Goal: Task Accomplishment & Management: Manage account settings

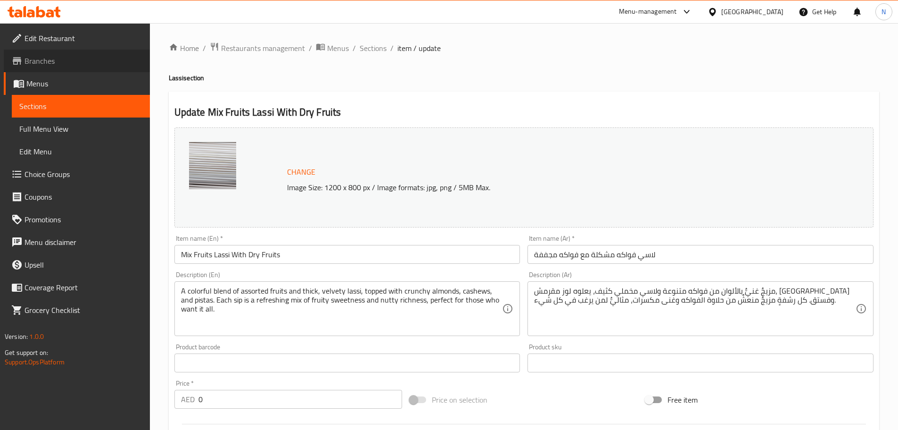
click at [64, 64] on span "Branches" at bounding box center [84, 60] width 118 height 11
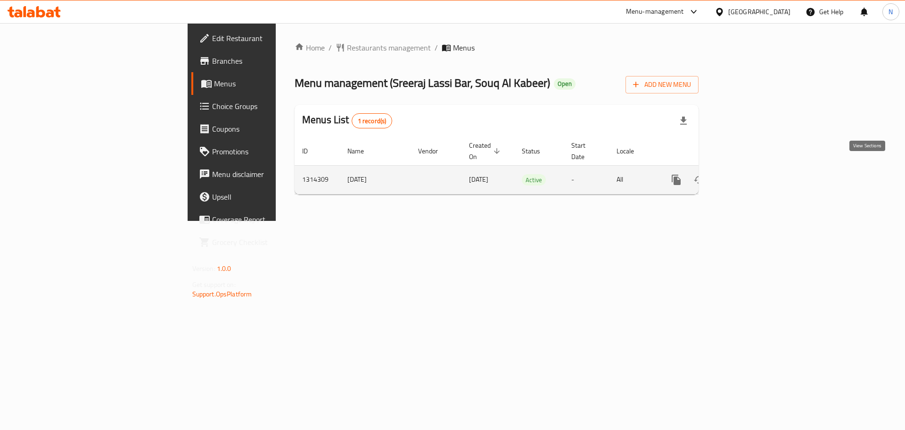
click at [750, 174] on icon "enhanced table" at bounding box center [744, 179] width 11 height 11
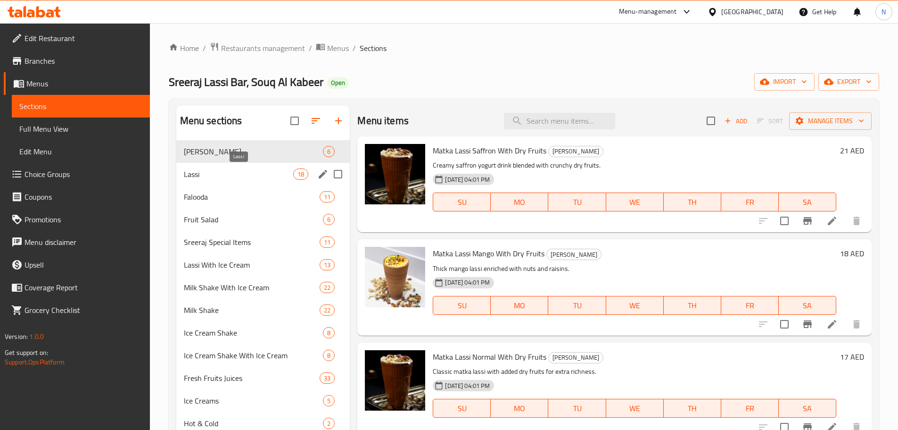
click at [239, 176] on span "Lassi" at bounding box center [239, 173] width 110 height 11
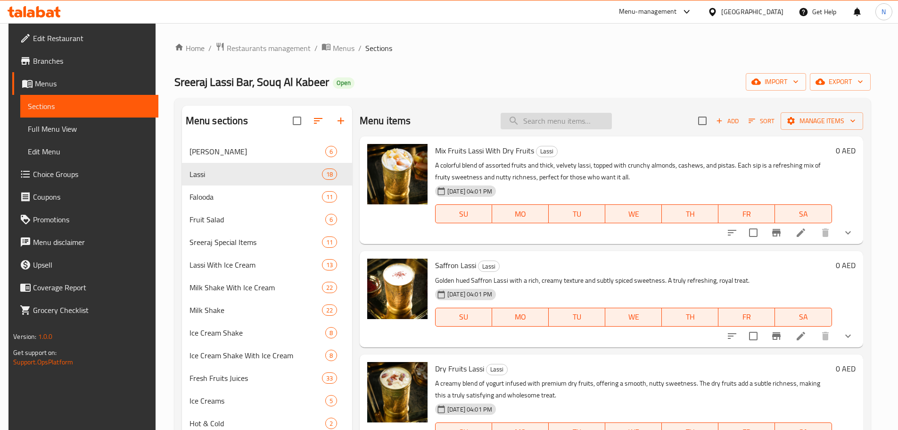
click at [567, 116] on input "search" at bounding box center [556, 121] width 111 height 17
paste input "342538395"
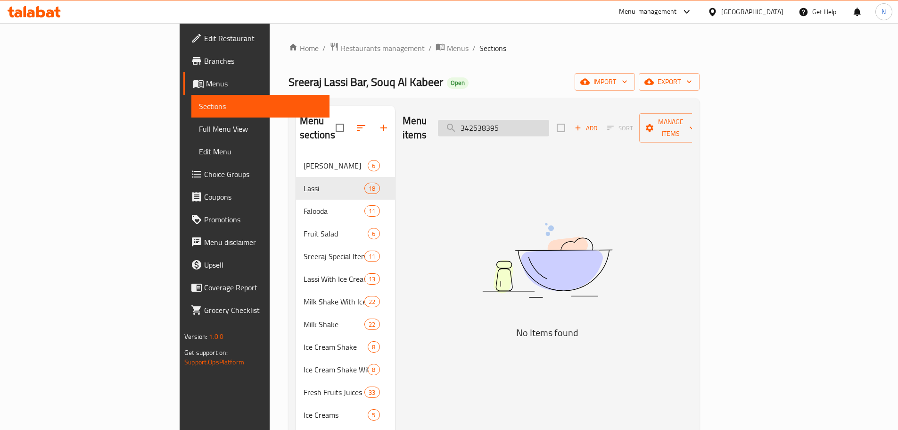
click at [549, 120] on input "342538395" at bounding box center [493, 128] width 111 height 17
paste input "Grape Lassi"
click at [549, 124] on input "Grape Lassi" at bounding box center [493, 128] width 111 height 17
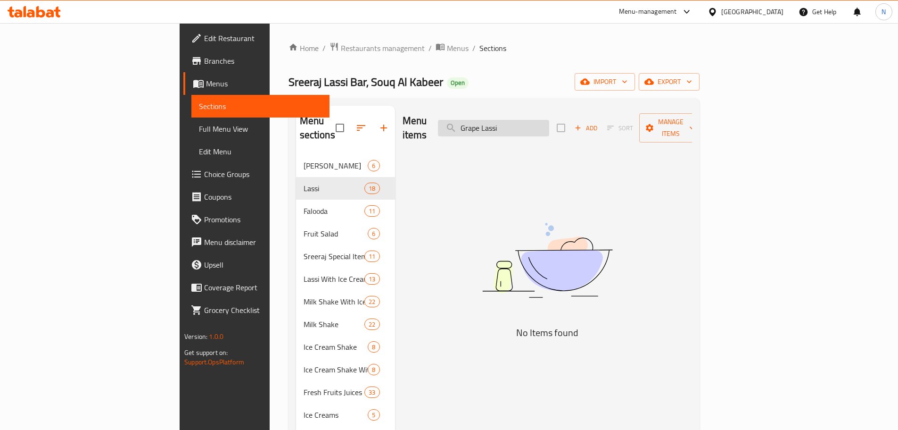
click at [549, 124] on input "Grape Lassi" at bounding box center [493, 128] width 111 height 17
click at [549, 120] on input "Grape Lassi" at bounding box center [493, 128] width 111 height 17
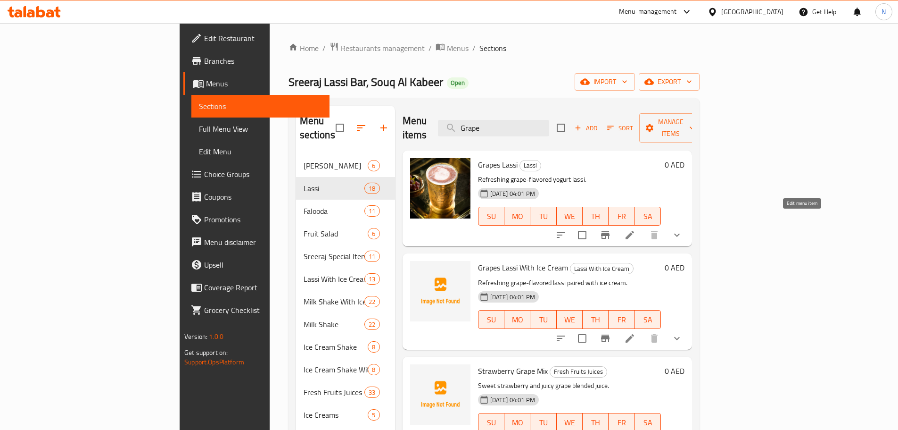
type input "Grape"
click at [636, 229] on icon at bounding box center [629, 234] width 11 height 11
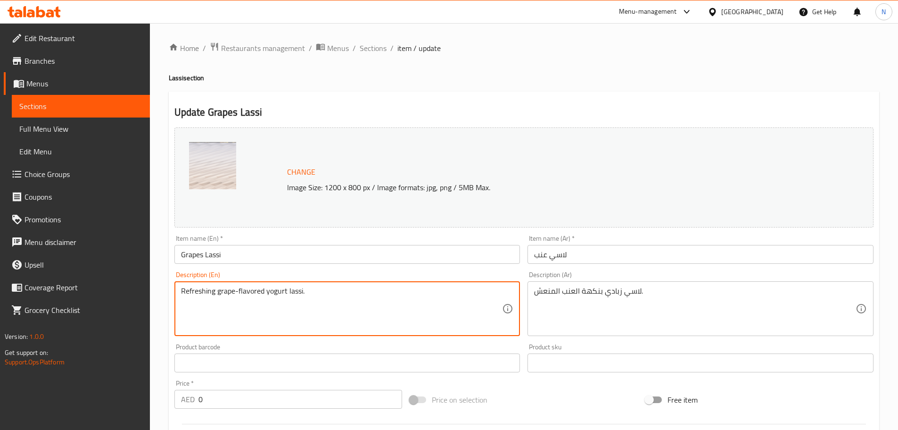
click at [295, 293] on textarea "Refreshing grape-flavored yogurt lassi." at bounding box center [342, 308] width 322 height 45
paste textarea "Bright and juicy, our Grape Lassi blends fresh grapes with sweet, creamy lassi …"
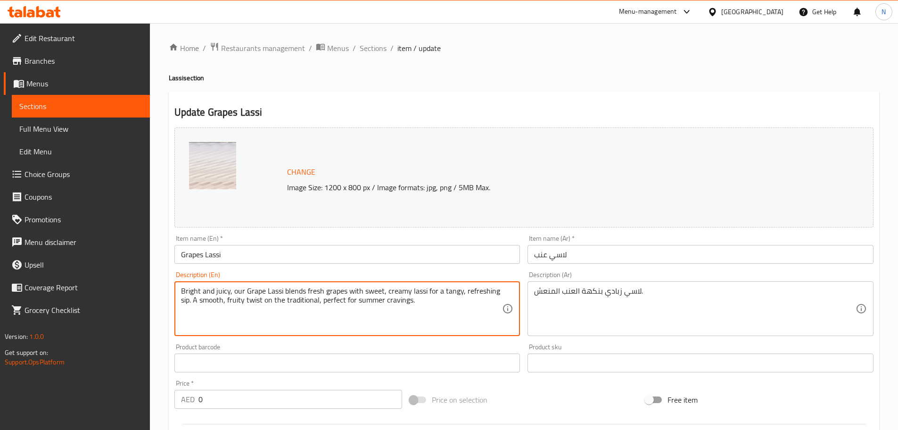
click at [337, 295] on textarea "Bright and juicy, our Grape Lassi blends fresh grapes with sweet, creamy lassi …" at bounding box center [342, 308] width 322 height 45
type textarea "Bright and juicy, our Grape Lassi blends fresh grapes with sweet, creamy lassi …"
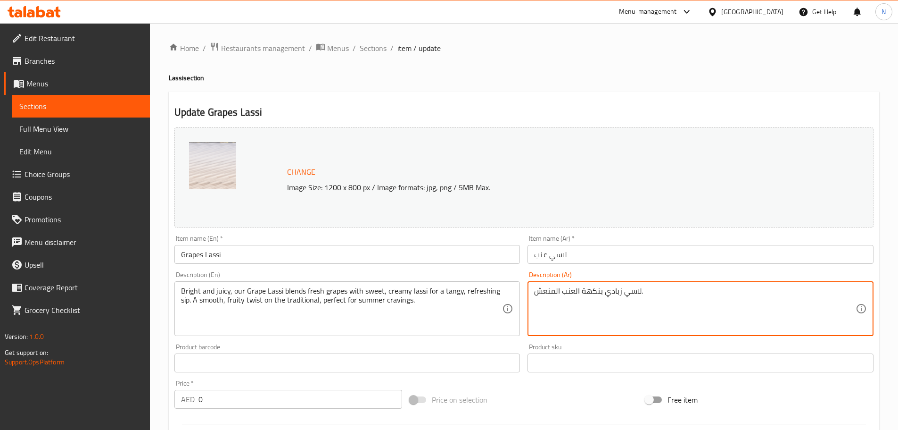
click at [560, 291] on textarea "لاسي زبادي بنكهة العنب المنعش." at bounding box center [695, 308] width 322 height 45
paste textarea "لعنب لدينا، منعش وعصير، يمزج العنب الطازج مع اللاسي الحلو والكريمي لرشفة منعشة …"
click at [820, 291] on textarea "لاسي العنب لدينا، منعش وعصير، يمزج العنب الطازج مع اللاسي الحلو والكريمي لرشفة …" at bounding box center [695, 308] width 322 height 45
click at [719, 290] on textarea "لاسي عنب لدينا، منعش وعصير، يمزج العنب الطازج مع اللاسي الحلو والكريمي لرشفة من…" at bounding box center [695, 308] width 322 height 45
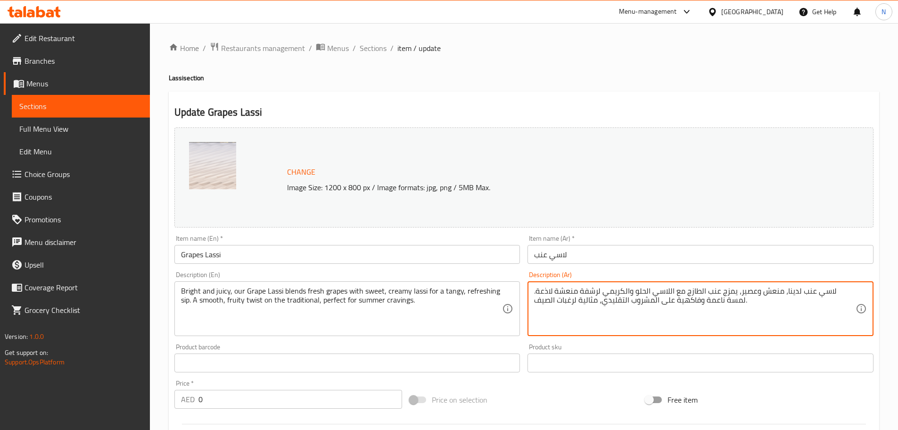
click at [721, 289] on textarea "لاسي عنب لدينا، منعش وعصير، يمزج عنب الطازج مع اللاسي الحلو والكريمي لرشفة منعش…" at bounding box center [695, 308] width 322 height 45
click at [689, 291] on textarea "لاسي عنب لدينا، منعش وعصير، يمزج عنب طازج مع اللاسي الحلو والكريمي لرشفة منعشة …" at bounding box center [695, 308] width 322 height 45
click at [665, 290] on textarea "لاسي عنب لدينا، منعش وعصير، يمزج عنب طازج مع لاسي الحلو والكريمي لرشفة منعشة لا…" at bounding box center [695, 308] width 322 height 45
click at [645, 290] on textarea "لاسي عنب لدينا، منعش وعصير، يمزج عنب طازج مع لاسي حلو والكريمي لرشفة منعشة لاذع…" at bounding box center [695, 308] width 322 height 45
click at [653, 302] on textarea "لاسي عنب لدينا، منعش وعصير، يمزج عنب طازج مع لاسي حلو وكريمي لرشفة منعشة لاذعة.…" at bounding box center [695, 308] width 322 height 45
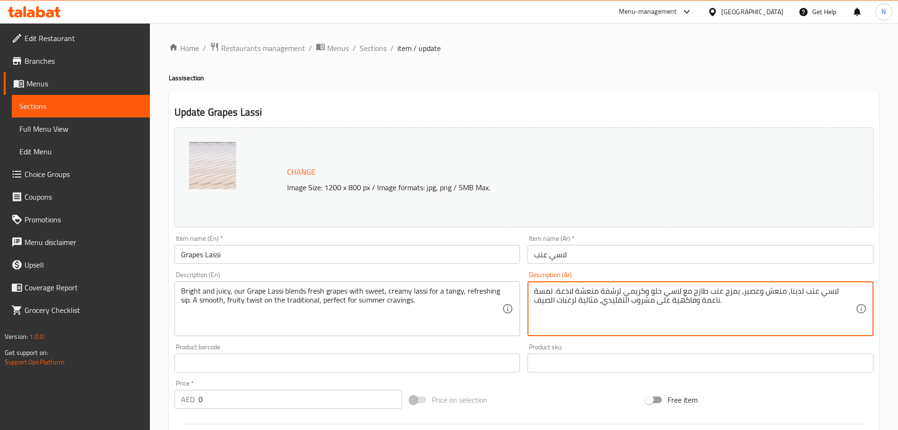
click at [623, 299] on textarea "لاسي عنب لدينا، منعش وعصير، يمزج عنب طازج مع لاسي حلو وكريمي لرشفة منعشة لاذعة.…" at bounding box center [695, 308] width 322 height 45
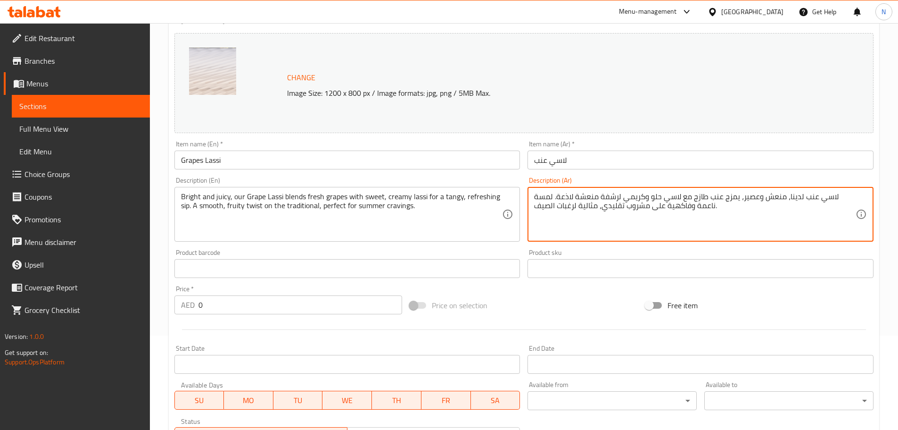
type textarea "لاسي عنب لدينا، منعش وعصير، يمزج عنب طازج مع لاسي حلو وكريمي لرشفة منعشة لاذعة.…"
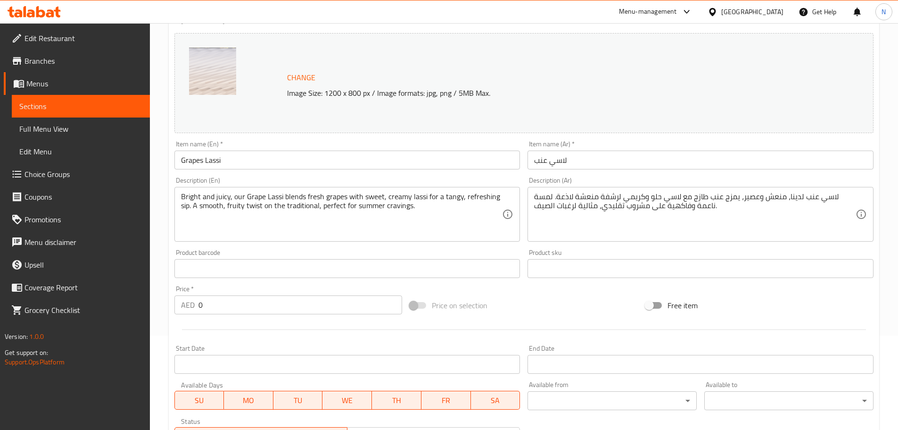
click at [533, 284] on div "Change Image Size: 1200 x 800 px / Image formats: jpg, png / 5MB Max. Item name…" at bounding box center [524, 239] width 707 height 420
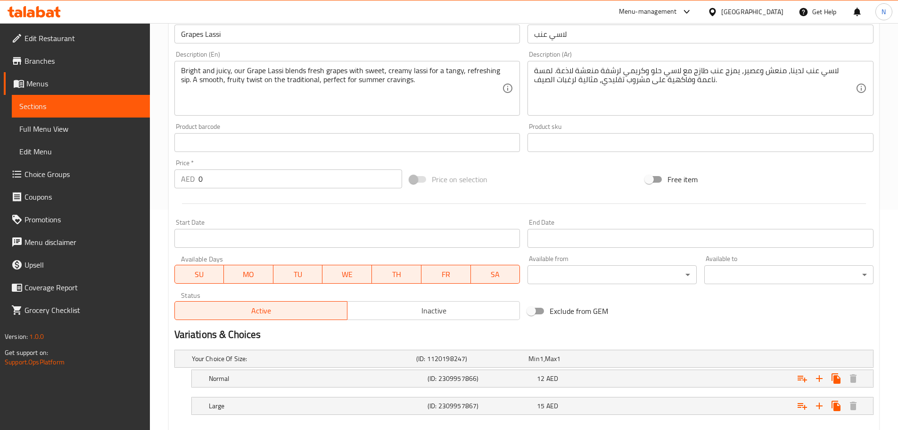
scroll to position [272, 0]
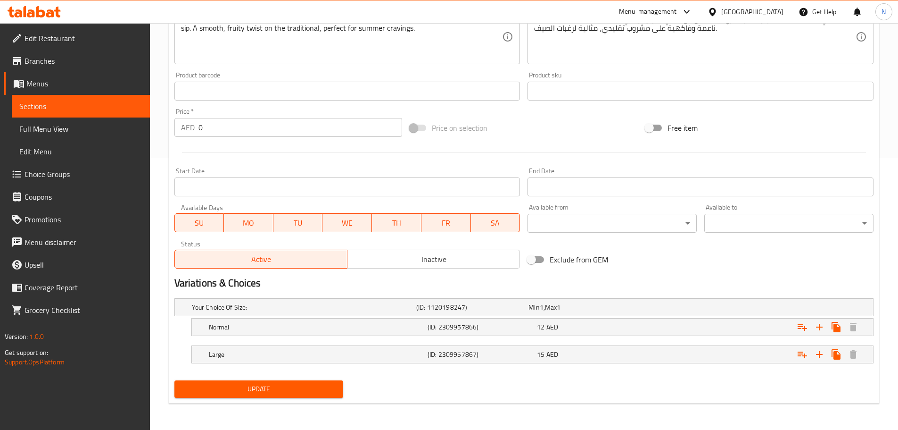
click at [309, 392] on span "Update" at bounding box center [259, 389] width 154 height 12
click at [249, 394] on span "Update" at bounding box center [259, 389] width 154 height 12
click at [697, 272] on div "Exclude from GEM" at bounding box center [642, 259] width 236 height 25
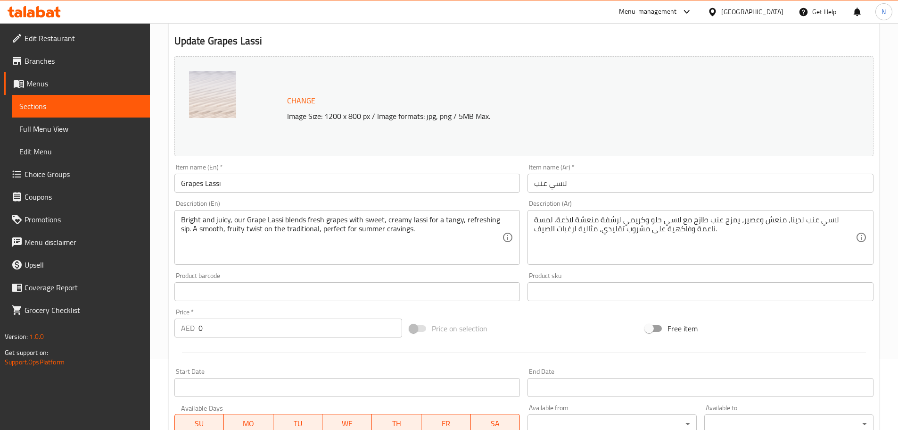
scroll to position [0, 0]
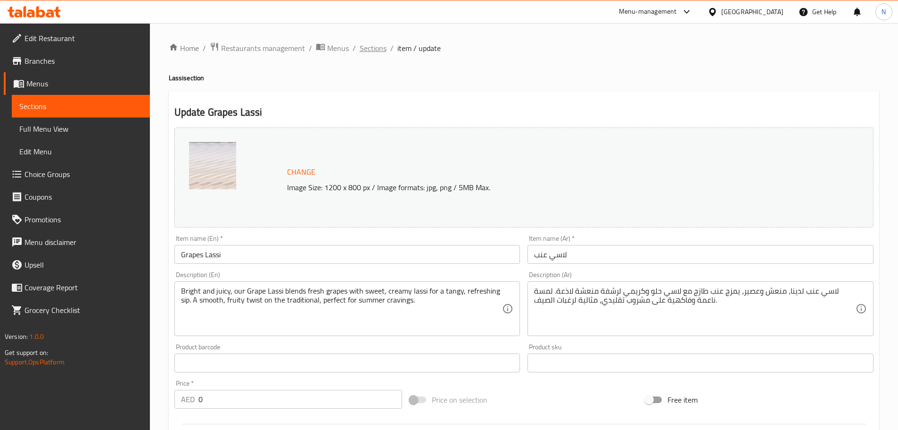
click at [374, 52] on span "Sections" at bounding box center [373, 47] width 27 height 11
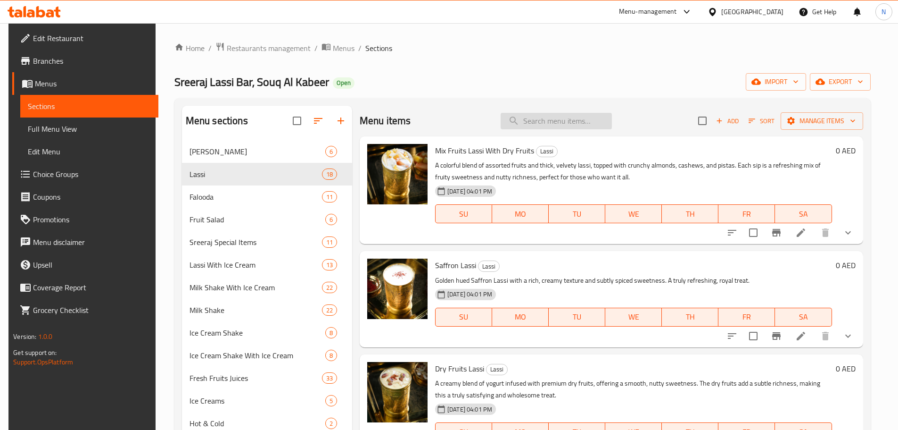
click at [539, 128] on input "search" at bounding box center [556, 121] width 111 height 17
paste input "Fresh Strawberry Lassi"
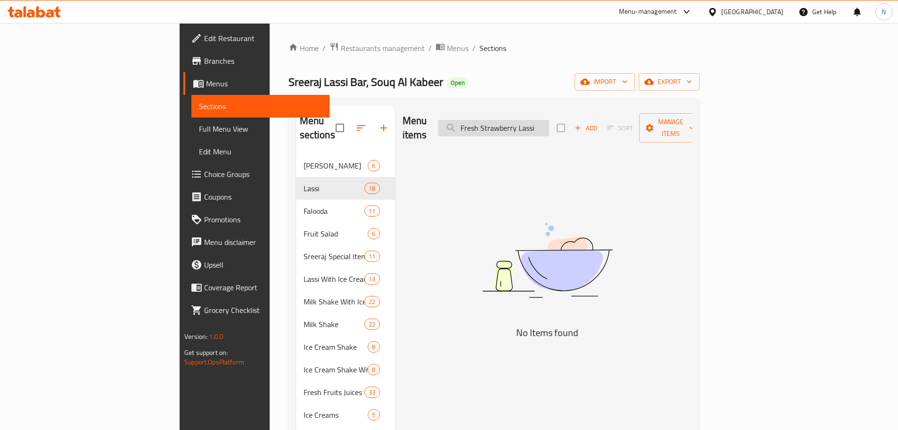
drag, startPoint x: 547, startPoint y: 121, endPoint x: 520, endPoint y: 124, distance: 27.0
click at [520, 124] on input "Fresh Strawberry Lassi" at bounding box center [493, 128] width 111 height 17
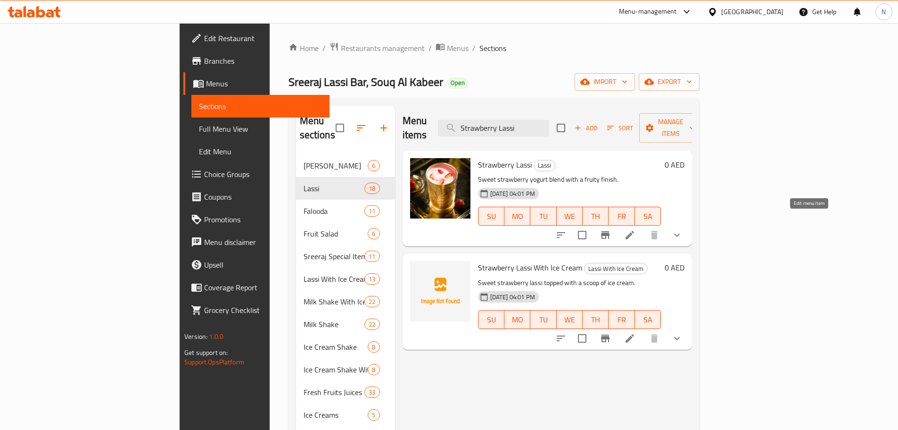
type input "Strawberry Lassi"
click at [636, 229] on icon at bounding box center [629, 234] width 11 height 11
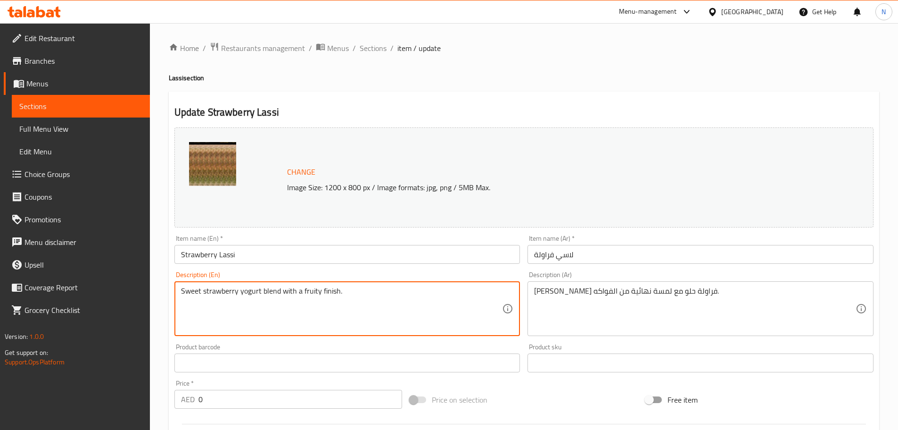
click at [292, 292] on textarea "Sweet strawberry yogurt blend with a fruity finish." at bounding box center [342, 308] width 322 height 45
paste textarea "Fresh strawberries blended with creamy yogurt for a naturally sweet and slightl…"
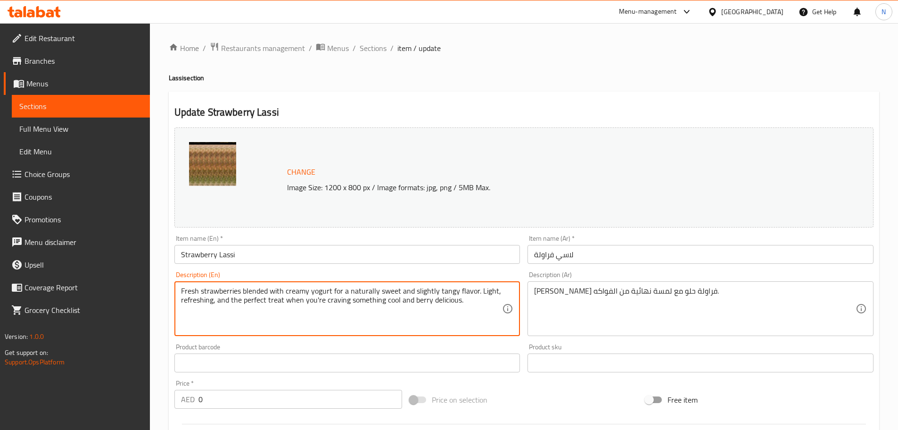
type textarea "Fresh strawberries blended with creamy yogurt for a naturally sweet and slightl…"
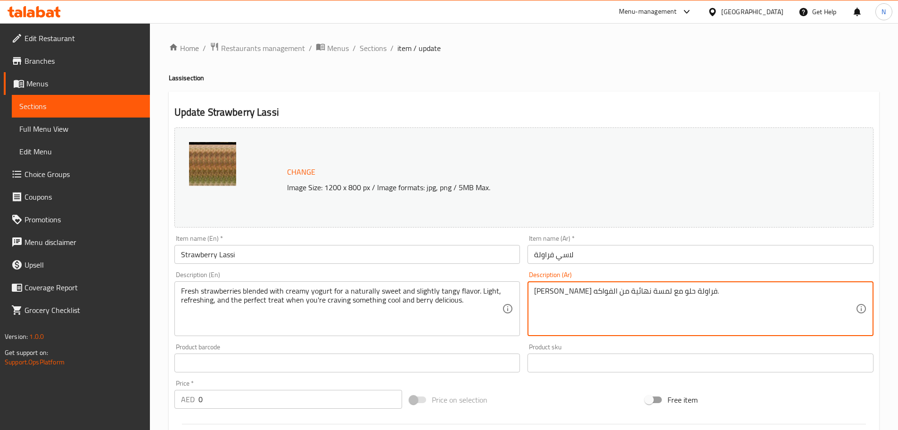
click at [612, 292] on textarea "مزيج زبادي فراولة حلو مع لمسة نهائية من الفواكه." at bounding box center [695, 308] width 322 height 45
paste textarea "راولة طازجة ممزوجة بزبادي كريمي لنكهة طبيعية حلوة ولاذعة. خفيفة ومنعشة، وهي الح…"
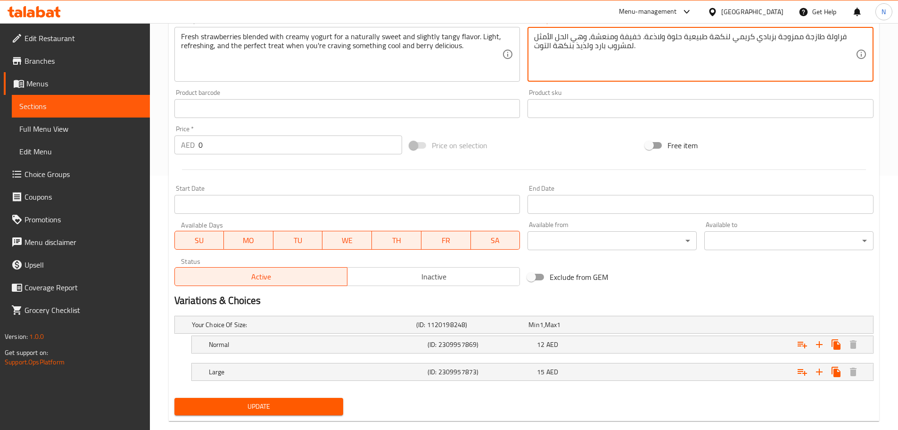
scroll to position [272, 0]
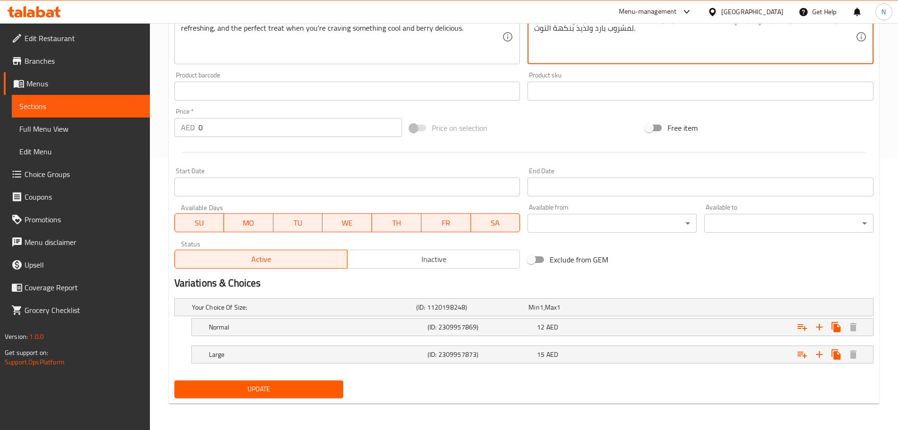
type textarea "فراولة طازجة ممزوجة بزبادي كريمي لنكهة طبيعية حلوة ولاذعة. خفيفة ومنعشة، وهي ال…"
click at [269, 388] on span "Update" at bounding box center [259, 389] width 154 height 12
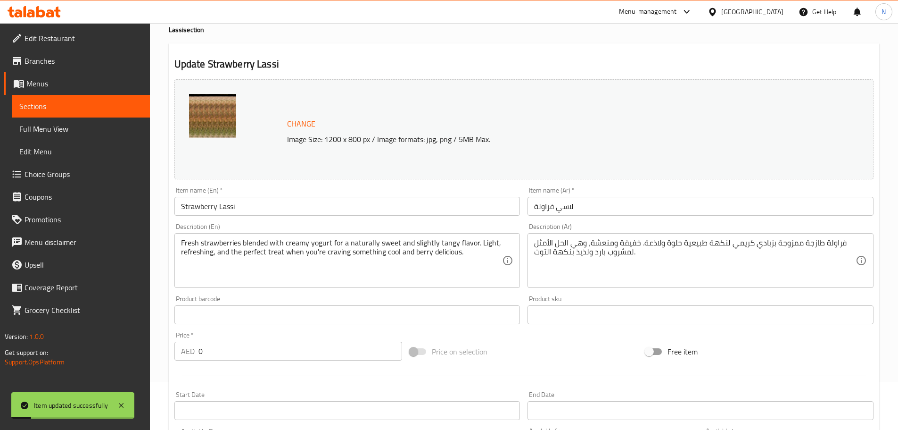
scroll to position [0, 0]
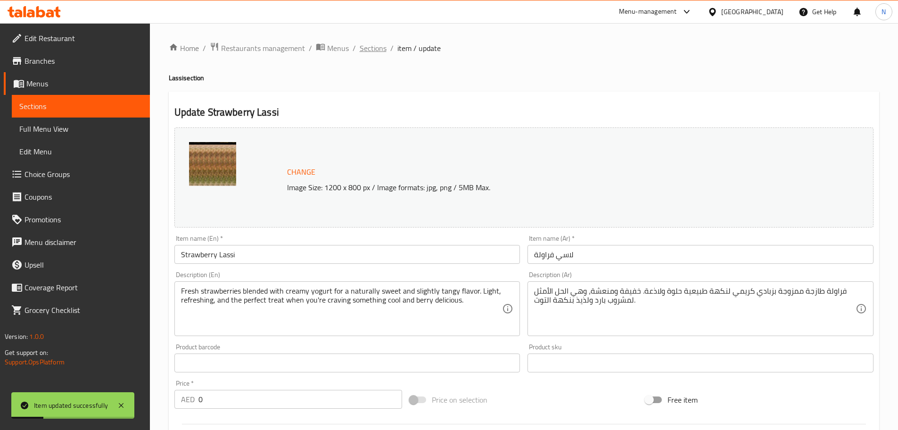
click at [365, 44] on span "Sections" at bounding box center [373, 47] width 27 height 11
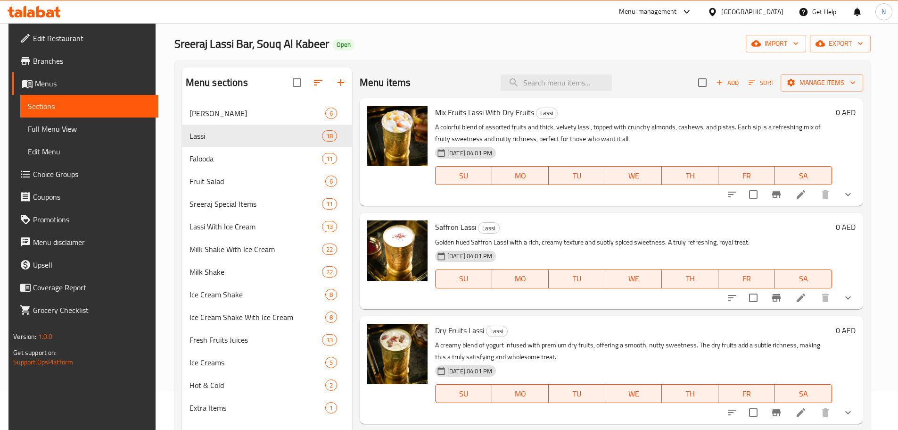
scroll to position [38, 0]
click at [529, 80] on input "search" at bounding box center [556, 83] width 111 height 17
paste input "Mint Lassi"
type input "Mint Lassi"
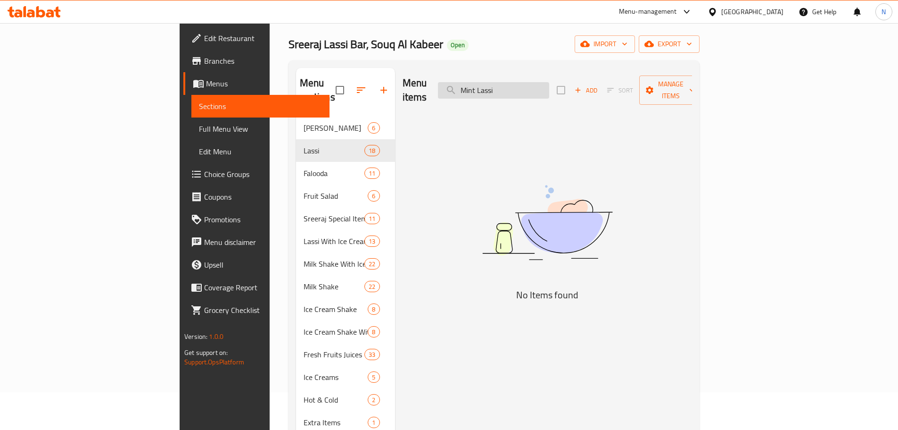
click at [549, 83] on input "Mint Lassi" at bounding box center [493, 90] width 111 height 17
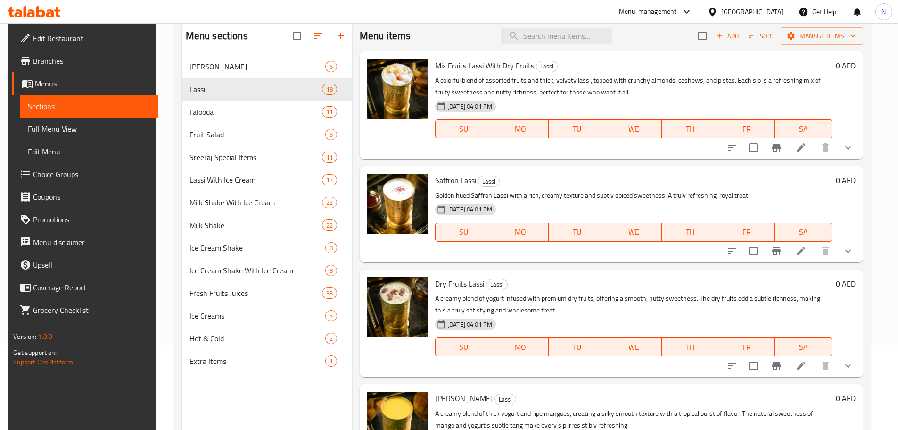
scroll to position [0, 0]
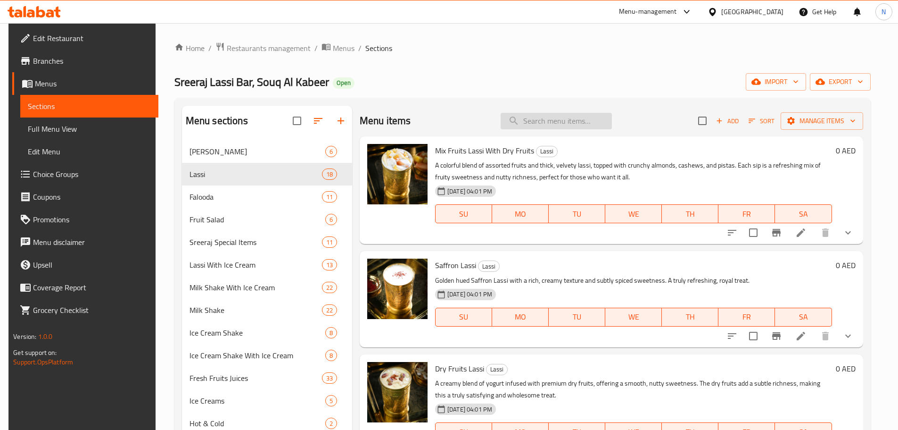
click at [532, 126] on input "search" at bounding box center [556, 121] width 111 height 17
paste input "Sreeraj Lassi Bar - Souq Al Kabeer : GRID - 4MN9D6"
type input "Sreeraj Lassi Bar - Souq Al Kabeer : GRID - 4MN9D6"
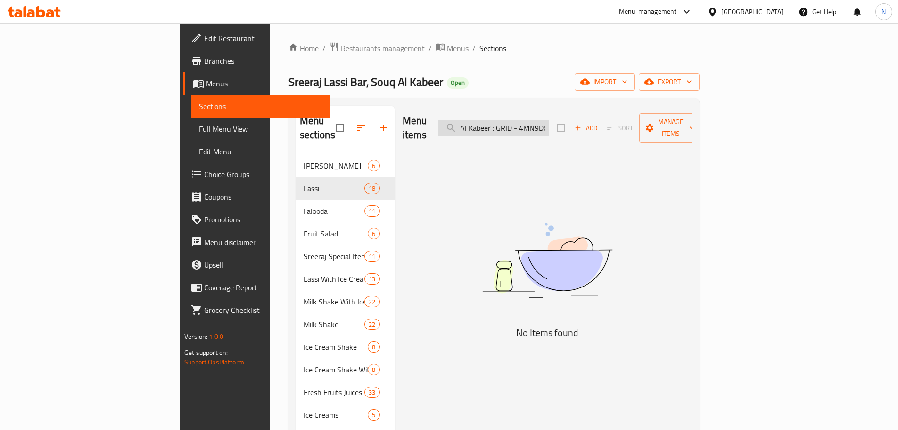
click at [549, 123] on input "Sreeraj Lassi Bar - Souq Al Kabeer : GRID - 4MN9D6" at bounding box center [493, 128] width 111 height 17
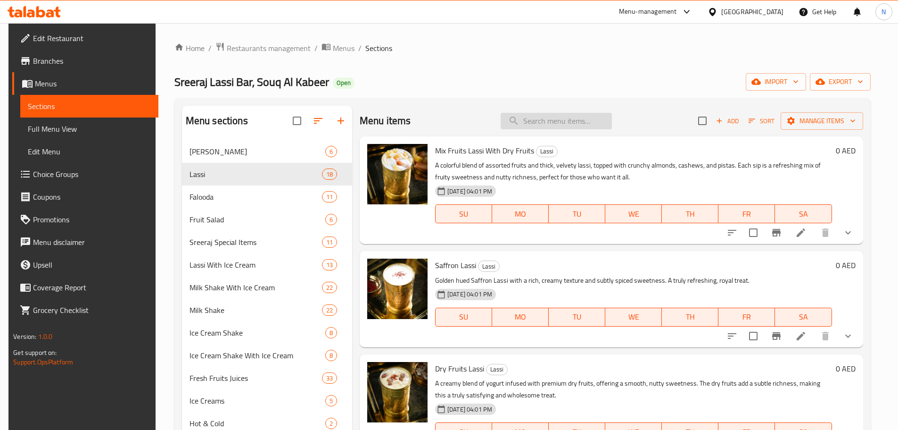
click at [547, 122] on input "search" at bounding box center [556, 121] width 111 height 17
paste input "Jeera Lassi"
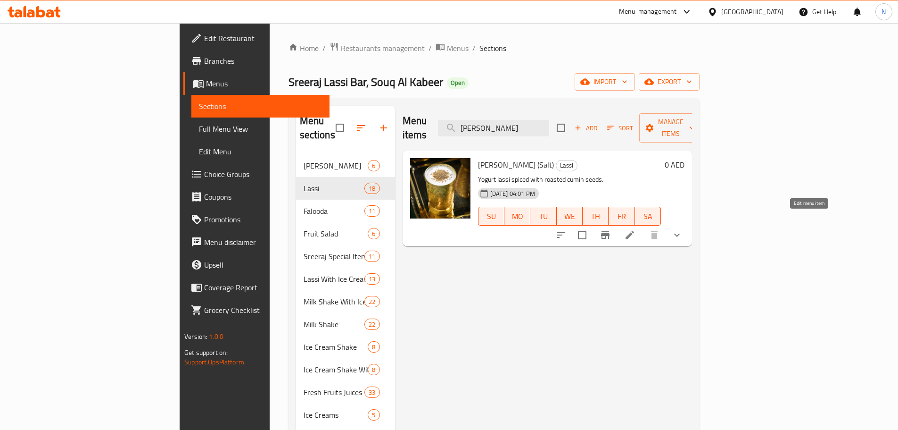
type input "Jeera Lassi"
click at [634, 231] on icon at bounding box center [630, 235] width 8 height 8
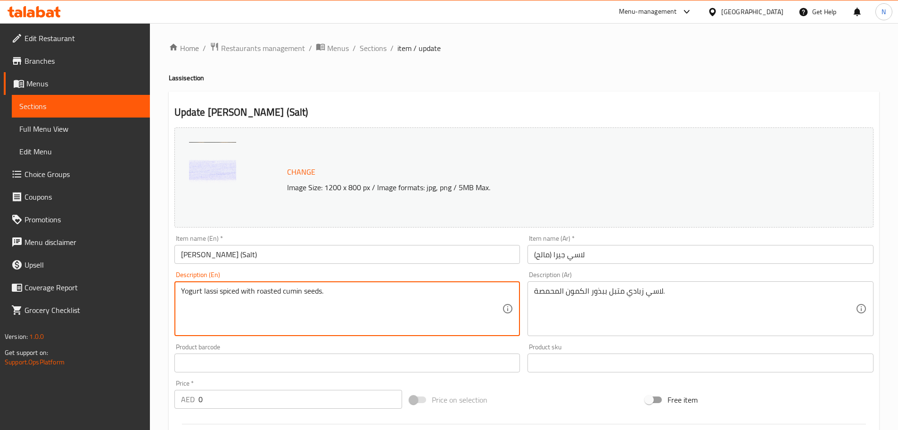
click at [264, 293] on textarea "Yogurt lassi spiced with roasted cumin seeds." at bounding box center [342, 308] width 322 height 45
paste textarea "Fresh curd blended with the earthy spice of roasted cumin, creating a light, sa…"
type textarea "Fresh curd blended with the earthy spice of roasted cumin, creating a light, sa…"
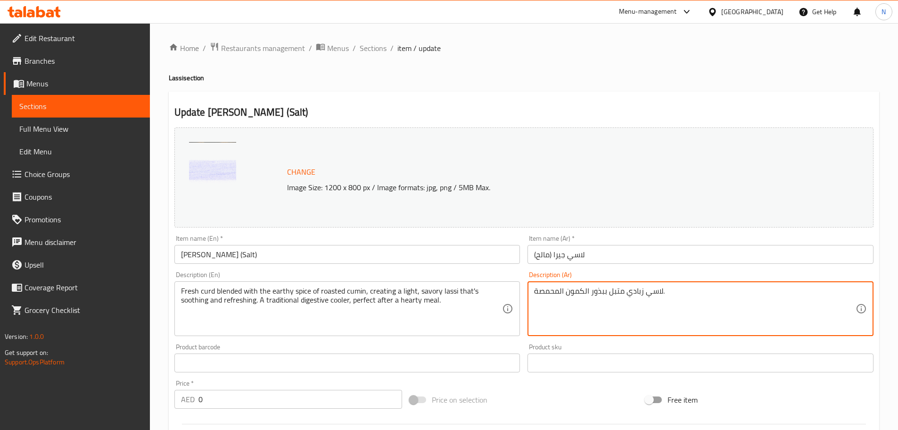
click at [559, 290] on textarea "لاسي زبادي متبل ببذور الكمون المحمصة." at bounding box center [695, 308] width 322 height 45
paste textarea "ن طازج ممزوج بنكهة الكمون المحمص الترابية، ليُنتج لاسي خفيف ولذيذ، مُهدئ ومنعش.…"
click at [758, 292] on textarea "لبن طازج ممزوج بنكهة الكمون المحمص الترابية، ليُنتج لاسي خفيف ولذيذ، مُهدئ ومنع…" at bounding box center [695, 308] width 322 height 45
click at [733, 291] on textarea "لبن طازج ممزوج بنكهة كمون المحمص الترابية، ليُنتج لاسي خفيف ولذيذ، مُهدئ ومنعش.…" at bounding box center [695, 308] width 322 height 45
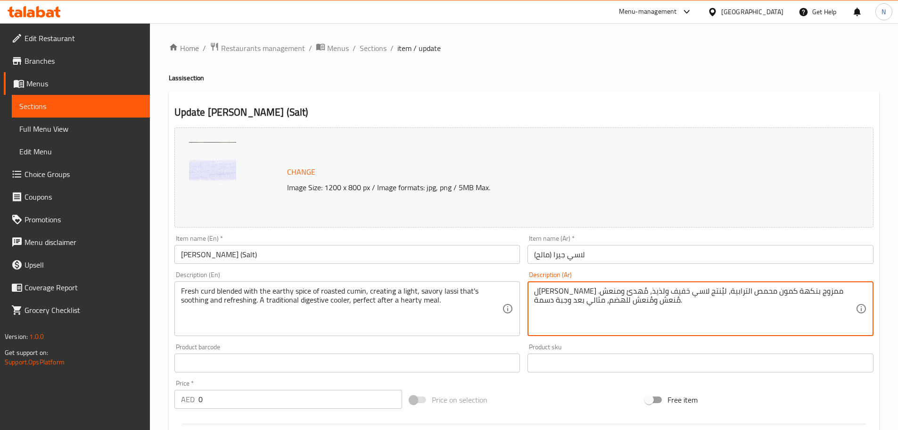
click at [729, 292] on textarea "لبن طازج ممزوج بنكهة كمون محمص الترابية، ليُنتج لاسي خفيف ولذيذ، مُهدئ ومنعش. م…" at bounding box center [695, 308] width 322 height 45
click at [731, 292] on textarea "لبن طازج ممزوج بنكهة كمون محمص الترابية، ليُنتج لاسي خفيف ولذيذ، مُهدئ ومنعش. م…" at bounding box center [695, 308] width 322 height 45
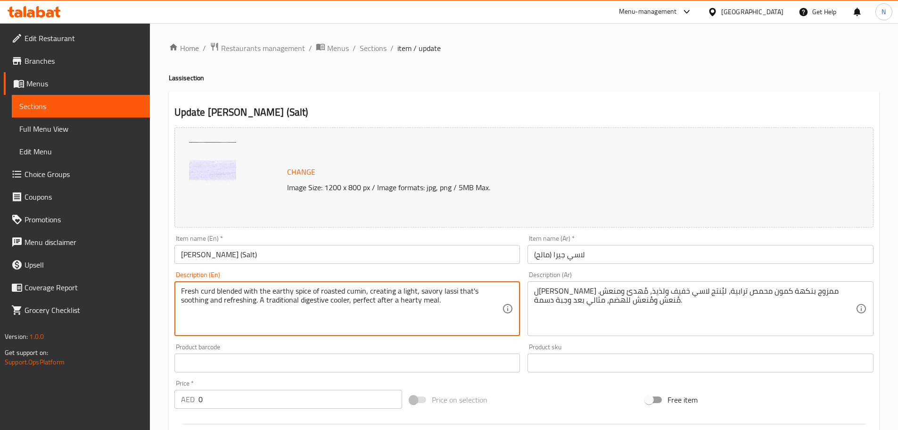
click at [205, 303] on textarea "Fresh curd blended with the earthy spice of roasted cumin, creating a light, sa…" at bounding box center [342, 308] width 322 height 45
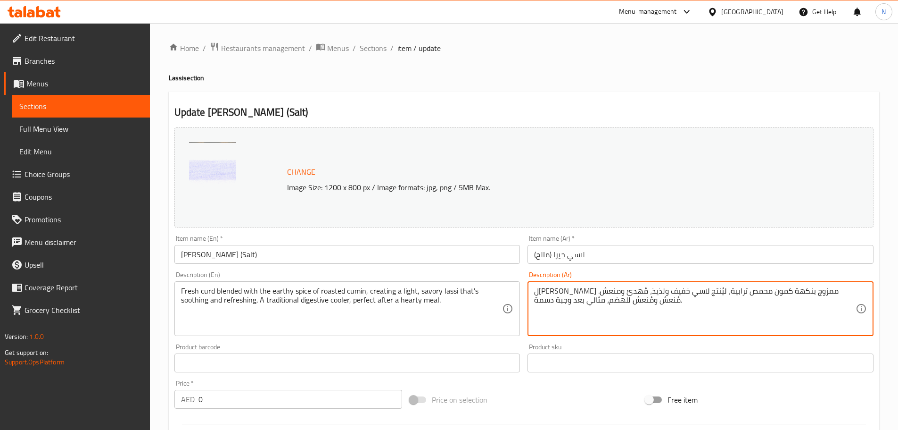
click at [572, 290] on textarea "لبن طازج ممزوج بنكهة كمون محمص ترابية، ليُنتج لاسي خفيف ولذيذ، مُهدئ ومنعش. مُن…" at bounding box center [695, 308] width 322 height 45
click at [580, 292] on textarea "لبن طازج ممزوج بنكهة كمون محمص ترابية، ليُنتج لاسي خفيف ولذيذ، مُهدئ ومنعش. ومُ…" at bounding box center [695, 308] width 322 height 45
type textarea "لبن طازج ممزوج بنكهة كمون محمص ترابية، ليُنتج لاسي خفيف ولذيذ، مُهدئ ومنعش. مُن…"
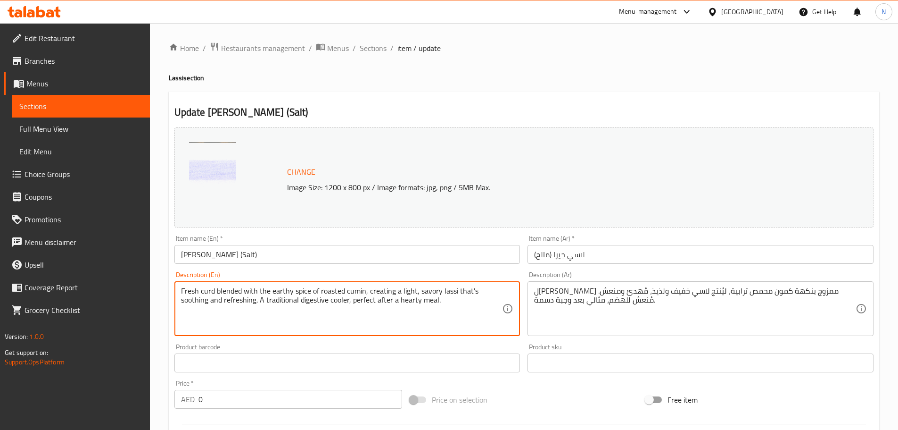
drag, startPoint x: 259, startPoint y: 298, endPoint x: 436, endPoint y: 304, distance: 176.9
click at [436, 304] on textarea "Fresh curd blended with the earthy spice of roasted cumin, creating a light, sa…" at bounding box center [342, 308] width 322 height 45
drag, startPoint x: 573, startPoint y: 391, endPoint x: 544, endPoint y: 372, distance: 35.1
click at [573, 390] on div "Price on selection" at bounding box center [524, 399] width 236 height 25
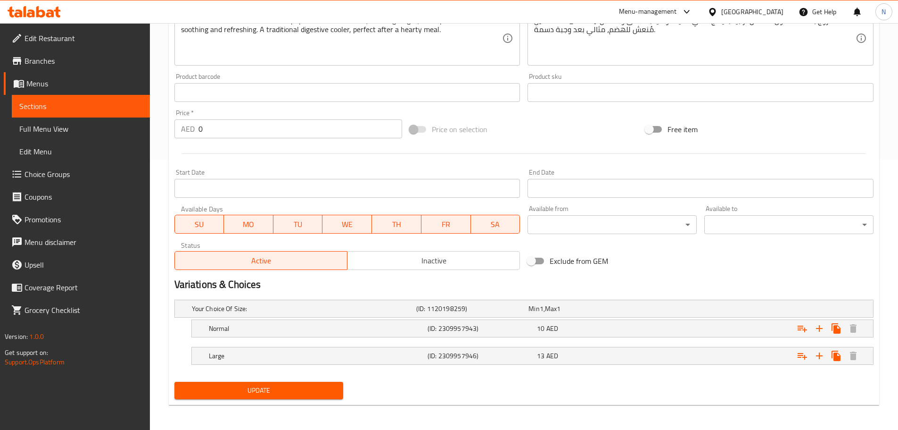
scroll to position [272, 0]
click at [261, 387] on span "Update" at bounding box center [259, 389] width 154 height 12
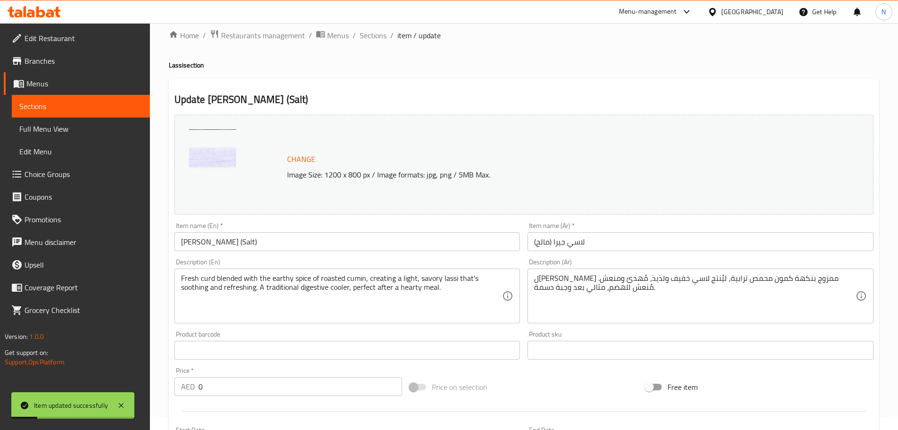
scroll to position [0, 0]
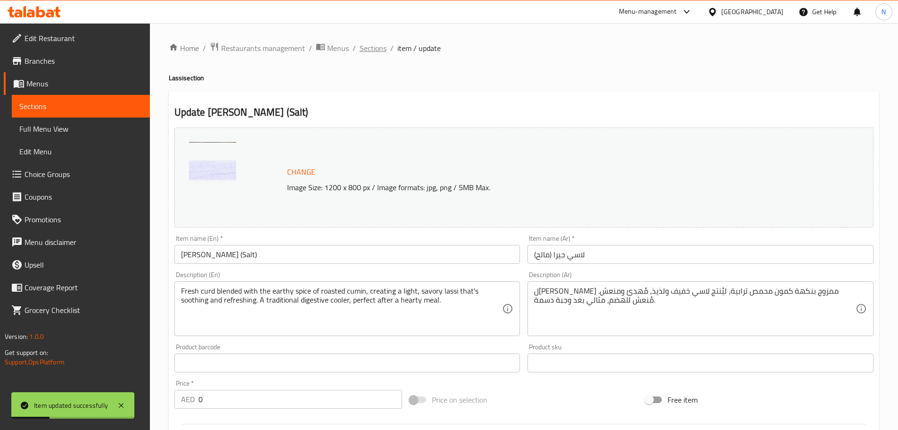
click at [376, 48] on span "Sections" at bounding box center [373, 47] width 27 height 11
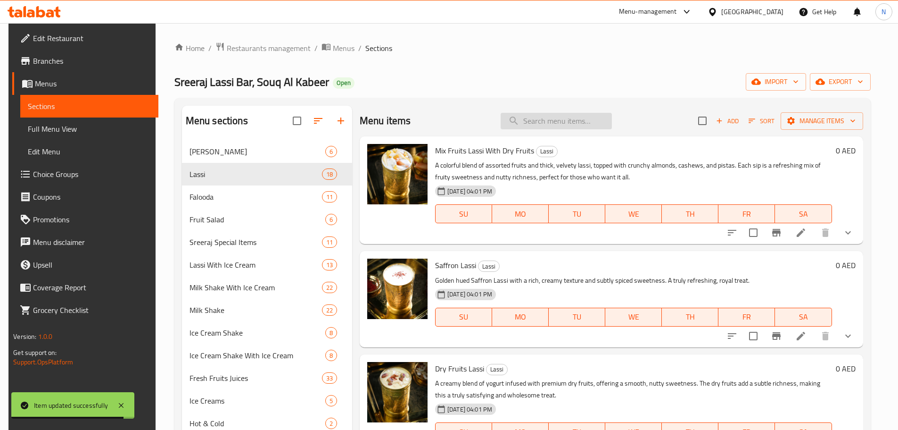
click at [534, 121] on input "search" at bounding box center [556, 121] width 111 height 17
paste input "Masala Lassi"
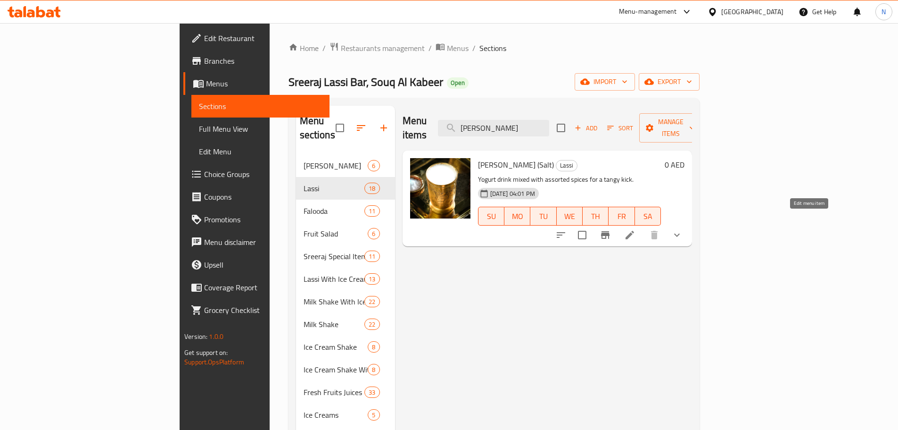
type input "Masala Lassi"
click at [636, 229] on icon at bounding box center [629, 234] width 11 height 11
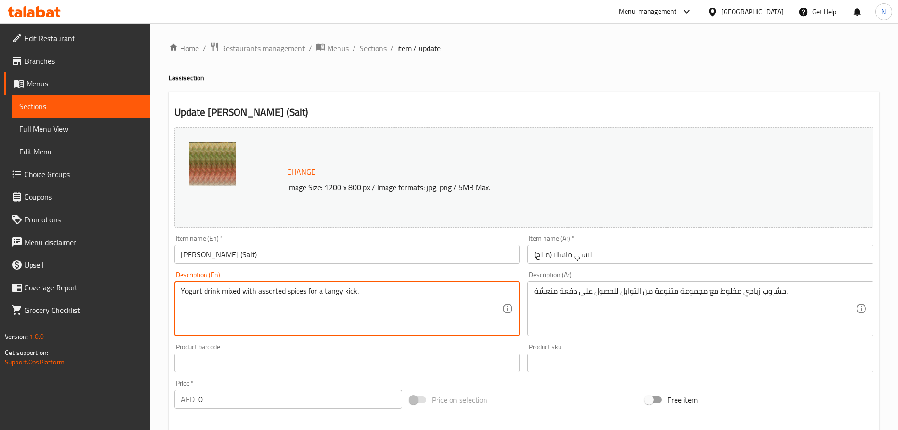
click at [317, 294] on textarea "Yogurt drink mixed with assorted spices for a tangy kick." at bounding box center [342, 308] width 322 height 45
paste textarea "Made with fresh curd and khara masala, the Masala Lassi offers a bold, spicy fl…"
drag, startPoint x: 322, startPoint y: 290, endPoint x: 363, endPoint y: 292, distance: 40.6
click at [363, 292] on textarea "Made with fresh curd and khara masala, the Masala Lassi offers a bold, spicy fl…" at bounding box center [342, 308] width 322 height 45
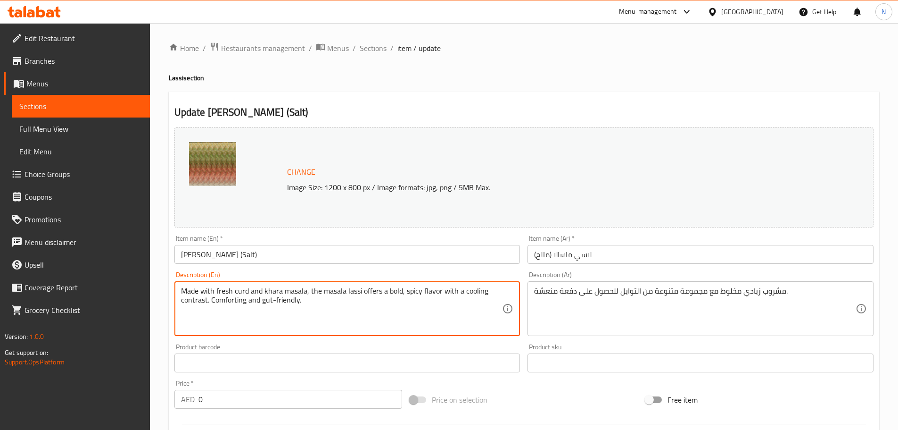
click at [289, 296] on textarea "Made with fresh curd and khara masala, the masala lassi offers a bold, spicy fl…" at bounding box center [342, 308] width 322 height 45
type textarea "Made with fresh curd and khara masala, the masala lassi offers a bold, spicy fl…"
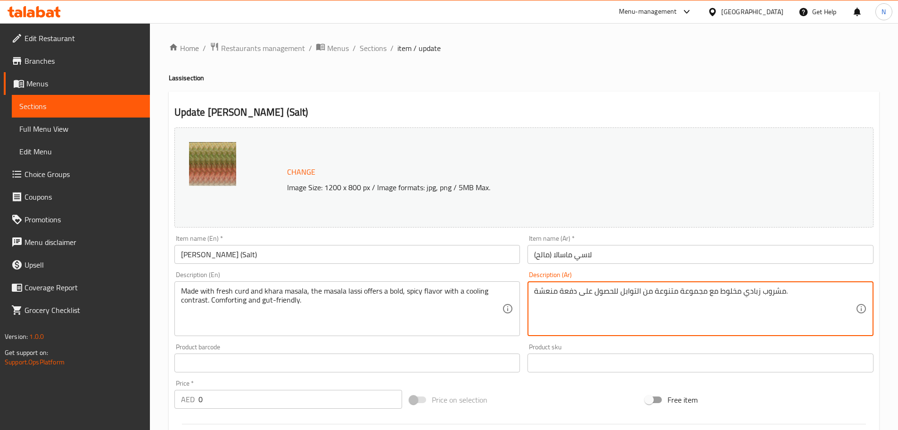
click at [592, 294] on textarea "مشروب زبادي مخلوط مع مجموعة متنوعة من التوابل للحصول على دفعة منعشة." at bounding box center [695, 308] width 322 height 45
paste textarea "نوع من اللبن الطازج وبهارات كارا ماسالا، يقدم لاسي ماسالا نكهة قوية وحارة مع تب…"
click at [808, 290] on textarea "مصنوع من اللبن الطازج وبهارات كارا ماسالا، يقدم لاسي ماسالا نكهة قوية وحارة مع …" at bounding box center [695, 308] width 322 height 45
click at [792, 294] on textarea "مصنوع من لبن الطازج وبهارات كارا ماسالا، يقدم لاسي ماسالا نكهة قوية وحارة مع تب…" at bounding box center [695, 308] width 322 height 45
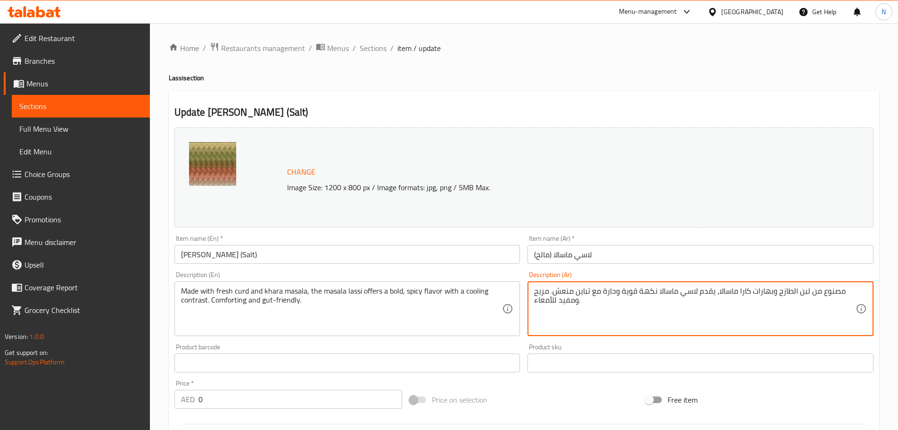
click at [792, 294] on textarea "مصنوع من لبن الطازج وبهارات كارا ماسالا، يقدم لاسي ماسالا نكهة قوية وحارة مع تب…" at bounding box center [695, 308] width 322 height 45
click at [794, 290] on textarea "مصنوع من لبن الطازج وبهارات كارا ماسالا، يقدم لاسي ماسالا نكهة قوية وحارة مع تب…" at bounding box center [695, 308] width 322 height 45
click at [792, 290] on textarea "مصنوع من لبن الطازج وبهارات كارا ماسالا، يقدم لاسي ماسالا نكهة قوية وحارة مع تب…" at bounding box center [695, 308] width 322 height 45
type textarea "مصنوع من لبن طازج وبهارات كارا ماسالا، يقدم لاسي ماسالا نكهة قوية وحارة مع تباي…"
click at [509, 389] on div "Price on selection" at bounding box center [524, 399] width 236 height 25
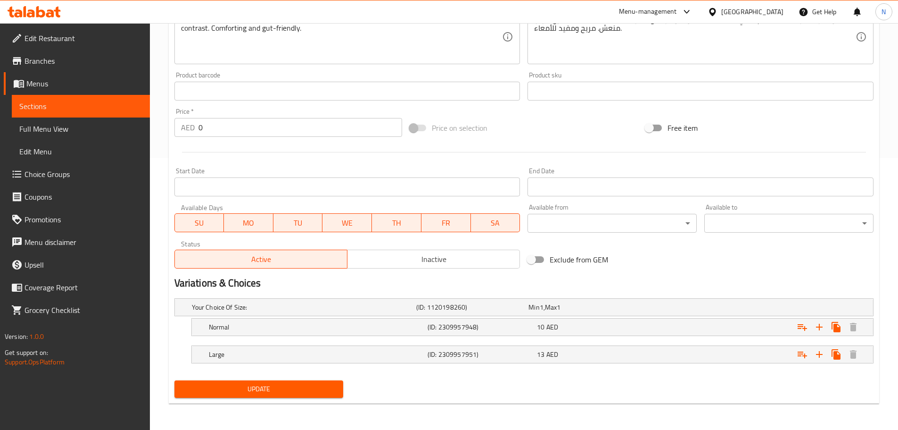
click at [291, 386] on span "Update" at bounding box center [259, 389] width 154 height 12
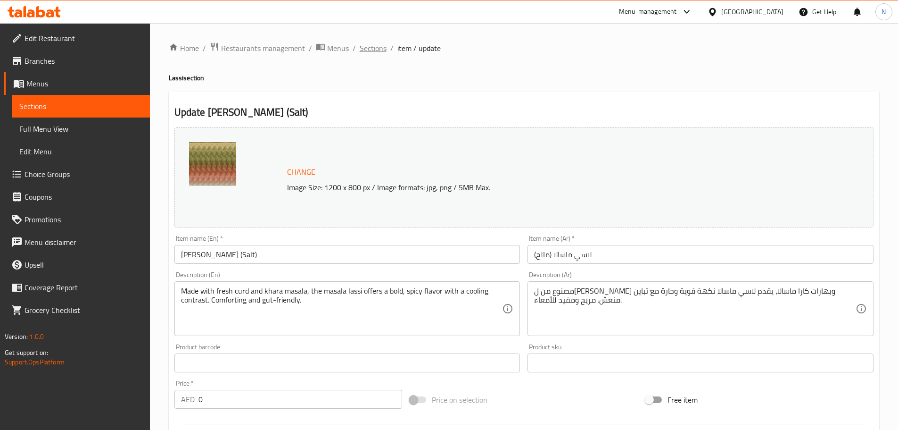
click at [371, 50] on span "Sections" at bounding box center [373, 47] width 27 height 11
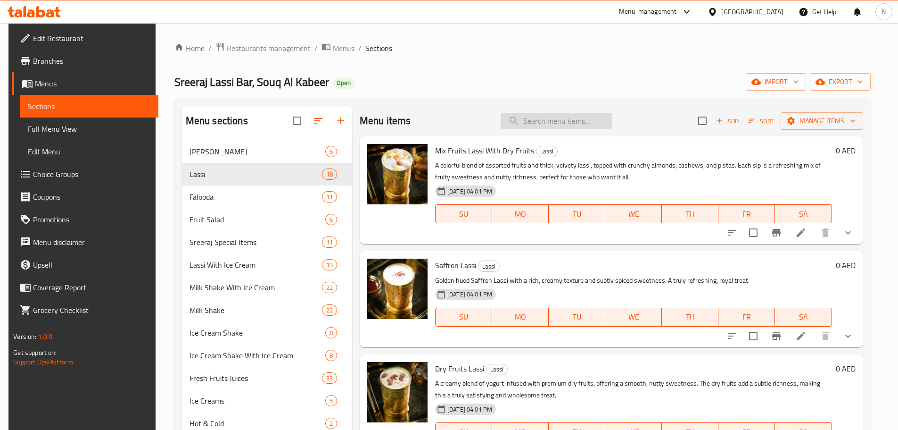
click at [538, 120] on input "search" at bounding box center [556, 121] width 111 height 17
paste input "Fresh mango falooda"
type input "Fresh mango falooda"
click at [580, 121] on input "Fresh mango falooda" at bounding box center [556, 121] width 111 height 17
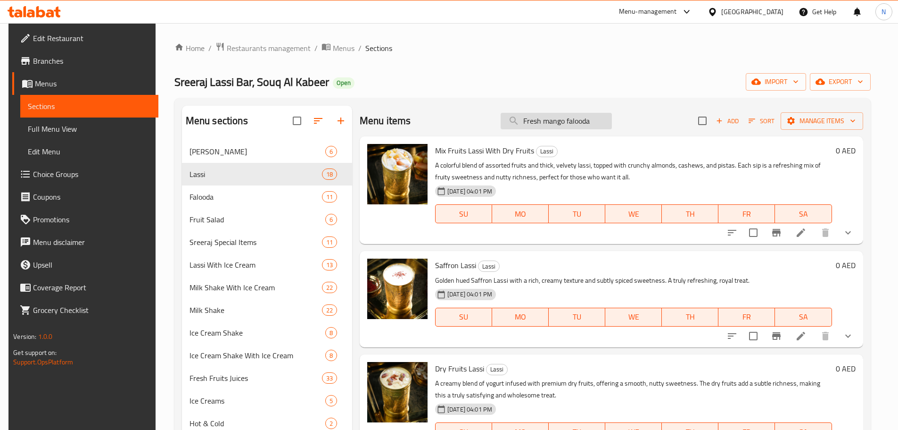
click at [580, 121] on input "Fresh mango falooda" at bounding box center [556, 121] width 111 height 17
paste input "Fresh mango falooda"
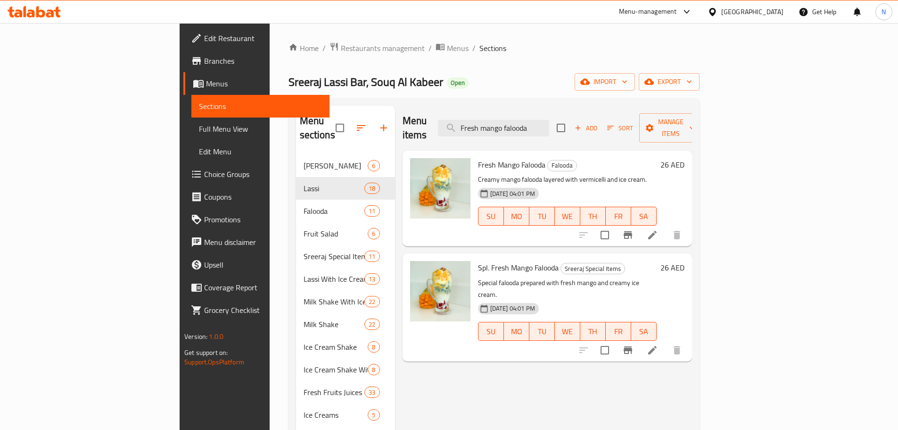
type input "Fresh mango falooda"
click at [666, 226] on li at bounding box center [652, 234] width 26 height 17
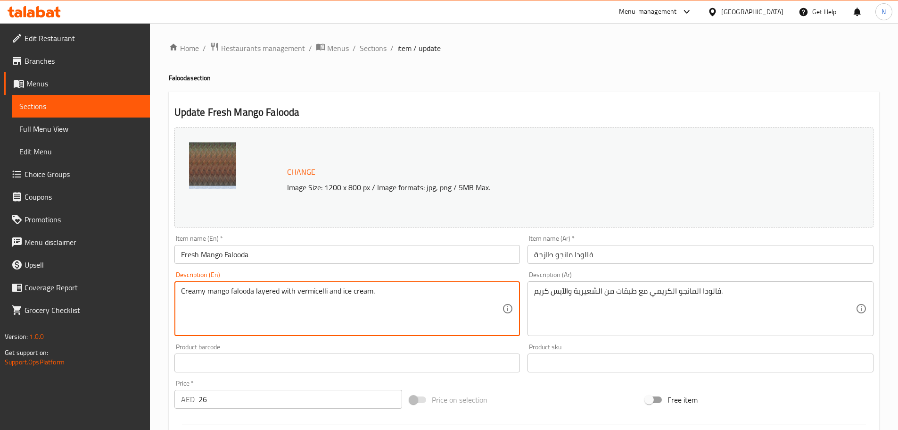
click at [304, 288] on textarea "Creamy mango falooda layered with vermicelli and ice cream." at bounding box center [342, 308] width 322 height 45
paste textarea "Fresh mango milk, creamy mango ice cream, and juicy mango pieces, combined with…"
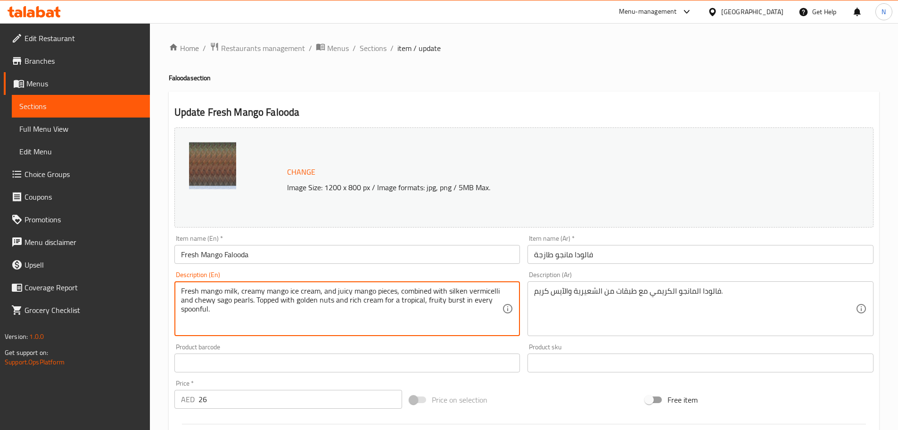
type textarea "Fresh mango milk, creamy mango ice cream, and juicy mango pieces, combined with…"
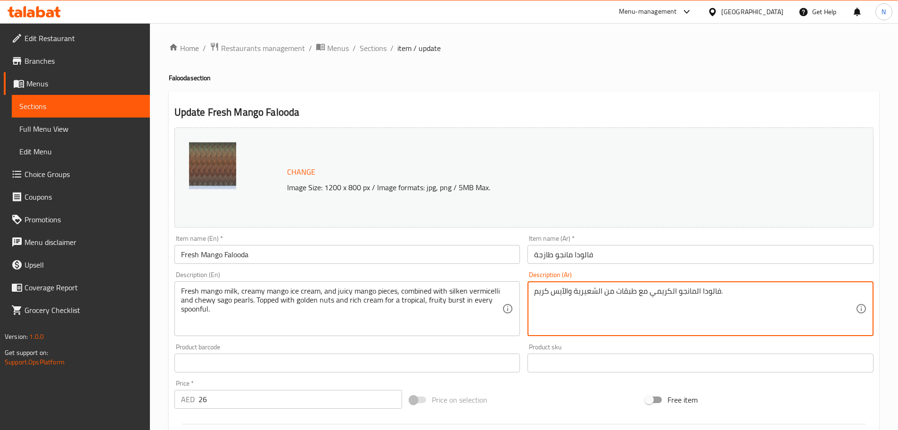
click at [570, 295] on textarea "فالودا المانجو الكريمي مع طبقات من الشعيرية والآيس كريم." at bounding box center [695, 308] width 322 height 45
paste textarea "حليب مانجو طازج، آيس كريم مانجو كريمي، وقطع مانجو طرية، ممزوجة بشعرية حريرية ول…"
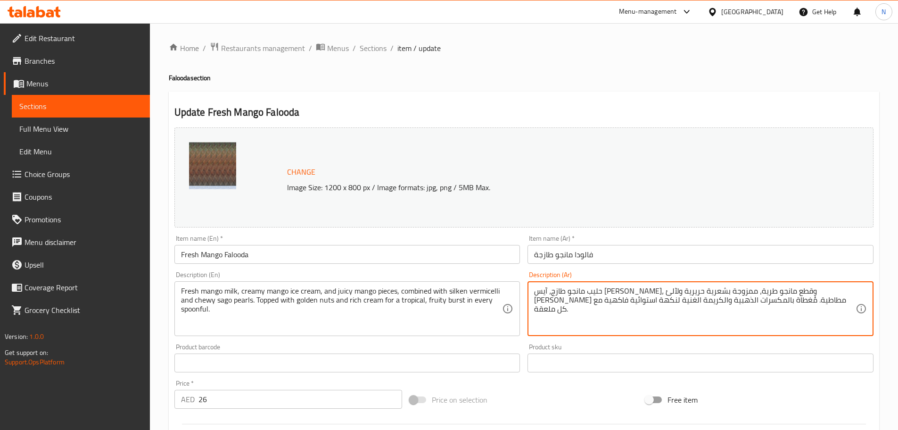
click at [725, 304] on textarea "حليب مانجو طازج، آيس كريم مانجو كريمي، وقطع مانجو طرية، ممزوجة بشعرية حريرية ول…" at bounding box center [695, 308] width 322 height 45
click at [696, 299] on textarea "حليب مانجو طازج، آيس كريم مانجو كريمي، وقطع مانجو طرية، ممزوجة بشعرية حريرية ول…" at bounding box center [695, 308] width 322 height 45
click at [669, 299] on textarea "حليب مانجو طازج، آيس كريم مانجو كريمي، وقطع مانجو طرية، ممزوجة بشعرية حريرية ول…" at bounding box center [695, 308] width 322 height 45
type textarea "حليب مانجو طازج، آيس كريم مانجو كريمي، وقطع مانجو طرية، ممزوجة بشعرية حريرية ول…"
click at [564, 314] on textarea "حليب مانجو طازج، آيس كريم مانجو كريمي، وقطع مانجو طرية، ممزوجة بشعرية حريرية ول…" at bounding box center [695, 308] width 322 height 45
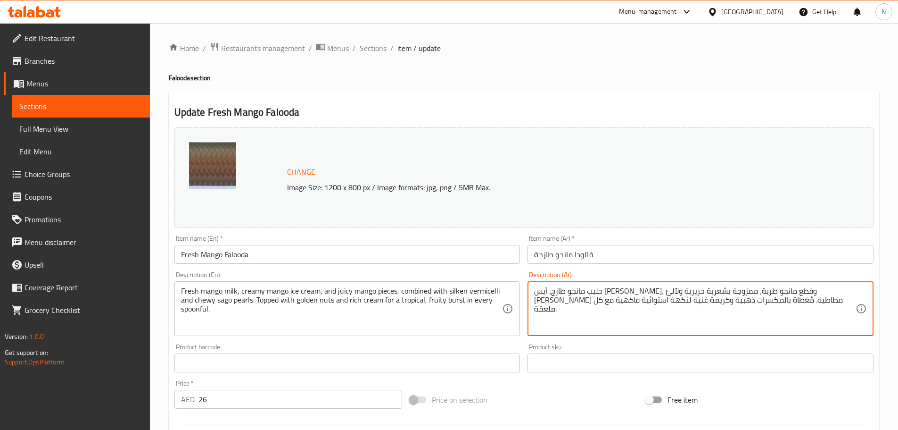
click at [564, 311] on textarea "حليب مانجو طازج، آيس كريم مانجو كريمي، وقطع مانجو طرية، ممزوجة بشعرية حريرية ول…" at bounding box center [695, 308] width 322 height 45
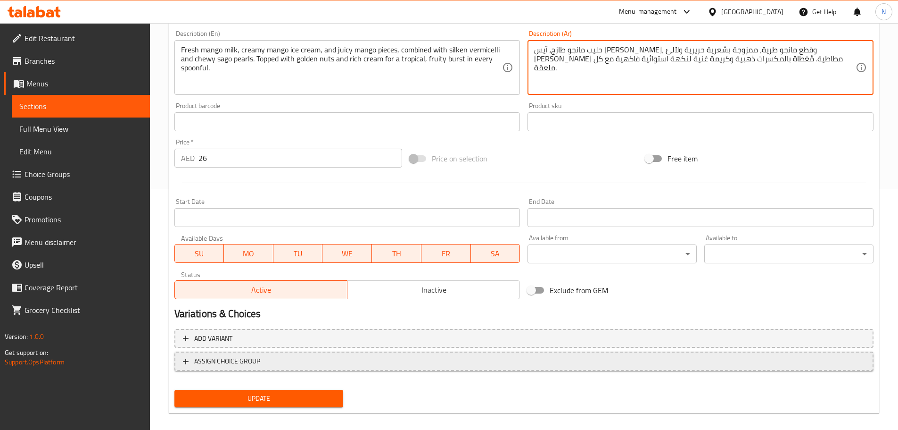
scroll to position [250, 0]
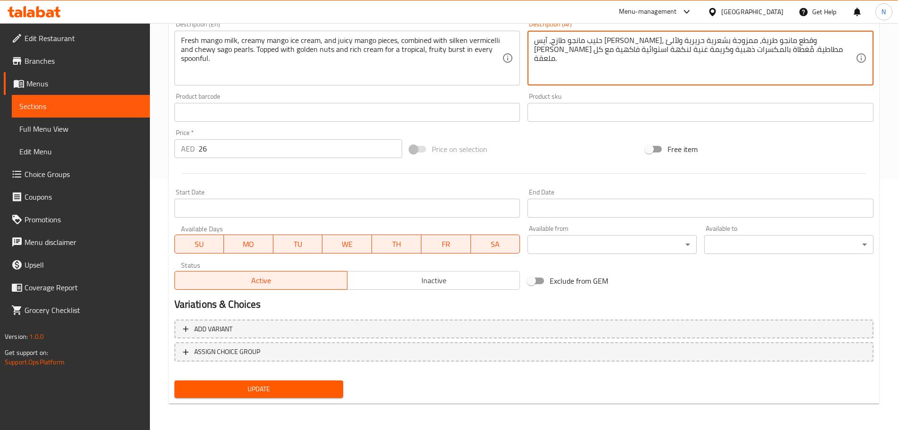
click at [266, 387] on span "Update" at bounding box center [259, 389] width 154 height 12
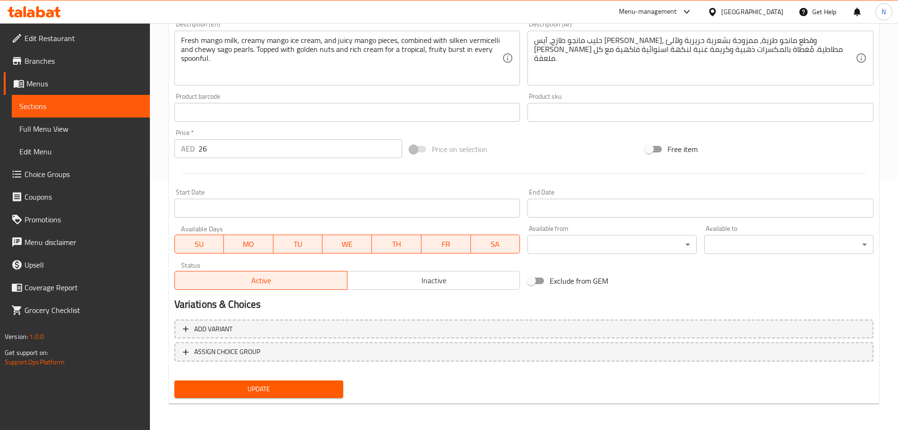
click at [304, 387] on span "Update" at bounding box center [259, 389] width 154 height 12
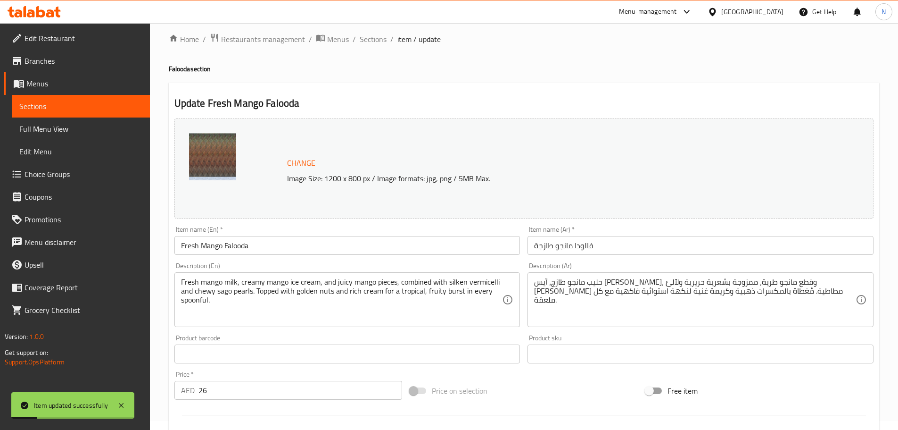
scroll to position [0, 0]
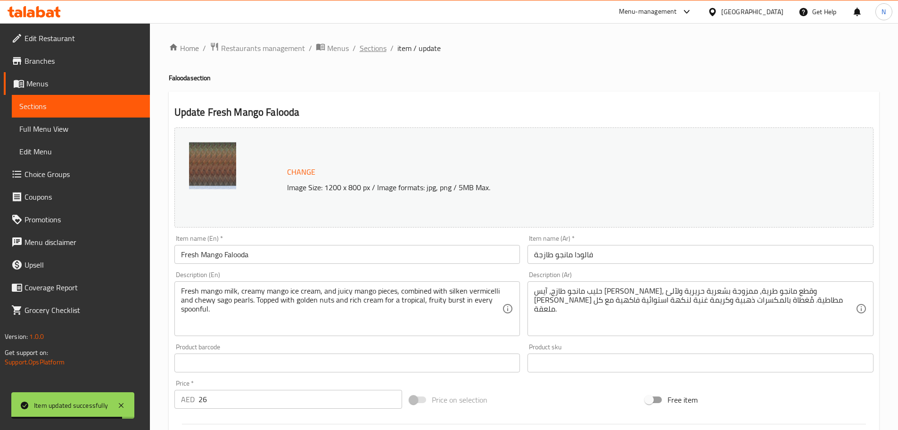
click at [368, 50] on span "Sections" at bounding box center [373, 47] width 27 height 11
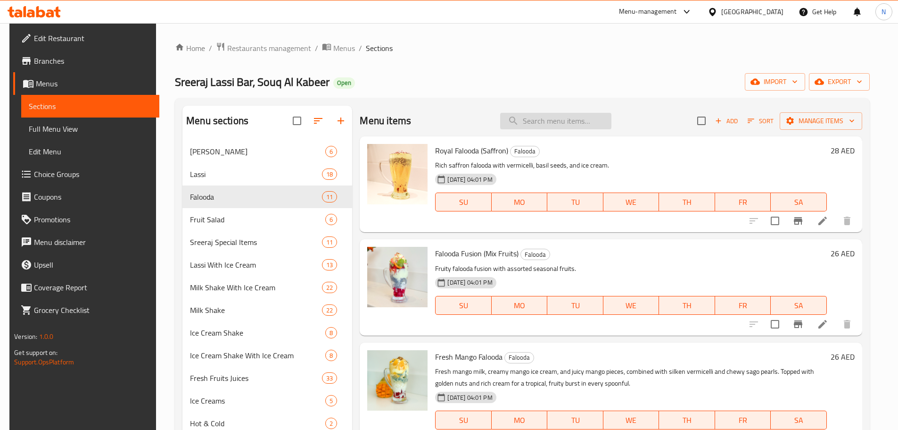
click at [565, 125] on input "search" at bounding box center [555, 121] width 111 height 17
paste input "Rose falooda"
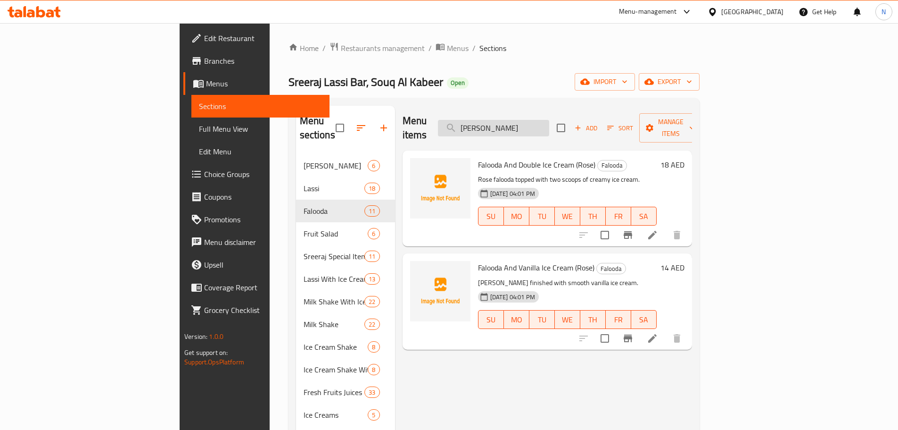
click at [542, 124] on input "Rose falooda" at bounding box center [493, 128] width 111 height 17
click at [549, 120] on input "Rose falooda" at bounding box center [493, 128] width 111 height 17
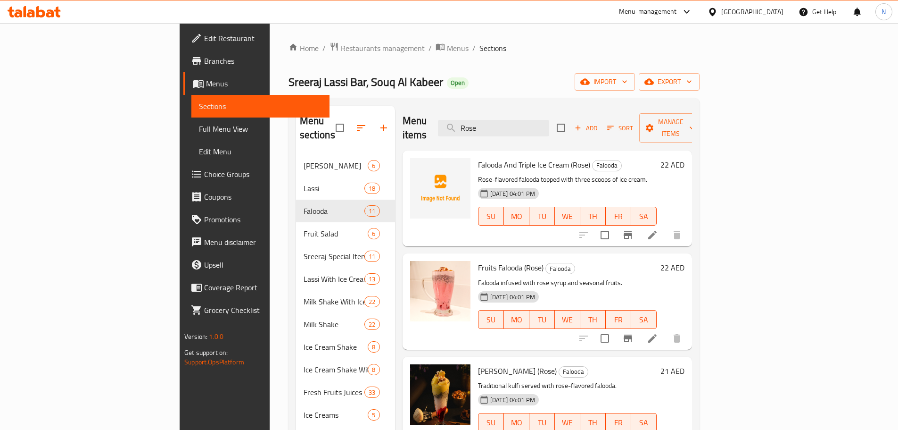
scroll to position [47, 0]
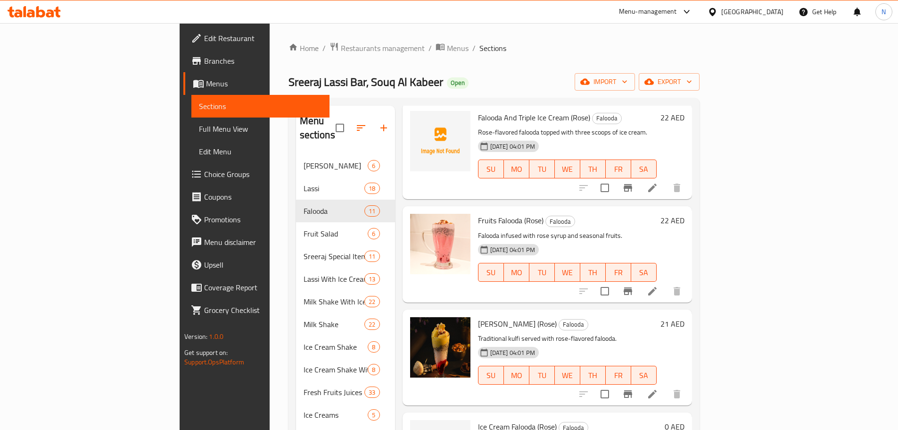
type input "Rose"
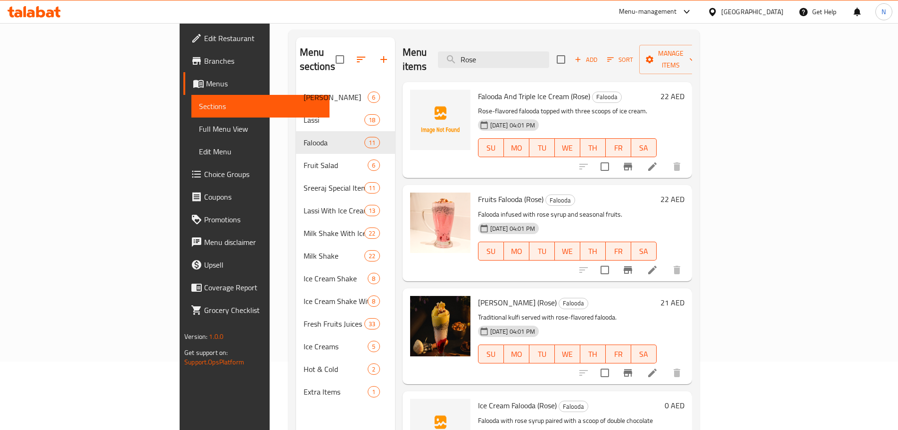
scroll to position [0, 0]
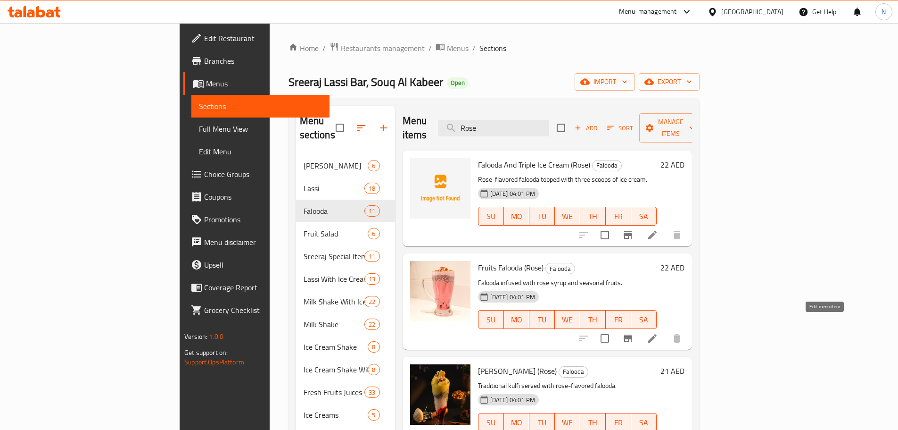
click at [658, 332] on icon at bounding box center [652, 337] width 11 height 11
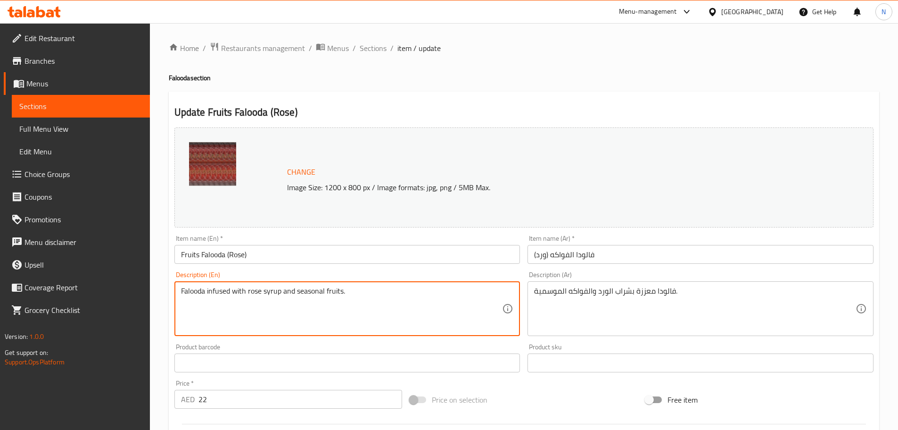
click at [285, 292] on textarea "Falooda infused with rose syrup and seasonal fruits." at bounding box center [342, 308] width 322 height 45
paste textarea "ragrant rose milk, silky vermicelli, chewy sago pearls, and soft jelly, all top…"
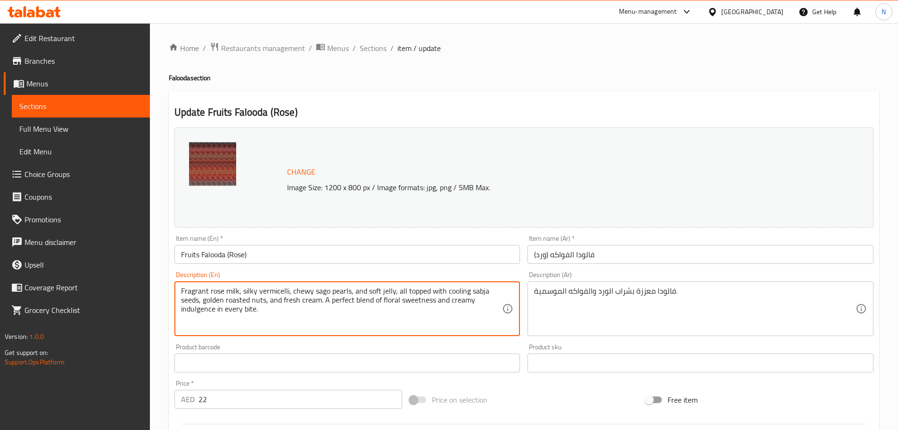
type textarea "Fragrant rose milk, silky vermicelli, chewy sago pearls, and soft jelly, all to…"
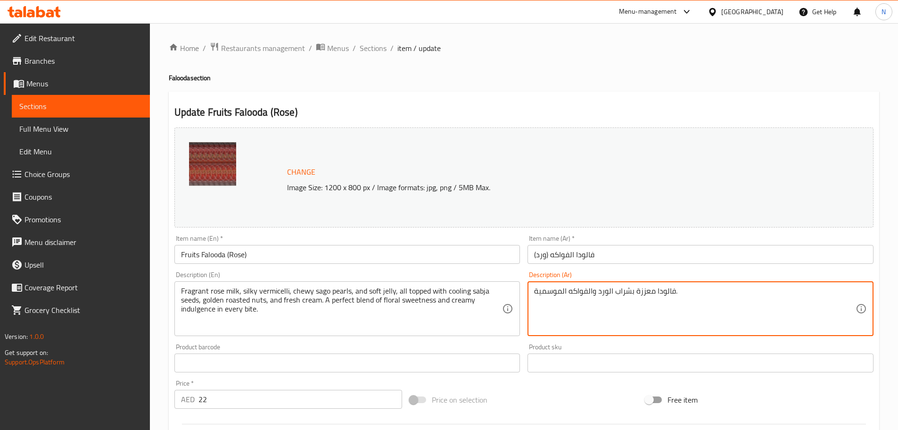
click at [563, 290] on textarea "فالودا معززة بشراب الورد والفواكه الموسمية." at bounding box center [695, 308] width 322 height 45
paste textarea "حليب ورد عطري، شعيرية حريرية، لآلئ ساغو مطاطية، وهلام ناعم، جميعها مغطاة ببذور …"
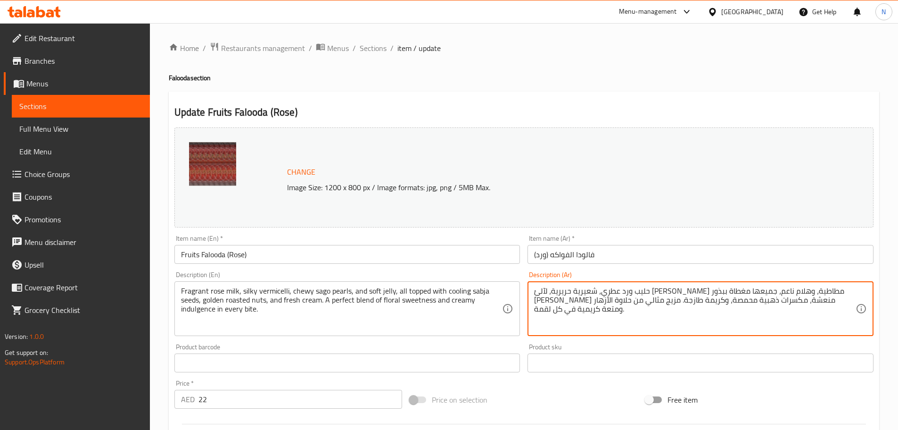
type textarea "حليب ورد عطري، شعيرية حريرية، لآلئ ساغو مطاطية، وهلام ناعم، جميعها مغطاة ببذور …"
click at [545, 382] on div "Change Image Size: 1200 x 800 px / Image formats: jpg, png / 5MB Max. Item name…" at bounding box center [524, 334] width 707 height 420
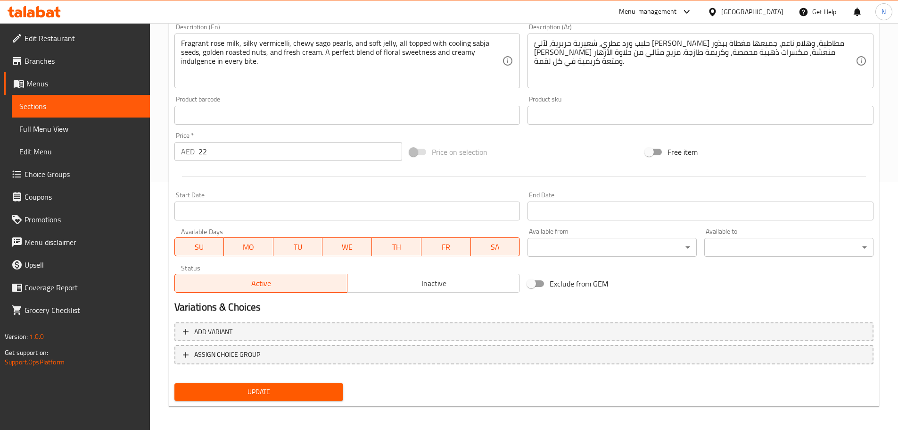
scroll to position [250, 0]
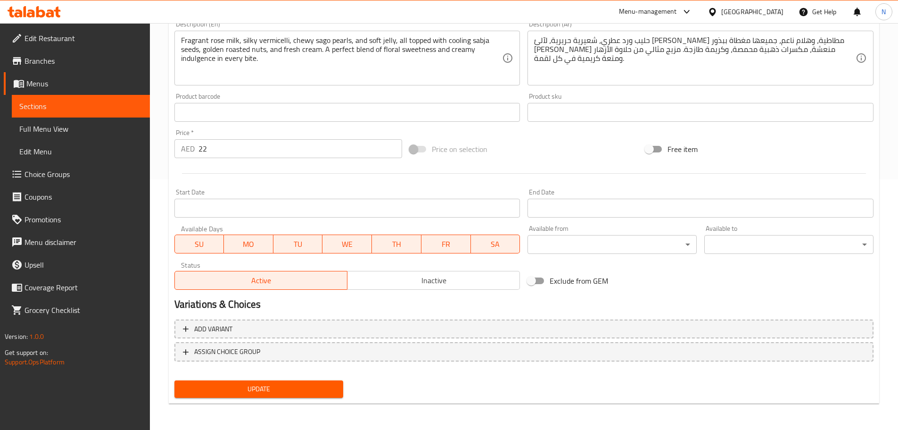
click at [290, 393] on span "Update" at bounding box center [259, 389] width 154 height 12
click at [273, 388] on span "Update" at bounding box center [259, 389] width 154 height 12
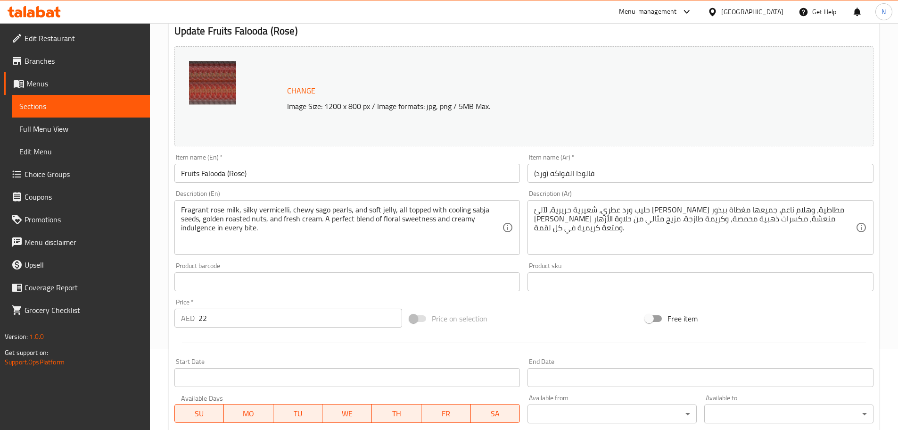
scroll to position [0, 0]
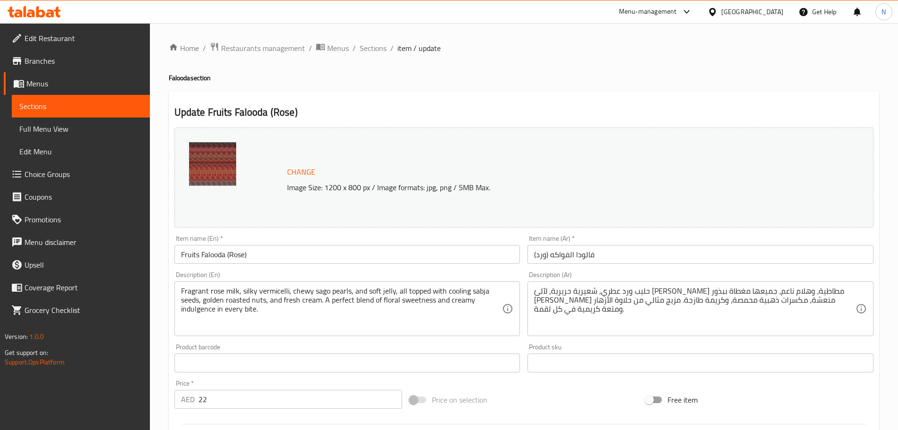
drag, startPoint x: 372, startPoint y: 42, endPoint x: 327, endPoint y: 8, distance: 55.9
click at [372, 42] on span "Sections" at bounding box center [373, 47] width 27 height 11
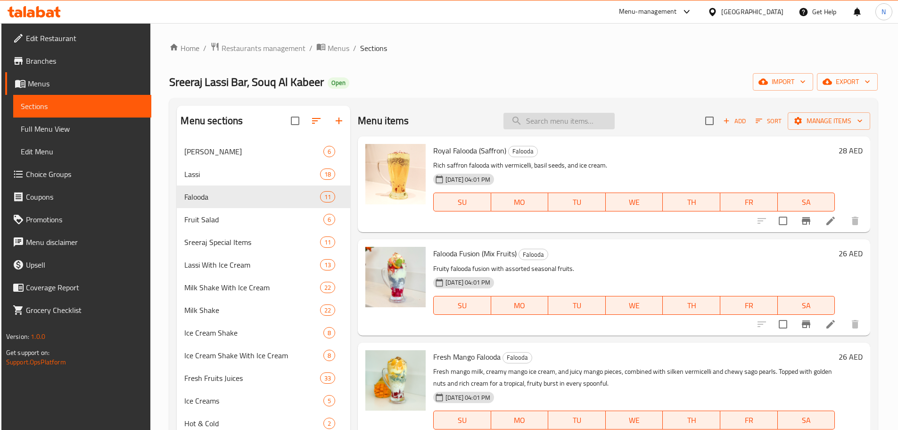
click at [584, 123] on input "search" at bounding box center [559, 121] width 111 height 17
paste input "Royal saffron falooda"
type input "Royal saffron falooda"
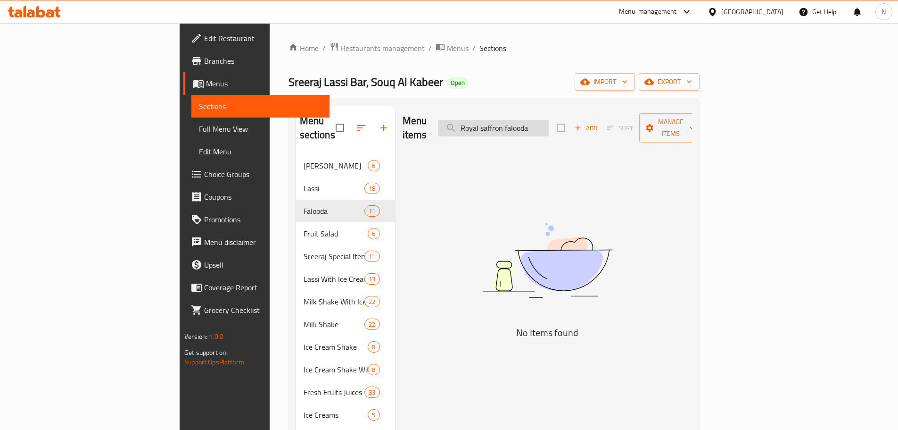
click at [549, 122] on input "Royal saffron falooda" at bounding box center [493, 128] width 111 height 17
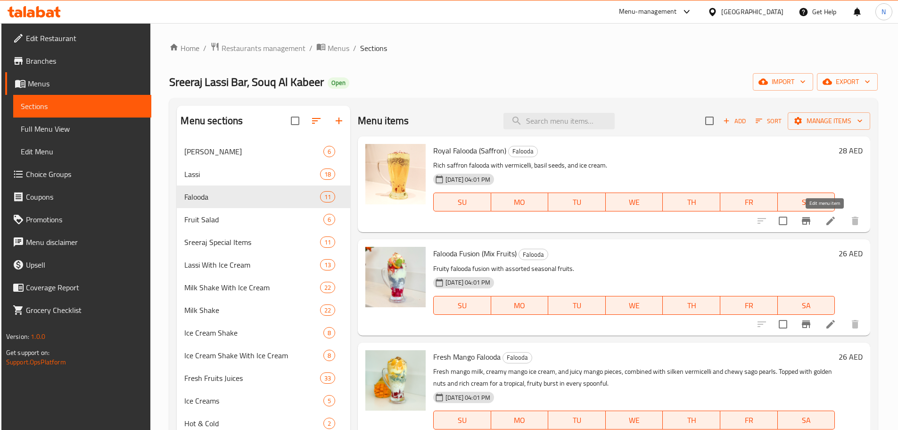
click at [825, 216] on icon at bounding box center [830, 220] width 11 height 11
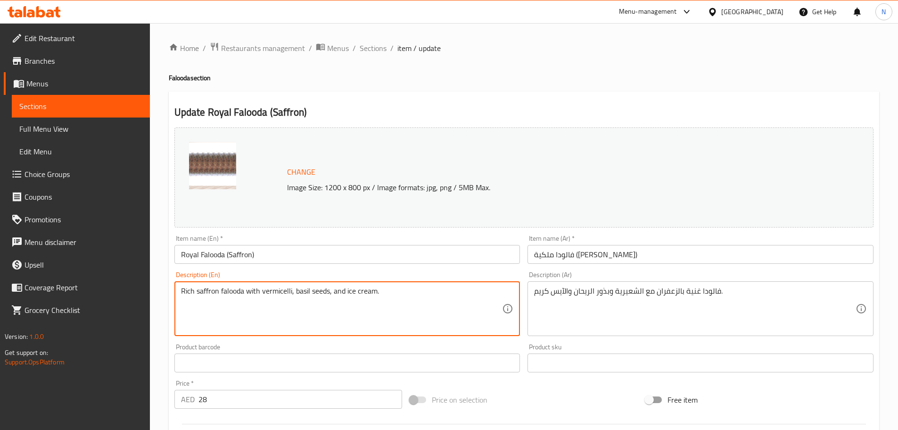
click at [318, 290] on textarea "Rich saffron falooda with vermicelli, basil seeds, and ice cream." at bounding box center [342, 308] width 322 height 45
click at [297, 293] on textarea "Rich saffron falooda with vermicelli, basil seeds, and ice cream." at bounding box center [342, 308] width 322 height 45
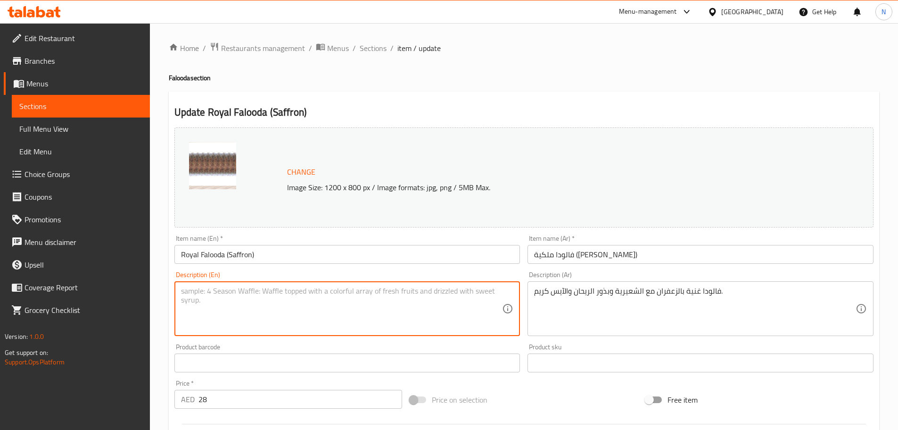
paste textarea ""Layers of kulfi and butterscotch ice cream melt into rich saffron milk, mixed …"
click at [184, 292] on textarea ""Layers of kulfi and butterscotch ice cream melt into rich saffron milk, mixed …" at bounding box center [342, 308] width 322 height 45
click at [455, 302] on textarea "Layers of kulfi and butterscotch ice cream melt into rich saffron milk, mixed w…" at bounding box center [342, 308] width 322 height 45
paste textarea "celebratory treat.""
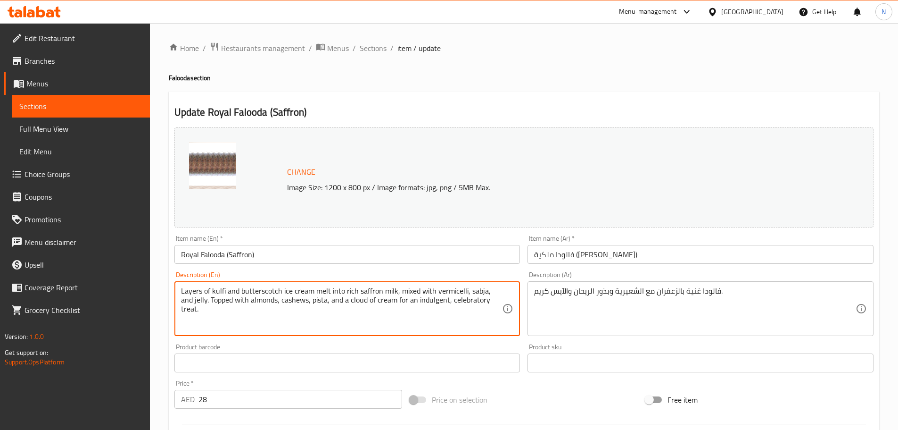
click at [461, 303] on textarea "Layers of kulfi and butterscotch ice cream melt into rich saffron milk, mixed w…" at bounding box center [342, 308] width 322 height 45
type textarea "Layers of kulfi and butterscotch ice cream melt into rich saffron milk, mixed w…"
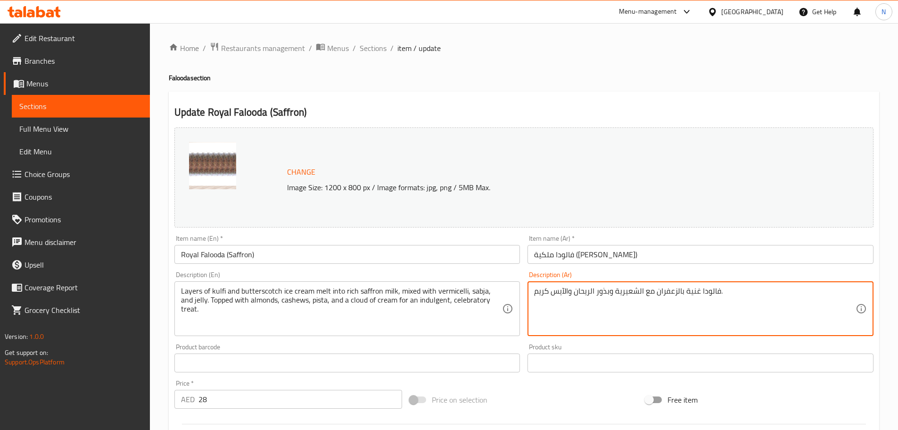
click at [645, 295] on textarea "فالودا غنية بالزعفران مع الشعيرية وبذور الريحان والآيس كريم." at bounding box center [695, 308] width 322 height 45
paste textarea "طبقات من الكولفي وآيس كريم الكراميل تذوب في حليب الزعفران الغني، ممزوجًا بالشعر…"
click at [798, 293] on textarea "طبقات من الكولفي وآيس كريم الكراميل تذوب في حليب الزعفران الغني، ممزوجًا بالشعر…" at bounding box center [695, 308] width 322 height 45
click at [734, 289] on textarea "طبقات من كولفي وآيس كريم الكراميل تذوب في حليب الزعفران الغني، ممزوجًا بالشعرية…" at bounding box center [695, 308] width 322 height 45
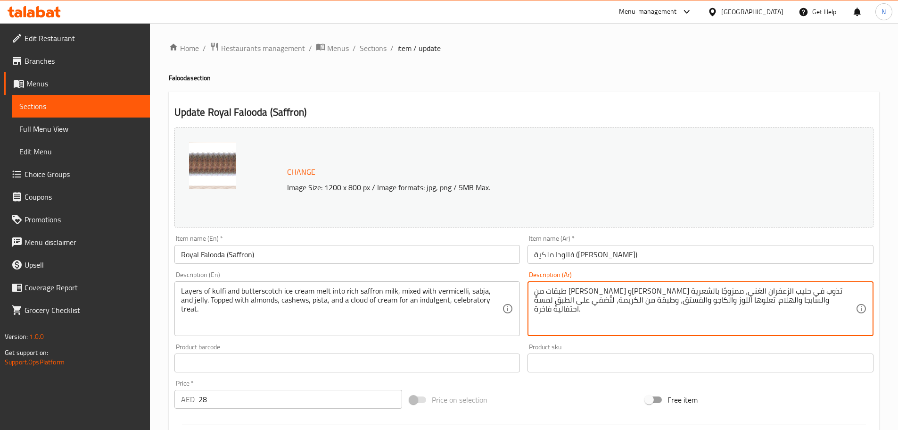
click at [684, 290] on textarea "طبقات من كولفي وآيس كريم كراميل تذوب في حليب الزعفران الغني، ممزوجًا بالشعرية و…" at bounding box center [695, 308] width 322 height 45
click at [658, 292] on textarea "طبقات من كولفي وآيس كريم كراميل تذوب في حليب زعفران الغني، ممزوجًا بالشعرية وال…" at bounding box center [695, 308] width 322 height 45
click at [577, 291] on textarea "طبقات من كولفي وآيس كريم كراميل تذوب في حليب زعفران غني، ممزوجًا بالشعرية والسا…" at bounding box center [695, 308] width 322 height 45
click at [550, 292] on textarea "طبقات من كولفي وآيس كريم كراميل تذوب في حليب زعفران غني، ممزوجًا بالشعرية وسابج…" at bounding box center [695, 308] width 322 height 45
click at [791, 303] on textarea "طبقات من كولفي وآيس كريم كراميل تذوب في حليب زعفران غني، ممزوجًا بالشعرية وسابج…" at bounding box center [695, 308] width 322 height 45
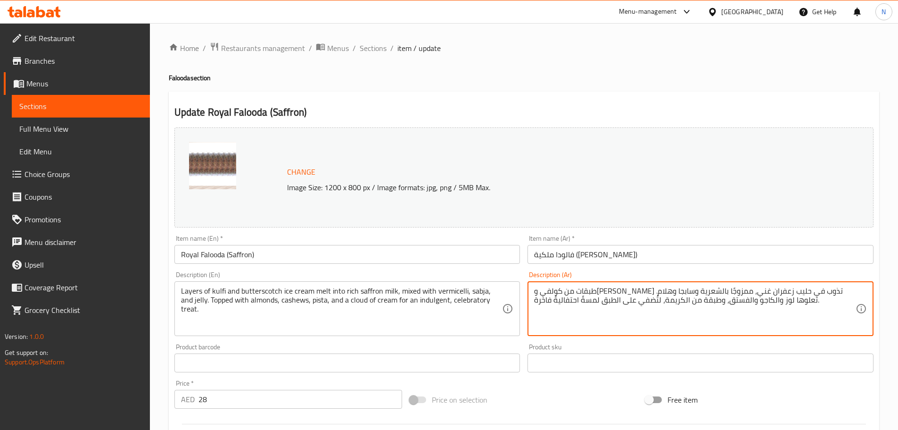
click at [771, 298] on textarea "طبقات من كولفي وآيس كريم كراميل تذوب في حليب زعفران غني، ممزوجًا بالشعرية وسابج…" at bounding box center [695, 308] width 322 height 45
click at [745, 299] on textarea "طبقات من كولفي وآيس كريم كراميل تذوب في حليب زعفران غني، ممزوجًا بالشعرية وسابج…" at bounding box center [695, 308] width 322 height 45
click at [683, 300] on textarea "طبقات من كولفي وآيس كريم كراميل تذوب في حليب زعفران غني، ممزوجًا بالشعرية وسابج…" at bounding box center [695, 308] width 322 height 45
click at [613, 304] on textarea "طبقات من كولفي وآيس كريم كراميل تذوب في حليب زعفران غني، ممزوجًا بالشعرية وسابج…" at bounding box center [695, 308] width 322 height 45
click at [758, 303] on textarea "طبقات من كولفي وآيس كريم كراميل تذوب في حليب زعفران غني، ممزوجًا بالشعرية وسابج…" at bounding box center [695, 308] width 322 height 45
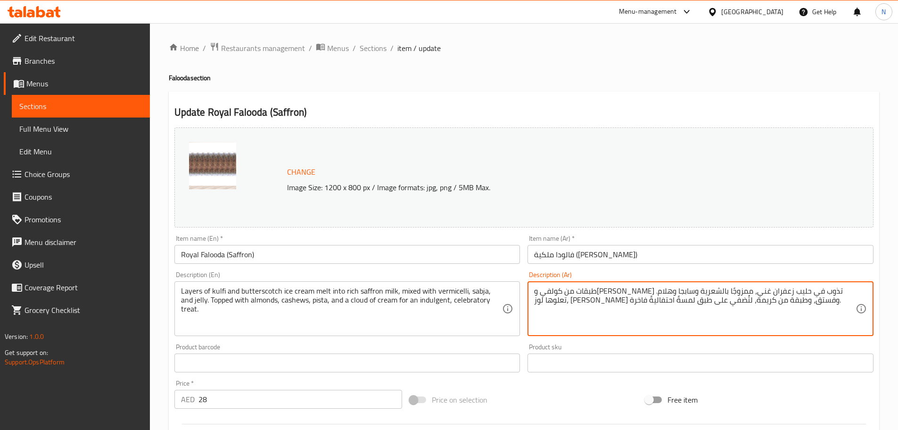
click at [679, 314] on textarea "طبقات من كولفي وآيس كريم كراميل تذوب في حليب زعفران غني، ممزوجًا بالشعرية وسابج…" at bounding box center [695, 308] width 322 height 45
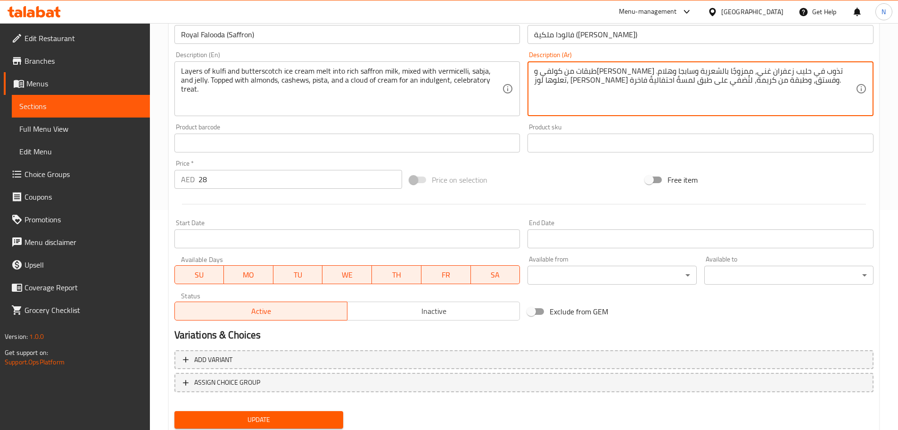
scroll to position [250, 0]
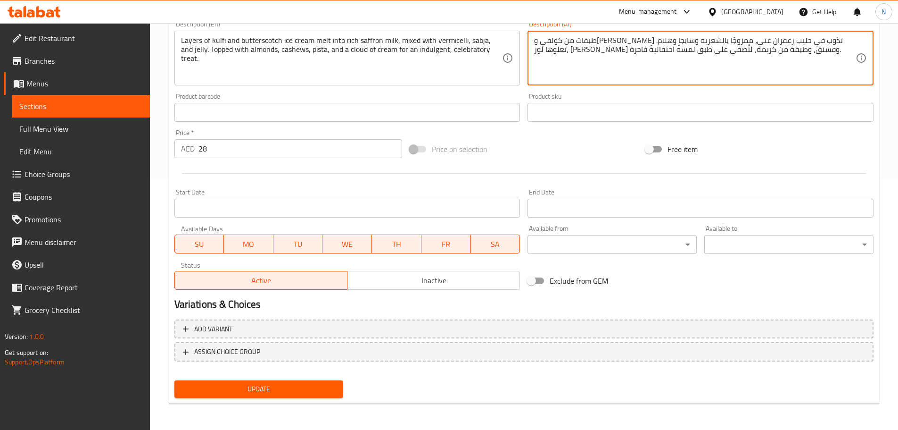
type textarea "طبقات من كولفي وآيس كريم كراميل تذوب في حليب زعفران غني، ممزوجًا بالشعرية وسابج…"
click at [247, 390] on span "Update" at bounding box center [259, 389] width 154 height 12
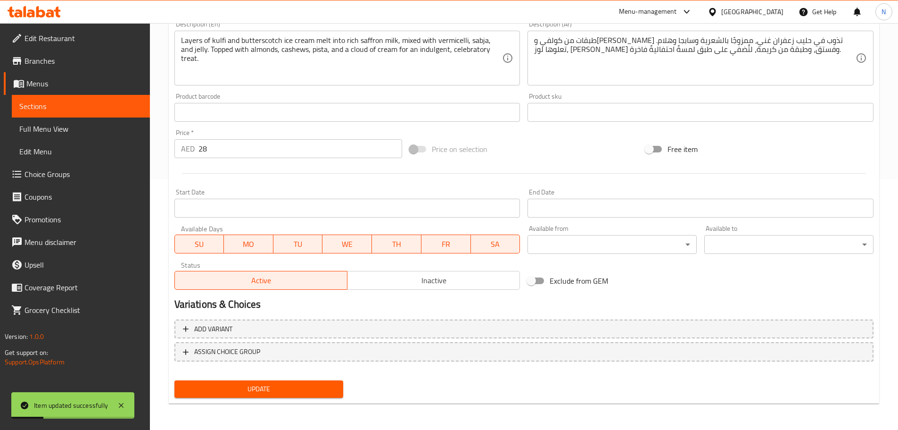
scroll to position [0, 0]
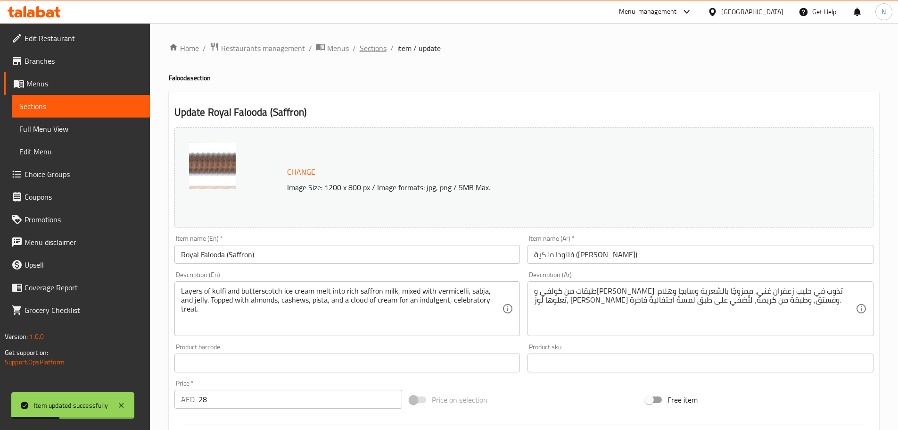
click at [377, 47] on span "Sections" at bounding box center [373, 47] width 27 height 11
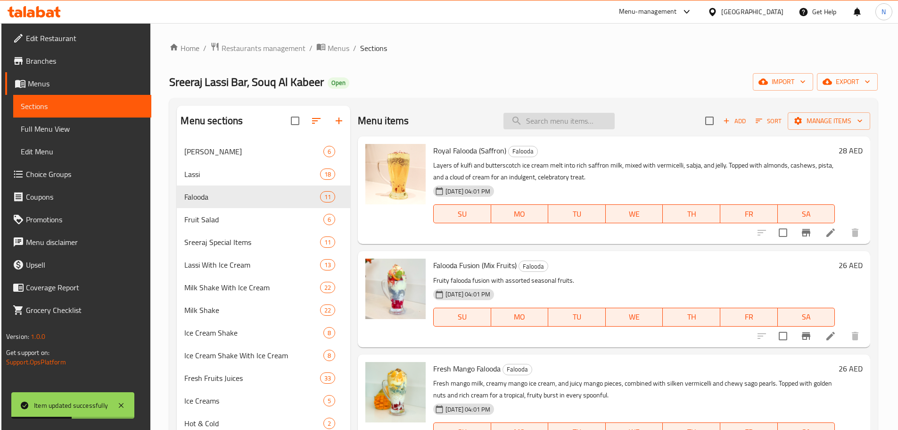
click at [550, 120] on input "search" at bounding box center [559, 121] width 111 height 17
paste input "Arabian mix fruit falooda"
type input "Arabian mix fruit falooda"
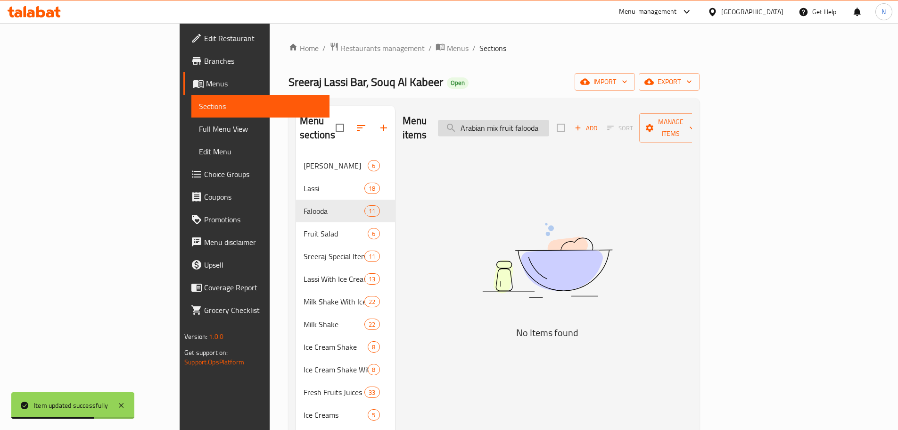
click at [549, 123] on input "Arabian mix fruit falooda" at bounding box center [493, 128] width 111 height 17
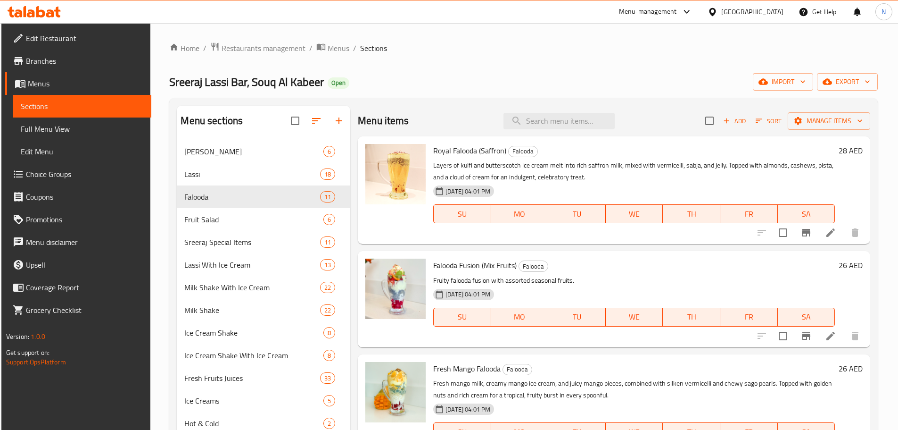
click at [564, 112] on div "Menu items Add Sort Manage items" at bounding box center [614, 121] width 513 height 31
click at [558, 120] on input "search" at bounding box center [559, 121] width 111 height 17
paste input "Arabian mix fruit falooda"
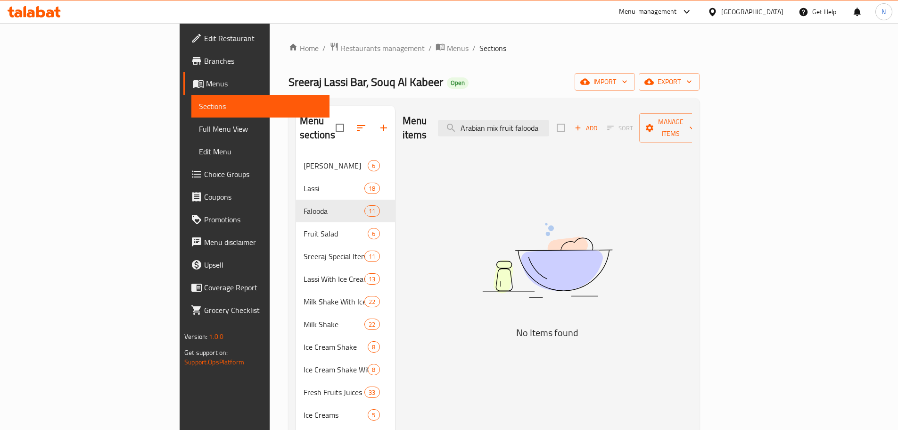
drag, startPoint x: 549, startPoint y: 123, endPoint x: 634, endPoint y: 124, distance: 84.4
click at [634, 124] on div "Menu items Arabian mix fruit falooda Add Sort Manage items" at bounding box center [548, 128] width 290 height 45
type input "Arabian"
click at [539, 127] on input "Arabian" at bounding box center [493, 128] width 111 height 17
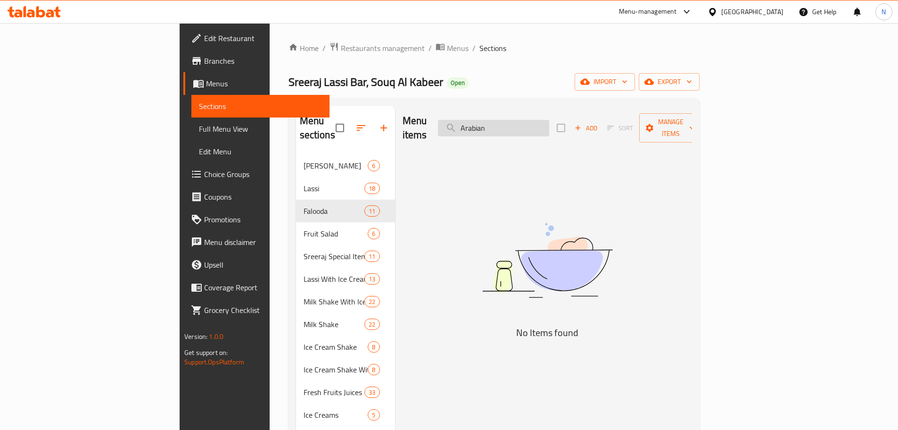
click at [539, 127] on input "Arabian" at bounding box center [493, 128] width 111 height 17
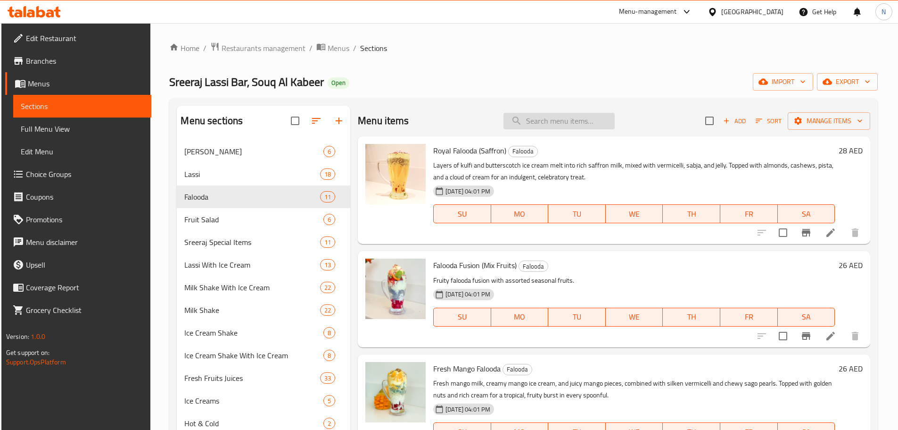
click at [531, 117] on input "search" at bounding box center [559, 121] width 111 height 17
paste input "Royal dry fruit loaded shake"
type input "Royal dry fruit loaded shake"
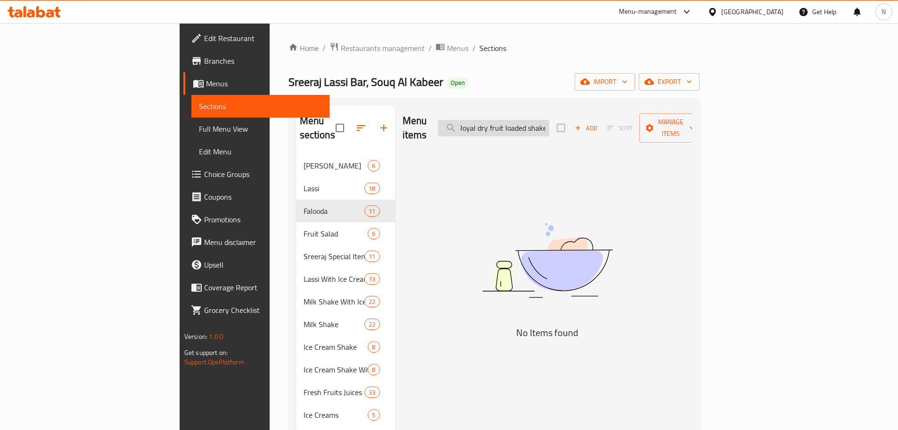
click at [549, 123] on input "Royal dry fruit loaded shake" at bounding box center [493, 128] width 111 height 17
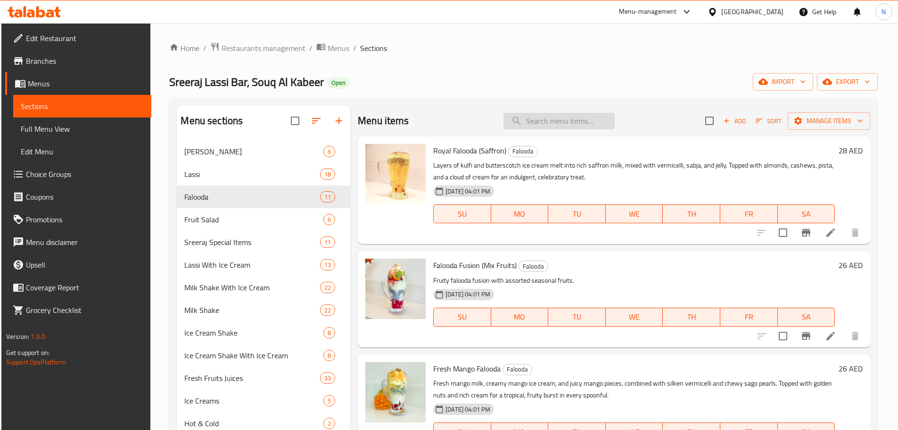
click at [539, 116] on input "search" at bounding box center [559, 121] width 111 height 17
paste input "Royal dry fruit loaded shake"
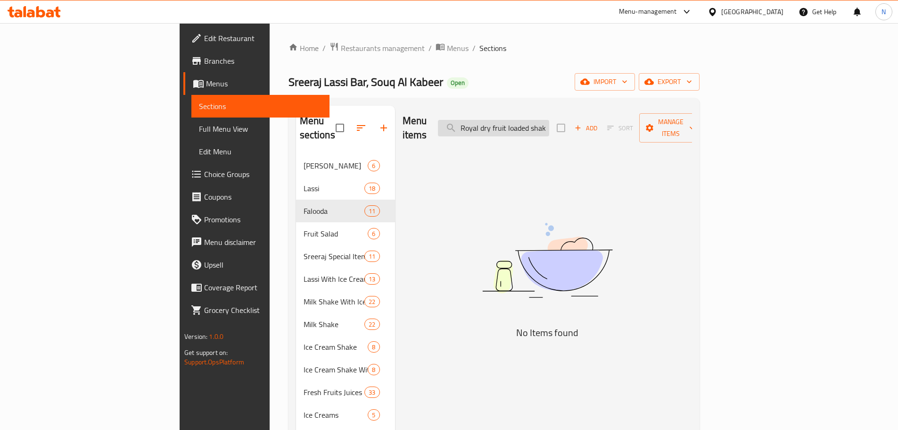
drag, startPoint x: 527, startPoint y: 122, endPoint x: 521, endPoint y: 124, distance: 6.4
click at [521, 124] on input "Royal dry fruit loaded shake" at bounding box center [493, 128] width 111 height 17
click at [530, 120] on input "Royal dry fruit loaded shake" at bounding box center [493, 128] width 111 height 17
drag, startPoint x: 525, startPoint y: 121, endPoint x: 509, endPoint y: 130, distance: 18.4
click at [506, 129] on input "Royal dry fruit loaded shake" at bounding box center [493, 128] width 111 height 17
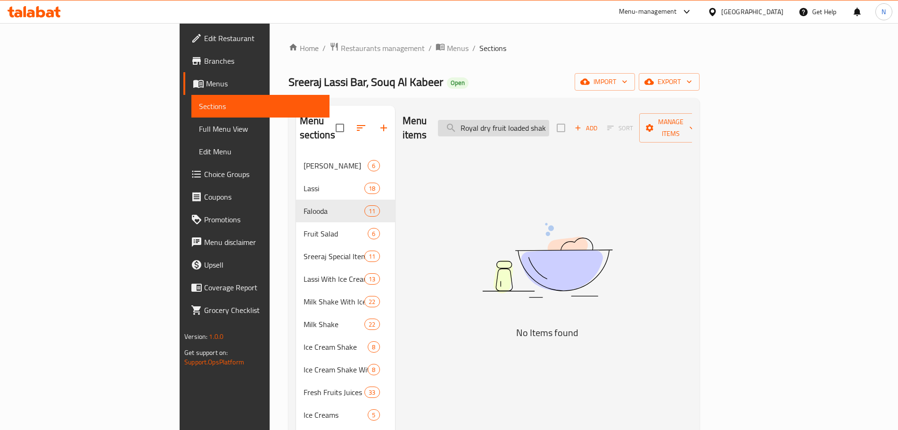
click at [541, 120] on input "Royal dry fruit loaded shake" at bounding box center [493, 128] width 111 height 17
drag, startPoint x: 594, startPoint y: 121, endPoint x: 620, endPoint y: 121, distance: 26.4
click at [620, 121] on div "Menu items Royal dry fruit loaded shake Add Sort Manage items" at bounding box center [548, 128] width 290 height 45
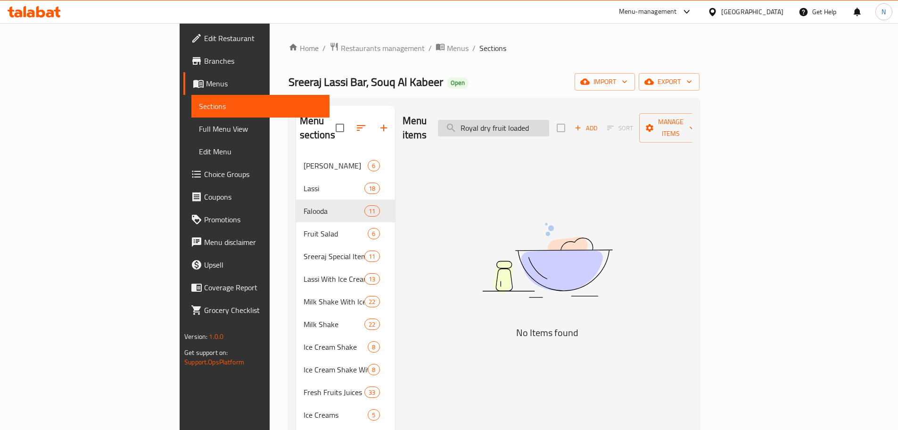
click at [549, 121] on input "Royal dry fruit loaded" at bounding box center [493, 128] width 111 height 17
type input "Royal dry fruit"
click at [549, 126] on input "Royal dry fruit" at bounding box center [493, 128] width 111 height 17
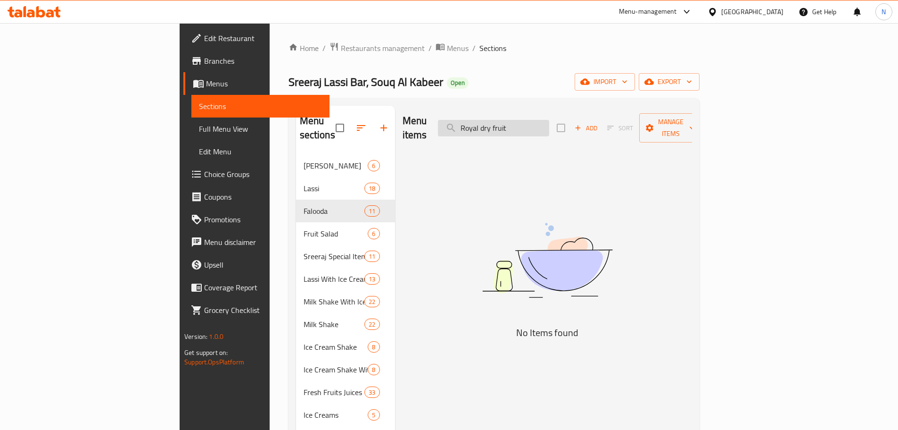
click at [549, 126] on input "Royal dry fruit" at bounding box center [493, 128] width 111 height 17
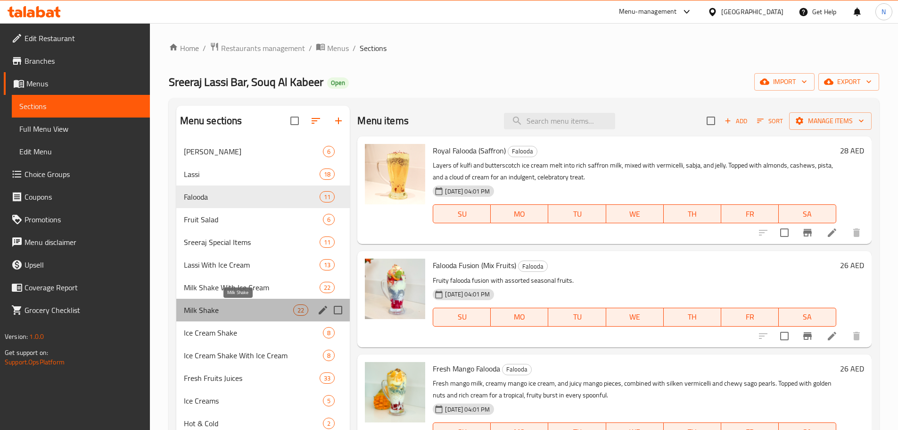
click at [232, 306] on span "Milk Shake" at bounding box center [239, 309] width 110 height 11
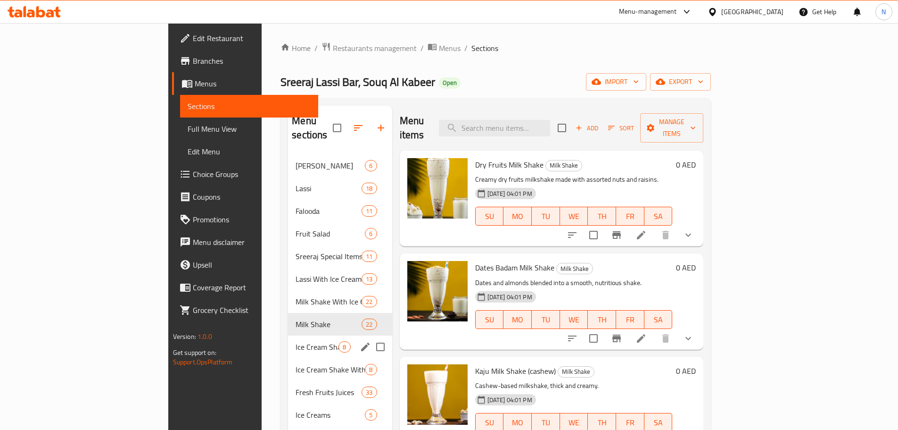
click at [296, 341] on span "Ice Cream Shake" at bounding box center [317, 346] width 43 height 11
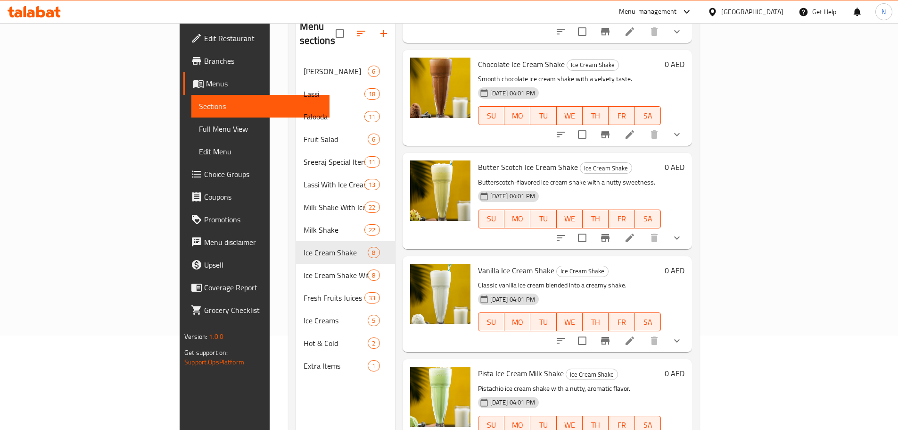
scroll to position [132, 0]
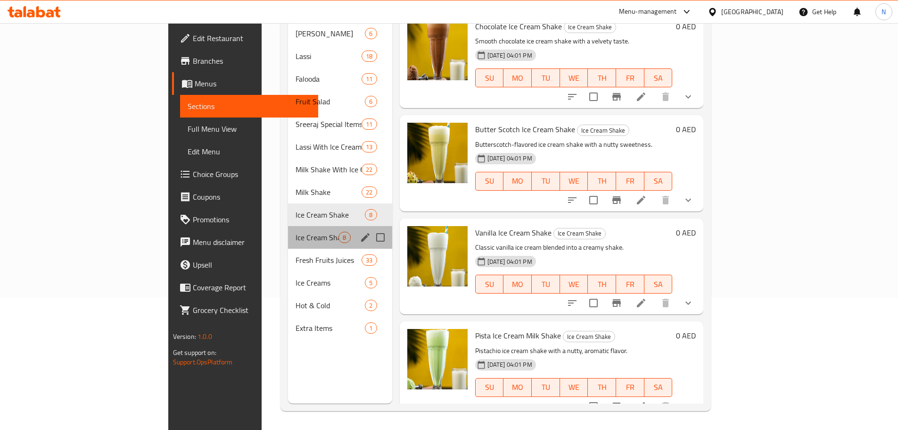
click at [288, 230] on div "Ice Cream Shake With Ice Cream 8" at bounding box center [340, 237] width 104 height 23
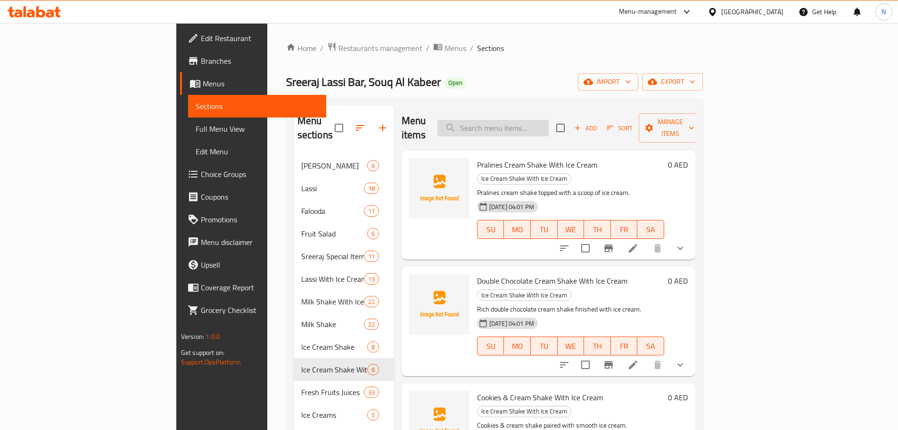
click at [525, 123] on input "search" at bounding box center [493, 128] width 111 height 17
paste input "Dry fruit shake"
type input "Dry fruit shake"
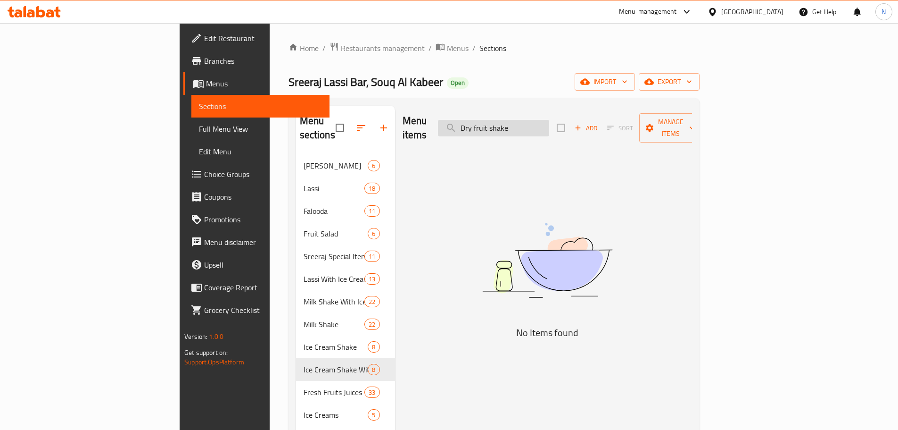
click at [549, 120] on input "Dry fruit shake" at bounding box center [493, 128] width 111 height 17
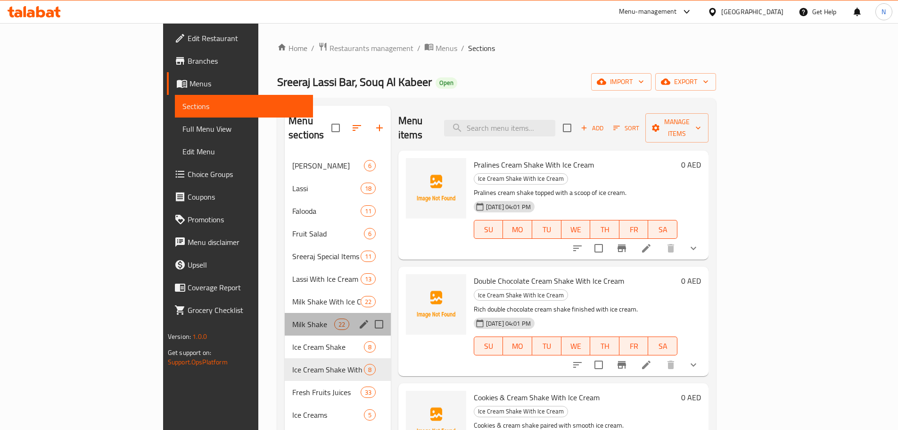
click at [285, 316] on div "Milk Shake 22" at bounding box center [338, 324] width 106 height 23
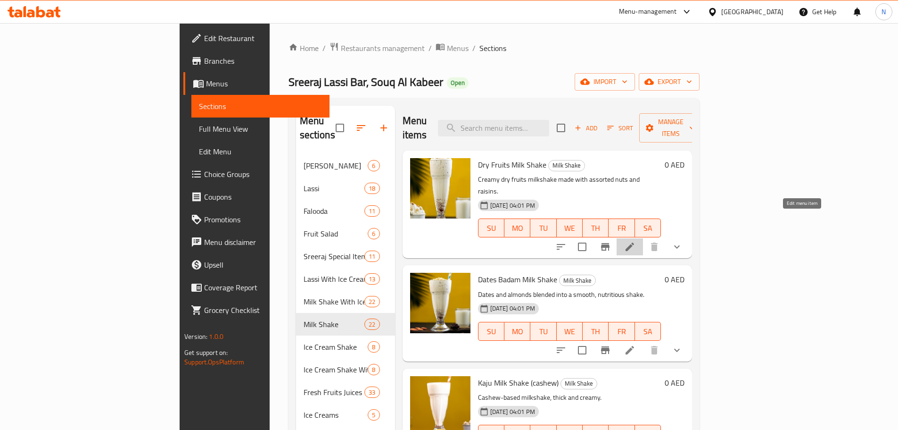
click at [636, 241] on icon at bounding box center [629, 246] width 11 height 11
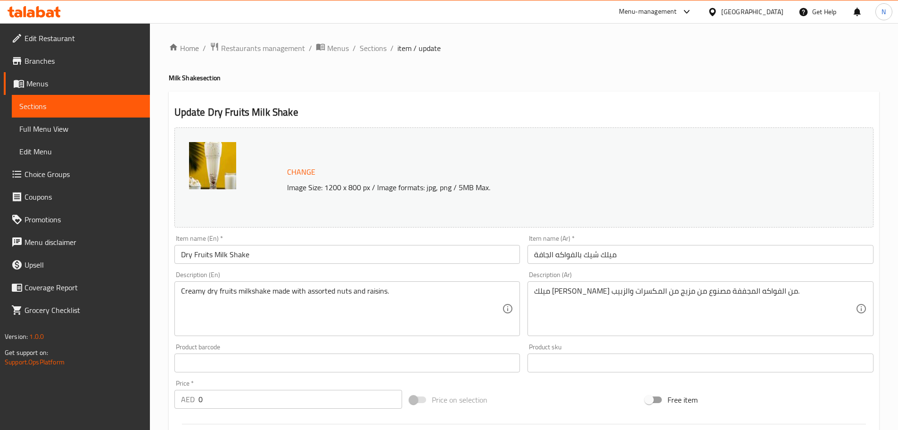
click at [310, 292] on textarea "Creamy dry fruits milkshake made with assorted nuts and raisins." at bounding box center [342, 308] width 322 height 45
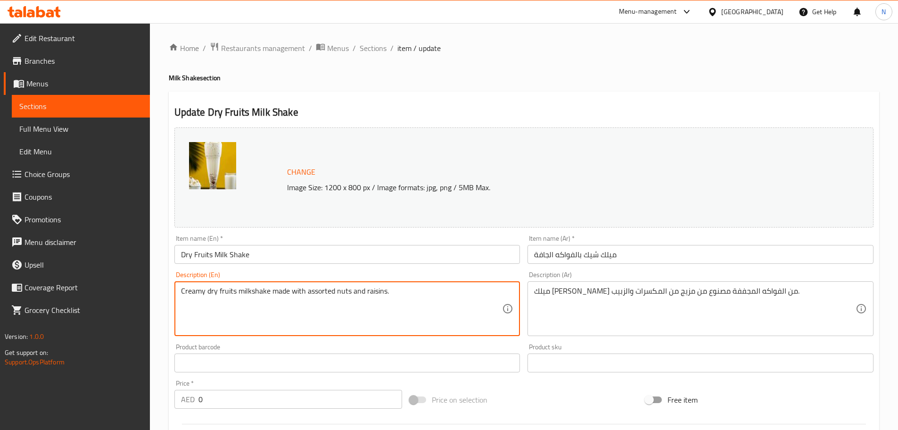
click at [310, 292] on textarea "Creamy dry fruits milkshake made with assorted nuts and raisins." at bounding box center [342, 308] width 322 height 45
paste textarea "Packed with almonds, cashews, and dates, this Dry Fruit Shake blends with fresh…"
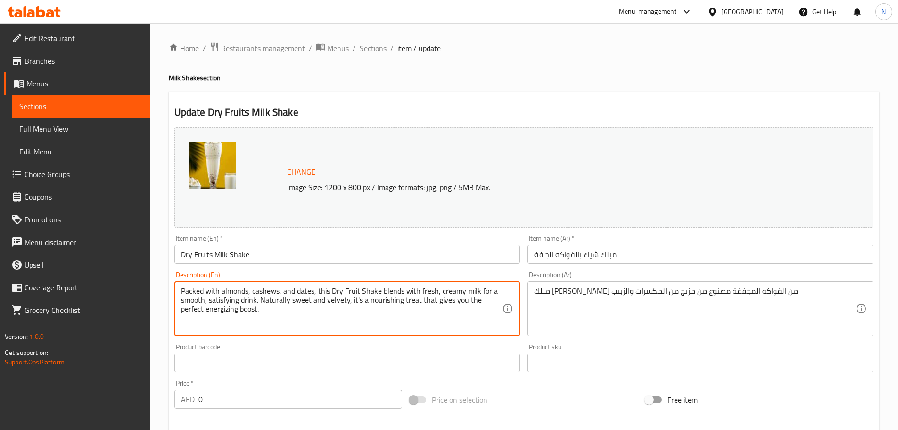
type textarea "Packed with almonds, cashews, and dates, this Dry Fruit Shake blends with fresh…"
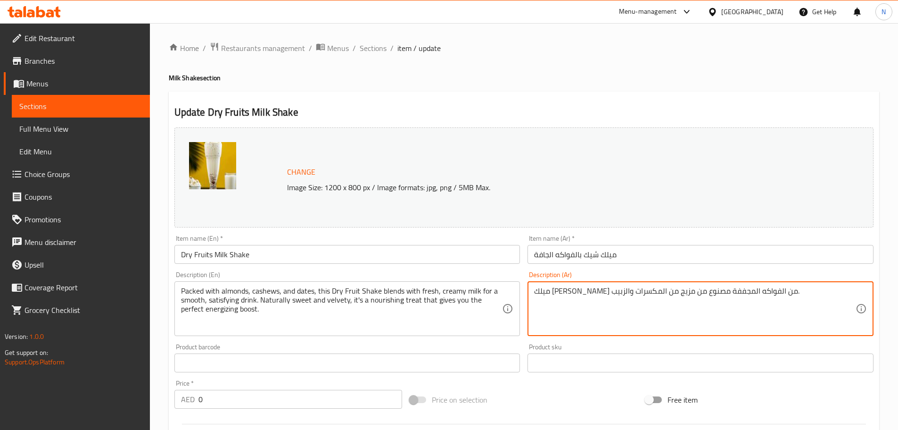
click at [547, 289] on textarea "ميلك شيك كريمي من الفواكه المجففة مصنوع من مزيج من المكسرات والزبيب." at bounding box center [695, 308] width 322 height 45
paste textarea "ذا الشيك المجفف بالفواكه غني باللوز والكاجو والتمر، ويُمزج مع الحليب الطازج الك…"
click at [831, 295] on textarea "هذا الشيك المجفف بالفواكه غني باللوز والكاجو والتمر، ويُمزج مع الحليب الطازج ال…" at bounding box center [695, 308] width 322 height 45
click at [809, 291] on textarea "هذا شيك المجفف بالفواكه غني باللوز والكاجو والتمر، ويُمزج مع الحليب الطازج الكر…" at bounding box center [695, 308] width 322 height 45
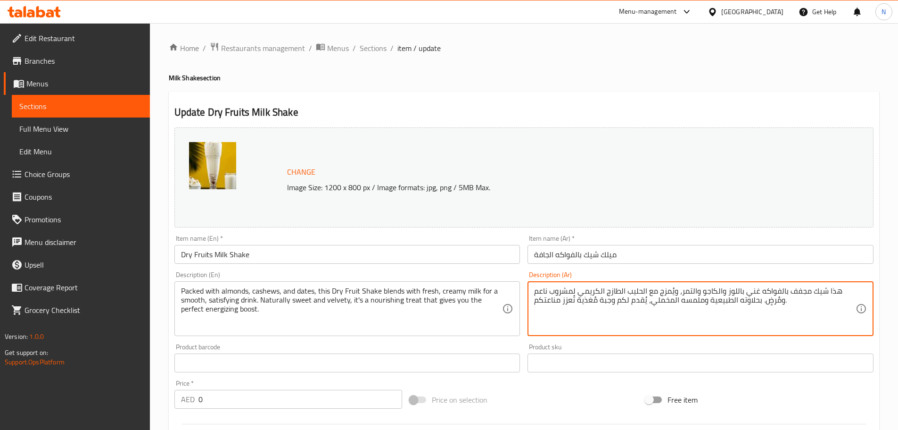
click at [717, 290] on textarea "هذا شيك مجفف بالفواكه غني باللوز والكاجو والتمر، ويُمزج مع الحليب الطازج الكريم…" at bounding box center [695, 308] width 322 height 45
click at [692, 290] on textarea "هذا شيك مجفف بالفواكه غني باللوز، كاجو والتمر، ويُمزج مع الحليب الطازج الكريمي …" at bounding box center [695, 308] width 322 height 45
click at [663, 292] on textarea "هذا شيك مجفف بالفواكه غني باللوز، كاجو وتمر، ويُمزج مع الحليب الطازج الكريمي لم…" at bounding box center [695, 308] width 322 height 45
click at [665, 292] on textarea "هذا شيك مجفف بالفواكه غني باللوز، كاجو وتمر، ويُمزج مع الحليب الطازج الكريمي لم…" at bounding box center [695, 308] width 322 height 45
click at [643, 292] on textarea "هذا شيك مجفف بالفواكه غني باللوز، كاجو وتمر، ويُمزج مع حليب الطازج الكريمي لمشر…" at bounding box center [695, 308] width 322 height 45
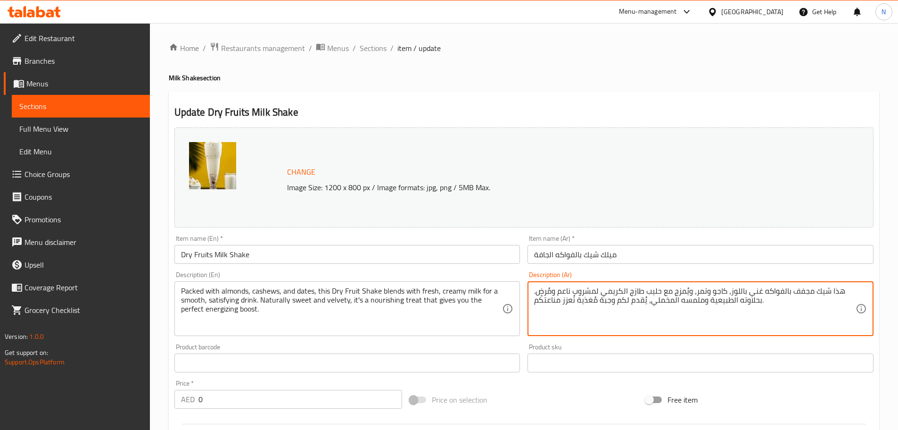
click at [624, 290] on textarea "هذا شيك مجفف بالفواكه غني باللوز، كاجو وتمر، ويُمزج مع حليب طازج الكريمي لمشروب…" at bounding box center [695, 308] width 322 height 45
click at [730, 298] on textarea "هذا شيك مجفف بالفواكه غني باللوز، كاجو وتمر، ويُمزج مع حليب طازج كريمي لمشروب ن…" at bounding box center [695, 308] width 322 height 45
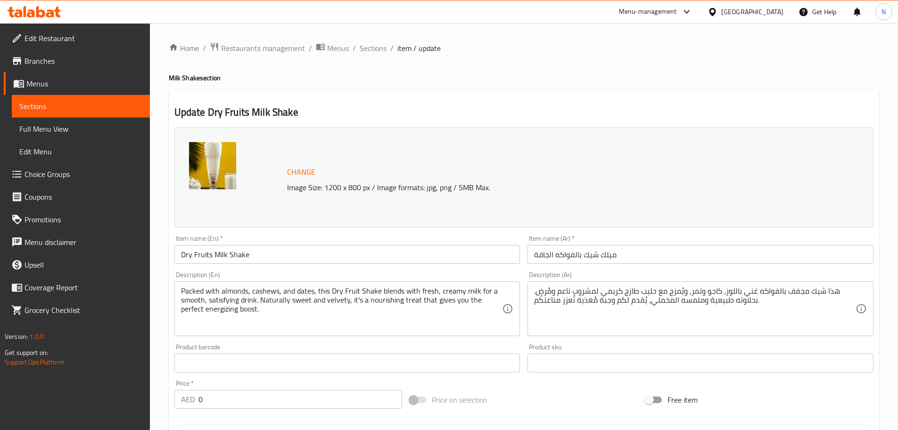
click at [544, 402] on div "Price on selection" at bounding box center [524, 399] width 236 height 25
click at [522, 399] on div "Price on selection" at bounding box center [524, 399] width 236 height 25
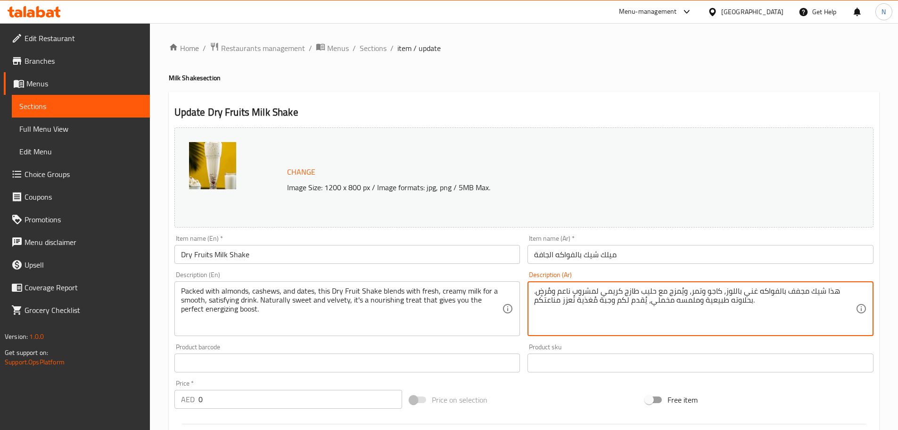
type textarea "هذا شيك مجفف بالفواكه غني باللوز، كاجو وتمر، ويُمزج مع حليب طازج كريمي لمشروب ن…"
drag, startPoint x: 597, startPoint y: 398, endPoint x: 579, endPoint y: 395, distance: 18.2
click at [596, 398] on div "Price on selection" at bounding box center [524, 399] width 236 height 25
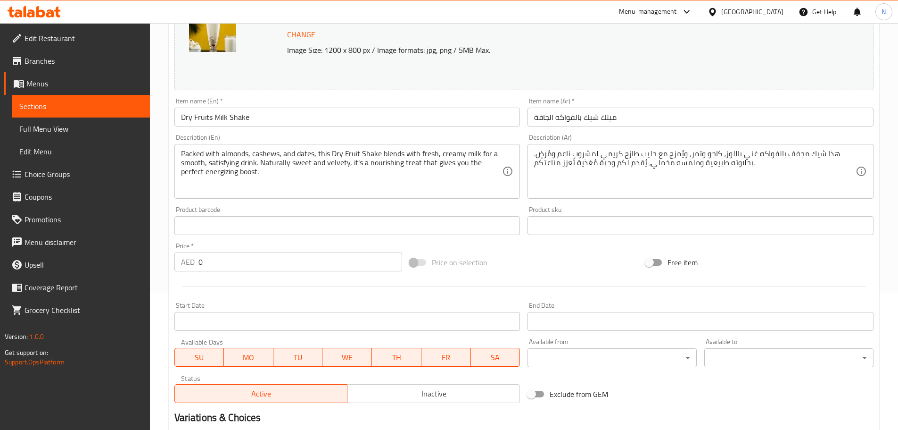
scroll to position [272, 0]
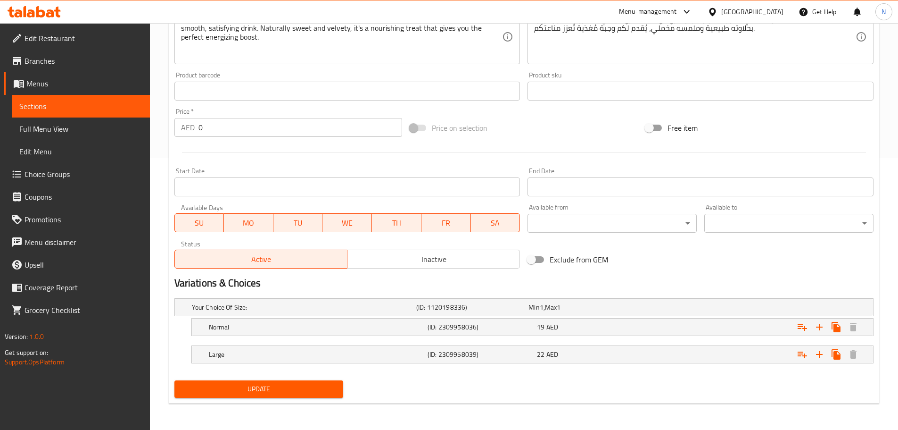
click at [333, 385] on span "Update" at bounding box center [259, 389] width 154 height 12
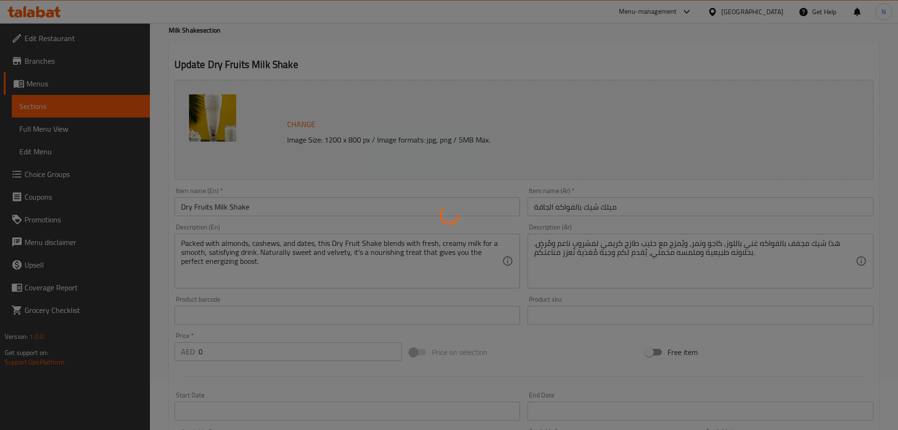
scroll to position [0, 0]
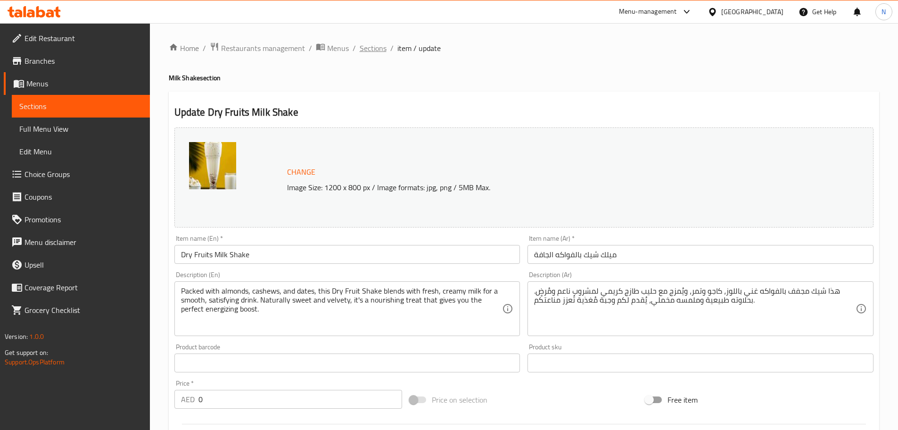
click at [381, 49] on span "Sections" at bounding box center [373, 47] width 27 height 11
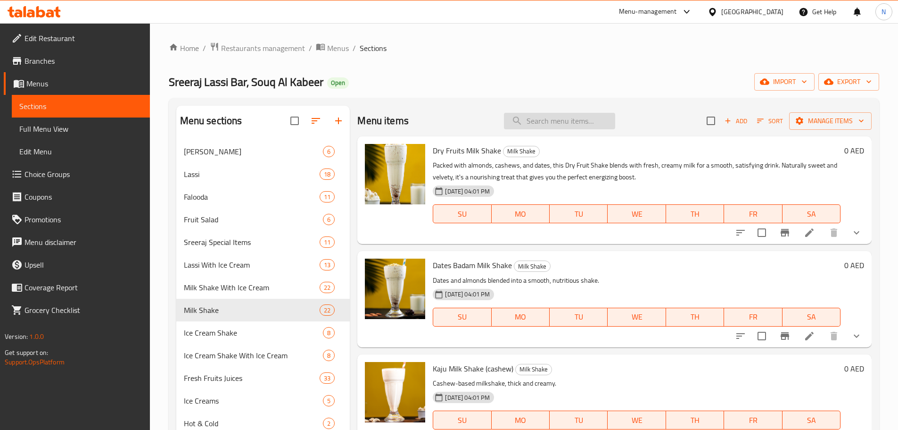
click at [531, 123] on input "search" at bounding box center [559, 121] width 111 height 17
paste input "Kaju-x-Anjeer Shake"
type input "Kaju-x-Anjeer Shake"
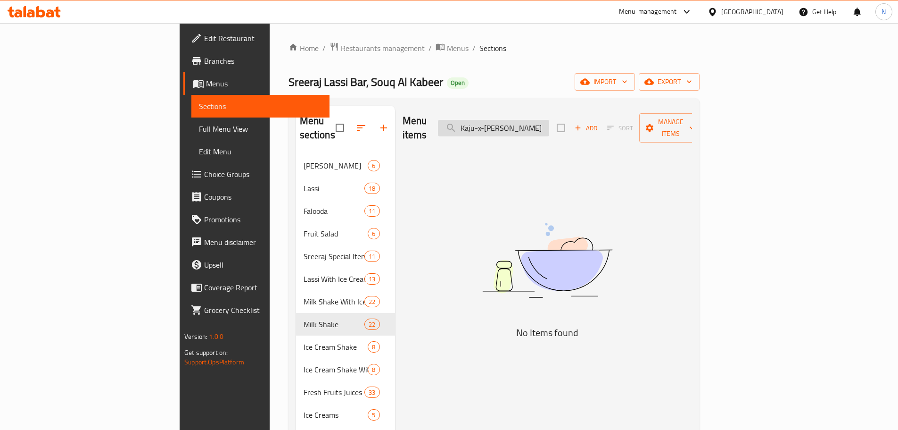
click at [549, 124] on input "Kaju-x-Anjeer Shake" at bounding box center [493, 128] width 111 height 17
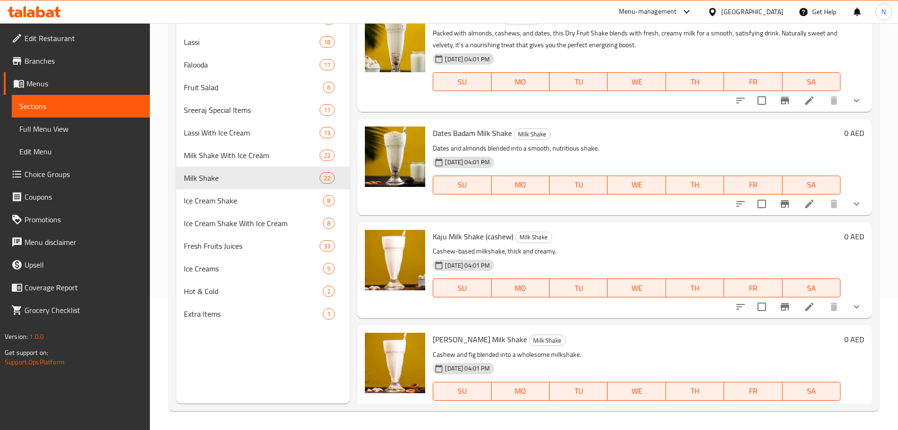
scroll to position [47, 0]
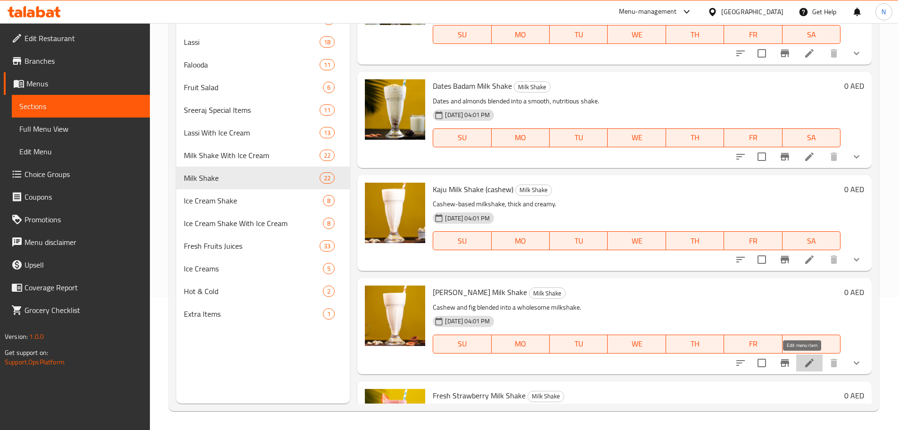
click at [808, 362] on icon at bounding box center [809, 362] width 11 height 11
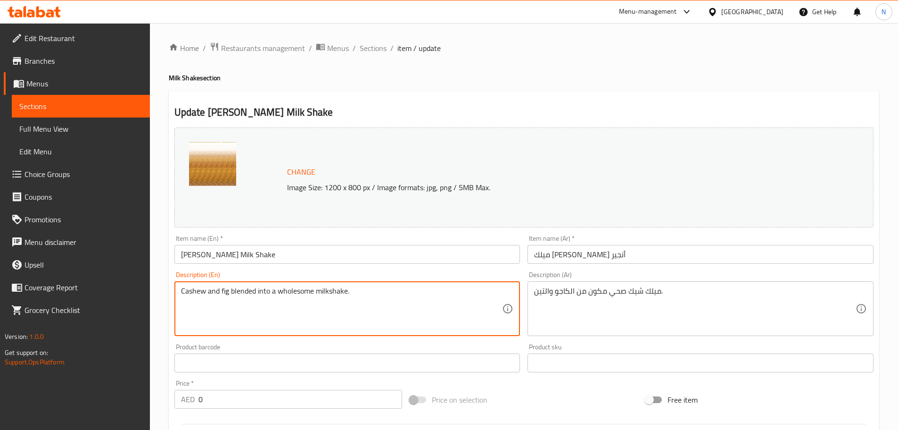
click at [276, 294] on textarea "Cashew and fig blended into a wholesome milkshake." at bounding box center [342, 308] width 322 height 45
paste textarea "Kaju-x-Anjeer Shake blends creamy figs and cashews, delivering a deep, earthy s…"
type textarea "Kaju-x-Anjeer Shake blends creamy figs and cashews, delivering a deep, earthy s…"
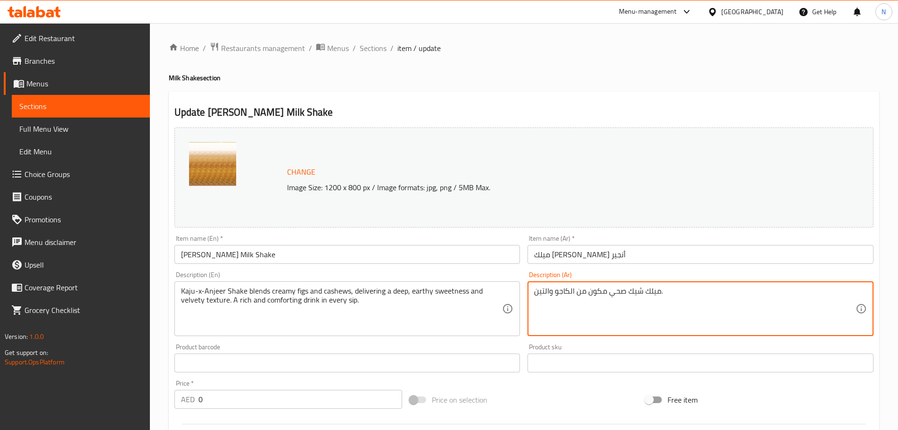
click at [627, 291] on textarea "ميلك شيك صحي مكون من الكاجو والتين." at bounding box center [695, 308] width 322 height 45
paste textarea "اجو-إكس-أنجير شيك يمزج بين التين الكريمي والكاجو، ليمنحك حلاوة ترابية عميقة ومل…"
click at [737, 290] on textarea "كاجو-إكس-أنجير شيك يمزج بين التين الكريمي والكاجو، ليمنحك حلاوة ترابية عميقة وم…" at bounding box center [695, 308] width 322 height 45
click at [720, 295] on textarea "كاجو-إكس-أنجير شيك يمزج بين تين الكريمي والكاجو، ليمنحك حلاوة ترابية عميقة وملم…" at bounding box center [695, 308] width 322 height 45
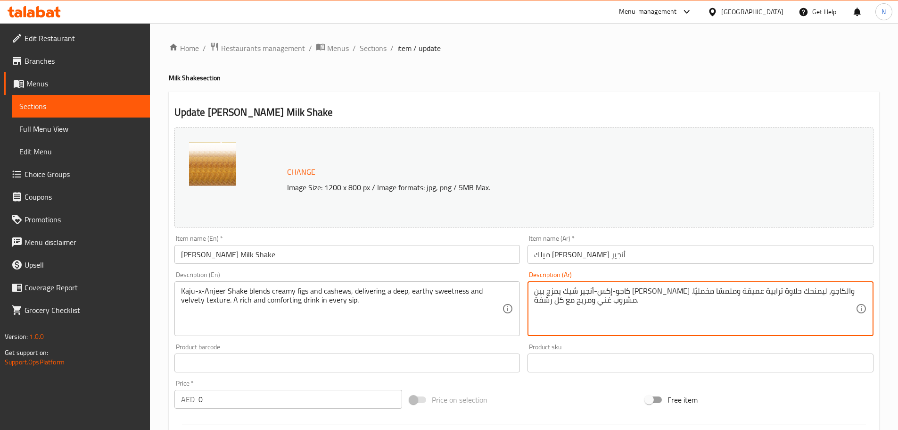
click at [712, 291] on textarea "كاجو-إكس-أنجير شيك يمزج بين تين كريمي والكاجو، ليمنحك حلاوة ترابية عميقة وملمسً…" at bounding box center [695, 308] width 322 height 45
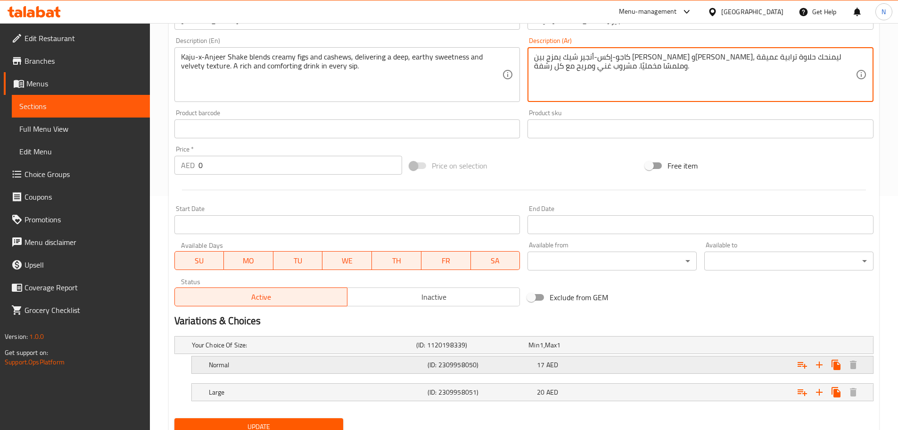
scroll to position [236, 0]
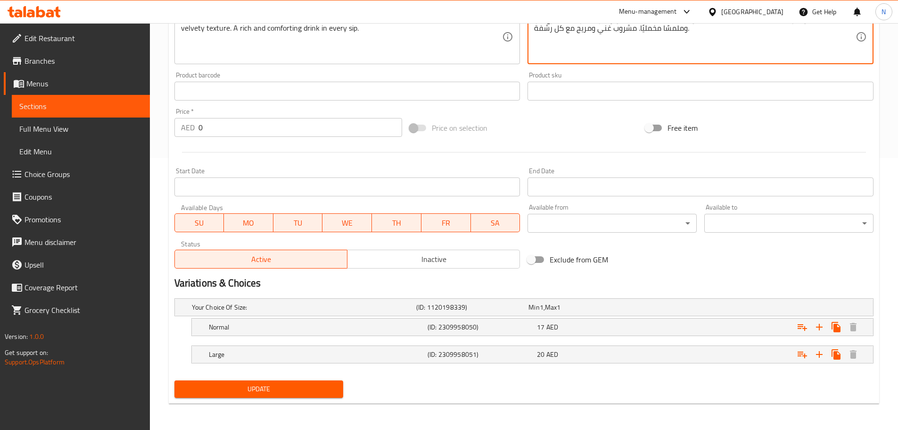
type textarea "كاجو-إكس-أنجير شيك يمزج بين تين كريمي وكاجو، ليمنحك حلاوة ترابية عميقة وملمسًا …"
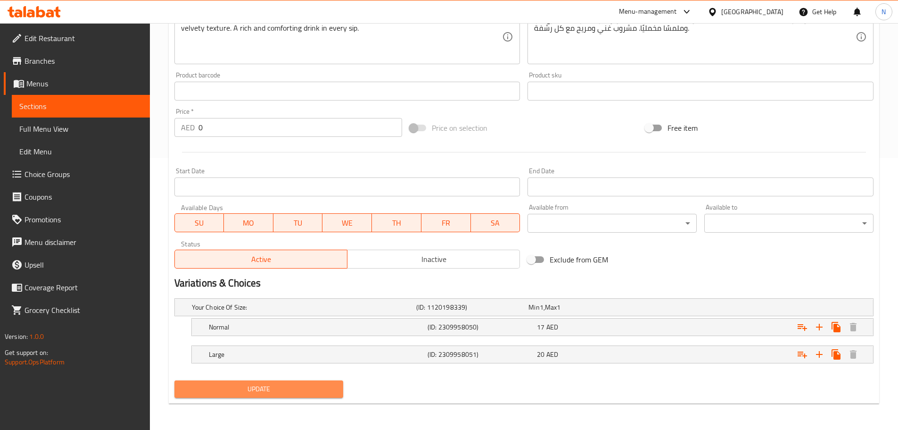
click at [263, 391] on span "Update" at bounding box center [259, 389] width 154 height 12
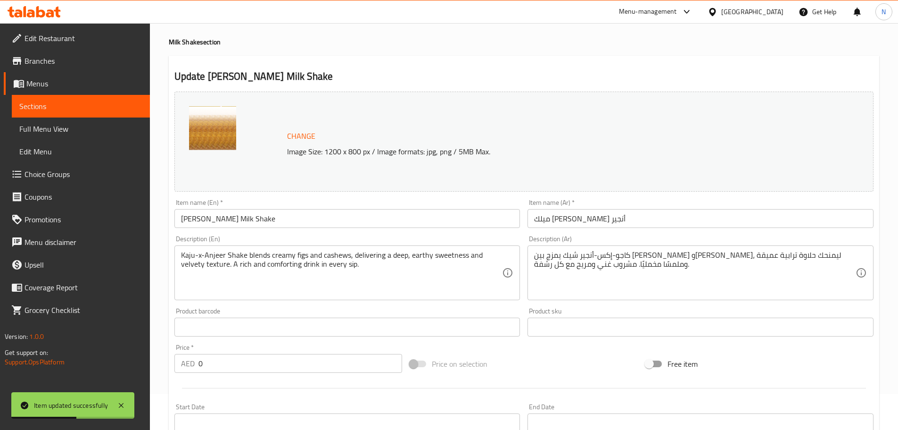
scroll to position [0, 0]
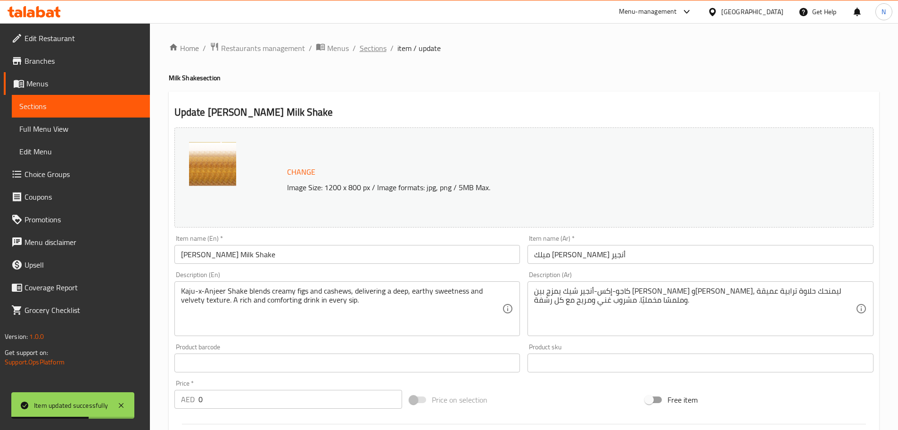
click at [375, 50] on span "Sections" at bounding box center [373, 47] width 27 height 11
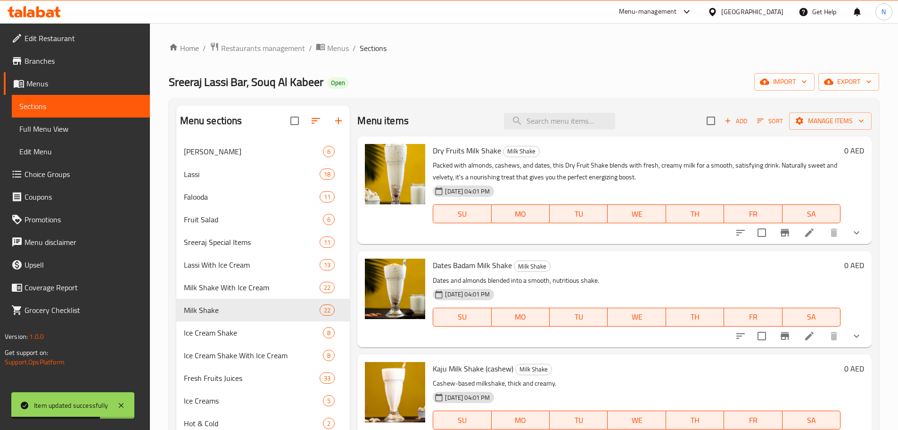
scroll to position [47, 0]
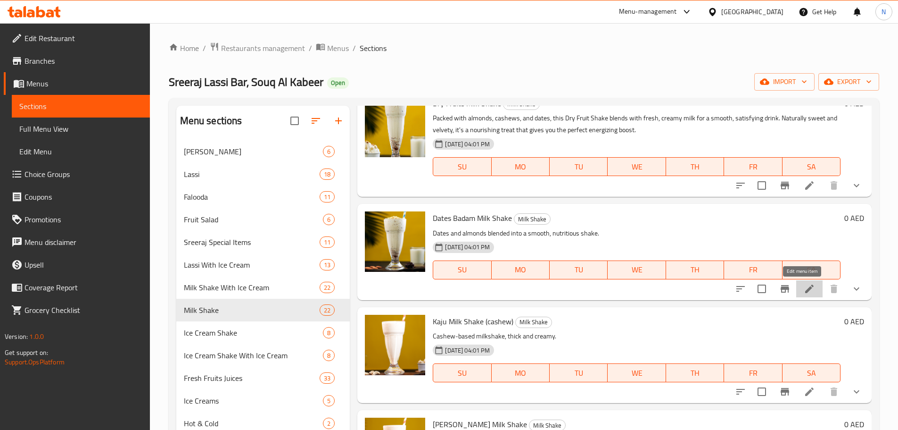
click at [804, 286] on icon at bounding box center [809, 288] width 11 height 11
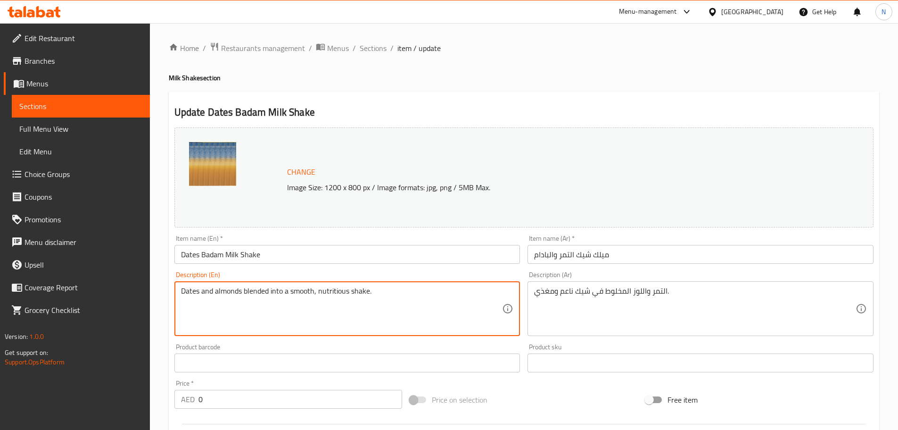
click at [352, 293] on textarea "Dates and almonds blended into a smooth, nutritious shake." at bounding box center [342, 308] width 322 height 45
paste textarea "badam blend together in this shake, offering natural sweetness and a nourishing…"
type textarea "Dates and badam blend together in this shake, offering natural sweetness and a …"
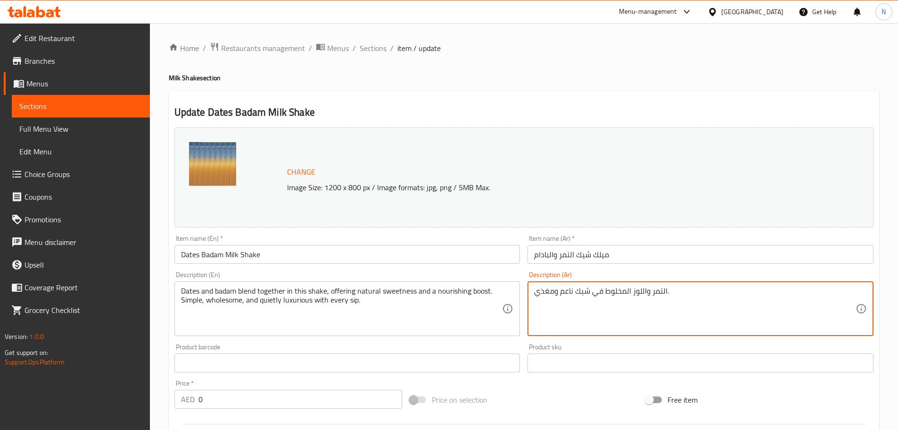
click at [577, 288] on textarea "التمر واللوز المخلوط في شيك ناعم ومغذي." at bounding box center [695, 308] width 322 height 45
paste textarea "يمتزج التمر والحمص في هذا العصير، ليمنحك حلاوة طبيعية ونكهة مغذية. بسيط، صحي، و…"
click at [821, 291] on textarea "يمتزج التمر والحمص في هذا العصير، ليمنحك حلاوة طبيعية ونكهة مغذية. بسيط، صحي، و…" at bounding box center [695, 308] width 322 height 45
click at [801, 291] on textarea "يمتزج تمر والحمص في هذا العصير، ليمنحك حلاوة طبيعية ونكهة مغذية. بسيط، صحي، وفا…" at bounding box center [695, 308] width 322 height 45
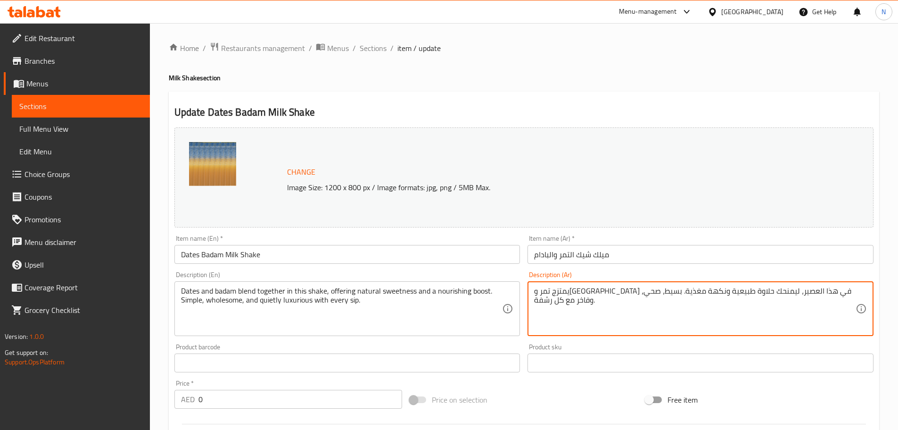
click at [749, 291] on textarea "يمتزج تمر وحمص في هذا العصير، ليمنحك حلاوة طبيعية ونكهة مغذية. بسيط، صحي، وفاخر…" at bounding box center [695, 308] width 322 height 45
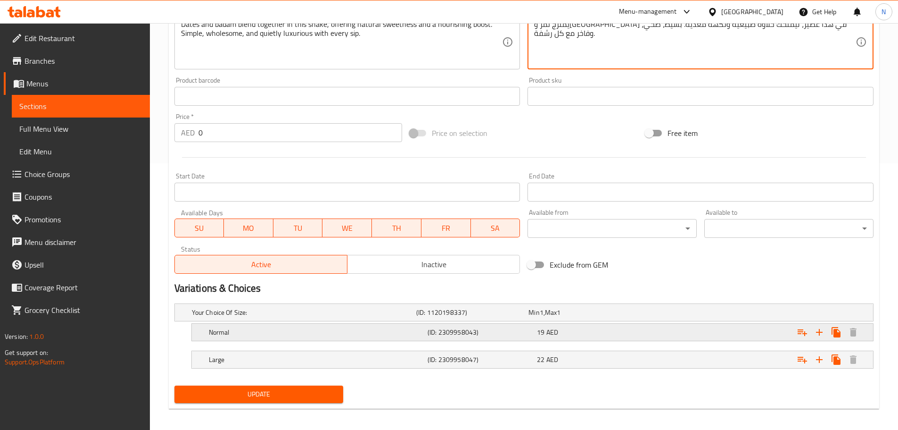
scroll to position [272, 0]
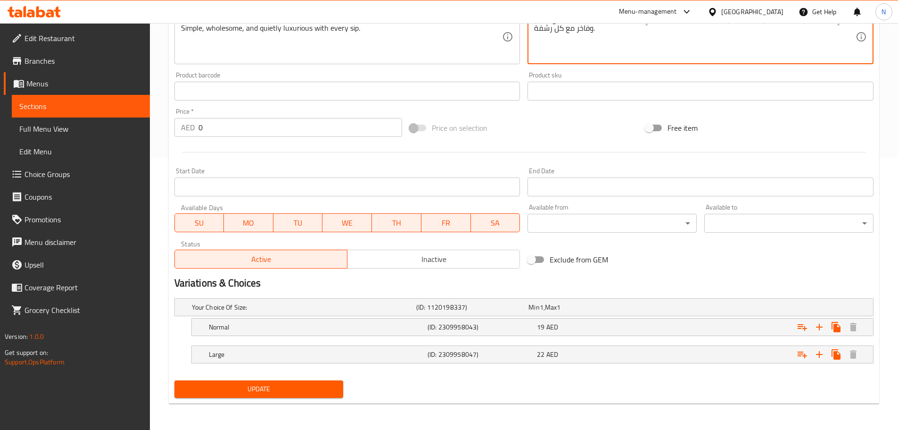
type textarea "يمتزج تمر وحمص في هذا عصير، ليمنحك حلاوة طبيعية ونكهة مغذية. بسيط، صحي، وفاخر م…"
click at [254, 385] on span "Update" at bounding box center [259, 389] width 154 height 12
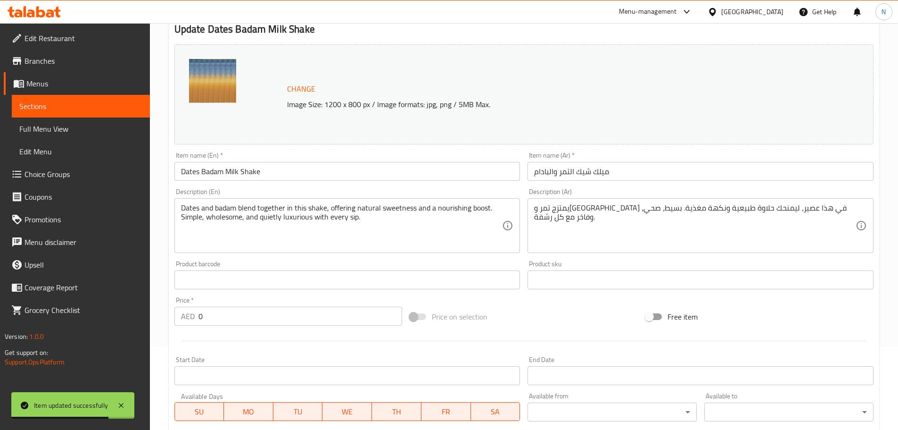
scroll to position [0, 0]
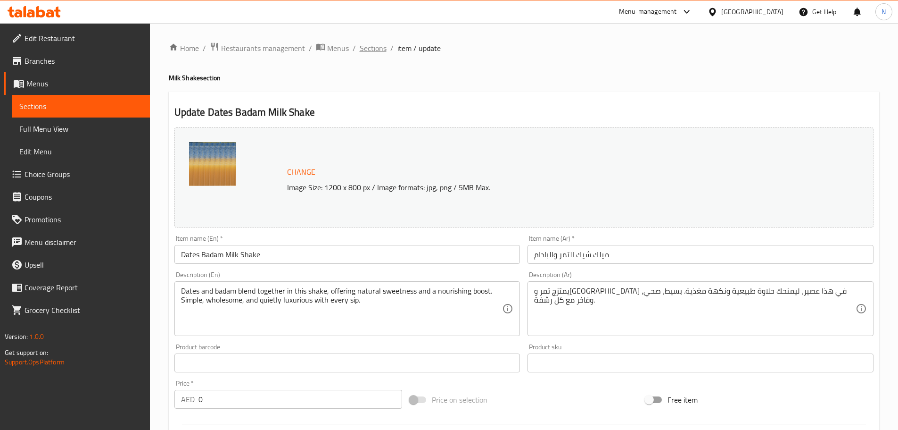
click at [365, 47] on span "Sections" at bounding box center [373, 47] width 27 height 11
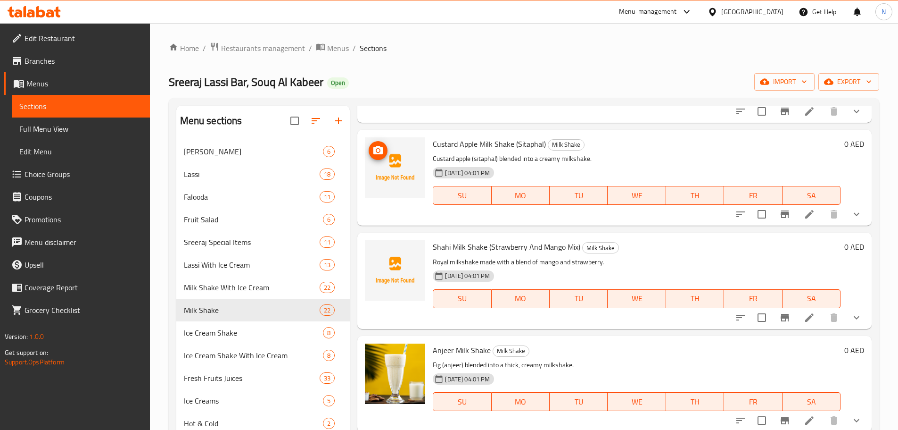
scroll to position [707, 0]
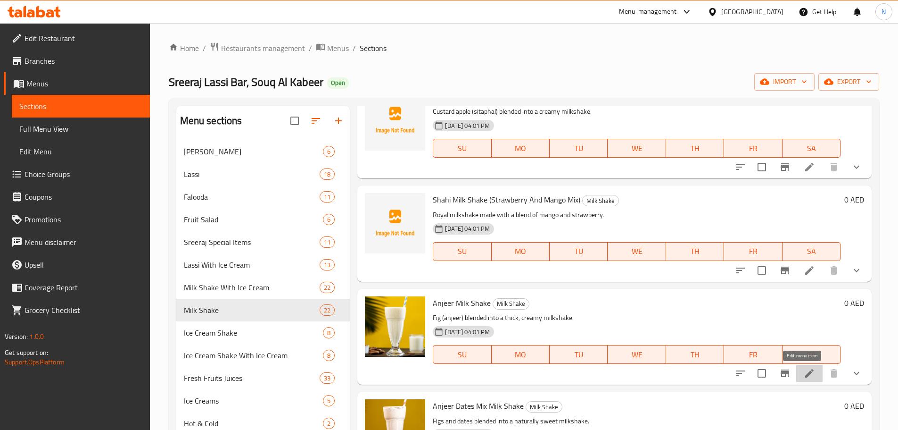
click at [806, 373] on icon at bounding box center [809, 372] width 11 height 11
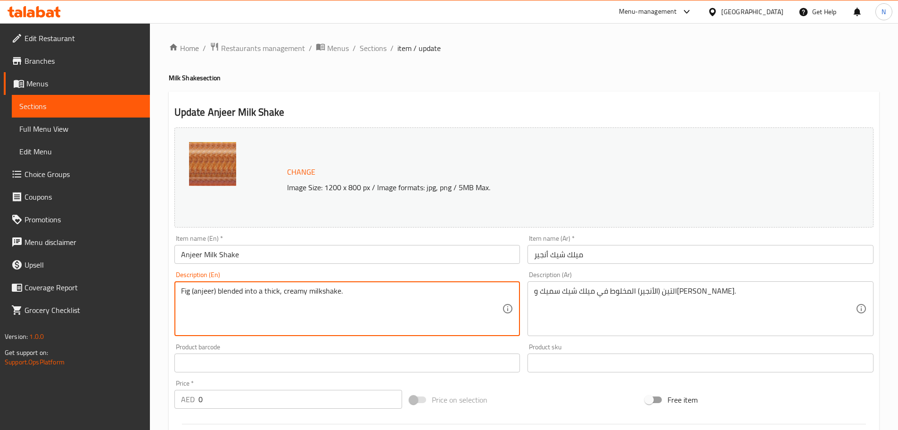
click at [226, 291] on textarea "Fig (anjeer) blended into a thick, creamy milkshake." at bounding box center [342, 308] width 322 height 45
paste textarea "Premium dried figs and fresh milk blend together to create a smooth, nutty shak…"
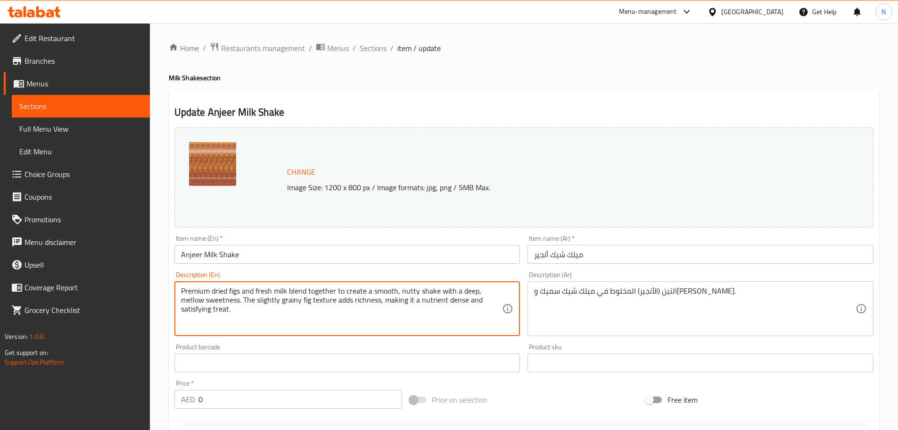
type textarea "Premium dried figs and fresh milk blend together to create a smooth, nutty shak…"
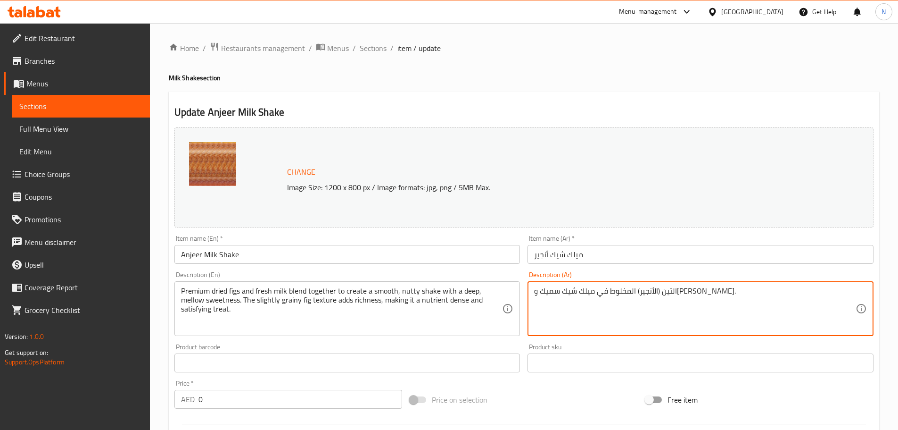
click at [565, 289] on textarea "التين (الأنجير) المخلوط في ميلك شيك سميك وكريمي." at bounding box center [695, 308] width 322 height 45
paste textarea "يمتزج التين المجفف الفاخر مع الحليب الطازج لتحضير ميلك شيك ناعم بنكهة الجوز وحل…"
click at [830, 291] on textarea "يمتزج التين المجفف الفاخر مع الحليب الطازج لتحضير ميلك شيك ناعم بنكهة الجوز وحل…" at bounding box center [695, 308] width 322 height 45
click at [829, 290] on textarea "يمتزج التين المجفف الفاخر مع الحليب الطازج لتحضير ميلك شيك ناعم بنكهة الجوز وحل…" at bounding box center [695, 308] width 322 height 45
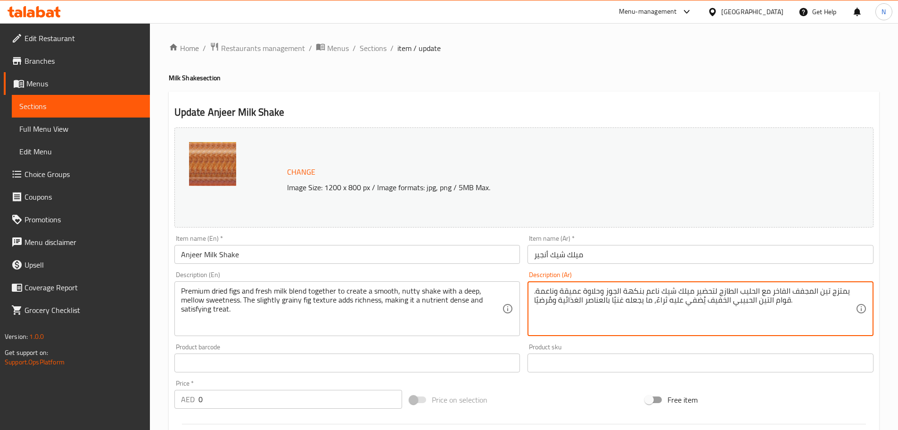
click at [812, 290] on textarea "يمتزج تين المجفف الفاخر مع الحليب الطازج لتحضير ميلك شيك ناعم بنكهة الجوز وحلاو…" at bounding box center [695, 308] width 322 height 45
click at [784, 290] on textarea "يمتزج تين مجفف الفاخر مع الحليب الطازج لتحضير ميلك شيك ناعم بنكهة الجوز وحلاوة …" at bounding box center [695, 308] width 322 height 45
click at [771, 292] on textarea "يمتزج تين مجفف فاخر مع الحليب الطازج لتحضير ميلك شيك ناعم بنكهة الجوز وحلاوة عم…" at bounding box center [695, 308] width 322 height 45
click at [748, 293] on textarea "يمتزج تين مجفف فاخر مع حليب الطازج لتحضير ميلك شيك ناعم بنكهة الجوز وحلاوة عميق…" at bounding box center [695, 308] width 322 height 45
click at [632, 290] on textarea "يمتزج تين مجفف فاخر مع حليب طازج لتحضير ميلك شيك ناعم بنكهة الجوز وحلاوة عميقة …" at bounding box center [695, 308] width 322 height 45
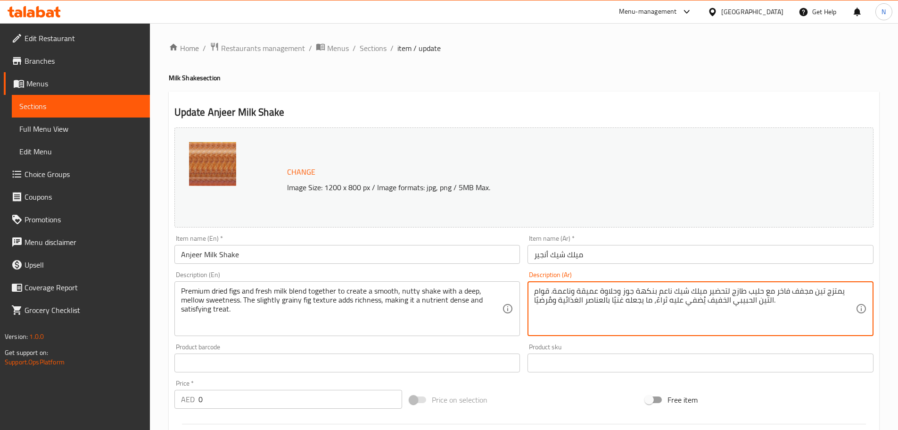
click at [767, 298] on textarea "يمتزج تين مجفف فاخر مع حليب طازج لتحضير ميلك شيك ناعم بنكهة جوز وحلاوة عميقة ون…" at bounding box center [695, 308] width 322 height 45
click at [750, 300] on textarea "يمتزج تين مجفف فاخر مع حليب طازج لتحضير ميلك شيك ناعم بنكهة جوز وحلاوة عميقة ون…" at bounding box center [695, 308] width 322 height 45
click at [724, 301] on textarea "يمتزج تين مجفف فاخر مع حليب طازج لتحضير ميلك شيك ناعم بنكهة جوز وحلاوة عميقة ون…" at bounding box center [695, 308] width 322 height 45
type textarea "يمتزج تين مجفف فاخر مع حليب طازج لتحضير ميلك شيك ناعم بنكهة جوز وحلاوة عميقة ون…"
click at [565, 394] on div "Price on selection" at bounding box center [524, 399] width 236 height 25
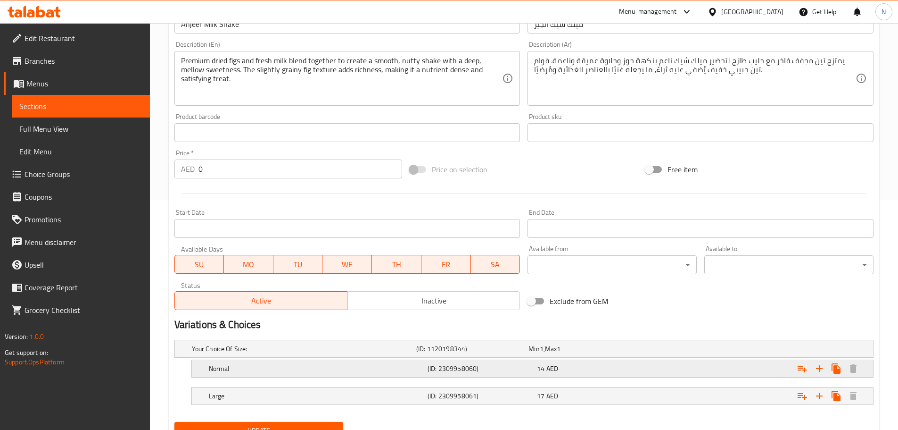
scroll to position [272, 0]
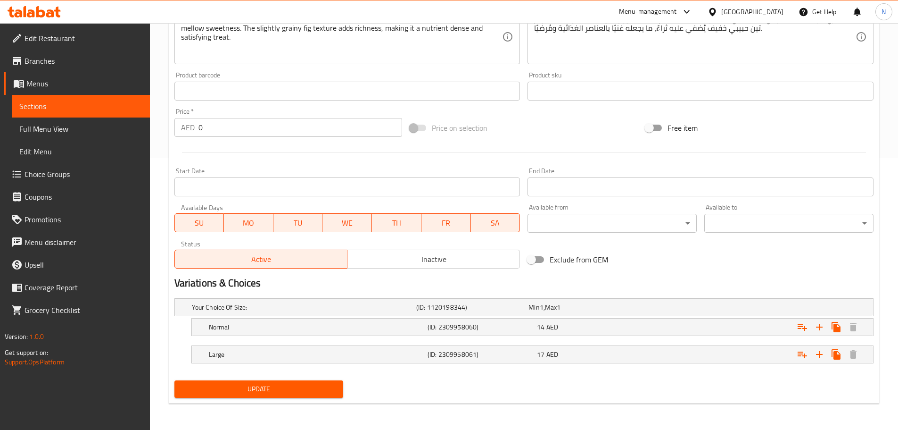
click at [259, 391] on span "Update" at bounding box center [259, 389] width 154 height 12
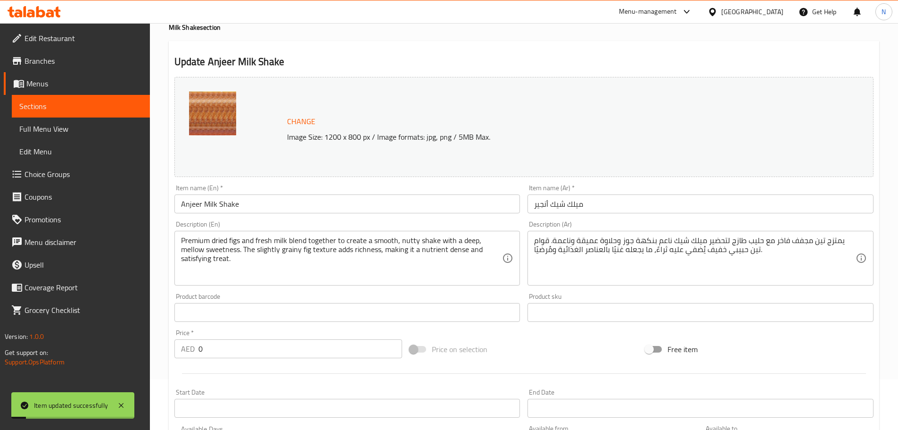
scroll to position [0, 0]
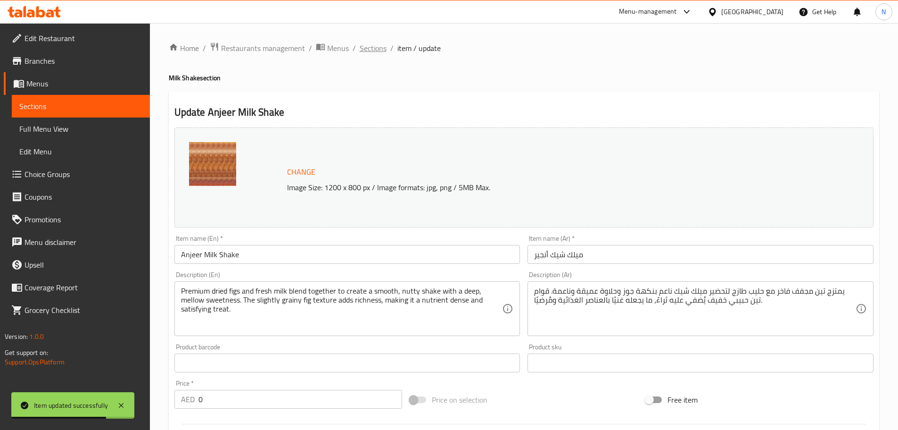
click at [371, 48] on span "Sections" at bounding box center [373, 47] width 27 height 11
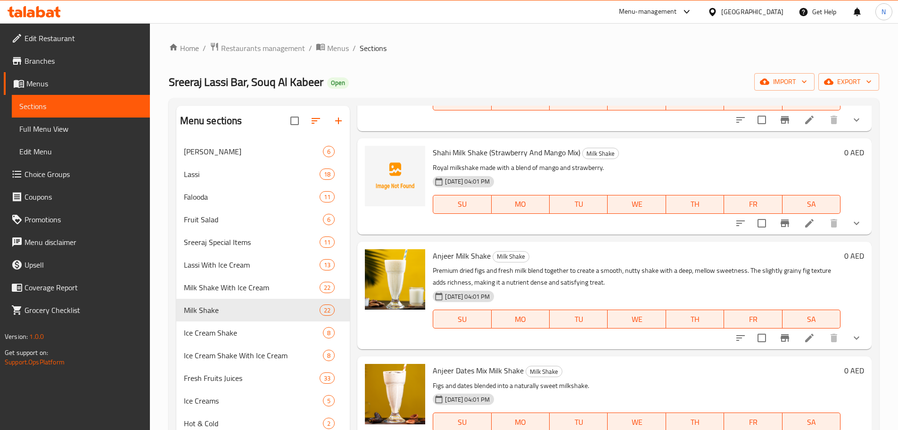
scroll to position [802, 0]
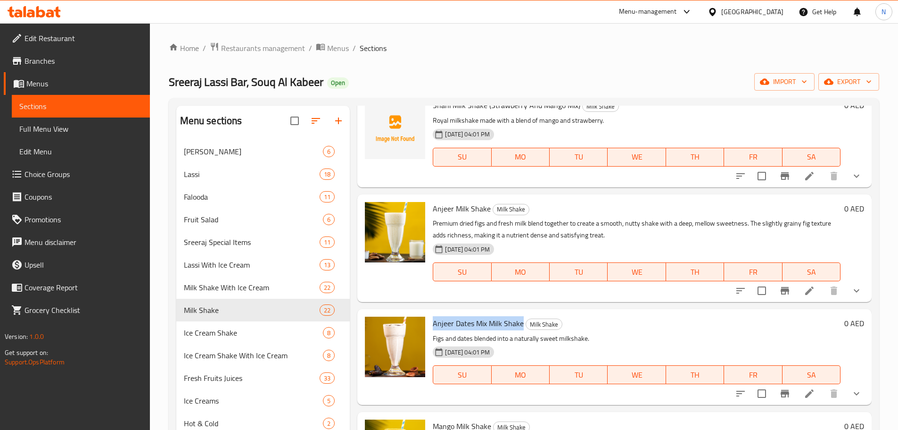
drag, startPoint x: 522, startPoint y: 323, endPoint x: 434, endPoint y: 324, distance: 88.2
click at [434, 324] on span "Anjeer Dates Mix Milk Shake" at bounding box center [478, 323] width 91 height 14
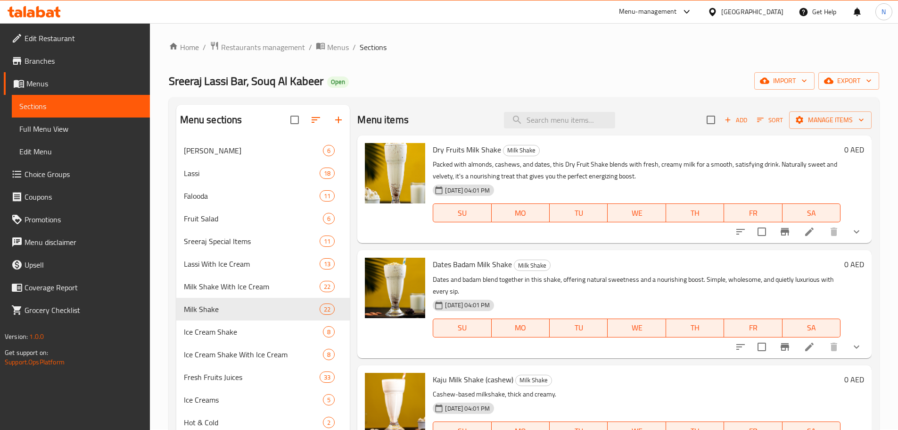
scroll to position [0, 0]
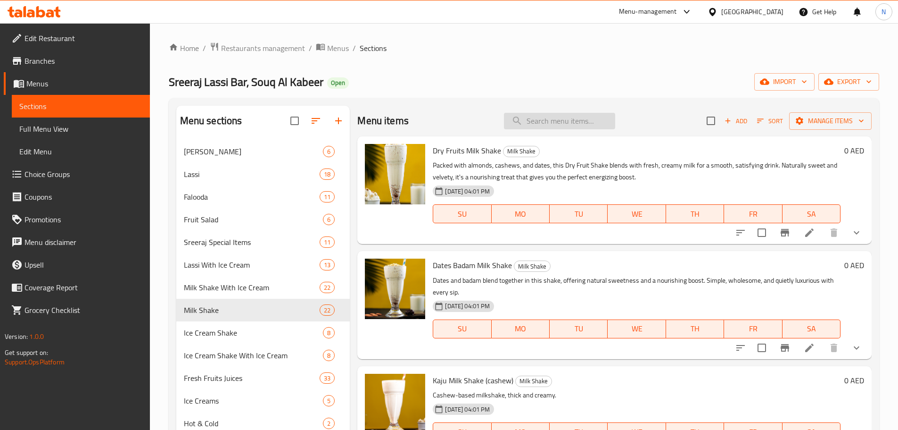
click at [562, 127] on input "search" at bounding box center [559, 121] width 111 height 17
paste input "Anjeer x dates shake"
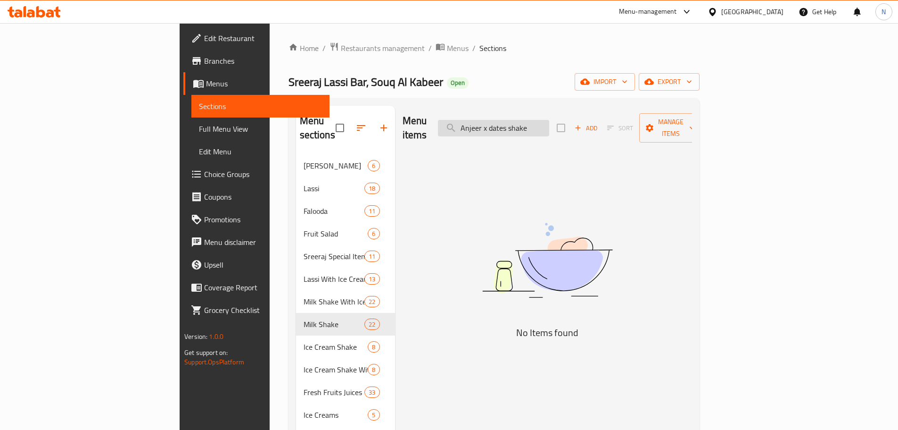
click at [549, 124] on input "Anjeer x dates shake" at bounding box center [493, 128] width 111 height 17
paste input "Pista x kaju"
drag, startPoint x: 542, startPoint y: 123, endPoint x: 586, endPoint y: 122, distance: 44.3
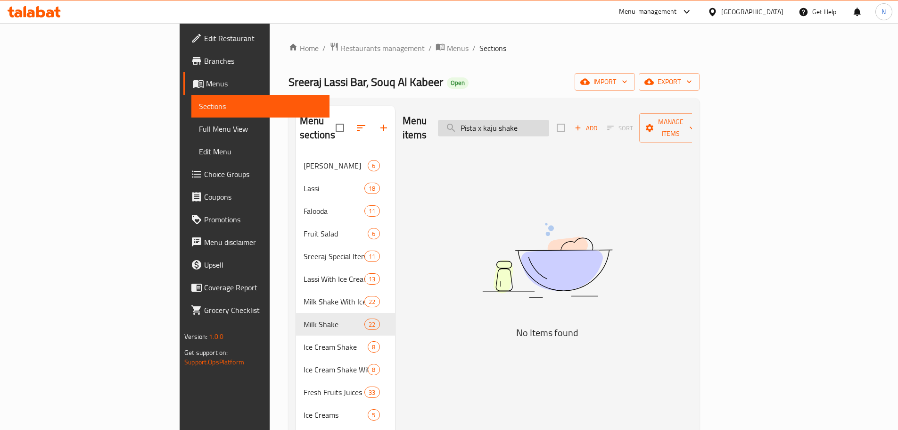
click at [549, 122] on input "Pista x kaju shake" at bounding box center [493, 128] width 111 height 17
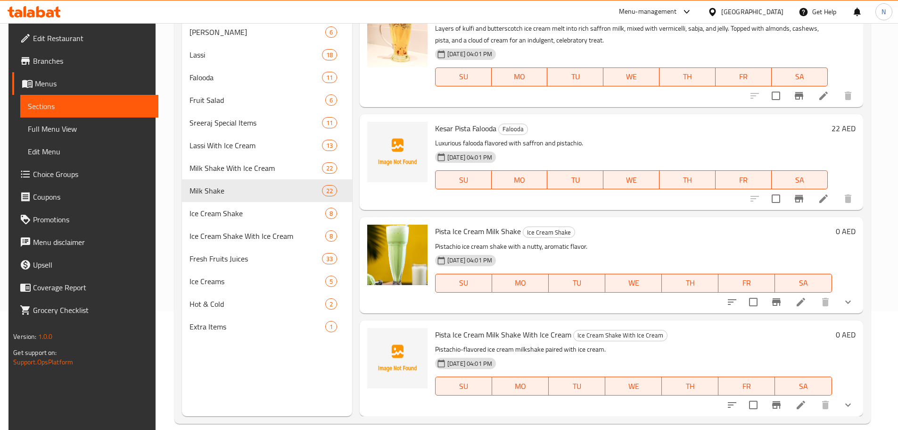
scroll to position [132, 0]
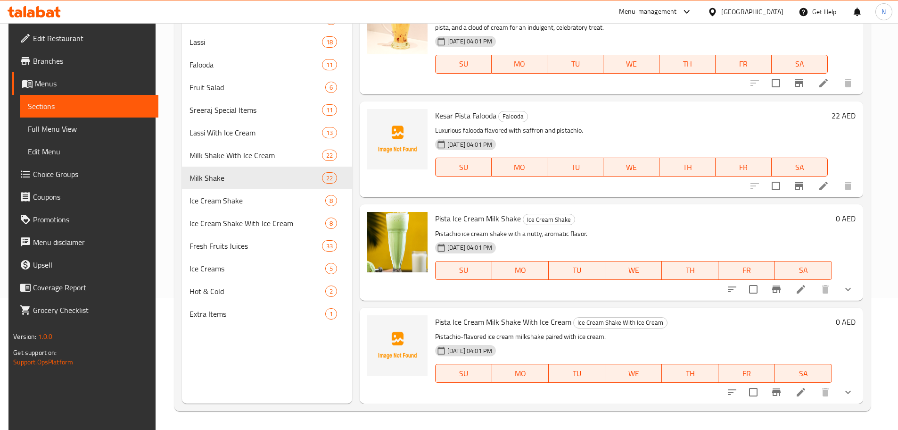
type input "Pista"
click at [800, 285] on icon at bounding box center [801, 288] width 11 height 11
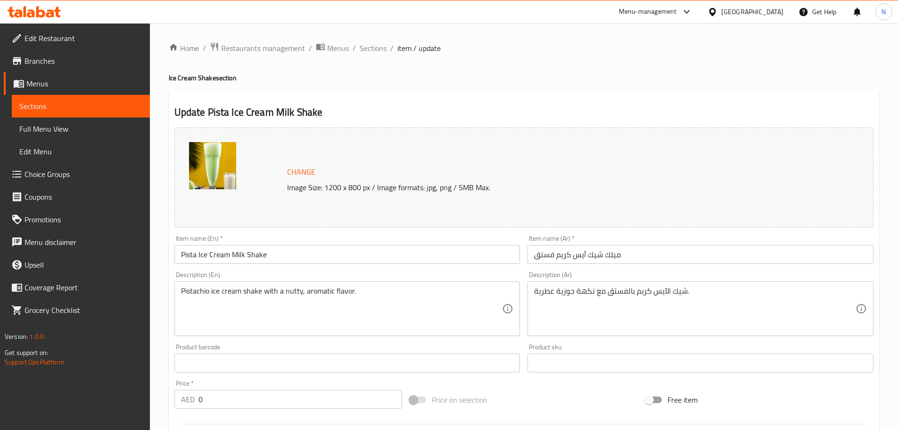
drag, startPoint x: 372, startPoint y: 48, endPoint x: 460, endPoint y: 95, distance: 100.2
click at [372, 48] on span "Sections" at bounding box center [373, 47] width 27 height 11
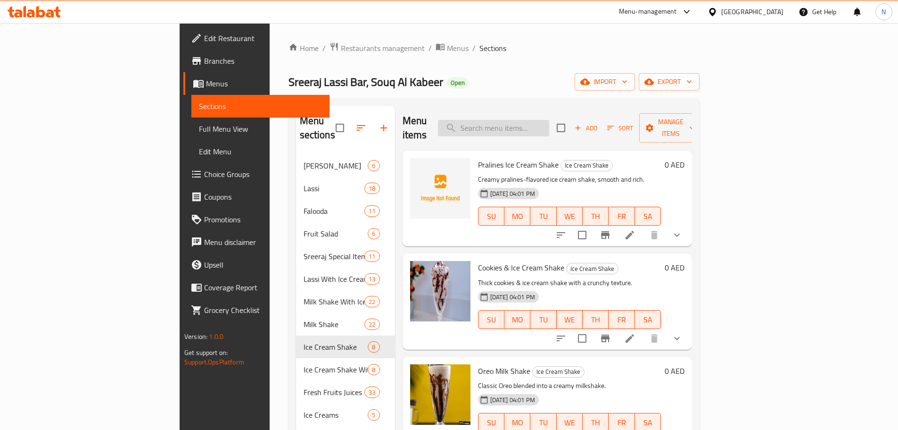
click at [549, 120] on input "search" at bounding box center [493, 128] width 111 height 17
paste input "Chocolate fantasy"
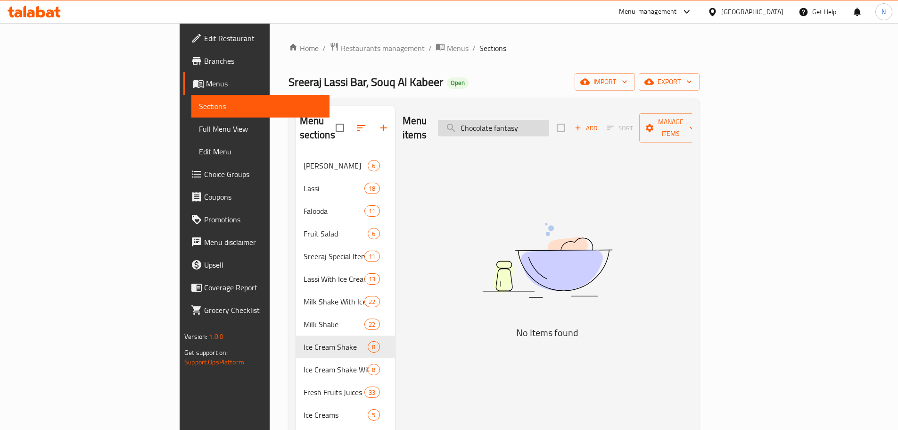
click at [549, 124] on input "Chocolate fantasy" at bounding box center [493, 128] width 111 height 17
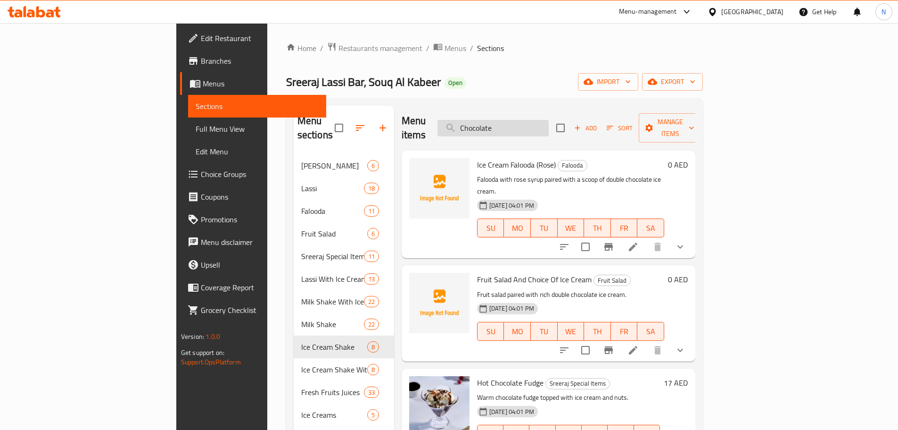
click at [547, 122] on input "Chocolate" at bounding box center [493, 128] width 111 height 17
paste input "fantasy"
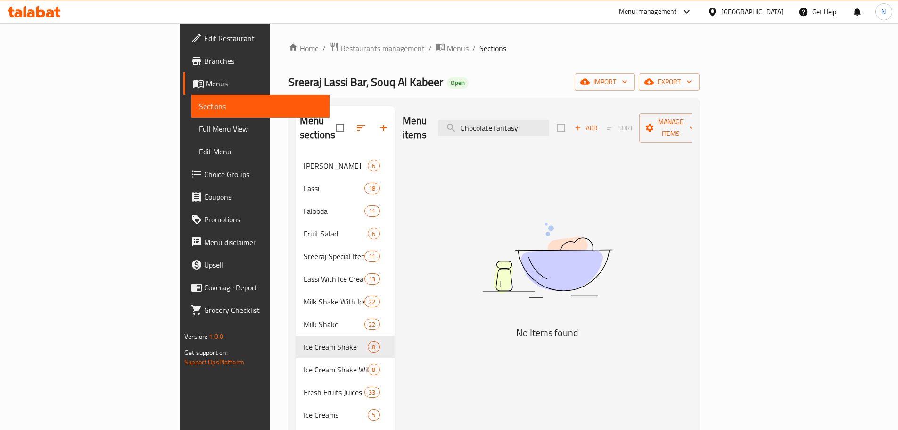
drag, startPoint x: 560, startPoint y: 122, endPoint x: 513, endPoint y: 132, distance: 47.7
click at [513, 132] on div "Menu items Chocolate fantasy Add Sort Manage items" at bounding box center [548, 128] width 290 height 45
click at [543, 125] on input "fantasy" at bounding box center [493, 128] width 111 height 17
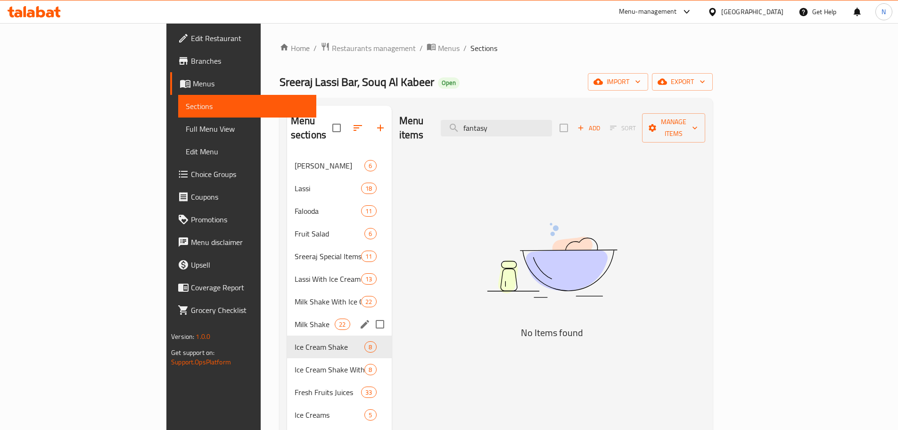
type input "fantasy"
click at [287, 313] on div "Milk Shake 22" at bounding box center [339, 324] width 105 height 23
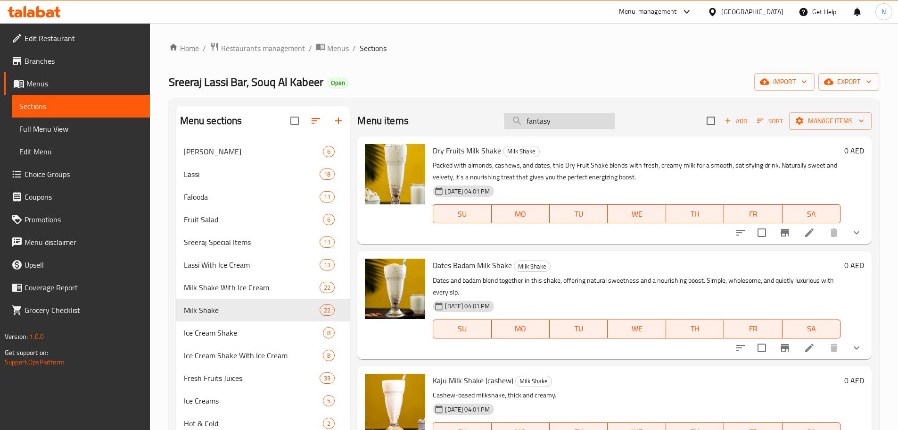
click at [560, 114] on input "fantasy" at bounding box center [559, 121] width 111 height 17
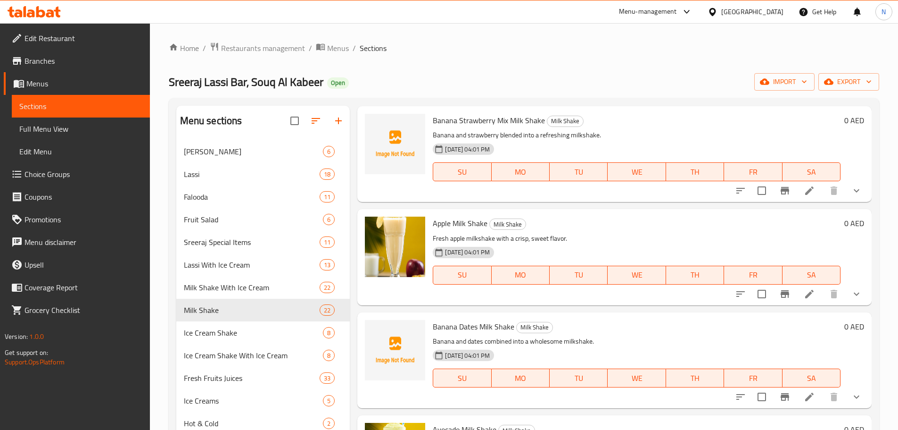
scroll to position [1719, 0]
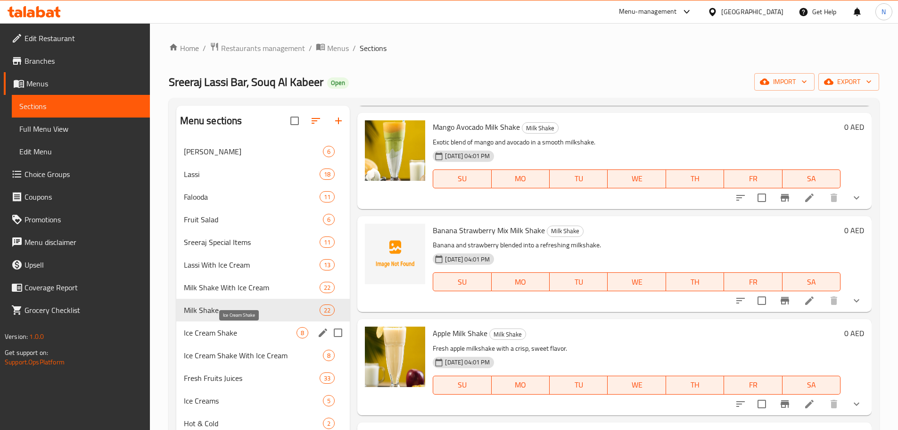
click at [249, 334] on span "Ice Cream Shake" at bounding box center [240, 332] width 113 height 11
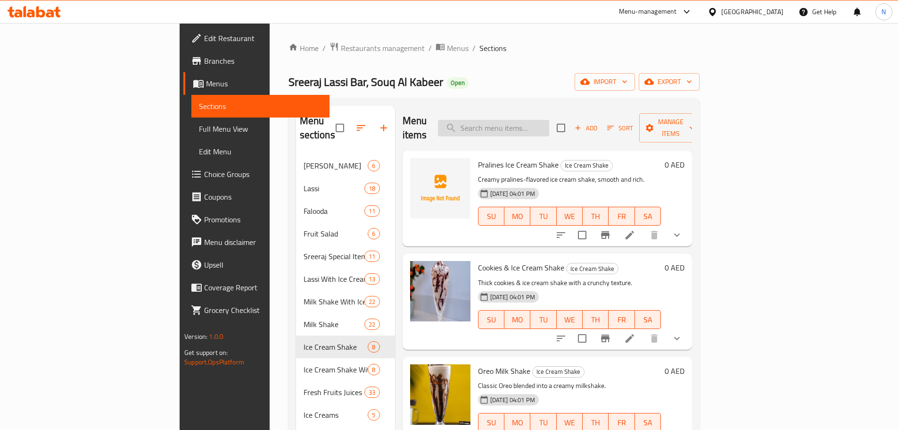
click at [529, 124] on input "search" at bounding box center [493, 128] width 111 height 17
paste input "Choco crush"
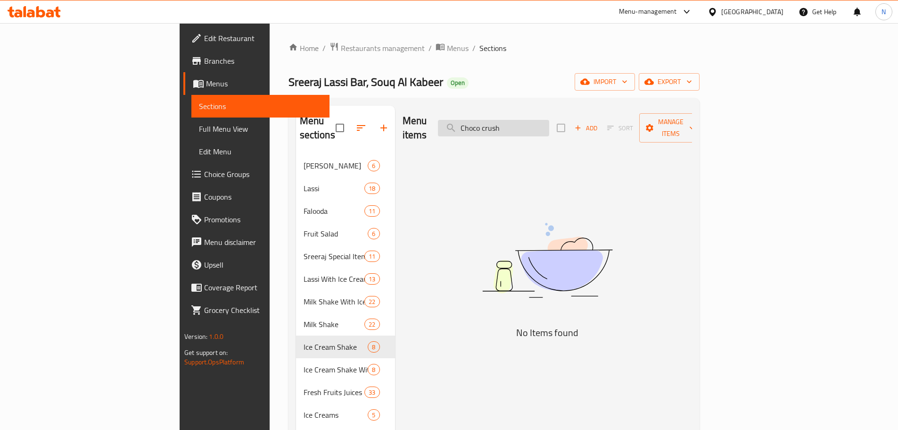
click at [549, 120] on input "Choco crush" at bounding box center [493, 128] width 111 height 17
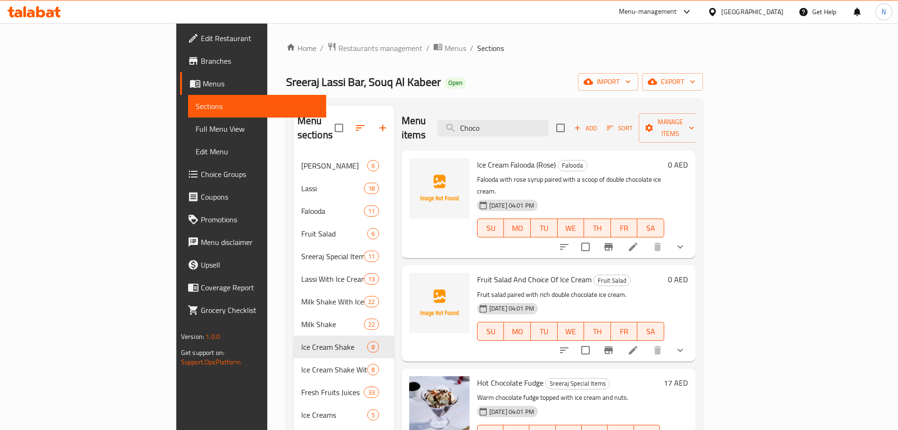
click at [532, 130] on div "Menu items Choco Add Sort Manage items" at bounding box center [549, 128] width 294 height 45
click at [530, 123] on input "Choco" at bounding box center [493, 128] width 111 height 17
paste input "crush"
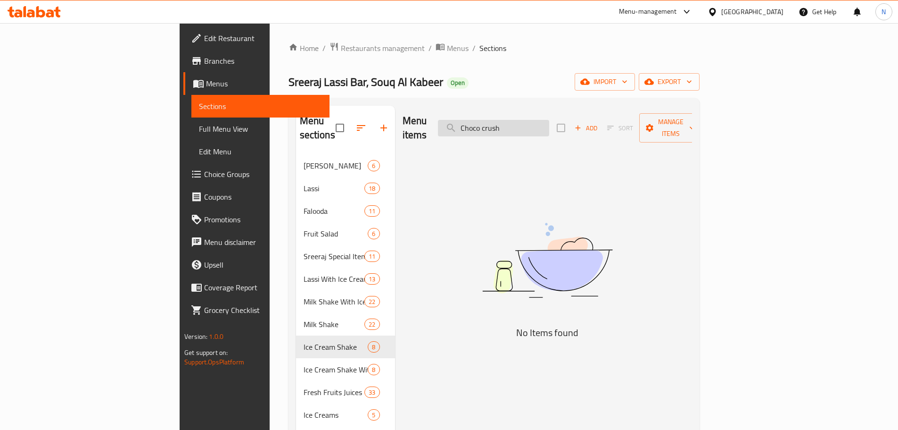
drag, startPoint x: 548, startPoint y: 119, endPoint x: 513, endPoint y: 120, distance: 35.8
click at [513, 120] on input "Choco crush" at bounding box center [493, 128] width 111 height 17
type input "crush"
click at [535, 126] on input "crush" at bounding box center [493, 128] width 111 height 17
click at [535, 125] on input "crush" at bounding box center [493, 128] width 111 height 17
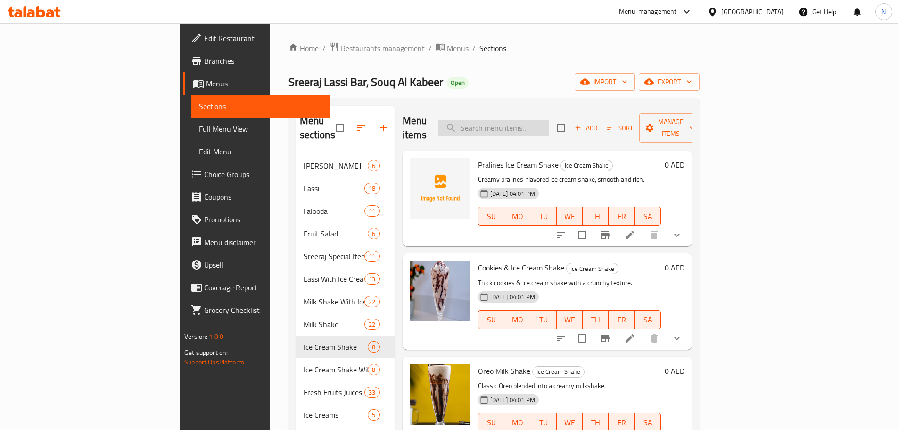
click at [549, 125] on input "search" at bounding box center [493, 128] width 111 height 17
paste input "Dj shake"
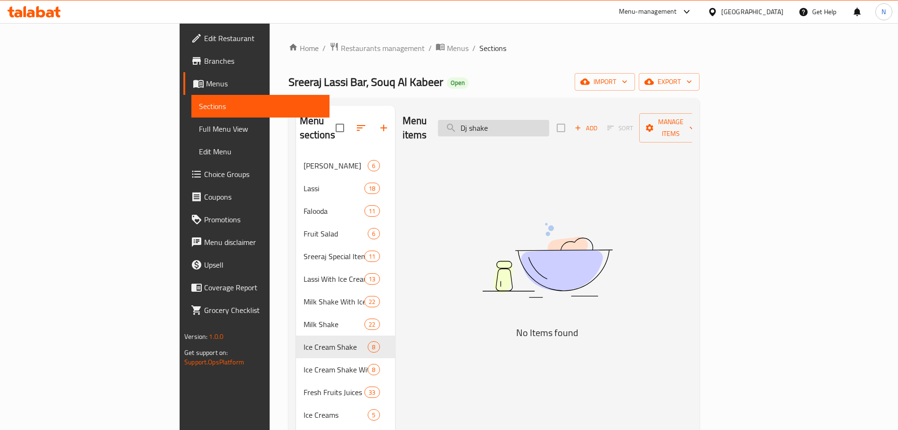
click at [544, 125] on input "Dj shake" at bounding box center [493, 128] width 111 height 17
type input "Dj"
drag, startPoint x: 541, startPoint y: 125, endPoint x: 528, endPoint y: 125, distance: 13.7
click at [528, 125] on input "Dj" at bounding box center [493, 128] width 111 height 17
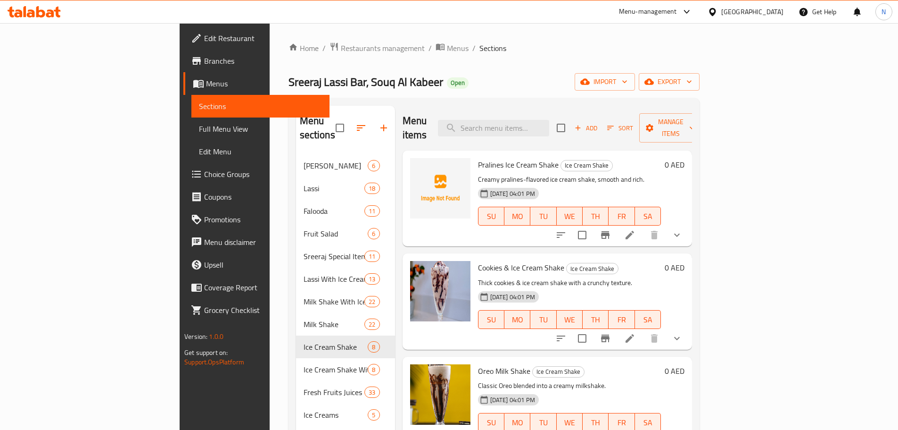
click at [589, 129] on div "Menu items Add Sort Manage items" at bounding box center [548, 128] width 290 height 45
click at [549, 123] on input "search" at bounding box center [493, 128] width 111 height 17
paste input "Blue dot"
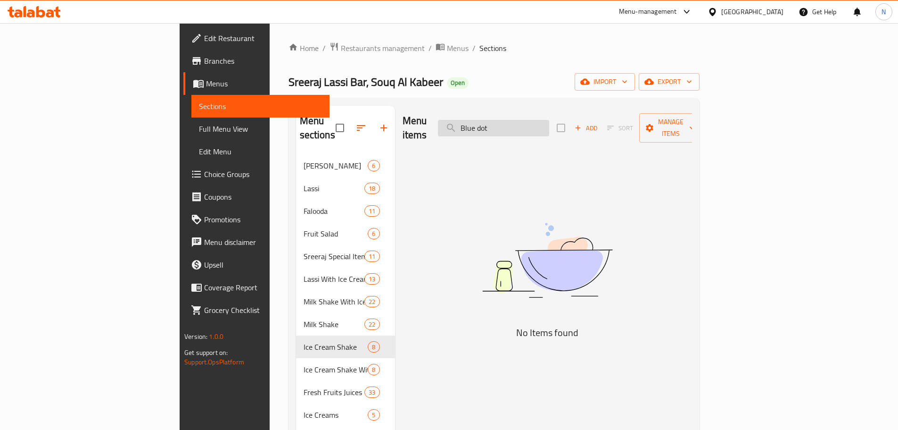
click at [549, 124] on input "Blue dot" at bounding box center [493, 128] width 111 height 17
click at [538, 123] on input "Blue" at bounding box center [493, 128] width 111 height 17
paste input "dot"
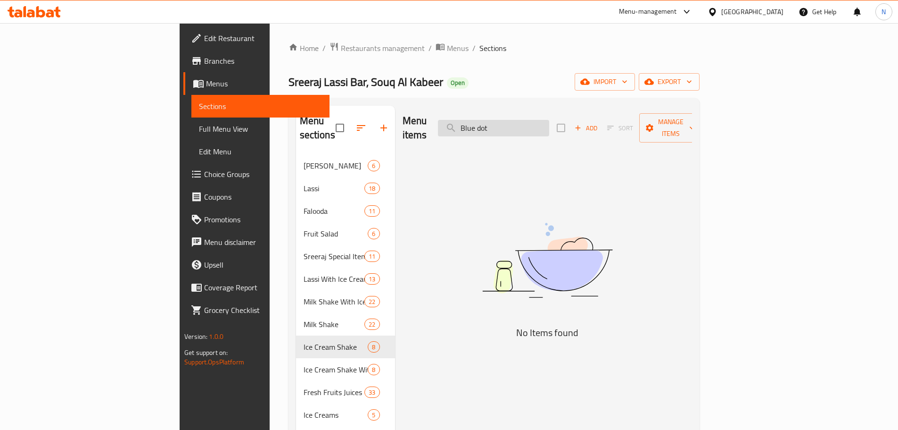
click at [545, 124] on input "Blue dot" at bounding box center [493, 128] width 111 height 17
click at [545, 123] on input "Blue dot" at bounding box center [493, 128] width 111 height 17
drag, startPoint x: 543, startPoint y: 122, endPoint x: 522, endPoint y: 127, distance: 22.3
click at [522, 127] on input "Blue dot" at bounding box center [493, 128] width 111 height 17
type input "dot"
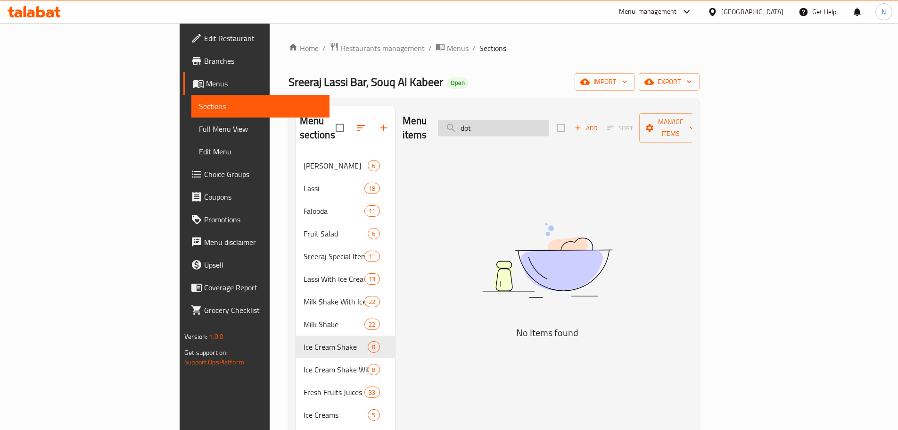
click at [532, 123] on input "dot" at bounding box center [493, 128] width 111 height 17
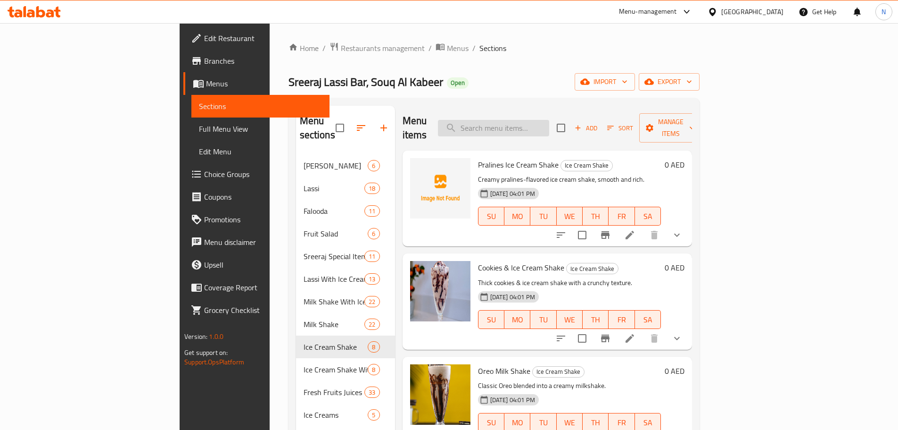
click at [534, 120] on input "search" at bounding box center [493, 128] width 111 height 17
paste input "Lotus shake"
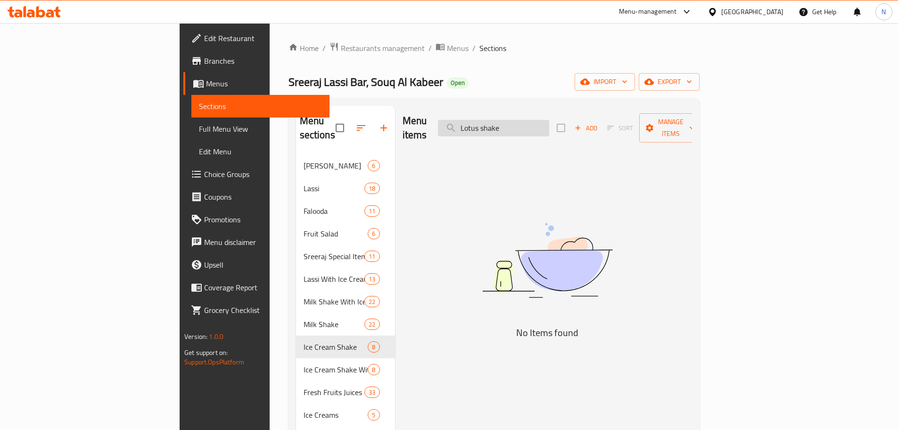
click at [549, 121] on input "Lotus shake" at bounding box center [493, 128] width 111 height 17
type input "Lotus"
click at [525, 120] on input "Lotus" at bounding box center [493, 128] width 111 height 17
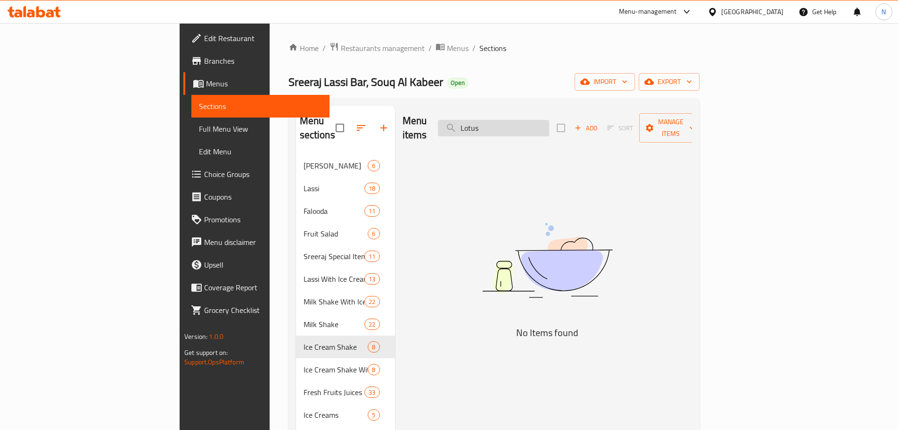
click at [525, 120] on input "Lotus" at bounding box center [493, 128] width 111 height 17
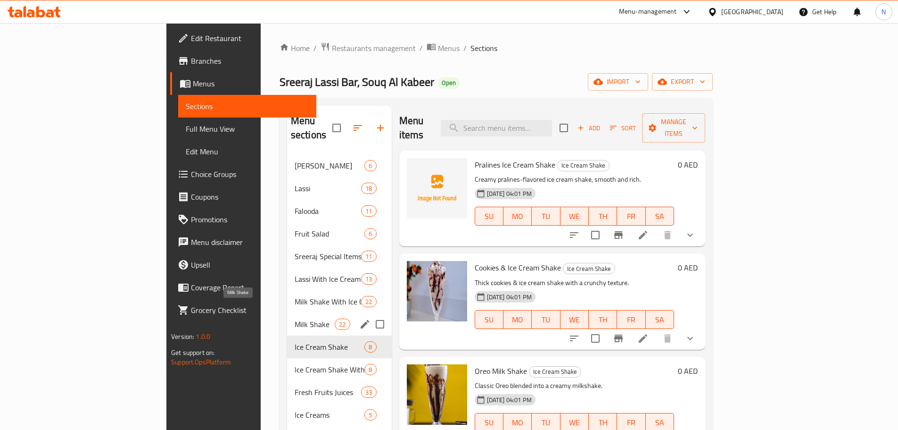
click at [295, 318] on span "Milk Shake" at bounding box center [315, 323] width 40 height 11
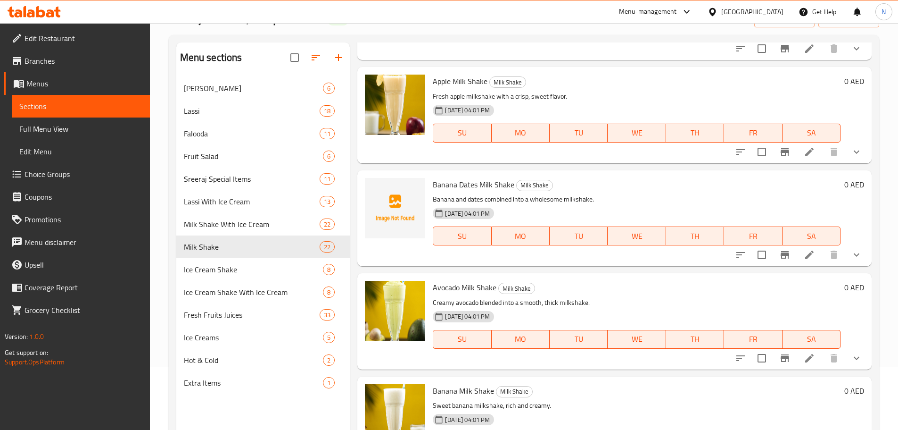
scroll to position [132, 0]
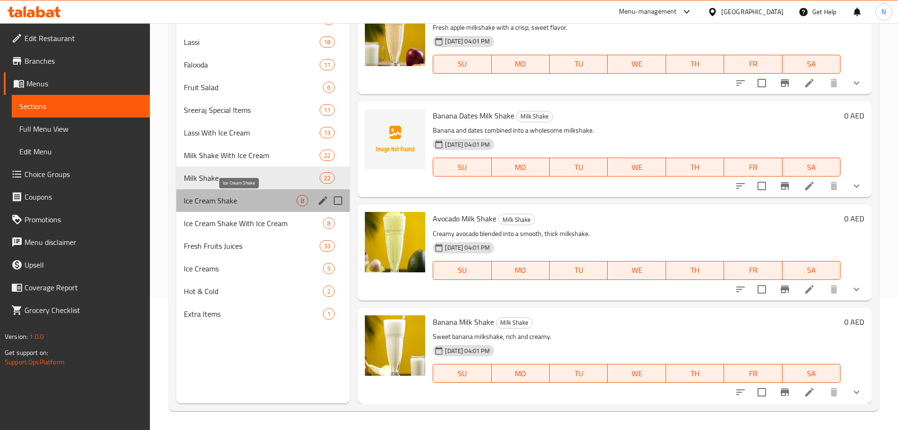
drag, startPoint x: 229, startPoint y: 203, endPoint x: 315, endPoint y: 247, distance: 97.2
click at [229, 206] on span "Ice Cream Shake" at bounding box center [240, 200] width 113 height 11
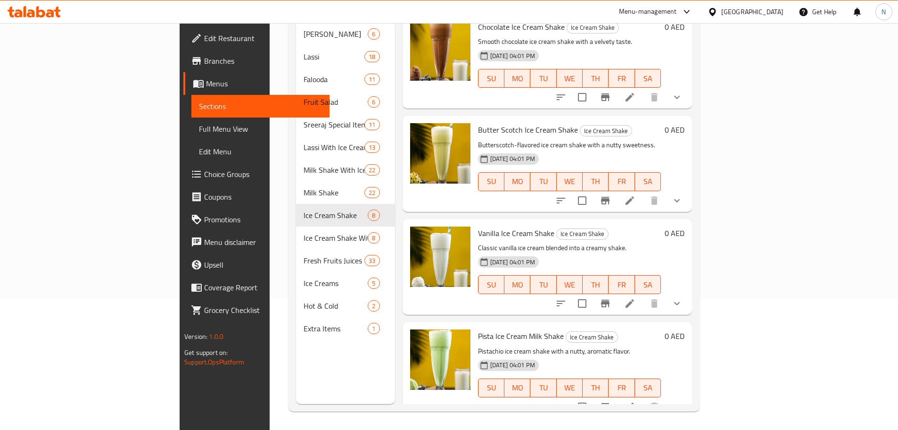
scroll to position [132, 0]
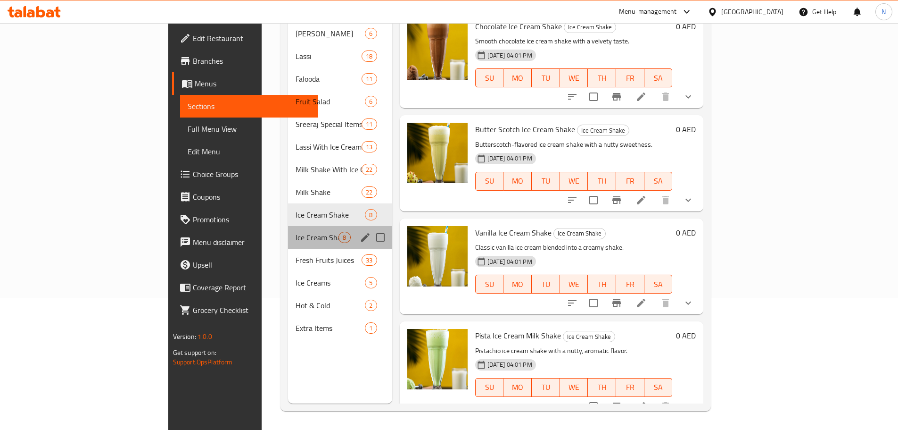
click at [288, 230] on div "Ice Cream Shake With Ice Cream 8" at bounding box center [340, 237] width 104 height 23
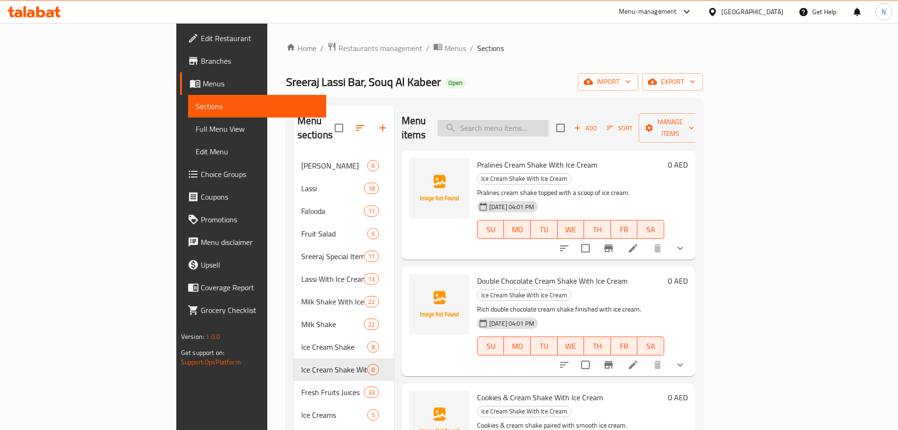
click at [549, 129] on input "search" at bounding box center [493, 128] width 111 height 17
paste input "Lotus shake"
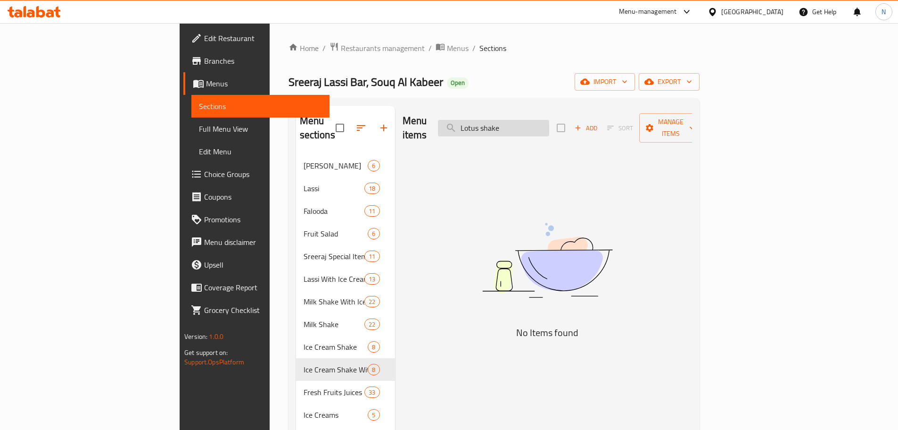
click at [544, 120] on input "Lotus shake" at bounding box center [493, 128] width 111 height 17
paste input "Kit Kat S"
click at [538, 123] on input "Kit Kat Shake" at bounding box center [493, 128] width 111 height 17
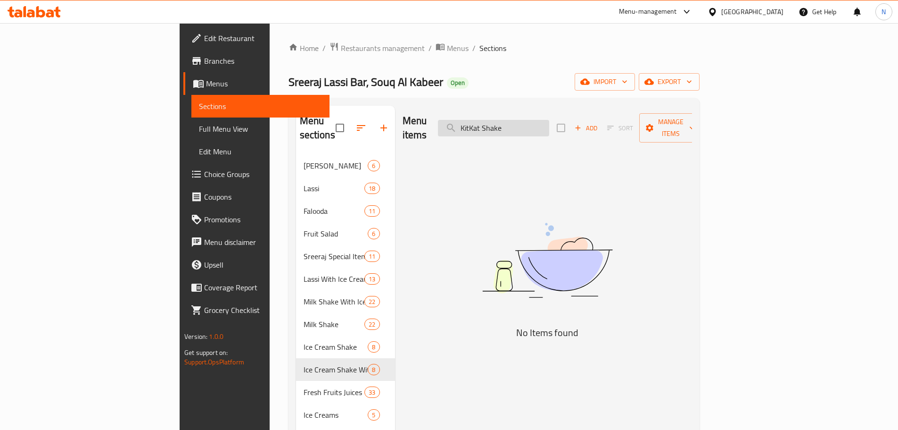
click at [549, 125] on input "KitKat Shake" at bounding box center [493, 128] width 111 height 17
drag, startPoint x: 535, startPoint y: 124, endPoint x: 506, endPoint y: 120, distance: 29.5
click at [506, 120] on input "KitKat" at bounding box center [493, 128] width 111 height 17
type input "Kat"
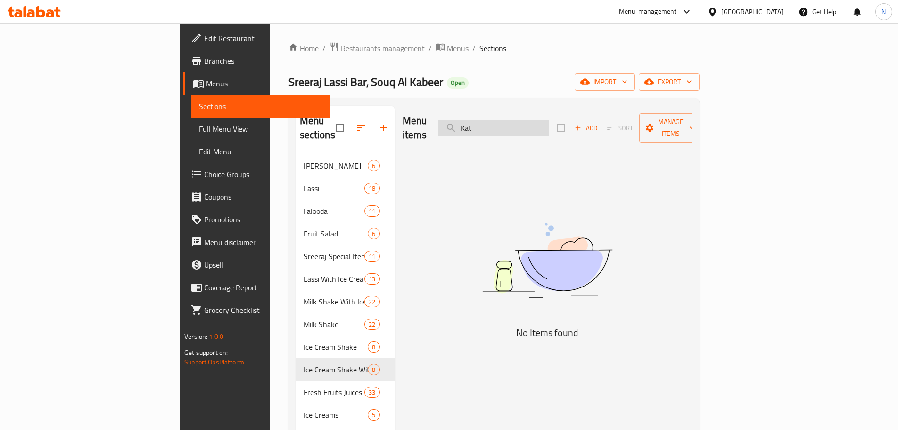
click at [531, 124] on input "Kat" at bounding box center [493, 128] width 111 height 17
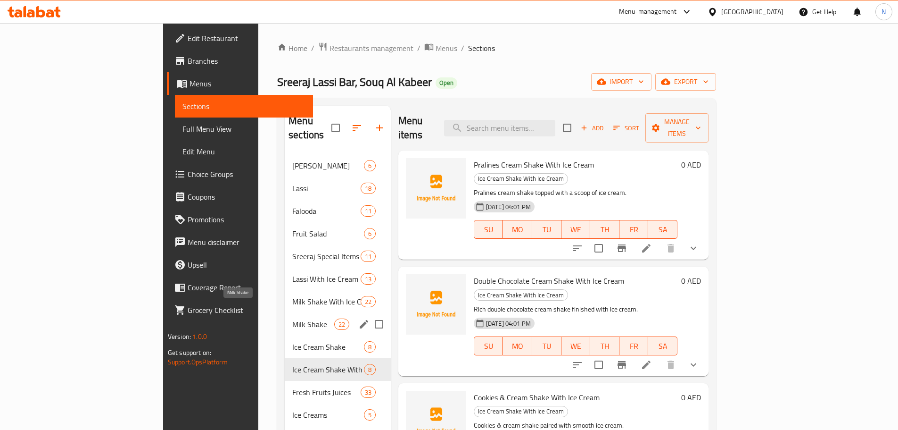
click at [292, 318] on span "Milk Shake" at bounding box center [312, 323] width 41 height 11
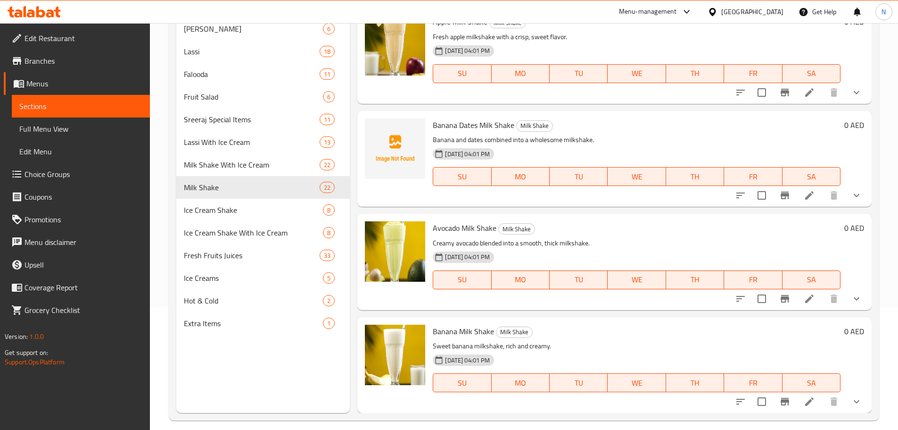
scroll to position [132, 0]
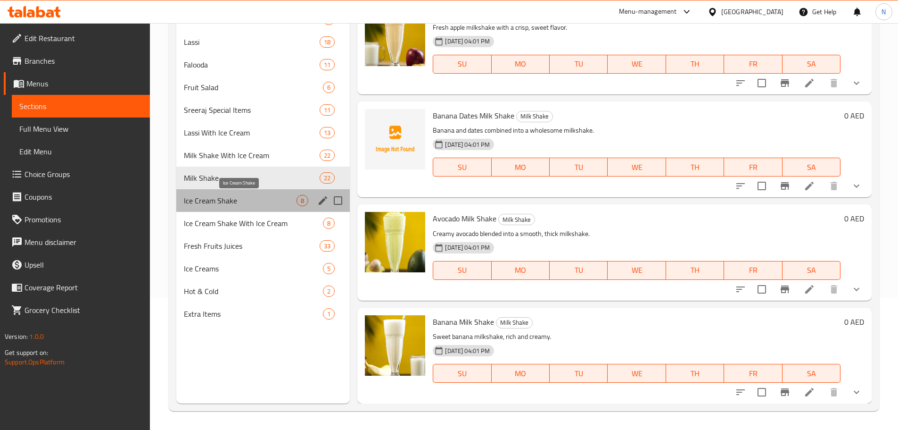
click at [267, 198] on span "Ice Cream Shake" at bounding box center [240, 200] width 113 height 11
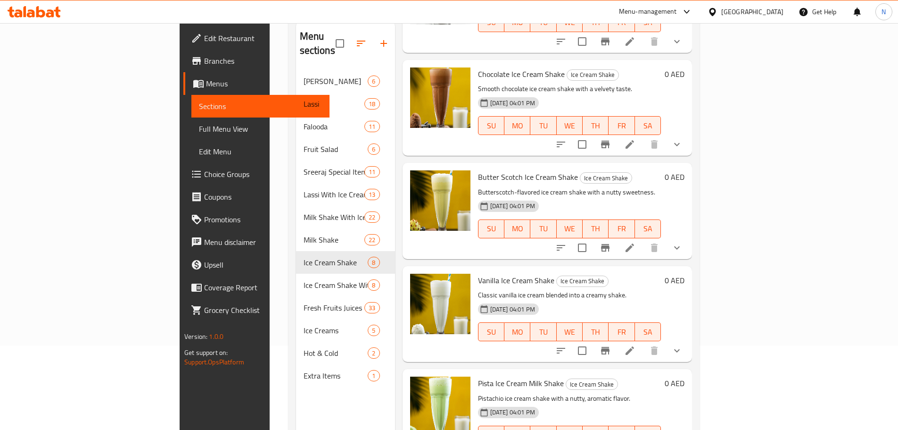
scroll to position [132, 0]
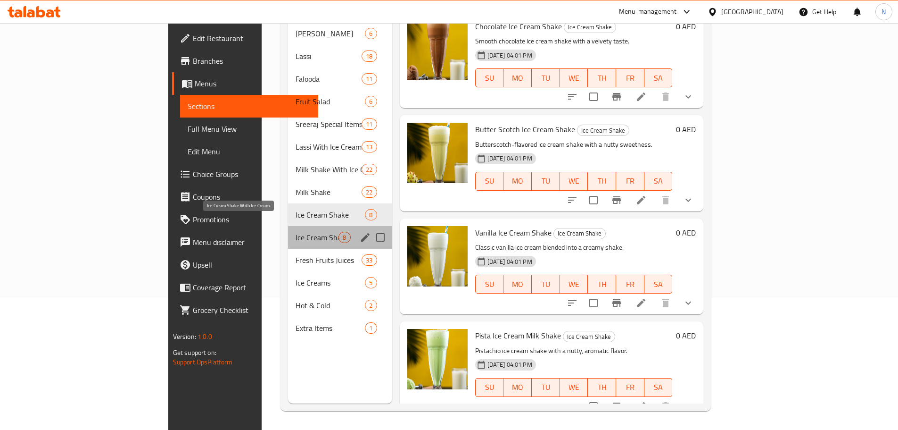
click at [296, 232] on span "Ice Cream Shake With Ice Cream" at bounding box center [317, 237] width 43 height 11
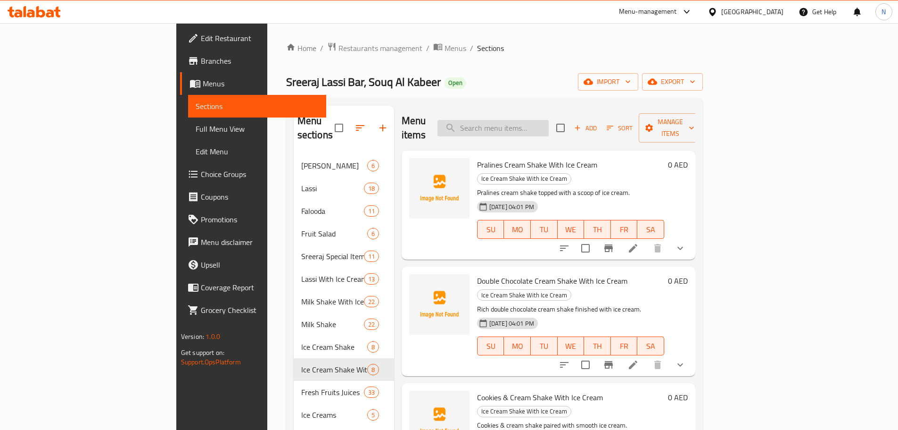
click at [549, 120] on input "search" at bounding box center [493, 128] width 111 height 17
paste input "Nutella Shake"
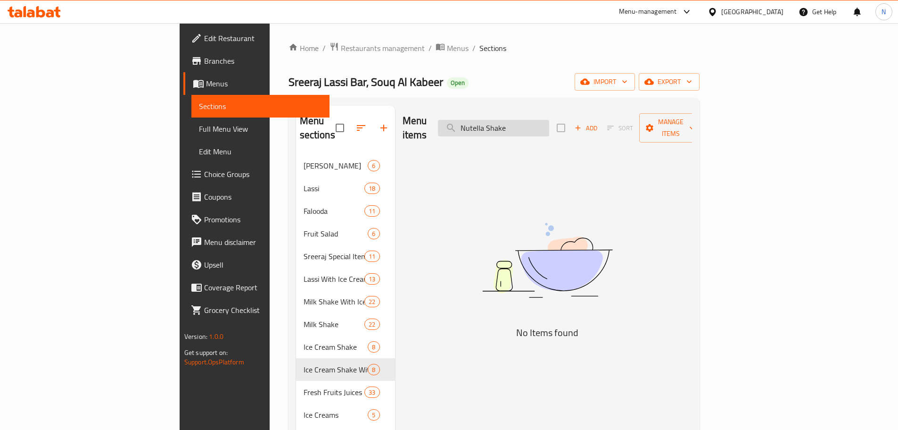
click at [549, 122] on input "Nutella Shake" at bounding box center [493, 128] width 111 height 17
click at [547, 127] on input "Nutella" at bounding box center [493, 128] width 111 height 17
paste input "Boost shake"
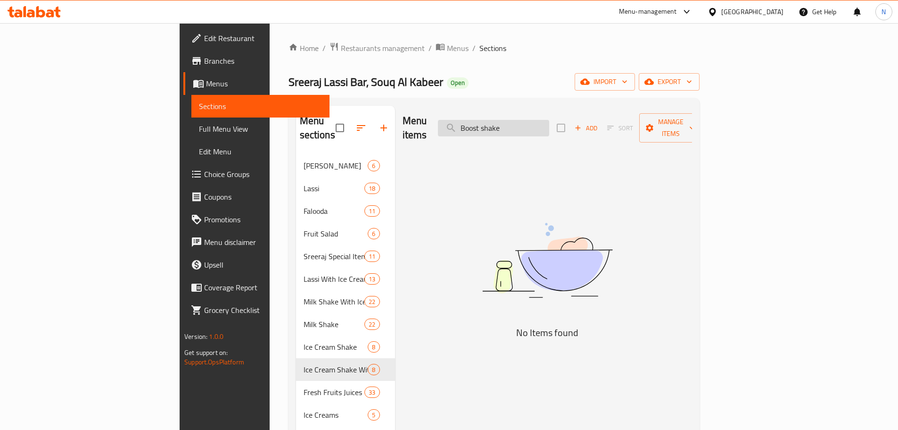
click at [549, 122] on input "Boost shake" at bounding box center [493, 128] width 111 height 17
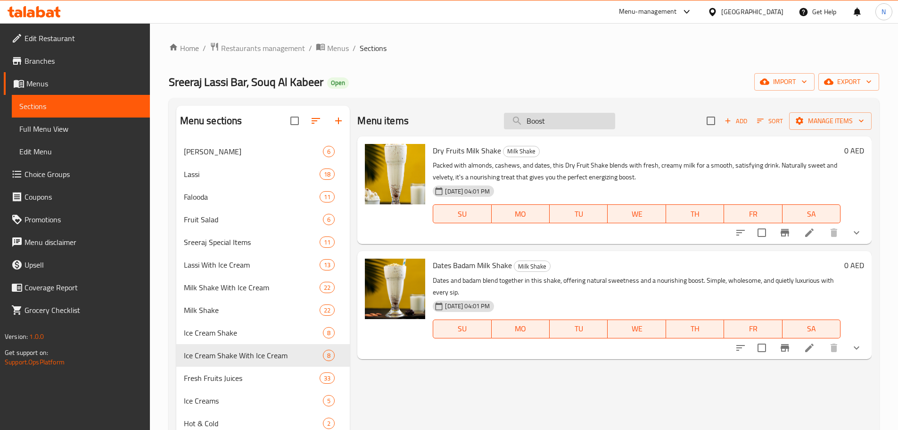
click at [531, 117] on input "Boost" at bounding box center [559, 121] width 111 height 17
paste input "Kinder shake"
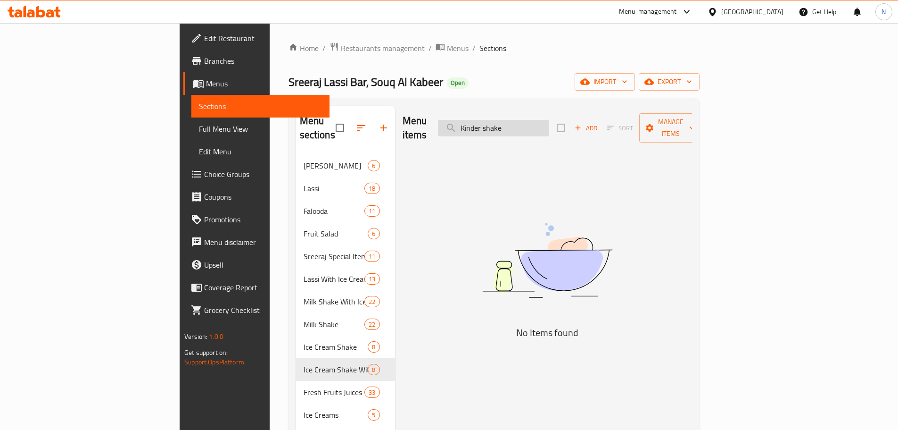
click at [549, 124] on input "Kinder shake" at bounding box center [493, 128] width 111 height 17
click at [545, 124] on input "Kinder" at bounding box center [493, 128] width 111 height 17
click at [544, 125] on input "Kinder" at bounding box center [493, 128] width 111 height 17
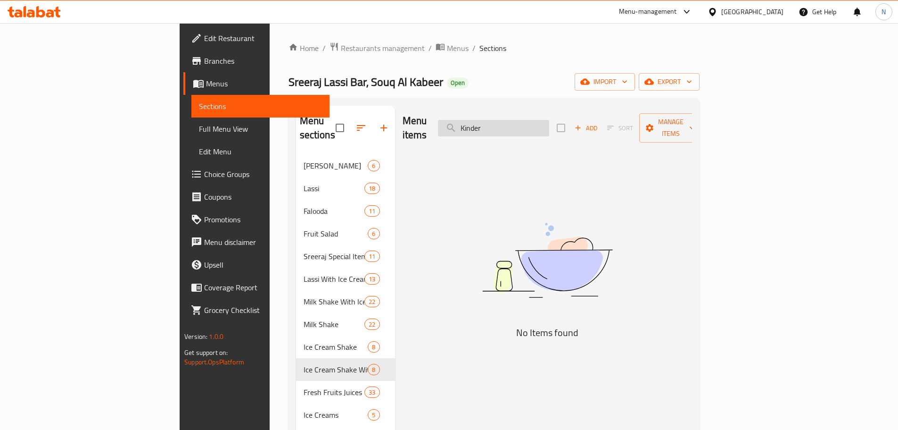
paste input "Ferraro shake"
click at [549, 120] on input "KindeFerraro shaker" at bounding box center [493, 128] width 111 height 17
paste input "Ferraro shake"
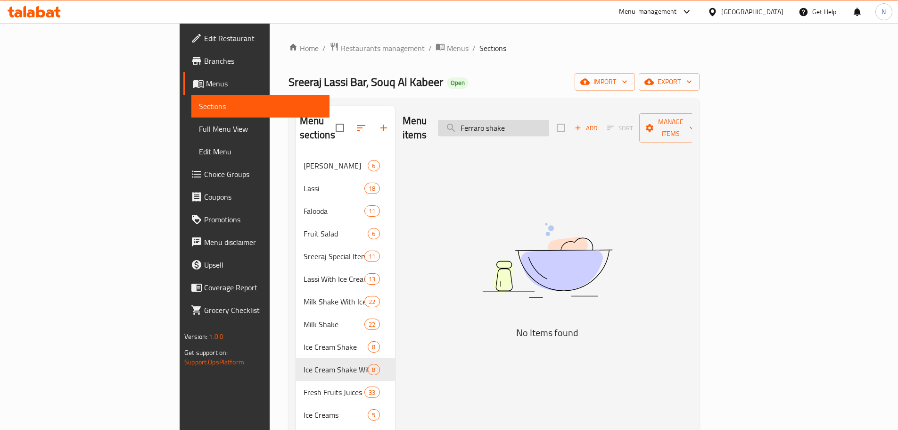
click at [549, 127] on input "Ferraro shake" at bounding box center [493, 128] width 111 height 17
click at [529, 120] on input "Ferraro" at bounding box center [493, 128] width 111 height 17
paste input "Mango shake"
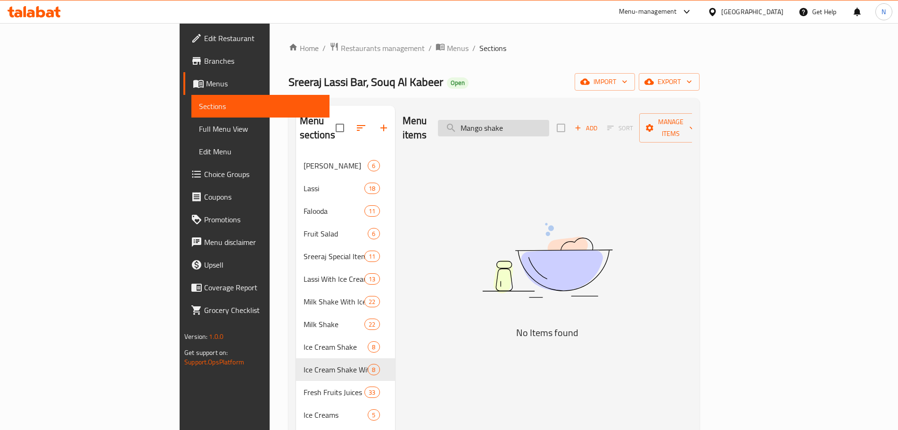
click at [549, 120] on input "Mango shake" at bounding box center [493, 128] width 111 height 17
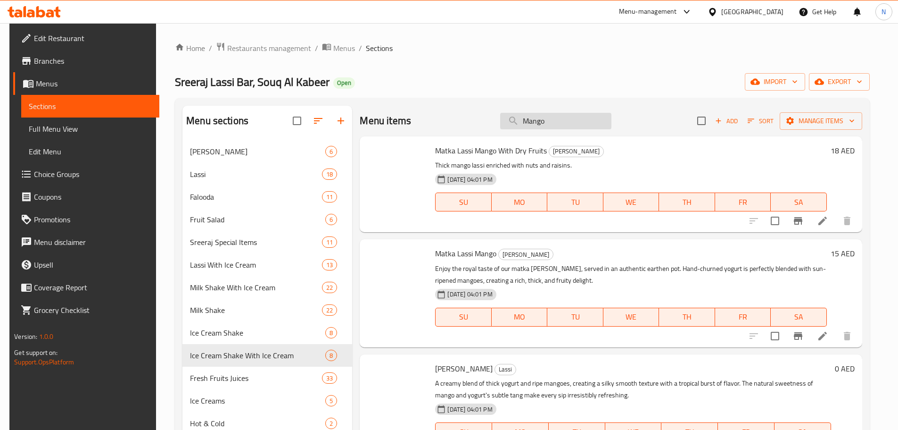
click at [565, 121] on input "Mango" at bounding box center [555, 121] width 111 height 17
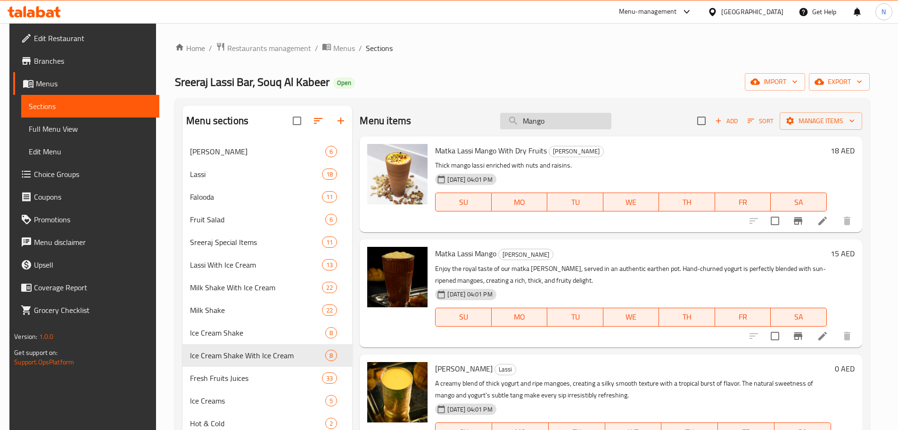
click at [572, 125] on input "Mango" at bounding box center [555, 121] width 111 height 17
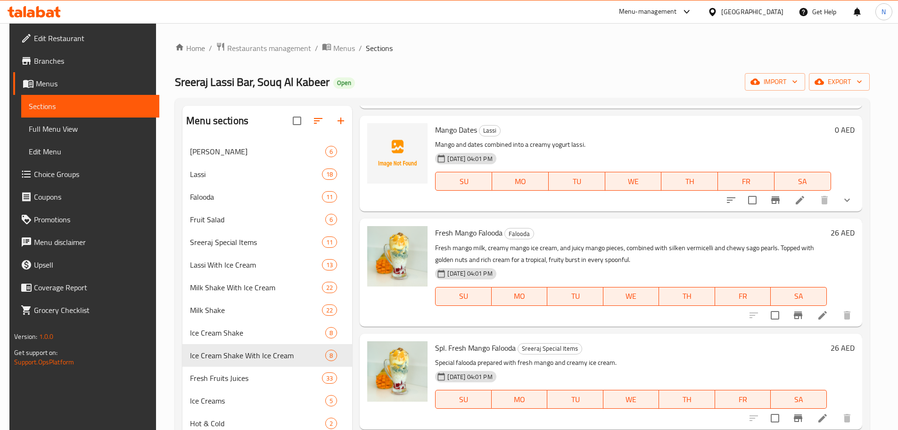
scroll to position [472, 0]
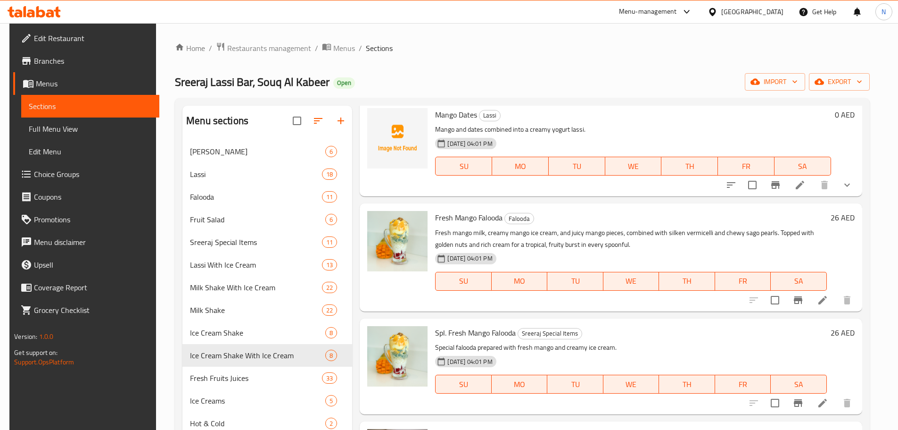
type input "Mango"
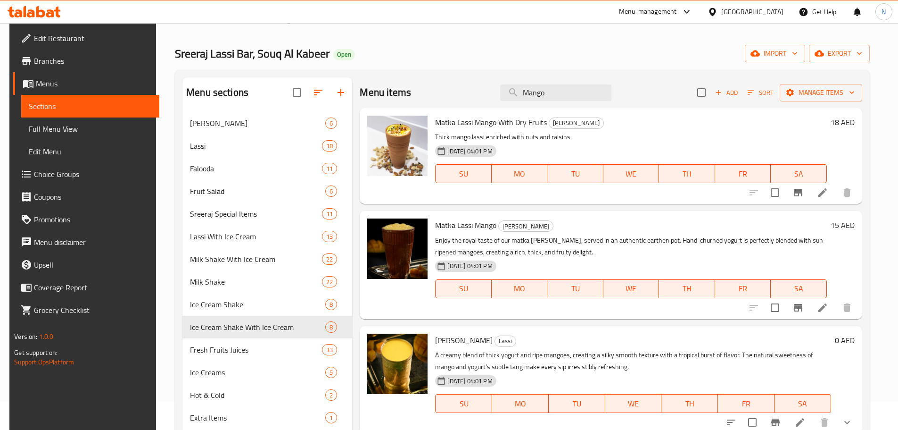
scroll to position [0, 0]
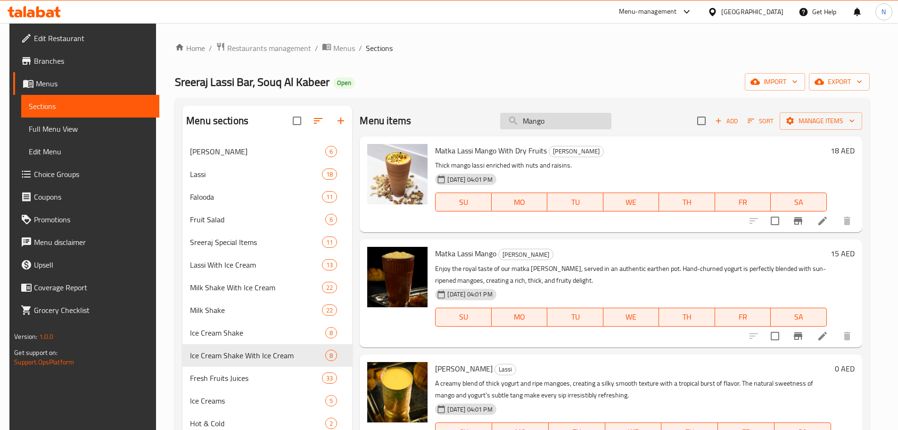
click at [530, 128] on input "Mango" at bounding box center [555, 121] width 111 height 17
paste input "search"
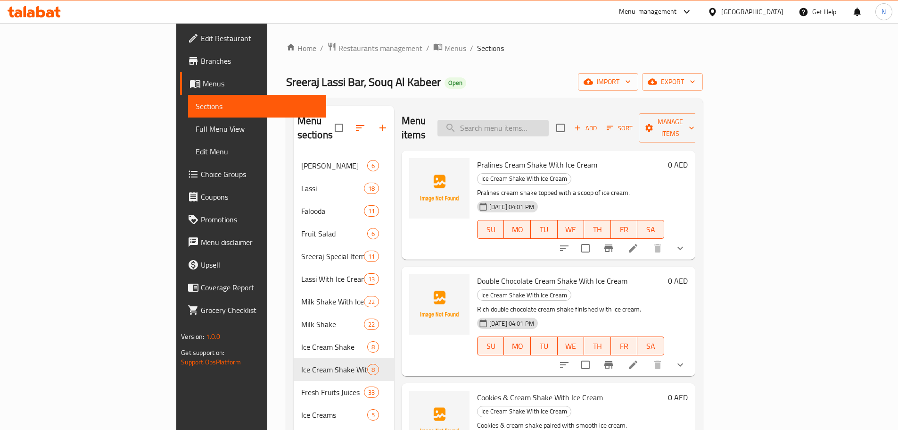
paste input "search"
click at [521, 124] on input "search" at bounding box center [493, 128] width 111 height 17
paste input "Fresh strawberry shake"
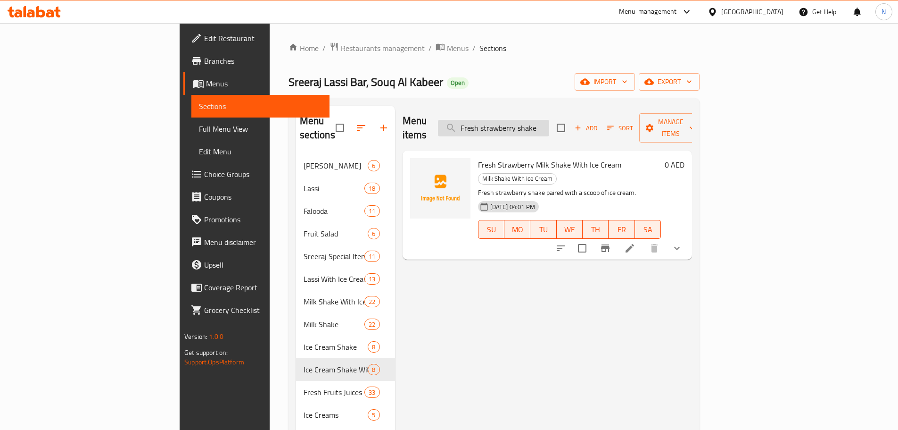
click at [549, 126] on input "Fresh strawberry shake" at bounding box center [493, 128] width 111 height 17
paste input "Banana"
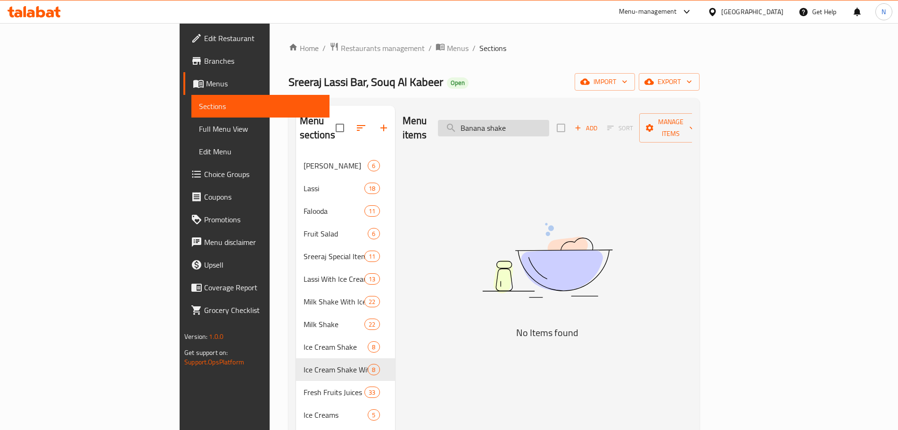
click at [549, 120] on input "Banana shake" at bounding box center [493, 128] width 111 height 17
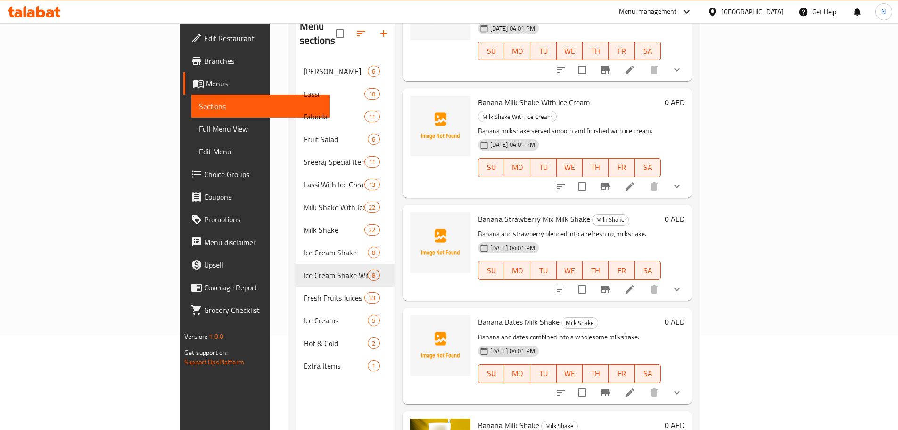
scroll to position [132, 0]
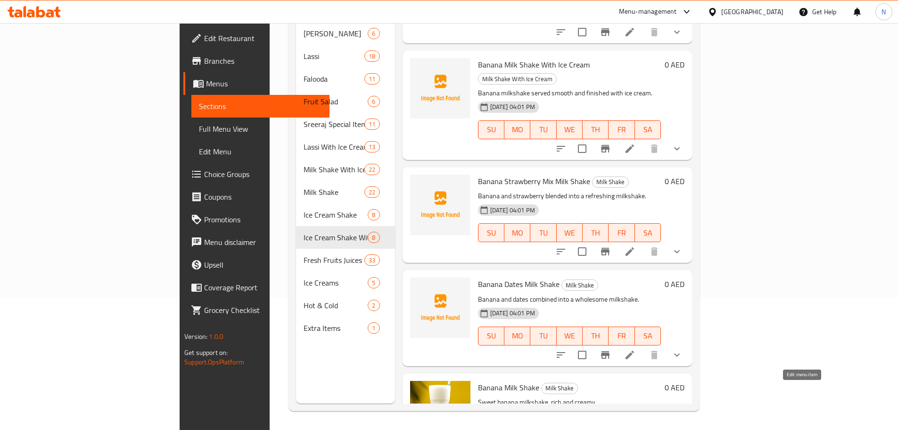
type input "Banana"
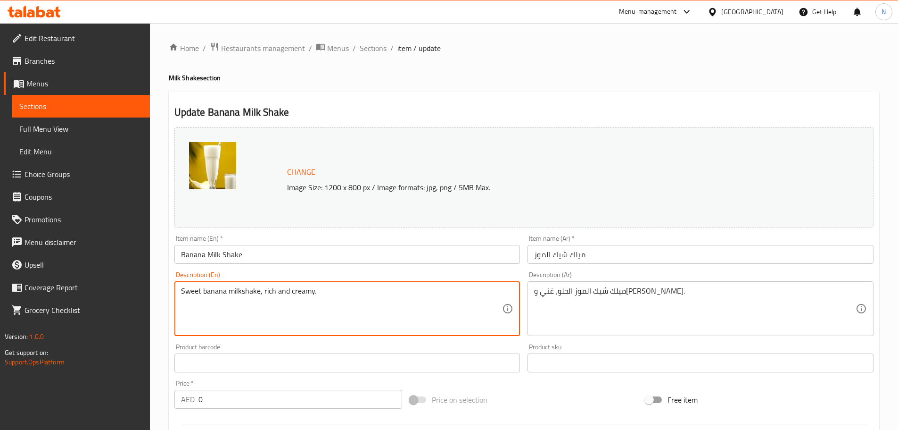
click at [285, 287] on textarea "Sweet banana milkshake, rich and creamy." at bounding box center [342, 308] width 322 height 45
paste textarea "Ripe bananas blended with chilled milk. Smooth, creamy, and naturally sweet"
type textarea "Ripe bananas blended with chilled milk. Smooth, creamy, and naturally sweet."
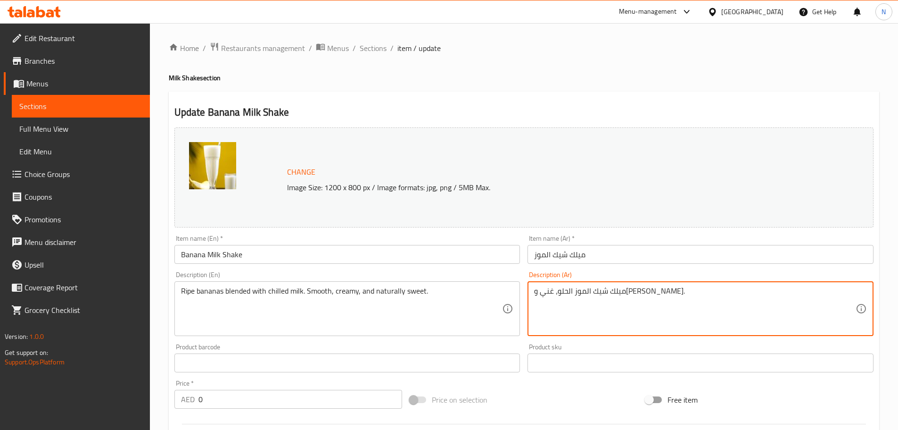
click at [553, 295] on textarea "ميلك شيك الموز الحلو، غني وكريمي." at bounding box center [695, 308] width 322 height 45
paste textarea "ز ناضج ممزوج بالحليب البارد. ناعم، كريمي، وحلو بشكل طبيع"
type textarea "موز ناضج ممزوج بالحليب البارد. ناعم، كريمي، وحلو بشكل طبيعي."
click at [530, 403] on div "Price on selection" at bounding box center [524, 399] width 236 height 25
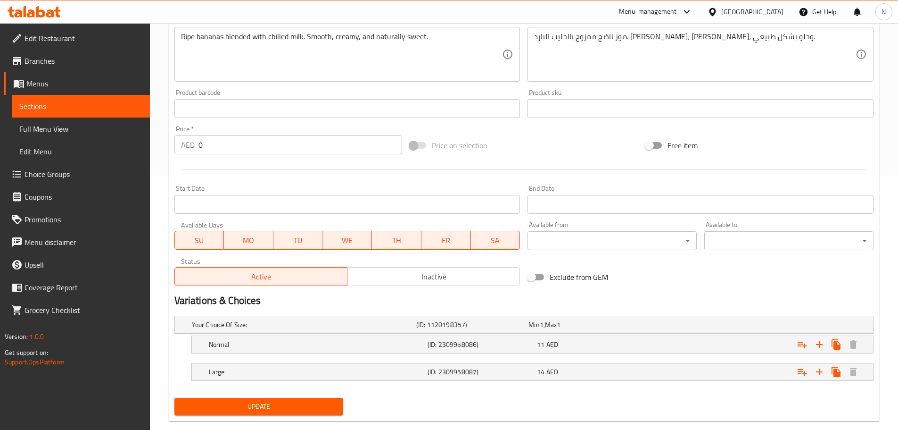
scroll to position [272, 0]
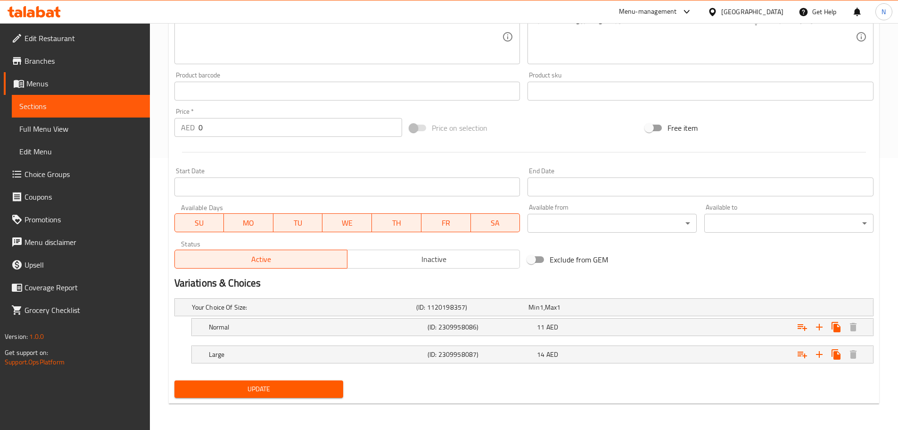
click at [264, 391] on span "Update" at bounding box center [259, 389] width 154 height 12
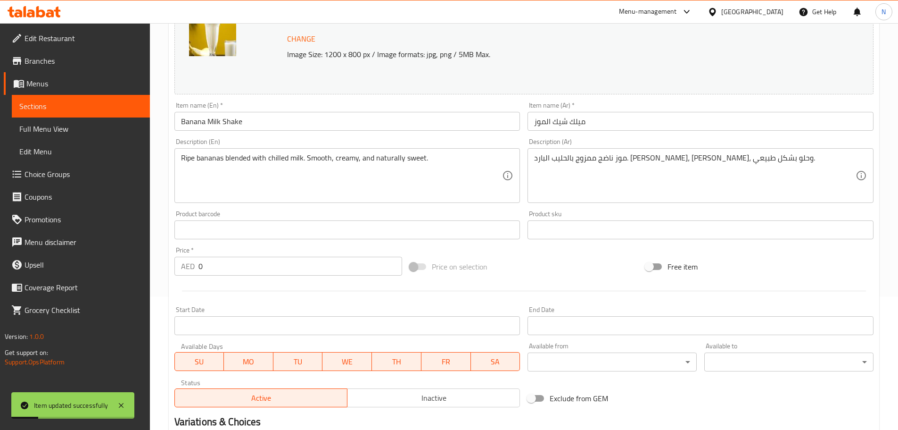
scroll to position [0, 0]
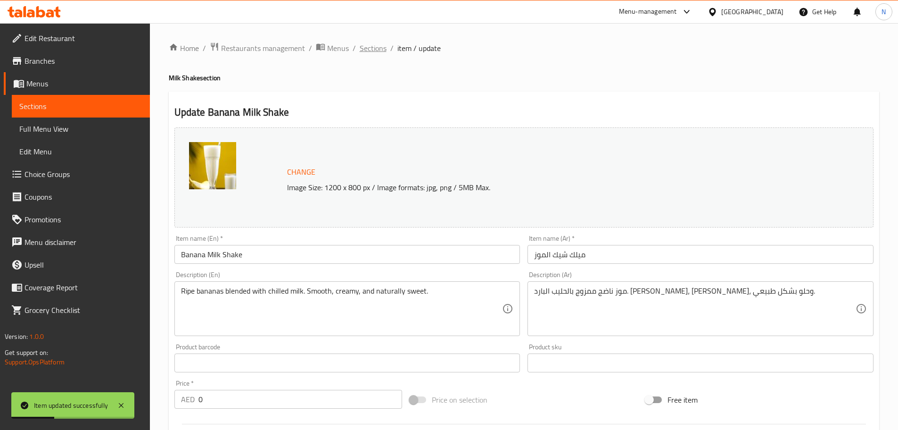
click at [379, 50] on span "Sections" at bounding box center [373, 47] width 27 height 11
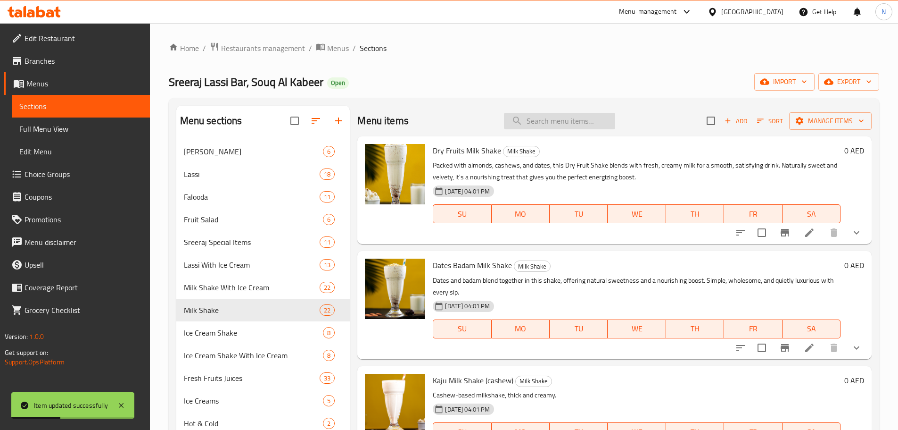
click at [530, 117] on input "search" at bounding box center [559, 121] width 111 height 17
paste input "Avacado shake"
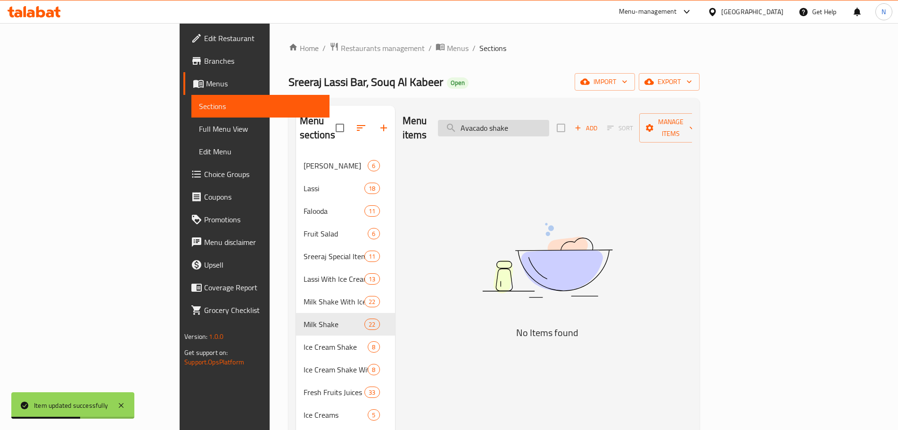
click at [549, 124] on input "Avacado shake" at bounding box center [493, 128] width 111 height 17
type input "Avacado"
click at [551, 135] on div "Menu items Avacado Add Sort Manage items" at bounding box center [548, 128] width 290 height 45
click at [549, 128] on input "Avacado" at bounding box center [493, 128] width 111 height 17
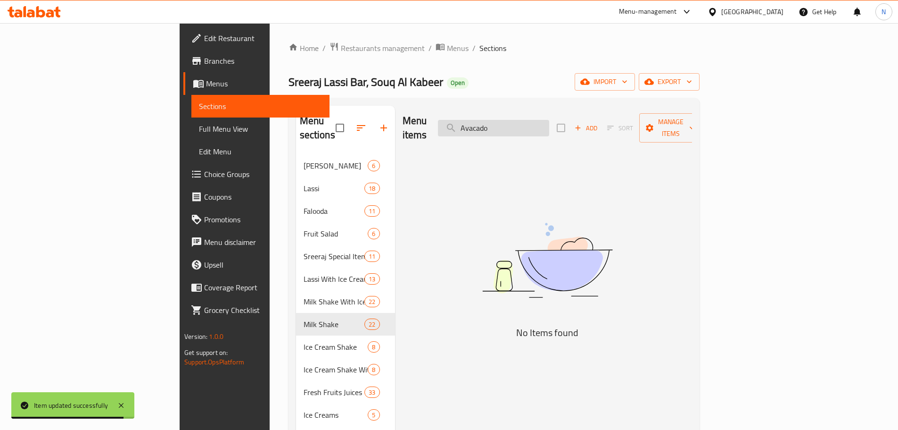
click at [549, 128] on input "Avacado" at bounding box center [493, 128] width 111 height 17
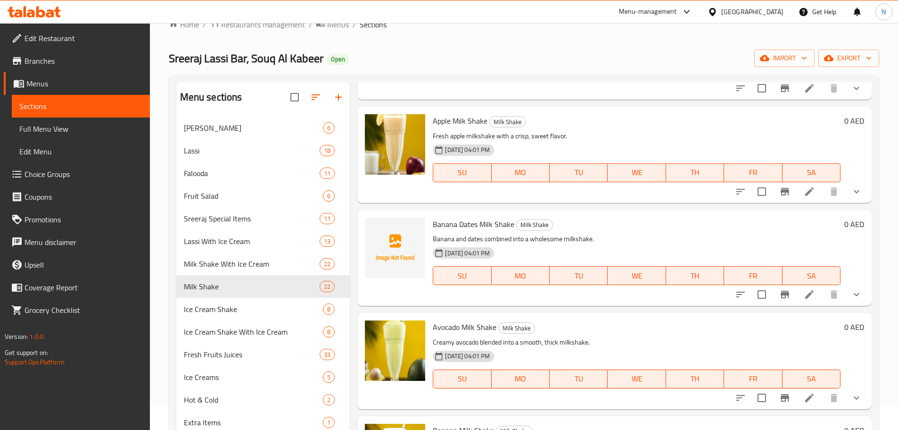
scroll to position [47, 0]
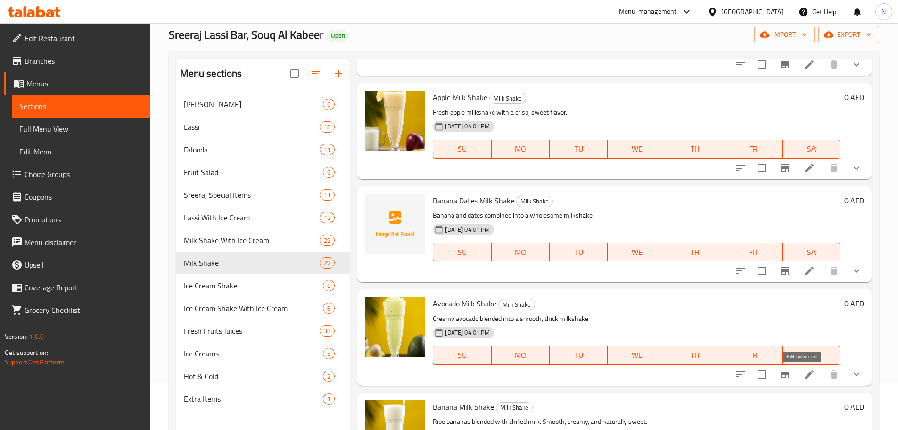
click at [805, 370] on icon at bounding box center [809, 374] width 8 height 8
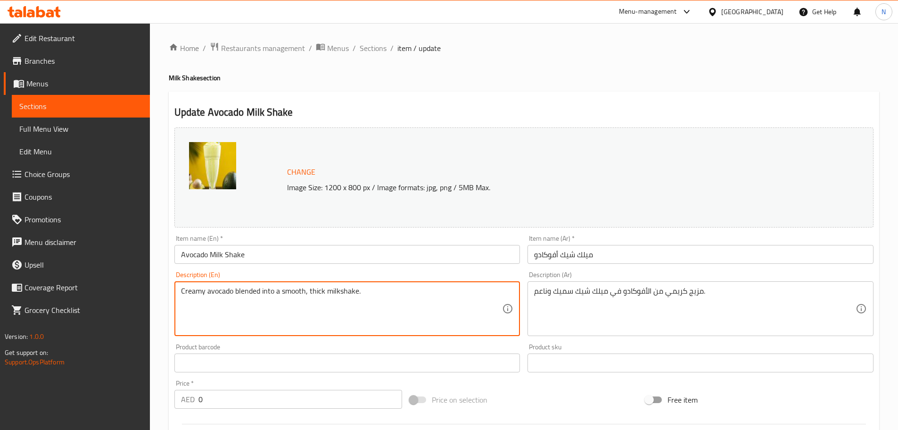
click at [340, 292] on textarea "Creamy avocado blended into a smooth, thick milkshake." at bounding box center [342, 308] width 322 height 45
paste textarea "Fresh avocado blended with chilled milk. Smooth, creamy, and naturally rich wit…"
type textarea "Fresh avocado blended with chilled milk. Smooth, creamy, and naturally rich wit…"
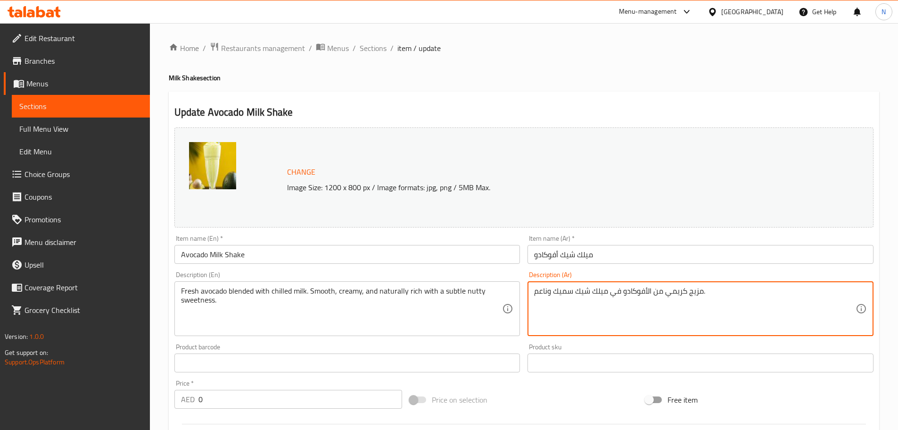
click at [639, 292] on textarea "مزيج كريمي من الأفوكادو في ميلك شيك سميك وناعم." at bounding box center [695, 308] width 322 height 45
paste textarea "مزيج من الأفوكادو الطازج والحليب المثلج. ناعم، كريمي، وغني طبيعيًا بحلاوة جوزية…"
click at [777, 290] on textarea "مزيج من الأفوكادو الطازج والحليب المثلج. ناعم، كريمي، وغني طبيعيًا بحلاوة جوزية…" at bounding box center [695, 308] width 322 height 45
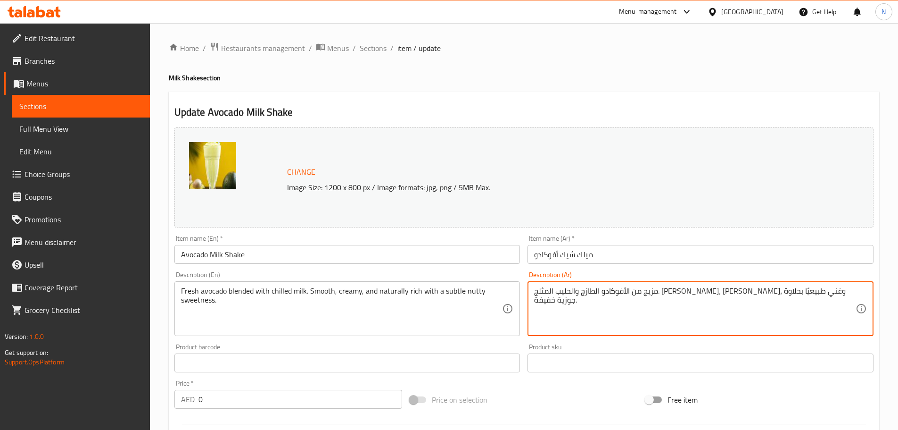
click at [775, 290] on textarea "مزيج من الأفوكادو الطازج والحليب المثلج. ناعم، كريمي، وغني طبيعيًا بحلاوة جوزية…" at bounding box center [695, 308] width 322 height 45
click at [744, 294] on textarea "مزيج من أفوكادو الطازج والحليب المثلج. ناعم، كريمي، وغني طبيعيًا بحلاوة جوزية خ…" at bounding box center [695, 308] width 322 height 45
click at [720, 292] on textarea "مزيج من أفوكادو طازج والحليب المثلج. ناعم، كريمي، وغني طبيعيًا بحلاوة جوزية خفي…" at bounding box center [695, 308] width 322 height 45
click at [696, 290] on textarea "مزيج من أفوكادو طازج وحليب المثلج. ناعم، كريمي، وغني طبيعيًا بحلاوة جوزية خفيفة." at bounding box center [695, 308] width 322 height 45
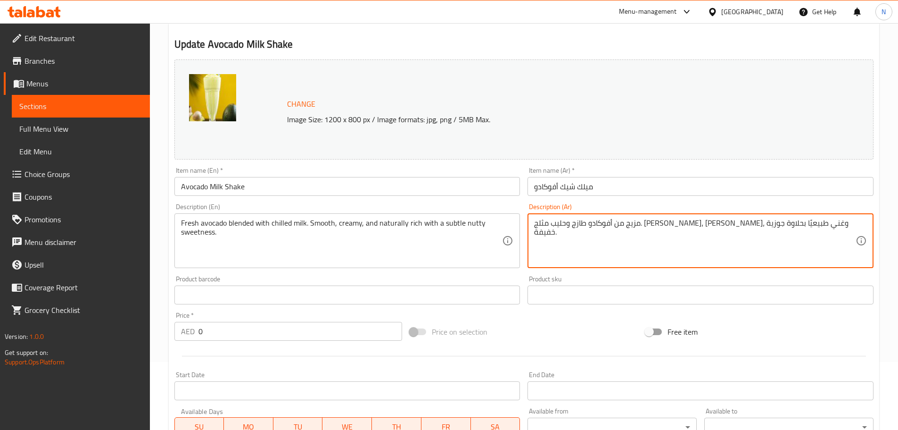
scroll to position [236, 0]
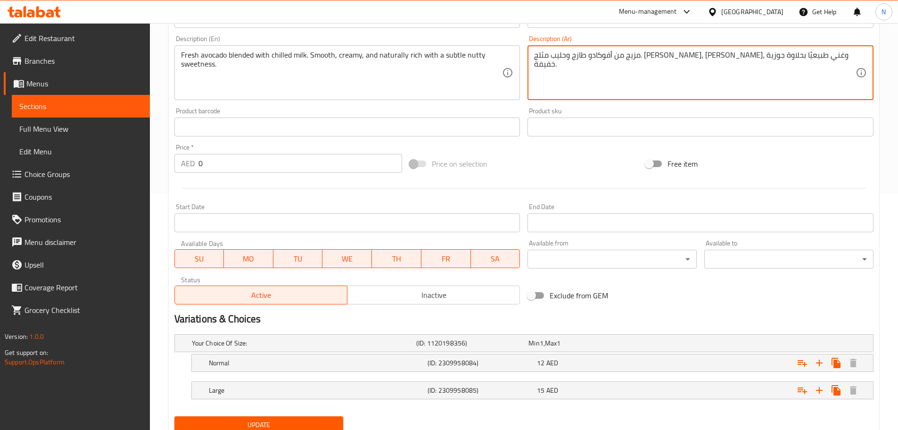
type textarea "مزيج من أفوكادو طازج وحليب مثلج. ناعم، كريمي، وغني طبيعيًا بحلاوة جوزية خفيفة."
click at [257, 424] on span "Update" at bounding box center [259, 425] width 154 height 12
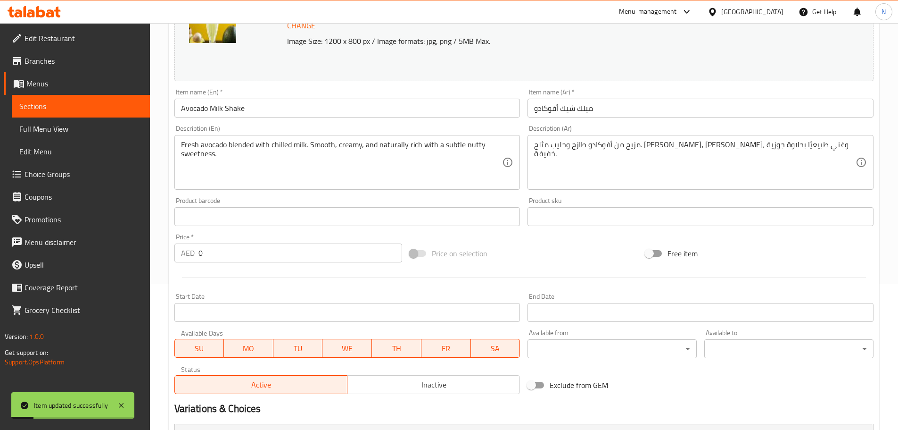
scroll to position [0, 0]
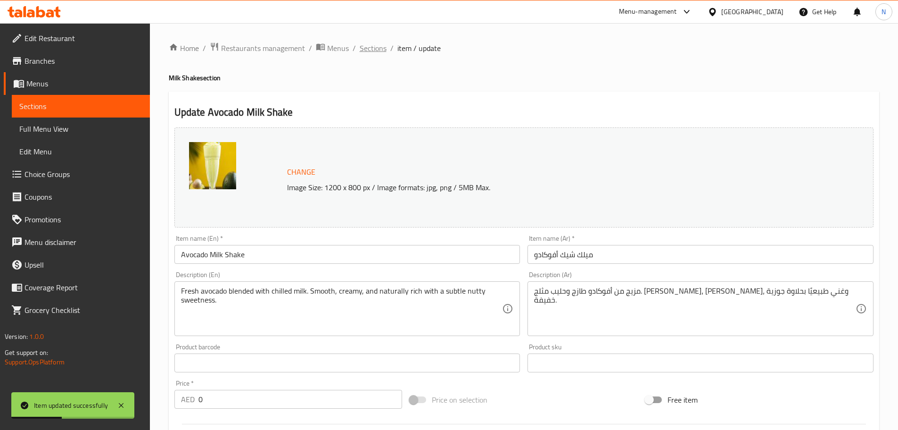
click at [361, 49] on span "Sections" at bounding box center [373, 47] width 27 height 11
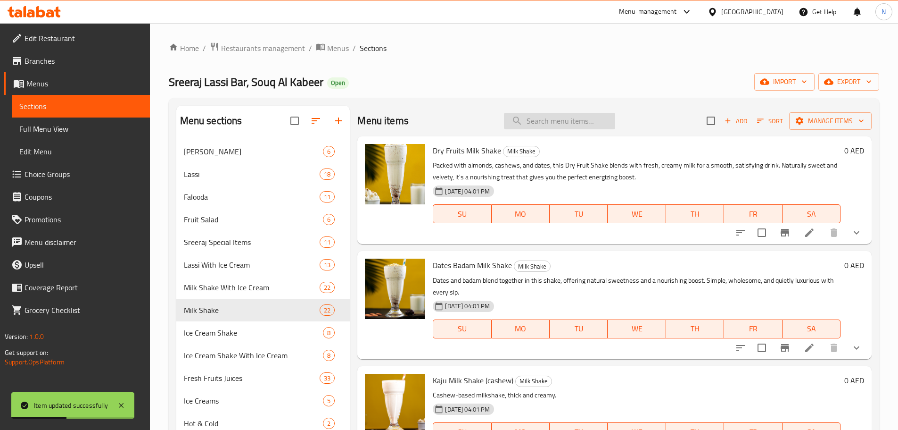
click at [522, 124] on input "search" at bounding box center [559, 121] width 111 height 17
paste input "Tender Coconut"
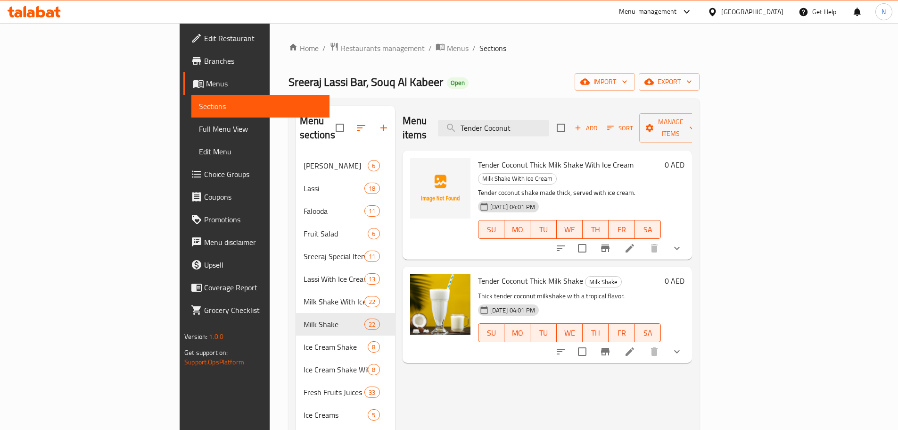
type input "Tender Coconut"
click at [643, 343] on li at bounding box center [630, 351] width 26 height 17
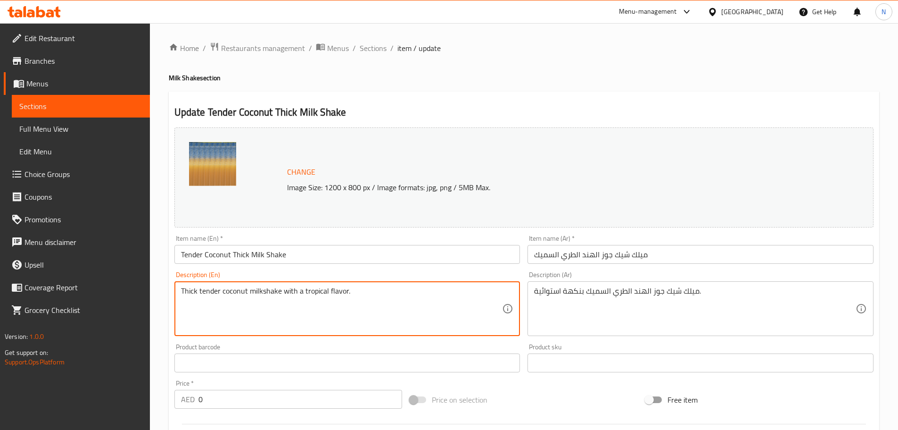
click at [286, 297] on textarea "Thick tender coconut milkshake with a tropical flavor." at bounding box center [342, 308] width 322 height 45
paste textarea "ender coconut water, soft coconut flesh, and milk blended into a smooth, tropic…"
type textarea "Tender coconut water, soft coconut flesh, and milk blended into a smooth, tropi…"
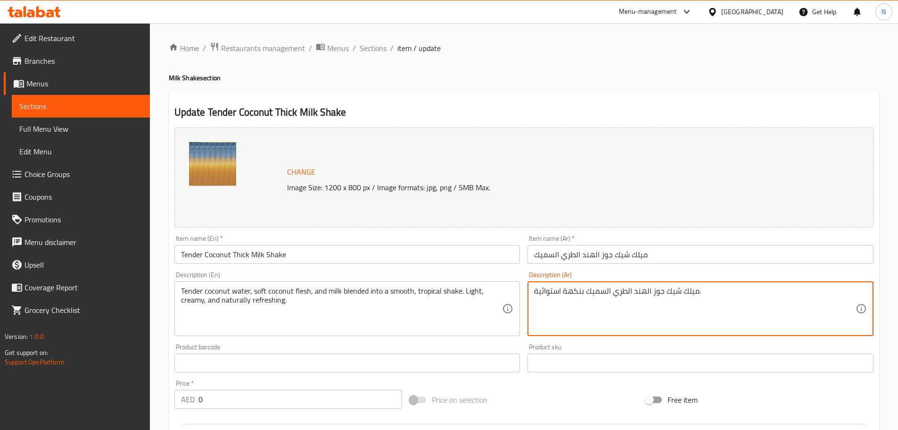
click at [558, 290] on textarea "ميلك شيك جوز الهند الطري السميك بنكهة استوائية." at bounding box center [695, 308] width 322 height 45
paste textarea "اء جوز الهند الطري، ولب جوز الهند الطري، والحليب، ممزوجين في ميلك شيك استوائي ن…"
click at [837, 290] on textarea "ماء جوز الهند الطري، ولب جوز الهند الطري، والحليب، ممزوجين في ميلك شيك استوائي …" at bounding box center [695, 308] width 322 height 45
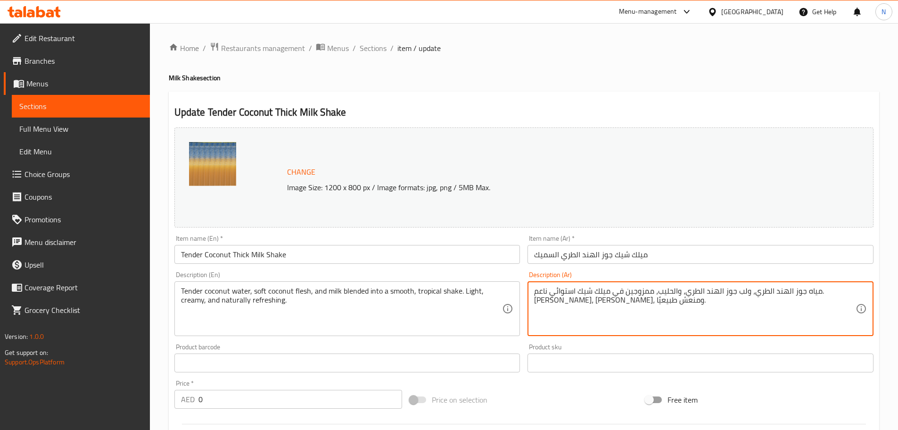
click at [792, 290] on textarea "مياه جوز الهند الطري، ولب جوز الهند الطري، والحليب، ممزوجين في ميلك شيك استوائي…" at bounding box center [695, 308] width 322 height 45
click at [724, 293] on textarea "مياه جوز الهند طري، ولب جوز الهند الطري، والحليب، ممزوجين في ميلك شيك استوائي ن…" at bounding box center [695, 308] width 322 height 45
click at [696, 290] on textarea "مياه جوز الهند طري، ولب جوز الهند طري، والحليب، ممزوجين في ميلك شيك استوائي ناع…" at bounding box center [695, 308] width 322 height 45
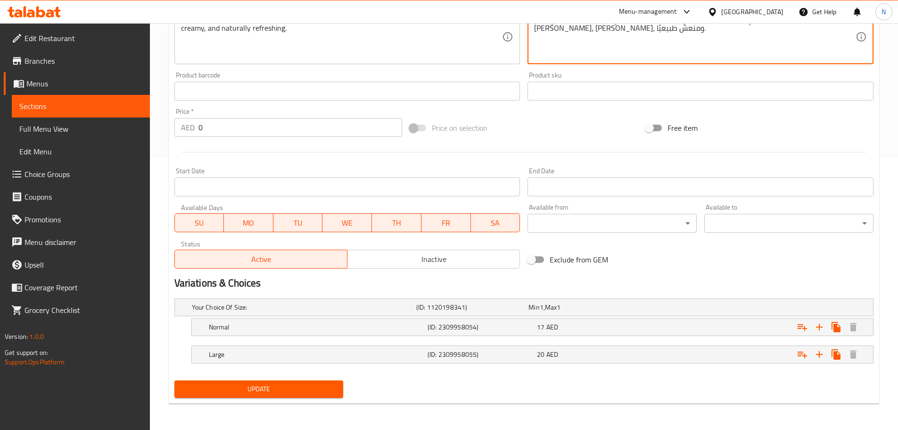
type textarea "مياه جوز الهند طري، ولب جوز الهند طري، وحليب، ممزوجين في ميلك شيك استوائي ناعم.…"
click at [304, 390] on span "Update" at bounding box center [259, 389] width 154 height 12
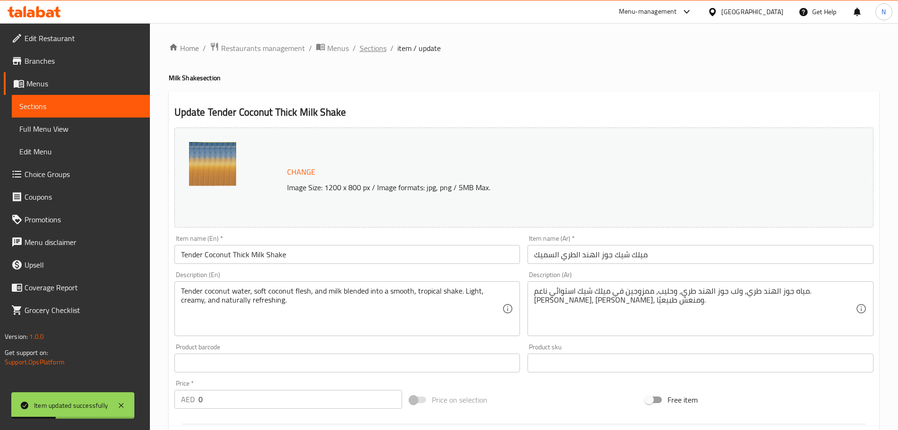
click at [366, 51] on span "Sections" at bounding box center [373, 47] width 27 height 11
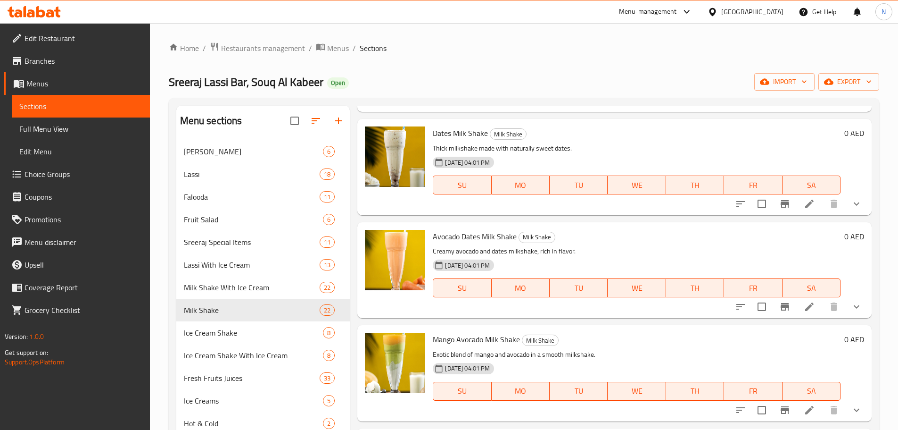
scroll to position [1509, 0]
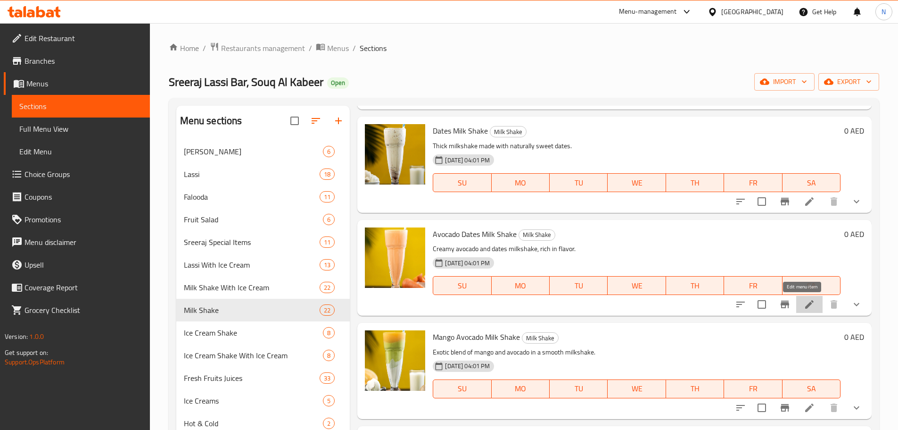
click at [805, 303] on icon at bounding box center [809, 304] width 8 height 8
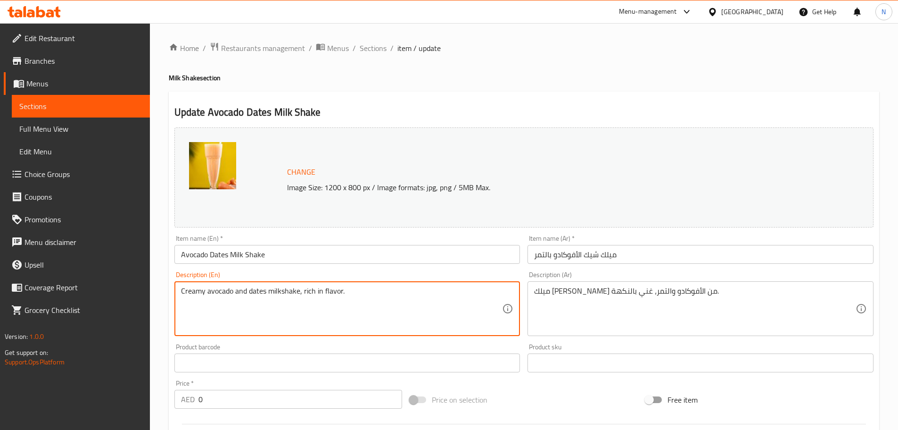
click at [343, 292] on textarea "Creamy avocado and dates milkshake, rich in flavor." at bounding box center [342, 308] width 322 height 45
paste textarea "Ripe avocados and soft dates blended with fresh milk. Creamy, naturally sweet, …"
type textarea "Ripe avocados and soft dates blended with fresh milk. Creamy, naturally sweet, …"
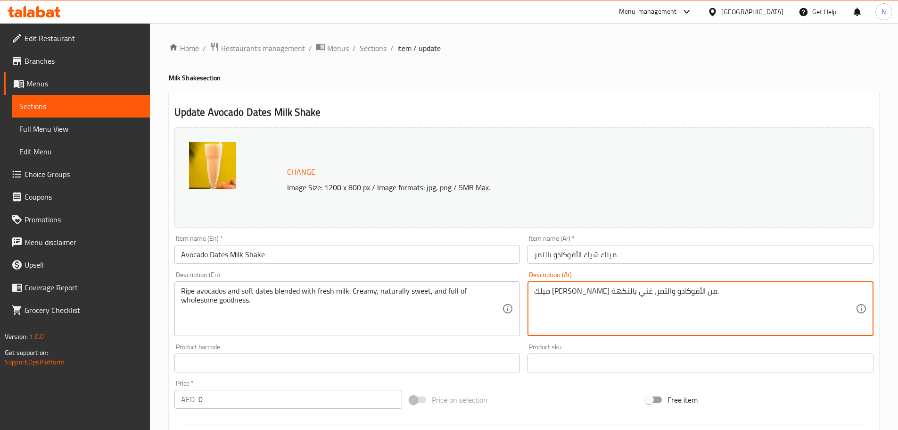
click at [549, 292] on textarea "ميلك شيك كريمي من الأفوكادو والتمر، غني بالنكهة." at bounding box center [695, 308] width 322 height 45
paste textarea "زيج من الأفوكادو الناضج والتمر الطري مع الحليب الطازج. كريمي، حلو المذاق، وغني …"
click at [808, 291] on textarea "مزيج من الأفوكادو الناضج والتمر الطري مع الحليب الطازج. كريمي، حلو المذاق، وغني…" at bounding box center [695, 308] width 322 height 45
click at [779, 289] on textarea "مزيج من أفوكادو الناضج والتمر الطري مع الحليب الطازج. كريمي، حلو المذاق، وغني ب…" at bounding box center [695, 308] width 322 height 45
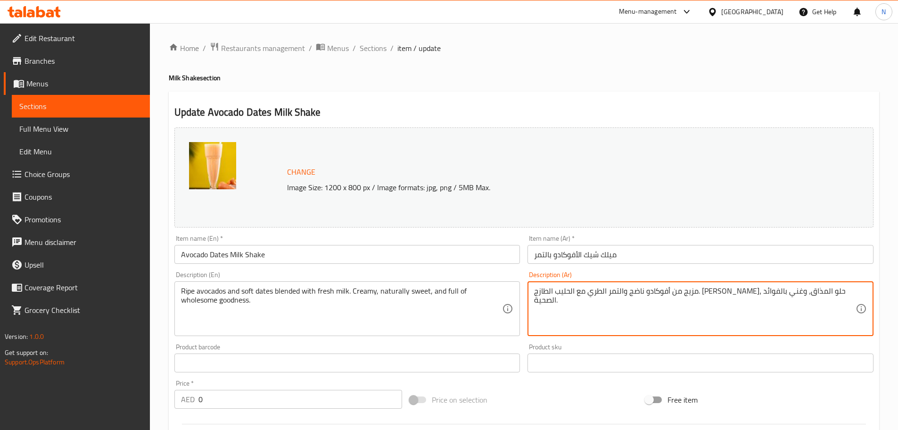
click at [752, 290] on textarea "مزيج من أفوكادو ناضج والتمر الطري مع الحليب الطازج. كريمي، حلو المذاق، وغني بال…" at bounding box center [695, 308] width 322 height 45
click at [736, 292] on textarea "مزيج من أفوكادو ناضج وتمر الطري مع الحليب الطازج. كريمي، حلو المذاق، وغني بالفو…" at bounding box center [695, 308] width 322 height 45
click at [703, 293] on textarea "مزيج من أفوكادو ناضج وتمر طري مع الحليب الطازج. كريمي، حلو المذاق، وغني بالفوائ…" at bounding box center [695, 308] width 322 height 45
click at [682, 290] on textarea "مزيج من أفوكادو ناضج وتمر طري مع حليب الطازج. كريمي، حلو المذاق، وغني بالفوائد …" at bounding box center [695, 308] width 322 height 45
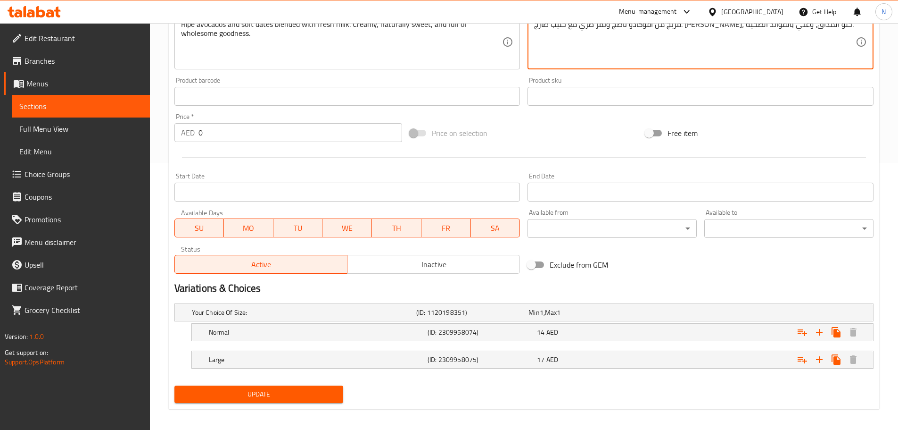
scroll to position [272, 0]
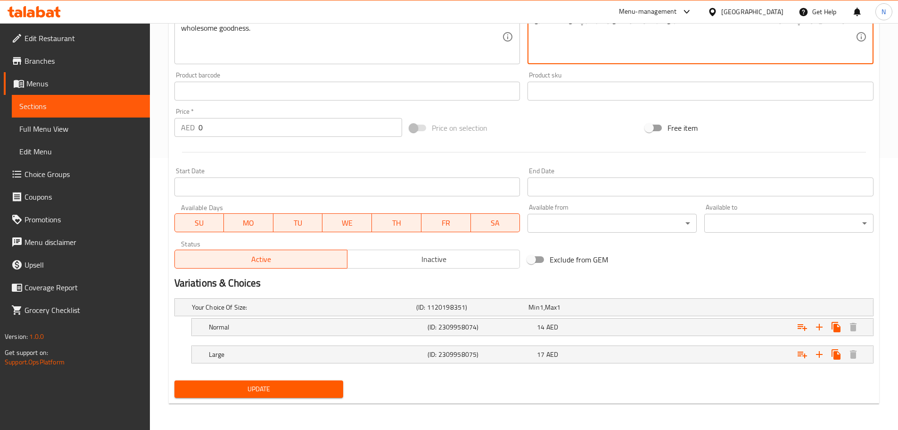
type textarea "مزيج من أفوكادو ناضج وتمر طري مع حليب طازج. كريمي، حلو المذاق، وغني بالفوائد ال…"
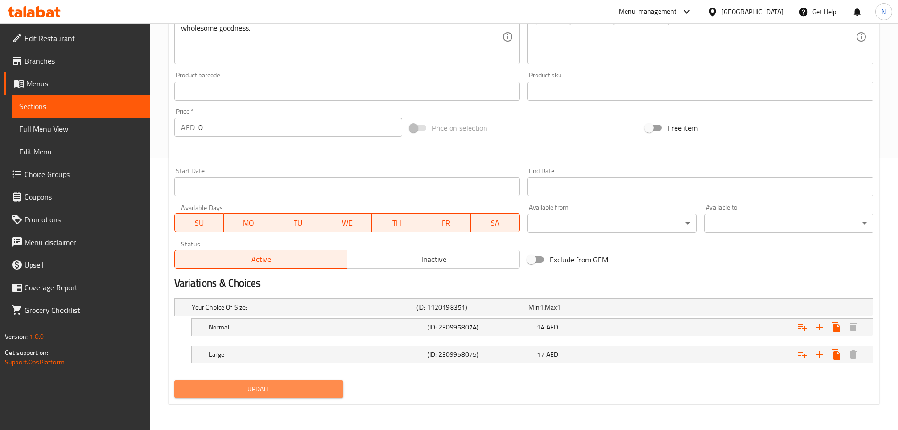
click at [279, 393] on span "Update" at bounding box center [259, 389] width 154 height 12
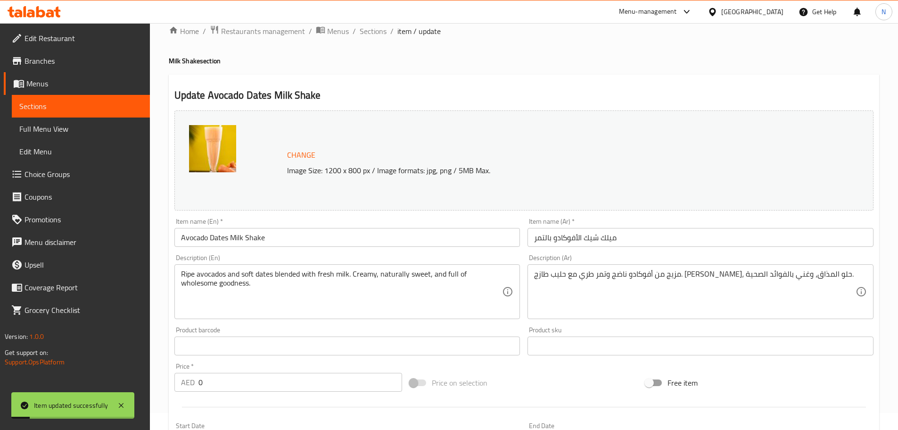
scroll to position [0, 0]
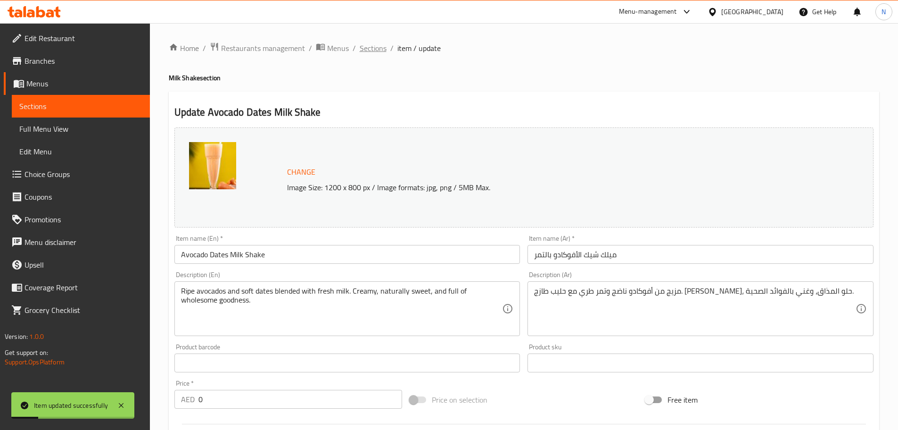
click at [370, 45] on span "Sections" at bounding box center [373, 47] width 27 height 11
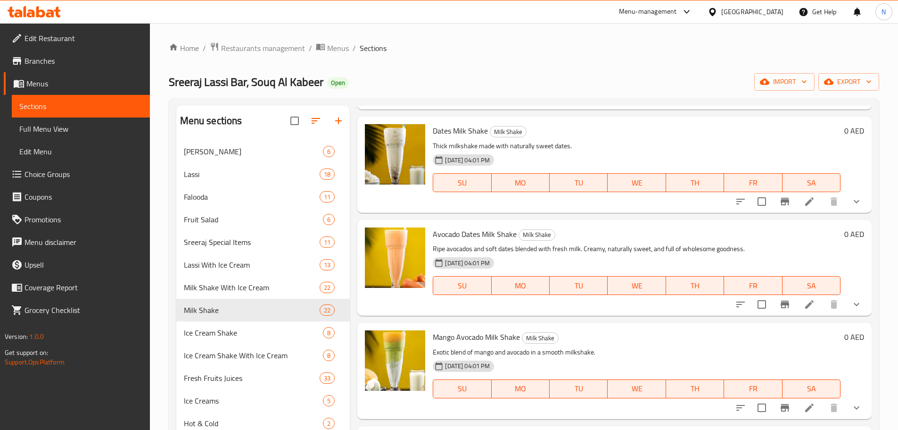
scroll to position [1556, 0]
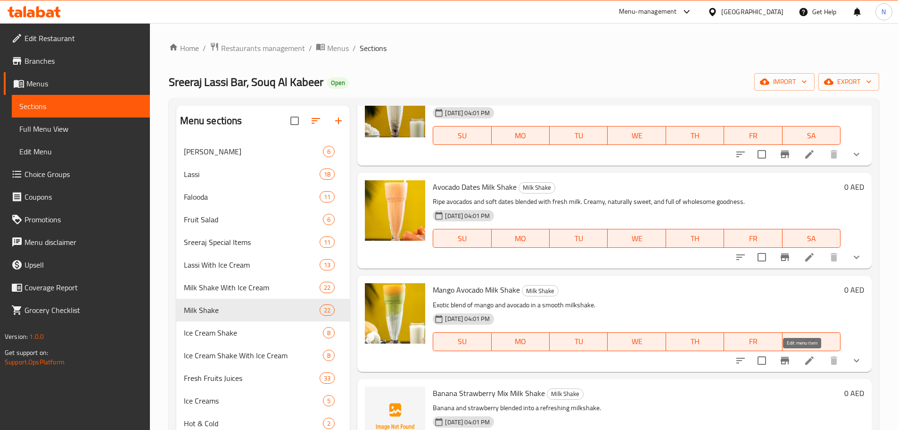
click at [804, 355] on icon at bounding box center [809, 360] width 11 height 11
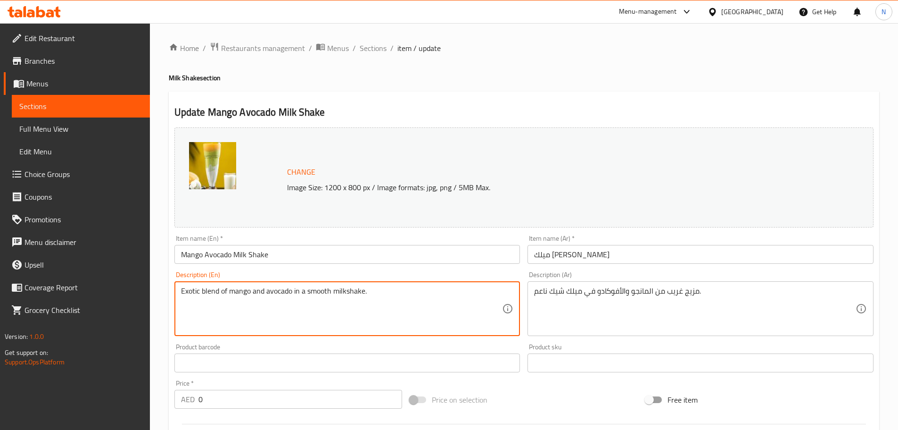
click at [240, 290] on textarea "Exotic blend of mango and avocado in a smooth milkshake." at bounding box center [342, 308] width 322 height 45
paste textarea "Juicy mangoes blended with creamy avocado and milk. Rich, smooth, and full of t…"
type textarea "Juicy mangoes blended with creamy avocado and milk. Rich, smooth, and full of t…"
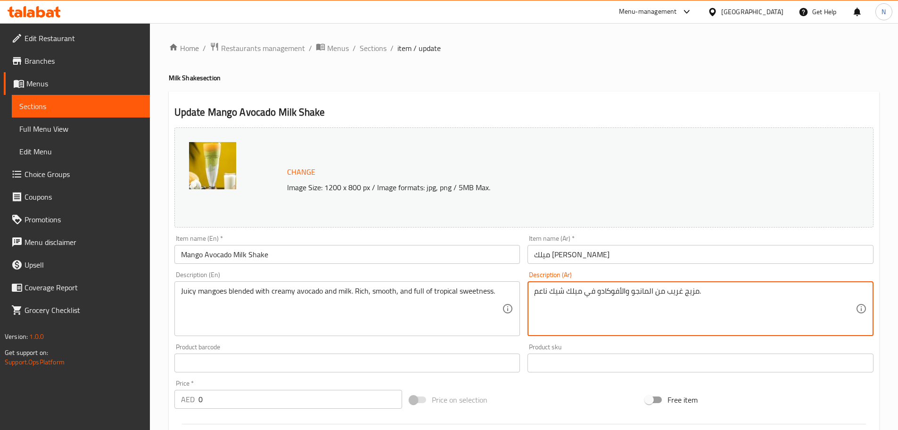
click at [565, 289] on textarea "مزيج غريب من المانجو والأفوكادو في ميلك شيك ناعم." at bounding box center [695, 308] width 322 height 45
paste textarea "نجو طرية ممزوجة بكريمة الأفوكادو والحليب. غنية وناعمة، مليئة بحلاوة استوائية"
click at [697, 293] on textarea "مانجو طرية ممزوجة بكريمة الأفوكادو والحليب. غنية وناعمة، مليئة بحلاوة استوائية." at bounding box center [695, 308] width 322 height 45
click at [663, 290] on textarea "مانجو طرية ممزوجة بكريمة أفوكادو والحليب. غنية وناعمة، مليئة بحلاوة استوائية." at bounding box center [695, 308] width 322 height 45
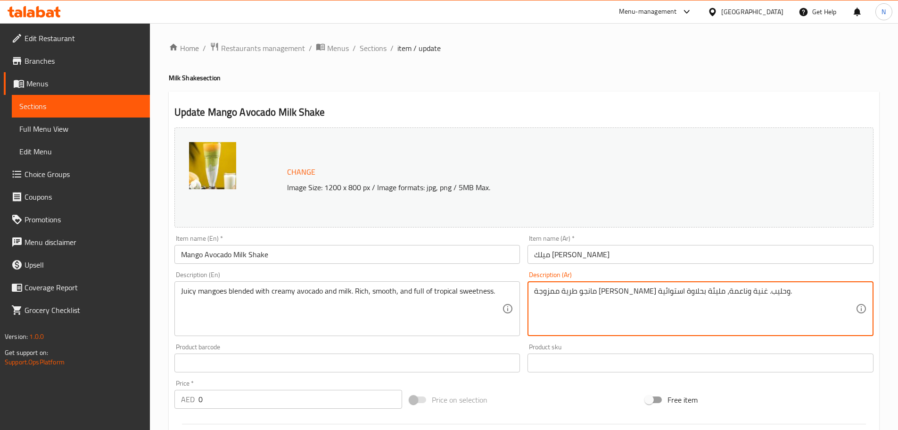
type textarea "مانجو طرية ممزوجة بكريمة أفوكادو وحليب. غنية وناعمة، مليئة بحلاوة استوائية."
click at [512, 406] on div "Price on selection" at bounding box center [524, 399] width 236 height 25
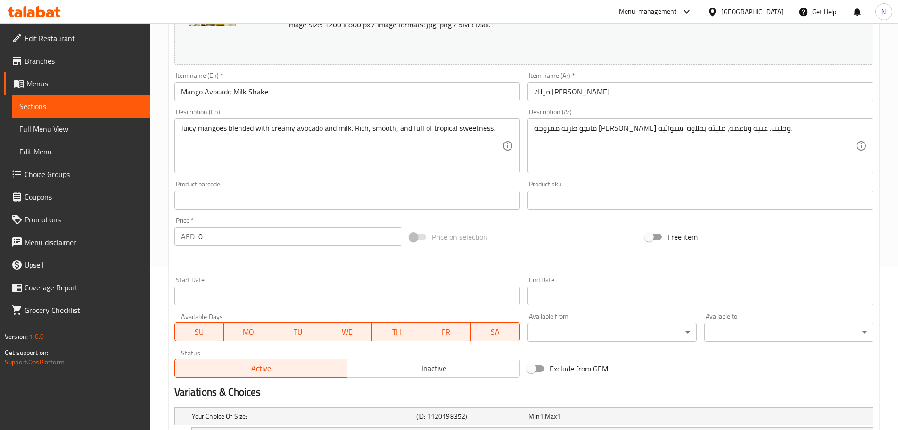
scroll to position [272, 0]
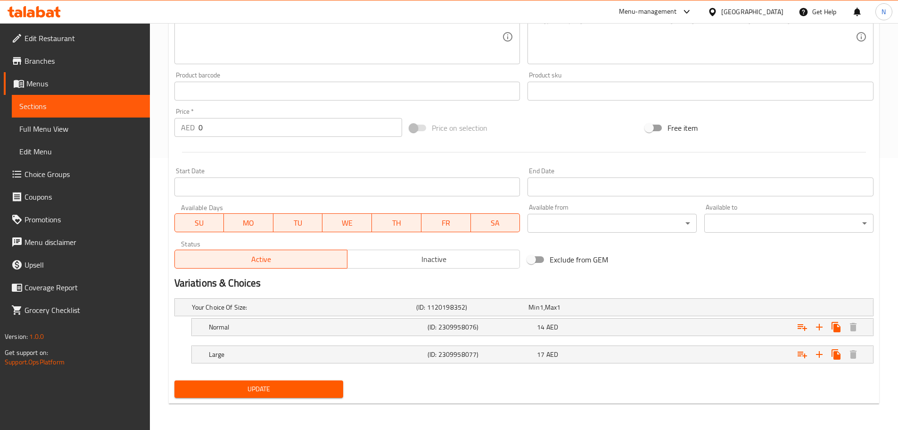
click at [298, 383] on span "Update" at bounding box center [259, 389] width 154 height 12
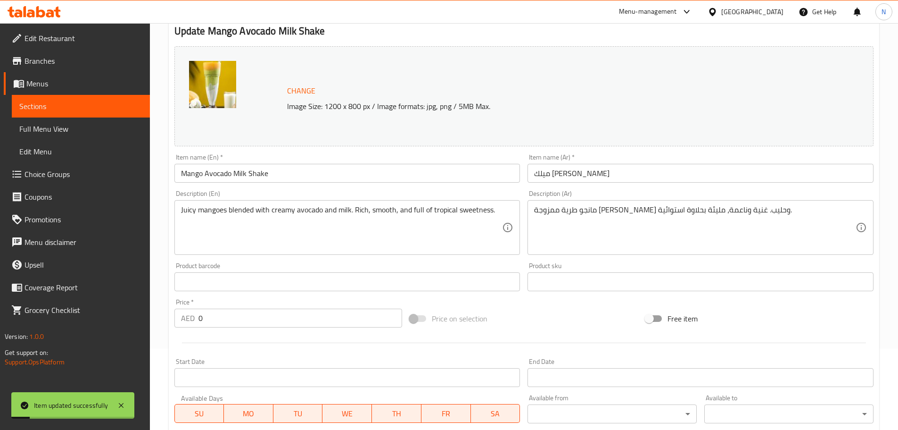
scroll to position [0, 0]
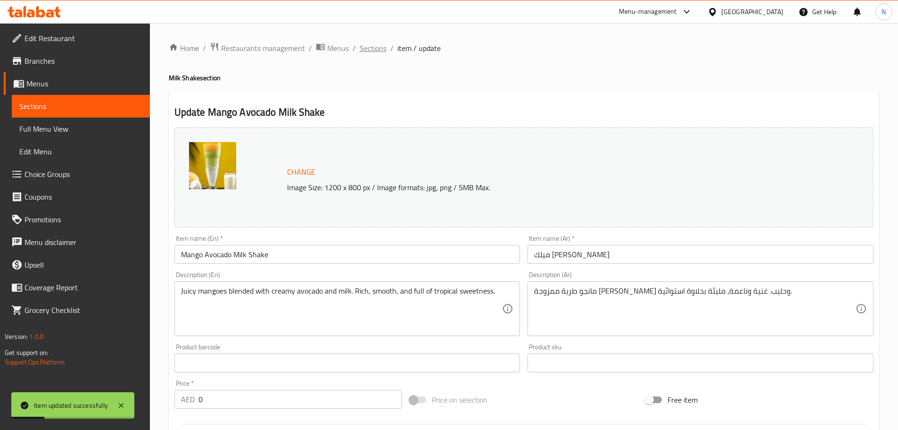
click at [376, 50] on span "Sections" at bounding box center [373, 47] width 27 height 11
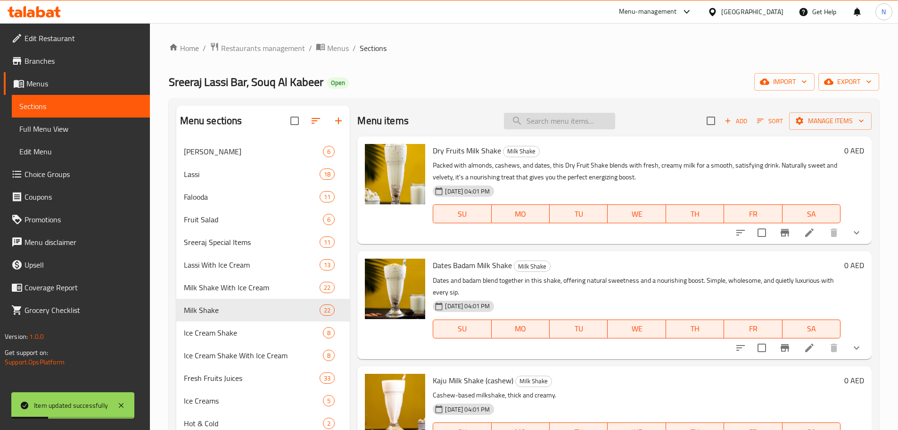
click at [553, 122] on input "search" at bounding box center [559, 121] width 111 height 17
paste input "Chocolate Shake"
type input "Chocolate Shake"
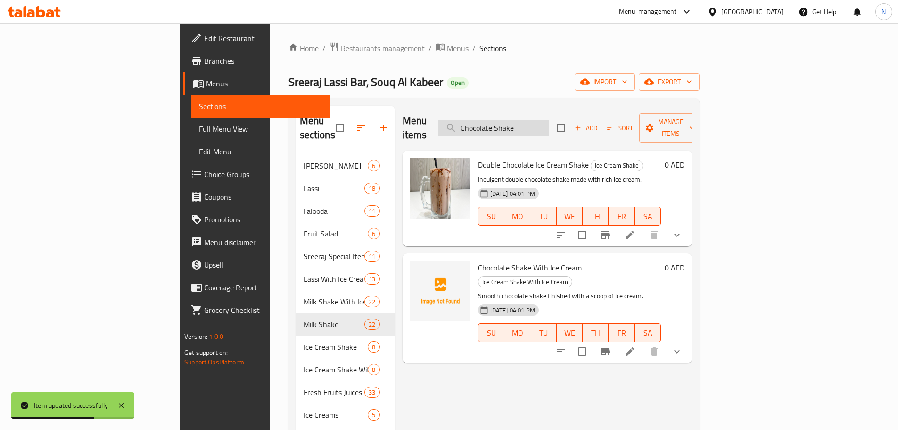
click at [549, 122] on input "Chocolate Shake" at bounding box center [493, 128] width 111 height 17
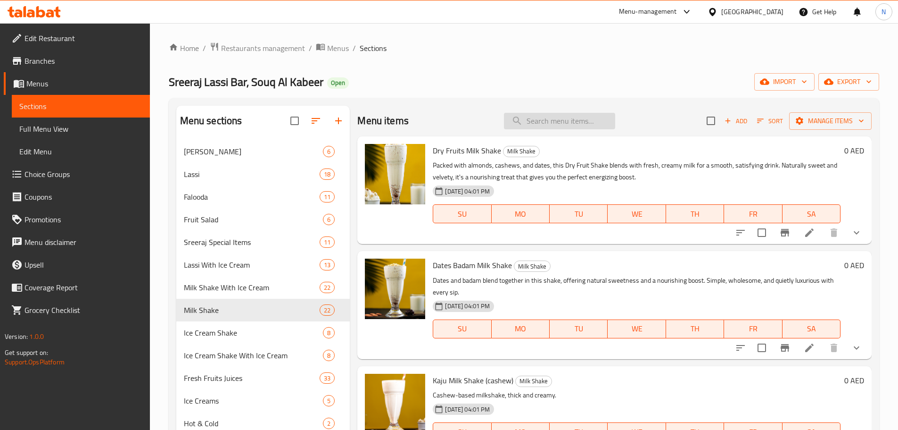
click at [540, 116] on input "search" at bounding box center [559, 121] width 111 height 17
paste input "Double Chocolate Shake+ice Cream"
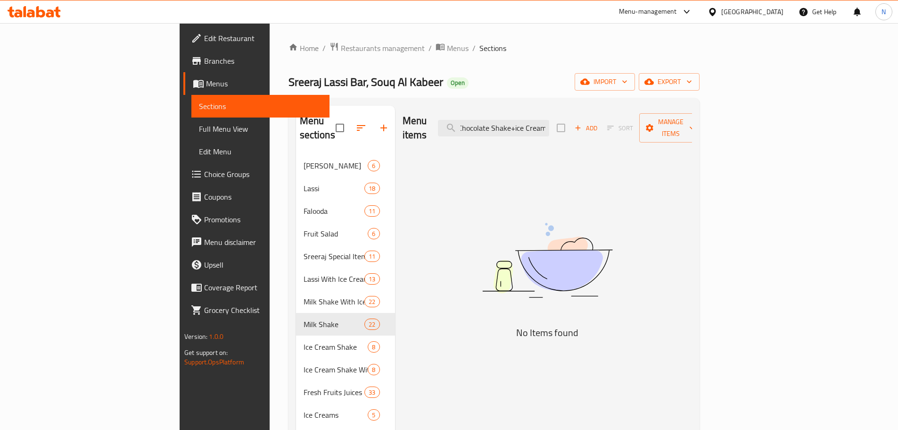
drag, startPoint x: 577, startPoint y: 119, endPoint x: 646, endPoint y: 119, distance: 69.8
click at [646, 119] on div "Menu items Double Chocolate Shake+ice Cream Add Sort Manage items" at bounding box center [548, 128] width 290 height 45
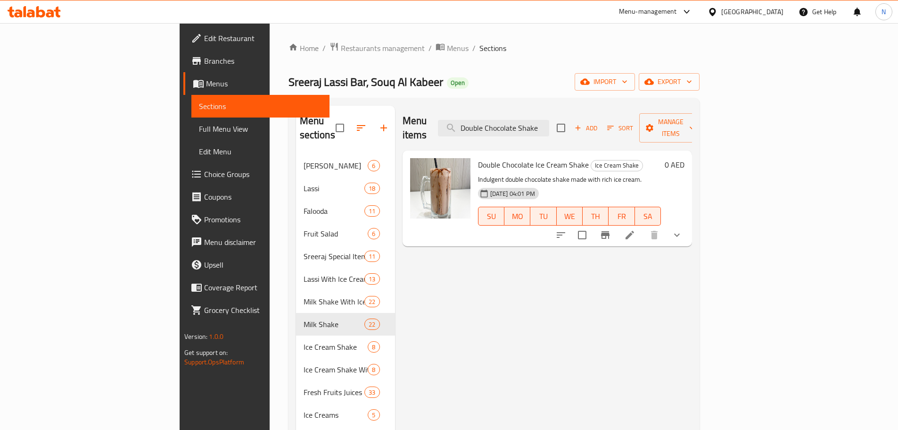
type input "Double Chocolate Shake"
click at [636, 229] on icon at bounding box center [629, 234] width 11 height 11
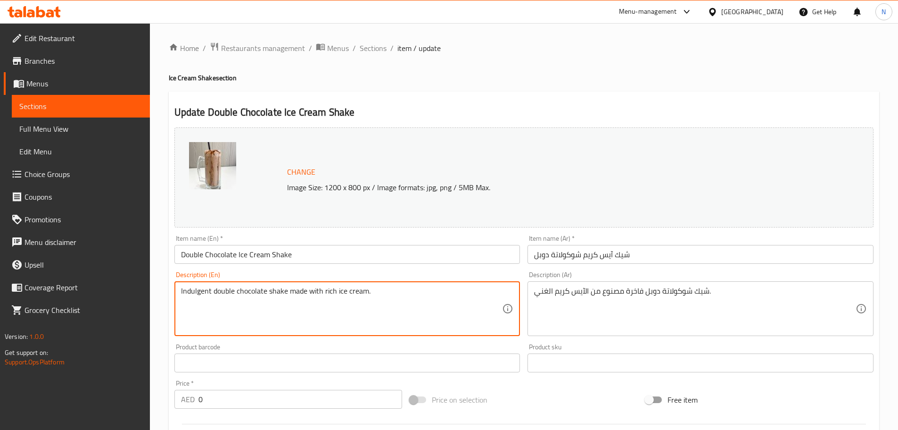
click at [287, 291] on textarea "Indulgent double chocolate shake made with rich ice cream." at bounding box center [342, 308] width 322 height 45
paste textarea "Chocolate chunks and rich cocoa blended with milk and topped with a scoop of ch…"
type textarea "Chocolate chunks and rich cocoa blended with milk and topped with a scoop of ch…"
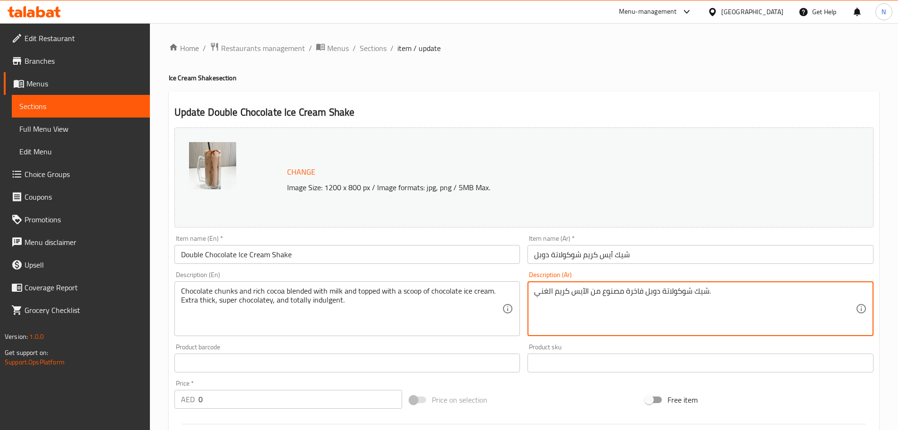
click at [576, 298] on textarea "شيك شوكولاتة دوبل فاخرة مصنوع من الآيس كريم الغني." at bounding box center [695, 308] width 322 height 45
paste textarea "قطع شوكولاتة وكاكاو غني ممزوج بالحليب، ومغطى ببوظة شوكولاتة. كثيفة جدًا، غنية ب…"
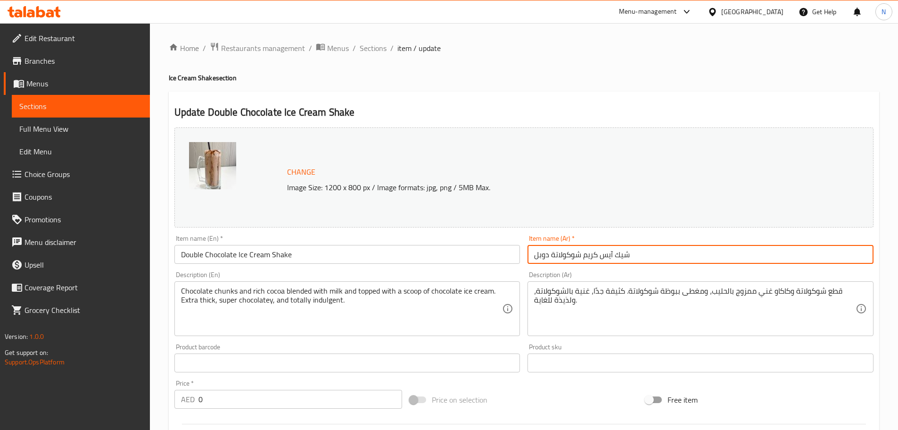
click at [607, 256] on input "شيك آيس كريم شوكولاتة دوبل" at bounding box center [701, 254] width 346 height 19
drag, startPoint x: 607, startPoint y: 256, endPoint x: 595, endPoint y: 259, distance: 12.6
click at [595, 259] on input "شيك آيس كريم شوكولاتة دوبل" at bounding box center [701, 254] width 346 height 19
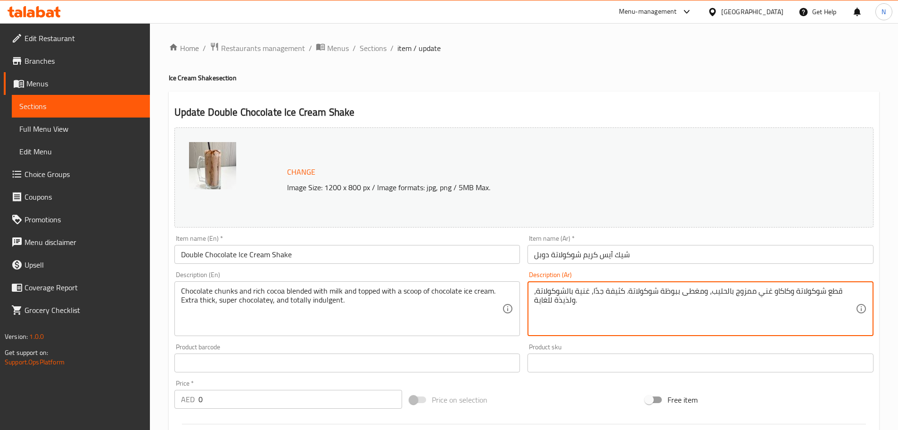
click at [673, 291] on textarea "قطع شوكولاتة وكاكاو غني ممزوج بالحليب، ومغطى ببوظة شوكولاتة. كثيفة جدًا، غنية ب…" at bounding box center [695, 308] width 322 height 45
paste textarea "يس كريم"
type textarea "قطع شوكولاتة وكاكاو غني ممزوج بالحليب، ومغطى آيس كريم شوكولاتة. كثيفة جدًا، غني…"
click at [527, 393] on div "Price on selection" at bounding box center [524, 399] width 236 height 25
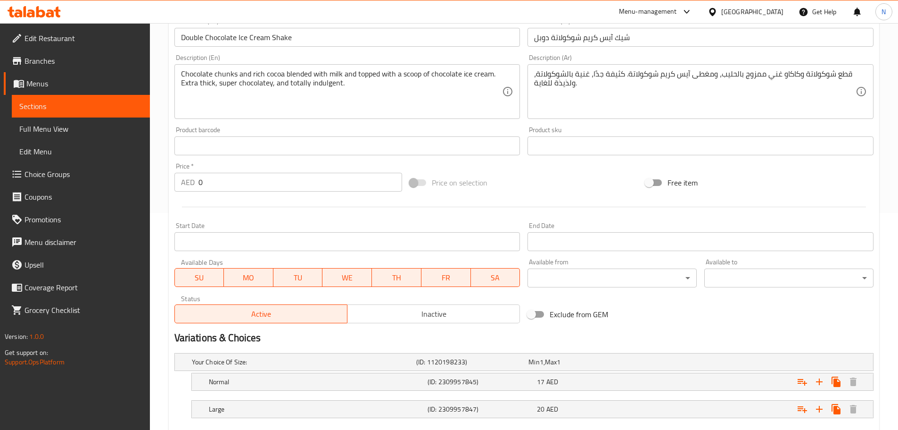
scroll to position [272, 0]
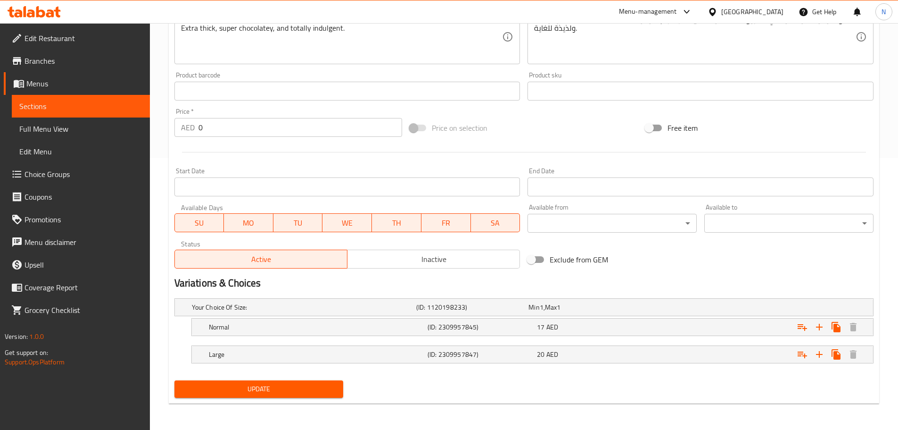
click at [235, 383] on span "Update" at bounding box center [259, 389] width 154 height 12
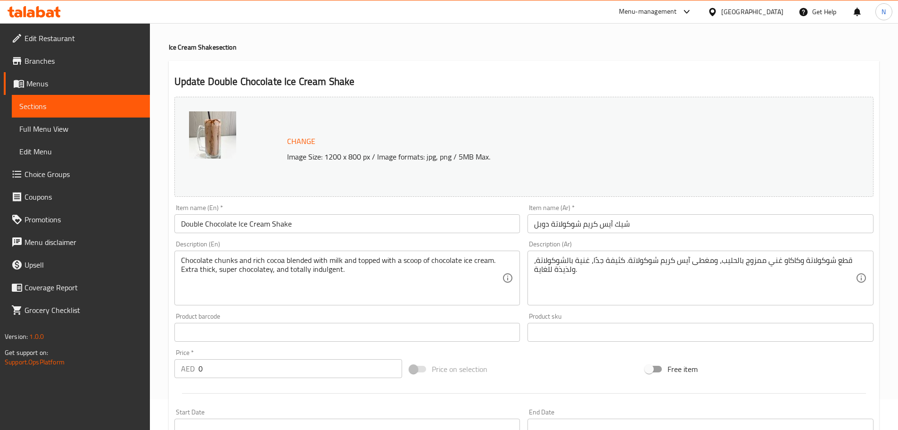
scroll to position [0, 0]
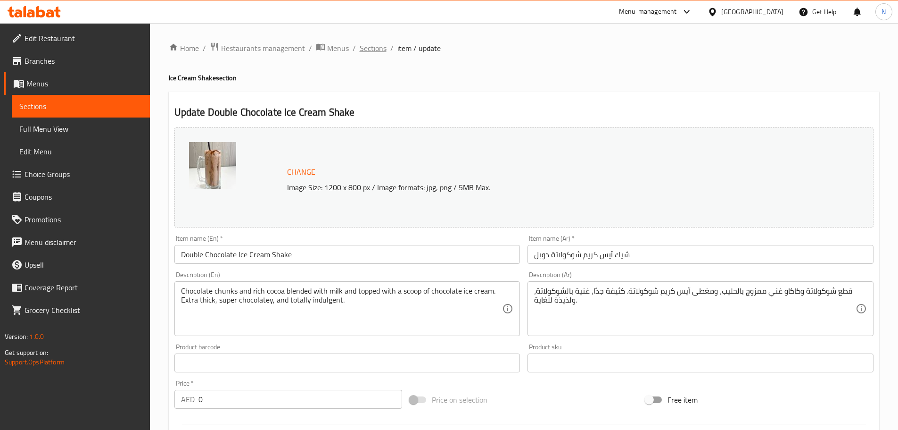
click at [362, 50] on span "Sections" at bounding box center [373, 47] width 27 height 11
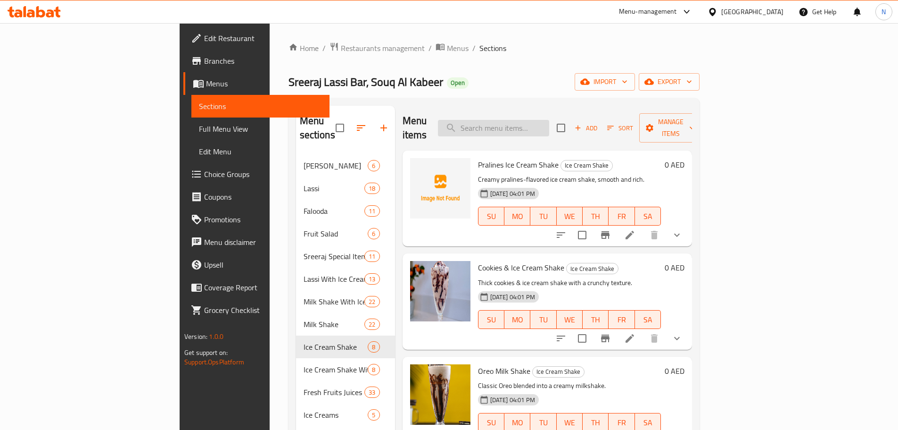
click at [543, 120] on input "search" at bounding box center [493, 128] width 111 height 17
paste input "Oreo Shake +ice Cream"
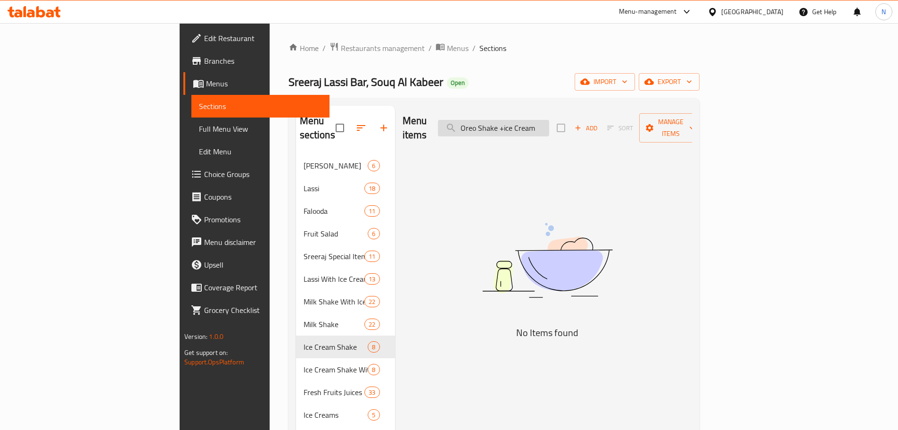
drag, startPoint x: 605, startPoint y: 122, endPoint x: 562, endPoint y: 122, distance: 42.9
click at [549, 122] on input "Oreo Shake +ice Cream" at bounding box center [493, 128] width 111 height 17
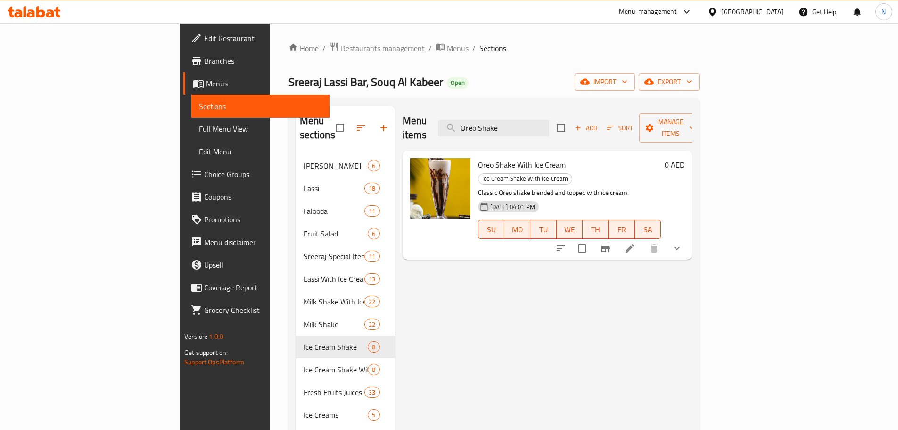
type input "Oreo Shake"
click at [634, 244] on icon at bounding box center [630, 248] width 8 height 8
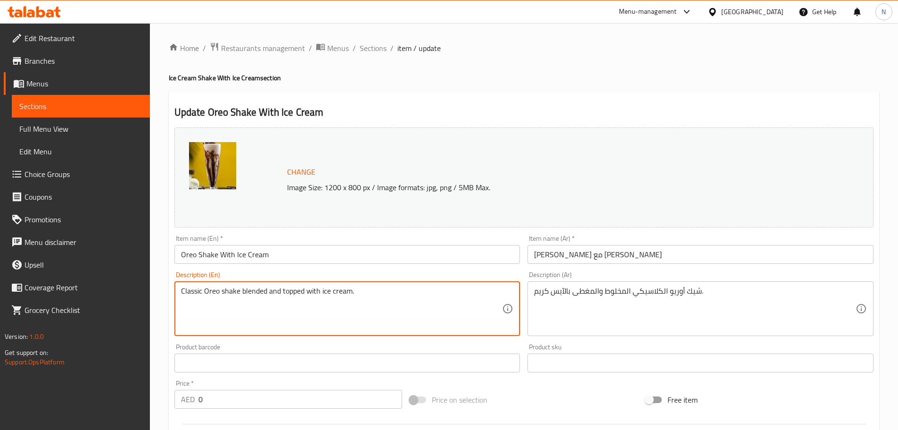
click at [265, 293] on textarea "Classic Oreo shake blended and topped with ice cream." at bounding box center [342, 308] width 322 height 45
paste textarea "rushed Oreos blended with vanilla ice cream and milk. Creamy, crunchy, and full…"
type textarea "Crushed Oreos blended with vanilla ice cream and milk. Creamy, crunchy, and ful…"
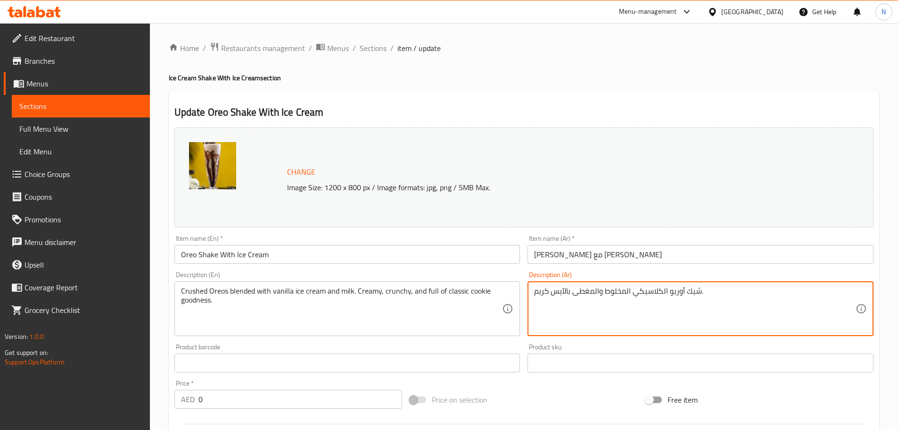
click at [544, 290] on textarea "شيك أوريو الكلاسيكي المخلوط والمغطى بالآيس كريم." at bounding box center [695, 308] width 322 height 45
paste textarea "سكويت أوريو مطحون ممزوج بآيس كريم الفانيليا والحليب. كريمي، مقرمش، وغني بنكهة ا…"
click at [702, 290] on textarea "بسكويت أوريو مطحون ممزوج بآيس كريم الفانيليا والحليب. كريمي، مقرمش، وغني بنكهة …" at bounding box center [695, 308] width 322 height 45
click at [673, 290] on textarea "بسكويت أوريو مطحون ممزوج بآيس كريم فانيليا والحليب. كريمي، مقرمش، وغني بنكهة ال…" at bounding box center [695, 308] width 322 height 45
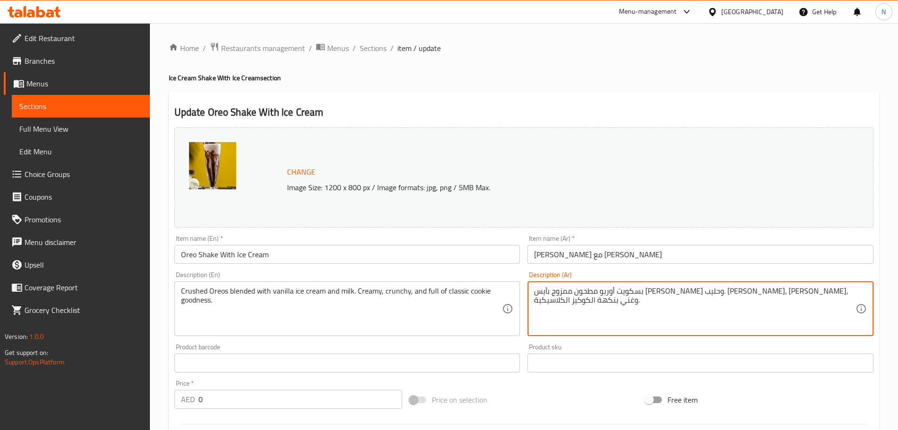
click at [554, 290] on textarea "بسكويت أوريو مطحون ممزوج بآيس كريم فانيليا وحليب. كريمي، مقرمش، وغني بنكهة الكو…" at bounding box center [695, 308] width 322 height 45
click at [563, 302] on textarea "بسكويت أوريو مطحون ممزوج بآيس كريم فانيليا وحليب. كريمي، مقرمش، وغني بنكهة كوكي…" at bounding box center [695, 308] width 322 height 45
click at [564, 302] on textarea "بسكويت أوريو مطحون ممزوج بآيس كريم فانيليا وحليب. كريمي، مقرمش، وغني بنكهة كوكي…" at bounding box center [695, 308] width 322 height 45
type textarea "بسكويت أوريو مطحون ممزوج بآيس كريم فانيليا وحليب. كريمي، مقرمش، وغني بنكهة كوكي…"
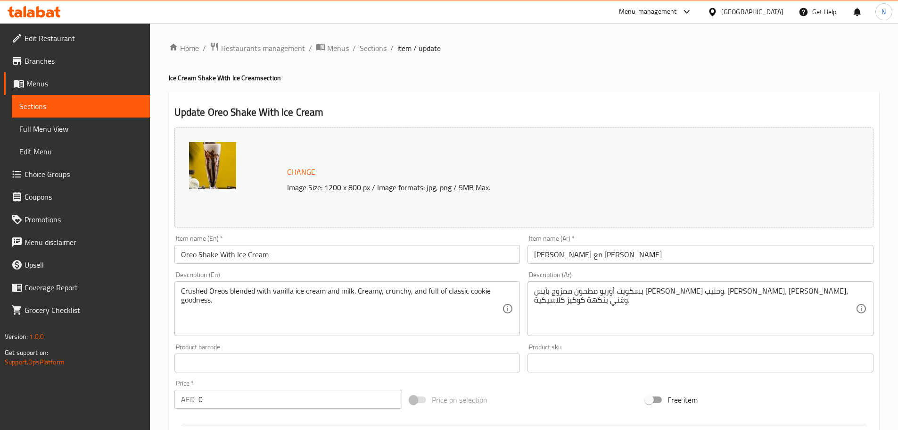
click at [511, 383] on div "Change Image Size: 1200 x 800 px / Image formats: jpg, png / 5MB Max. Item name…" at bounding box center [524, 334] width 707 height 420
click at [559, 404] on div "Price on selection" at bounding box center [524, 399] width 236 height 25
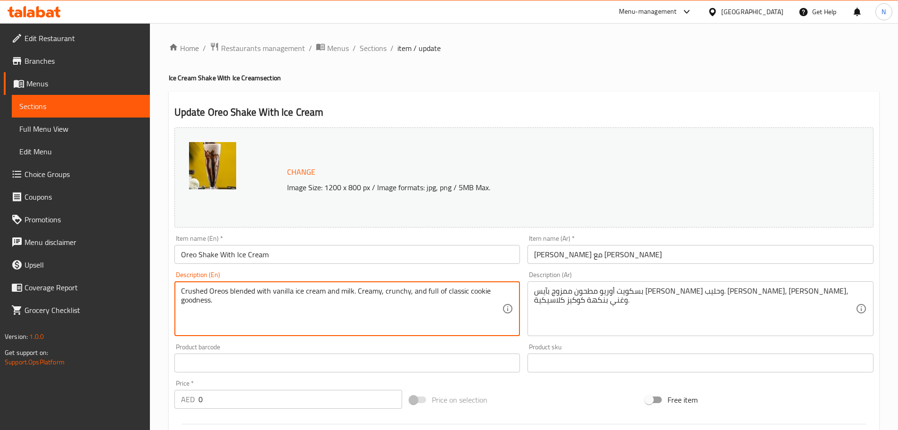
click at [200, 290] on textarea "Crushed Oreos blended with vanilla ice cream and milk. Creamy, crunchy, and ful…" at bounding box center [342, 308] width 322 height 45
click at [224, 295] on textarea "Crushed Oreos blended with vanilla ice cream and milk. Creamy, crunchy, and ful…" at bounding box center [342, 308] width 322 height 45
drag, startPoint x: 292, startPoint y: 289, endPoint x: 178, endPoint y: 292, distance: 113.7
click at [178, 292] on div "Crushed Oreos blended with vanilla ice cream and milk. Creamy, crunchy, and ful…" at bounding box center [347, 308] width 346 height 55
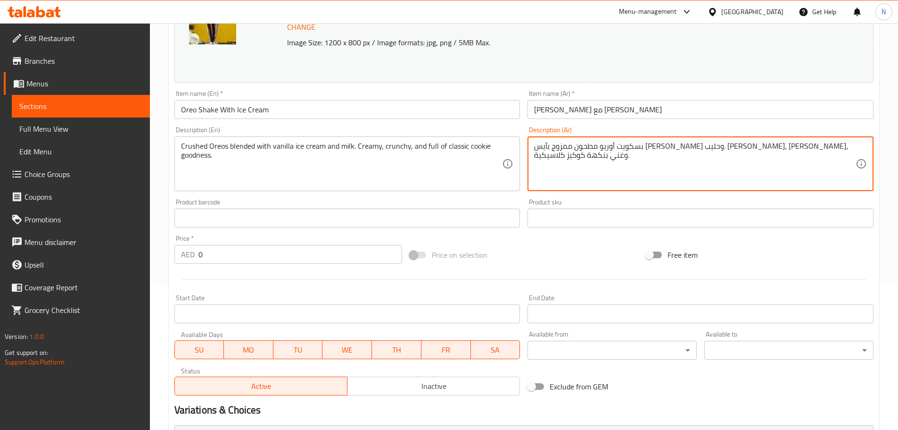
scroll to position [272, 0]
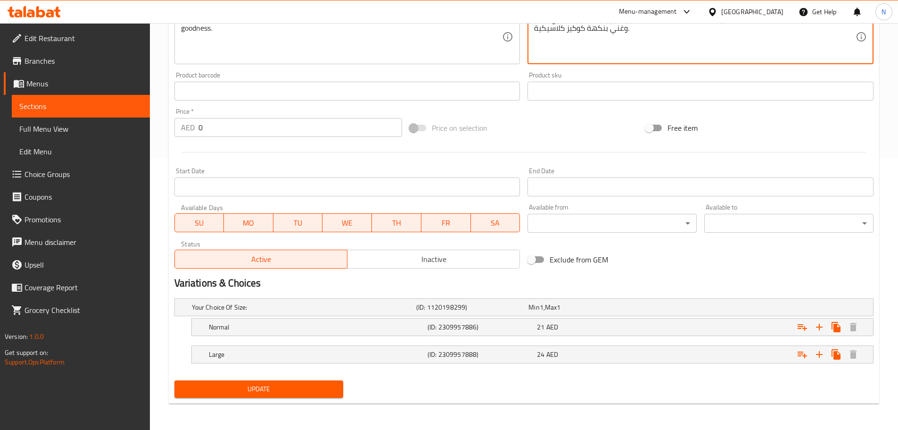
click at [287, 393] on span "Update" at bounding box center [259, 389] width 154 height 12
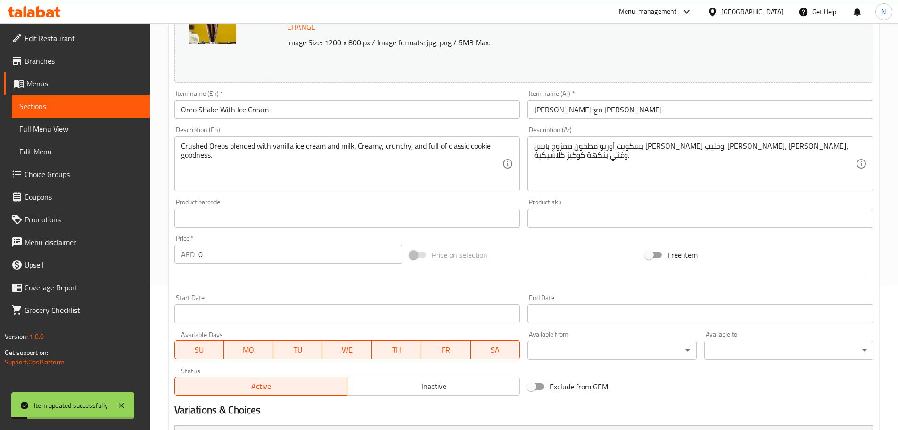
scroll to position [0, 0]
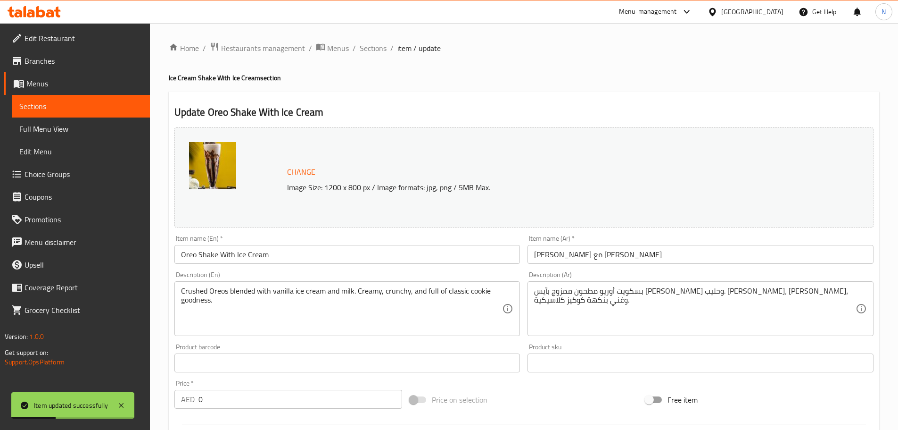
drag, startPoint x: 382, startPoint y: 51, endPoint x: 386, endPoint y: 60, distance: 9.7
click at [382, 51] on span "Sections" at bounding box center [373, 47] width 27 height 11
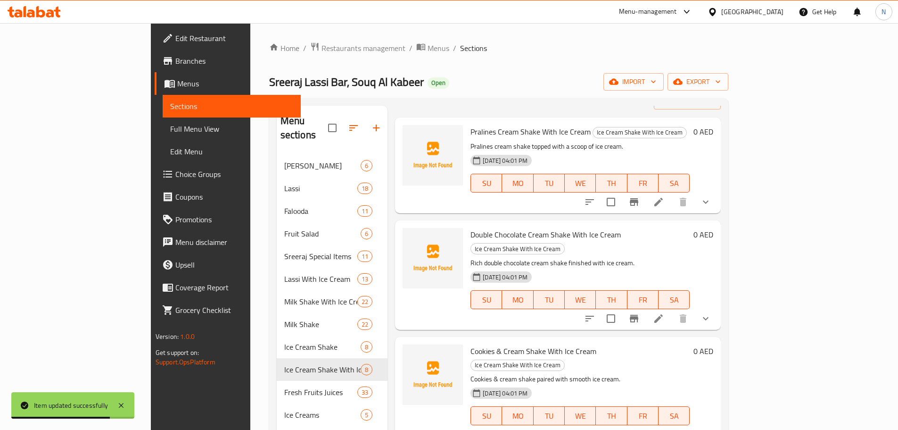
scroll to position [47, 0]
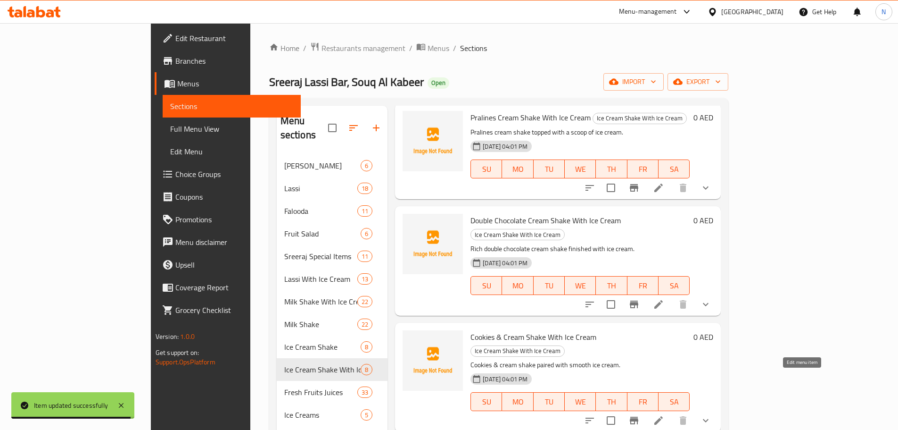
click at [664, 414] on icon at bounding box center [658, 419] width 11 height 11
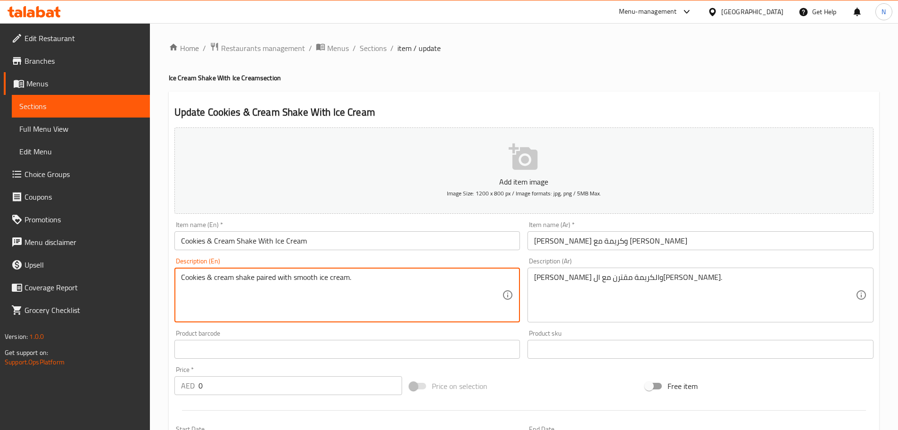
click at [285, 284] on textarea "Cookies & cream shake paired with smooth ice cream." at bounding box center [342, 295] width 322 height 45
paste textarea "bits blended with milk and topped with creamy ice cream. Smooth, crunchy, and p…"
type textarea "Cookie bits blended with milk and topped with creamy ice cream. Smooth, crunchy…"
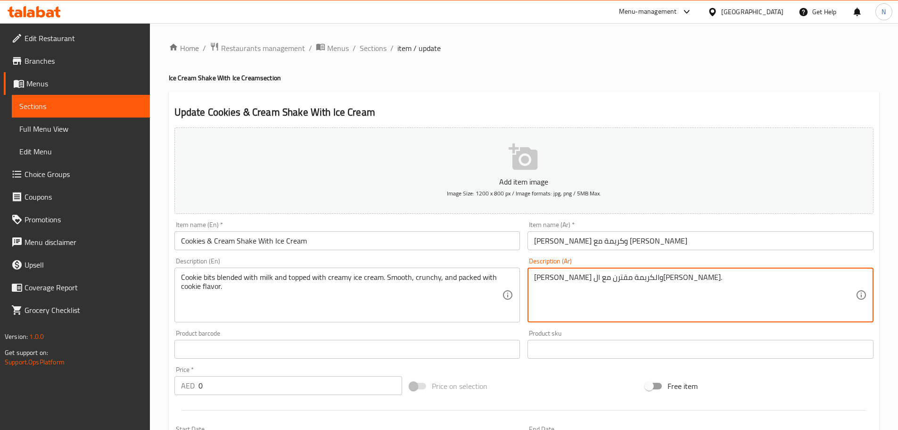
click at [551, 280] on textarea "شيك الكوكيز والكريمة مقترن مع الآيس كريم الناعم." at bounding box center [695, 295] width 322 height 45
paste textarea "قطع بسكويت ممزوجة بالحليب ومغطاة بآيس كريم كريمي. ناعمة، مقرمشة، وغنية بنكهة ال…"
click at [562, 275] on textarea "قطع بسكويت ممزوجة بالحليب ومغطاة بآيس كريم كريمي. ناعمة، مقرمشة، وغنية بنكهة ال…" at bounding box center [695, 295] width 322 height 45
click at [542, 385] on div "Price on selection" at bounding box center [524, 385] width 236 height 25
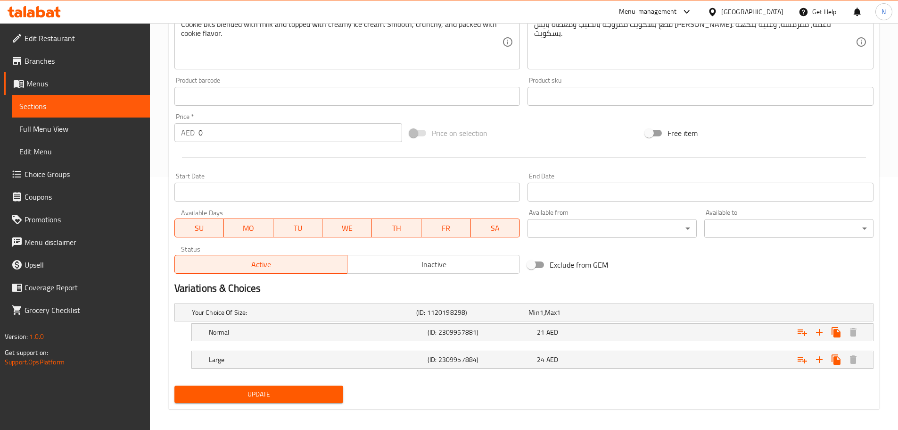
scroll to position [258, 0]
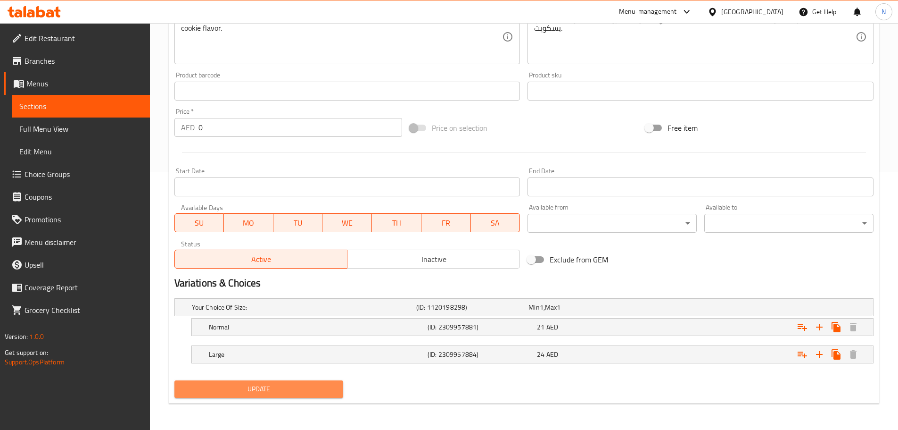
click at [211, 390] on span "Update" at bounding box center [259, 389] width 154 height 12
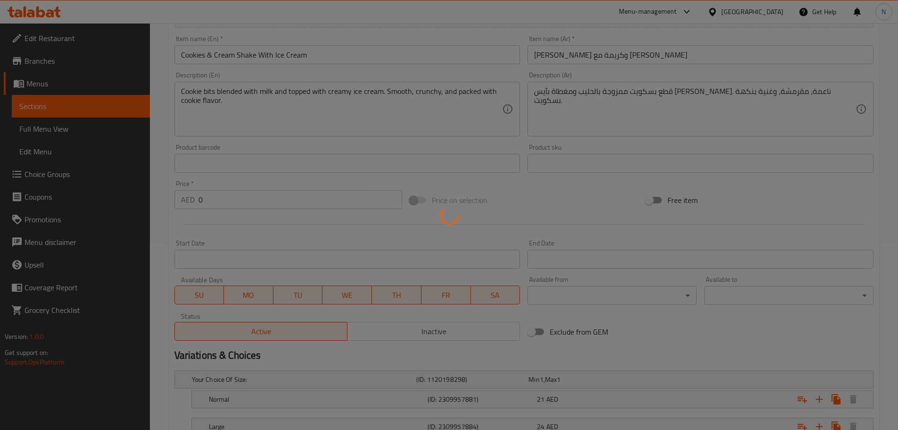
scroll to position [22, 0]
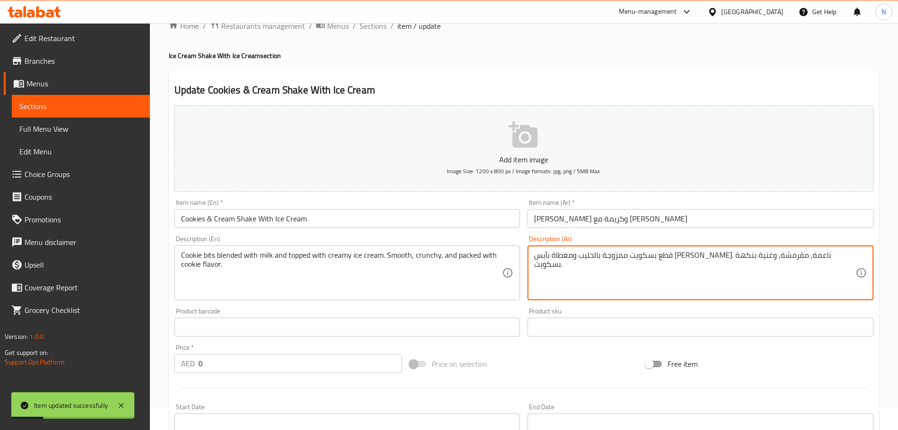
click at [835, 255] on textarea "قطع بسكويت ممزوجة بالحليب ومغطاة بآيس كريم كريمي. ناعمة، مقرمشة، وغنية بنكهة بس…" at bounding box center [695, 272] width 322 height 45
click at [813, 258] on textarea "بايتس بسكويت ممزوجة بالحليب ومغطاة بآيس كريم كريمي. ناعمة، مقرمشة، وغنية بنكهة …" at bounding box center [695, 272] width 322 height 45
click at [616, 219] on input "شيك كوكيز وكريمة مع آيس كريم" at bounding box center [701, 218] width 346 height 19
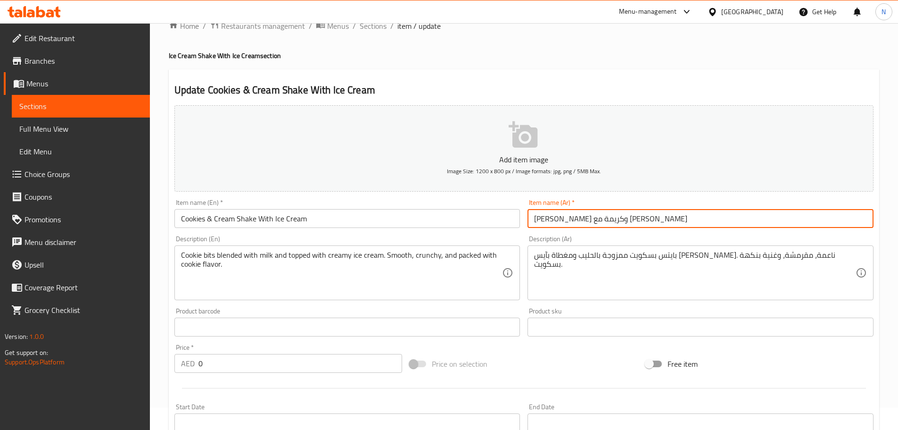
click at [616, 219] on input "شيك كوكيز وكريمة مع آيس كريم" at bounding box center [701, 218] width 346 height 19
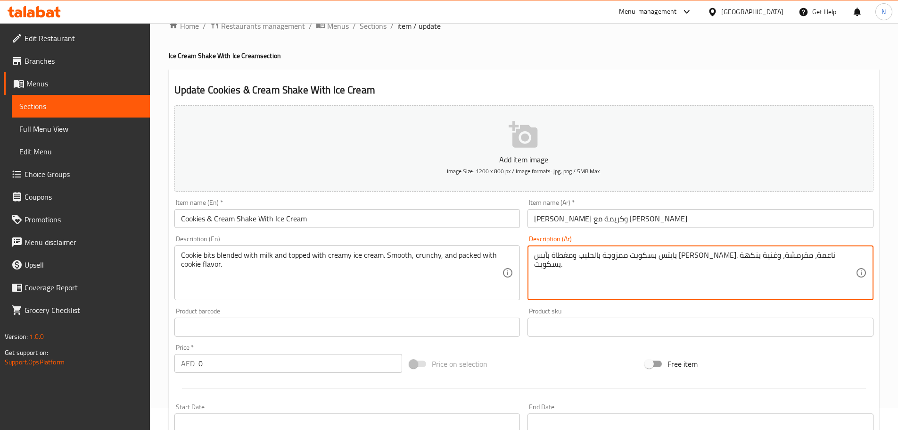
click at [807, 257] on textarea "بايتس بسكويت ممزوجة بالحليب ومغطاة بآيس كريم كريمي. ناعمة، مقرمشة، وغنية بنكهة …" at bounding box center [695, 272] width 322 height 45
paste textarea "كوكيز"
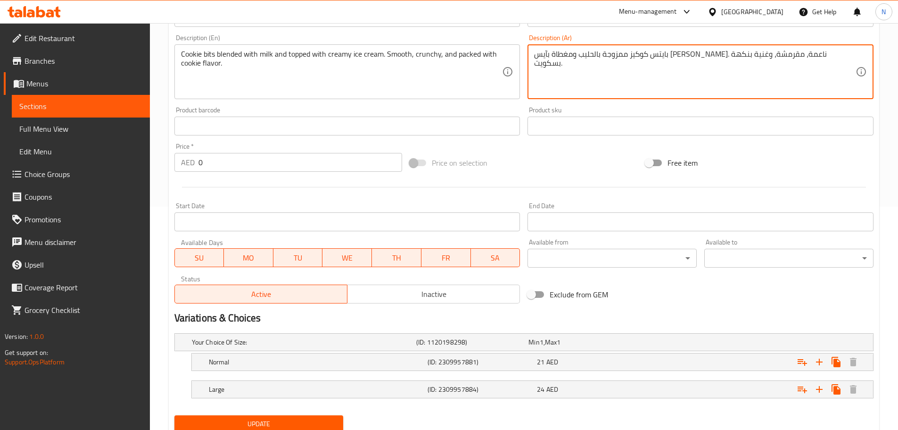
scroll to position [258, 0]
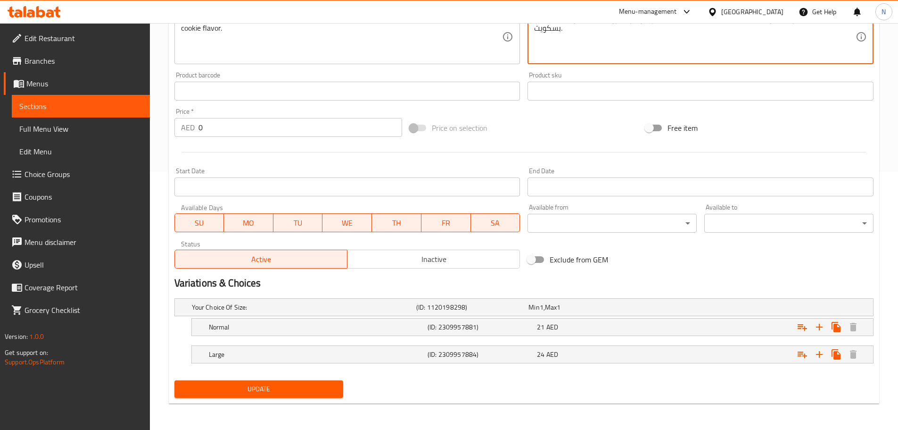
type textarea "بايتس كوكيز ممزوجة بالحليب ومغطاة بآيس كريم كريمي. ناعمة، مقرمشة، وغنية بنكهة ب…"
click at [249, 386] on span "Update" at bounding box center [259, 389] width 154 height 12
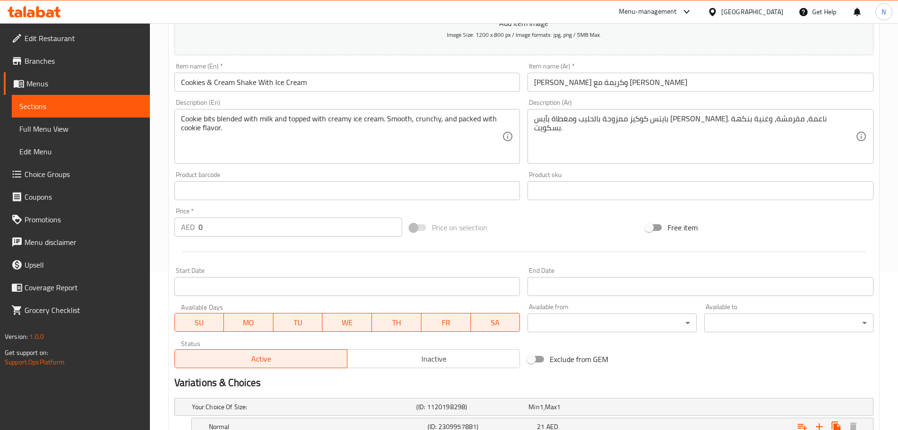
scroll to position [0, 0]
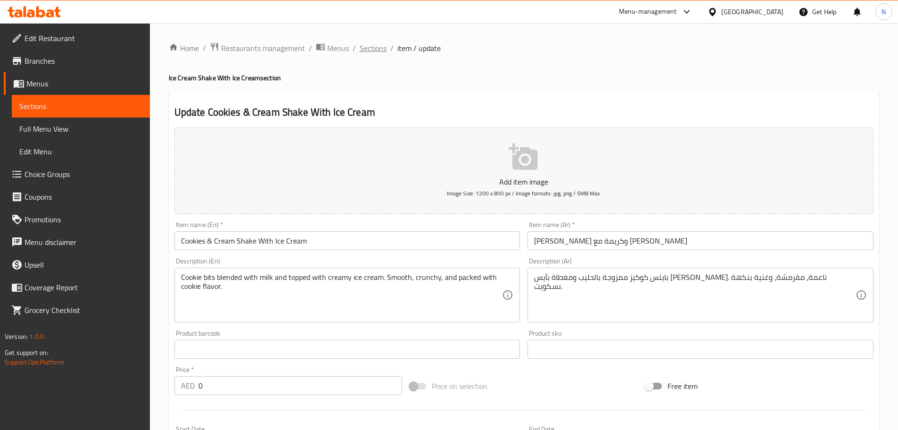
click at [364, 51] on span "Sections" at bounding box center [373, 47] width 27 height 11
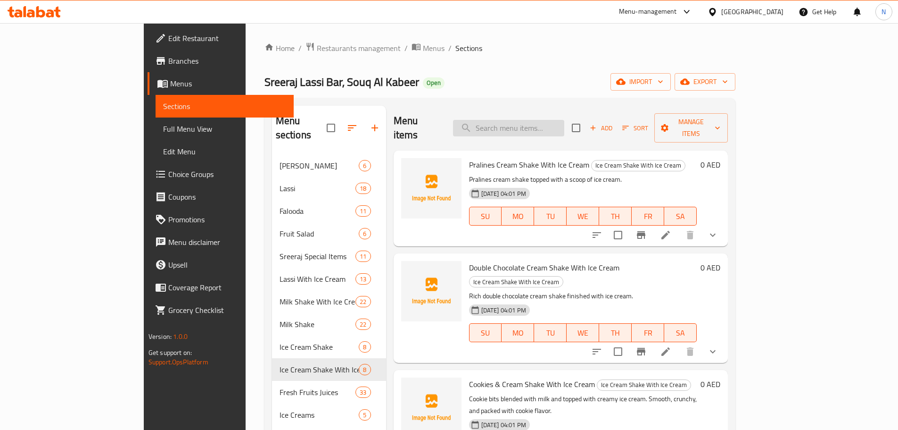
click at [511, 125] on input "search" at bounding box center [508, 128] width 111 height 17
paste input "Butterscotch Shake"
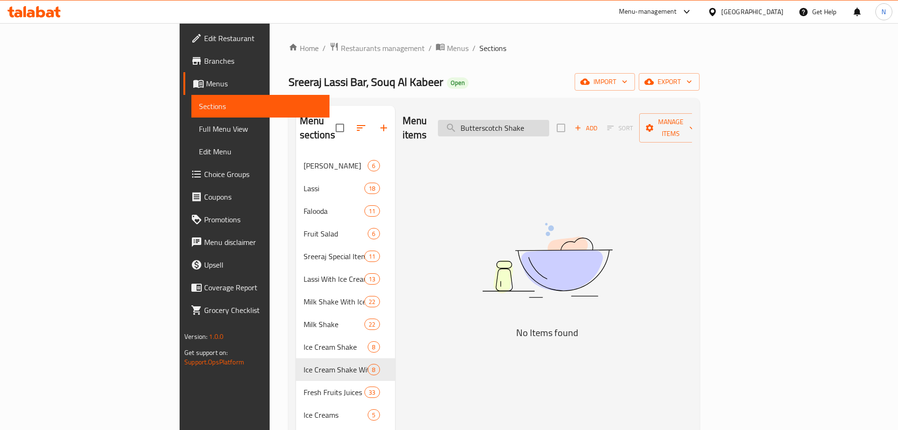
click at [549, 127] on input "Butterscotch Shake" at bounding box center [493, 128] width 111 height 17
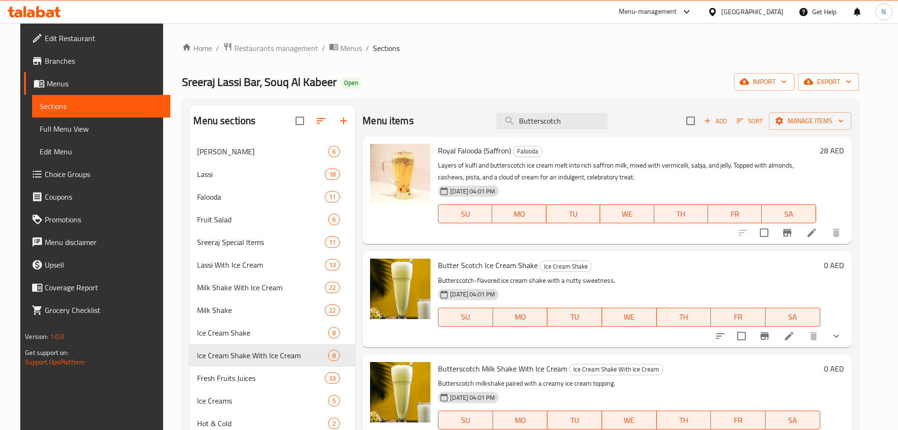
type input "Butterscotch"
click at [521, 109] on div "Menu items Butterscotch Add Sort Manage items" at bounding box center [607, 121] width 489 height 31
click at [517, 124] on input "Butterscotch" at bounding box center [552, 121] width 111 height 17
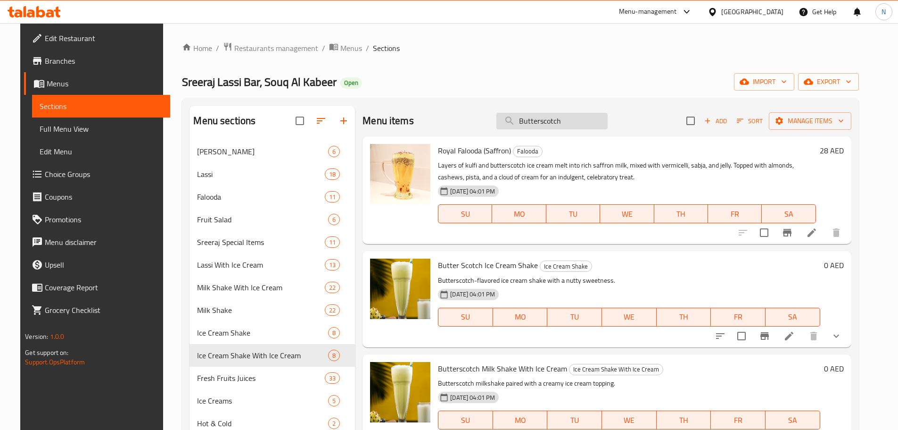
paste input "Vanilla Shake"
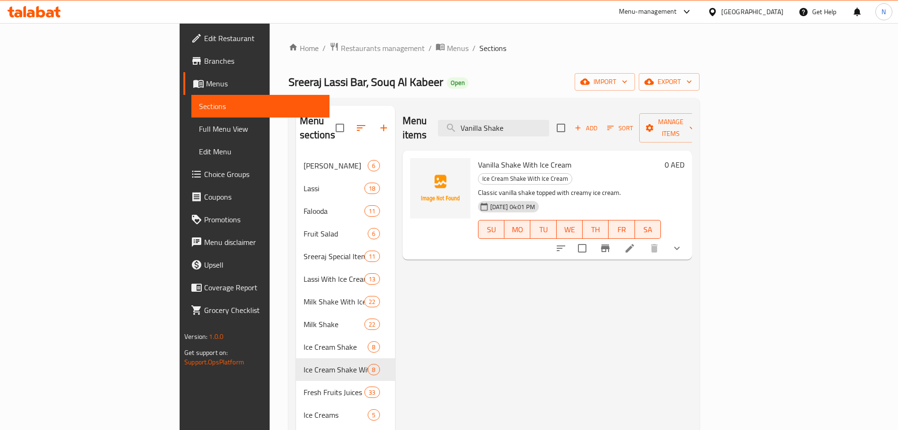
type input "Vanilla Shake"
click at [636, 242] on icon at bounding box center [629, 247] width 11 height 11
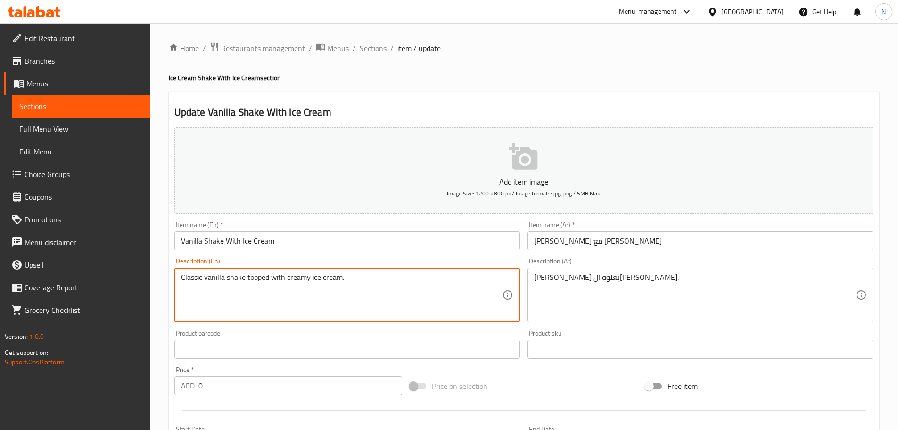
click at [298, 273] on textarea "Classic vanilla shake topped with creamy ice cream." at bounding box center [342, 295] width 322 height 45
paste textarea "Vanilla ice cream blended with fresh milk. Smooth, creamy, and full of pure van…"
type textarea "Vanilla ice cream blended with fresh milk. Smooth, creamy, and full of pure van…"
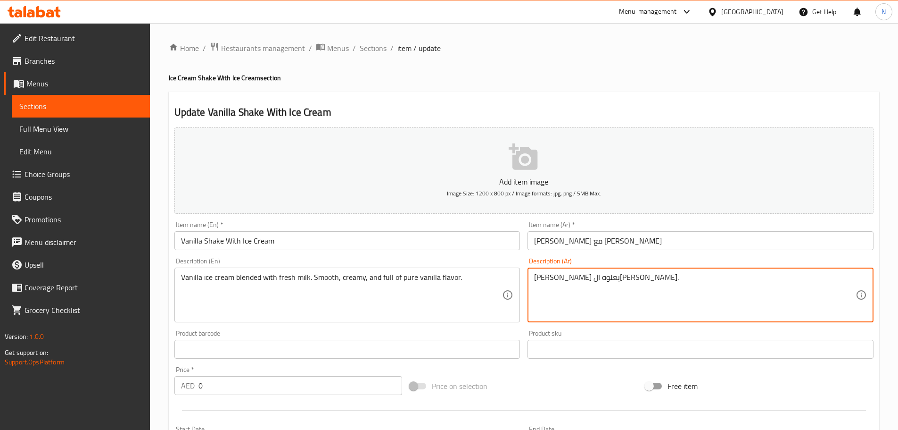
click at [574, 282] on textarea "شيك فانيليا كلاسيكي يعلوه الآيس كريم الكريمي." at bounding box center [695, 295] width 322 height 45
paste textarea "آيس كريم فانيليا ممزوج بالحليب الطازج. ناعم، كريمي، وغني بنكهة الفانيليا النقية."
type textarea "شيك فانيليا كلاسيكي يعلوه الآيس آيس كريم فانيليا ممزوج بالحليب الطازج. ناعم، كر…"
click at [574, 282] on textarea "شيك فانيليا كلاسيكي يعلوه الآيس آيس كريم فانيليا ممزوج بالحليب الطازج. ناعم، كر…" at bounding box center [695, 295] width 322 height 45
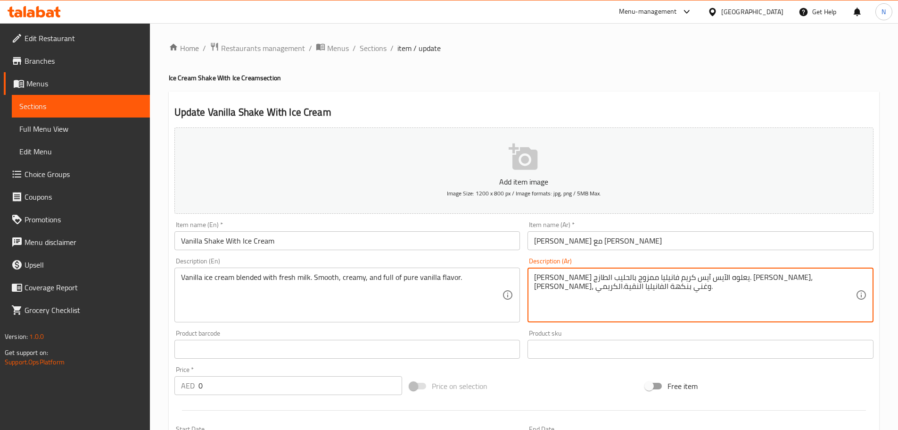
click at [574, 282] on textarea "شيك فانيليا كلاسيكي يعلوه الآيس آيس كريم فانيليا ممزوج بالحليب الطازج. ناعم، كر…" at bounding box center [695, 295] width 322 height 45
paste textarea "آيس كريم فانيليا ممزوج بالحليب الطازج. ناعم، كريمي، وغني بنكهة الفانيليا النقية."
click at [680, 279] on textarea "آيس كريم فانيليا ممزوج بالحليب الطازج. ناعم، كريمي، وغني بنكهة الفانيليا النقية." at bounding box center [695, 295] width 322 height 45
click at [574, 281] on textarea "آيس كريم فانيليا ممزوج بالحليب طازج. ناعم، كريمي، وغني بنكهة الفانيليا النقية." at bounding box center [695, 295] width 322 height 45
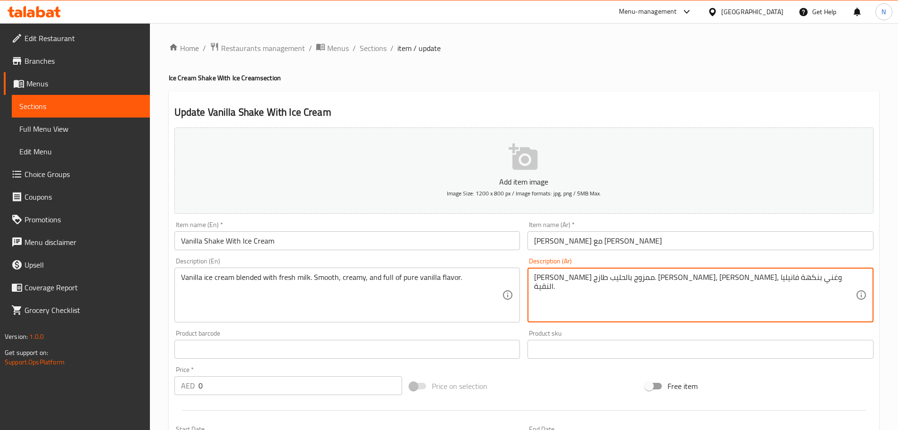
click at [550, 277] on textarea "آيس كريم فانيليا ممزوج بالحليب طازج. ناعم، كريمي، وغني بنكهة فانيليا النقية." at bounding box center [695, 295] width 322 height 45
type textarea "آيس كريم فانيليا ممزوج بالحليب طازج. ناعم، كريمي، وغني بنكهة فانيليا نقية."
click at [532, 374] on div "Price on selection" at bounding box center [524, 385] width 236 height 25
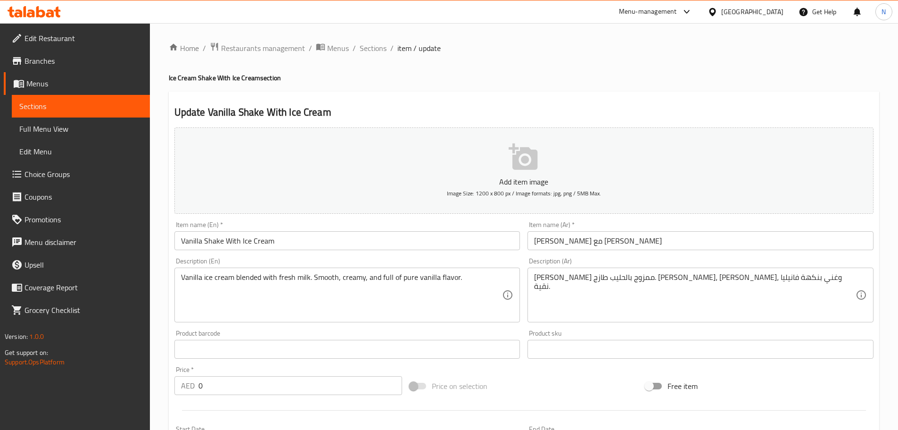
scroll to position [236, 0]
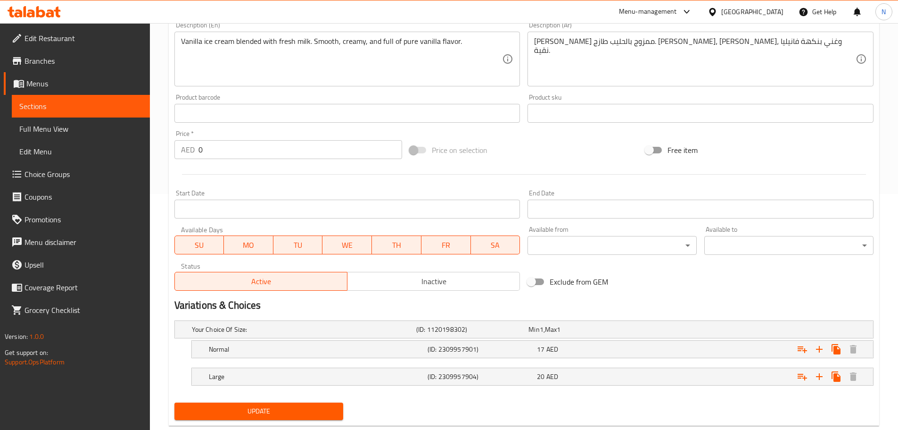
click at [262, 407] on span "Update" at bounding box center [259, 411] width 154 height 12
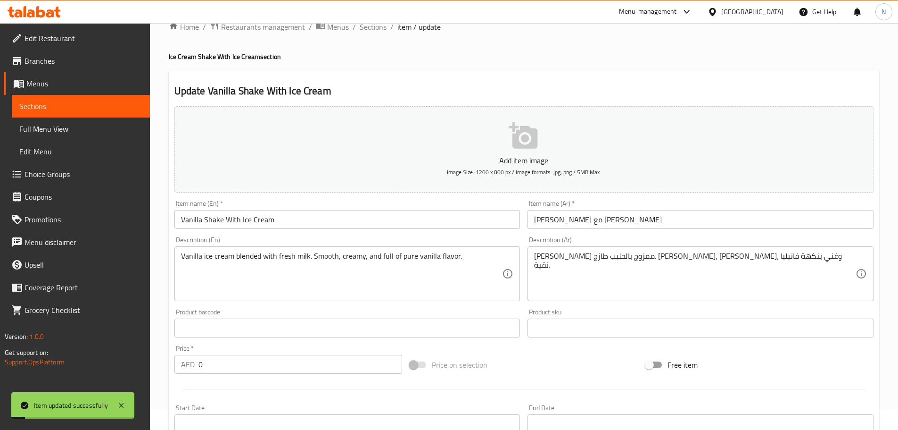
scroll to position [0, 0]
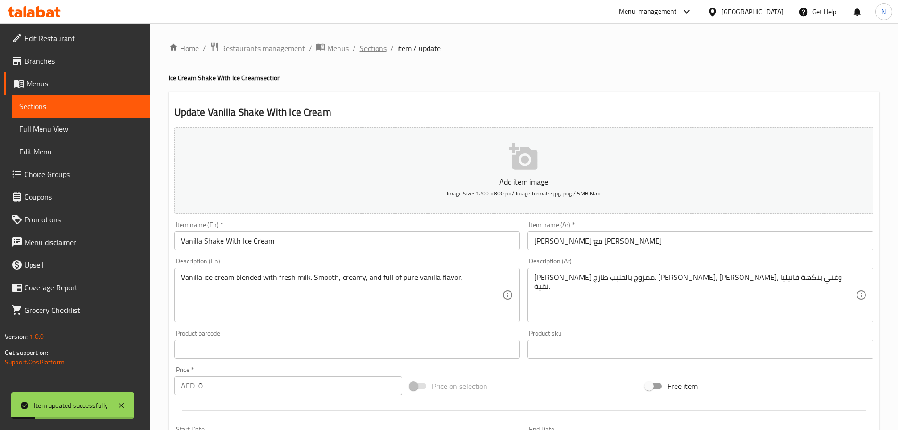
click at [373, 54] on span "Sections" at bounding box center [373, 47] width 27 height 11
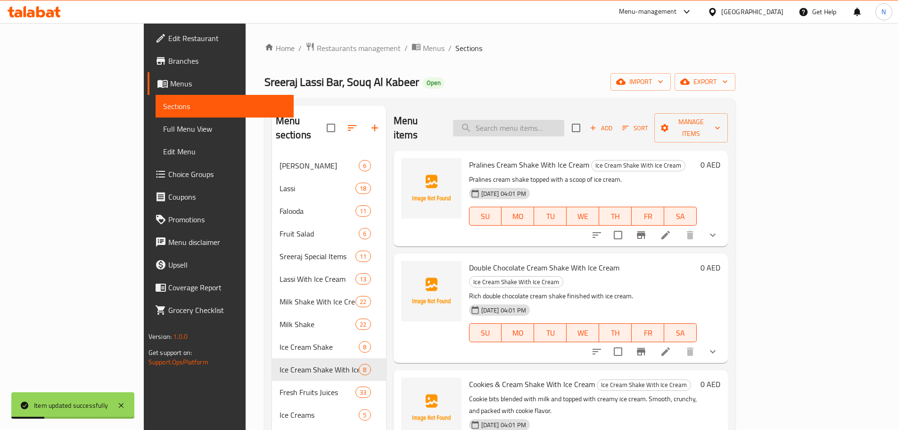
click at [529, 120] on input "search" at bounding box center [508, 128] width 111 height 17
paste input "Pista Shake"
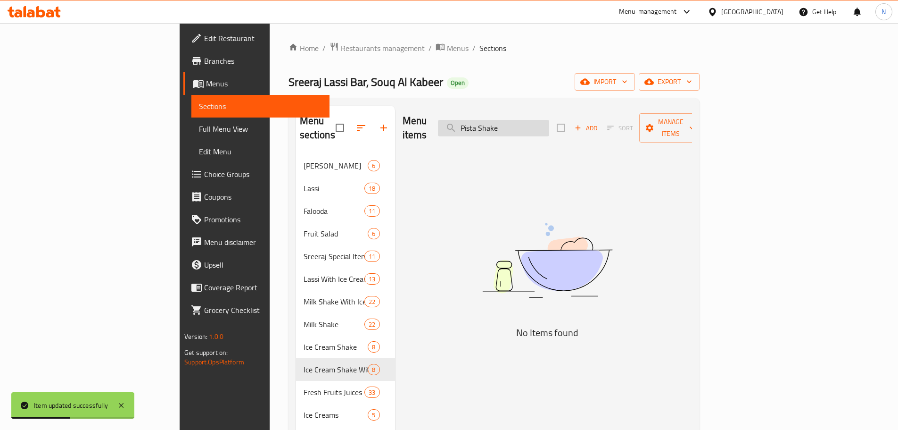
click at [549, 126] on input "Pista Shake" at bounding box center [493, 128] width 111 height 17
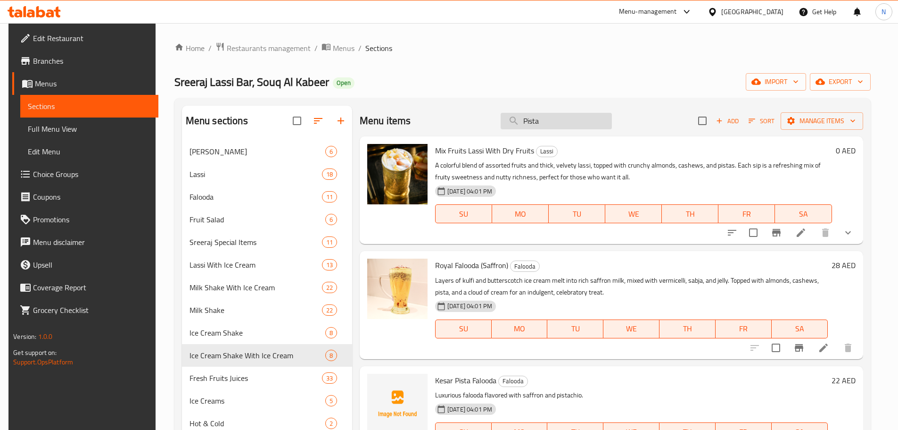
click at [544, 118] on input "Pista" at bounding box center [556, 121] width 111 height 17
paste input "Cold-coffee"
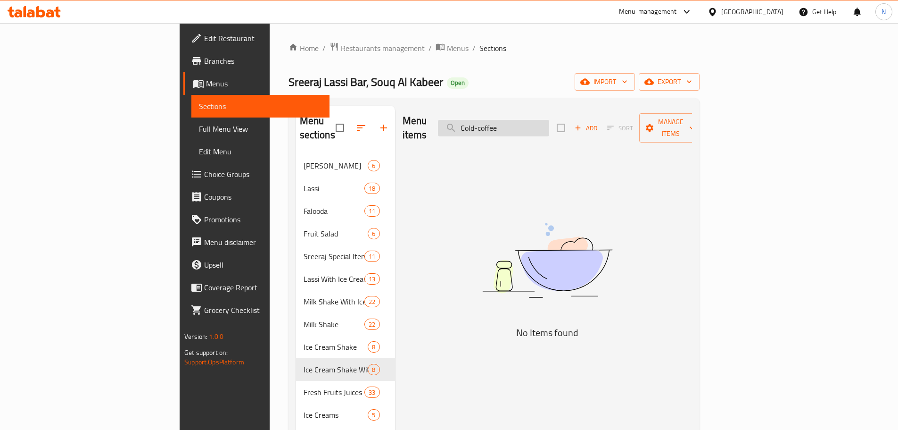
click at [549, 123] on input "Cold-coffee" at bounding box center [493, 128] width 111 height 17
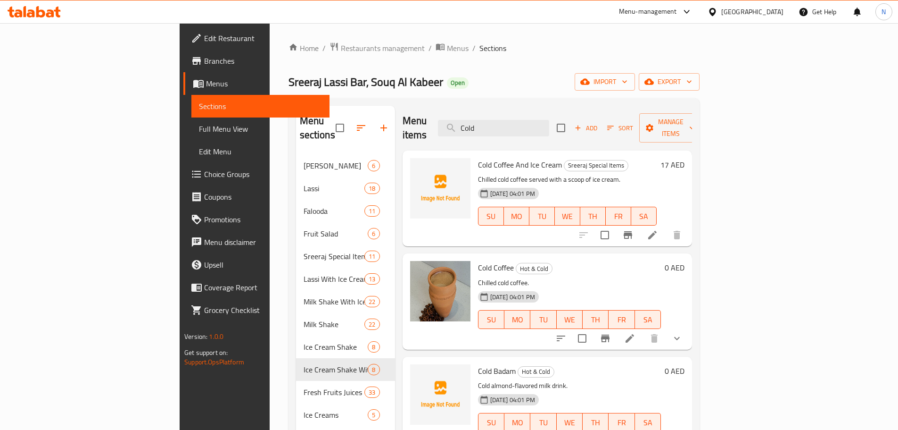
type input "Cold"
click at [636, 332] on icon at bounding box center [629, 337] width 11 height 11
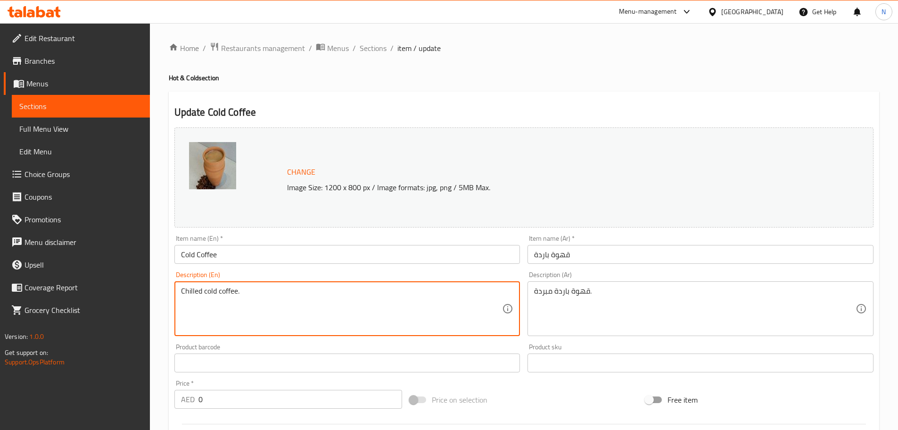
click at [243, 286] on textarea "Chilled cold coffee." at bounding box center [342, 308] width 322 height 45
paste textarea "Freshly brewed coffee blended with chilled milk and a hint of sweetness. Smooth…"
type textarea "Freshly brewed coffee blended with chilled milk and a hint of sweetness. Smooth…"
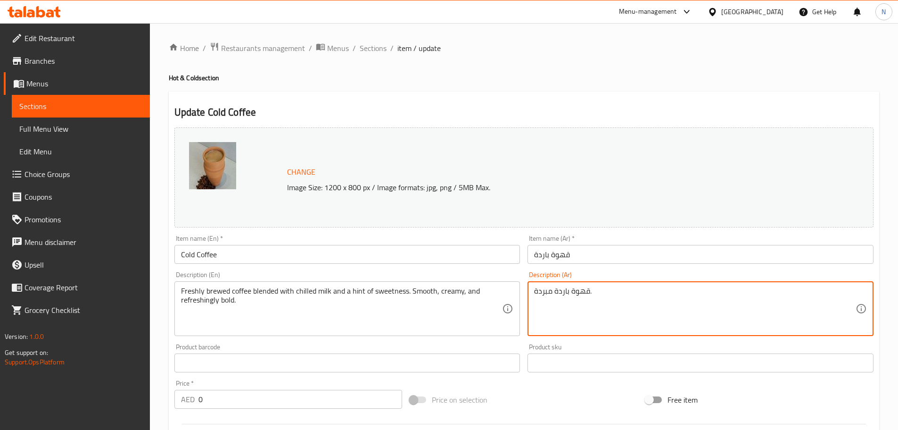
click at [579, 296] on textarea "قهوة باردة مبردة." at bounding box center [695, 308] width 322 height 45
paste textarea "ازجة ممزوجة بحليب بارد مع لمسة من الحلاوة. ناعمة، كريمية، ومنعشة بنكهة قوي"
click at [669, 290] on textarea "قهوة طازجة ممزوجة بحليب بارد مع لمسة من الحلاوة. ناعمة، كريمية، ومنعشة بنكهة قو…" at bounding box center [695, 308] width 322 height 45
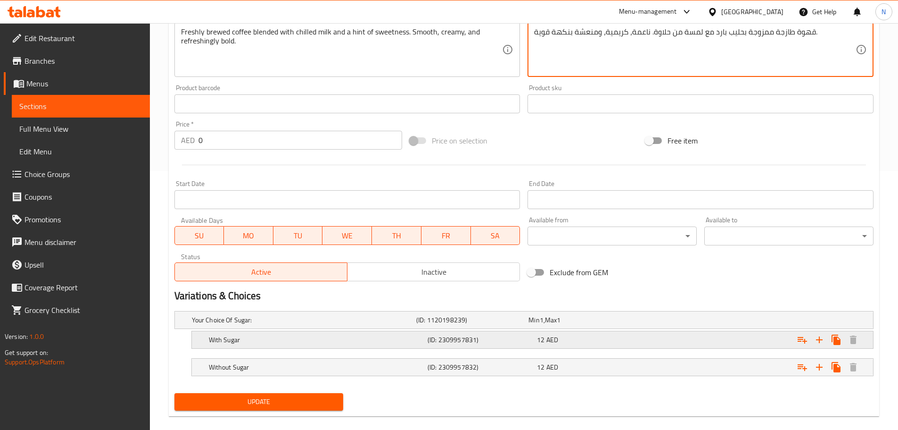
scroll to position [272, 0]
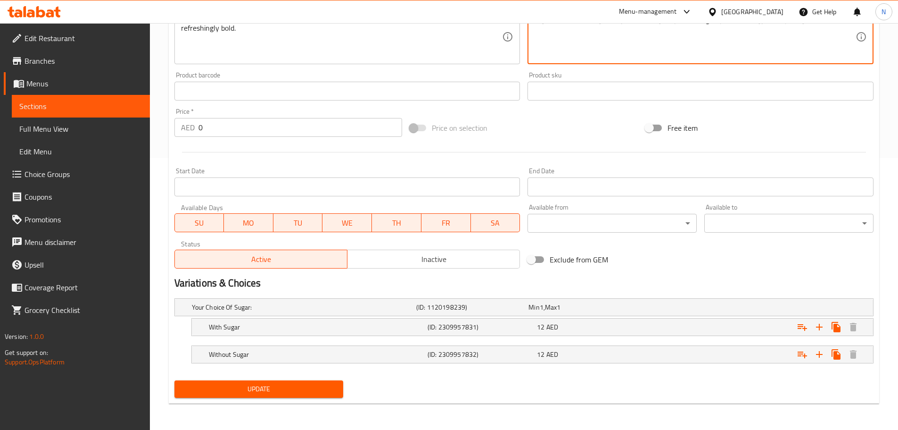
type textarea "قهوة طازجة ممزوجة بحليب بارد مع لمسة من حلاوة. ناعمة، كريمية، ومنعشة بنكهة قوية."
click at [297, 386] on span "Update" at bounding box center [259, 389] width 154 height 12
click at [297, 383] on span "Update" at bounding box center [259, 389] width 154 height 12
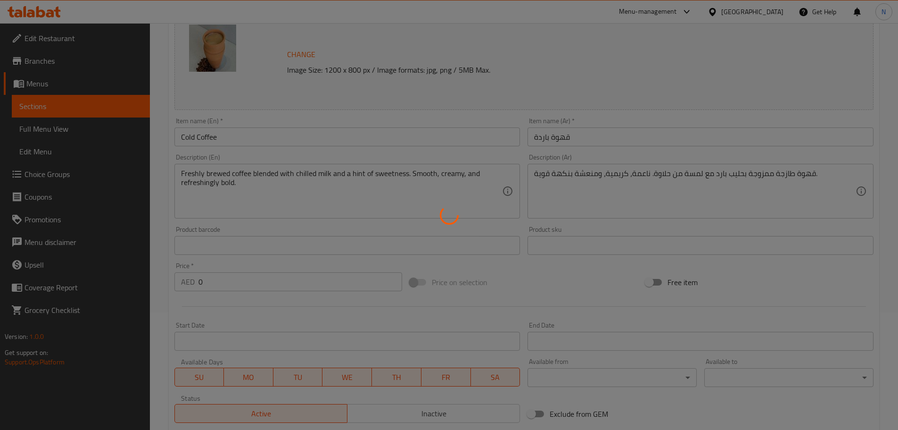
scroll to position [0, 0]
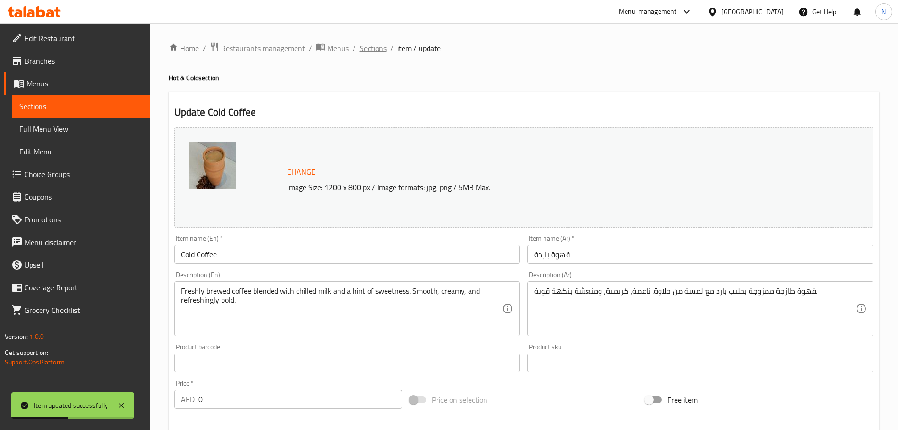
click at [376, 52] on span "Sections" at bounding box center [373, 47] width 27 height 11
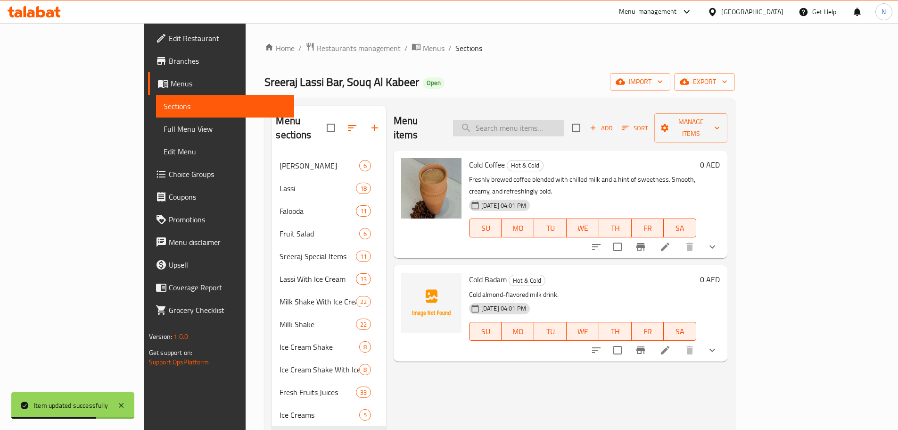
click at [555, 120] on input "search" at bounding box center [508, 128] width 111 height 17
paste input "Chikoo Milkshake"
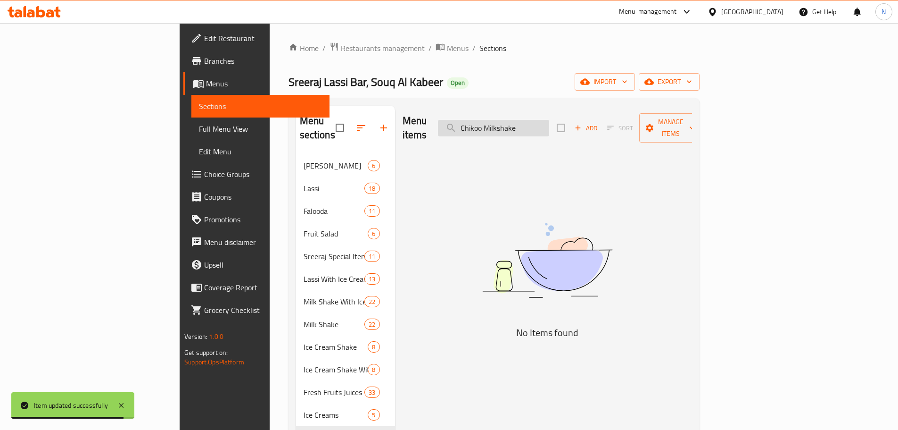
click at [549, 123] on input "Chikoo Milkshake" at bounding box center [493, 128] width 111 height 17
type input "Chikoo"
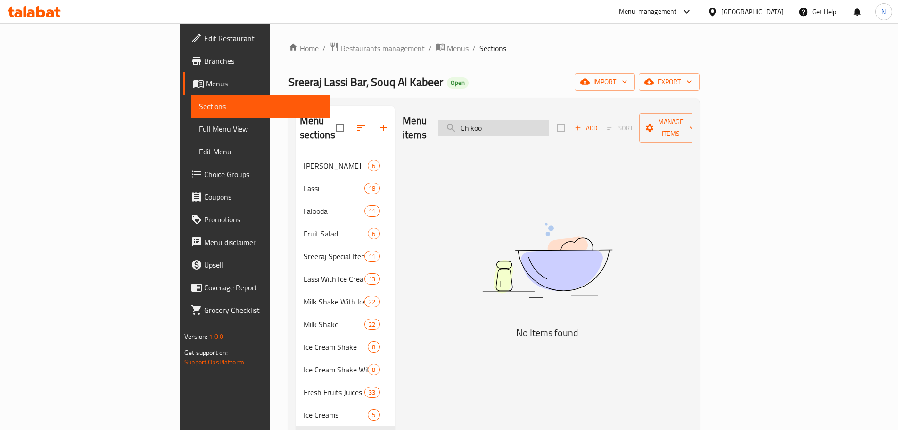
click at [549, 123] on input "Chikoo" at bounding box center [493, 128] width 111 height 17
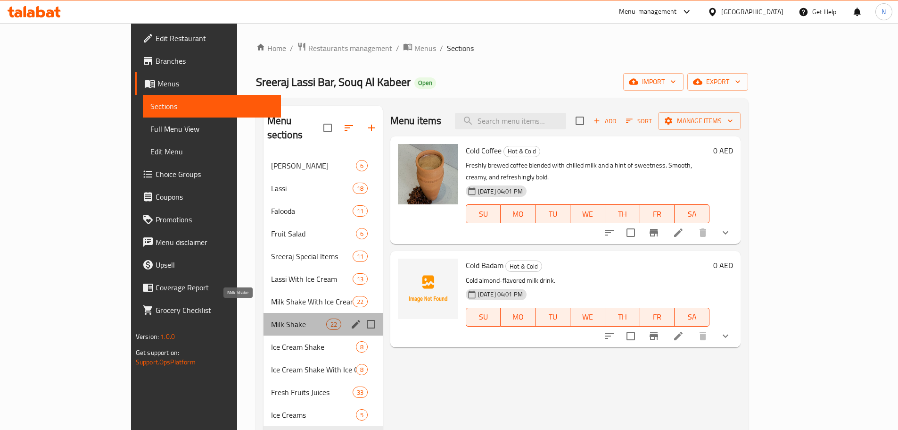
click at [271, 318] on span "Milk Shake" at bounding box center [298, 323] width 55 height 11
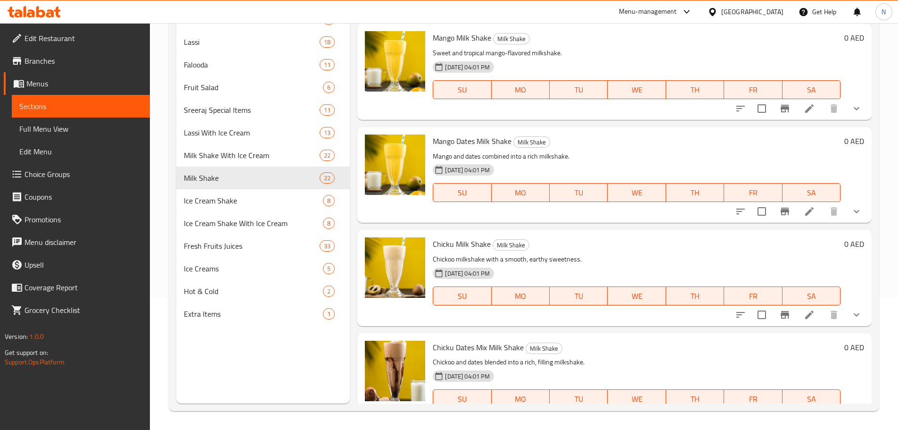
scroll to position [1059, 0]
click at [809, 315] on li at bounding box center [809, 313] width 26 height 17
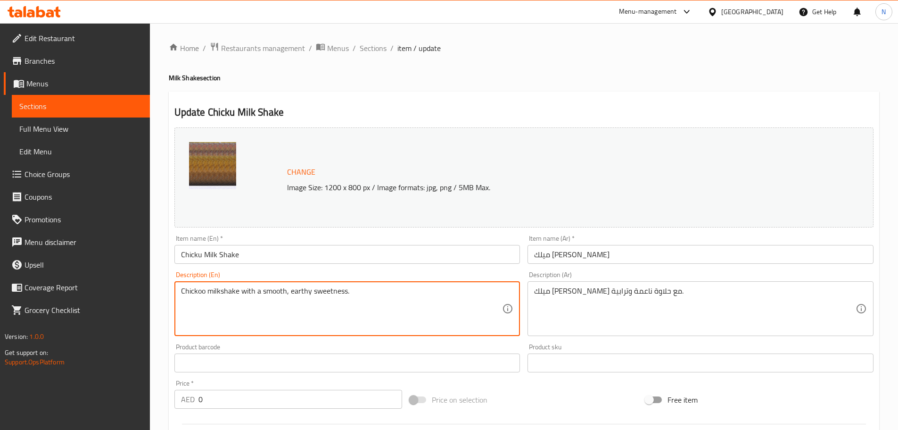
click at [307, 290] on textarea "Chickoo milkshake with a smooth, earthy sweetness." at bounding box center [342, 308] width 322 height 45
paste textarea "Ripe chikoo (sapodilla) blended with milk. Thick, creamy, and naturally sweet w…"
type textarea "Ripe chikoo (sapodilla) blended with milk. Thick, creamy, and naturally sweet w…"
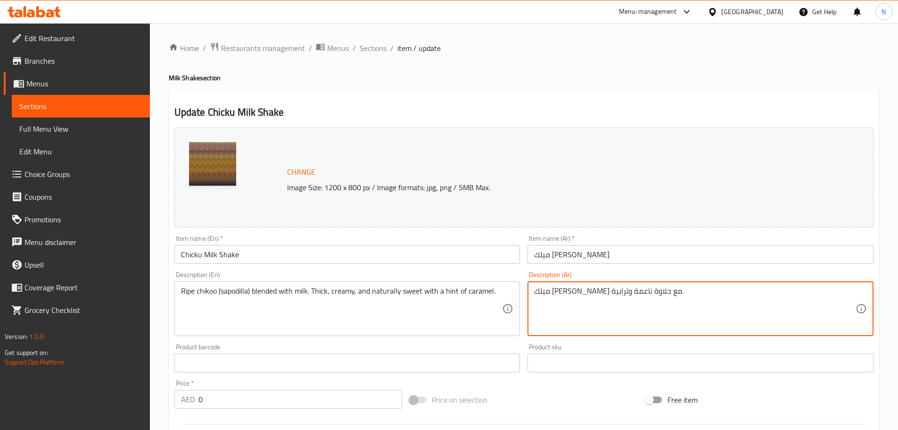
click at [558, 288] on textarea "ميلك شيك شيكو مع حلاوة ناعمة وترابية." at bounding box center [695, 308] width 322 height 45
paste textarea "تشيكو ناضج (سابوديلا) ممزوج بالحليب. كثيف، كريمي، وحلو بشكل طبيعي مع لمسة من ال…"
click at [555, 292] on textarea "تشيكو ناضج (سابوديلا) ممزوج بالحليب. كثيف، كريمي، وحلو بشكل طبيعي مع لمسة من ال…" at bounding box center [695, 308] width 322 height 45
type textarea "تشيكو ناضج (سابوديلا) ممزوج بالحليب. كثيف، كريمي، وحلو بشكل طبيعي مع لمسة من كر…"
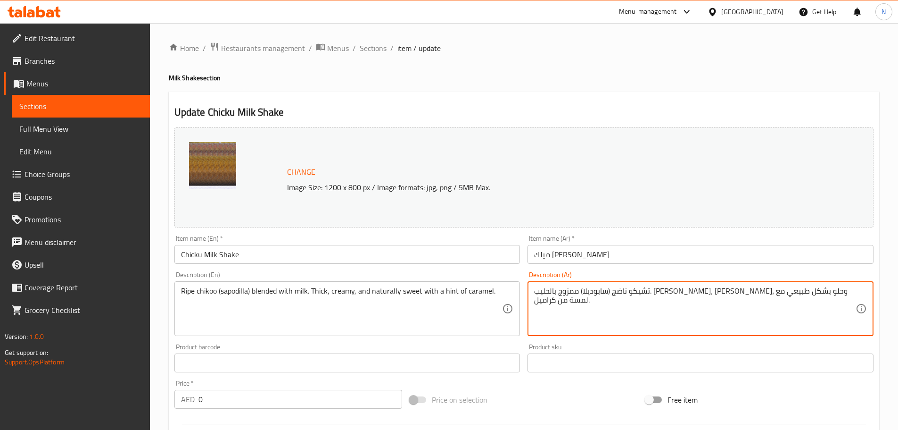
click at [546, 396] on div "Price on selection" at bounding box center [524, 399] width 236 height 25
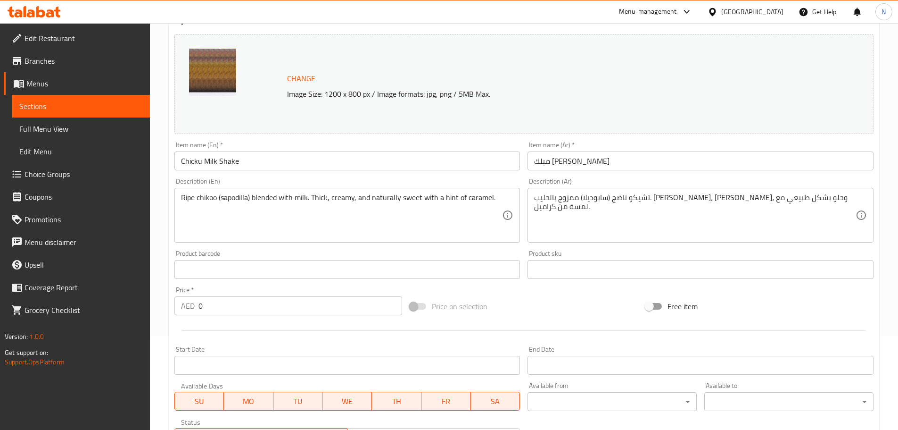
scroll to position [272, 0]
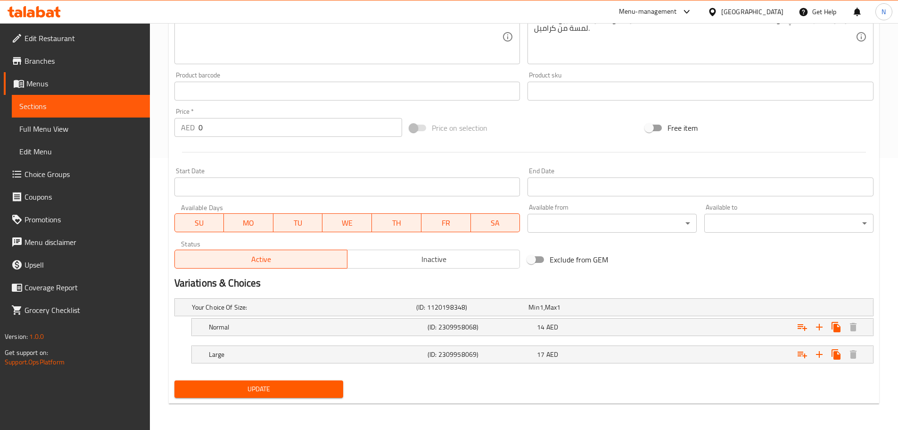
click at [294, 386] on span "Update" at bounding box center [259, 389] width 154 height 12
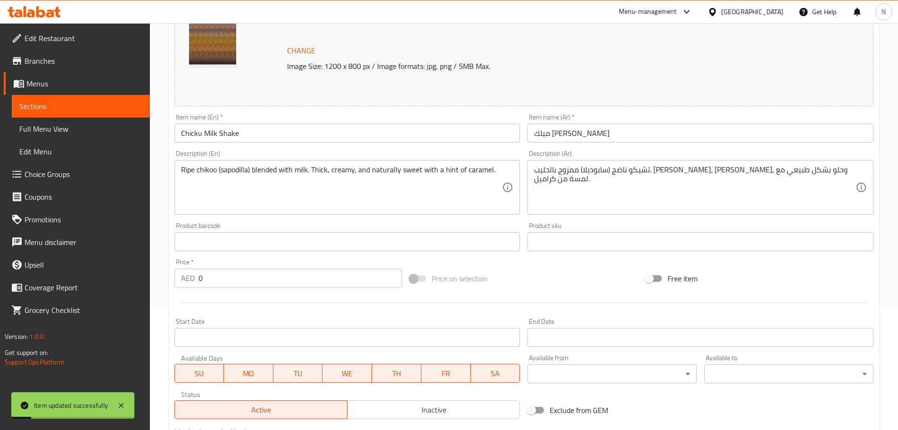
scroll to position [0, 0]
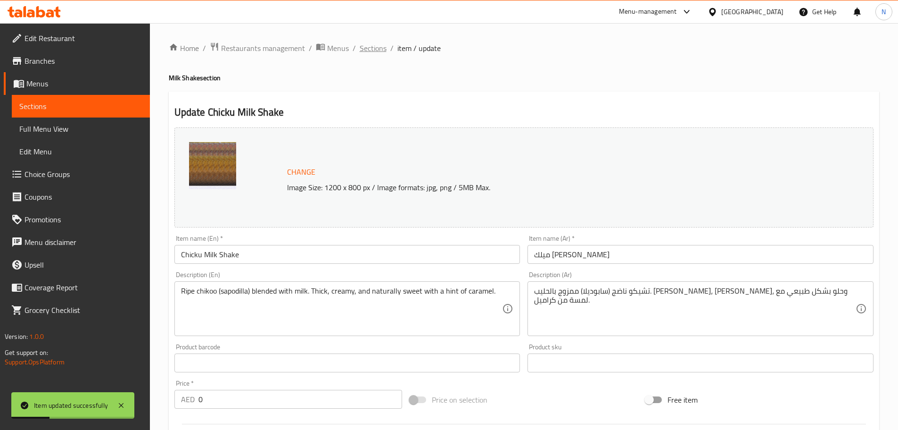
click at [365, 49] on span "Sections" at bounding box center [373, 47] width 27 height 11
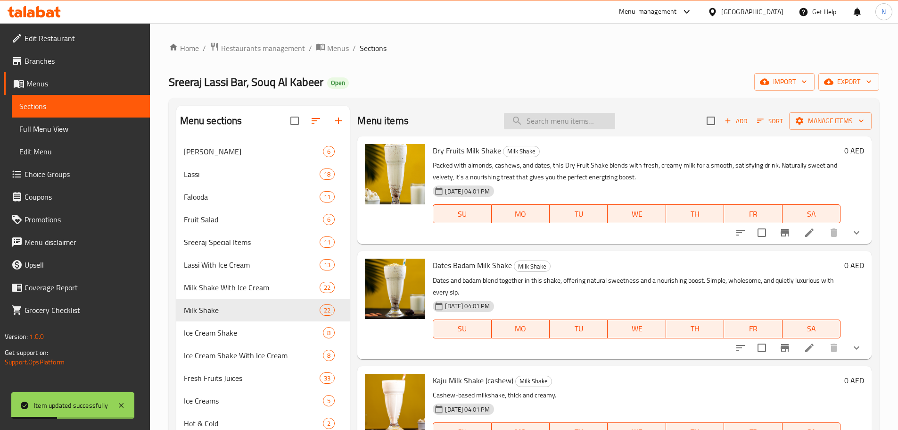
click at [545, 126] on input "search" at bounding box center [559, 121] width 111 height 17
paste input "French Fries"
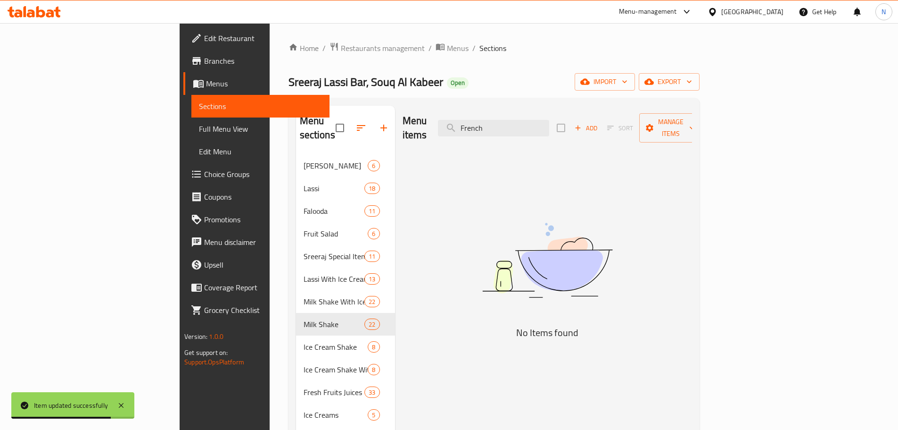
type input "French"
click at [549, 122] on input "French" at bounding box center [493, 128] width 111 height 17
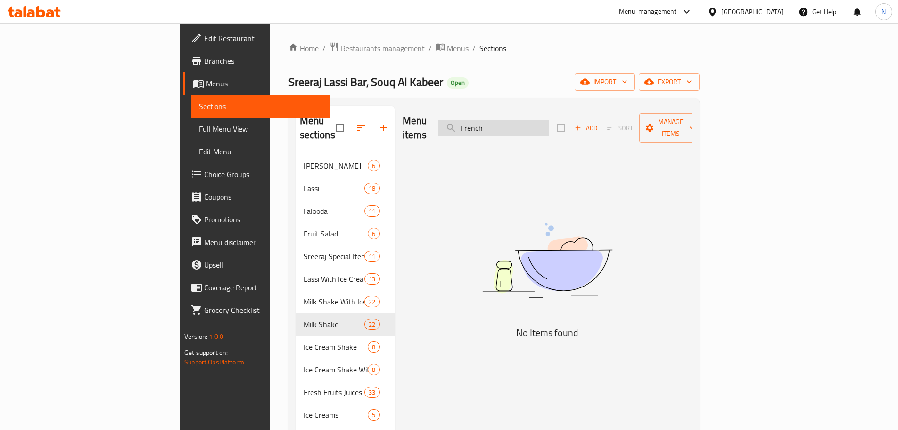
click at [549, 122] on input "French" at bounding box center [493, 128] width 111 height 17
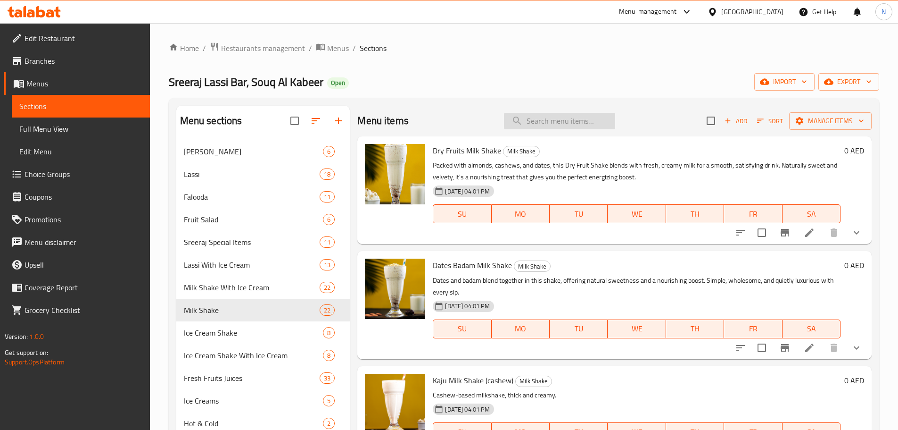
click at [523, 117] on input "search" at bounding box center [559, 121] width 111 height 17
paste input "Peri Peri French Fries"
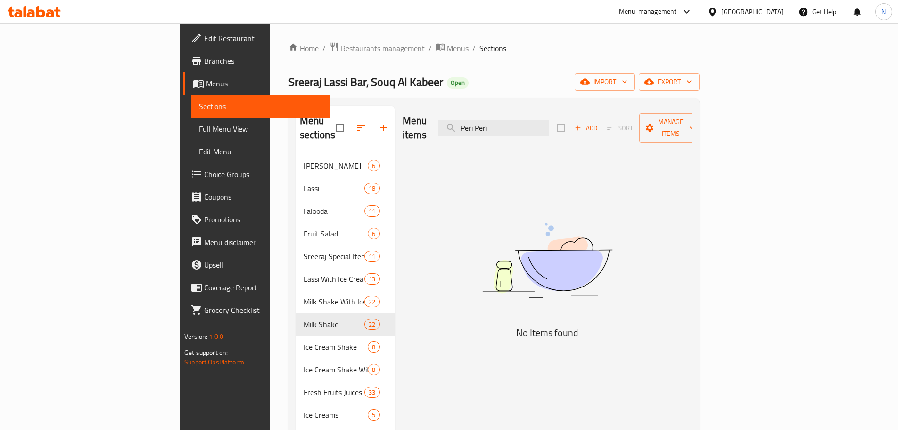
type input "Peri Peri"
click at [537, 120] on input "Peri Peri" at bounding box center [493, 128] width 111 height 17
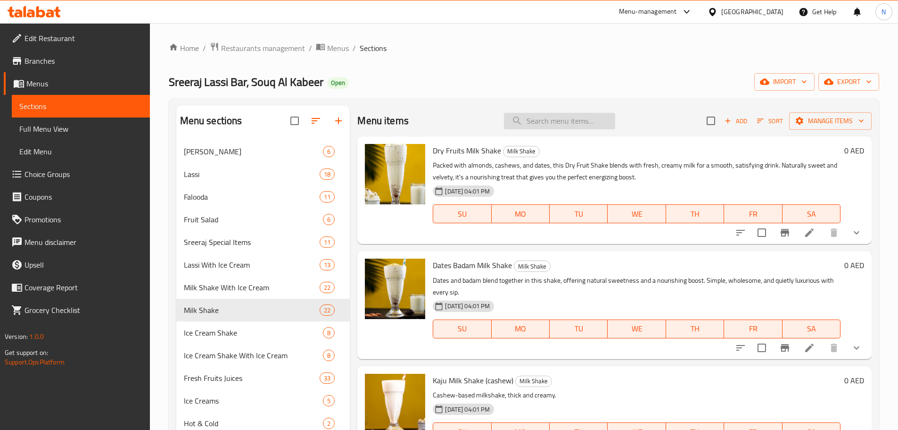
click at [560, 113] on input "search" at bounding box center [559, 121] width 111 height 17
paste input "Chicken Loaded French Fries"
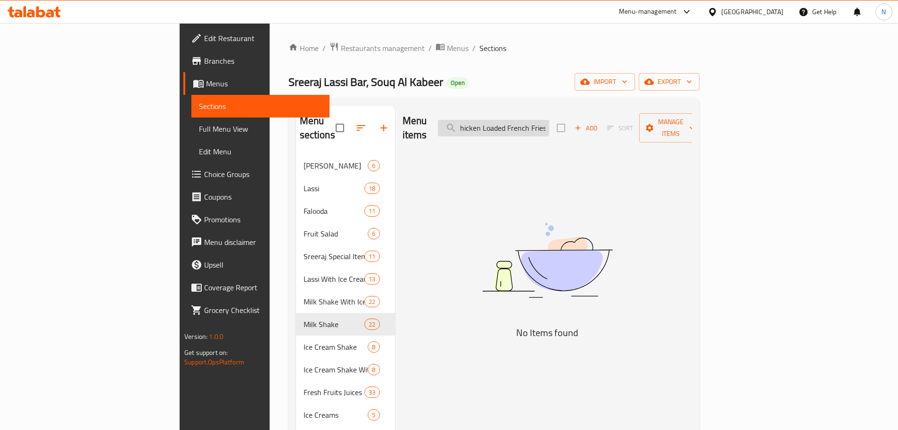
click at [549, 122] on input "Chicken Loaded French Fries" at bounding box center [493, 128] width 111 height 17
drag, startPoint x: 581, startPoint y: 122, endPoint x: 603, endPoint y: 122, distance: 21.7
click at [549, 122] on input "Chicken Loaded French Fries" at bounding box center [493, 128] width 111 height 17
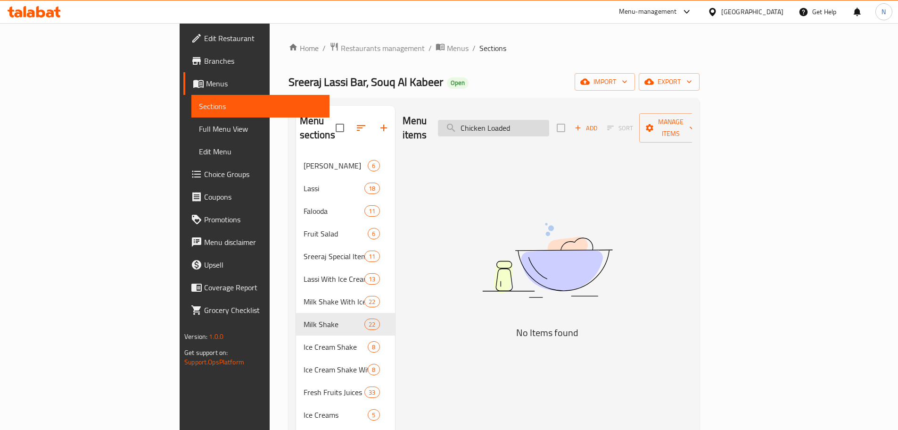
click at [549, 120] on input "Chicken Loaded" at bounding box center [493, 128] width 111 height 17
type input "Chicken"
click at [549, 128] on input "Chicken" at bounding box center [493, 128] width 111 height 17
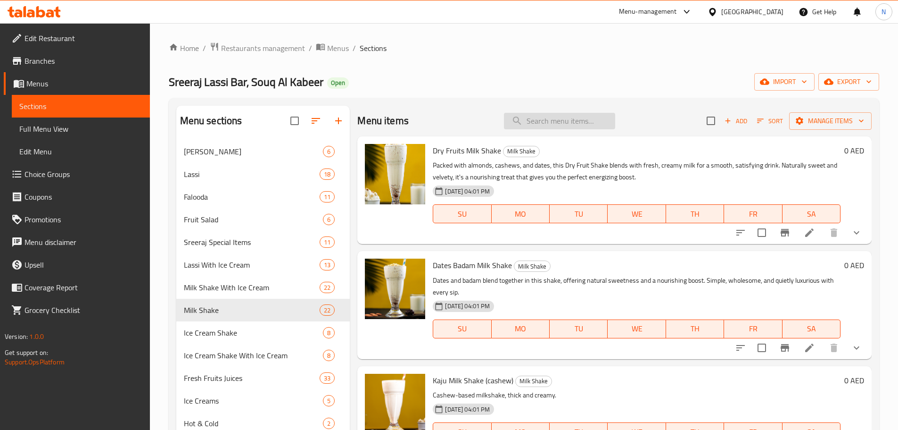
click at [534, 122] on input "search" at bounding box center [559, 121] width 111 height 17
paste input "Veg Loaded Fries"
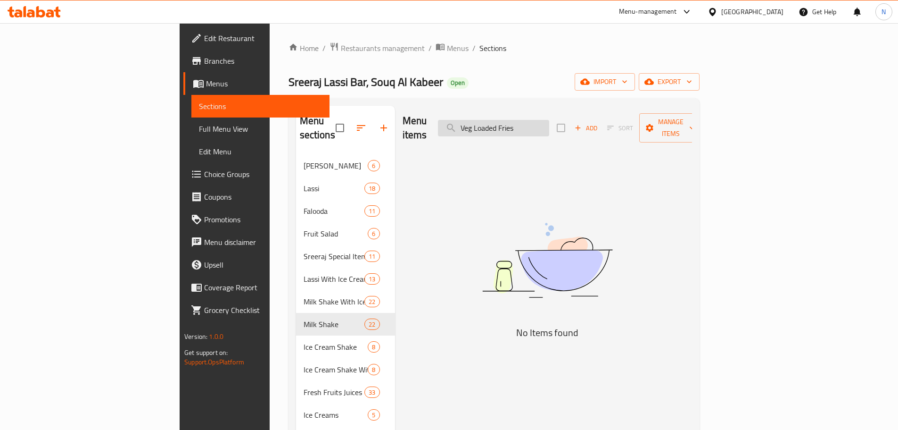
click at [549, 120] on input "Veg Loaded Fries" at bounding box center [493, 128] width 111 height 17
click at [549, 124] on input "Veg Loaded Fries" at bounding box center [493, 128] width 111 height 17
click at [549, 126] on input "Veg Fries" at bounding box center [493, 128] width 111 height 17
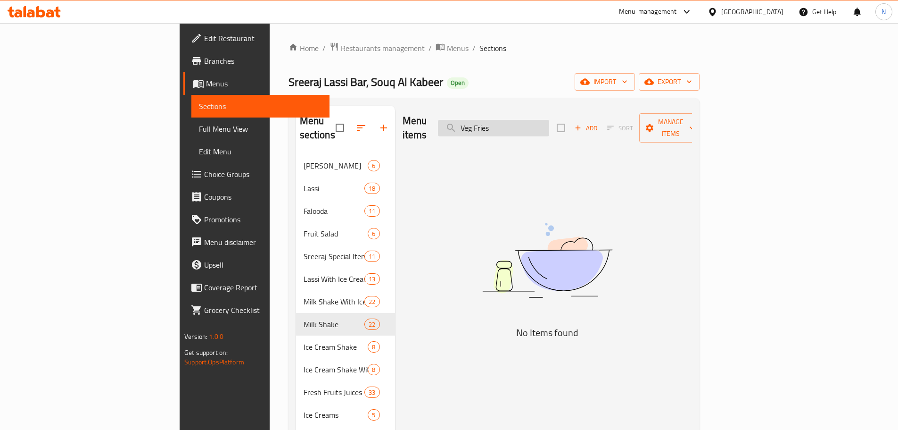
click at [549, 126] on input "Veg Fries" at bounding box center [493, 128] width 111 height 17
type input "Veg"
click at [549, 128] on input "Veg" at bounding box center [493, 128] width 111 height 17
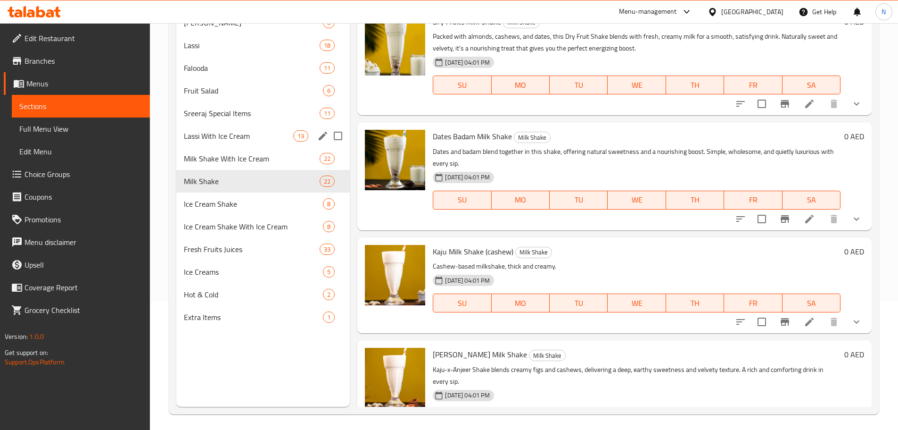
scroll to position [132, 0]
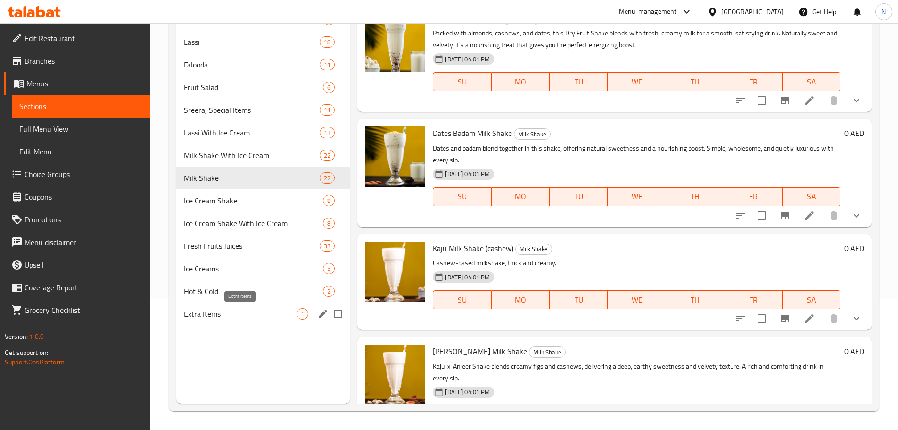
click at [222, 314] on span "Extra Items" at bounding box center [240, 313] width 113 height 11
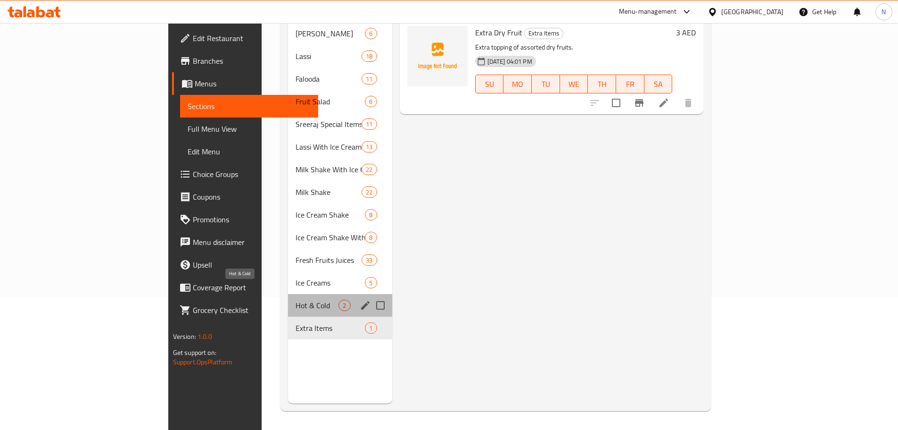
click at [296, 299] on span "Hot & Cold" at bounding box center [317, 304] width 43 height 11
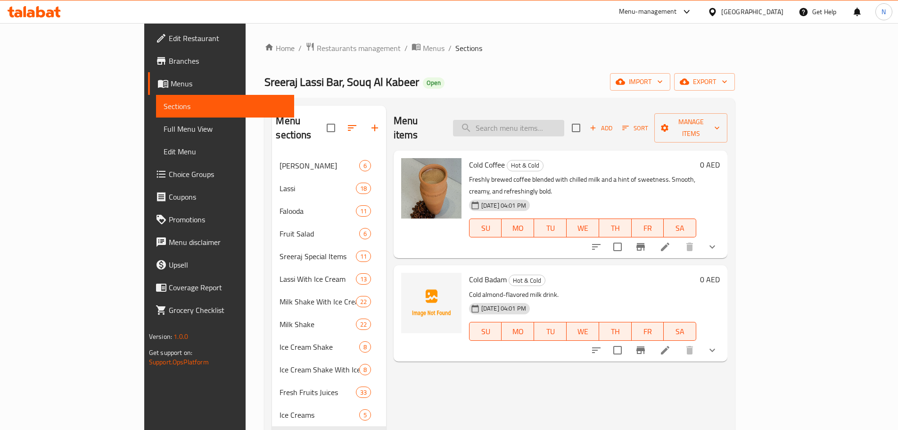
click at [527, 120] on input "search" at bounding box center [508, 128] width 111 height 17
paste input "Chicken Nuggets 8 Pcs"
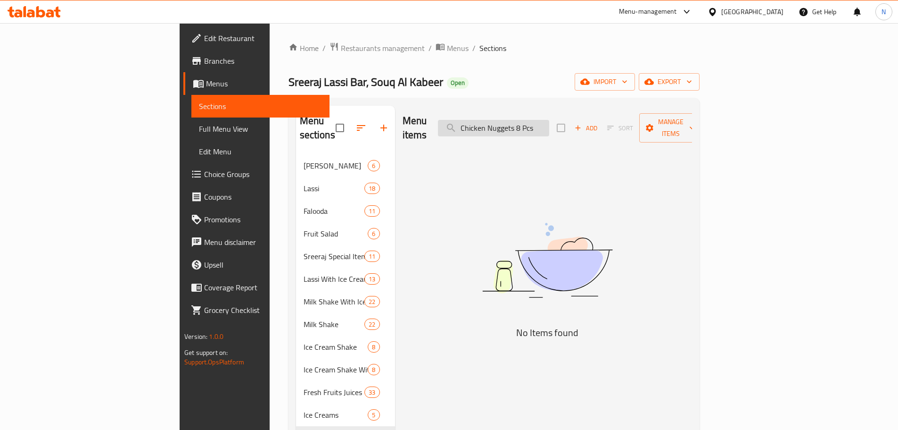
drag, startPoint x: 599, startPoint y: 117, endPoint x: 553, endPoint y: 122, distance: 46.5
click at [549, 122] on input "Chicken Nuggets 8 Pcs" at bounding box center [493, 128] width 111 height 17
click at [543, 125] on input "Chicken" at bounding box center [493, 128] width 111 height 17
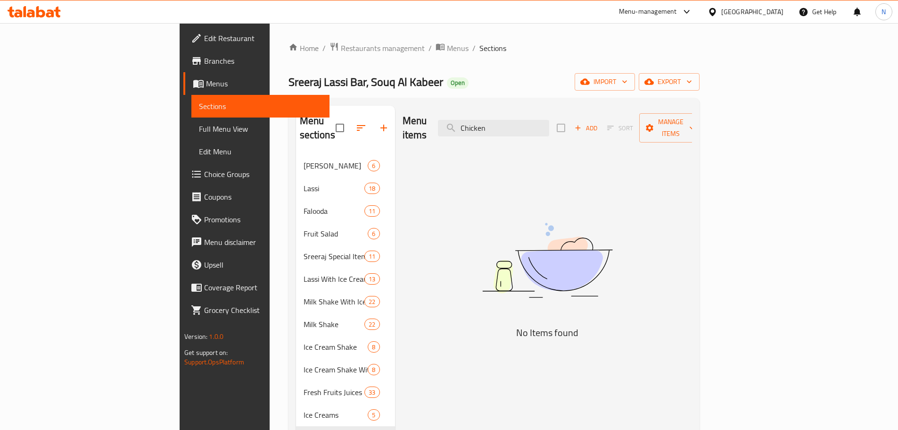
paste input "Grilled Chicken Tikka Sandwich"
click at [549, 120] on input "Grilled Chicken Tikka Sandwich" at bounding box center [493, 128] width 111 height 17
click at [549, 123] on input "Grilled Chicken Tikka Sandwich" at bounding box center [493, 128] width 111 height 17
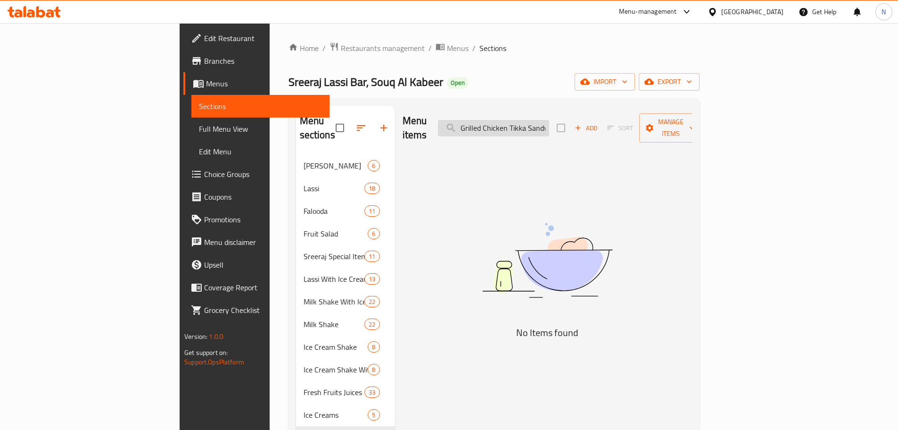
click at [549, 123] on input "Grilled Chicken Tikka Sandwich" at bounding box center [493, 128] width 111 height 17
drag, startPoint x: 574, startPoint y: 123, endPoint x: 621, endPoint y: 123, distance: 46.2
click at [621, 123] on div "Menu items Grilled Chicken Tikka Sandwich Add Sort Manage items" at bounding box center [548, 128] width 290 height 45
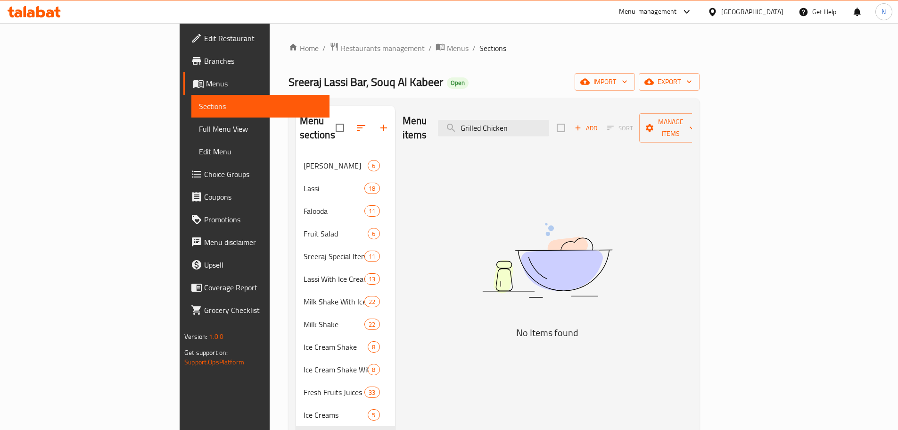
type input "Grilled Chicken"
click at [565, 110] on div "Menu items Grilled Chicken Add Sort Manage items" at bounding box center [548, 128] width 290 height 45
click at [549, 120] on input "Grilled Chicken" at bounding box center [493, 128] width 111 height 17
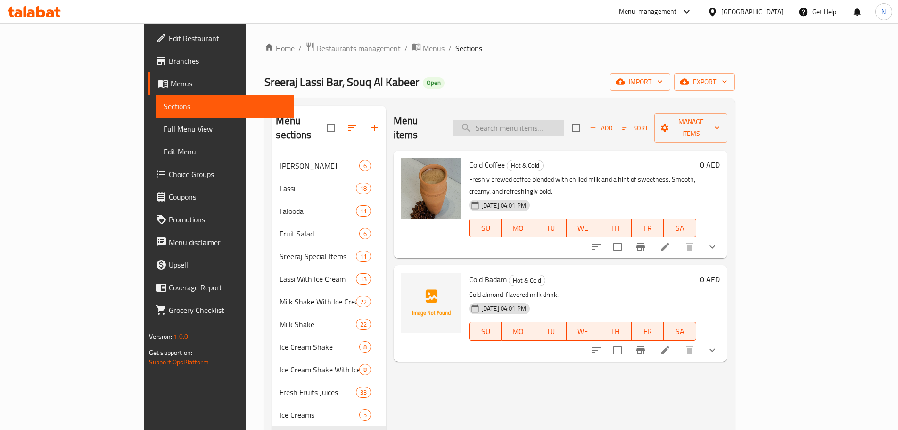
click at [564, 127] on input "search" at bounding box center [508, 128] width 111 height 17
paste input "Grilled Chicken Fajita Sandwich."
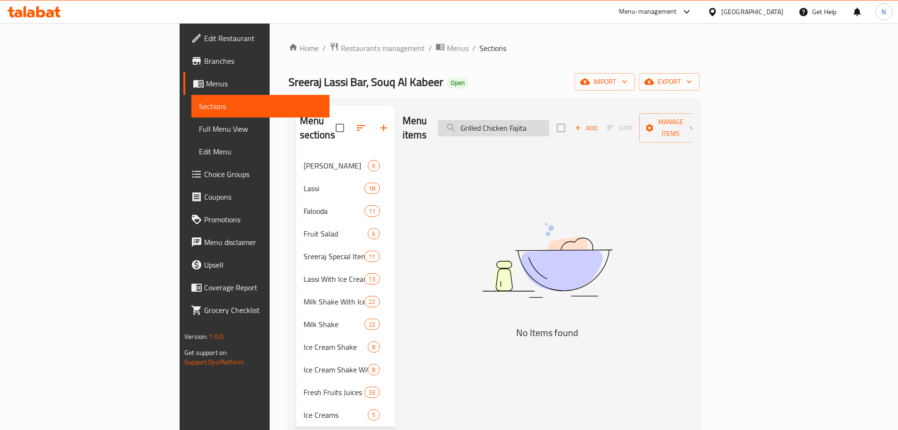
drag, startPoint x: 574, startPoint y: 119, endPoint x: 519, endPoint y: 129, distance: 56.5
click at [519, 129] on input "Grilled Chicken Fajita" at bounding box center [493, 128] width 111 height 17
type input "Fajita"
click at [529, 120] on input "Fajita" at bounding box center [493, 128] width 111 height 17
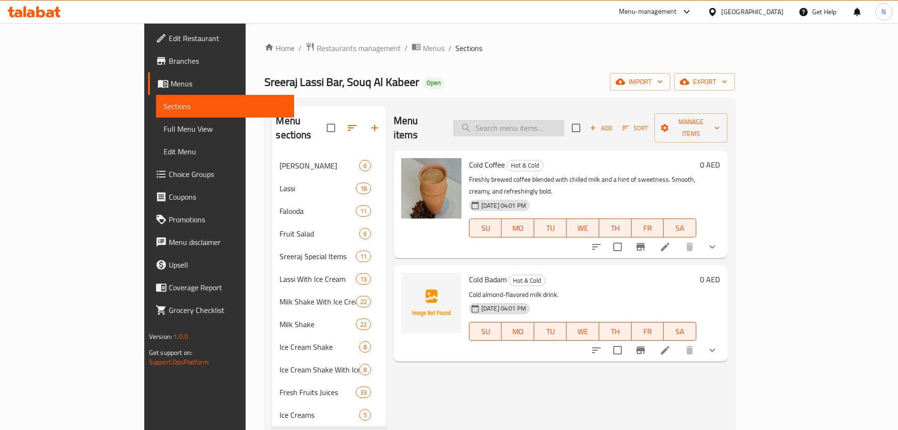
click at [535, 122] on input "search" at bounding box center [508, 128] width 111 height 17
paste input "Grilled Pannner Tikka Sandwich"
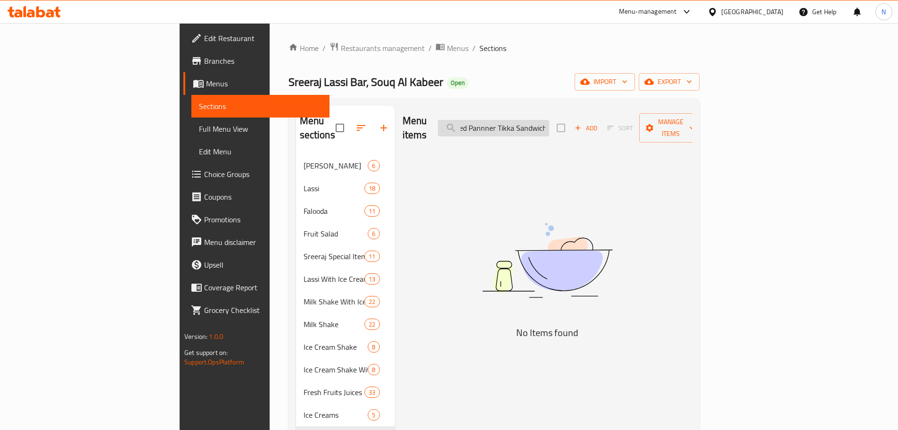
click at [549, 121] on input "Grilled Pannner Tikka Sandwich" at bounding box center [493, 128] width 111 height 17
click at [543, 127] on input "Grilled Pannne" at bounding box center [493, 128] width 111 height 17
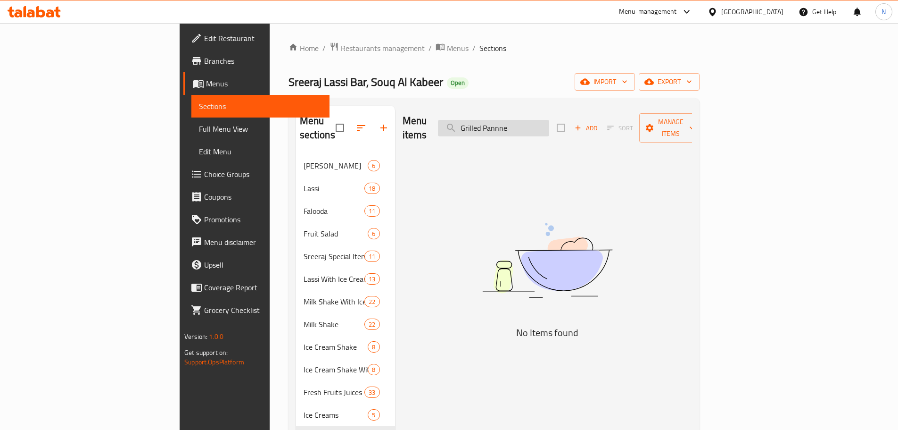
click at [543, 127] on input "Grilled Pannne" at bounding box center [493, 128] width 111 height 17
paste input "Veg Sandwich"
click at [549, 123] on input "Grilled Veg Sandwich" at bounding box center [493, 128] width 111 height 17
click at [549, 121] on input "Grilled Veg" at bounding box center [493, 128] width 111 height 17
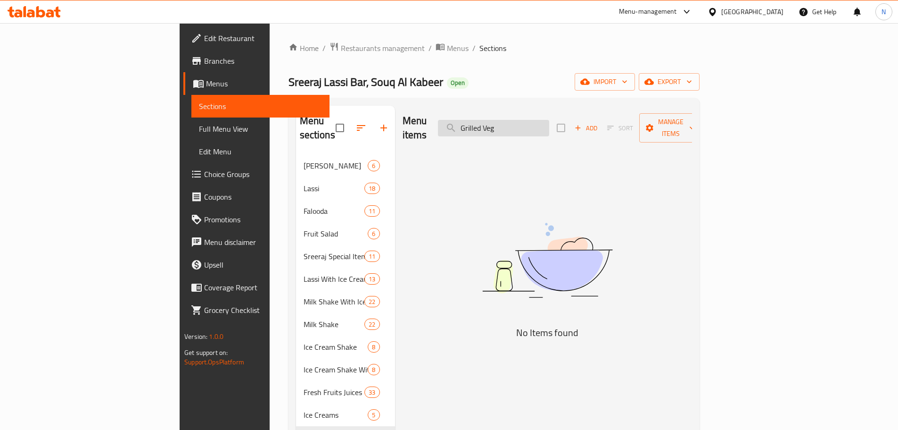
click at [549, 121] on input "Grilled Veg" at bounding box center [493, 128] width 111 height 17
click at [549, 125] on input "Grilled" at bounding box center [493, 128] width 111 height 17
paste input "Mayo Cheese Sandwich"
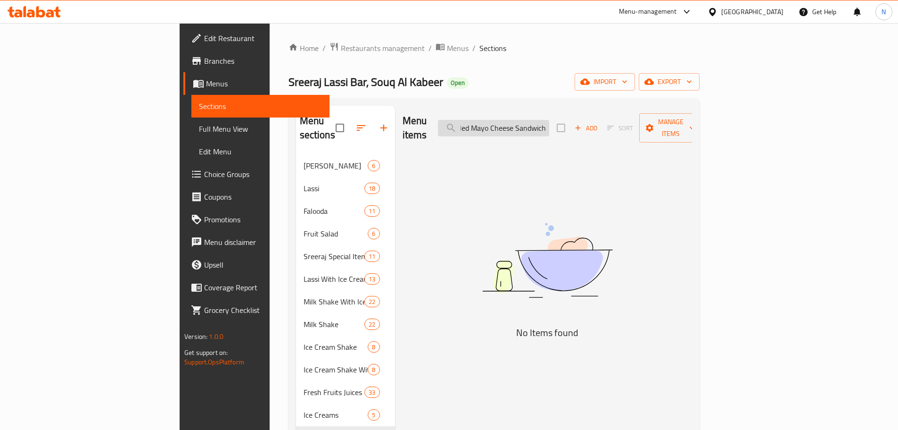
click at [549, 124] on input "Grilled Mayo Cheese Sandwich" at bounding box center [493, 128] width 111 height 17
click at [537, 124] on input "Grilled Mayo" at bounding box center [493, 128] width 111 height 17
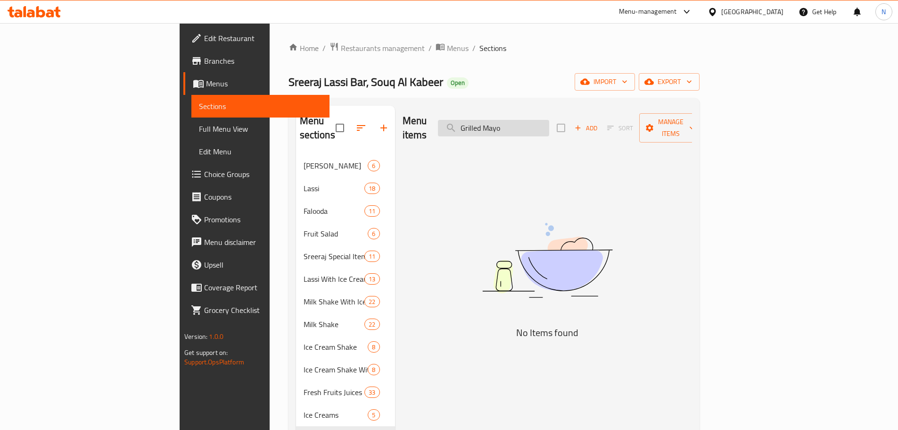
click at [537, 124] on input "Grilled Mayo" at bounding box center [493, 128] width 111 height 17
paste input "Cheese Sandwich"
click at [549, 121] on input "Grilled Cheese Sandwich" at bounding box center [493, 128] width 111 height 17
click at [549, 127] on input "Grilled Cheese" at bounding box center [493, 128] width 111 height 17
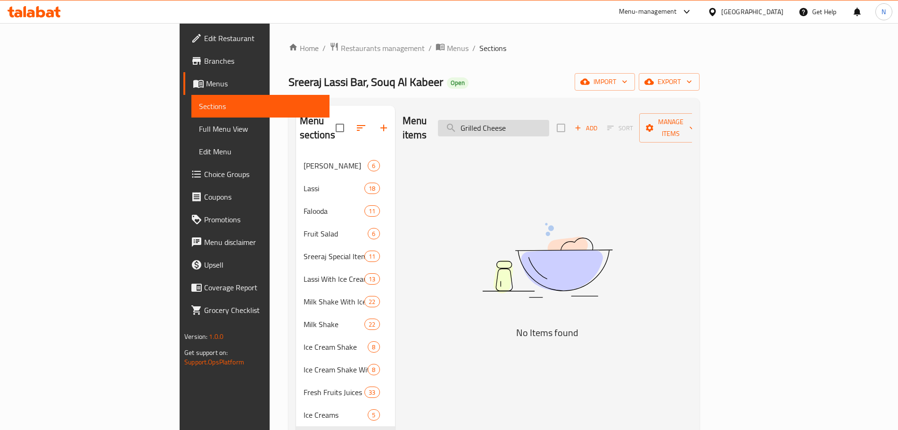
click at [549, 127] on input "Grilled Cheese" at bounding box center [493, 128] width 111 height 17
click at [541, 122] on input "Grilled" at bounding box center [493, 128] width 111 height 17
paste input "Butter Jam Sandwich"
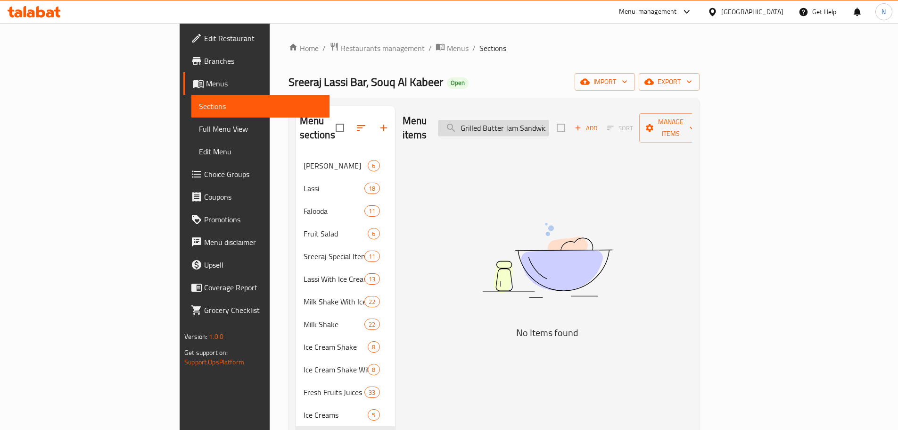
scroll to position [0, 4]
click at [549, 122] on input "Grilled Butter Jam Sandwich" at bounding box center [493, 128] width 111 height 17
click at [549, 125] on input "Grilled Butter Jam" at bounding box center [493, 128] width 111 height 17
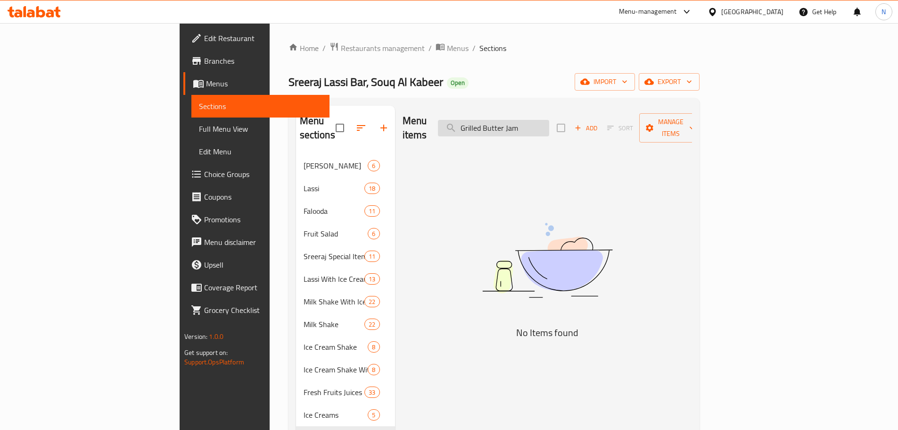
click at [549, 125] on input "Grilled Butter Jam" at bounding box center [493, 128] width 111 height 17
click at [549, 127] on input "Grilled Butter" at bounding box center [493, 128] width 111 height 17
click at [548, 130] on div "Menu items Grilled Add Sort Manage items" at bounding box center [548, 128] width 290 height 45
click at [549, 120] on input "Grilled" at bounding box center [493, 128] width 111 height 17
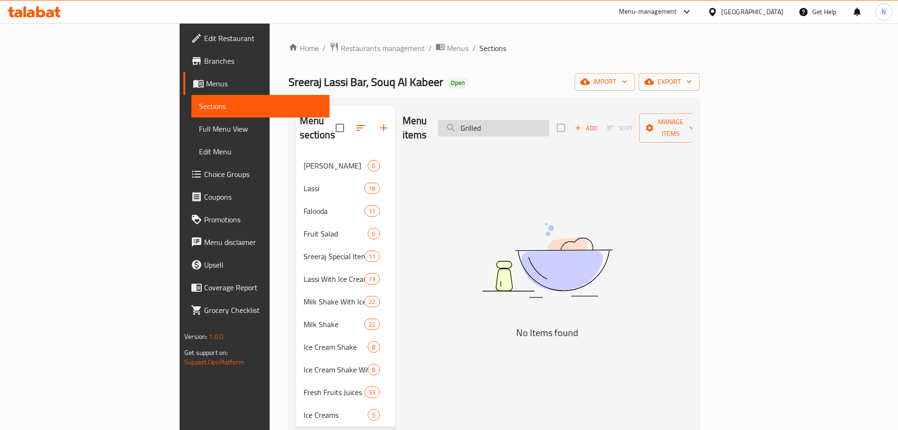
click at [549, 120] on input "Grilled" at bounding box center [493, 128] width 111 height 17
paste input "Honey Cheese Sandwich"
drag, startPoint x: 554, startPoint y: 123, endPoint x: 634, endPoint y: 139, distance: 82.1
click at [634, 139] on div "Menu items Grilled Honey Cheese Sandwich Add Sort Manage items No Items found" at bounding box center [543, 321] width 297 height 430
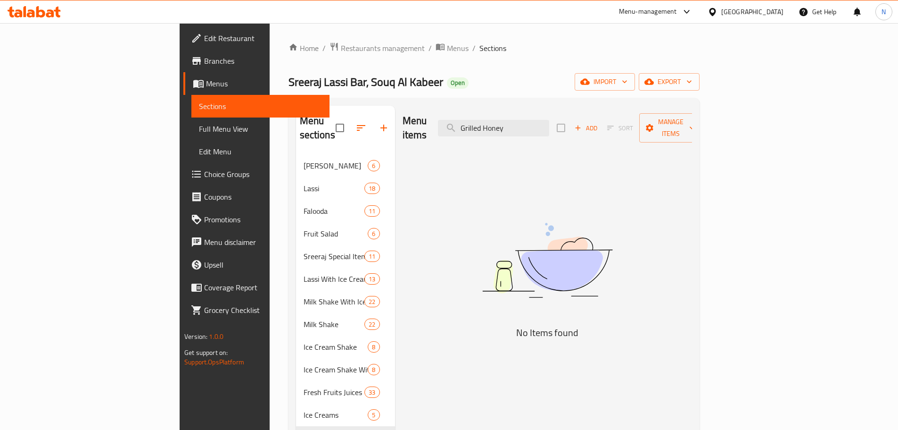
scroll to position [0, 0]
drag, startPoint x: 548, startPoint y: 120, endPoint x: 521, endPoint y: 125, distance: 28.3
click at [521, 125] on input "Grilled Honey" at bounding box center [493, 128] width 111 height 17
type input "Honey"
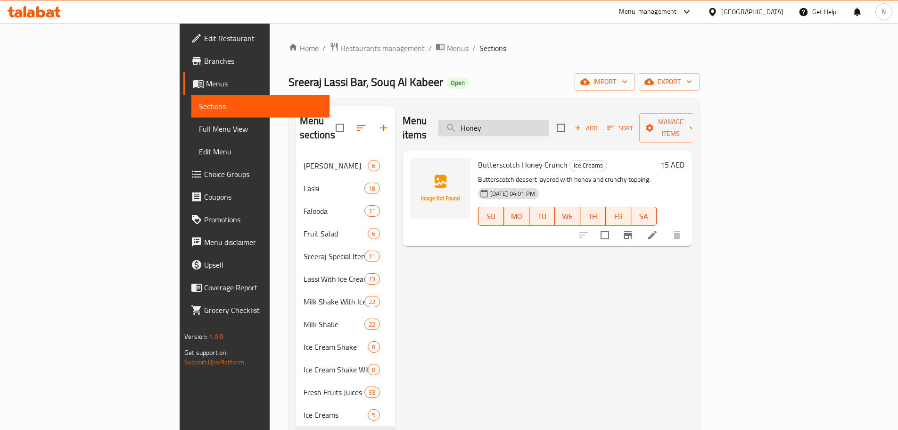
click at [545, 122] on input "Honey" at bounding box center [493, 128] width 111 height 17
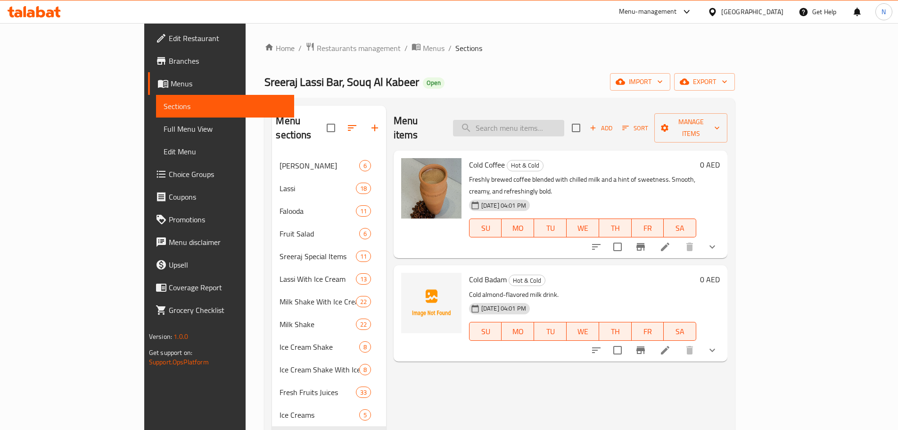
click at [521, 121] on input "search" at bounding box center [508, 128] width 111 height 17
paste input "Fresh Chicken Tikka"
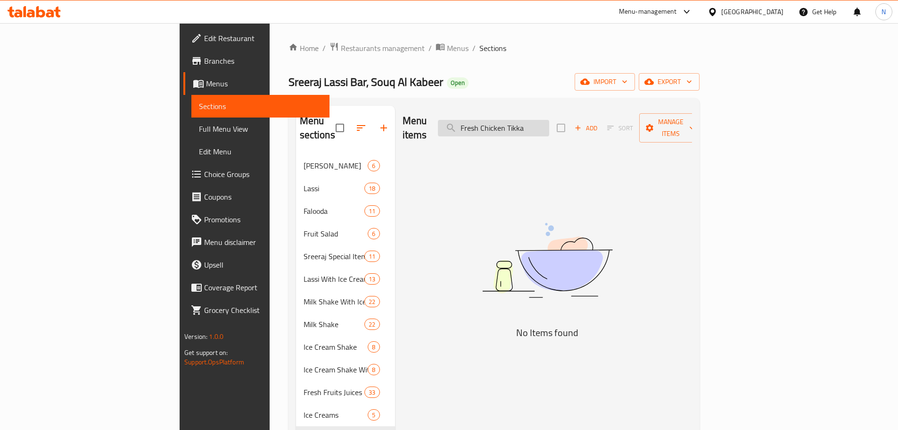
drag, startPoint x: 572, startPoint y: 122, endPoint x: 509, endPoint y: 125, distance: 63.3
click at [509, 125] on input "Fresh Chicken Tikka" at bounding box center [493, 128] width 111 height 17
type input "Tikka"
click at [533, 125] on input "Tikka" at bounding box center [493, 128] width 111 height 17
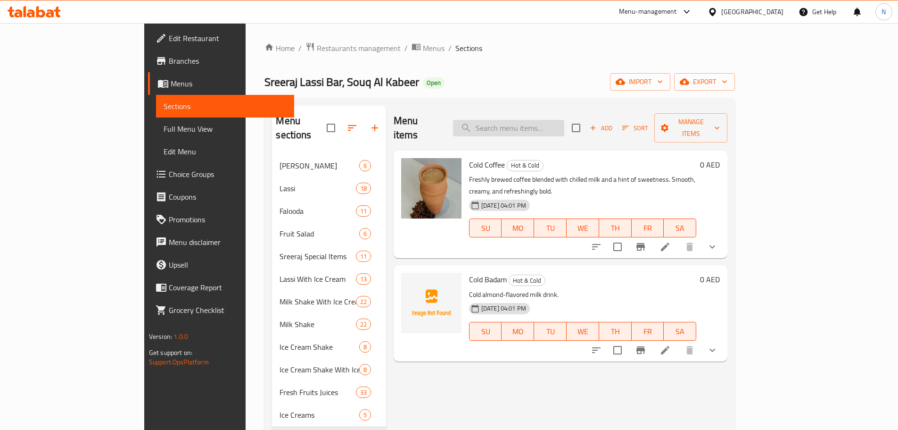
click at [539, 122] on input "search" at bounding box center [508, 128] width 111 height 17
paste input "Pannner Tikka"
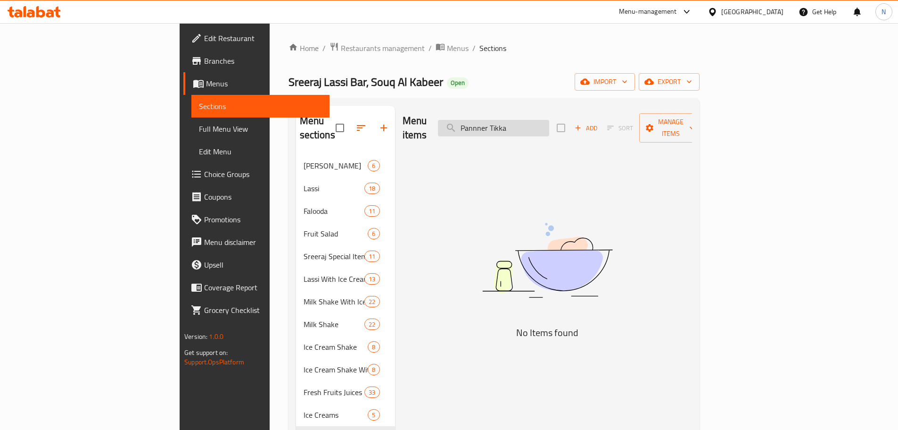
click at [549, 121] on input "Pannner Tikka" at bounding box center [493, 128] width 111 height 17
click at [549, 121] on input "Pannner" at bounding box center [493, 128] width 111 height 17
paste input "Veg Tikka"
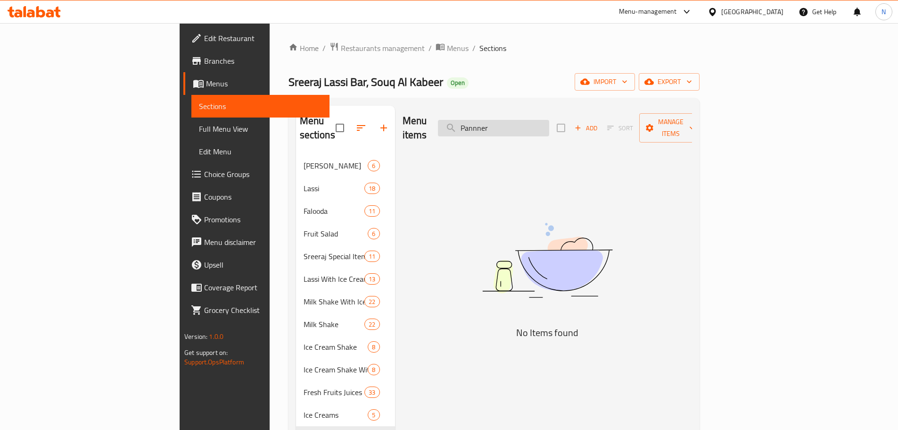
click at [549, 121] on input "Pannner" at bounding box center [493, 128] width 111 height 17
drag, startPoint x: 540, startPoint y: 118, endPoint x: 508, endPoint y: 123, distance: 32.4
click at [508, 123] on input "Veg Tikka" at bounding box center [493, 128] width 111 height 17
click at [527, 121] on input "Tikka" at bounding box center [493, 128] width 111 height 17
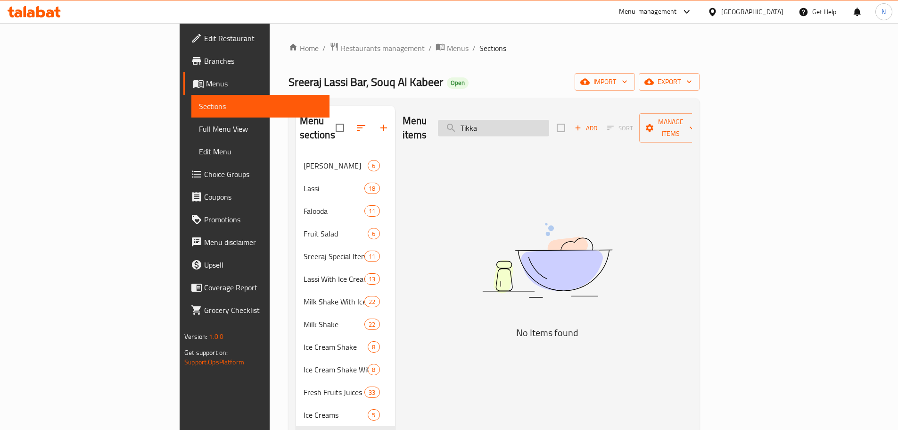
paste input "Signature Chicken Smoky Burger"
click at [549, 123] on input "Signature Chicken Smoky Burger" at bounding box center [493, 128] width 111 height 17
paste input "Chicken Tikka Roll"
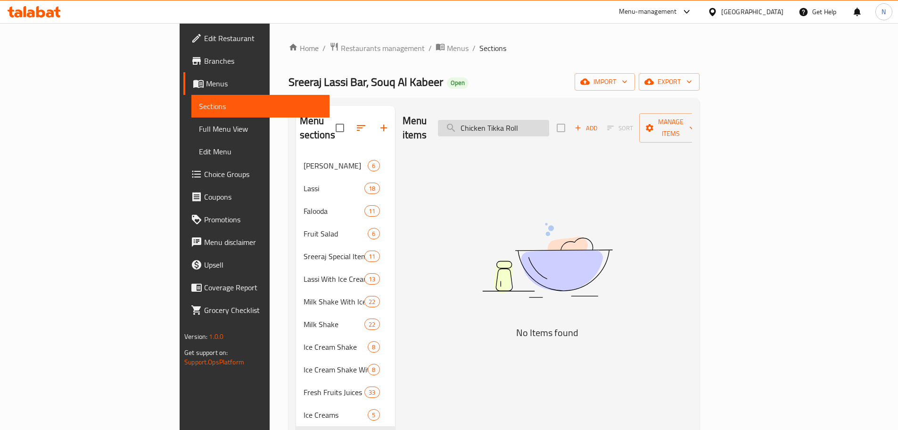
click at [533, 120] on input "Chicken Tikka Roll" at bounding box center [493, 128] width 111 height 17
click at [534, 122] on input "Chicken Tikka Roll" at bounding box center [493, 128] width 111 height 17
paste input "Paneer Tikka Roll"
click at [534, 122] on input "Paneer Tikka RollTikka Roll" at bounding box center [493, 128] width 111 height 17
click at [549, 123] on input "Paneer Tikka RollTikka Roll" at bounding box center [493, 128] width 111 height 17
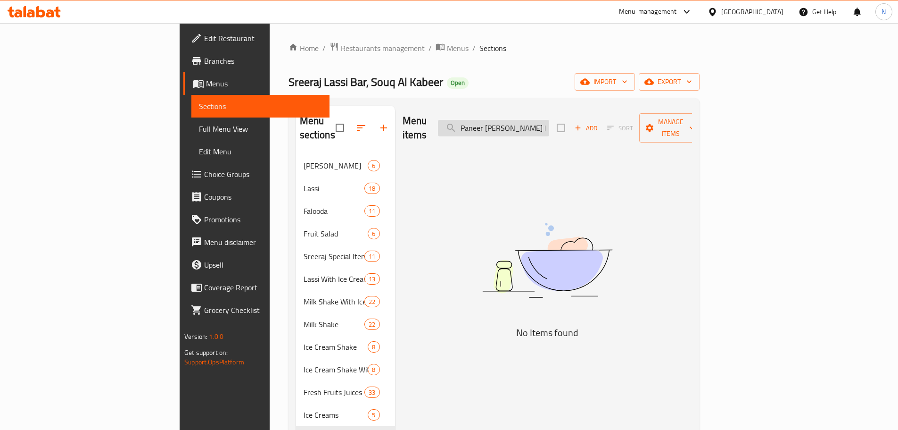
click at [549, 123] on input "Paneer Tikka RollTikka Roll" at bounding box center [493, 128] width 111 height 17
paste input "search"
click at [549, 120] on input "Paneer Tikka Roll" at bounding box center [493, 128] width 111 height 17
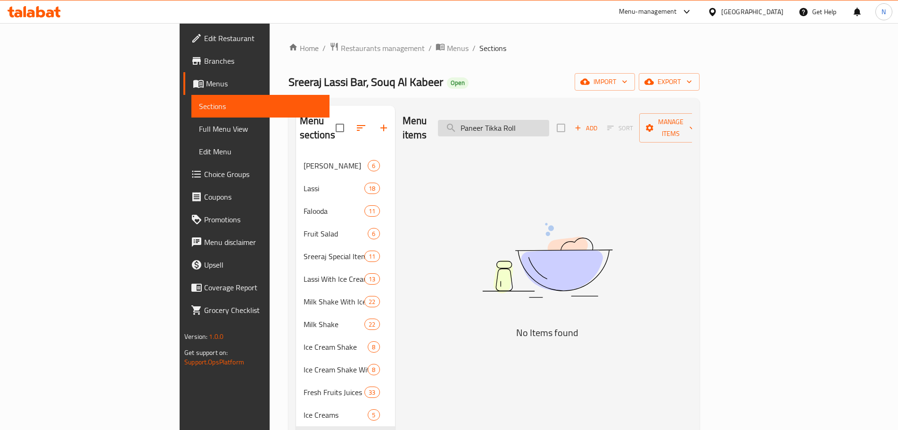
click at [549, 120] on input "Paneer Tikka Roll" at bounding box center [493, 128] width 111 height 17
paste input "Chicken Fajita r"
click at [549, 120] on input "Chicken Fajita roll" at bounding box center [493, 128] width 111 height 17
click at [549, 126] on input "Chicken Fajita roll" at bounding box center [493, 128] width 111 height 17
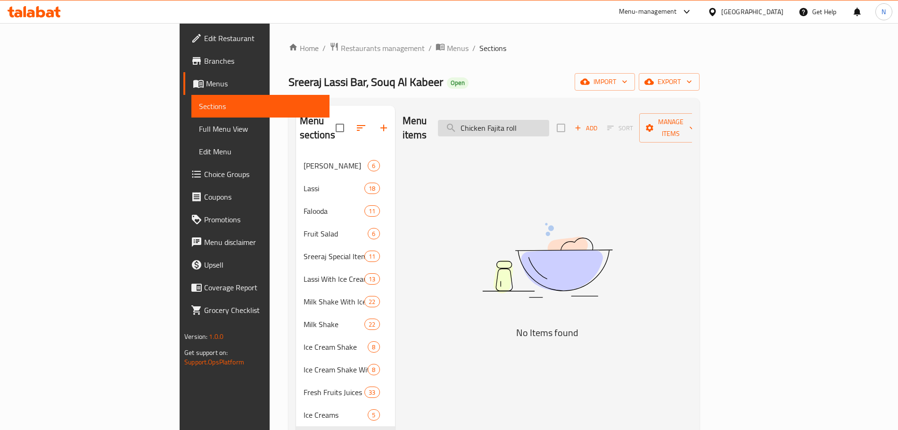
click at [549, 126] on input "Chicken Fajita roll" at bounding box center [493, 128] width 111 height 17
paste input "Paneer Fajita R"
click at [676, 394] on div "Menu items Paneer Fajita Roll Add Sort Manage items No Items found" at bounding box center [543, 321] width 297 height 430
click at [549, 123] on input "Paneer Fajita Roll" at bounding box center [493, 128] width 111 height 17
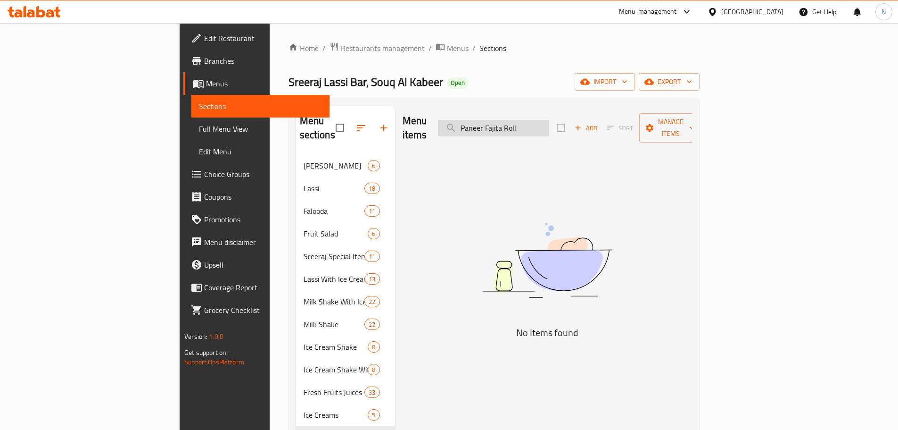
click at [549, 123] on input "Paneer Fajita Roll" at bounding box center [493, 128] width 111 height 17
paste input "Chicken Maggie"
drag, startPoint x: 554, startPoint y: 122, endPoint x: 519, endPoint y: 123, distance: 34.9
click at [519, 123] on input "Chicken Maggie" at bounding box center [493, 128] width 111 height 17
click at [530, 122] on input "Maggie" at bounding box center [493, 128] width 111 height 17
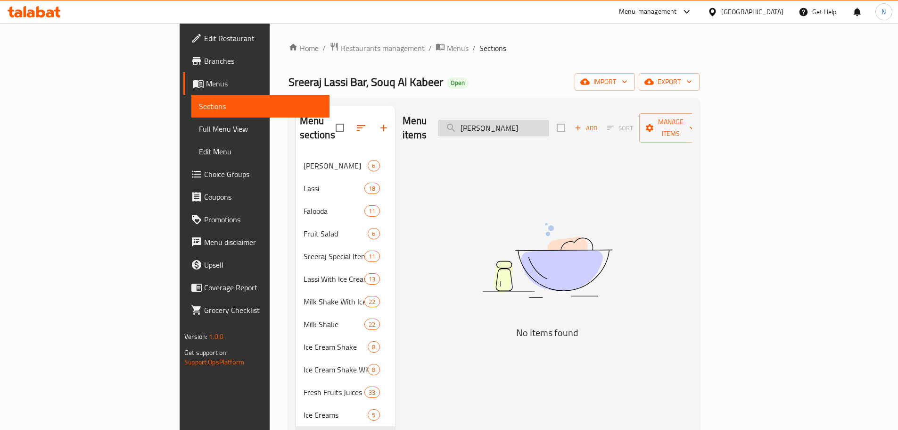
click at [530, 122] on input "Maggie" at bounding box center [493, 128] width 111 height 17
paste input "Veg"
click at [539, 121] on input "Veg Maggie" at bounding box center [493, 128] width 111 height 17
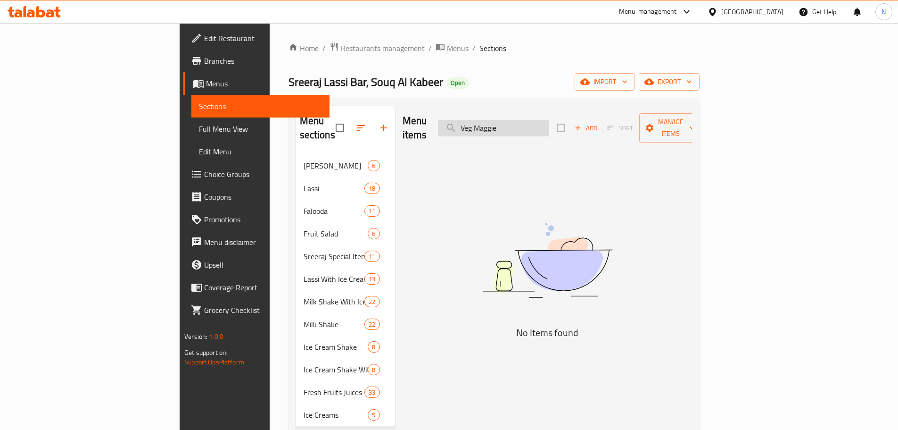
paste input "Fruit Salad + Ice Cream"
drag, startPoint x: 605, startPoint y: 124, endPoint x: 558, endPoint y: 120, distance: 46.9
click at [549, 120] on input "Fruit Salad + Ice Cream" at bounding box center [493, 128] width 111 height 17
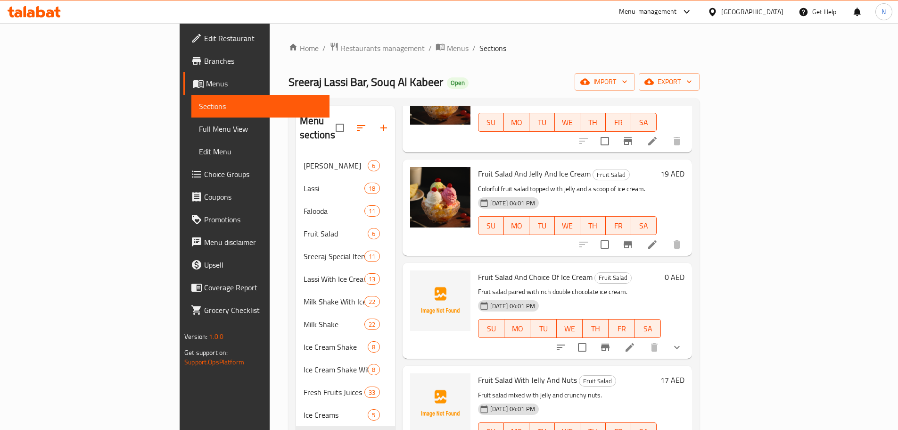
scroll to position [94, 0]
click at [688, 335] on button "show more" at bounding box center [677, 346] width 23 height 23
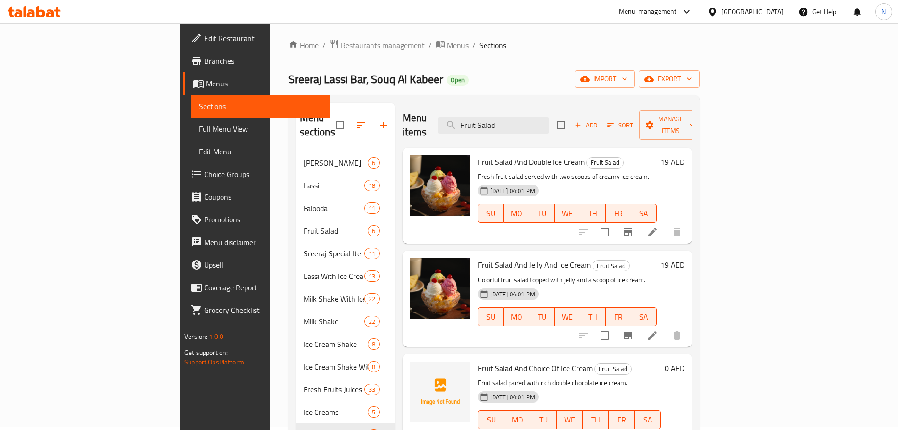
scroll to position [0, 0]
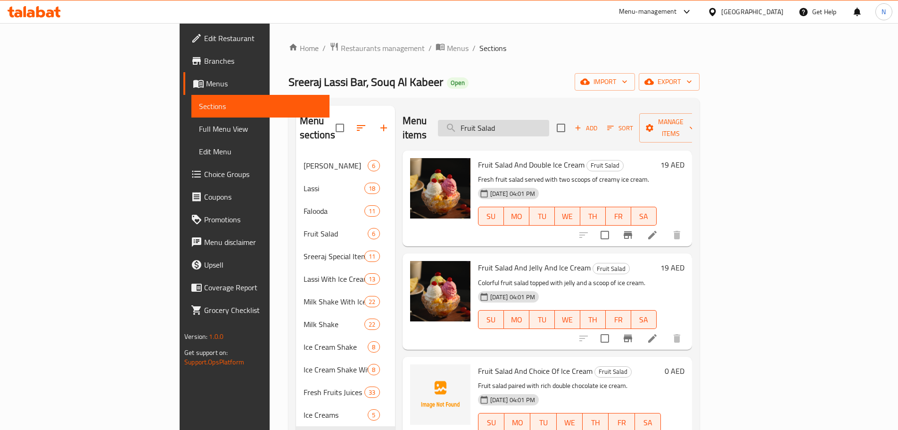
click at [540, 124] on input "Fruit Salad" at bounding box center [493, 128] width 111 height 17
click at [539, 125] on input "Fruit Salad" at bounding box center [493, 128] width 111 height 17
paste input "Mango Delight Slice"
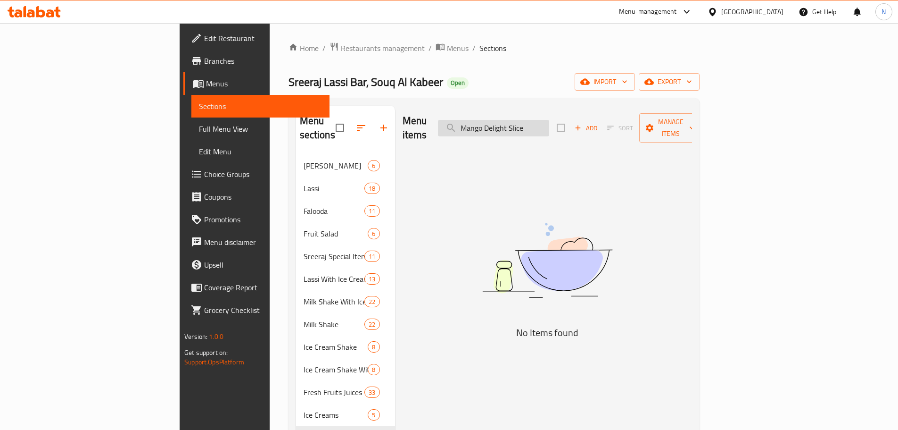
click at [549, 126] on input "Mango Delight Slice" at bounding box center [493, 128] width 111 height 17
drag, startPoint x: 551, startPoint y: 122, endPoint x: 514, endPoint y: 124, distance: 37.3
click at [514, 124] on input "Mango Delight" at bounding box center [493, 128] width 111 height 17
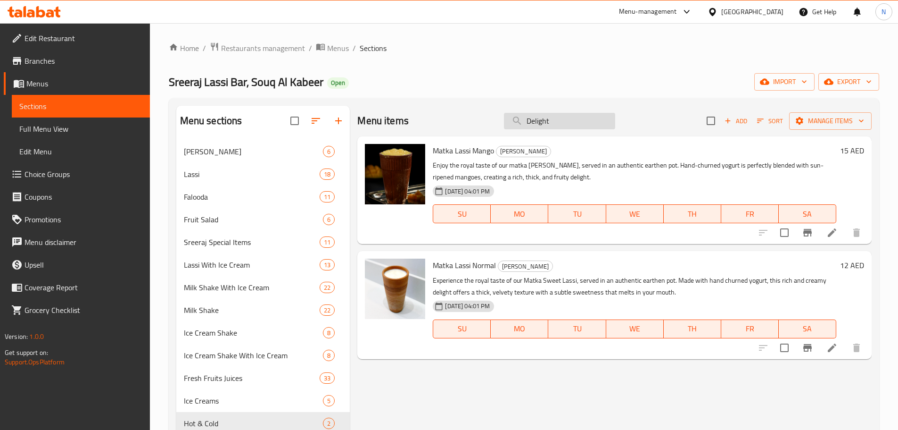
click at [551, 122] on input "Delight" at bounding box center [559, 121] width 111 height 17
click at [550, 122] on input "Delight" at bounding box center [559, 121] width 111 height 17
paste input "Strawberry Delight Slice"
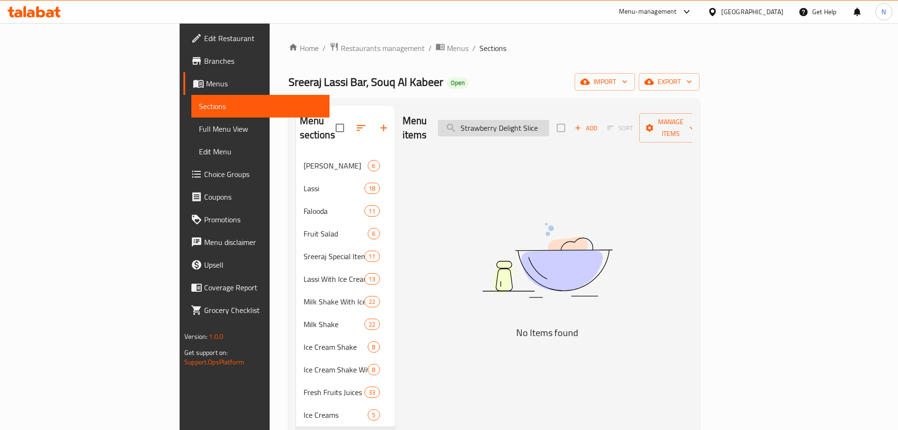
click at [549, 122] on input "Strawberry Delight Slice" at bounding box center [493, 128] width 111 height 17
drag, startPoint x: 565, startPoint y: 120, endPoint x: 502, endPoint y: 115, distance: 63.0
click at [502, 115] on div "Menu items Strawberry Delight Add Sort Manage items" at bounding box center [548, 128] width 290 height 45
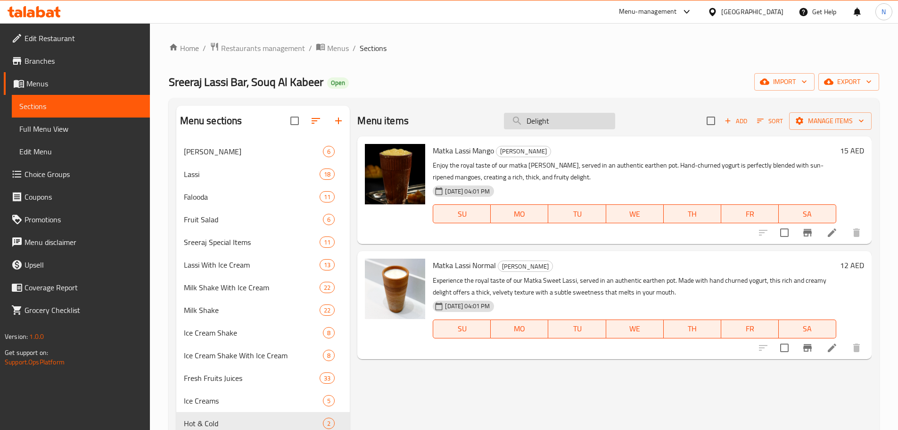
click at [518, 127] on input "Delight" at bounding box center [559, 121] width 111 height 17
paste input "Mango Cream + Ice Cream"
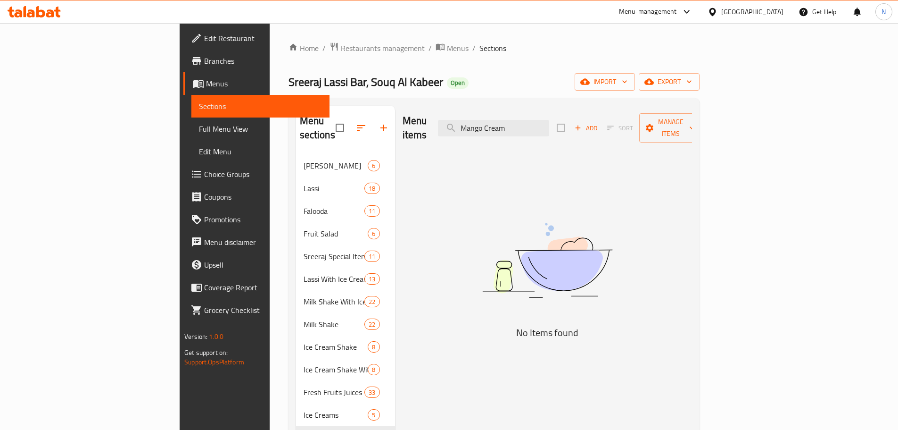
type input "Mango Cream"
click at [548, 124] on input "Mango Cream" at bounding box center [493, 128] width 111 height 17
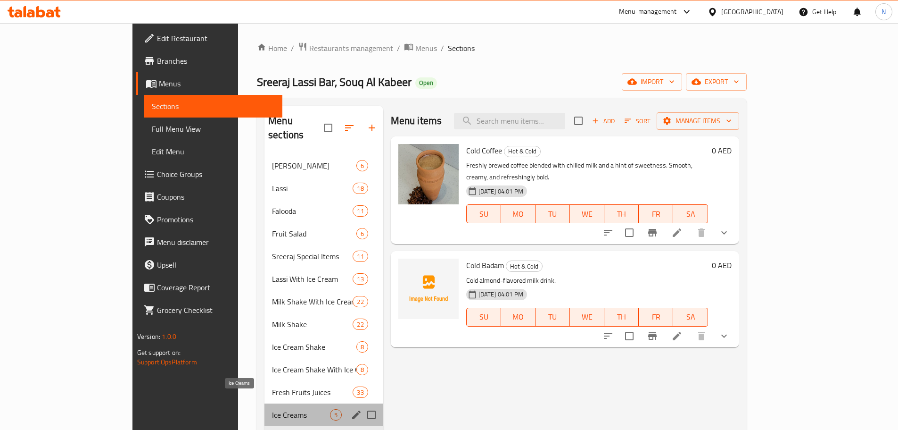
click at [272, 409] on span "Ice Creams" at bounding box center [301, 414] width 58 height 11
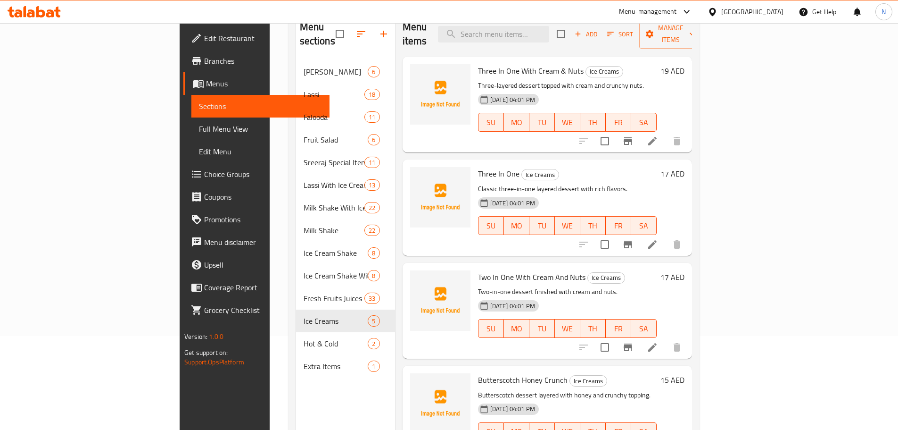
scroll to position [94, 0]
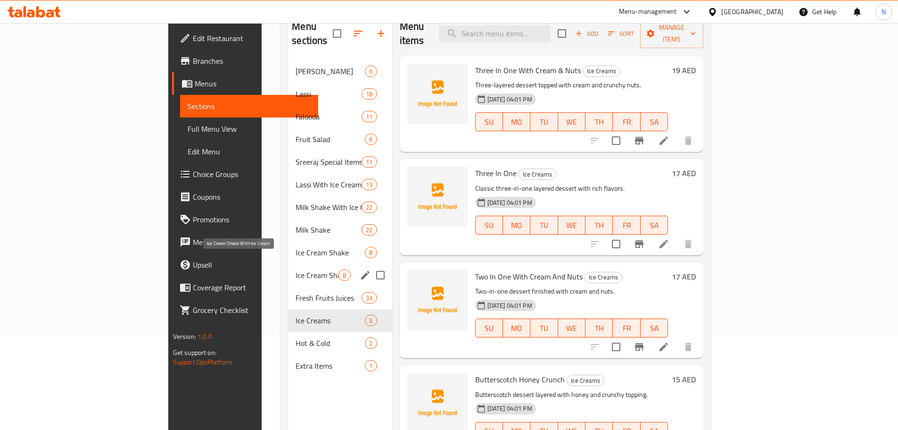
click at [296, 269] on span "Ice Cream Shake With Ice Cream" at bounding box center [317, 274] width 43 height 11
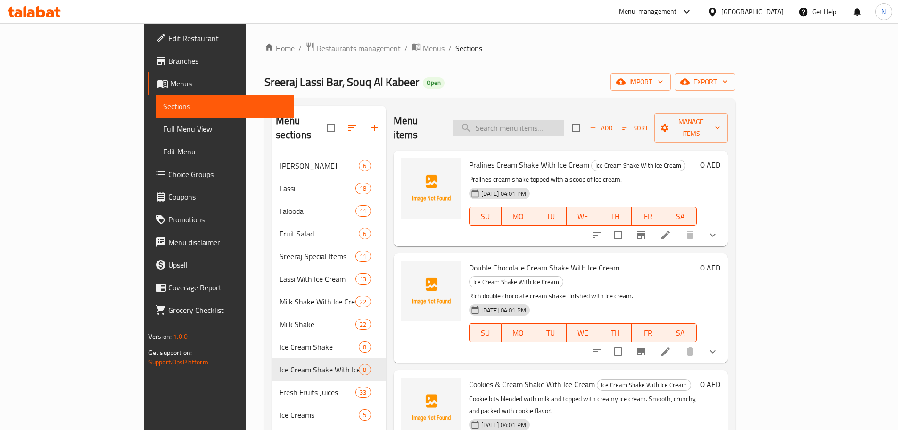
click at [538, 127] on input "search" at bounding box center [508, 128] width 111 height 17
paste input "Mango Cream + Ice Cream"
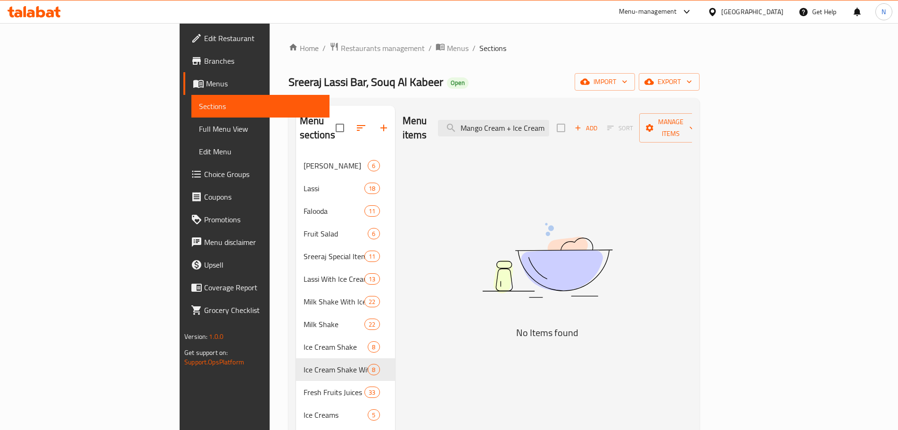
drag, startPoint x: 570, startPoint y: 120, endPoint x: 633, endPoint y: 124, distance: 62.8
click at [633, 124] on div "Menu items Mango Cream + Ice Cream Add Sort Manage items" at bounding box center [548, 128] width 290 height 45
click at [549, 125] on input "Mango Cream" at bounding box center [493, 128] width 111 height 17
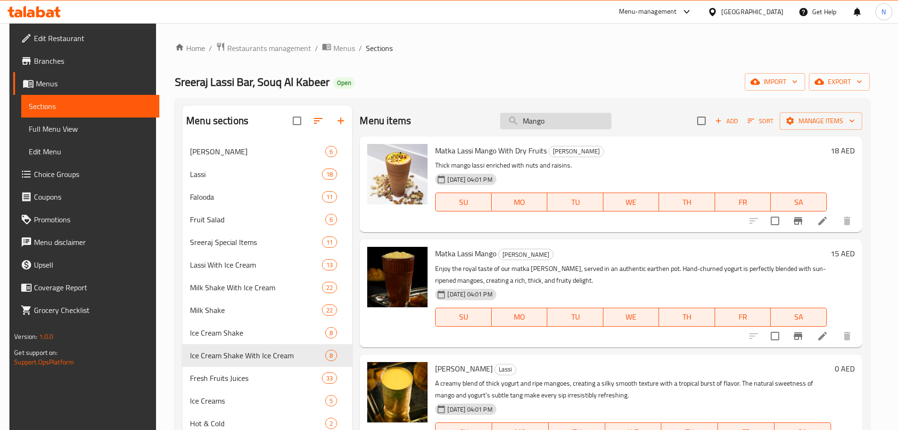
click at [531, 118] on input "Mango" at bounding box center [555, 121] width 111 height 17
paste input "Fruit Salad With Cream"
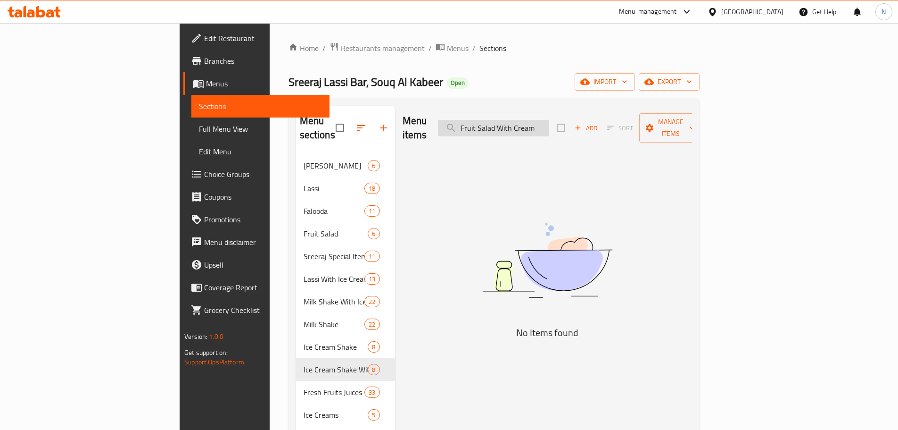
click at [549, 123] on input "Fruit Salad With Cream" at bounding box center [493, 128] width 111 height 17
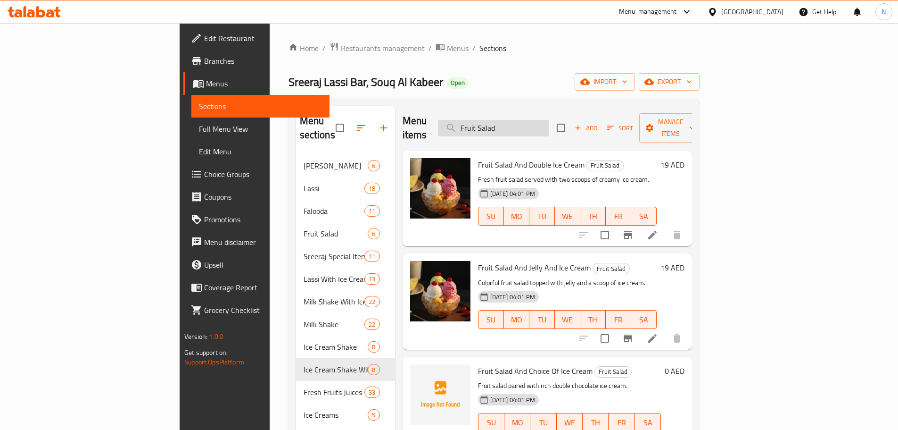
click at [544, 123] on input "Fruit Salad" at bounding box center [493, 128] width 111 height 17
paste input "Dryfruit Kesar Badam Kulfi"
type input "Dryfruit Kesar Badam Kulfi"
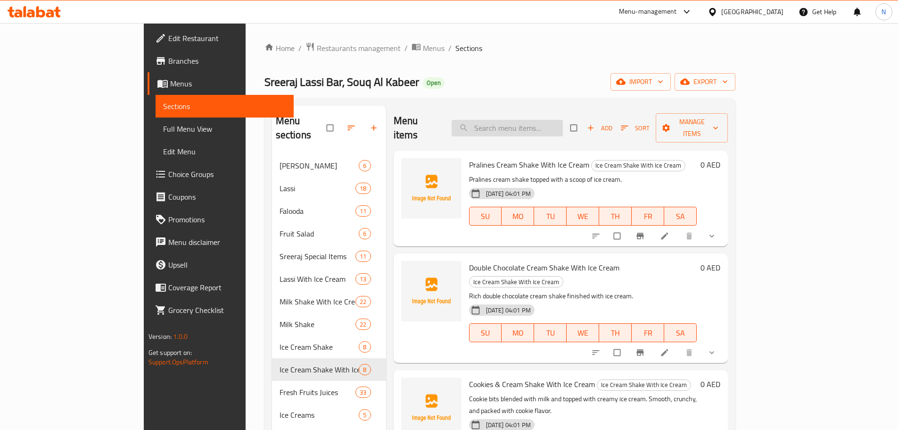
click at [534, 122] on input "search" at bounding box center [507, 128] width 111 height 17
paste input "Dryfruit Kesar Badam Kulfi"
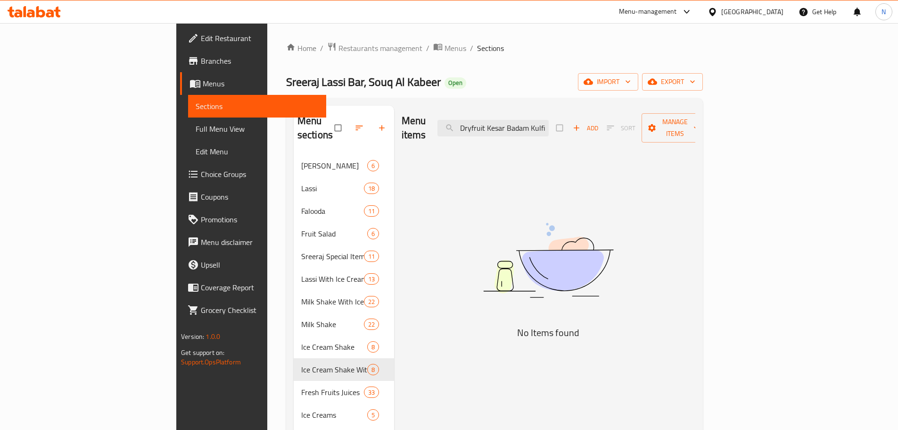
type input "Dryfruit Kesar Badam Kulfi"
click at [583, 123] on span "button" at bounding box center [577, 127] width 11 height 9
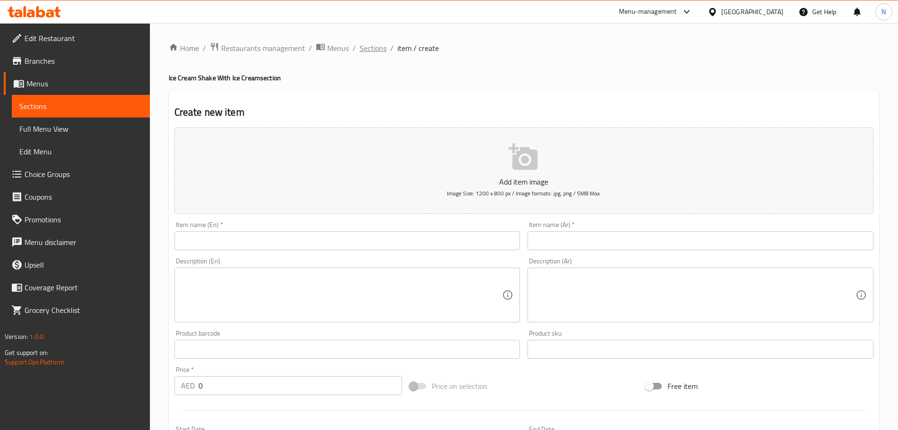
click at [370, 48] on span "Sections" at bounding box center [373, 47] width 27 height 11
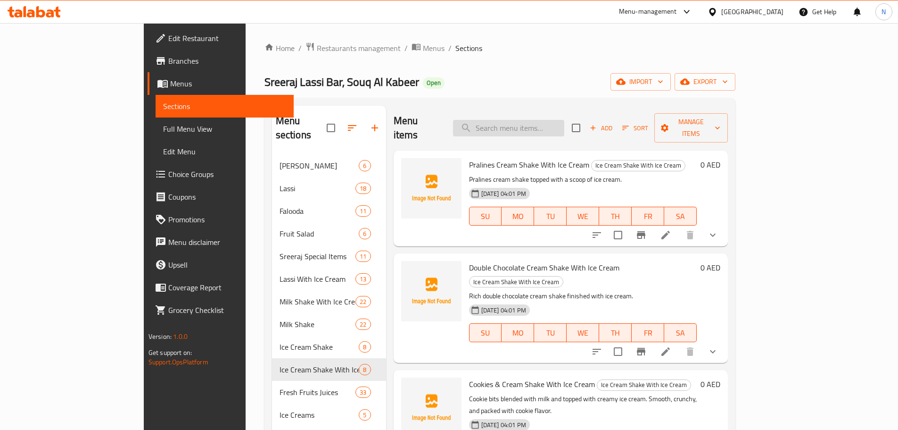
click at [563, 120] on input "search" at bounding box center [508, 128] width 111 height 17
paste input "Mawa Kesar Kulfi"
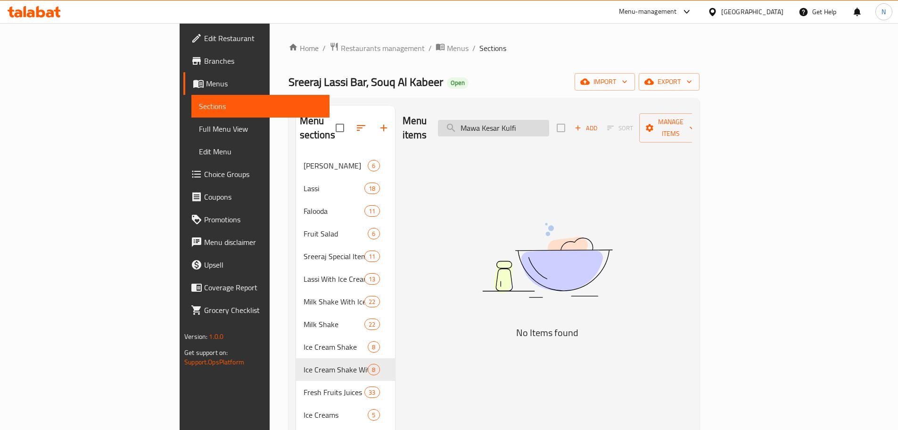
click at [549, 124] on input "Mawa Kesar Kulfi" at bounding box center [493, 128] width 111 height 17
click at [549, 124] on input "[PERSON_NAME]" at bounding box center [493, 128] width 111 height 17
type input "Mawa"
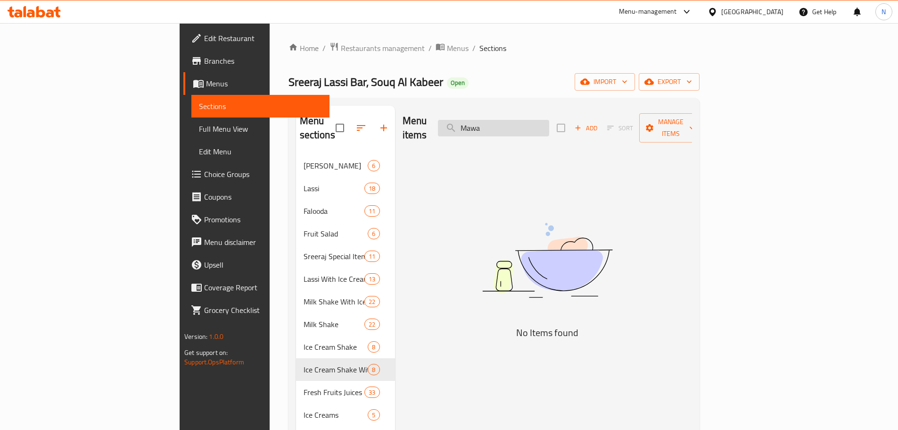
click at [549, 121] on input "Mawa" at bounding box center [493, 128] width 111 height 17
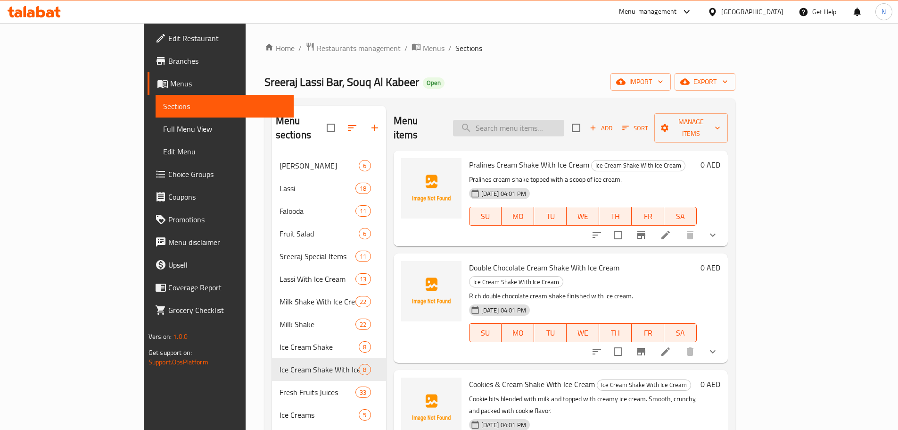
click at [523, 126] on input "search" at bounding box center [508, 128] width 111 height 17
paste input "Saffron Matka Kulfi"
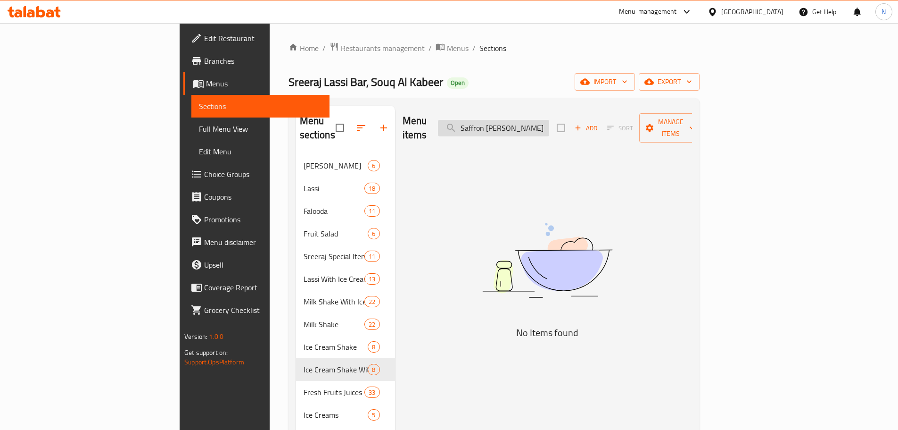
click at [549, 123] on input "Saffron Matka Kulfi" at bounding box center [493, 128] width 111 height 17
click at [549, 123] on input "Saffron Matka" at bounding box center [493, 128] width 111 height 17
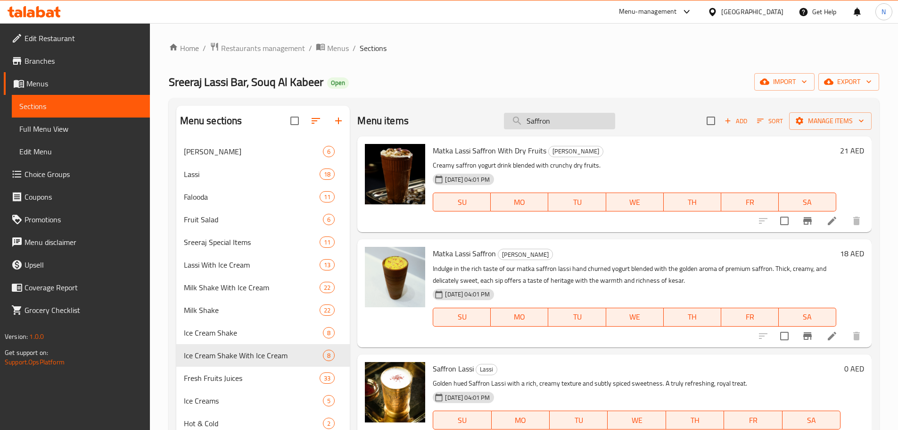
click at [559, 118] on input "Saffron" at bounding box center [559, 121] width 111 height 17
paste input "Masthani Kulfi Cup"
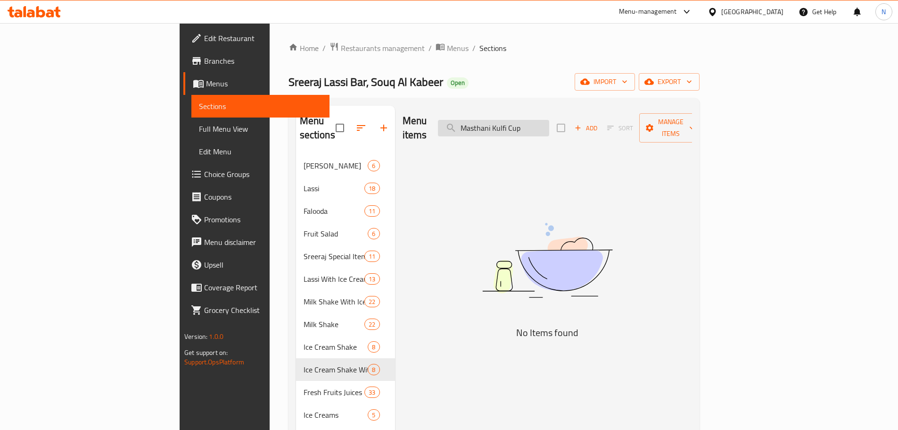
click at [549, 125] on input "Masthani Kulfi Cup" at bounding box center [493, 128] width 111 height 17
click at [549, 120] on input "Masthani Kulfi" at bounding box center [493, 128] width 111 height 17
click at [538, 120] on input "Masthani" at bounding box center [493, 128] width 111 height 17
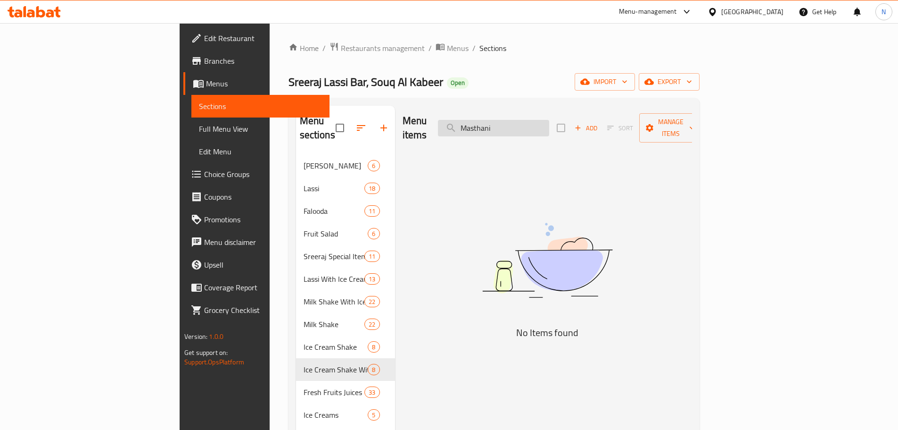
click at [538, 120] on input "Masthani" at bounding box center [493, 128] width 111 height 17
paste input "wa Mishri Kulf"
click at [531, 120] on input "Mawa Mishri Kulfi" at bounding box center [493, 128] width 111 height 17
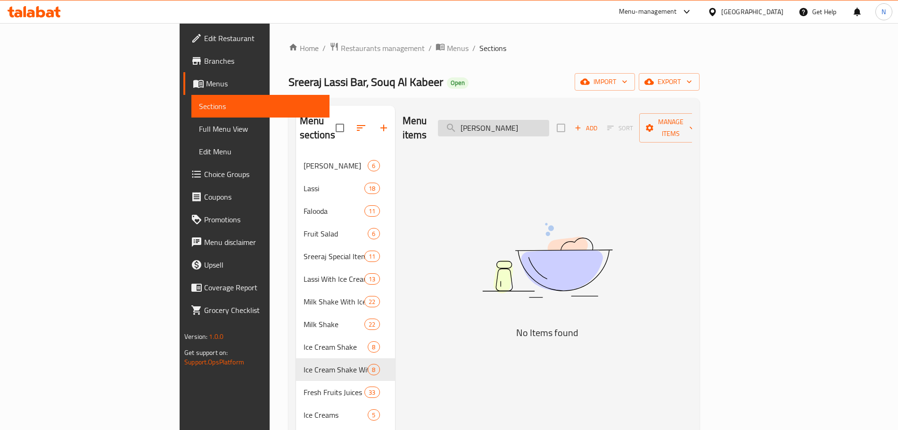
click at [531, 120] on input "Mawa Mishri Kulfi" at bounding box center [493, 128] width 111 height 17
paste input "ngo Juice"
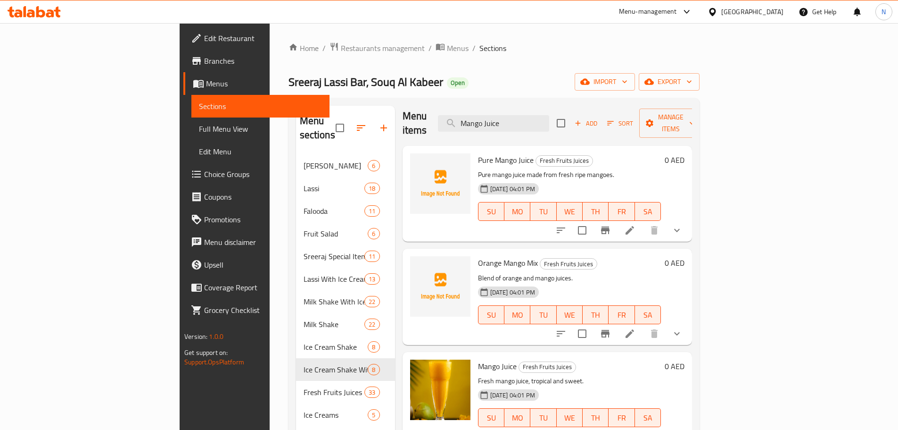
scroll to position [6, 0]
type input "Mango Juice"
click at [636, 429] on icon at bounding box center [629, 434] width 11 height 11
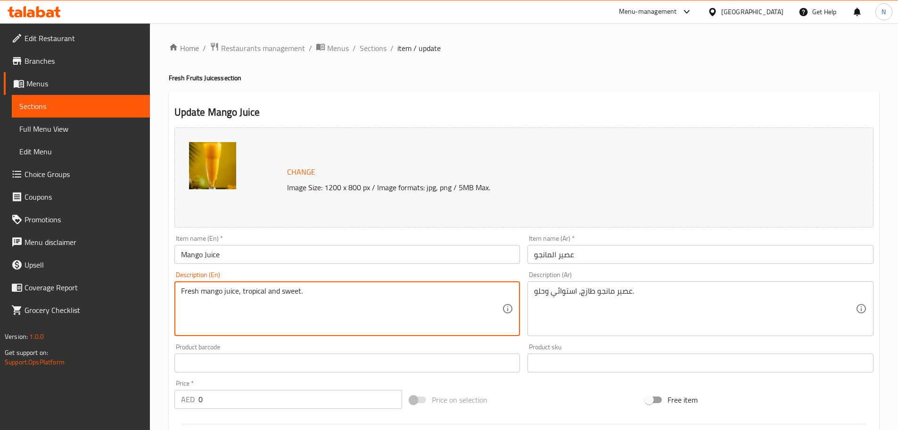
click at [209, 290] on textarea "Fresh mango juice, tropical and sweet." at bounding box center [342, 308] width 322 height 45
paste textarea "es blended into a thick, sweet juice. Full of rich tropical flavor"
type textarea "Fresh mangoes blended into a thick, sweet juice. Full of rich tropical flavor."
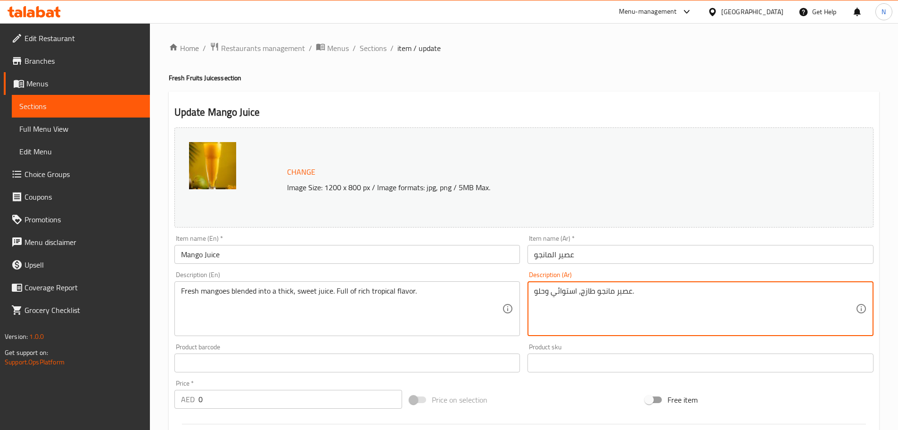
click at [559, 292] on textarea "عصير مانجو طازج، استوائي وحلو." at bounding box center [695, 308] width 322 height 45
paste textarea "ممزوج بعصير كثيف وحلو، غني بنكهة استوائية غنية"
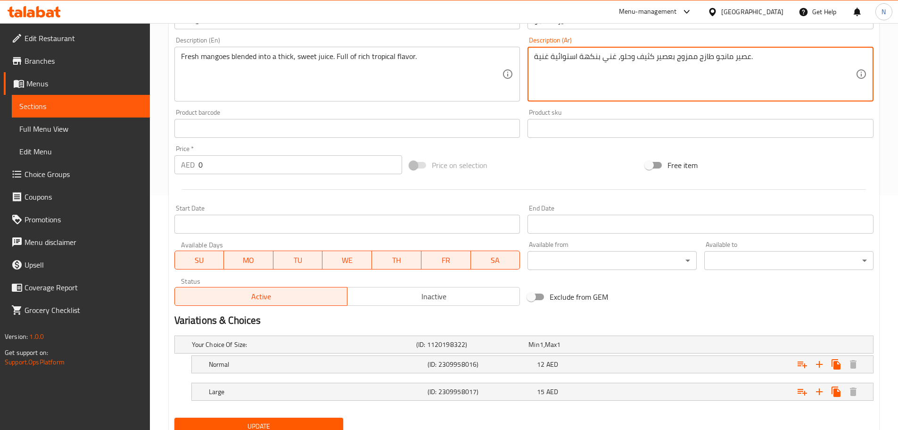
scroll to position [272, 0]
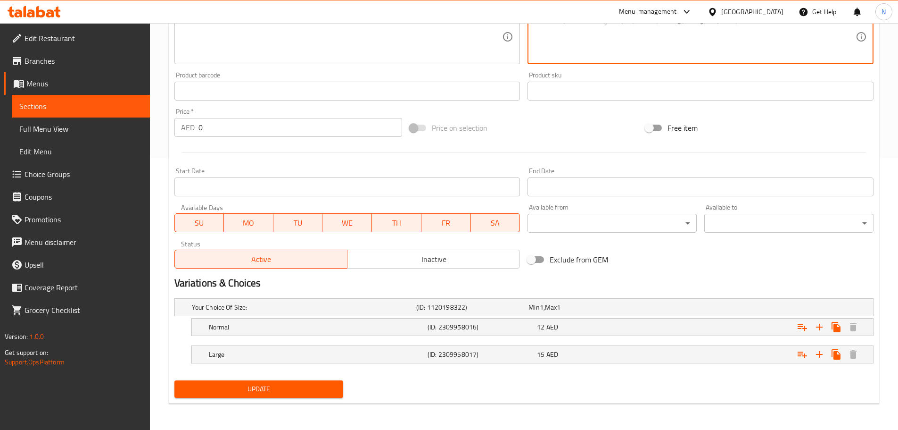
type textarea "عصير مانجو طازج ممزوج بعصير كثيف وحلو، غني بنكهة استوائية غنية."
click at [273, 383] on span "Update" at bounding box center [259, 389] width 154 height 12
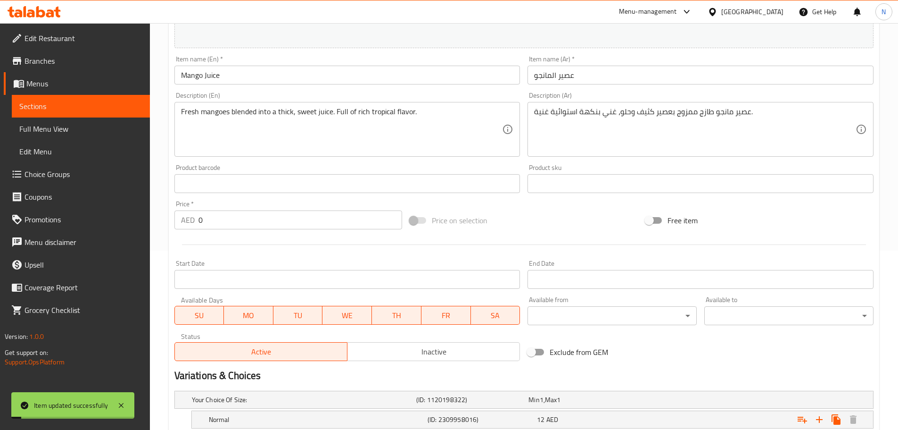
scroll to position [0, 0]
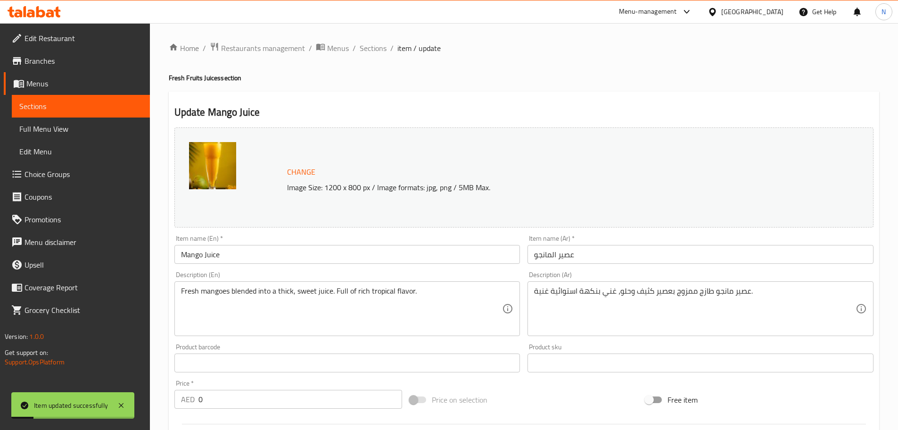
drag, startPoint x: 371, startPoint y: 49, endPoint x: 373, endPoint y: 61, distance: 12.5
click at [371, 49] on span "Sections" at bounding box center [373, 47] width 27 height 11
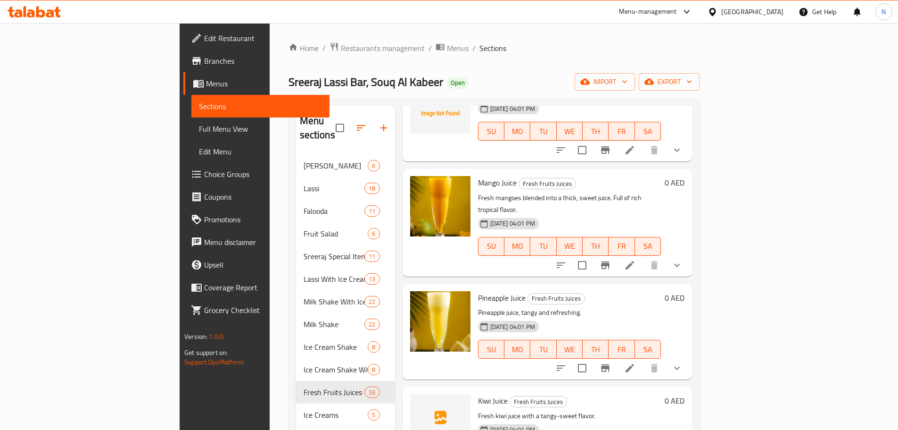
scroll to position [1839, 0]
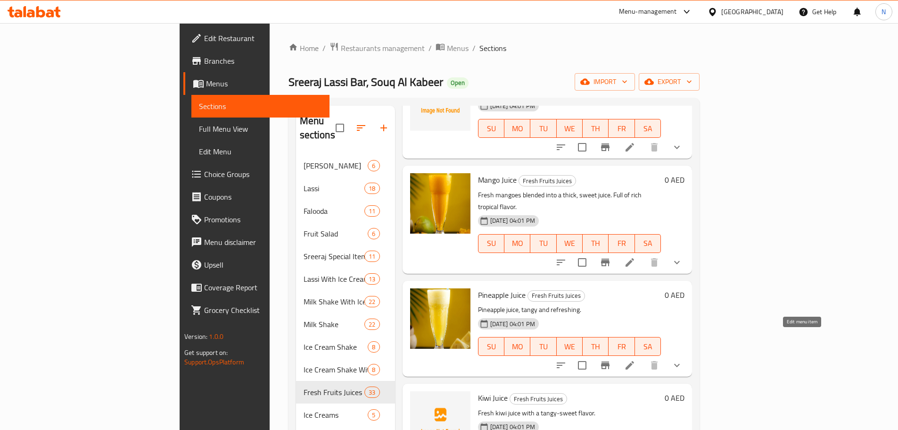
click at [634, 361] on icon at bounding box center [630, 365] width 8 height 8
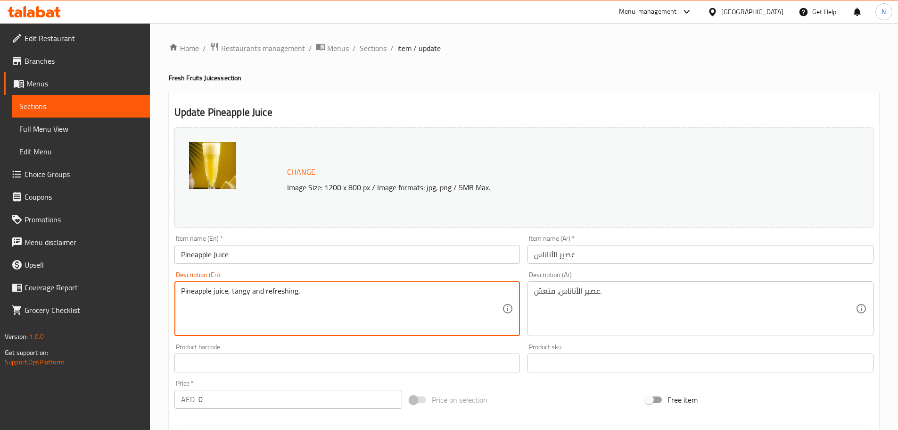
click at [244, 294] on textarea "Pineapple juice, tangy and refreshing." at bounding box center [342, 308] width 322 height 45
paste textarea "Juicy pineapples blended into a tangy-sweet, refreshing drink"
type textarea "Juicy pineapples blended into a tangy-sweet, refreshing drink."
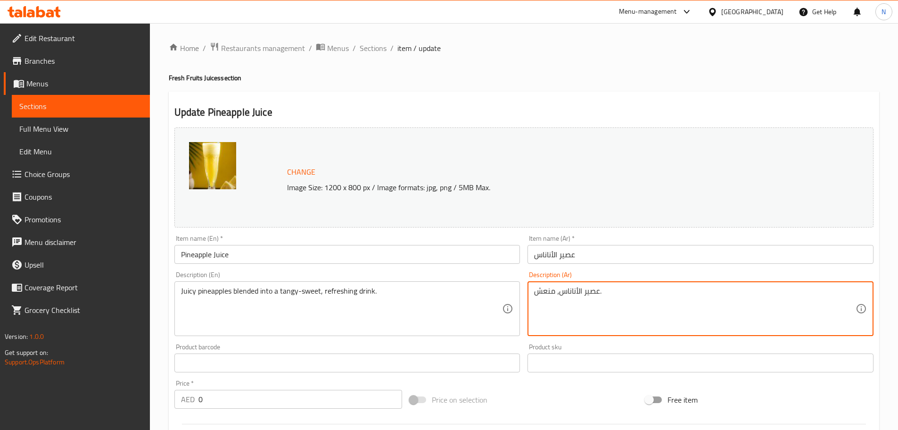
click at [545, 291] on textarea "عصير الأناناس، منعش." at bounding box center [695, 308] width 322 height 45
paste textarea "ناناس لذيذ ممزوج في مشروب منعش ولذيذ"
type textarea "أناناس لذيذ ممزوج في مشروب منعش ولذيذ."
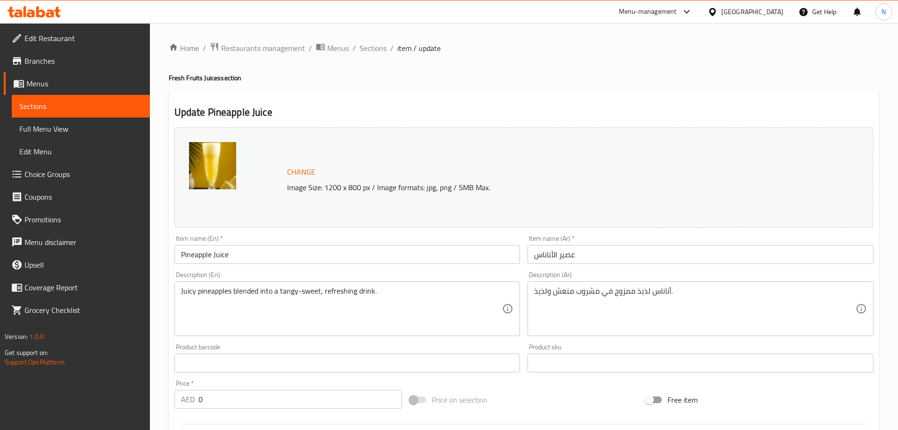
click at [543, 404] on div "Price on selection" at bounding box center [524, 399] width 236 height 25
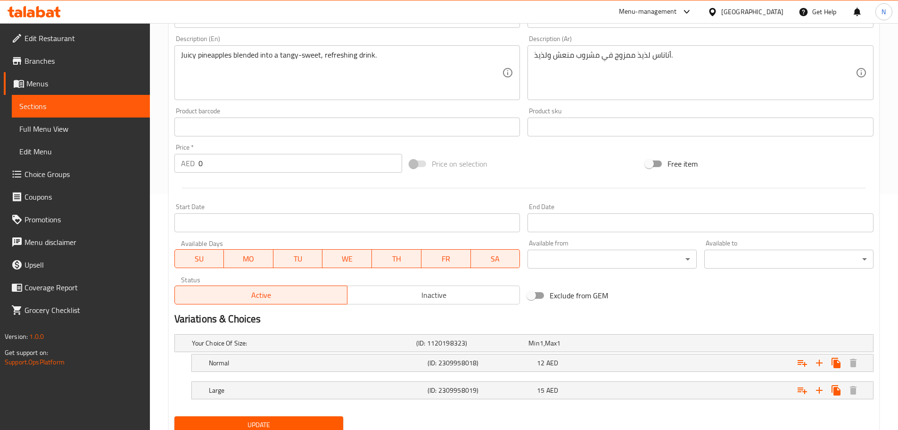
scroll to position [272, 0]
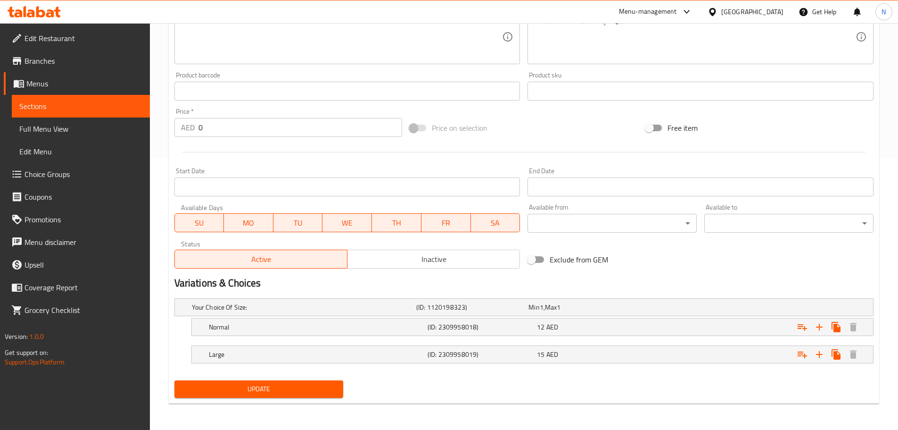
click at [278, 391] on span "Update" at bounding box center [259, 389] width 154 height 12
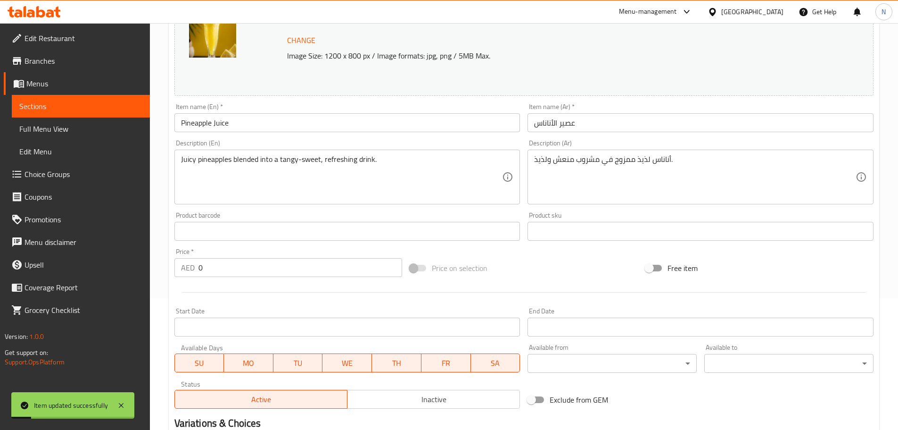
scroll to position [0, 0]
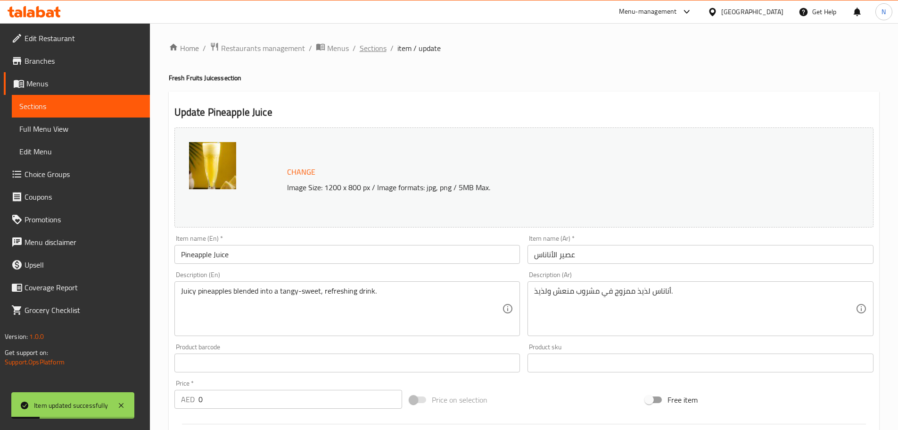
click at [375, 48] on span "Sections" at bounding box center [373, 47] width 27 height 11
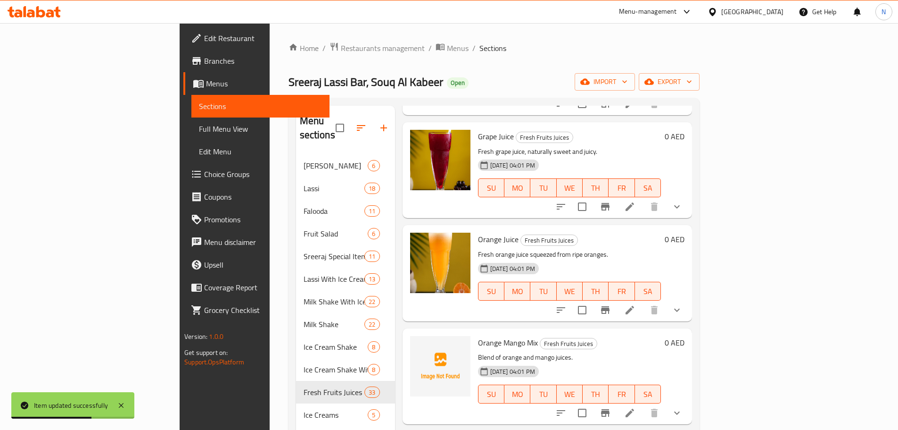
scroll to position [1415, 0]
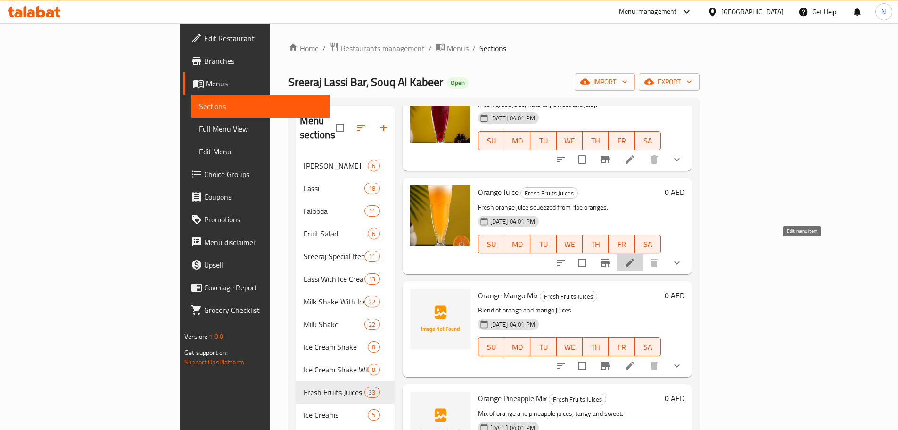
click at [636, 257] on icon at bounding box center [629, 262] width 11 height 11
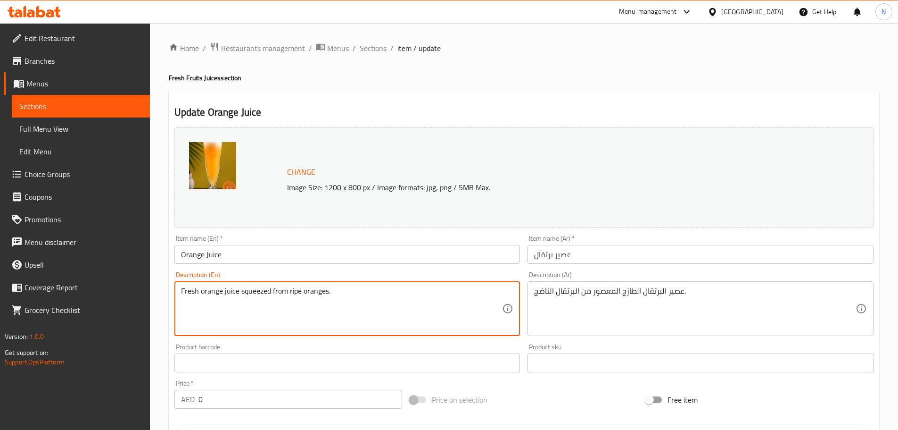
click at [288, 291] on textarea "Fresh orange juice squeezed from ripe oranges." at bounding box center [342, 308] width 322 height 45
paste textarea "s blended into a tangy-sweet, refreshing juice. Bright, citrusy, and full of fl…"
type textarea "Fresh oranges blended into a tangy-sweet, refreshing juice. Bright, citrusy, an…"
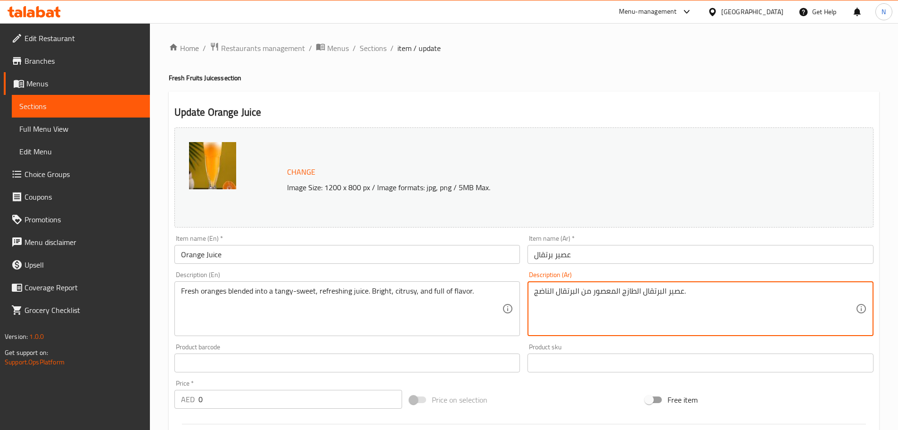
click at [547, 287] on textarea "عصير البرتقال الطازج المعصور من البرتقال الناضج." at bounding box center [695, 308] width 322 height 45
paste textarea "رتقال طازج ممزوج بنكهة حلوة لاذعة ومنعشة. نكهة حمضية منعشة وغنية بالنكهة"
type textarea "عصير برتقال طازج ممزوج بنكهة حلوة لاذعة ومنعشة. نكهة حمضية منعشة وغنية بالنكهة."
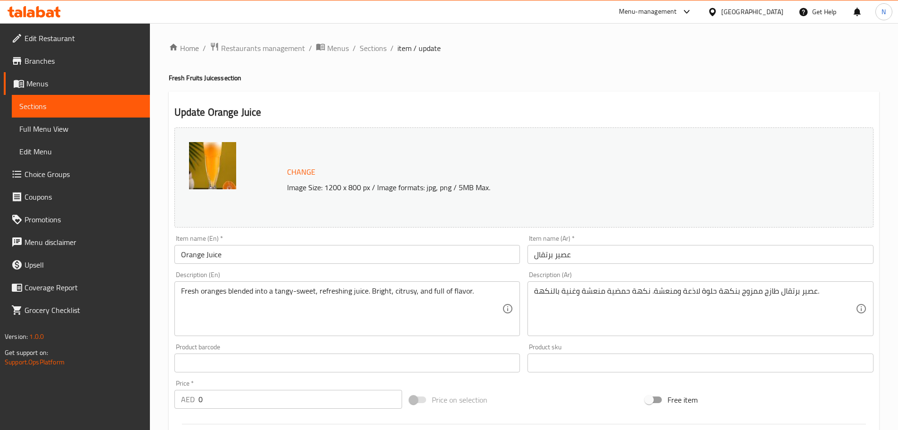
click at [573, 399] on div "Price on selection" at bounding box center [524, 399] width 236 height 25
click at [514, 401] on div "Price on selection" at bounding box center [524, 399] width 236 height 25
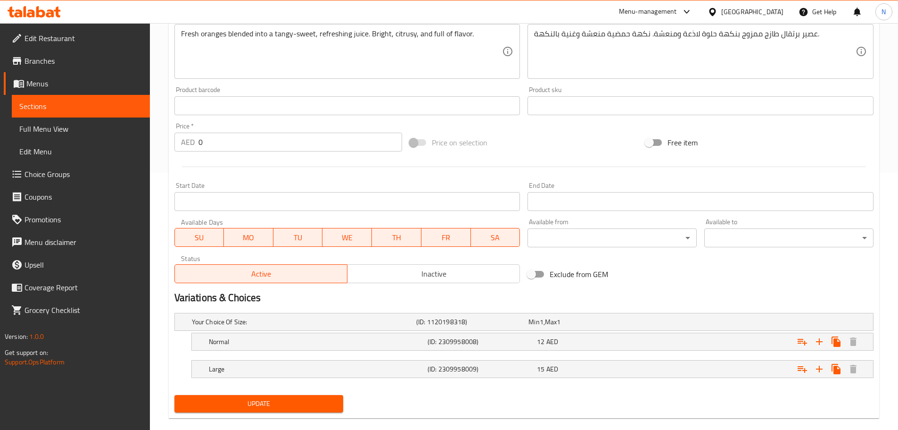
scroll to position [272, 0]
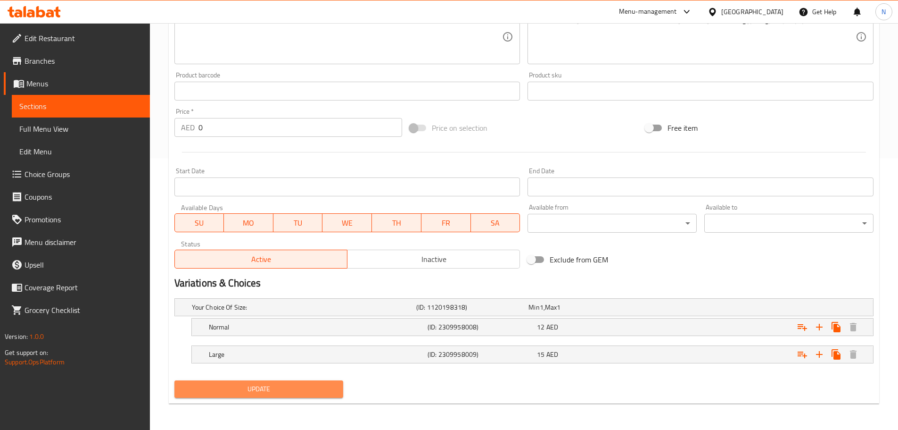
click at [223, 386] on span "Update" at bounding box center [259, 389] width 154 height 12
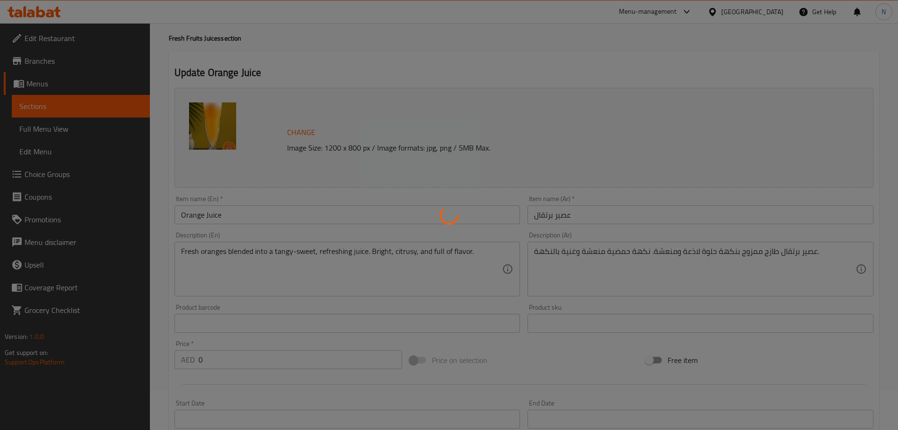
scroll to position [0, 0]
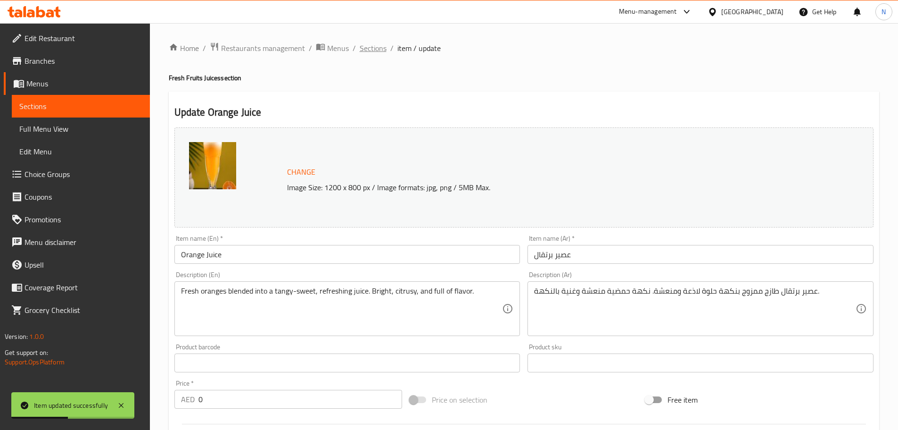
click at [366, 45] on span "Sections" at bounding box center [373, 47] width 27 height 11
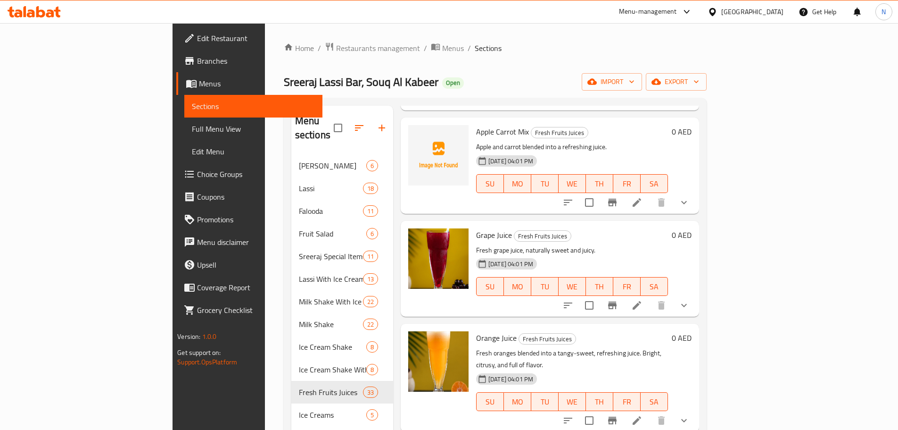
scroll to position [1273, 0]
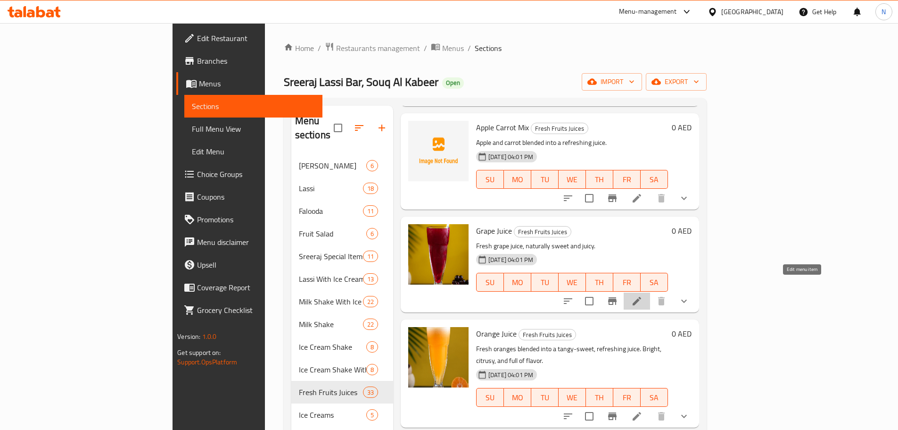
click at [643, 295] on icon at bounding box center [636, 300] width 11 height 11
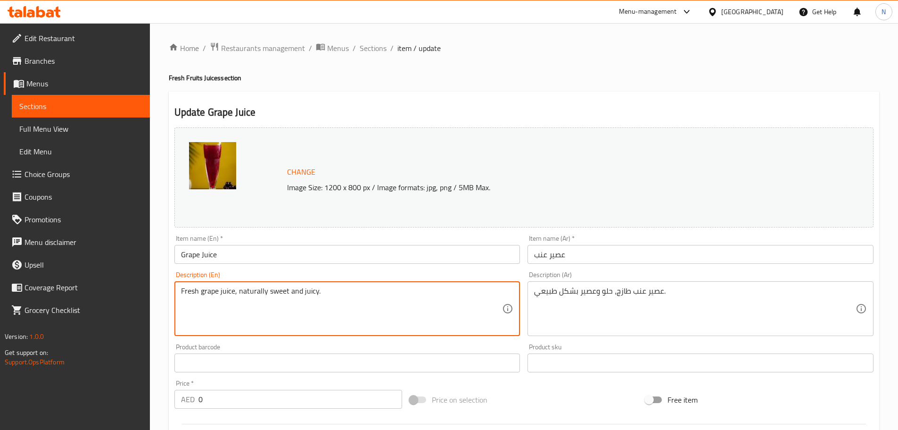
click at [270, 291] on textarea "Fresh grape juice, naturally sweet and juicy." at bounding box center [342, 308] width 322 height 45
paste textarea "s blended into a sweet, fruity juice. Bold, juicy, and full of grape flavor"
type textarea "Fresh grapes blended into a sweet, fruity juice. Bold, juicy, and full of grape…"
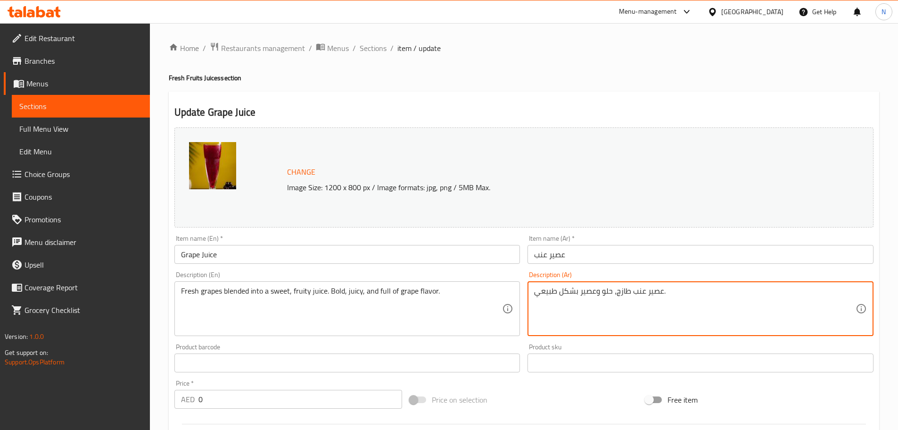
click at [570, 298] on textarea "عصير عنب طازج، حلو وعصير بشكل طبيعي." at bounding box center [695, 308] width 322 height 45
paste textarea "نب طازج ممزوج بعصير حلو وفاكهي. جريء، غني بالعصير، وغني بنكهة العنب"
type textarea "عنب طازج ممزوج بعصير حلو وفاكهي. جريء، غني بالعصير، وغني بنكهة العنب."
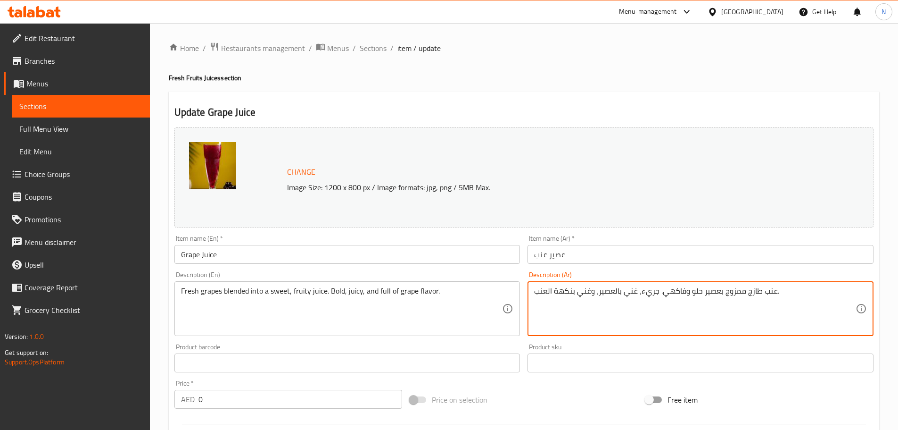
click at [531, 400] on div "Price on selection" at bounding box center [524, 399] width 236 height 25
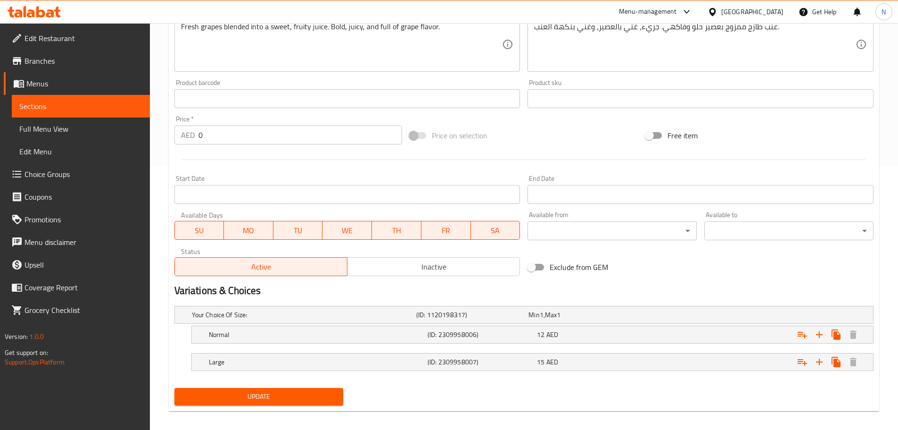
scroll to position [272, 0]
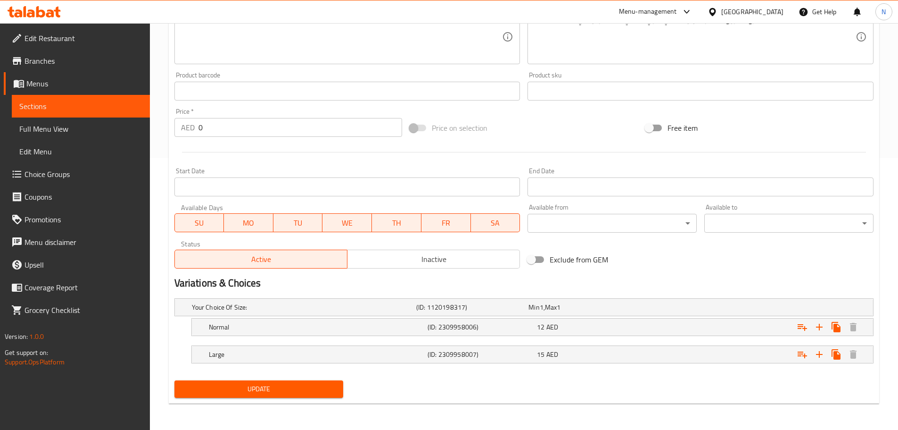
click at [249, 388] on span "Update" at bounding box center [259, 389] width 154 height 12
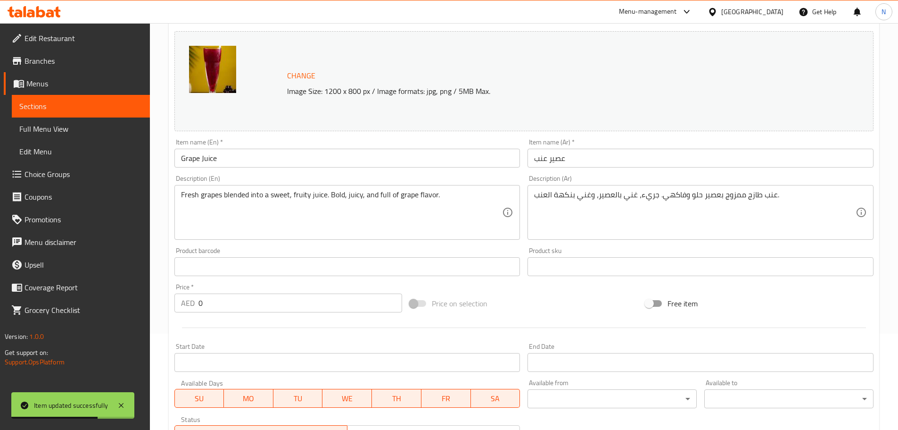
scroll to position [0, 0]
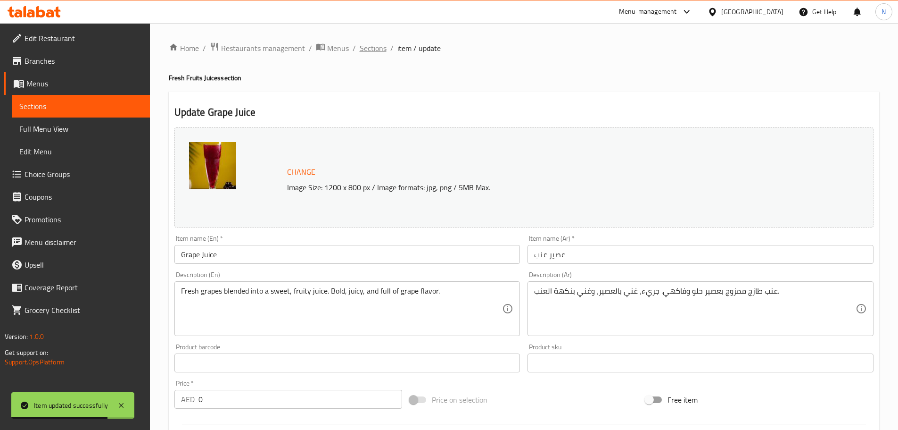
click at [365, 50] on span "Sections" at bounding box center [373, 47] width 27 height 11
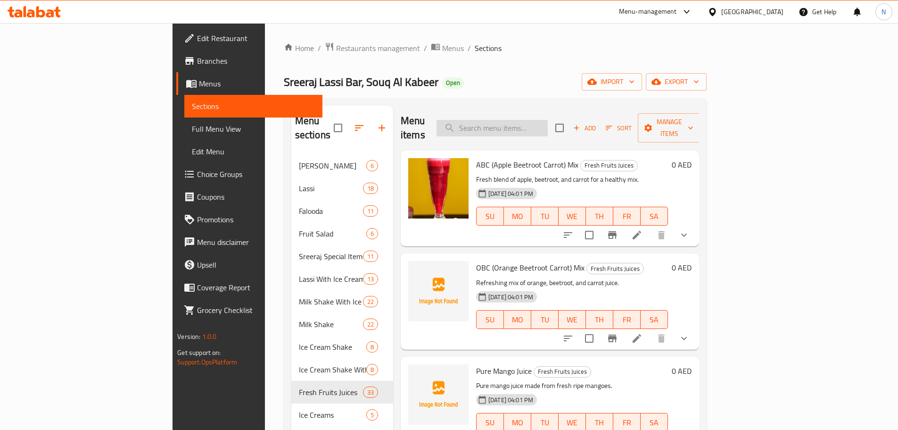
click at [537, 126] on input "search" at bounding box center [492, 128] width 111 height 17
paste input "Pomegranate"
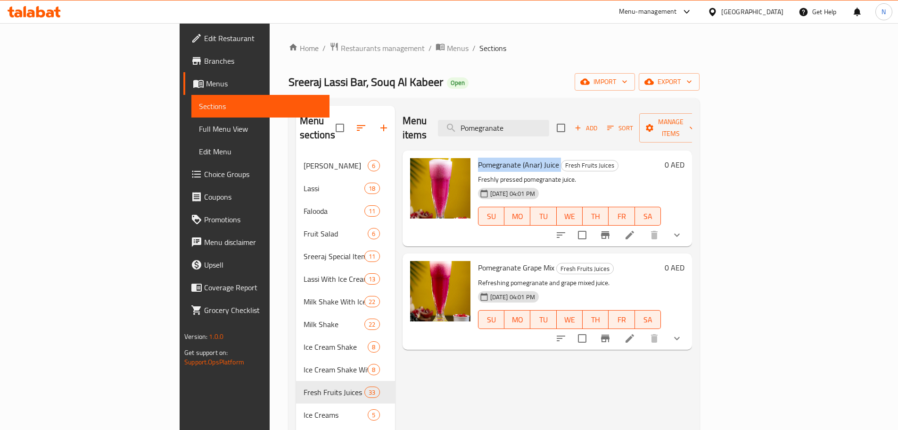
drag, startPoint x: 515, startPoint y: 148, endPoint x: 433, endPoint y: 154, distance: 82.3
click at [478, 158] on h6 "Pomegranate (Anar) Juice Fresh Fruits Juices" at bounding box center [569, 164] width 183 height 13
copy h6 "Pomegranate (Anar) Juice"
drag, startPoint x: 511, startPoint y: 249, endPoint x: 431, endPoint y: 259, distance: 80.3
click at [474, 259] on div "Pomegranate Grape Mix Fresh Fruits Juices Refreshing pomegranate and grape mixe…" at bounding box center [569, 301] width 191 height 88
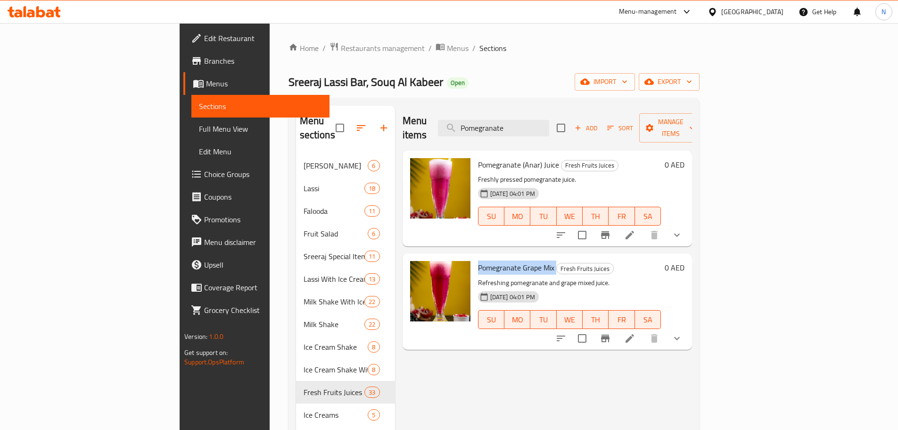
copy h6 "Pomegranate Grape Mix"
click at [549, 124] on input "Pomegranate" at bounding box center [493, 128] width 111 height 17
paste input "Water Melon"
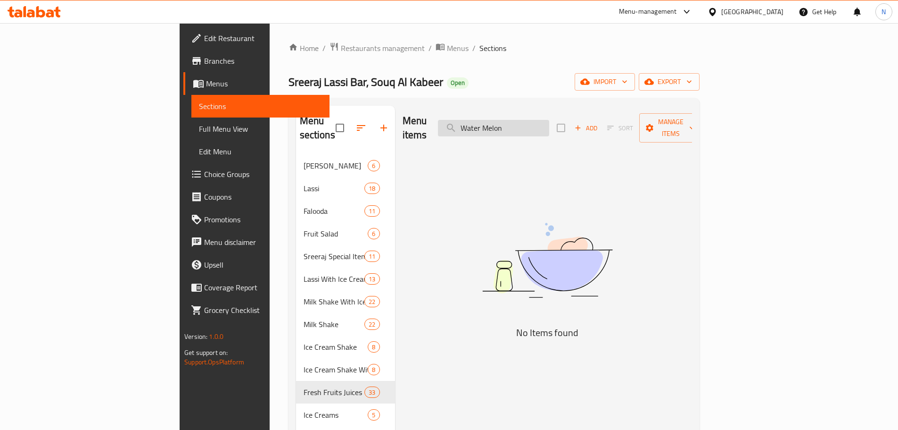
click at [548, 120] on input "Water Melon" at bounding box center [493, 128] width 111 height 17
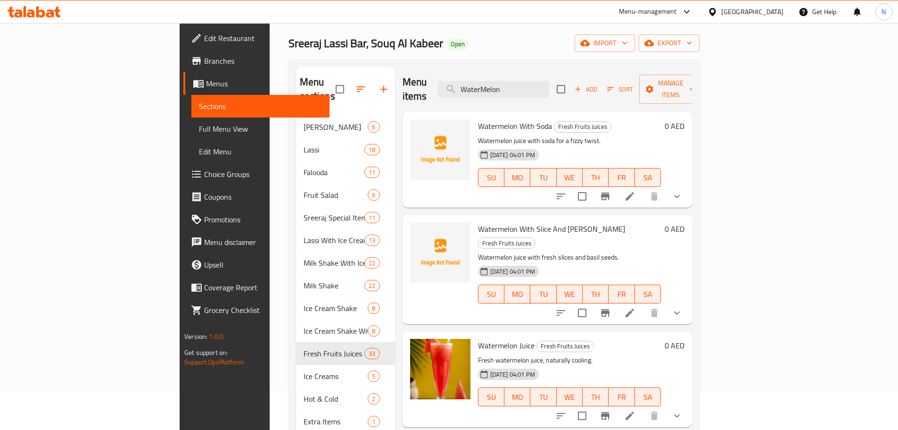
scroll to position [132, 0]
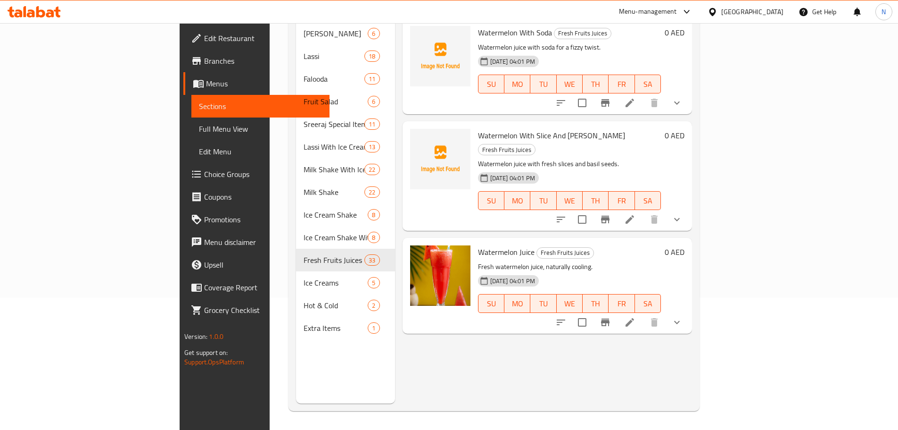
type input "WaterMelon"
click at [643, 314] on li at bounding box center [630, 322] width 26 height 17
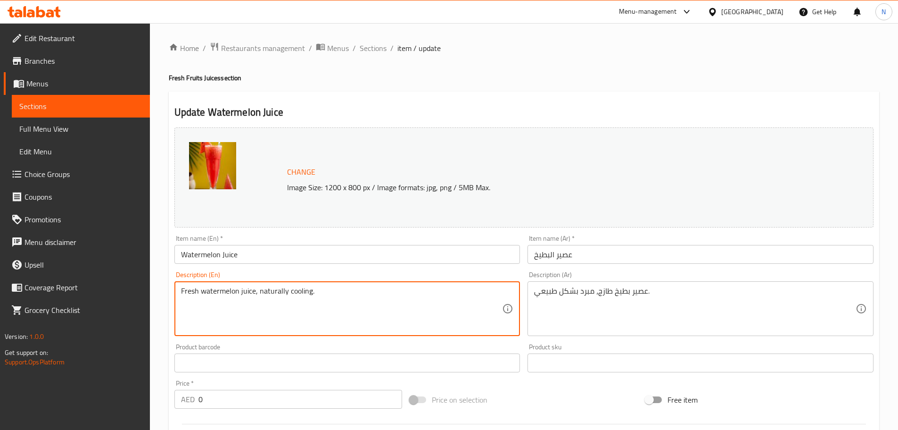
click at [248, 295] on textarea "Fresh watermelon juice, naturally cooling." at bounding box center [342, 308] width 322 height 45
paste textarea "blended into a cool, juicy drink. Light, refreshing, and perfect for hot days"
type textarea "Fresh watermelon blended into a cool, juicy drink. Light, refreshing, and perfe…"
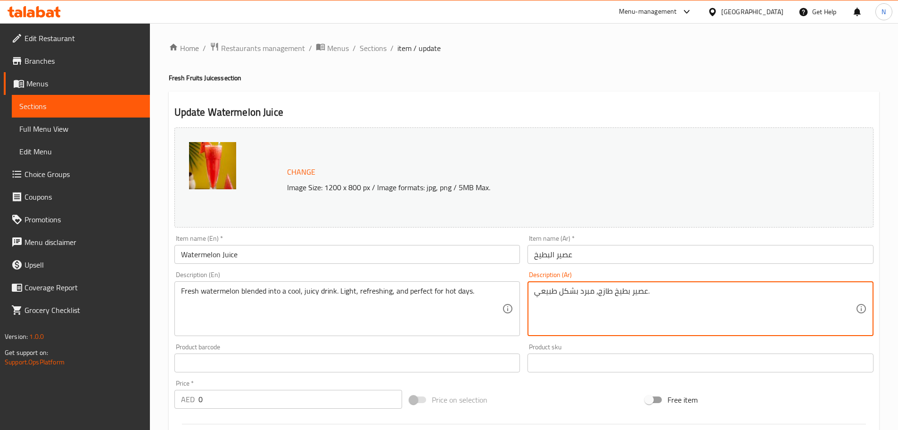
click at [601, 298] on textarea "عصير بطيخ طازج، مبرد بشكل طبيعي." at bounding box center [695, 308] width 322 height 45
paste textarea "طيخ طازج ممزوج بمشروب بارد وعصير. خفيف ومنعش، مثالي للأيام الحارة"
type textarea "بطيخ طازج ممزوج بمشروب بارد وعصير. خفيف ومنعش، مثالي للأيام الحارة."
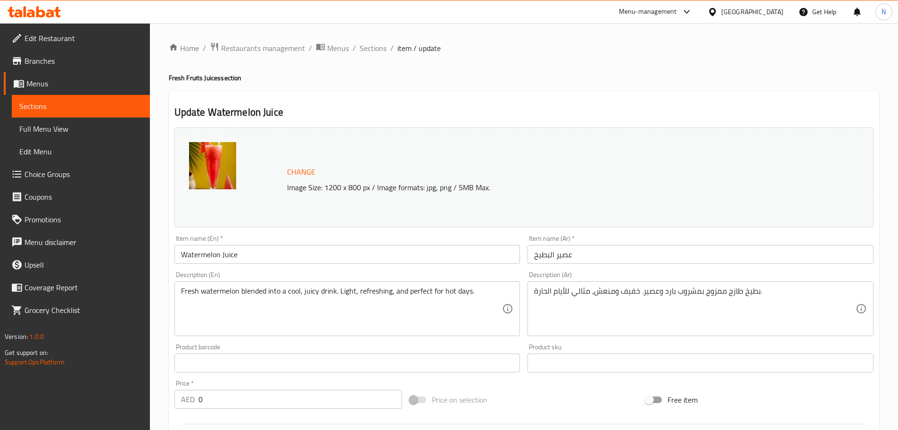
click at [557, 402] on div "Price on selection" at bounding box center [524, 399] width 236 height 25
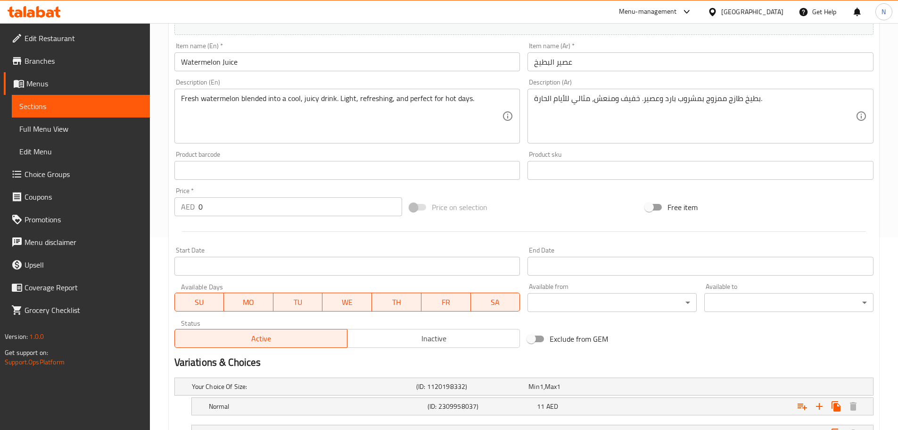
scroll to position [272, 0]
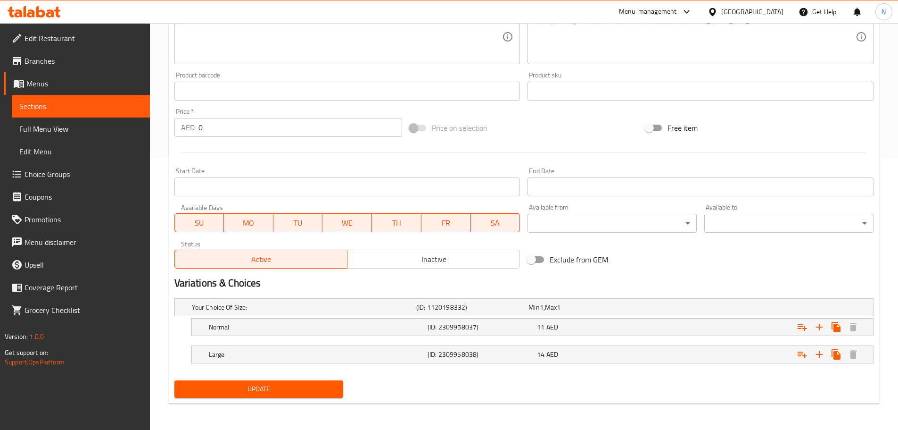
click at [253, 391] on span "Update" at bounding box center [259, 389] width 154 height 12
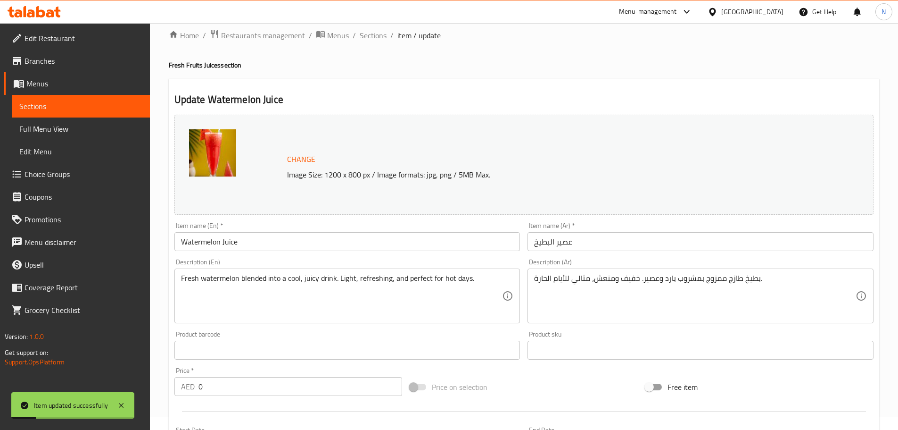
scroll to position [0, 0]
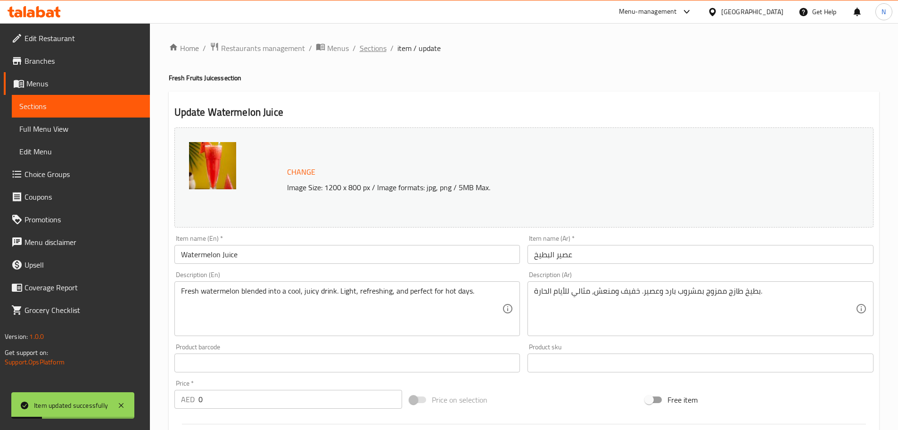
click at [377, 52] on span "Sections" at bounding box center [373, 47] width 27 height 11
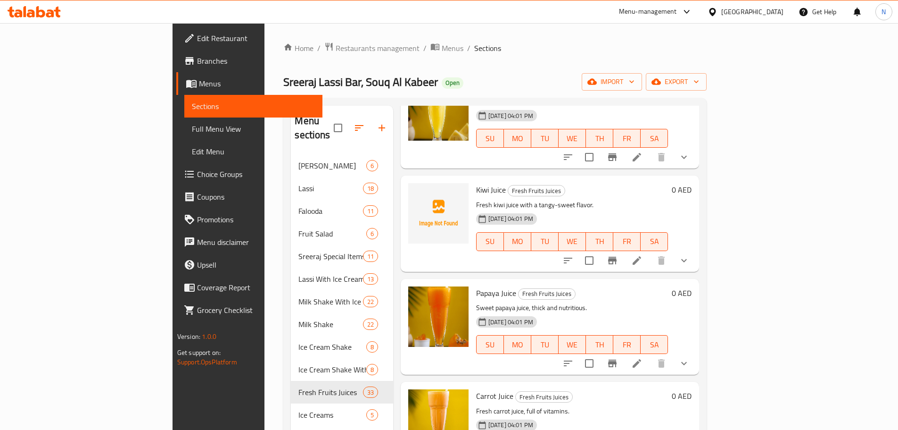
scroll to position [2075, 0]
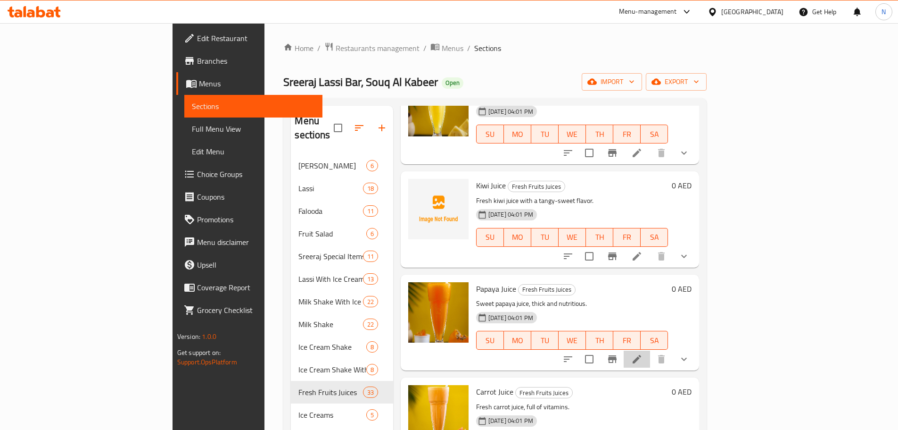
click at [650, 350] on li at bounding box center [637, 358] width 26 height 17
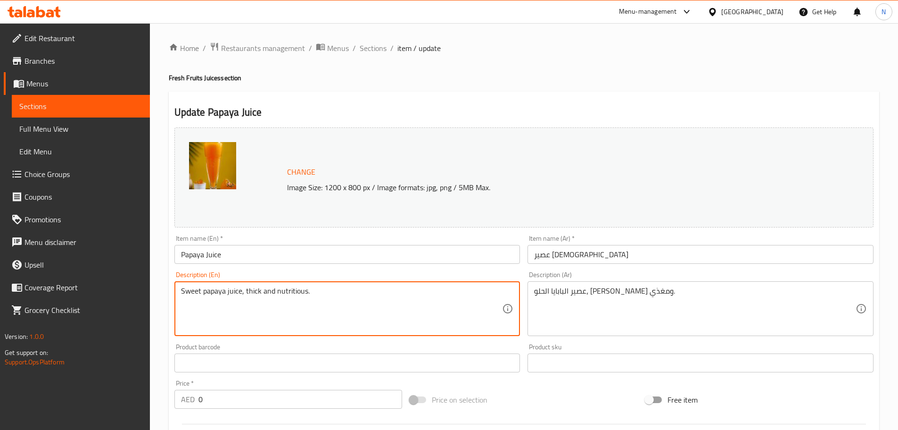
click at [309, 296] on textarea "Sweet papaya juice, thick and nutritious." at bounding box center [342, 308] width 322 height 45
paste textarea "Fresh papayas blended into a smooth, naturally sweet juice. Light, fruity, and …"
type textarea "Fresh papayas blended into a smooth, naturally sweet juice. Light, fruity, and …"
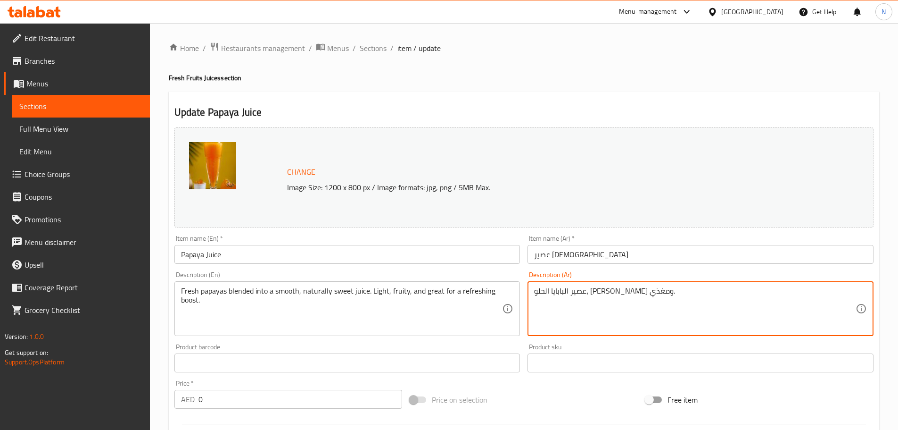
click at [544, 290] on textarea "عصير البابايا الحلو، سميك ومغذي." at bounding box center [695, 308] width 322 height 45
paste textarea "ابايا طازجة ممزوجة بعصير ناعم وحلو طبيعيًا. خفيف، فاكهي، ومثالي لمنح شعور بالان…"
type textarea "بابايا طازجة ممزوجة بعصير ناعم وحلو طبيعيًا. خفيف، فاكهي، ومثالي لمنح شعور بالا…"
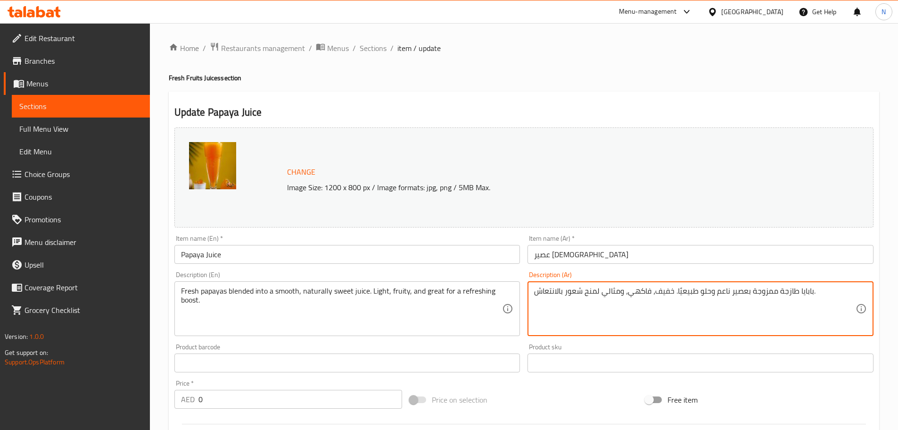
click at [518, 394] on div "Price on selection" at bounding box center [524, 399] width 236 height 25
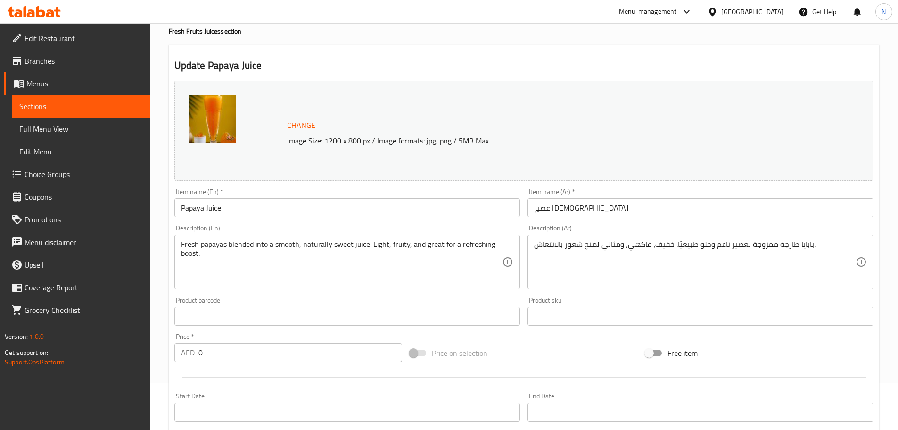
scroll to position [272, 0]
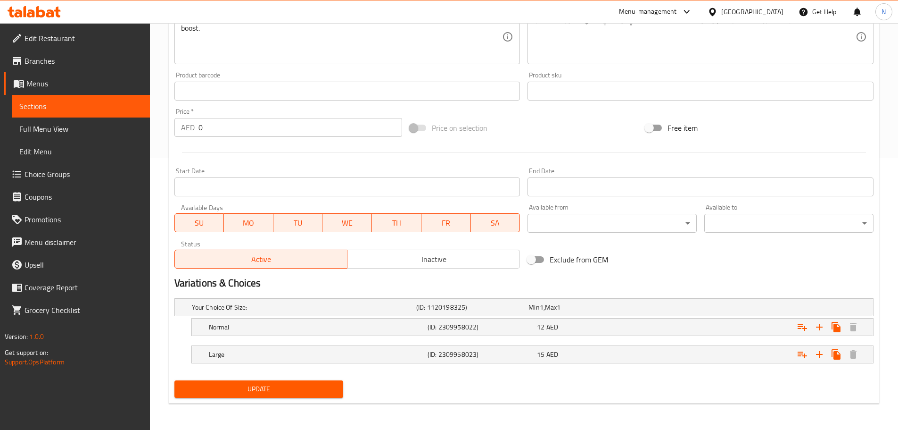
click at [259, 382] on button "Update" at bounding box center [258, 388] width 169 height 17
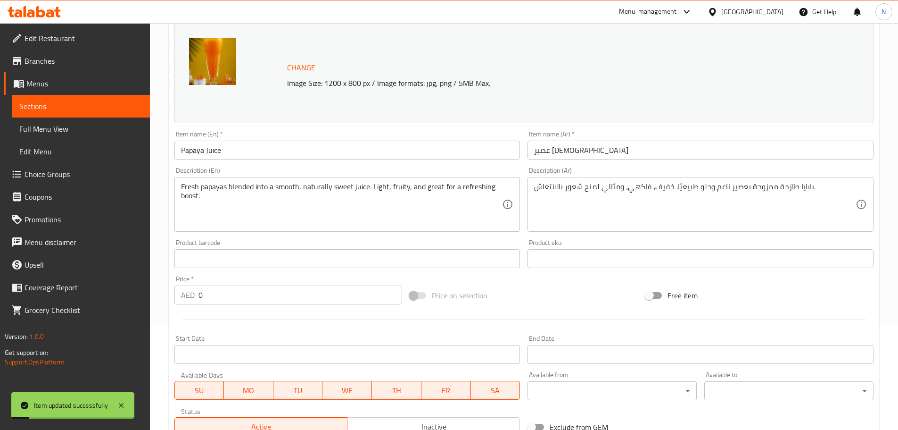
scroll to position [0, 0]
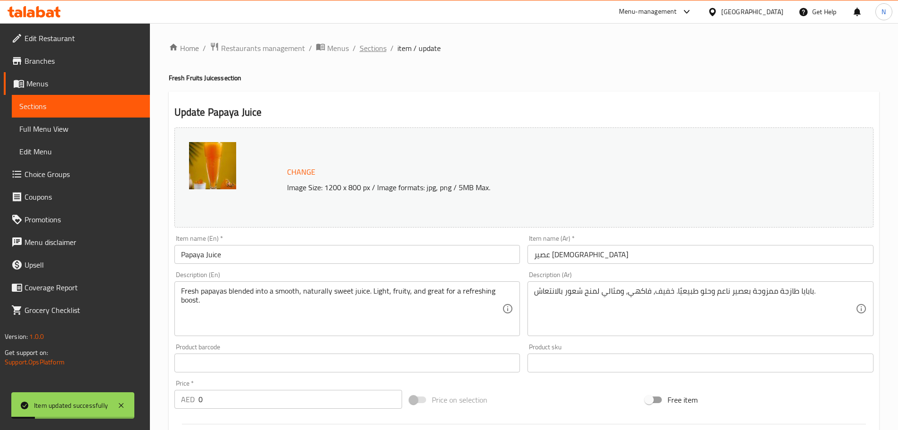
click at [369, 46] on span "Sections" at bounding box center [373, 47] width 27 height 11
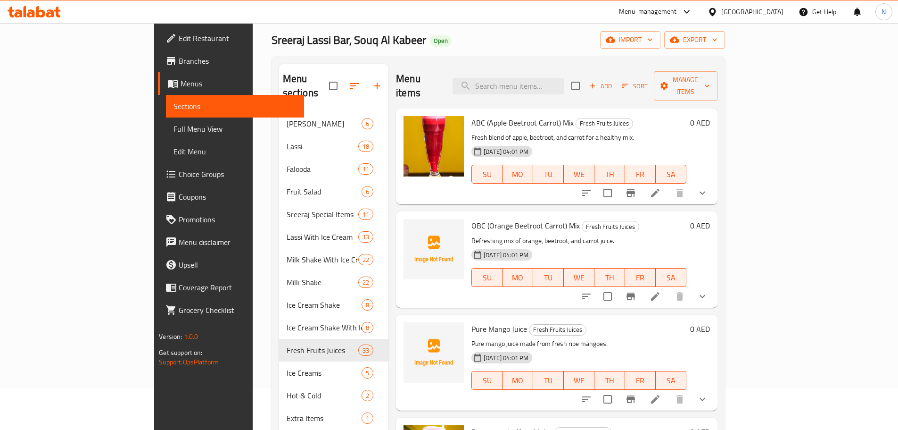
scroll to position [38, 0]
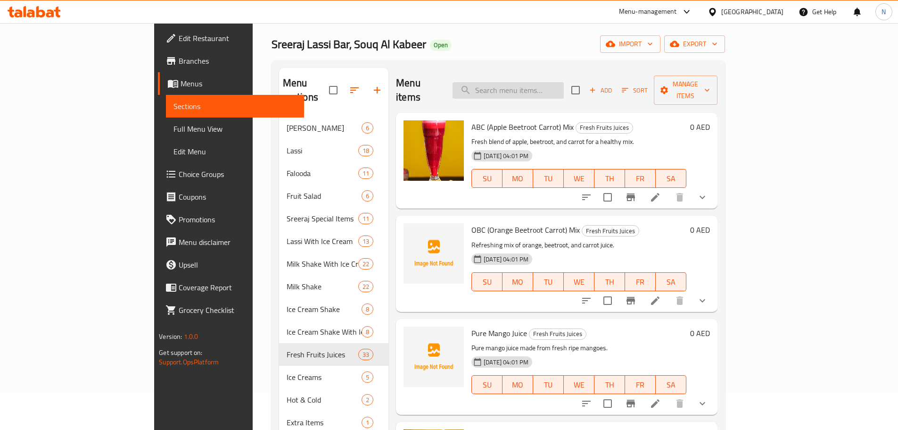
click at [519, 88] on input "search" at bounding box center [508, 90] width 111 height 17
paste input "Apple"
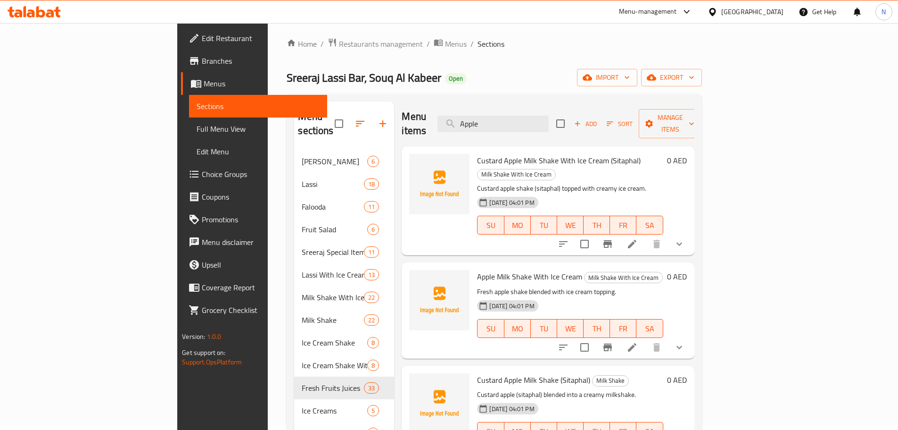
scroll to position [0, 0]
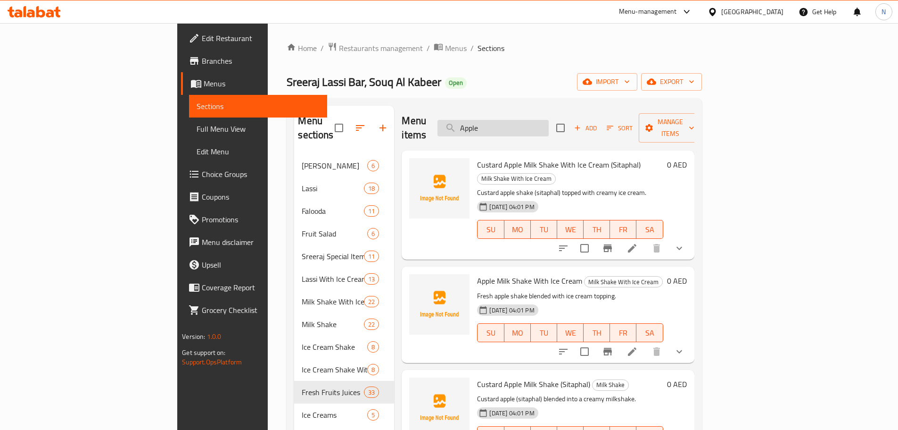
click at [535, 120] on input "Apple" at bounding box center [493, 128] width 111 height 17
paste input "Bonanza (mango+orange Juice)"
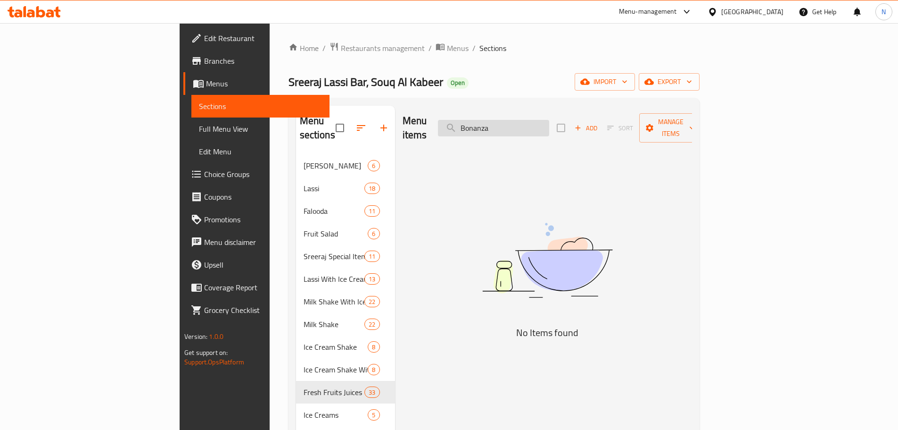
click at [549, 124] on input "Bonanza" at bounding box center [493, 128] width 111 height 17
click at [534, 120] on input "Bonanza" at bounding box center [493, 128] width 111 height 17
paste input "Mango Mirch Juice (sweet&Spicy)"
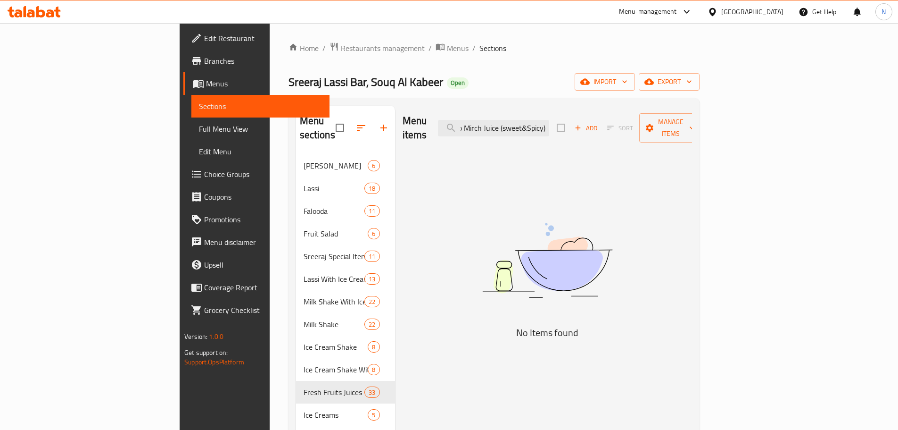
drag, startPoint x: 564, startPoint y: 122, endPoint x: 628, endPoint y: 122, distance: 64.1
click at [628, 122] on div "Menu items Mango Mirch Juice (sweet&Spicy) Add Sort Manage items" at bounding box center [548, 128] width 290 height 45
click at [549, 124] on input "Mango Mirch Juice" at bounding box center [493, 128] width 111 height 17
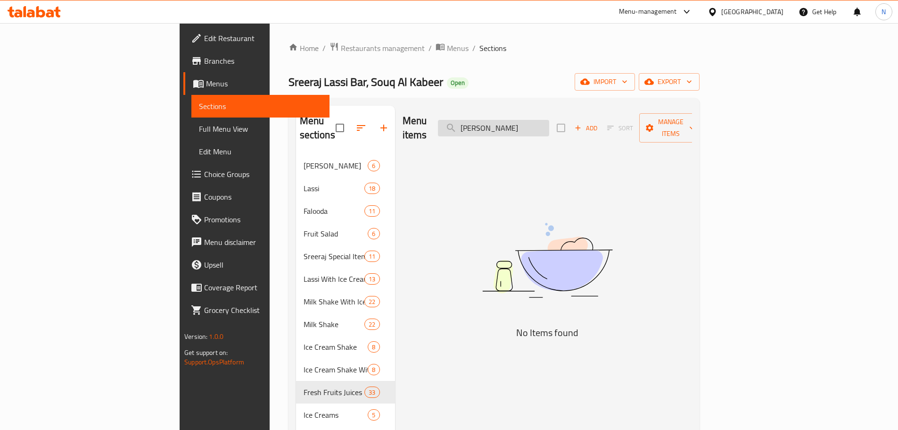
click at [549, 121] on input "Mango Mirch" at bounding box center [493, 128] width 111 height 17
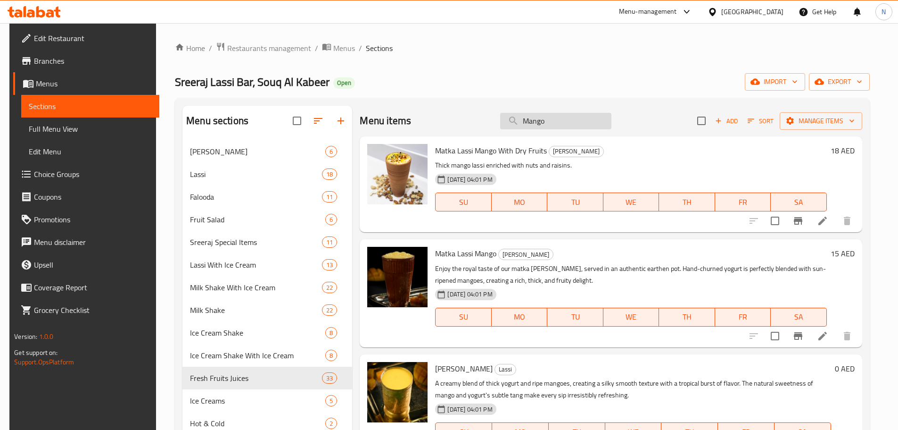
click at [528, 124] on input "Mango" at bounding box center [555, 121] width 111 height 17
paste input "into-cool Juice"
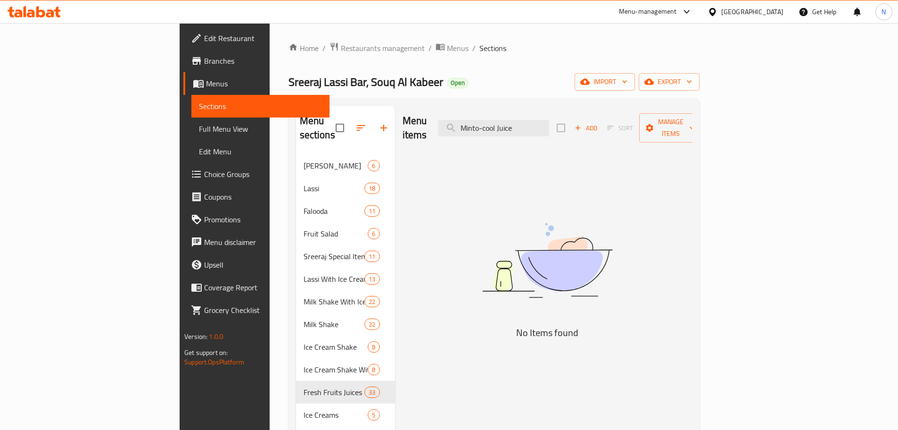
click at [603, 170] on div "Menu items Minto-cool Juice Add Sort Manage items No Items found" at bounding box center [543, 321] width 297 height 430
click at [549, 125] on input "Minto-cool Juice" at bounding box center [493, 128] width 111 height 17
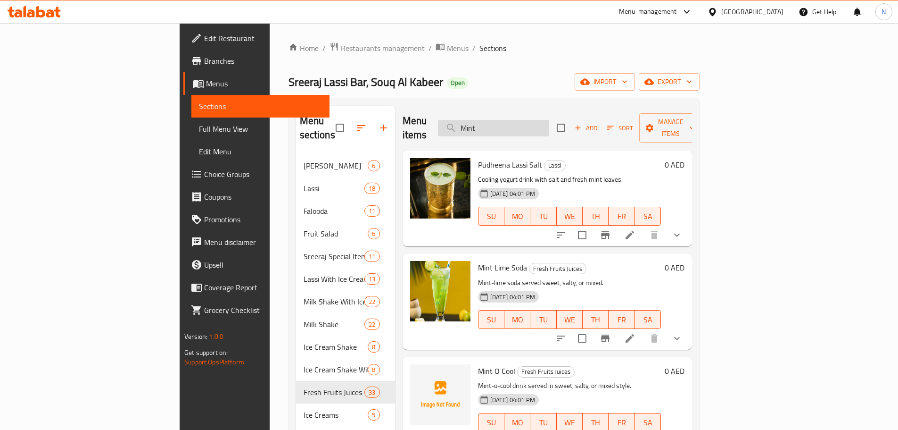
click at [537, 120] on input "Mint" at bounding box center [493, 128] width 111 height 17
click at [536, 121] on input "Mint" at bounding box center [493, 128] width 111 height 17
paste input "A chilled blend of mint and ice. Light, minty, and refreshingly cool."
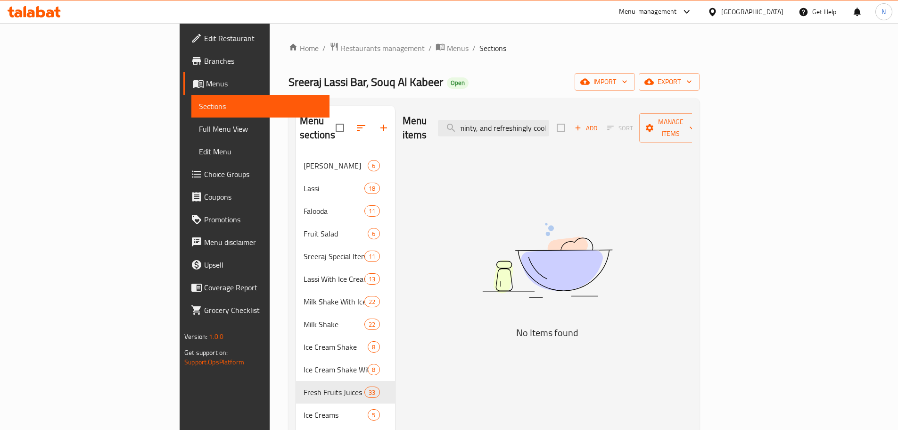
type input "A chilled blend of mint and ice. Light, minty, and refreshingly cool."
click at [532, 128] on input "A chilled blend of mint and ice. Light, minty, and refreshingly cool." at bounding box center [493, 128] width 111 height 17
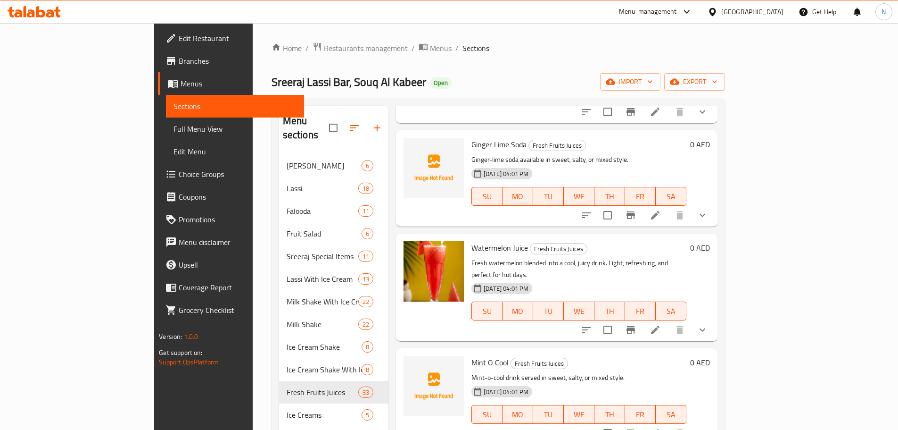
scroll to position [2876, 0]
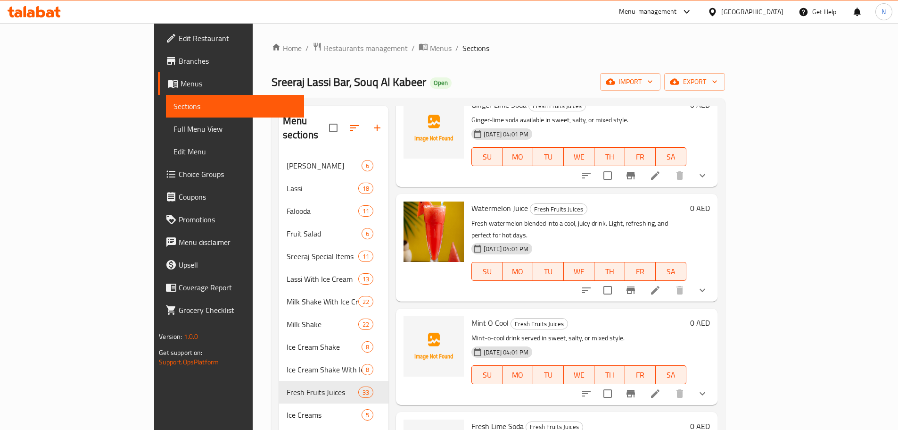
click at [661, 388] on icon at bounding box center [655, 393] width 11 height 11
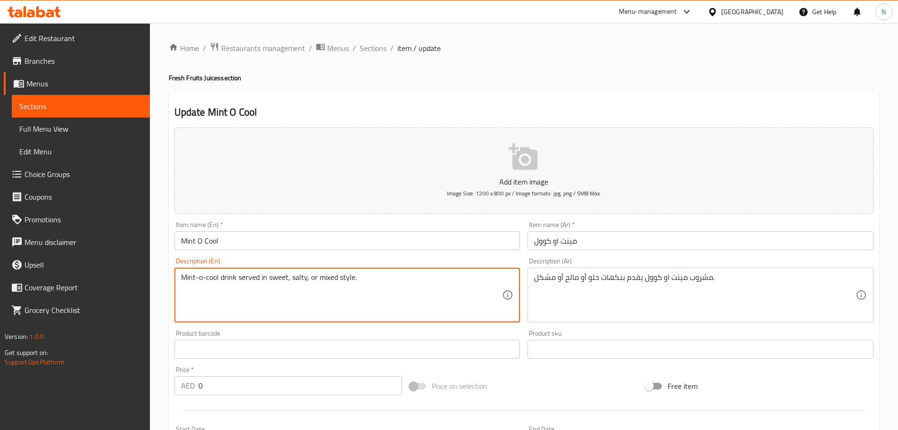
click at [224, 273] on textarea "Mint-o-cool drink served in sweet, salty, or mixed style." at bounding box center [342, 295] width 322 height 45
paste textarea "A chilled blend of mint and ice. Light, minty, and refreshingly cool"
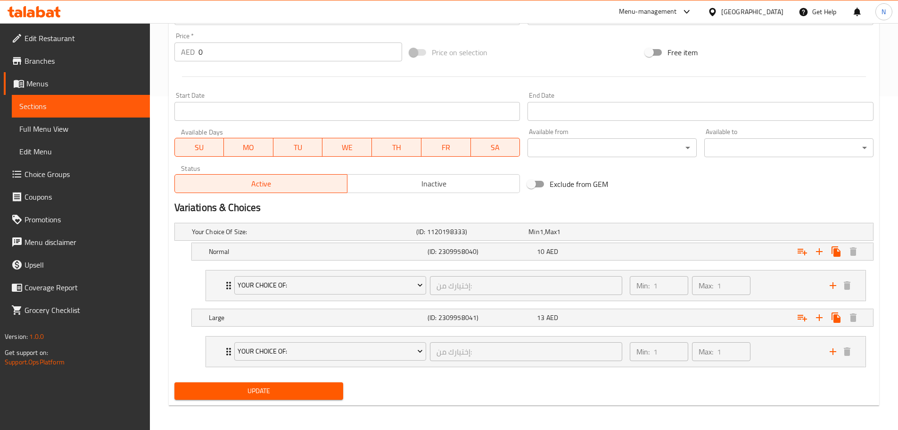
scroll to position [335, 0]
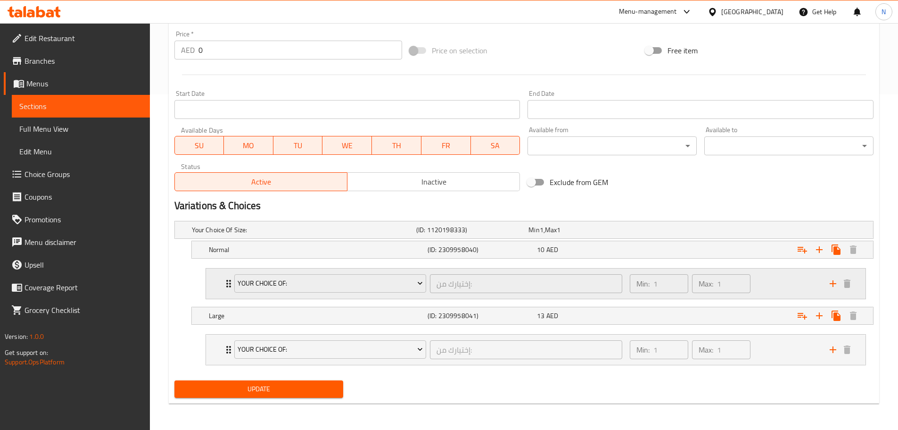
click at [765, 284] on div "Min: 1 ​ Max: 1 ​" at bounding box center [724, 283] width 200 height 30
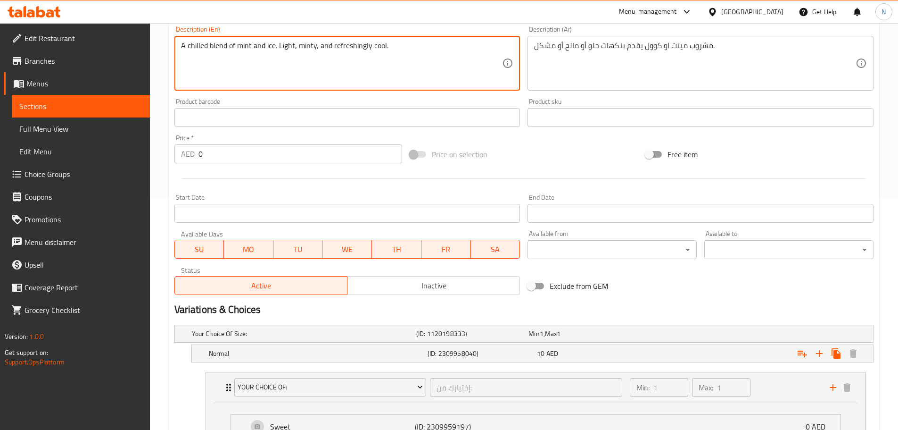
scroll to position [99, 0]
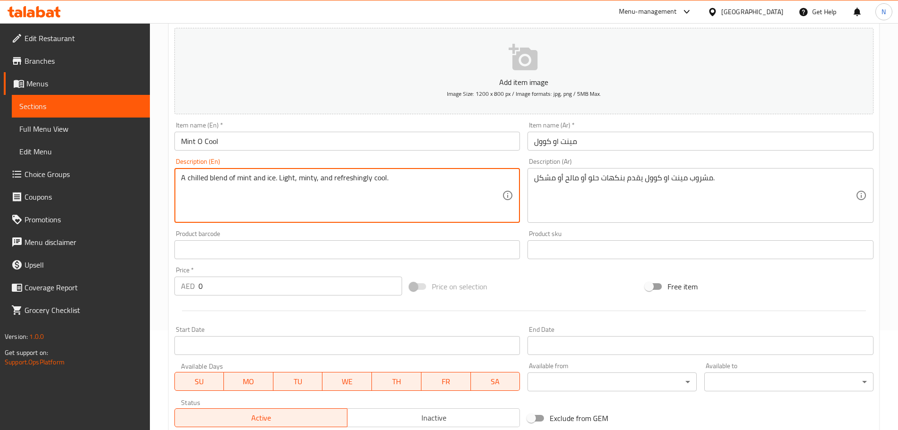
type textarea "A chilled blend of mint and ice. Light, minty, and refreshingly cool."
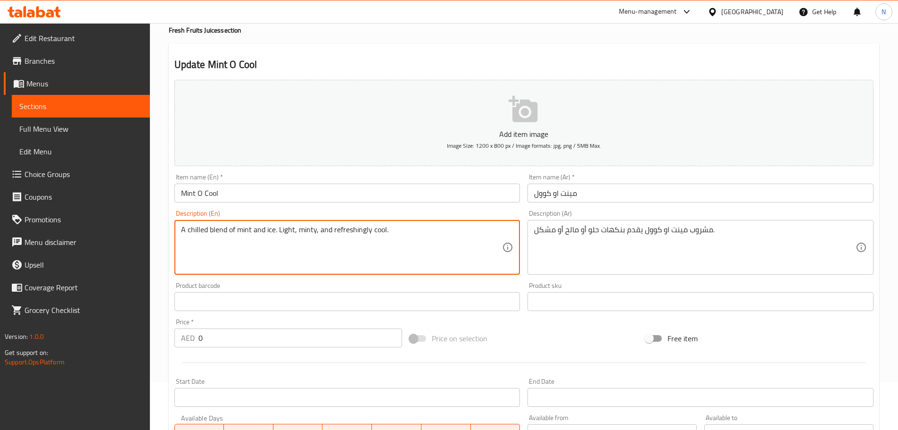
scroll to position [0, 0]
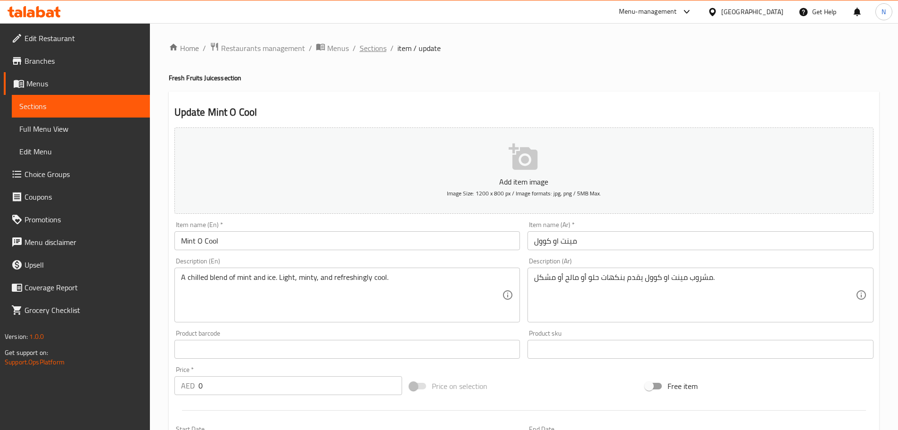
click at [368, 53] on span "Sections" at bounding box center [373, 47] width 27 height 11
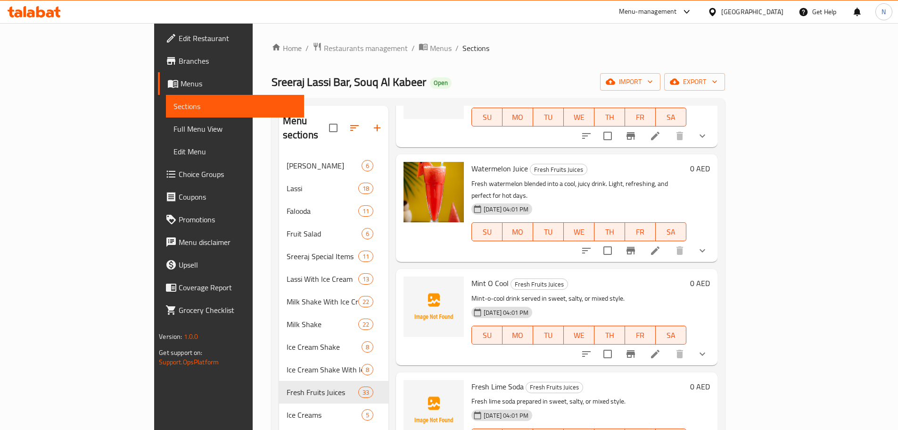
scroll to position [2924, 0]
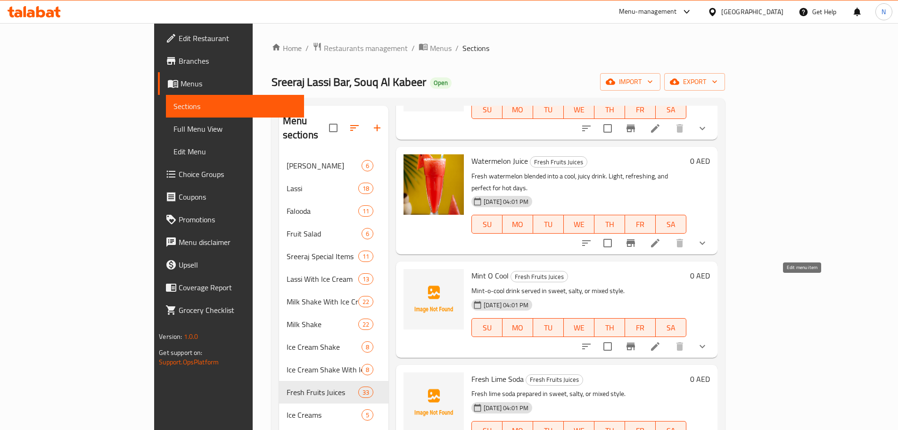
click at [661, 340] on icon at bounding box center [655, 345] width 11 height 11
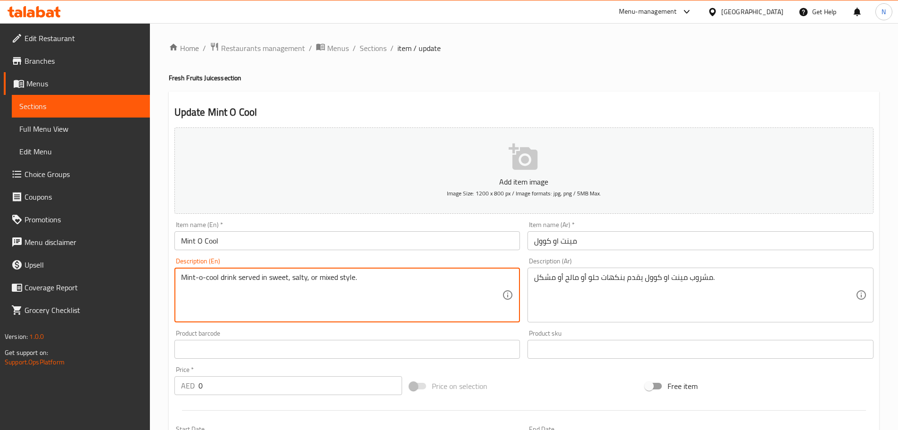
click at [282, 279] on textarea "Mint-o-cool drink served in sweet, salty, or mixed style." at bounding box center [342, 295] width 322 height 45
paste textarea "A chilled blend of mint and ice. Light, minty, and refreshingly cool"
type textarea "A chilled blend of mint and ice. Light, minty, and refreshingly cool."
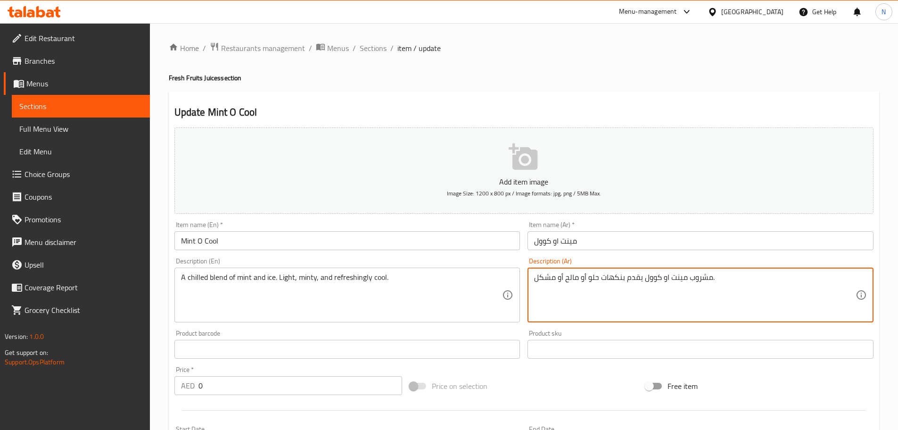
click at [616, 273] on textarea "مشروب مينت او كوول يقدم بنكهات حلو أو مالح أو مشكل." at bounding box center [695, 295] width 322 height 45
paste textarea "يج بارد من النعناع والثلج. خفيف، بنكهة النعناع، ​​ومنعش"
click at [667, 279] on textarea "مزيج بارد من النعناع والثلج. خفيف، بنكهة النعناع، ​​ومنعش." at bounding box center [695, 295] width 322 height 45
click at [642, 277] on textarea "مزيج بارد من نعناع والثلج. خفيف، بنكهة النعناع، ​​ومنعش." at bounding box center [695, 295] width 322 height 45
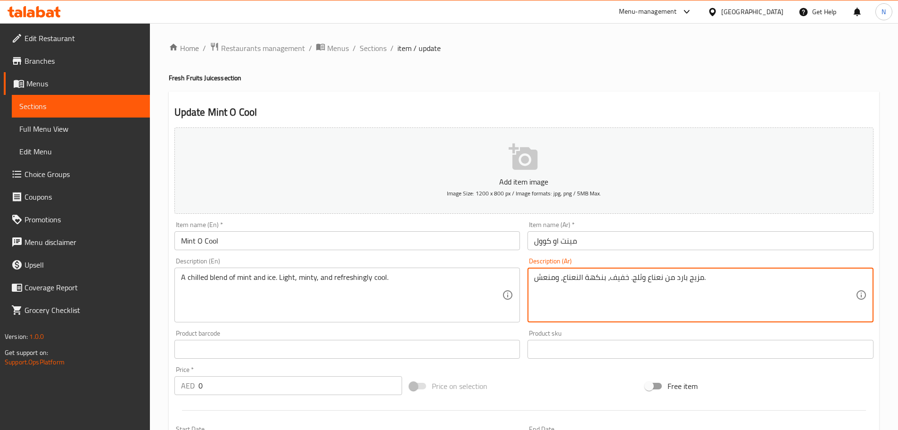
click at [578, 281] on textarea "مزيج بارد من نعناع وثلج. خفيف، بنكهة النعناع، ​​ومنعش." at bounding box center [695, 295] width 322 height 45
click at [557, 378] on div "Add item image Image Size: 1200 x 800 px / Image formats: jpg, png / 5MB Max. I…" at bounding box center [524, 327] width 707 height 406
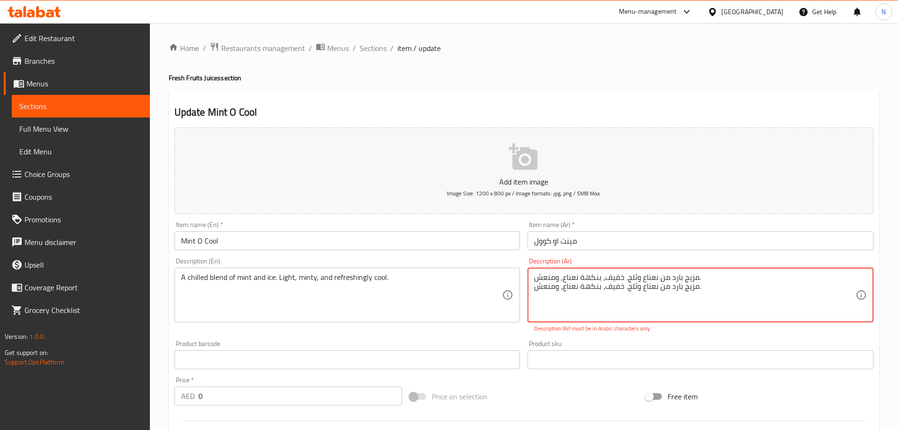
click at [666, 278] on textarea "مزيج بارد من نعناع وثلج. خفيف، بنكهة نعناع، ​​ومنعش. مزيج بارد من نعناع وثلج. خ…" at bounding box center [695, 295] width 322 height 45
type textarea "مزيج بارد من نعناع وثلج. خفيف، بنكهة نعناع، ومنعش."
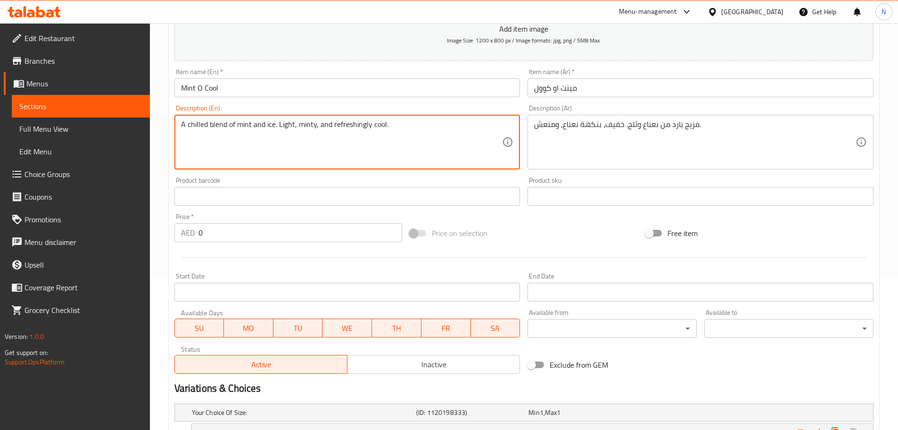
scroll to position [335, 0]
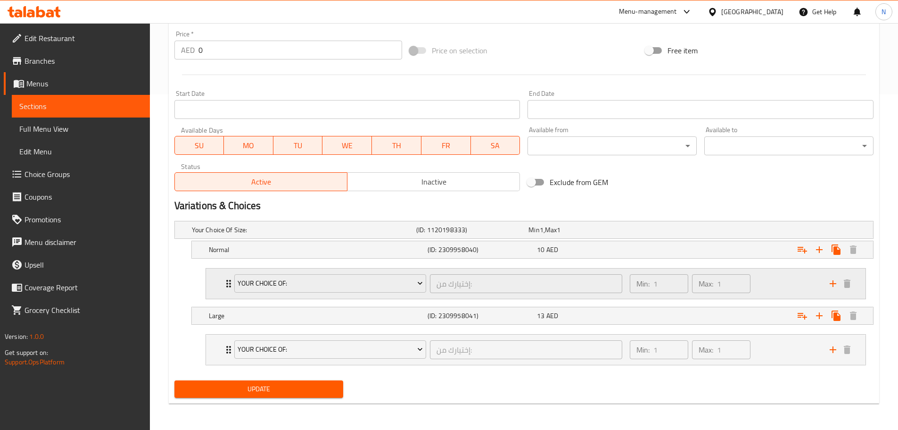
click at [781, 284] on div "Min: 1 ​ Max: 1 ​" at bounding box center [724, 283] width 200 height 30
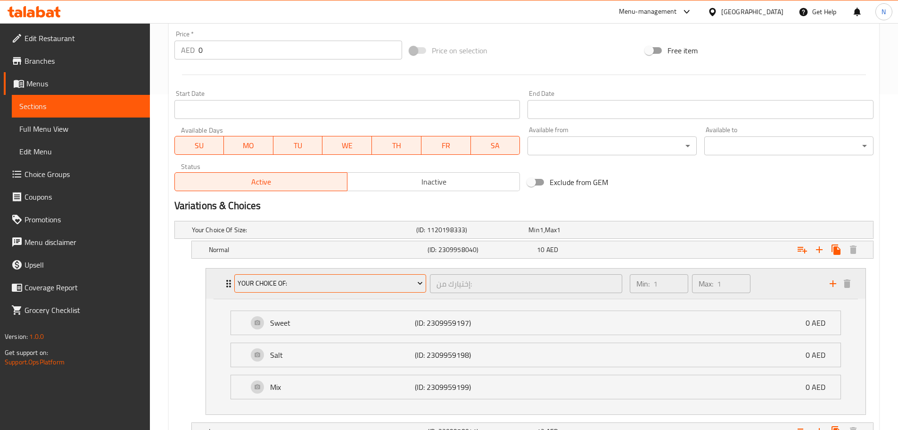
click at [358, 290] on button "Your Choice Of:" at bounding box center [330, 283] width 192 height 19
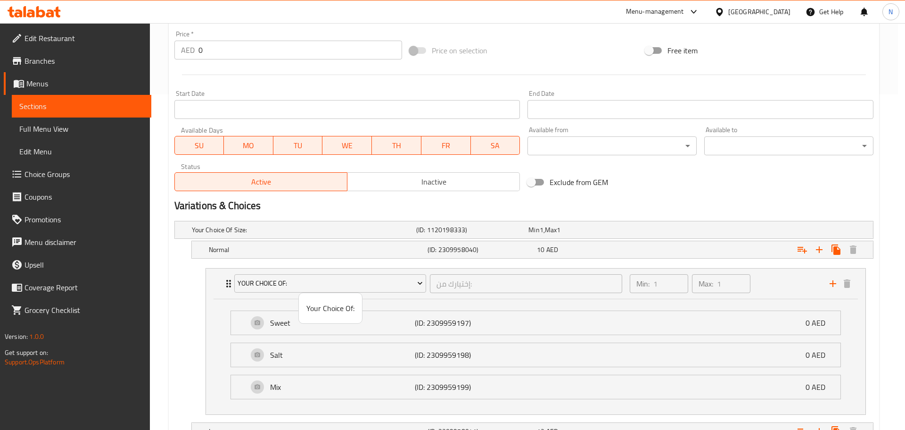
click at [345, 311] on span "Your Choice Of:" at bounding box center [331, 307] width 48 height 11
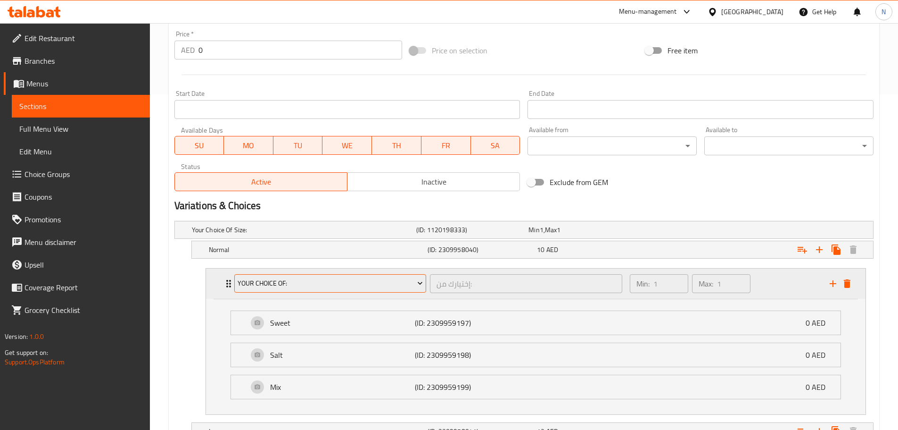
click at [418, 285] on icon "Expand" at bounding box center [419, 282] width 9 height 9
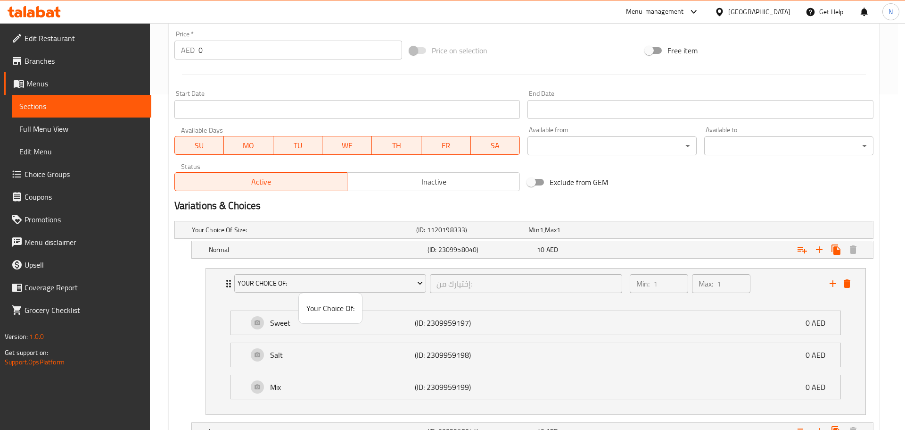
click at [844, 283] on div at bounding box center [452, 215] width 905 height 430
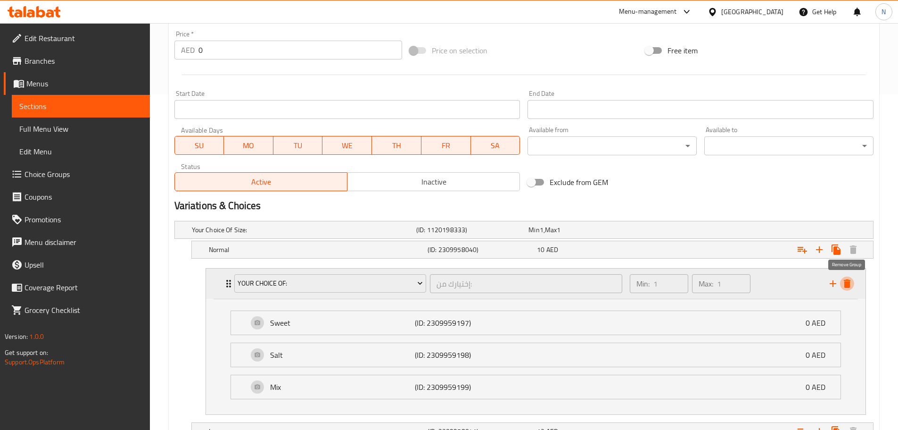
click at [852, 285] on icon "delete" at bounding box center [847, 283] width 11 height 11
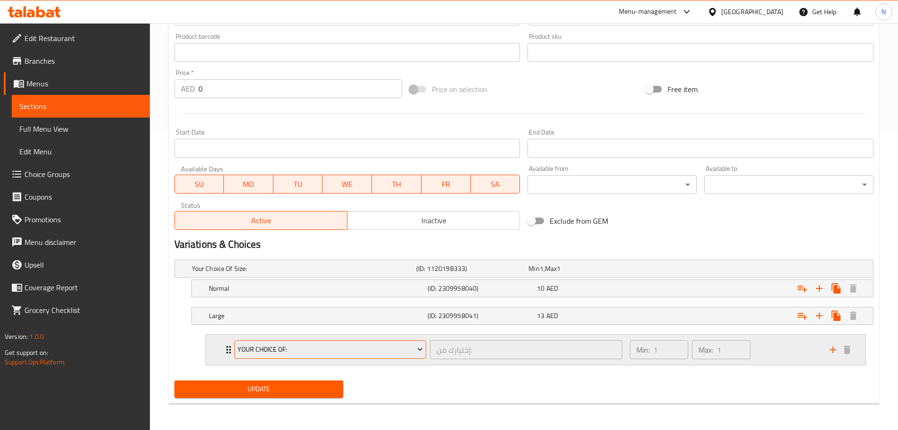
click at [332, 347] on span "Your Choice Of:" at bounding box center [330, 349] width 185 height 12
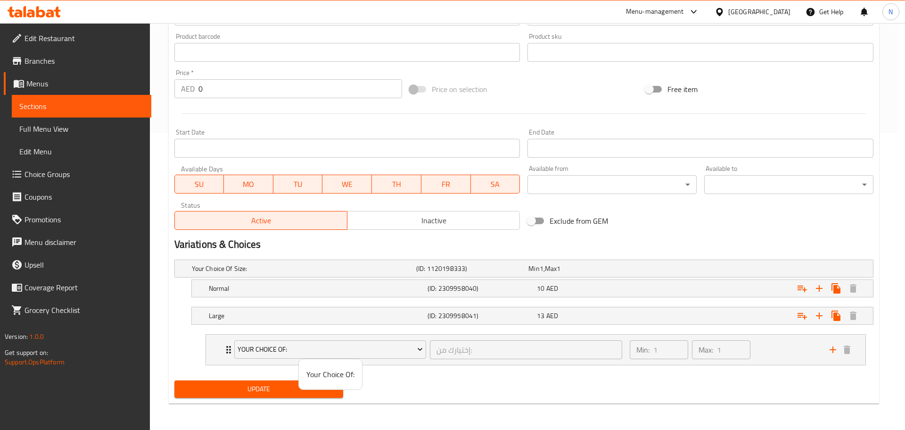
click at [317, 374] on span "Your Choice Of:" at bounding box center [331, 373] width 48 height 11
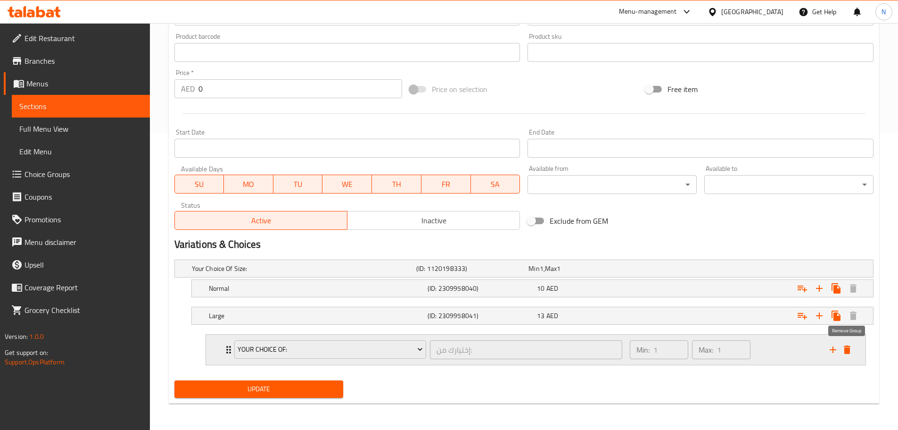
click at [848, 348] on icon "delete" at bounding box center [847, 349] width 7 height 8
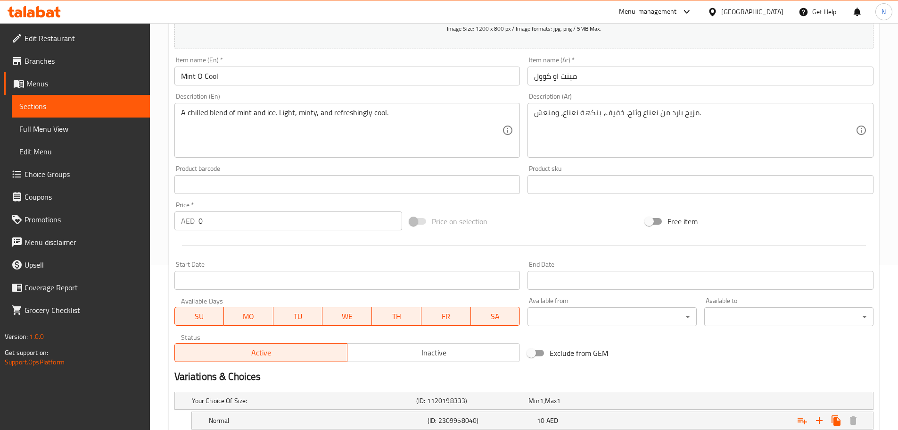
scroll to position [258, 0]
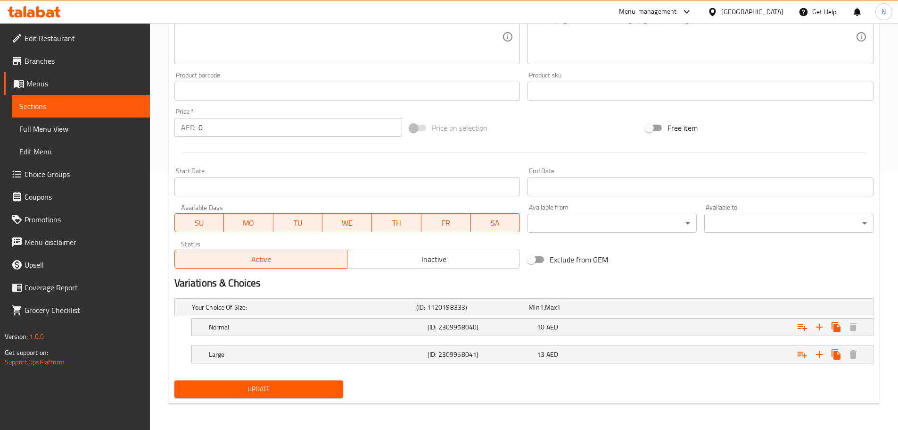
click at [284, 390] on span "Update" at bounding box center [259, 389] width 154 height 12
click at [262, 390] on span "Update" at bounding box center [259, 389] width 154 height 12
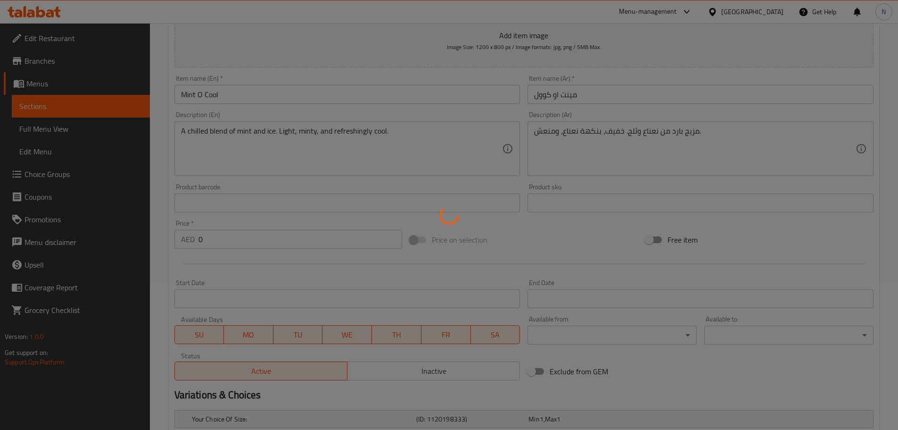
scroll to position [0, 0]
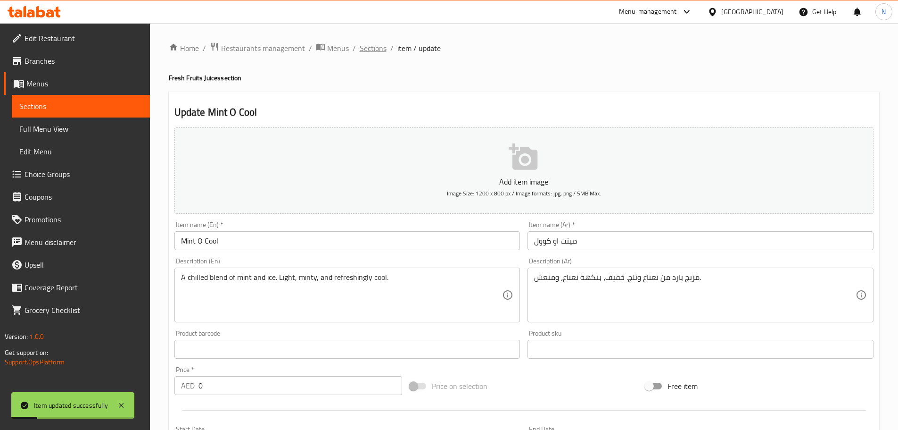
click at [369, 51] on span "Sections" at bounding box center [373, 47] width 27 height 11
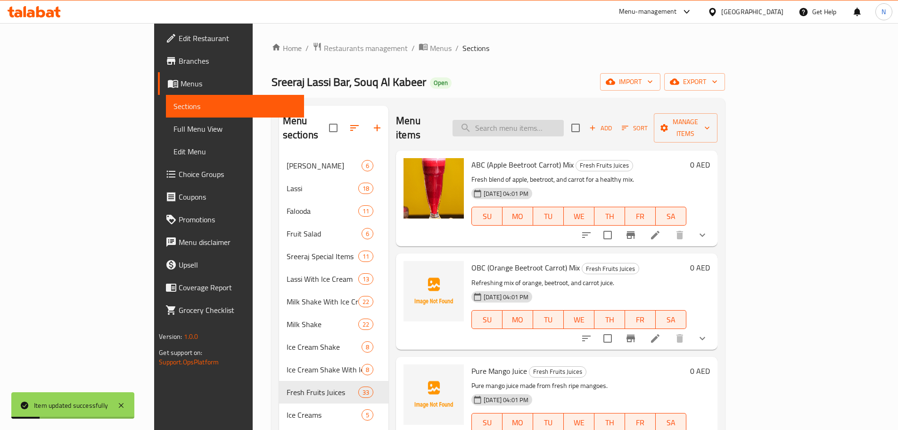
drag, startPoint x: 369, startPoint y: 51, endPoint x: 539, endPoint y: 115, distance: 181.3
click at [540, 120] on input "search" at bounding box center [508, 128] width 111 height 17
paste input "Fresh Lemon Juice"
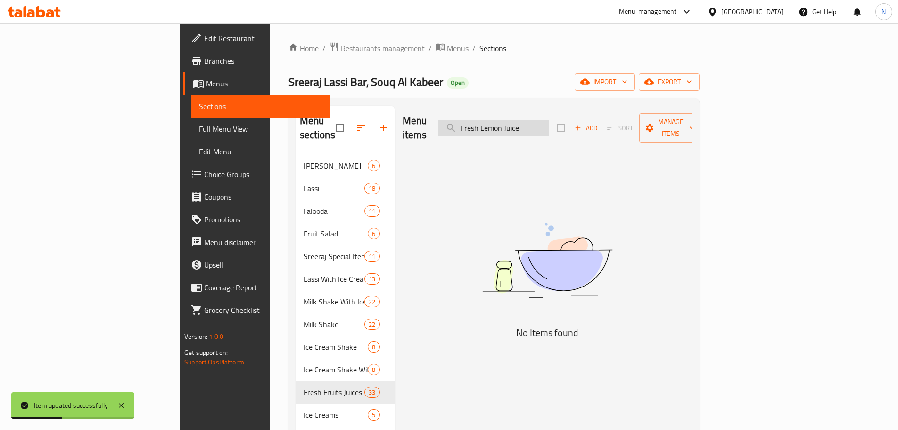
click at [549, 120] on input "Fresh Lemon Juice" at bounding box center [493, 128] width 111 height 17
drag, startPoint x: 547, startPoint y: 119, endPoint x: 521, endPoint y: 135, distance: 30.7
click at [521, 135] on div "Menu items Fresh Lemon Add Sort Manage items" at bounding box center [548, 128] width 290 height 45
type input "Lemon"
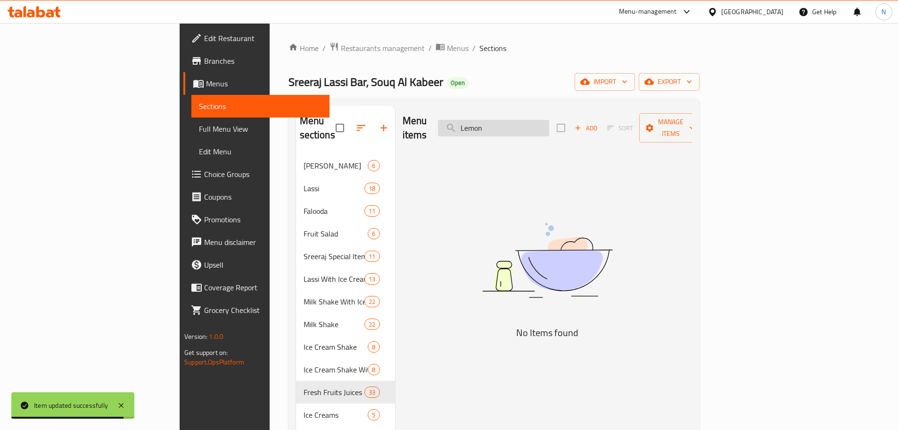
click at [542, 120] on input "Lemon" at bounding box center [493, 128] width 111 height 17
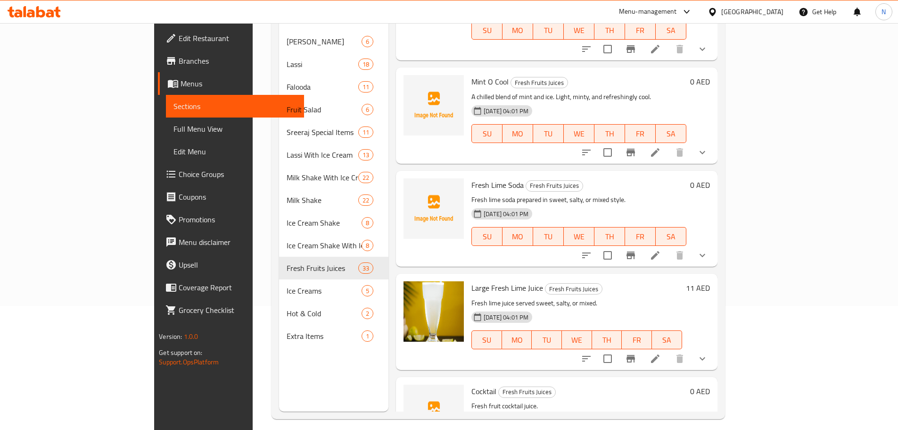
scroll to position [132, 0]
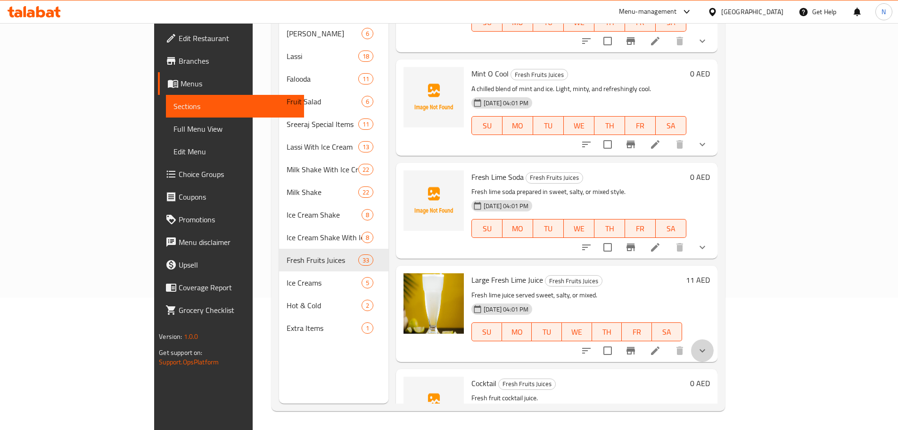
click at [714, 339] on button "show more" at bounding box center [702, 350] width 23 height 23
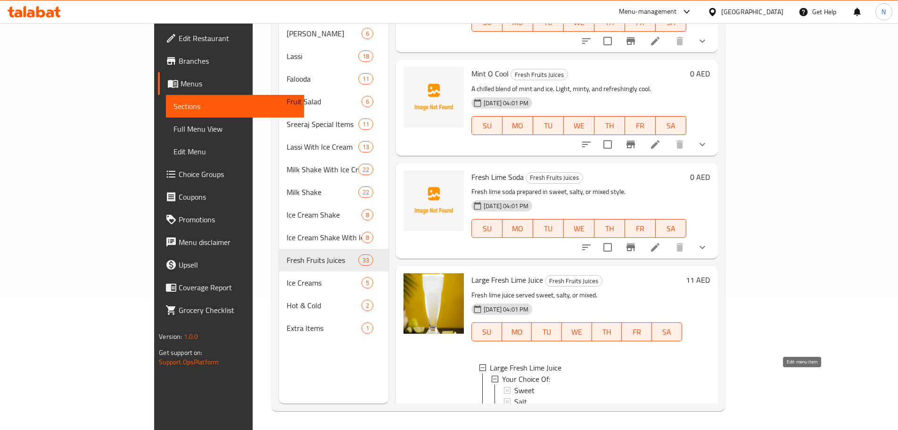
click at [661, 428] on icon at bounding box center [655, 433] width 11 height 11
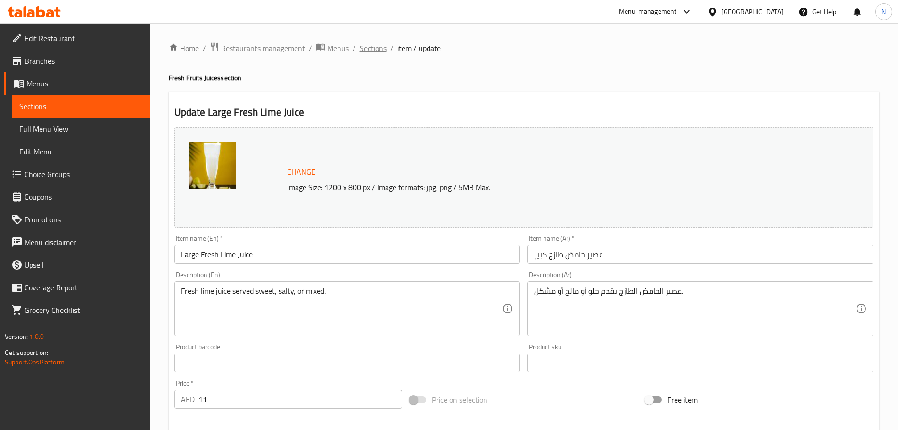
click at [360, 50] on span "Sections" at bounding box center [373, 47] width 27 height 11
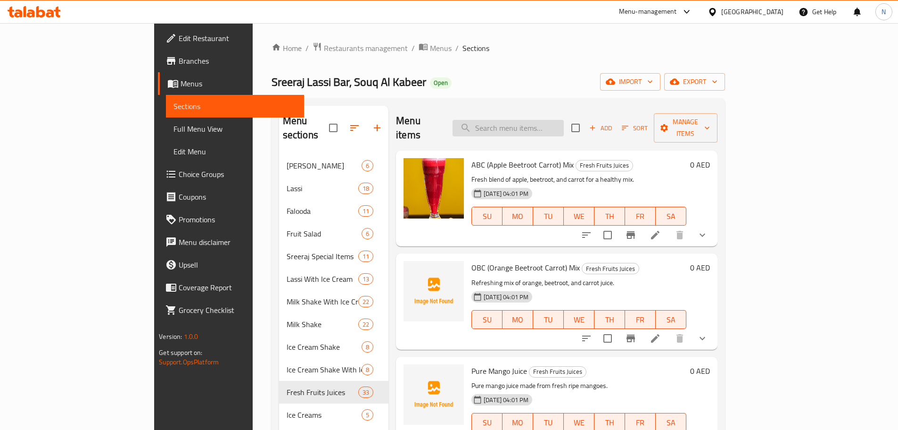
click at [531, 127] on input "search" at bounding box center [508, 128] width 111 height 17
paste input "Fresh Lemon Juice"
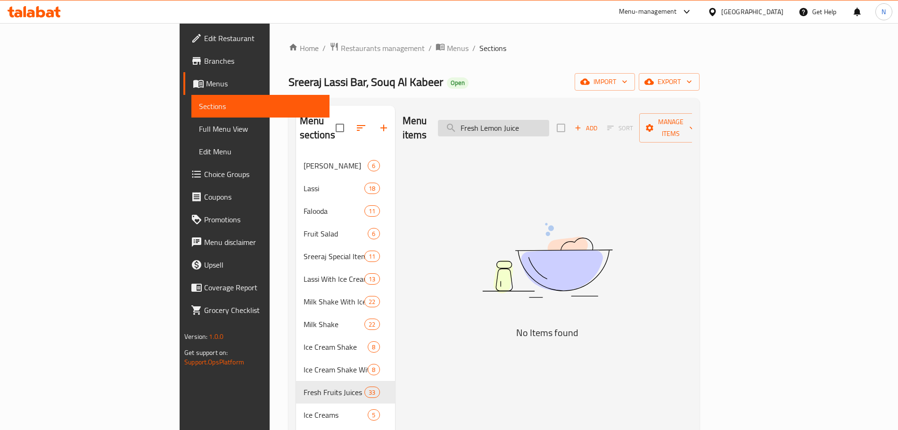
click at [549, 120] on input "Fresh Lemon Juice" at bounding box center [493, 128] width 111 height 17
drag, startPoint x: 547, startPoint y: 121, endPoint x: 516, endPoint y: 128, distance: 30.9
click at [516, 128] on input "Fresh Lemon" at bounding box center [493, 128] width 111 height 17
click at [549, 121] on input "Lemon" at bounding box center [493, 128] width 111 height 17
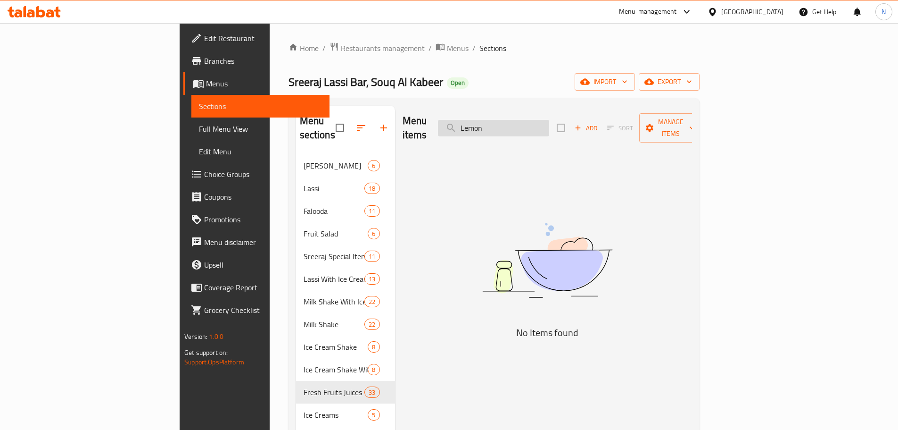
click at [549, 121] on input "Lemon" at bounding box center [493, 128] width 111 height 17
paste input "Mix Fruit"
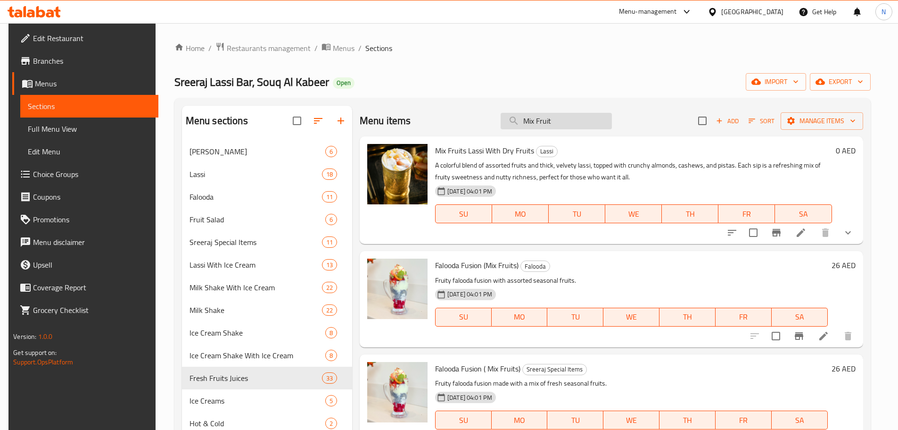
click at [553, 123] on input "Mix Fruit" at bounding box center [556, 121] width 111 height 17
paste input "Pineapple + Min"
click at [550, 124] on input "Mix Pineapple + Mint" at bounding box center [556, 121] width 111 height 17
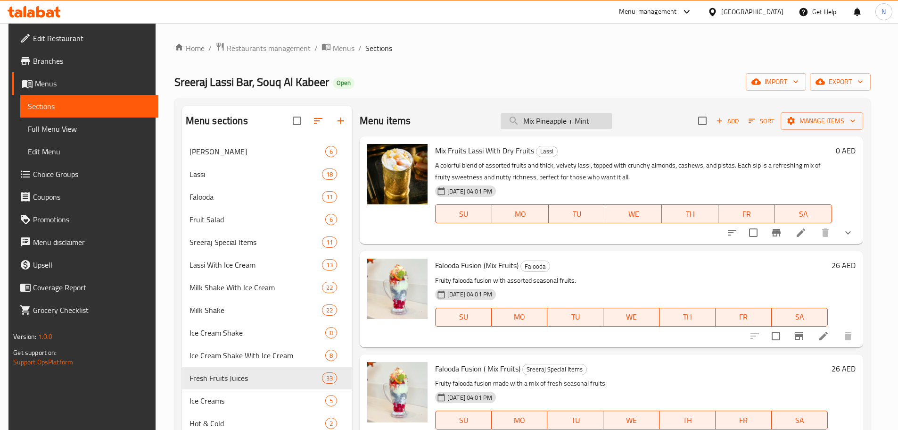
click at [550, 124] on input "Mix Pineapple + Mint" at bounding box center [556, 121] width 111 height 17
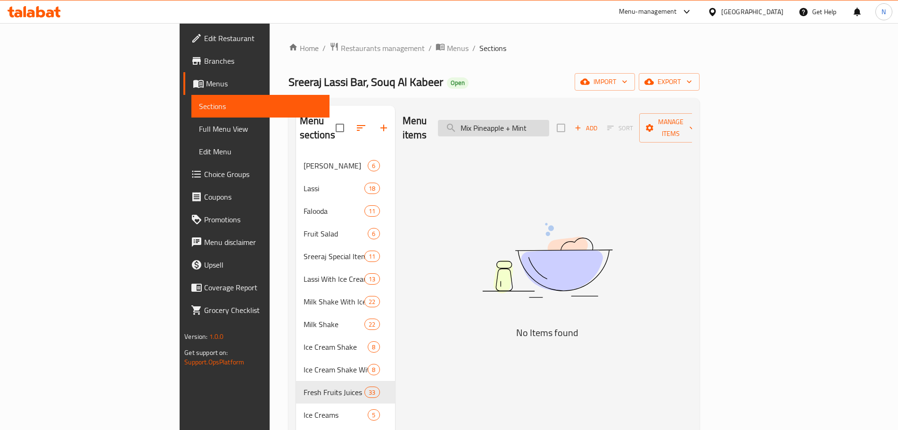
click at [549, 124] on input "Mix Pineapple + Mint" at bounding box center [493, 128] width 111 height 17
paste input "search"
click at [549, 120] on input "Pineapple + Mint" at bounding box center [493, 128] width 111 height 17
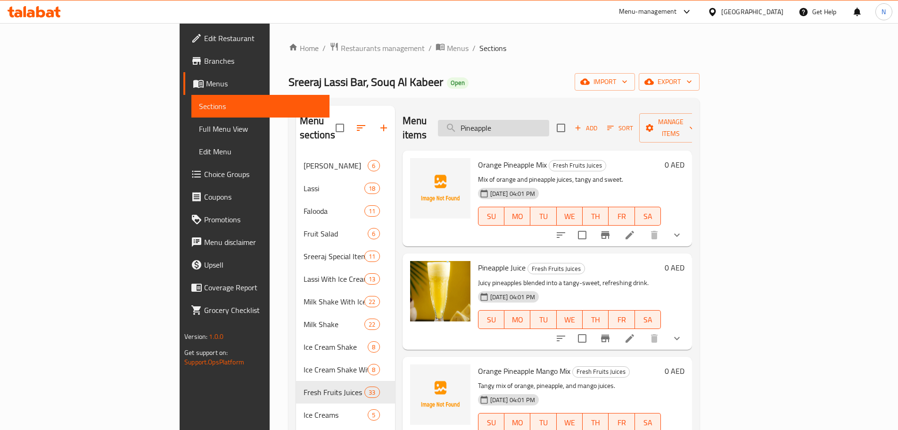
click at [540, 122] on input "Pineapple" at bounding box center [493, 128] width 111 height 17
paste input "Anar +"
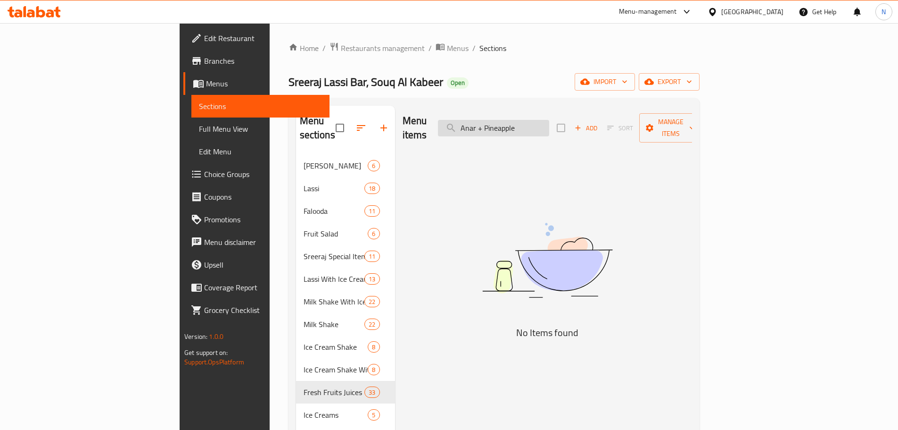
click at [549, 121] on input "Anar + Pineapple" at bounding box center [493, 128] width 111 height 17
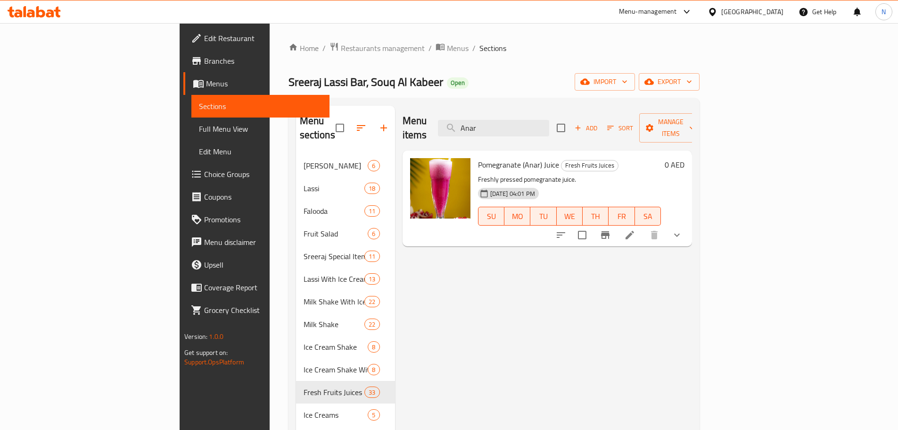
type input "Anar"
click at [634, 231] on icon at bounding box center [630, 235] width 8 height 8
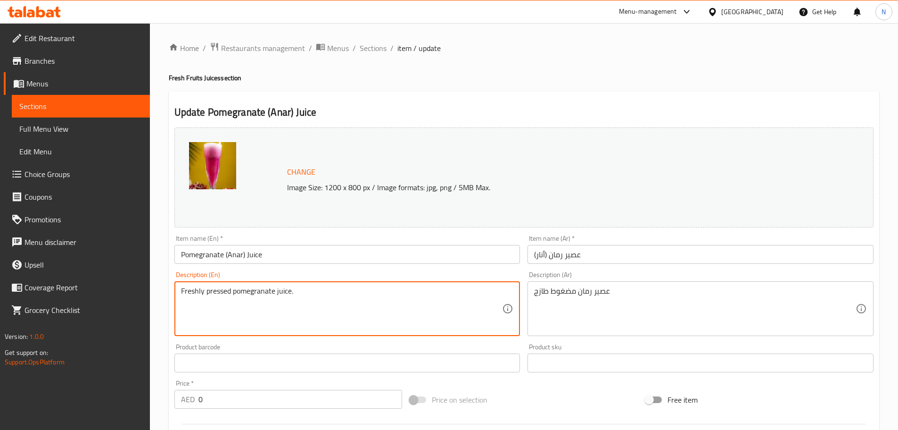
click at [231, 294] on textarea "Freshly pressed pomegranate juice." at bounding box center [342, 308] width 322 height 45
paste textarea "Pomegranate and pineapple blended into a sweet-tart juice. Juicy, zesty, and re…"
type textarea "Pomegranate and pineapple blended into a sweet-tart juice. Juicy, zesty, and re…"
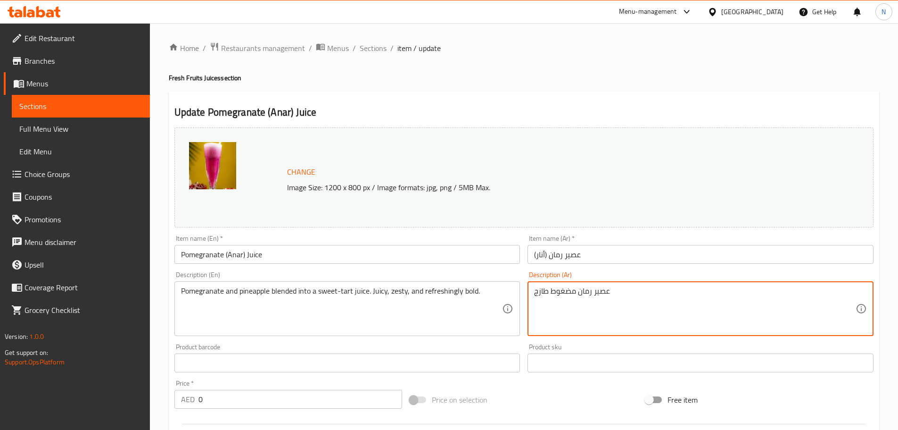
click at [549, 290] on textarea "عصير رمان مضغوط طازج" at bounding box center [695, 308] width 322 height 45
paste textarea "مزيج من الرمان والأناناس في عصير حلو وحامض. غني بالعصير، منعش، وجريء."
click at [738, 293] on textarea "مزيج من الرمان والأناناس في عصير حلو وحامض. غني بالعصير، منعش، وجريء." at bounding box center [695, 308] width 322 height 45
click at [714, 293] on textarea "مزيج من رمان والأناناس في عصير حلو وحامض. غني بالعصير، منعش، وجريء." at bounding box center [695, 308] width 322 height 45
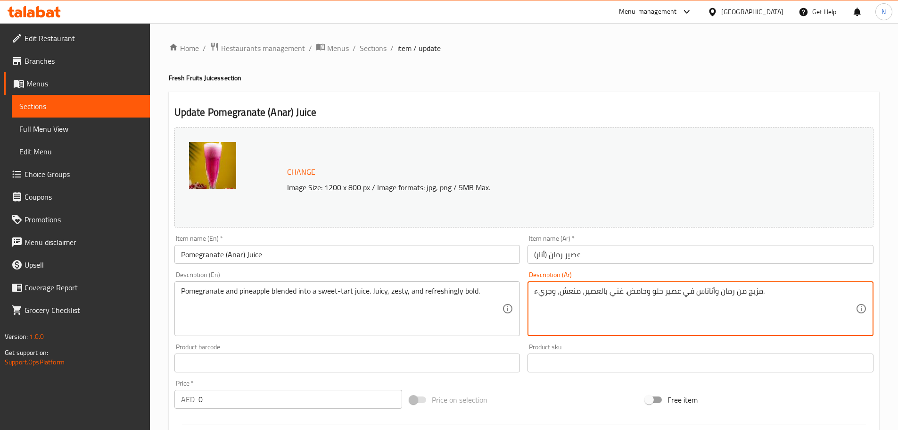
type textarea "مزيج من رمان وأناناس في عصير حلو وحامض. غني بالعصير، منعش، وجريء."
click at [534, 399] on div "Price on selection" at bounding box center [524, 399] width 236 height 25
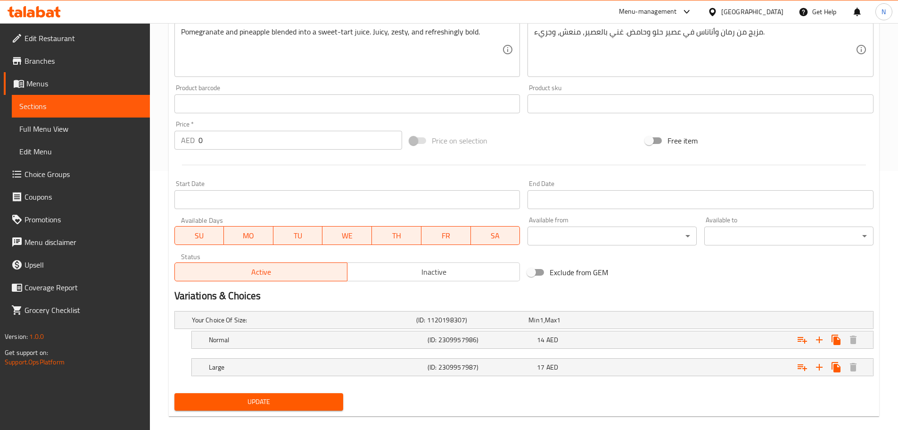
scroll to position [272, 0]
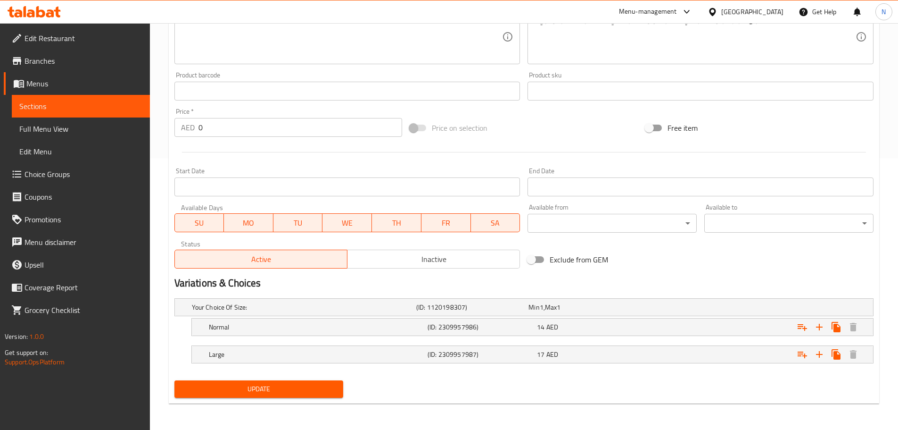
click at [253, 390] on span "Update" at bounding box center [259, 389] width 154 height 12
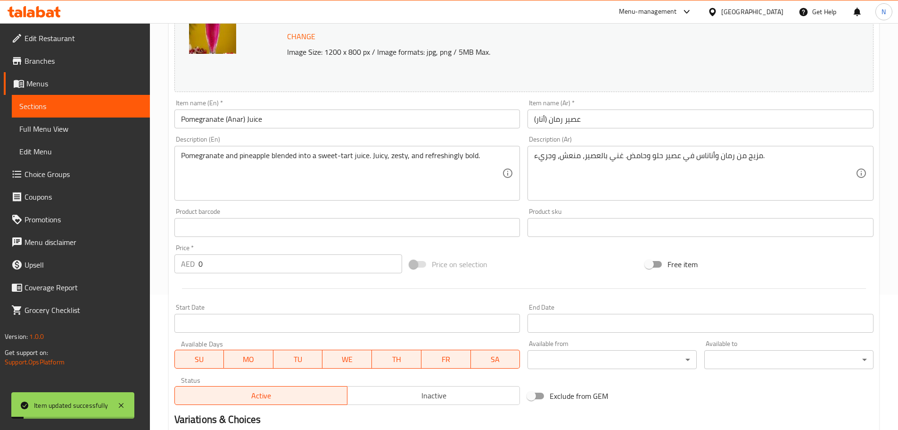
scroll to position [0, 0]
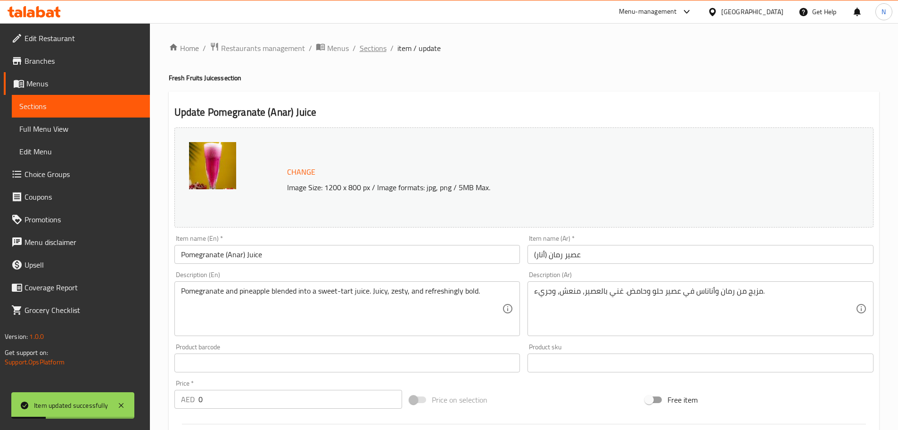
click at [380, 48] on span "Sections" at bounding box center [373, 47] width 27 height 11
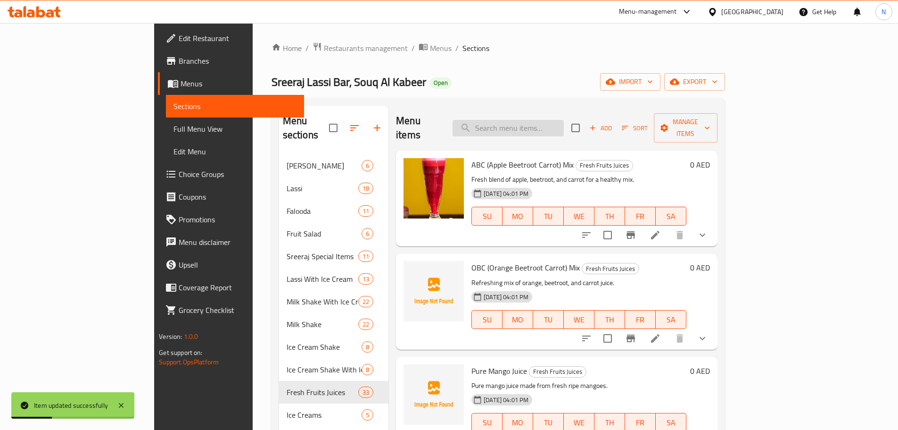
click at [543, 120] on input "search" at bounding box center [508, 128] width 111 height 17
paste input "Anar + Grape"
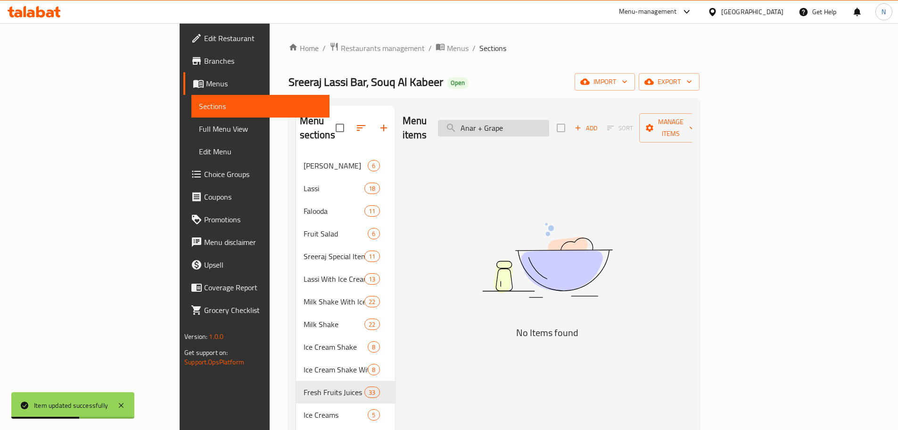
drag, startPoint x: 570, startPoint y: 122, endPoint x: 544, endPoint y: 123, distance: 26.0
click at [544, 123] on input "Anar + Grape" at bounding box center [493, 128] width 111 height 17
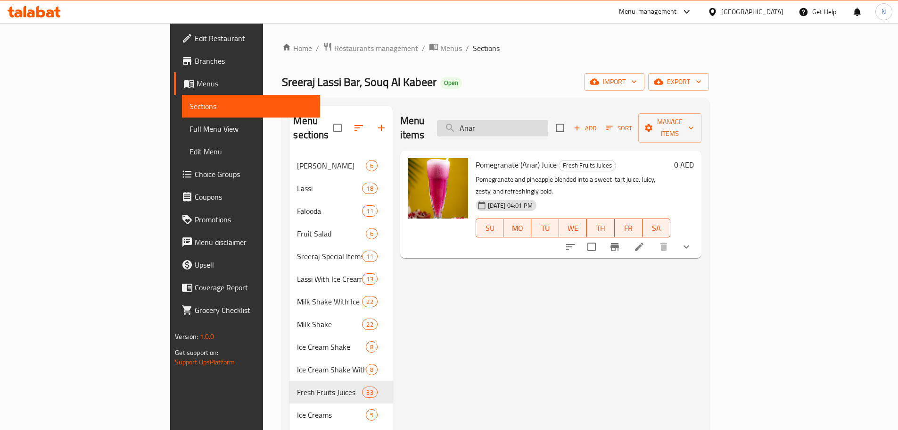
click at [539, 120] on input "Anar" at bounding box center [492, 128] width 111 height 17
paste input "+ Grape"
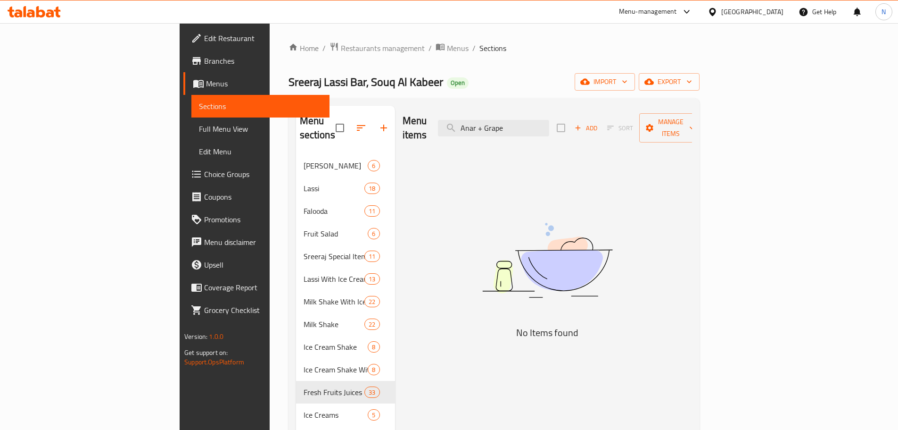
drag, startPoint x: 548, startPoint y: 122, endPoint x: 517, endPoint y: 138, distance: 35.4
click at [517, 138] on div "Menu items Anar + Grape Add Sort Manage items No Items found" at bounding box center [543, 321] width 297 height 430
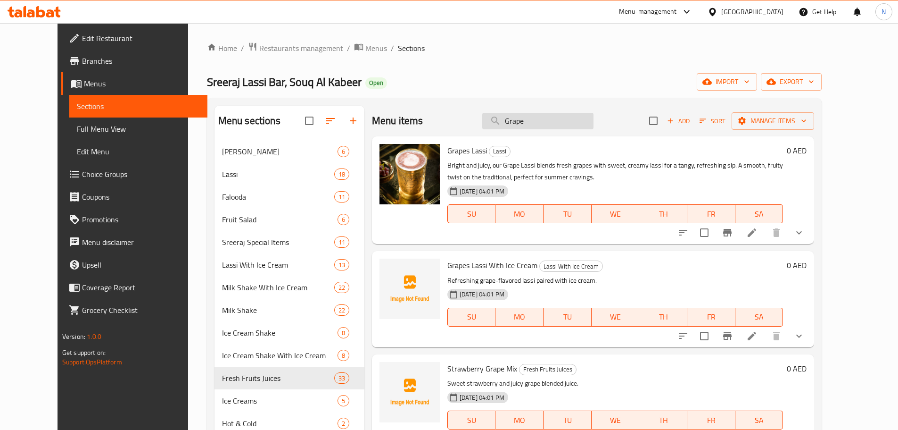
click at [528, 124] on input "Grape" at bounding box center [537, 121] width 111 height 17
paste input "ABC (apple + Betroot + Carrot)"
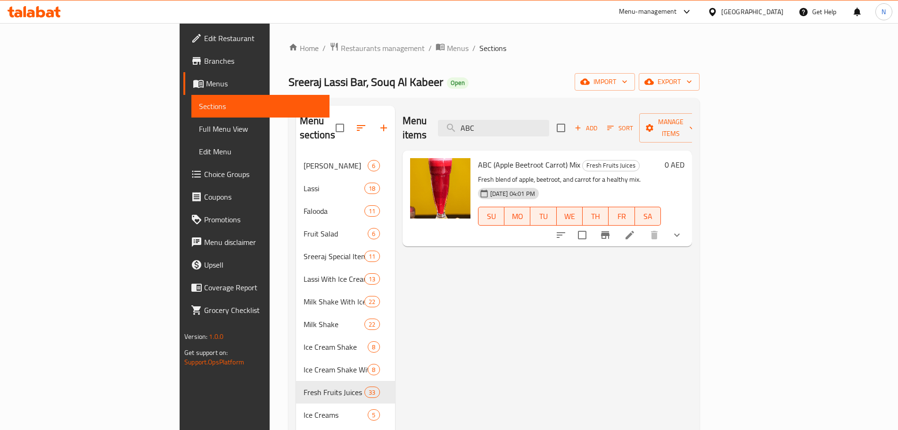
type input "ABC"
click at [636, 229] on icon at bounding box center [629, 234] width 11 height 11
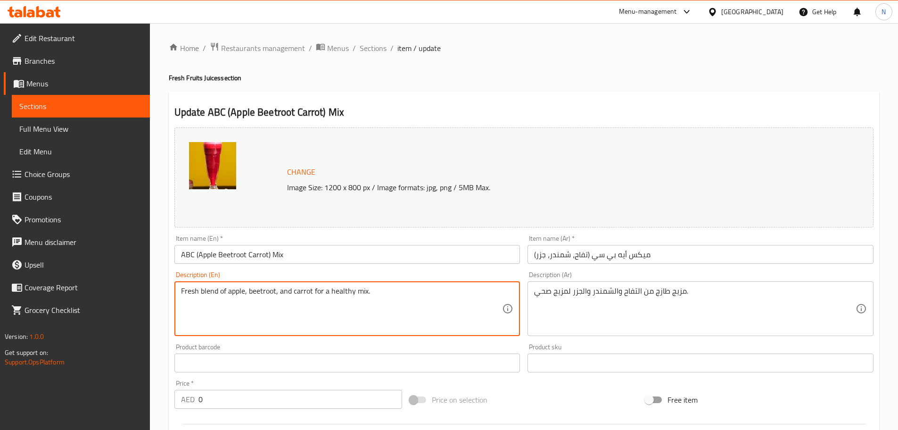
click at [240, 294] on textarea "Fresh blend of apple, beetroot, and carrot for a healthy mix." at bounding box center [342, 308] width 322 height 45
paste textarea "A powerhouse trio that tastes as good as it feels. The ABC Juice blends sweet a…"
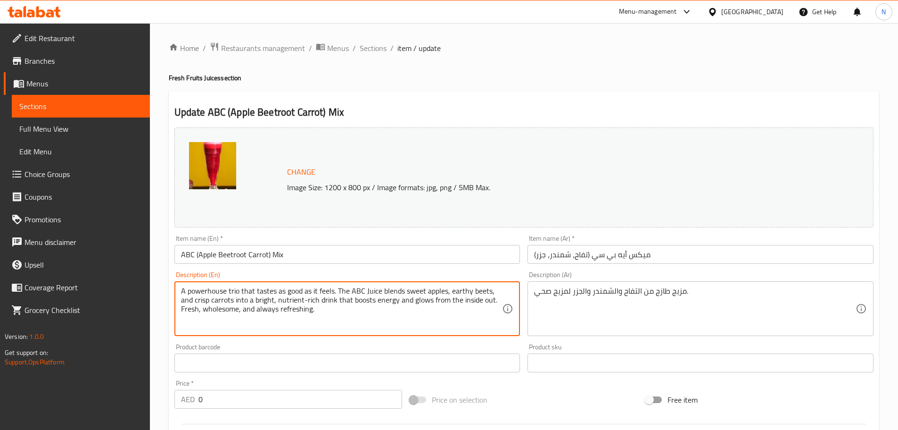
type textarea "A powerhouse trio that tastes as good as it feels. The ABC Juice blends sweet a…"
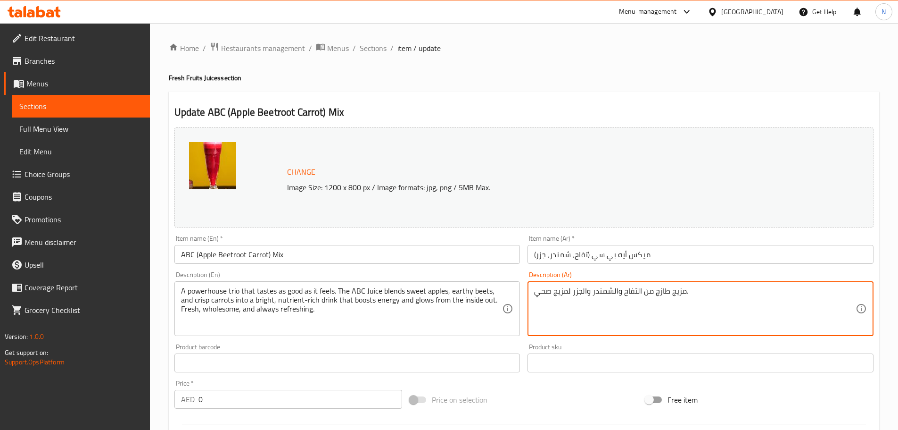
click at [601, 292] on textarea "مزيج طازج من التفاح والشمندر والجزر لمزيج صحي." at bounding box center [695, 308] width 322 height 45
paste textarea "ثلاثي قوي، طعمه لذيذ كما هو شعوره. يمزج عصير ABC بين التفاح الحلو والشمندر التر…"
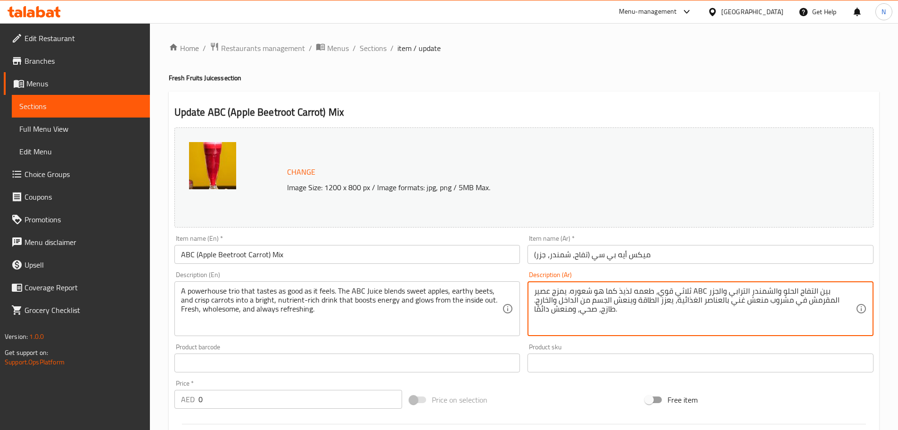
click at [657, 292] on textarea "ثلاثي قوي، طعمه لذيذ كما هو شعوره. يمزج عصير ABC بين التفاح الحلو والشمندر التر…" at bounding box center [695, 308] width 322 height 45
drag, startPoint x: 657, startPoint y: 292, endPoint x: 654, endPoint y: 311, distance: 18.8
click at [654, 311] on textarea "ثلاثي قوي، طعمه لذيذ كما هو شعوره. يمزج عصير ABC بين التفاح الحلو والشمندر التر…" at bounding box center [695, 308] width 322 height 45
click at [752, 298] on textarea "ثلاثي قوي، طعمه لذيذ كما هو شعوره. يمزج عصير ABC بين التفاح الحلو والشمندر التر…" at bounding box center [695, 308] width 322 height 45
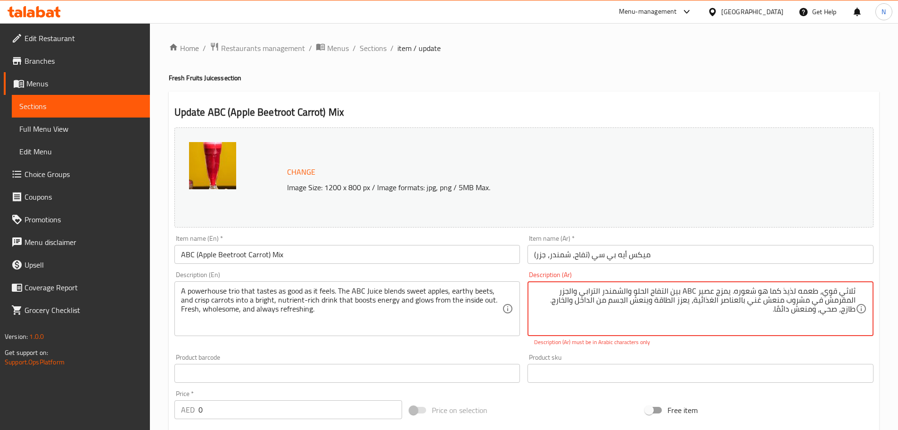
click at [688, 292] on textarea "ثلاثي قوي، طعمه لذيذ كما هو شعوره. يمزج عصير ABC بين التفاح الحلو والشمندر التر…" at bounding box center [695, 308] width 322 height 45
click at [694, 289] on textarea "ثلاثي قوي، طعمه لذيذ كما هو شعوره. يمزج عصير ABC بين التفاح الحلو والشمندر التر…" at bounding box center [695, 308] width 322 height 45
click at [647, 290] on textarea "ثلاثي قوي، طعمه لذيذ كما هو شعوره. يمزج عصير أى بى سى بين التفاح الحلو والشمندر…" at bounding box center [695, 308] width 322 height 45
click at [631, 293] on textarea "ثلاثي قوي، طعمه لذيذ كما هو شعوره. يمزج عصير أى بى سى بين تفاح الحلو والشمندر ا…" at bounding box center [695, 308] width 322 height 45
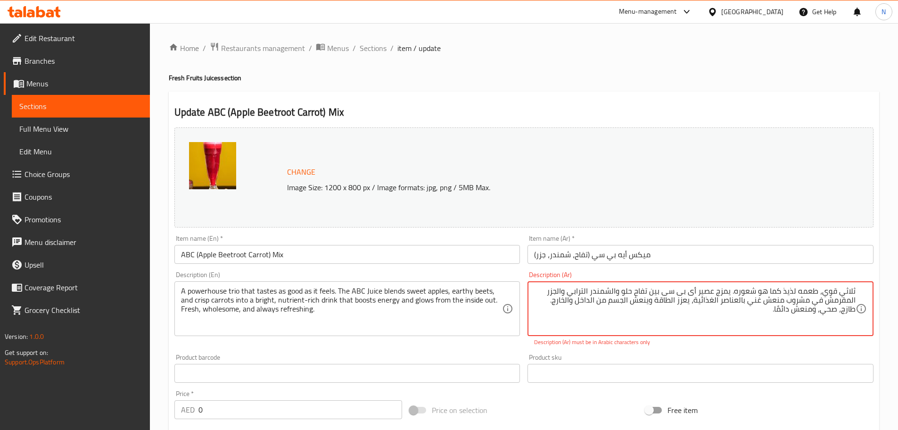
click at [615, 290] on textarea "ثلاثي قوي، طعمه لذيذ كما هو شعوره. يمزج عصير أى بى سى بين تفاح حلو والشمندر الت…" at bounding box center [695, 308] width 322 height 45
click at [593, 292] on textarea "ثلاثي قوي، طعمه لذيذ كما هو شعوره. يمزج عصير أى بى سى بين تفاح حلو وشمندر الترا…" at bounding box center [695, 308] width 322 height 45
click at [572, 291] on textarea "ثلاثي قوي، طعمه لذيذ كما هو شعوره. يمزج عصير أى بى سى بين تفاح حلو وشمندر ترابي…" at bounding box center [695, 308] width 322 height 45
click at [621, 293] on textarea "ثلاثي قوي، طعمه لذيذ كما هو شعوره. يمزج عصير أى بى سى بين تفاح حلو وشمندر ترابي…" at bounding box center [695, 308] width 322 height 45
click at [563, 290] on textarea "ثلاثي قوي، طعمه لذيذ كما هو شعوره. يمزج عصير أى بى سى بين تفاح حلو، شمندر ترابي…" at bounding box center [695, 308] width 322 height 45
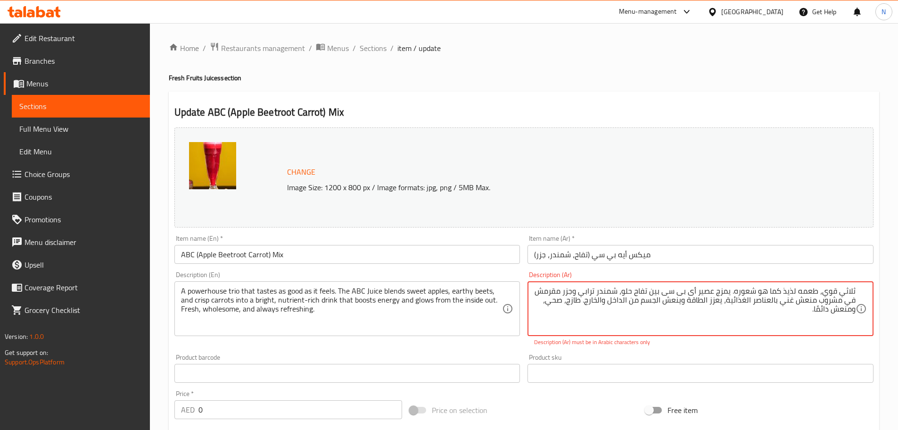
type textarea "ثلاثي قوي، طعمه لذيذ كما هو شعوره. يمزج عصير أى بى سى بين تفاح حلو، شمندر ترابي…"
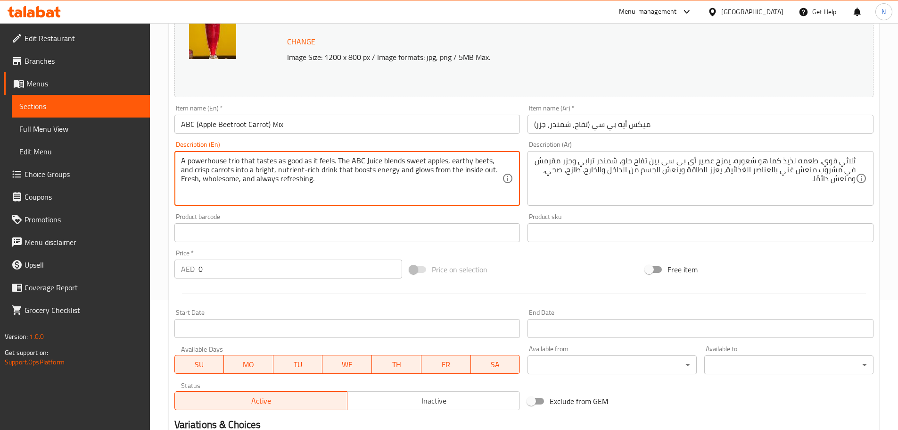
scroll to position [272, 0]
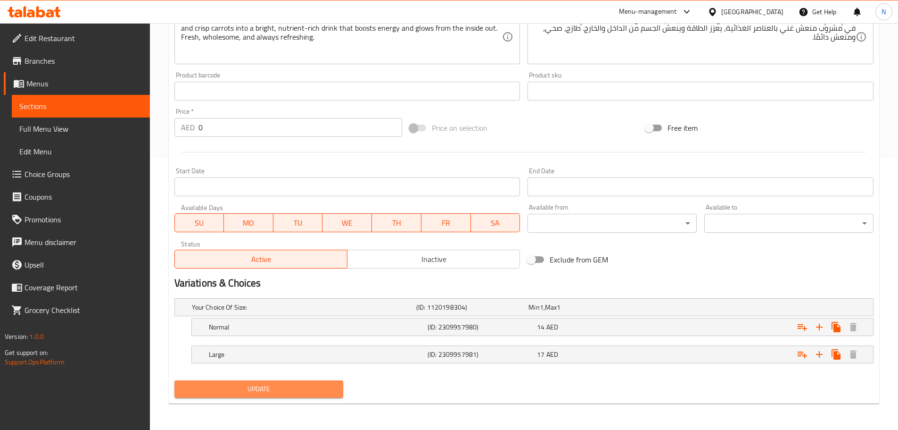
click at [271, 384] on span "Update" at bounding box center [259, 389] width 154 height 12
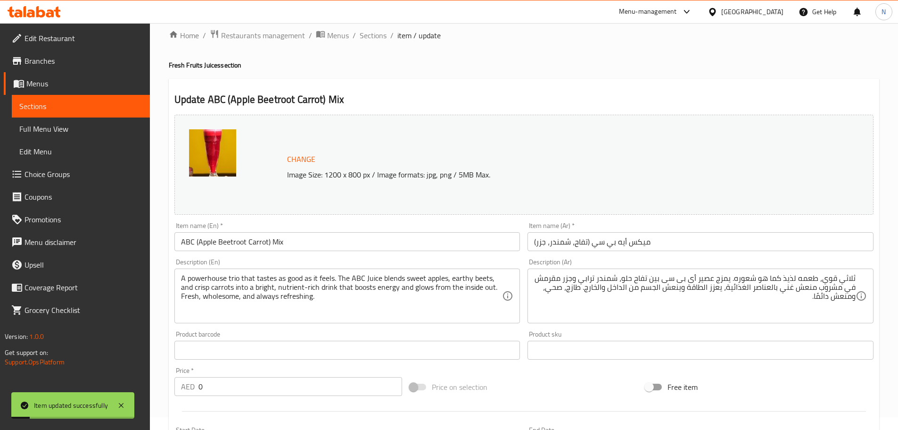
scroll to position [0, 0]
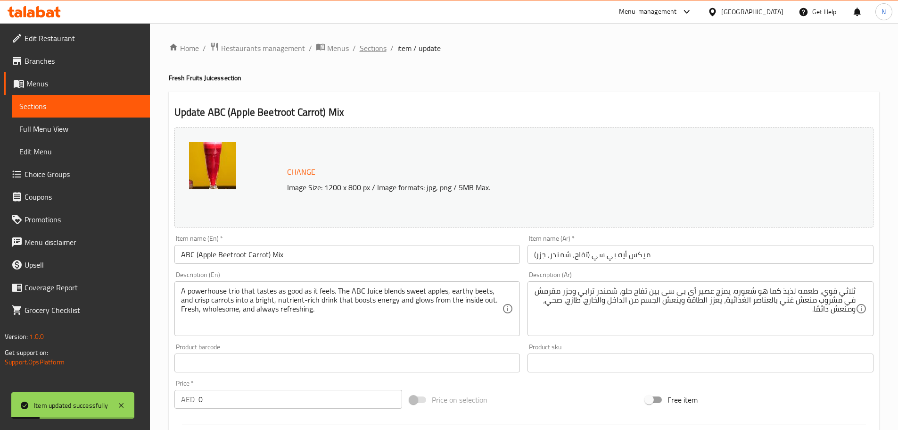
click at [367, 53] on span "Sections" at bounding box center [373, 47] width 27 height 11
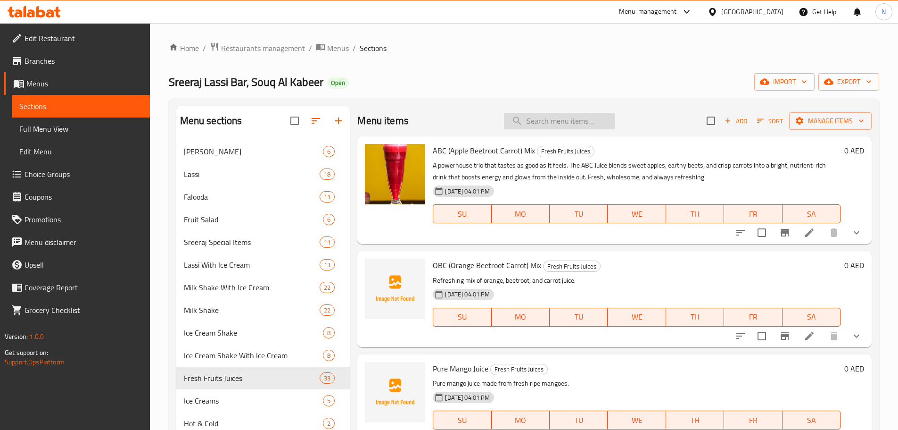
click at [533, 122] on input "search" at bounding box center [559, 121] width 111 height 17
paste input "Beetroot Juice"
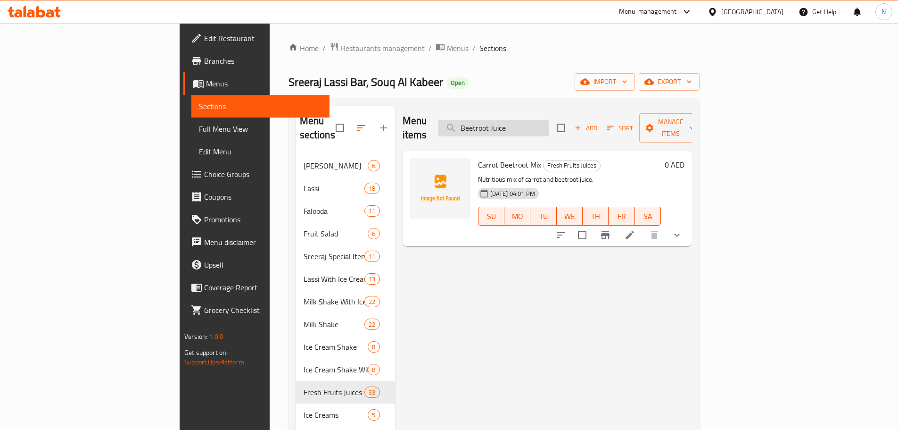
click at [549, 124] on input "Beetroot Juice" at bounding box center [493, 128] width 111 height 17
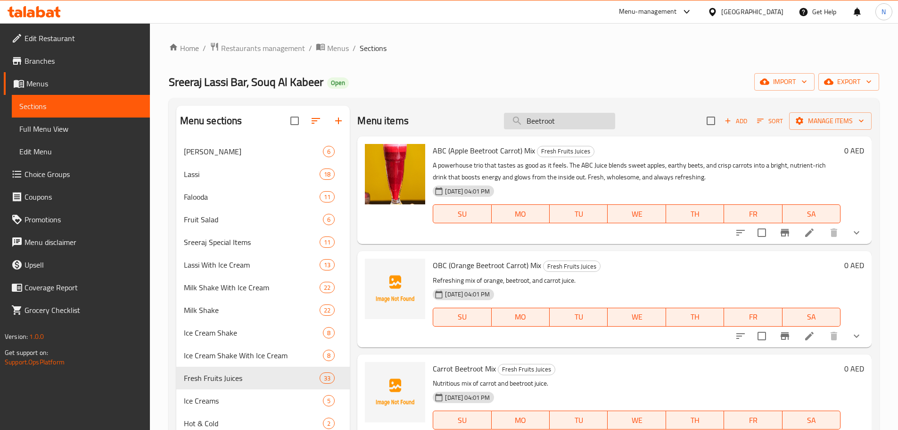
click at [572, 123] on input "Beetroot" at bounding box center [559, 121] width 111 height 17
paste input "Carrot Juice"
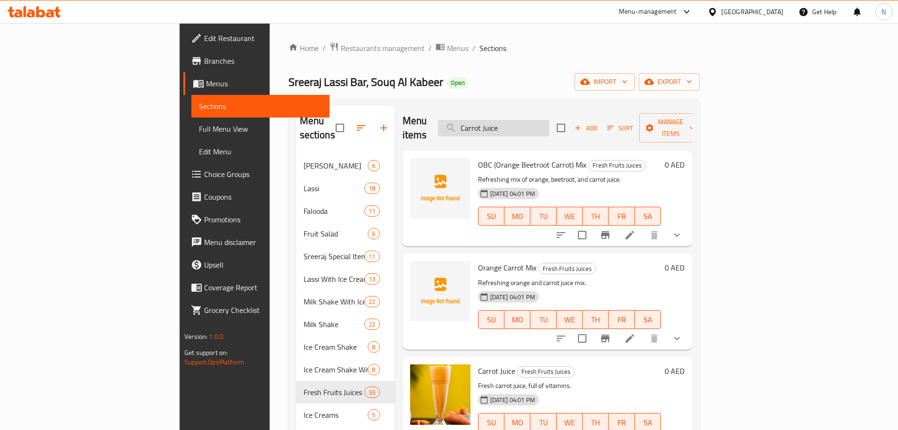
click at [549, 121] on input "Carrot Juice" at bounding box center [493, 128] width 111 height 17
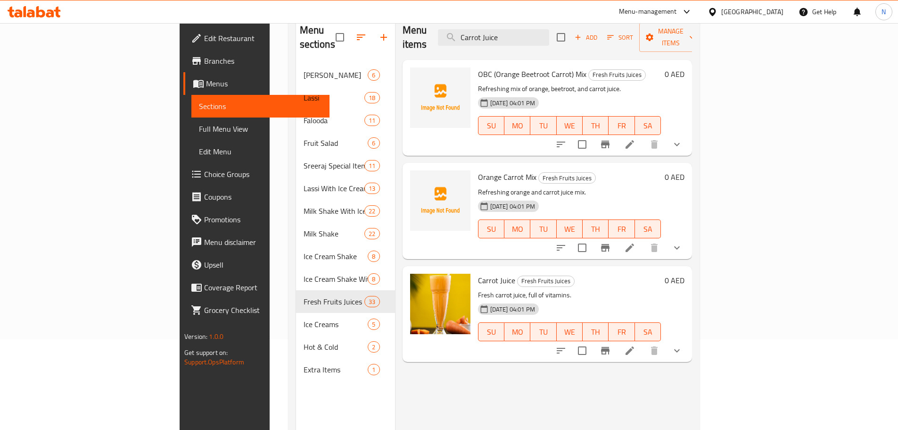
scroll to position [94, 0]
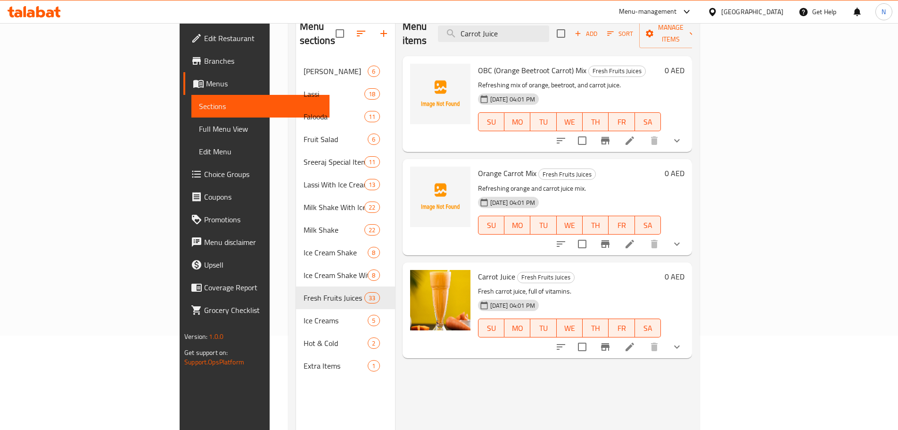
type input "Carrot Juice"
click at [643, 338] on li at bounding box center [630, 346] width 26 height 17
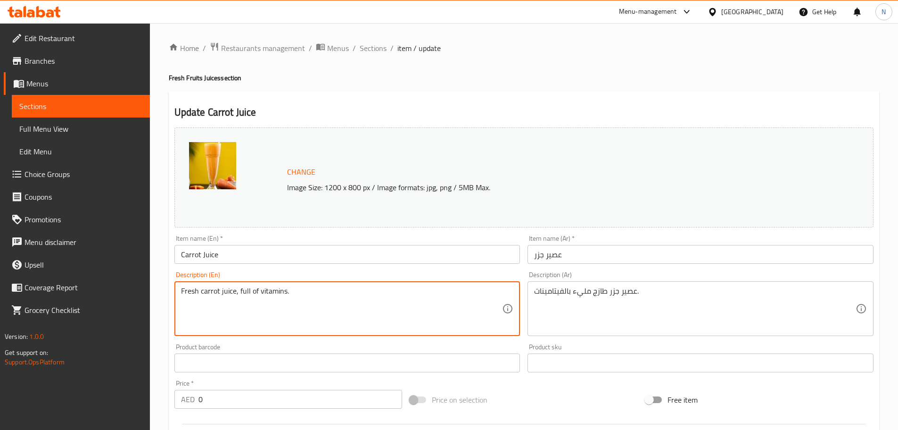
click at [263, 292] on textarea "Fresh carrot juice, full of vitamins." at bounding box center [342, 308] width 322 height 45
paste textarea "s blended into a smooth, mildly sweet juice. Bright, crisp, and naturally refre…"
click at [414, 292] on textarea "Fresh carrots blended into a smooth, mildly sweet juice. Bright, crisp, and nat…" at bounding box center [342, 308] width 322 height 45
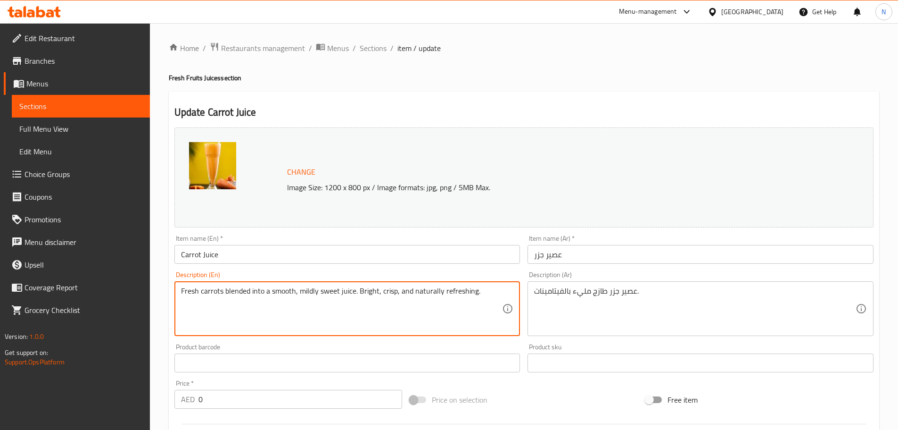
click at [412, 292] on textarea "Fresh carrots blended into a smooth, mildly sweet juice. Bright, crisp, and nat…" at bounding box center [342, 308] width 322 height 45
type textarea "Fresh carrots blended into a smooth, mildly sweet juice. Bright, crisp, and nat…"
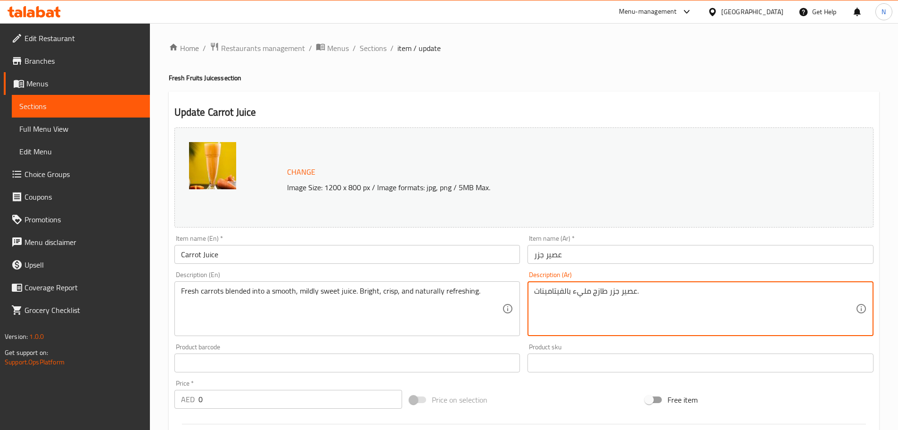
click at [574, 290] on textarea "عصير جزر طازج مليء بالفيتامينات." at bounding box center [695, 308] width 322 height 45
paste textarea "زر طازج ممزوج بعصير ناعم وحلو قليلاً. منعش، هش، وطبيعي"
type textarea "جزر طازج ممزوج بعصير ناعم وحلو قليلاً. منعش، هش، وطبيعي."
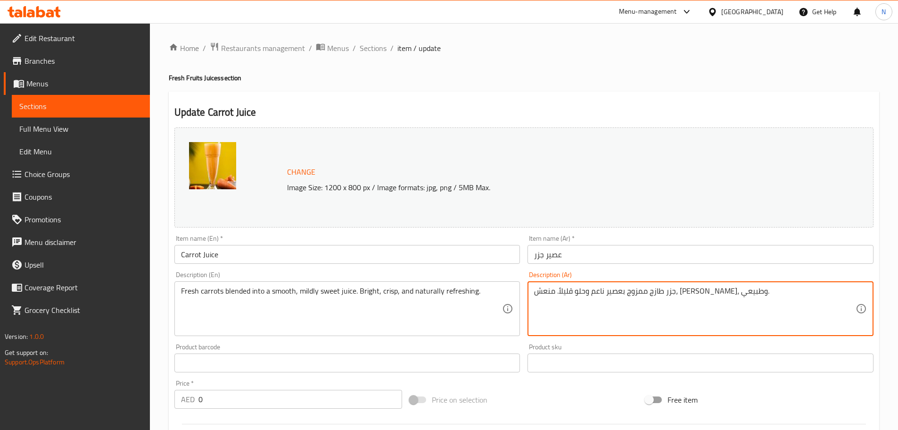
click at [582, 382] on div "Change Image Size: 1200 x 800 px / Image formats: jpg, png / 5MB Max. Item name…" at bounding box center [524, 334] width 707 height 420
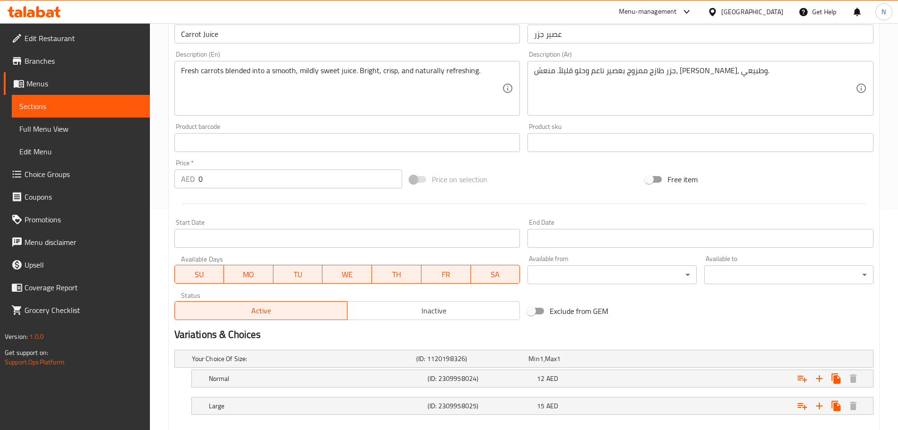
scroll to position [272, 0]
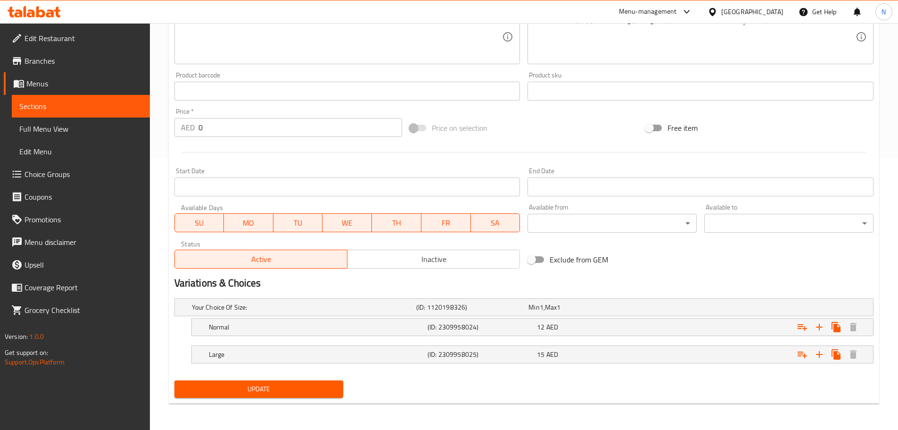
click at [303, 386] on span "Update" at bounding box center [259, 389] width 154 height 12
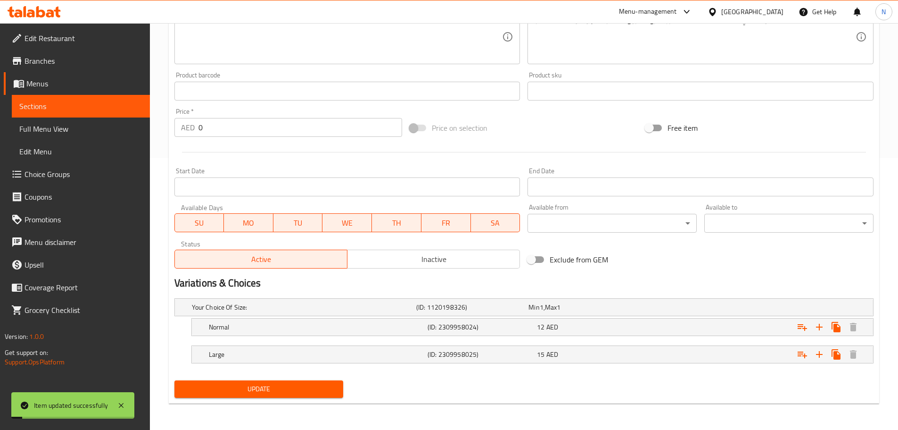
scroll to position [0, 0]
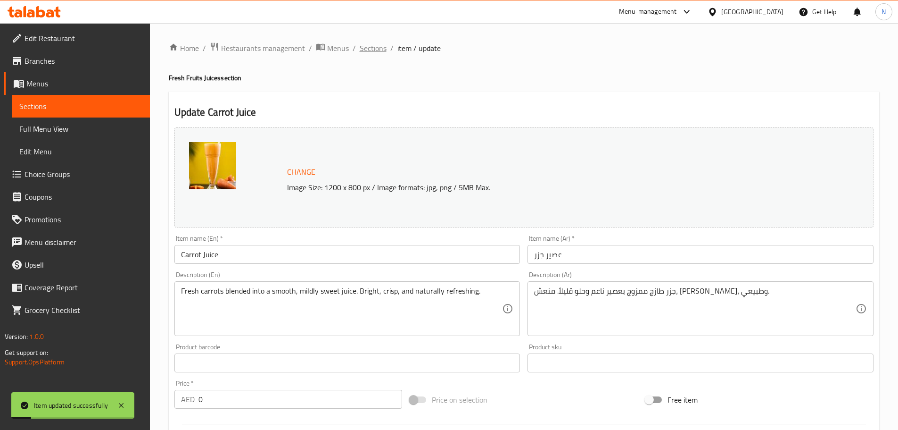
click at [379, 52] on span "Sections" at bounding box center [373, 47] width 27 height 11
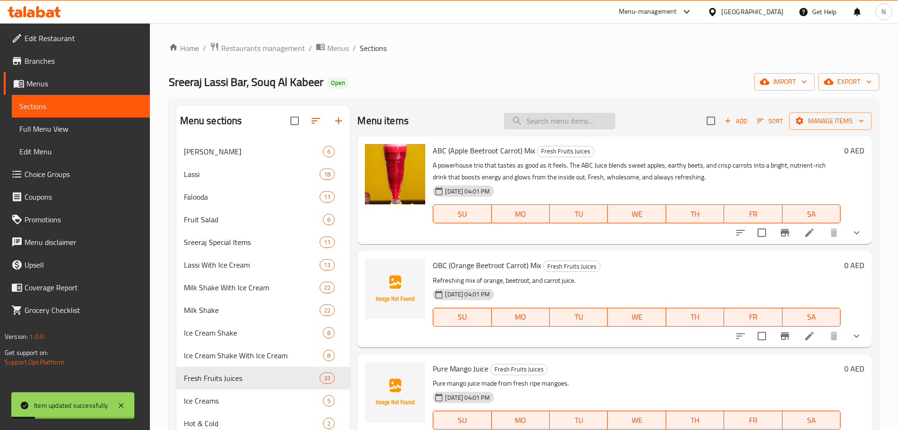
click at [530, 127] on input "search" at bounding box center [559, 121] width 111 height 17
paste input "Fresh Lime Soda"
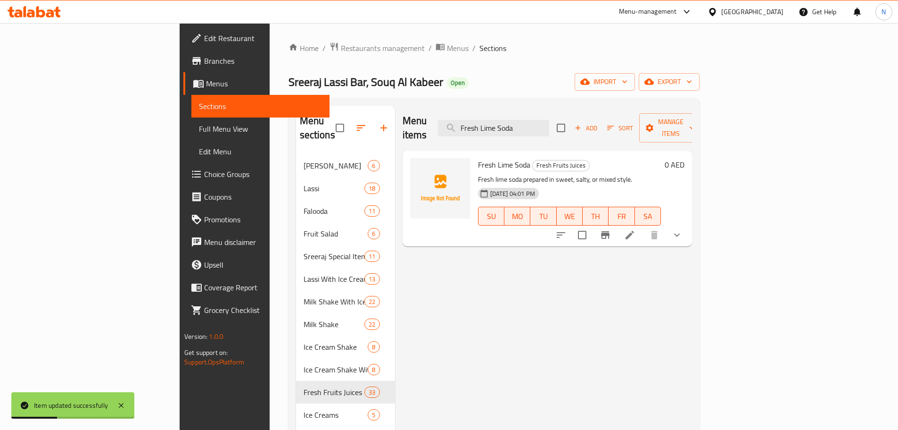
type input "Fresh Lime Soda"
click at [636, 229] on icon at bounding box center [629, 234] width 11 height 11
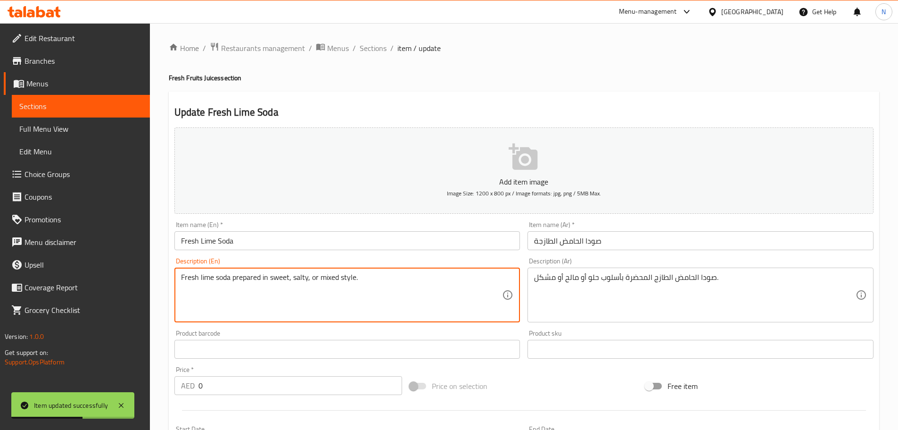
click at [327, 282] on textarea "Fresh lime soda prepared in sweet, salty, or mixed style." at bounding box center [342, 295] width 322 height 45
paste textarea "Simple. Classic. Timeless. The Fresh Lime Soda is your go-to cooler fizzy, tang…"
type textarea "Simple. Classic. Timeless. The Fresh Lime Soda is your go-to cooler fizzy, tang…"
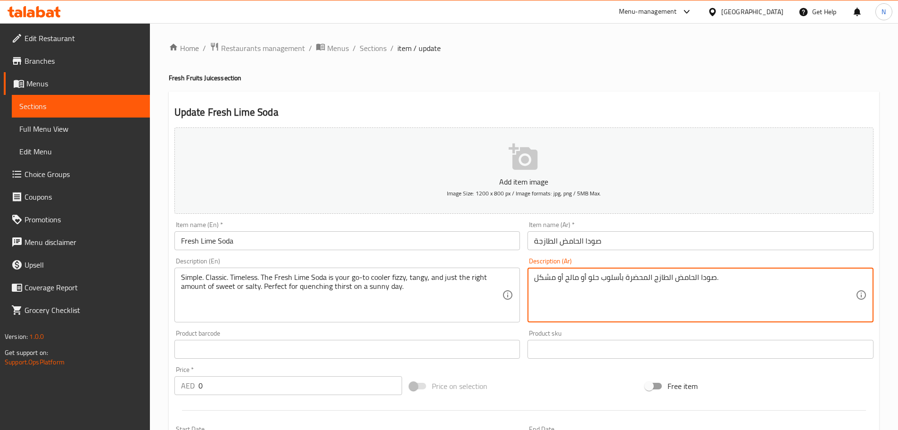
click at [565, 275] on textarea "صودا الحامض الطازج المحضرة بأسلوب حلو أو مالح أو مشكل." at bounding box center [695, 295] width 322 height 45
paste textarea "سيط. كلاسيكي. خالد. مشروبك المنعش بنكهة الليمون هو مشروبك المنعش، فوّار، لاذع، …"
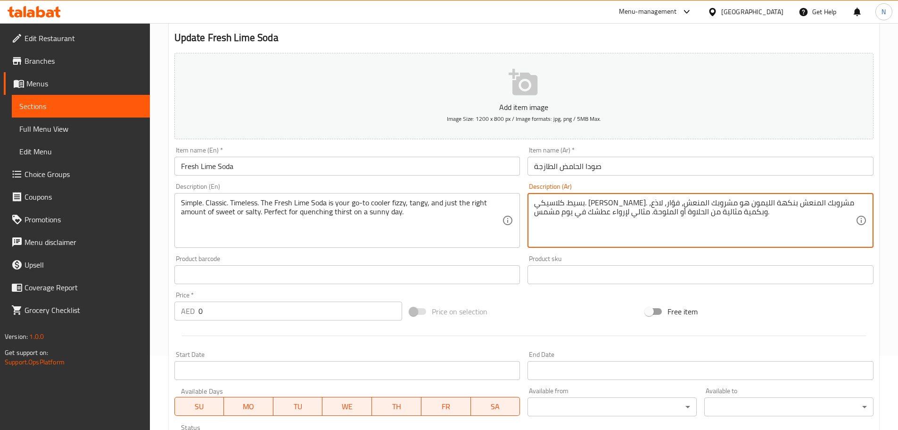
scroll to position [335, 0]
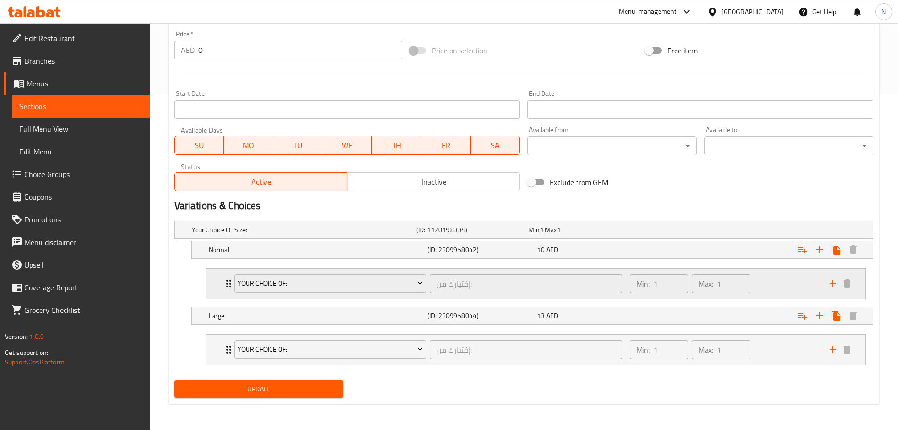
click at [779, 279] on div "Min: 1 ​ Max: 1 ​" at bounding box center [724, 283] width 200 height 30
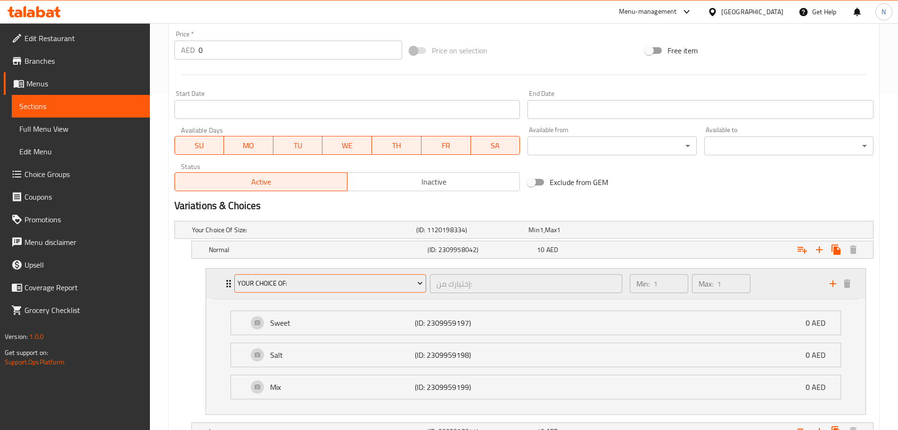
click at [327, 283] on span "Your Choice Of:" at bounding box center [330, 283] width 185 height 12
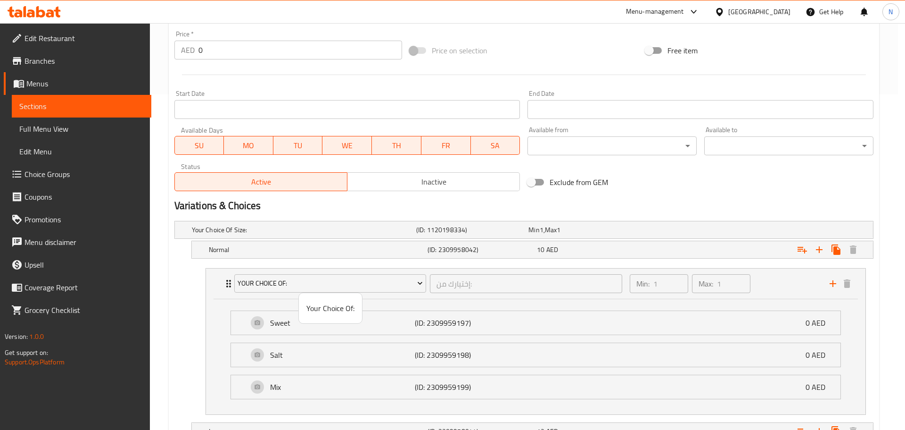
click at [327, 309] on span "Your Choice Of:" at bounding box center [331, 307] width 48 height 11
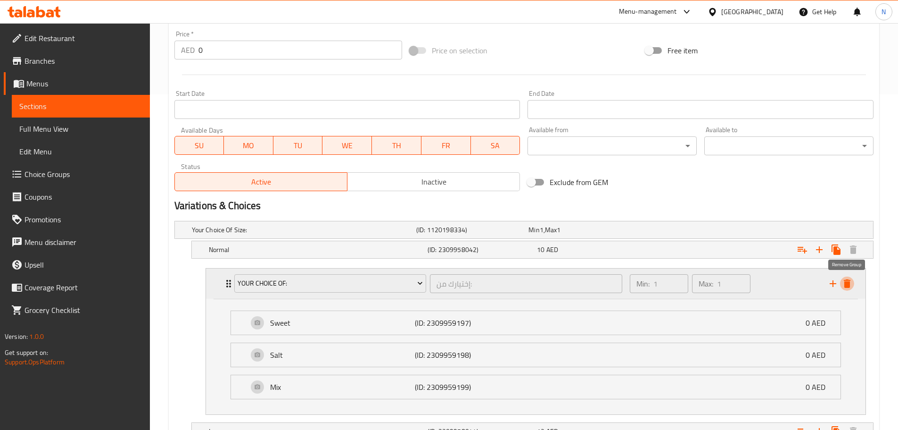
click at [849, 283] on icon "delete" at bounding box center [847, 283] width 7 height 8
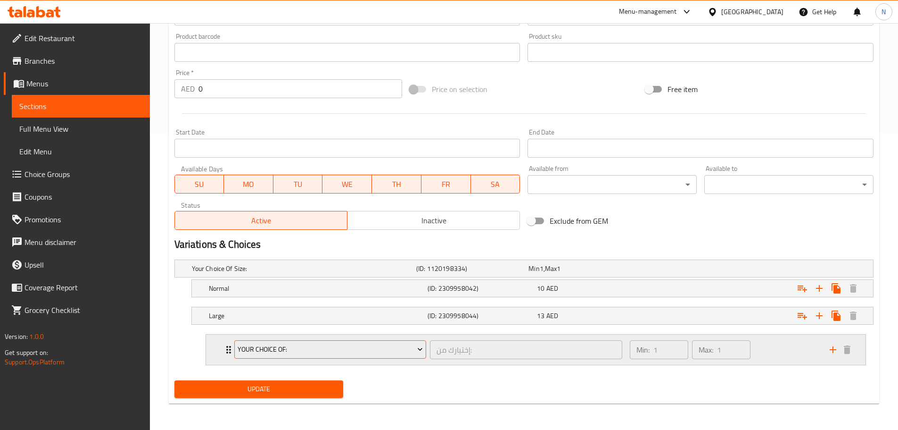
click at [334, 354] on span "Your Choice Of:" at bounding box center [330, 349] width 185 height 12
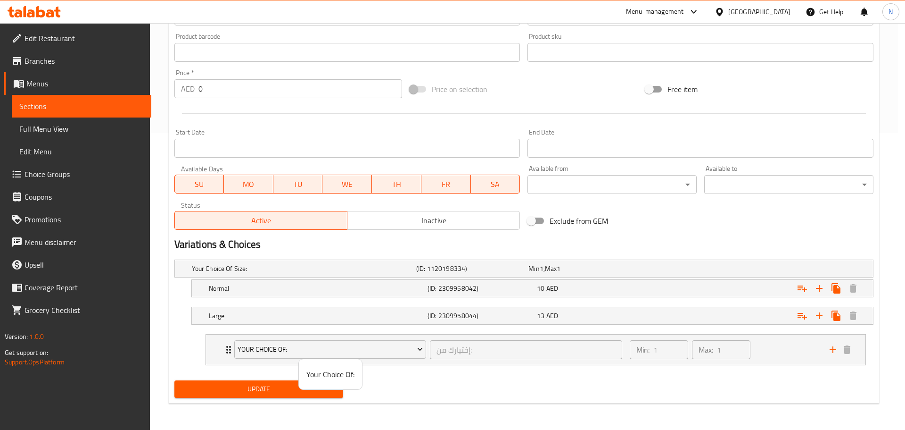
click at [315, 372] on span "Your Choice Of:" at bounding box center [331, 373] width 48 height 11
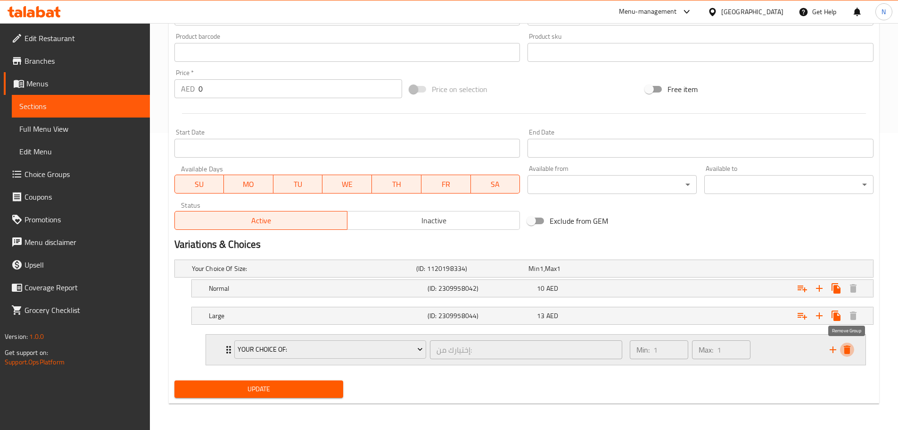
click at [846, 348] on icon "delete" at bounding box center [847, 349] width 7 height 8
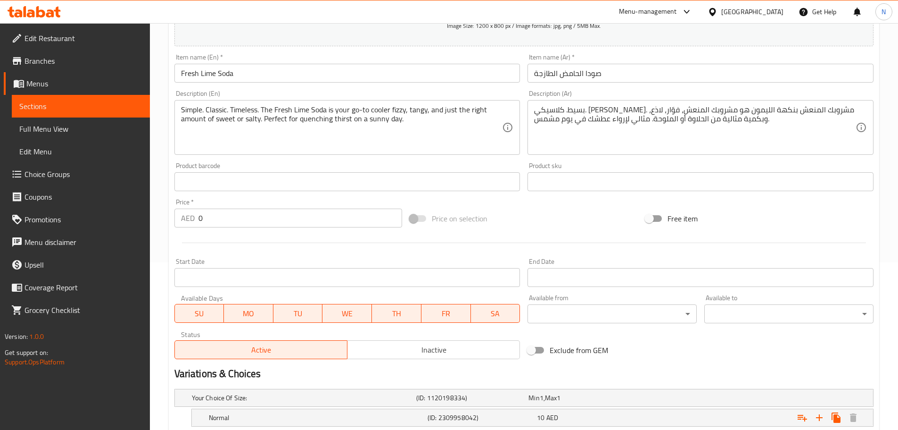
scroll to position [22, 0]
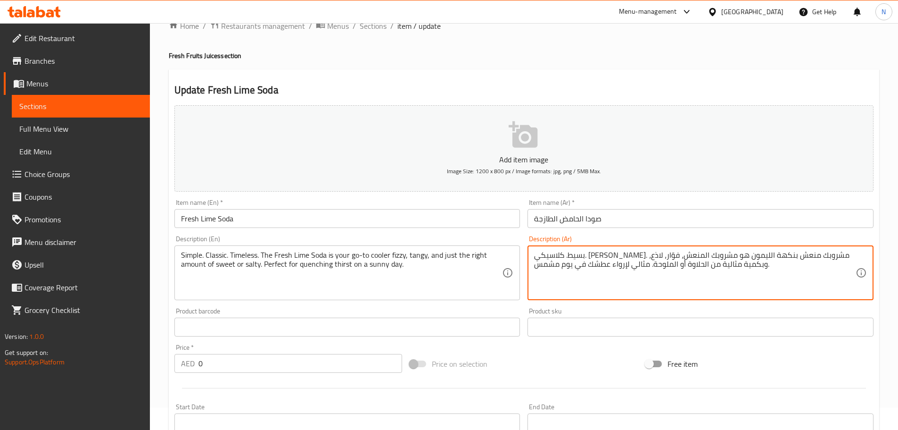
click at [701, 257] on textarea "بسيط. كلاسيكي. خالد. مشروبك منعش بنكهة الليمون هو مشروبك المنعش، فوّار، لاذع، و…" at bounding box center [695, 272] width 322 height 45
click at [647, 255] on textarea "بسيط. كلاسيكي. خالد. مشروبك منعش بنكهة ليمون هو مشروبك المنعش، فوّار، لاذع، وبك…" at bounding box center [695, 272] width 322 height 45
click at [703, 267] on textarea "بسيط. كلاسيكي. خالد. مشروبك منعش بنكهة ليمون هو مشروبك منعش، فوّار، لاذع، وبكمي…" at bounding box center [695, 272] width 322 height 45
type textarea "بسيط. كلاسيكي. خالد. مشروبك منعش بنكهة ليمون هو مشروبك منعش، فوّار، لاذع، وبكمي…"
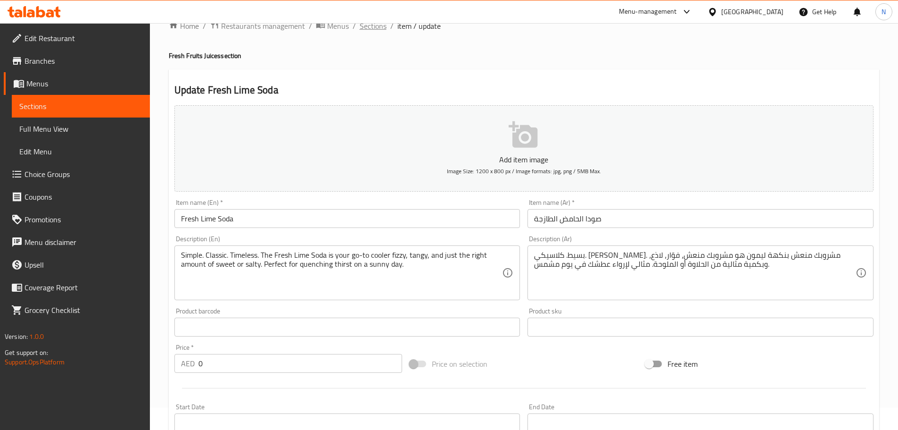
click at [372, 31] on span "Sections" at bounding box center [373, 25] width 27 height 11
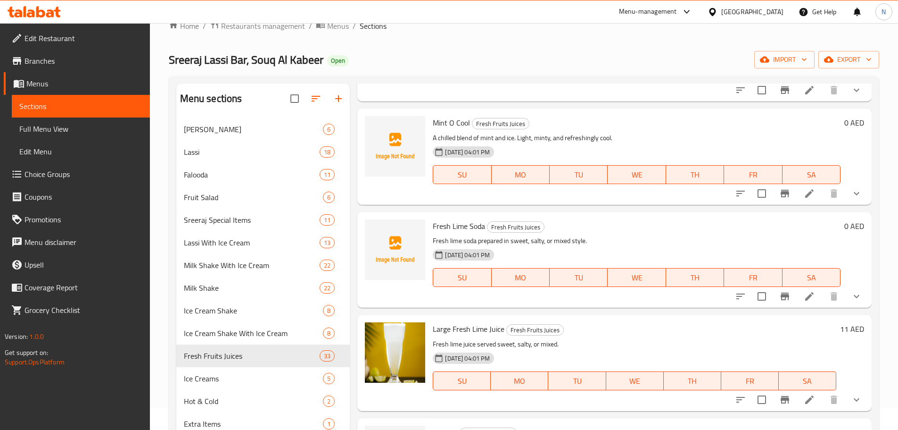
scroll to position [3005, 0]
click at [806, 294] on icon at bounding box center [809, 295] width 8 height 8
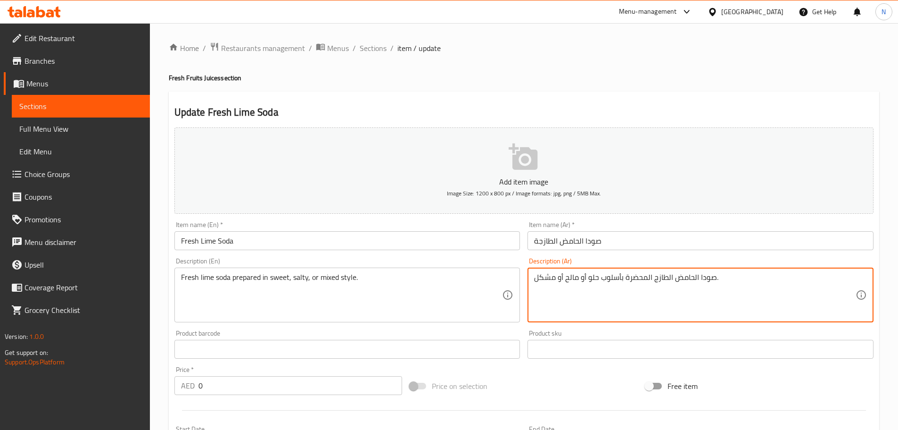
click at [643, 273] on textarea "صودا الحامض الطازج المحضرة بأسلوب حلو أو مالح أو مشكل." at bounding box center [695, 295] width 322 height 45
paste textarea "سيط. كلاسيكي. خالد. مشروبك المنعش بنكهة الليمون هو مشروبك المنعش، فوّار، لاذع، …"
type textarea "بسيط. كلاسيكي. خالد. مشروبك المنعش بنكهة الليمون هو مشروبك المنعش، فوّار، لاذع،…"
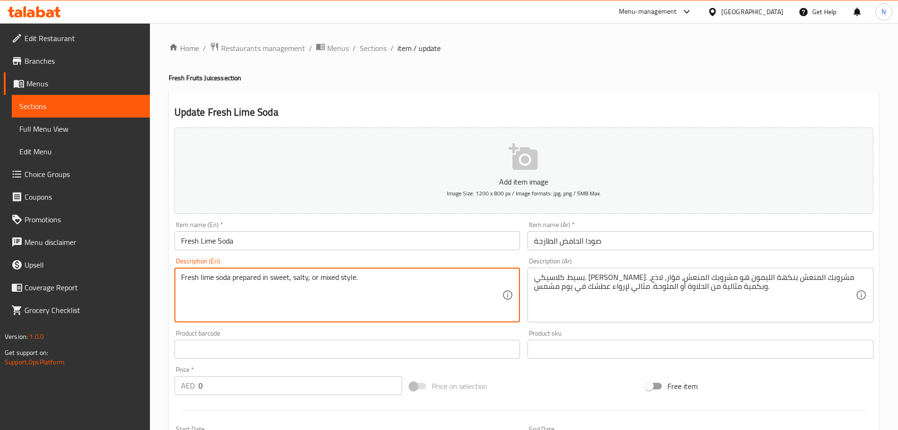
click at [299, 280] on textarea "Fresh lime soda prepared in sweet, salty, or mixed style." at bounding box center [342, 295] width 322 height 45
paste textarea "Simple. Classic. Timeless. The Fresh Lime Soda is your go-to cooler fizzy, tang…"
type textarea "Simple. Classic. Timeless. The Fresh Lime Soda is your go-to cooler fizzy, tang…"
click at [575, 390] on div "Price on selection" at bounding box center [524, 385] width 236 height 25
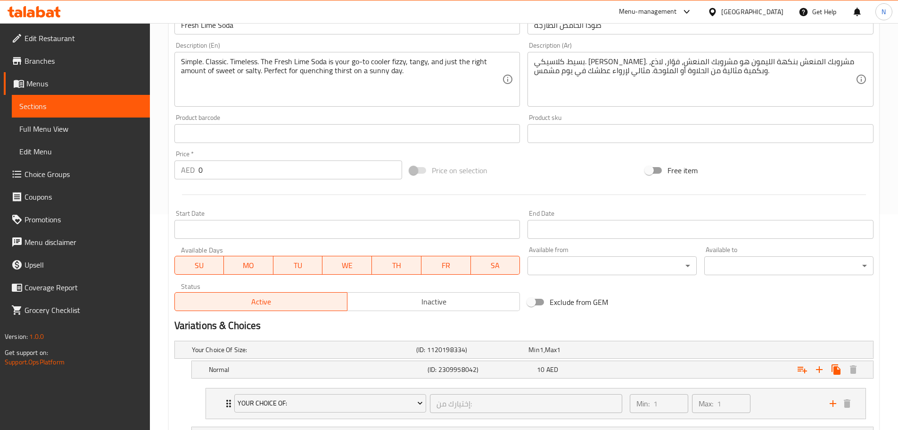
scroll to position [335, 0]
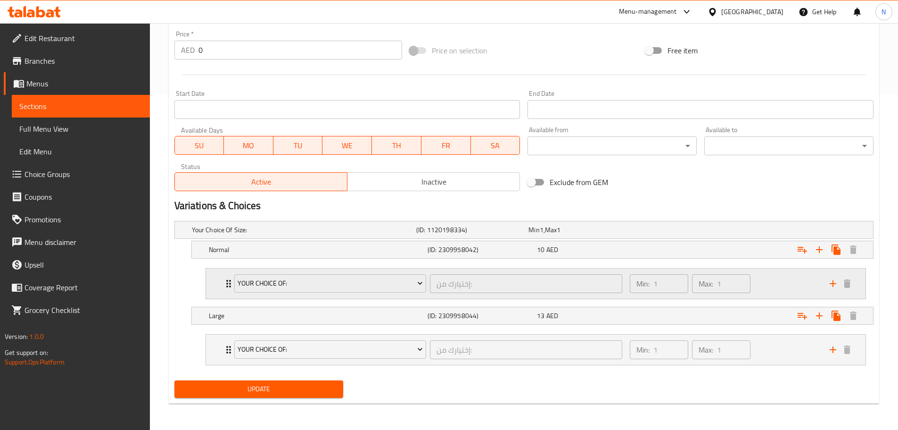
click at [775, 285] on div "Min: 1 ​ Max: 1 ​" at bounding box center [724, 283] width 200 height 30
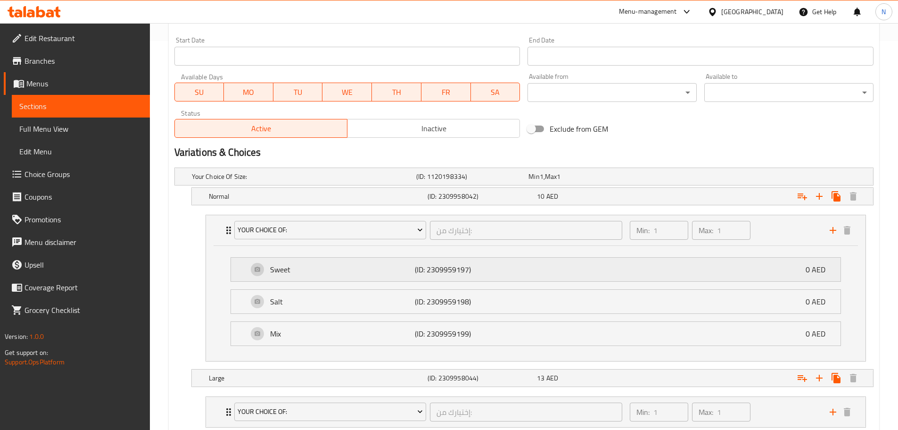
scroll to position [451, 0]
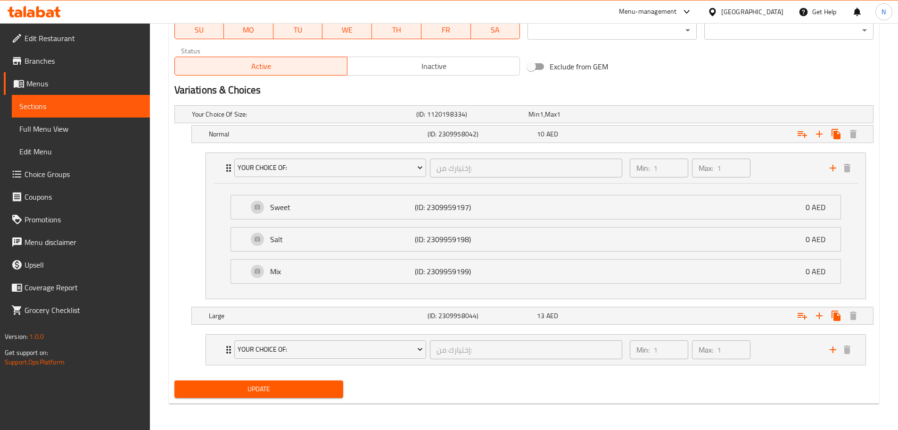
click at [304, 387] on span "Update" at bounding box center [259, 389] width 154 height 12
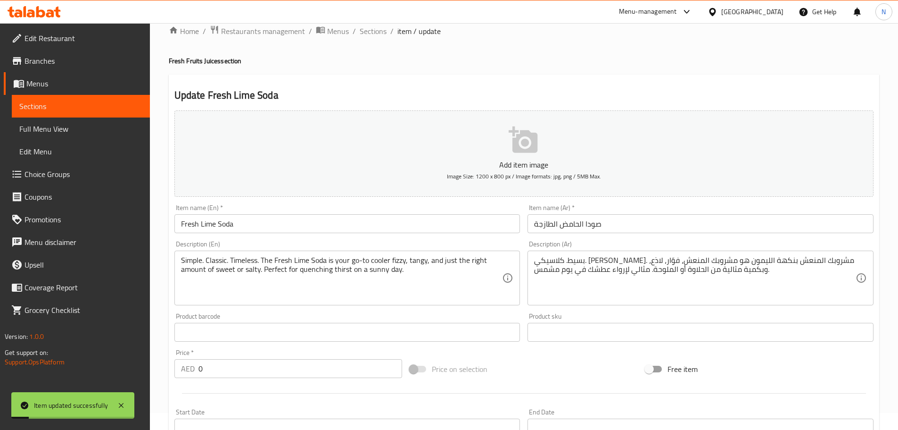
scroll to position [0, 0]
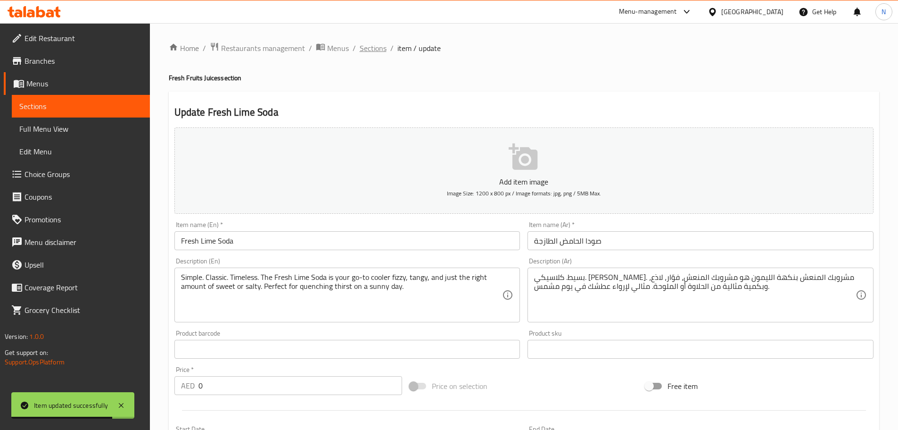
click at [382, 51] on span "Sections" at bounding box center [373, 47] width 27 height 11
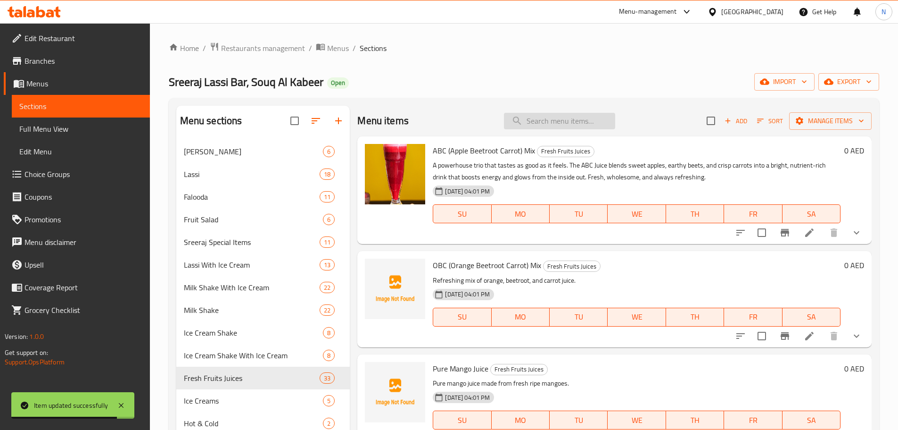
click at [527, 121] on input "search" at bounding box center [559, 121] width 111 height 17
paste input "Mint Lime Soda"
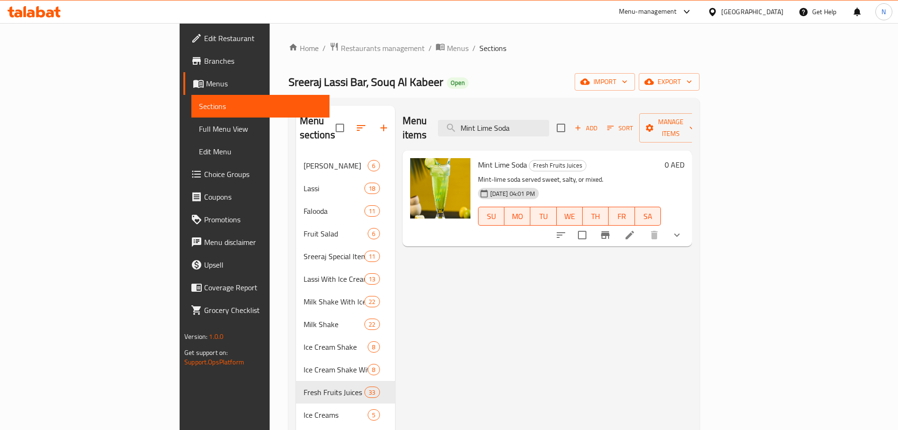
type input "Mint Lime Soda"
click at [636, 229] on icon at bounding box center [629, 234] width 11 height 11
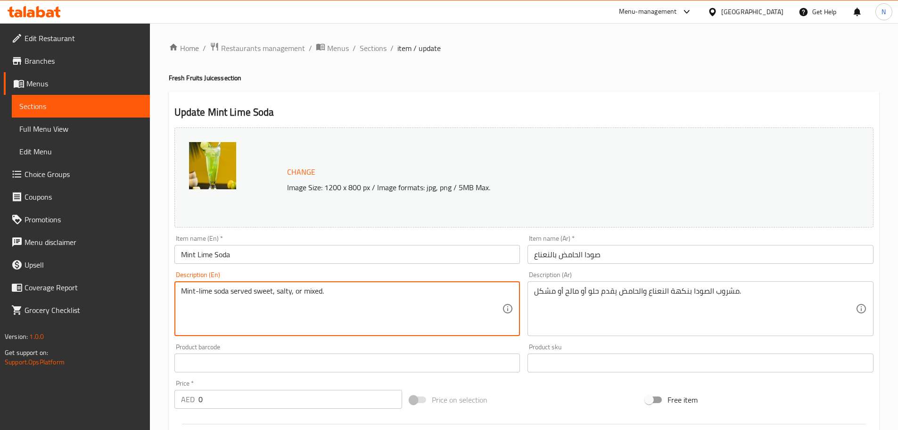
click at [266, 291] on textarea "Mint-lime soda served sweet, salty, or mixed." at bounding box center [342, 308] width 322 height 45
paste textarea "A zesty twist on the classic, the Mint Lime Soda blends fresh lime with crushed…"
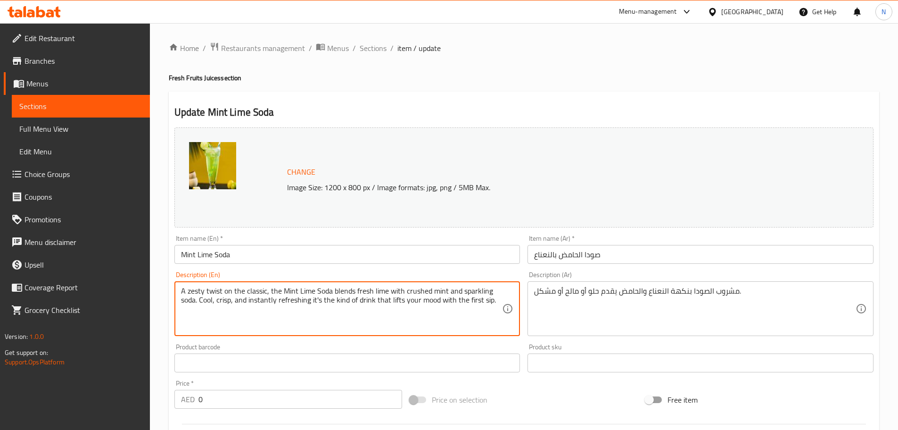
type textarea "A zesty twist on the classic, the Mint Lime Soda blends fresh lime with crushed…"
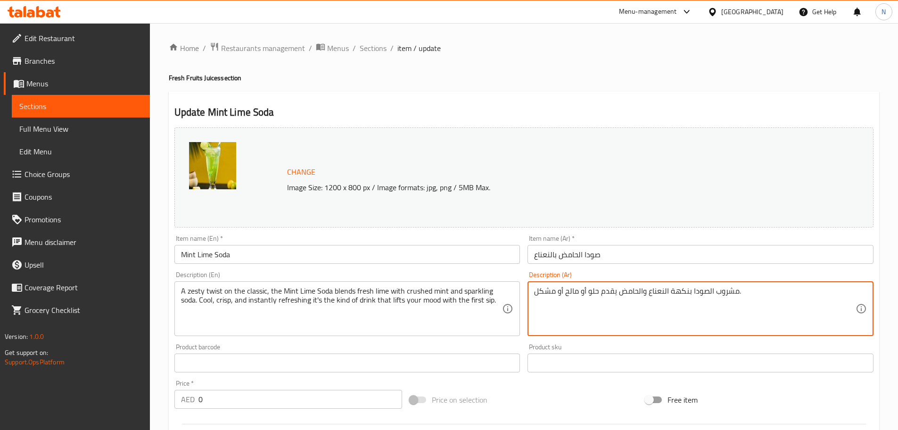
click at [581, 293] on textarea "مشروب الصودا بنكهة النعناع والحامض يقدم حلو أو مالح أو مشكل." at bounding box center [695, 308] width 322 height 45
paste textarea "مسة منعشة على المشروب الكلاسيكي، مشروب صودا النعناع والليمون يمزج الليمون الطاز…"
click at [784, 290] on textarea "لمسة منعشة على المشروب الكلاسيكي، مشروب صودا النعناع والليمون يمزج الليمون الطا…" at bounding box center [695, 308] width 322 height 45
click at [755, 292] on textarea "لمسة منعشة على مشروب الكلاسيكي، مشروب صودا النعناع والليمون يمزج الليمون الطازج…" at bounding box center [695, 308] width 322 height 45
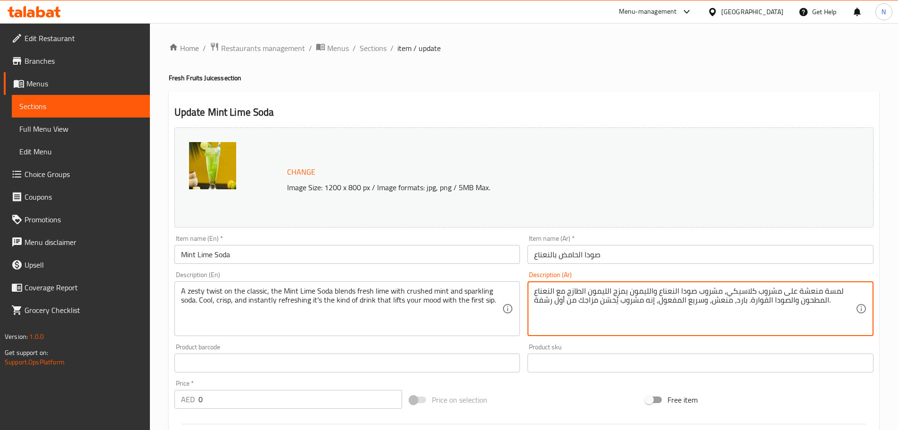
click at [674, 293] on textarea "لمسة منعشة على مشروب كلاسيكي، مشروب صودا النعناع والليمون يمزج الليمون الطازج م…" at bounding box center [695, 308] width 322 height 45
click at [647, 293] on textarea "لمسة منعشة على مشروب كلاسيكي، مشروب صودا نعناع والليمون يمزج الليمون الطازج مع …" at bounding box center [695, 308] width 322 height 45
click at [648, 292] on textarea "لمسة منعشة على مشروب كلاسيكي، مشروب صودا نعناع والليمون يمزج الليمون الطازج مع …" at bounding box center [695, 308] width 322 height 45
click at [606, 290] on textarea "لمسة منعشة على مشروب كلاسيكي، مشروب صودا نعناع وليمون يمزج الليمون الطازج مع ال…" at bounding box center [695, 308] width 322 height 45
click at [579, 291] on textarea "لمسة منعشة على مشروب كلاسيكي، مشروب صودا نعناع وليمون يمزج ليمون الطازج مع النع…" at bounding box center [695, 308] width 322 height 45
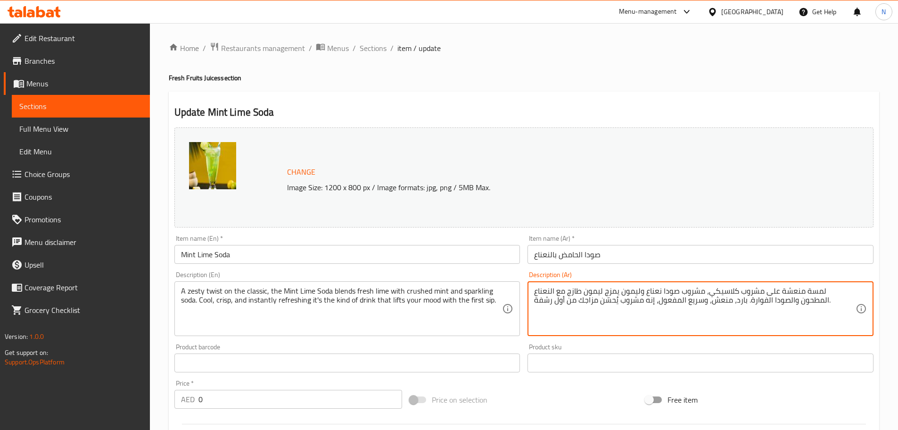
click at [579, 290] on textarea "لمسة منعشة على مشروب كلاسيكي، مشروب صودا نعناع وليمون يمزج ليمون طازج مع النعنا…" at bounding box center [695, 308] width 322 height 45
click at [581, 290] on textarea "لمسة منعشة على مشروب كلاسيكي، مشروب صودا نعناع وليمون يمزج ليمون طازج مع النعنا…" at bounding box center [695, 308] width 322 height 45
click at [558, 290] on textarea "لمسة منعشة على مشروب كلاسيكي، مشروب صودا نعناع وليمون يمزج ليمون طازج مع نعناع …" at bounding box center [695, 308] width 322 height 45
click at [787, 301] on textarea "لمسة منعشة على مشروب كلاسيكي، مشروب صودا نعناع وليمون يمزج ليمون طازج مع نعناع …" at bounding box center [695, 308] width 322 height 45
click at [764, 299] on textarea "لمسة منعشة على مشروب كلاسيكي، مشروب صودا نعناع وليمون يمزج ليمون طازج مع نعناع …" at bounding box center [695, 308] width 322 height 45
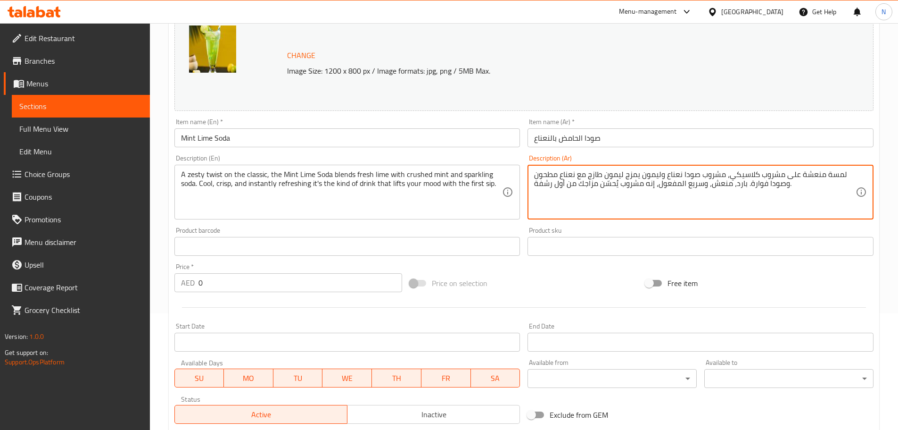
scroll to position [330, 0]
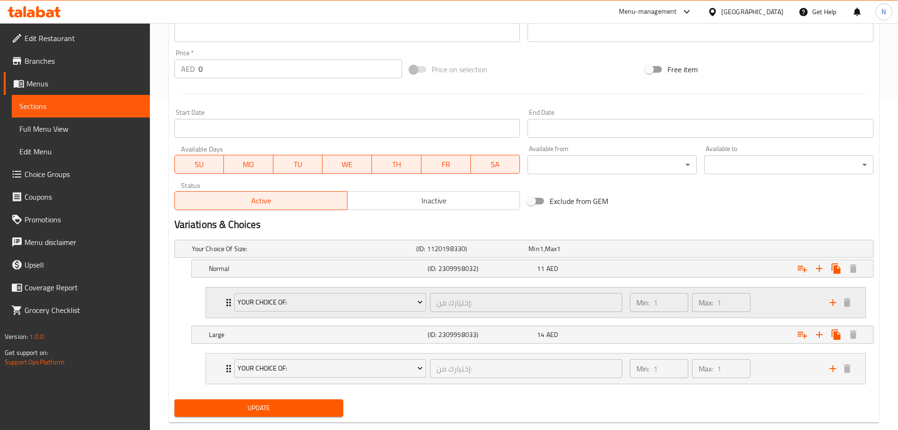
click at [769, 301] on div "Min: 1 ​ Max: 1 ​" at bounding box center [724, 302] width 200 height 30
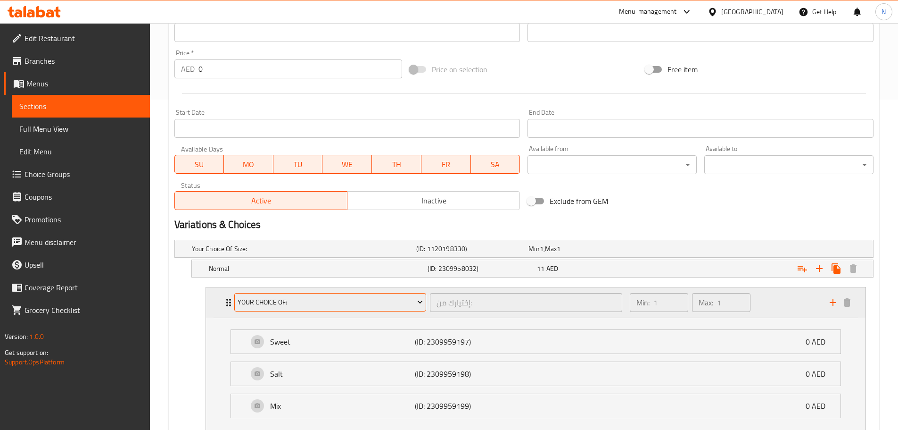
type textarea "لمسة منعشة على مشروب كلاسيكي، مشروب صودا نعناع وليمون يمزج ليمون طازج مع نعناع …"
click at [352, 304] on span "Your Choice Of:" at bounding box center [330, 302] width 185 height 12
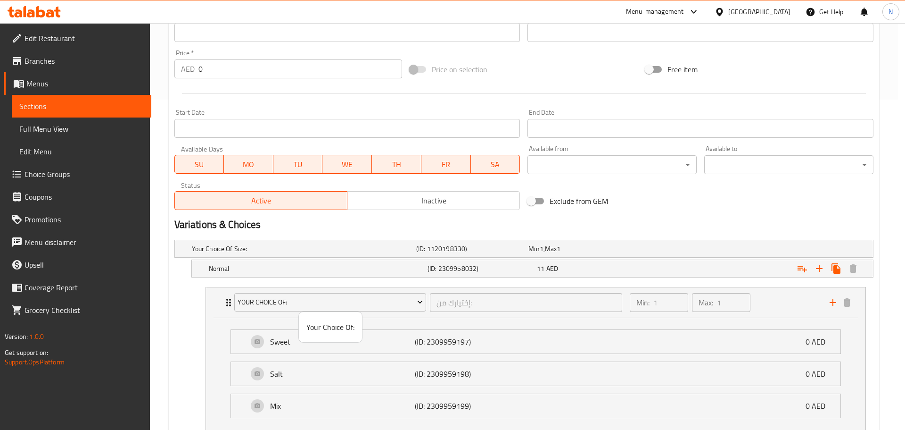
click at [339, 330] on span "Your Choice Of:" at bounding box center [331, 326] width 48 height 11
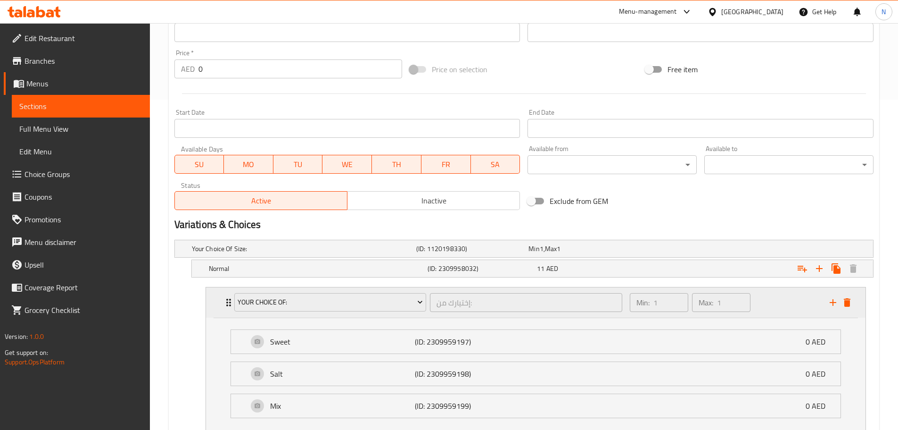
click at [846, 305] on icon "delete" at bounding box center [847, 302] width 7 height 8
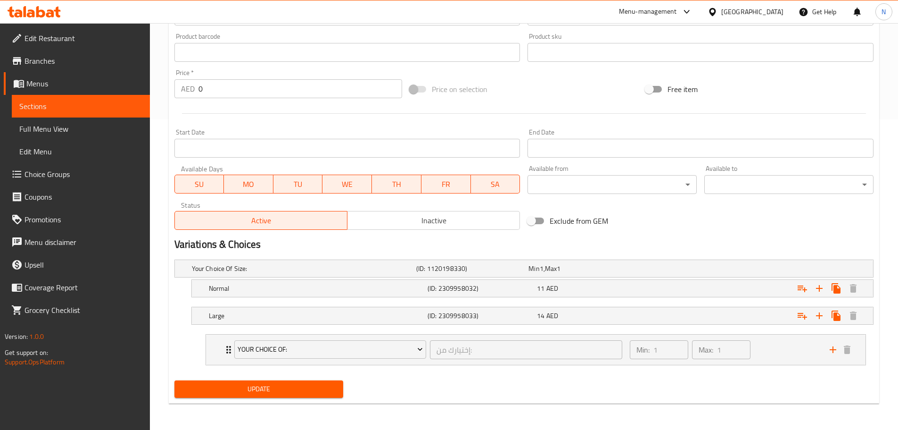
scroll to position [310, 0]
click at [391, 344] on span "Your Choice Of:" at bounding box center [330, 349] width 185 height 12
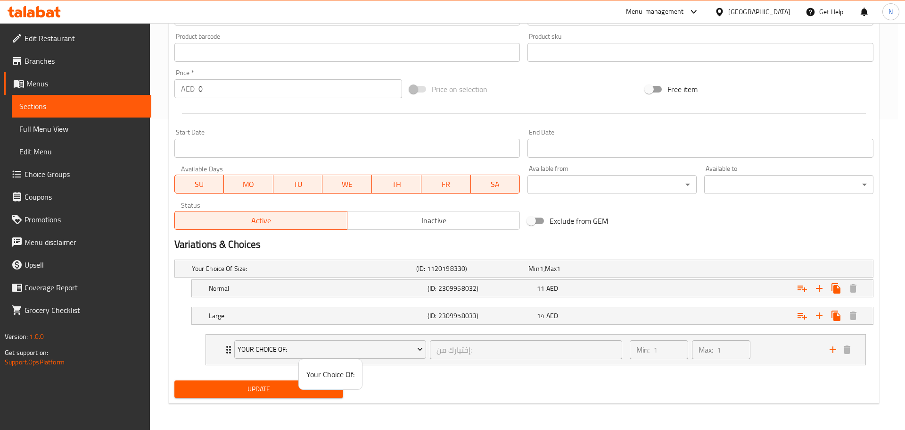
click at [348, 372] on span "Your Choice Of:" at bounding box center [331, 373] width 48 height 11
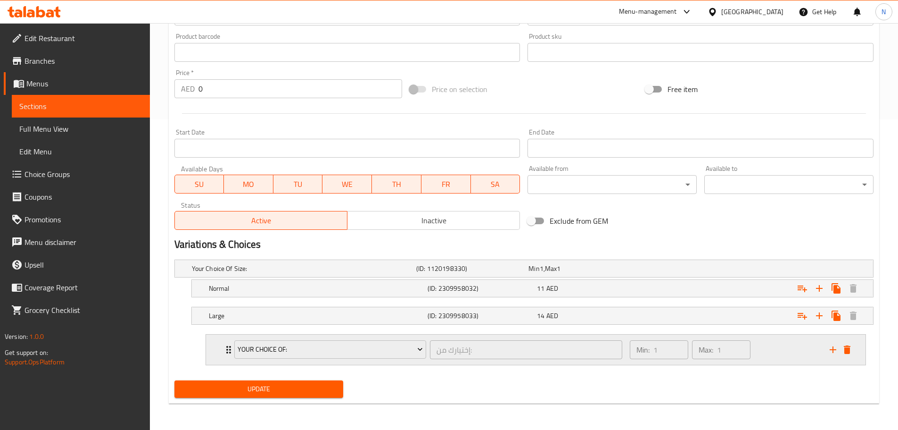
click at [850, 352] on icon "delete" at bounding box center [847, 349] width 7 height 8
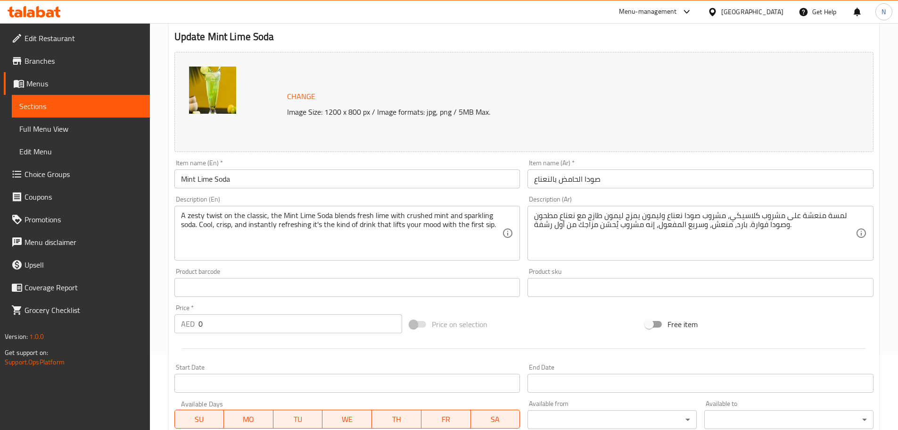
scroll to position [272, 0]
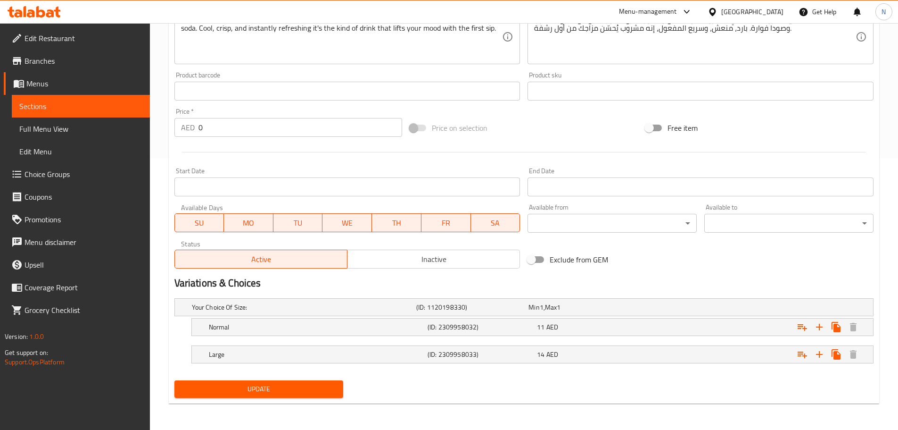
click at [288, 390] on span "Update" at bounding box center [259, 389] width 154 height 12
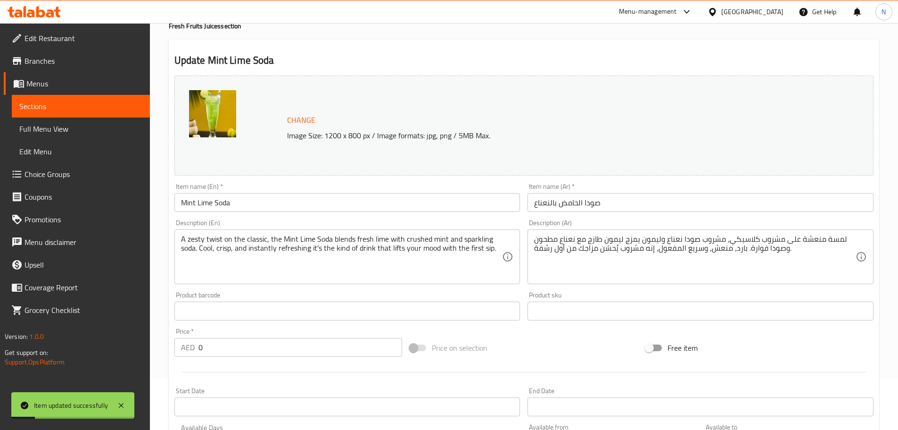
scroll to position [0, 0]
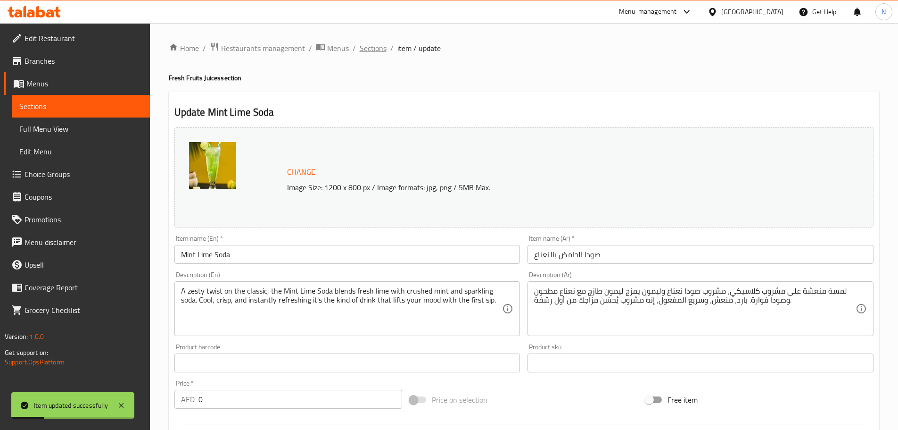
click at [378, 54] on span "Sections" at bounding box center [373, 47] width 27 height 11
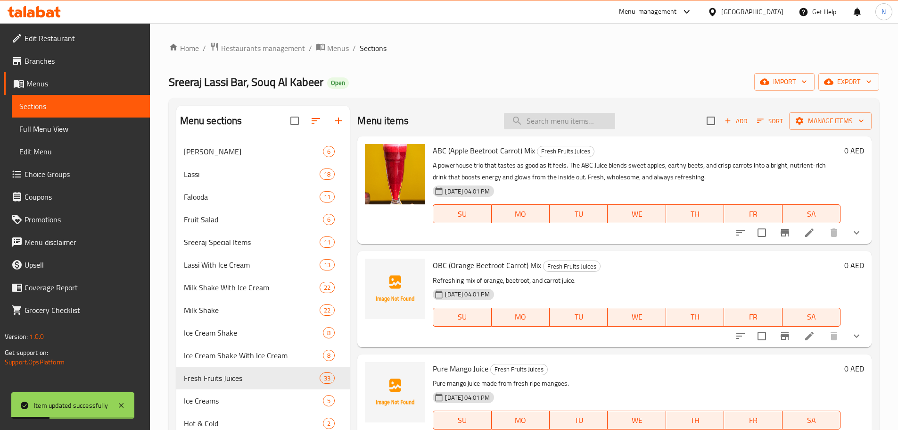
click at [524, 117] on input "search" at bounding box center [559, 121] width 111 height 17
paste input "Fresh Lime Juice"
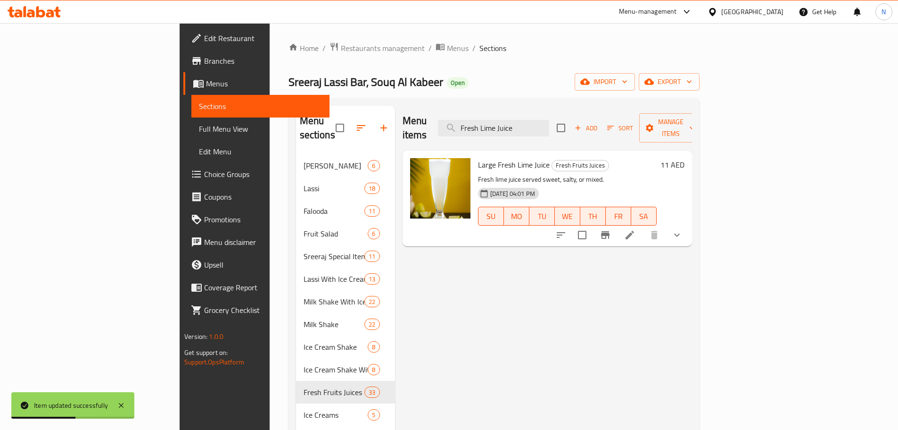
type input "Fresh Lime Juice"
click at [636, 229] on icon at bounding box center [629, 234] width 11 height 11
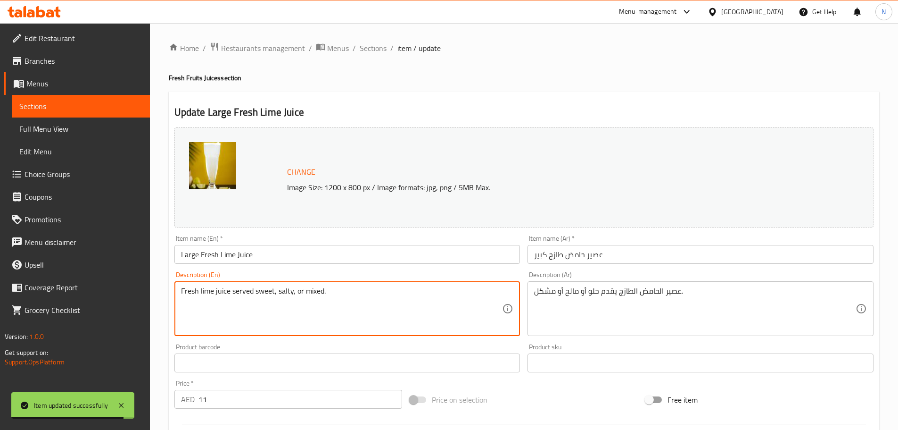
click at [240, 296] on textarea "Fresh lime juice served sweet, salty, or mixed." at bounding box center [342, 308] width 322 height 45
paste textarea "Quench your thirst with our Fresh Lime Juice a zesty blend of freshly squeezed …"
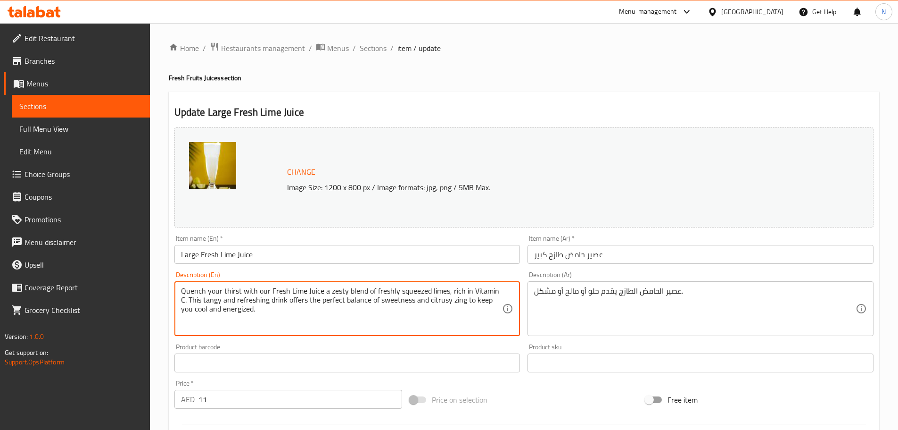
type textarea "Quench your thirst with our Fresh Lime Juice a zesty blend of freshly squeezed …"
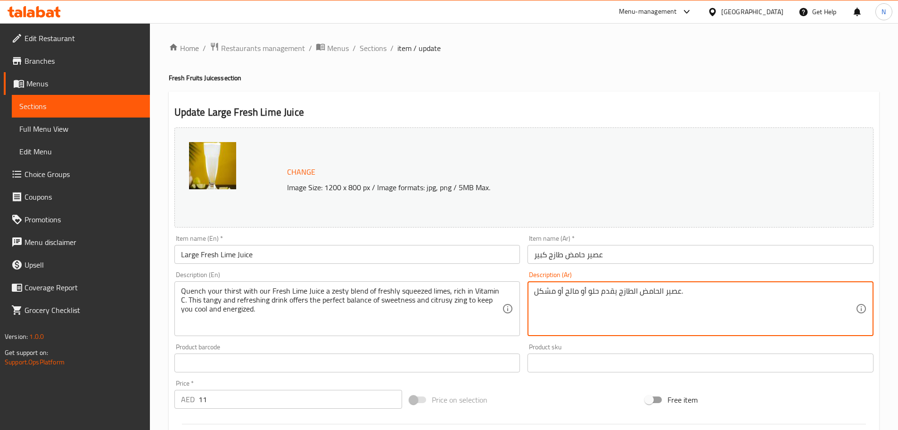
click at [586, 298] on textarea "عصير الحامض الطازج يقدم حلو أو مالح أو مشكل." at bounding box center [695, 308] width 322 height 45
click at [585, 298] on textarea "عصير الحامض الطازج يقدم حلو أو مالح أو مشكل." at bounding box center [695, 308] width 322 height 45
paste textarea "روي عطشك بعصير الليمون الطازج لدينا، وهو مزيج رائع من الليمون الطازج الغني بفيت…"
type textarea "عصير الحامض الطازج يقدم حلو أروي عطشك بعصير الليمون الطازج لدينا، وهو مزيج رائع…"
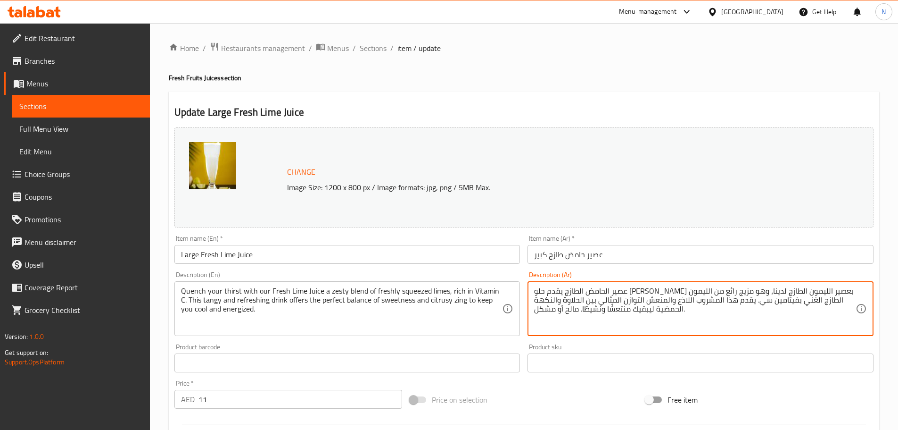
click at [591, 294] on textarea "عصير الحامض الطازج يقدم حلو أروي عطشك بعصير الليمون الطازج لدينا، وهو مزيج رائع…" at bounding box center [695, 308] width 322 height 45
click at [590, 294] on textarea "عصير الحامض الطازج يقدم حلو أروي عطشك بعصير الليمون الطازج لدينا، وهو مزيج رائع…" at bounding box center [695, 308] width 322 height 45
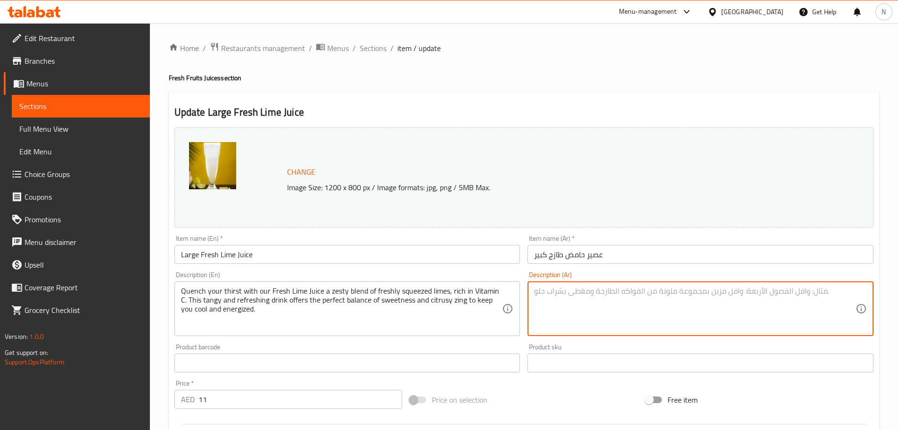
paste textarea "أروي عطشك بعصير الليمون الطازج لدينا، وهو مزيج رائع من الليمون الطازج الغني بفي…"
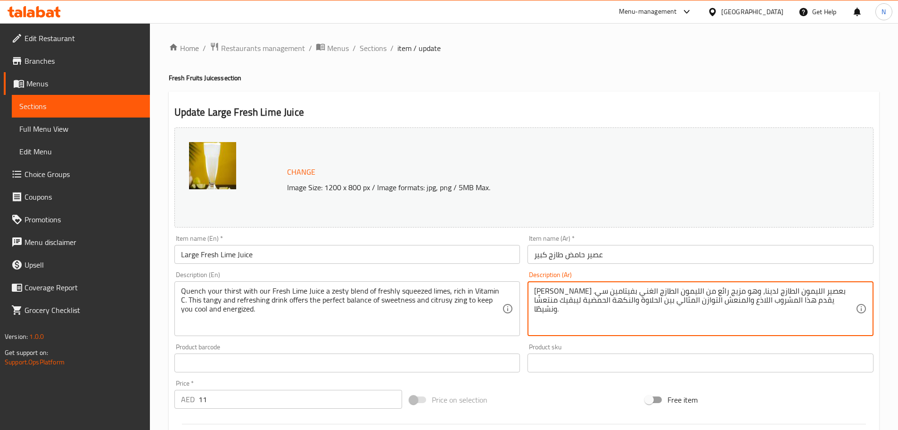
click at [791, 290] on textarea "أروي عطشك بعصير الليمون الطازج لدينا، وهو مزيج رائع من الليمون الطازج الغني بفي…" at bounding box center [695, 308] width 322 height 45
click at [789, 290] on textarea "أروي عطشك بعصير الليمون الطازج لدينا، وهو مزيج رائع من الليمون الطازج الغني بفي…" at bounding box center [695, 308] width 322 height 45
click at [763, 290] on textarea "أروي عطشك بعصير ليمون الطازج لدينا، وهو مزيج رائع من الليمون الطازج الغني بفيتا…" at bounding box center [695, 308] width 322 height 45
click at [670, 291] on textarea "أروي عطشك بعصير ليمون طازج لدينا، وهو مزيج رائع من الليمون الطازج الغني بفيتامي…" at bounding box center [695, 308] width 322 height 45
click at [642, 291] on textarea "أروي عطشك بعصير ليمون طازج لدينا، وهو مزيج رائع من ليمون الطازج الغني بفيتامين …" at bounding box center [695, 308] width 322 height 45
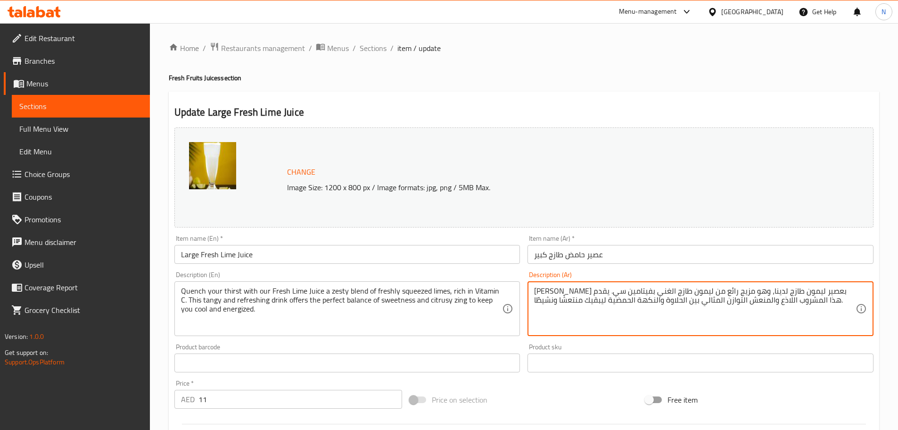
click at [624, 290] on textarea "أروي عطشك بعصير ليمون طازج لدينا، وهو مزيج رائع من ليمون طازج الغني بفيتامين سي…" at bounding box center [695, 308] width 322 height 45
click at [819, 301] on textarea "أروي عطشك بعصير ليمون طازج لدينا، وهو مزيج رائع من ليمون طازج غني بفيتامين سي. …" at bounding box center [695, 308] width 322 height 45
click at [789, 302] on textarea "أروي عطشك بعصير ليمون طازج لدينا، وهو مزيج رائع من ليمون طازج غني بفيتامين سي. …" at bounding box center [695, 308] width 322 height 45
click at [768, 302] on textarea "أروي عطشك بعصير ليمون طازج لدينا، وهو مزيج رائع من ليمون طازج غني بفيتامين سي. …" at bounding box center [695, 308] width 322 height 45
click at [739, 303] on textarea "أروي عطشك بعصير ليمون طازج لدينا، وهو مزيج رائع من ليمون طازج غني بفيتامين سي. …" at bounding box center [695, 308] width 322 height 45
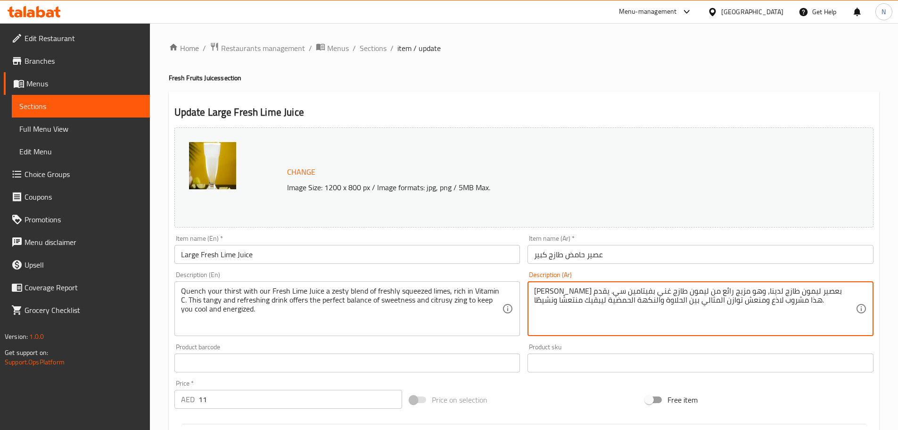
drag, startPoint x: 511, startPoint y: 197, endPoint x: 326, endPoint y: 99, distance: 208.8
click at [487, 186] on div "Change Image Size: 1200 x 800 px / Image formats: jpg, png / 5MB Max. Item name…" at bounding box center [524, 334] width 707 height 420
click at [696, 320] on textarea "أروي عطشك بعصير ليمون طازج لدينا، وهو مزيج رائع من ليمون طازج غني بفيتامين سي. …" at bounding box center [695, 308] width 322 height 45
click at [717, 300] on textarea "أروي عطشك بعصير ليمون طازج لدينا، وهو مزيج رائع من ليمون طازج غني بفيتامين سي. …" at bounding box center [695, 308] width 322 height 45
click at [680, 301] on textarea "أروي عطشك بعصير ليمون طازج لدينا، وهو مزيج رائع من ليمون طازج غني بفيتامين سي. …" at bounding box center [695, 308] width 322 height 45
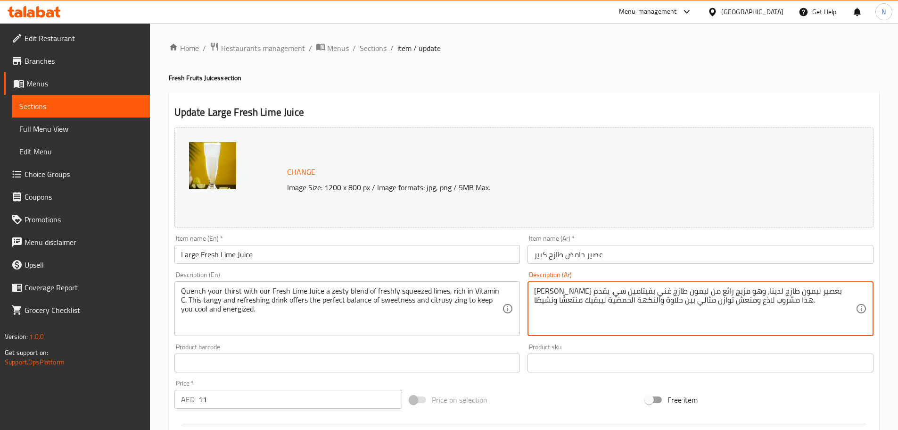
click at [655, 301] on textarea "أروي عطشك بعصير ليمون طازج لدينا، وهو مزيج رائع من ليمون طازج غني بفيتامين سي. …" at bounding box center [695, 308] width 322 height 45
click at [630, 299] on textarea "أروي عطشك بعصير ليمون طازج لدينا، وهو مزيج رائع من ليمون طازج غني بفيتامين سي. …" at bounding box center [695, 308] width 322 height 45
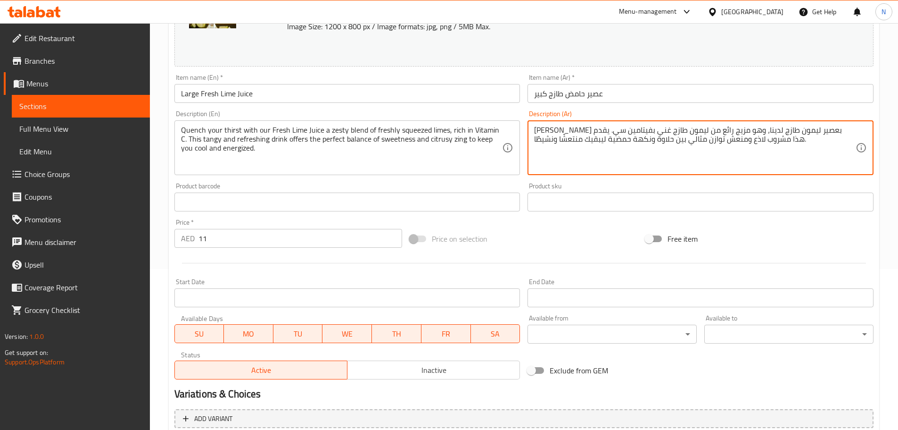
scroll to position [266, 0]
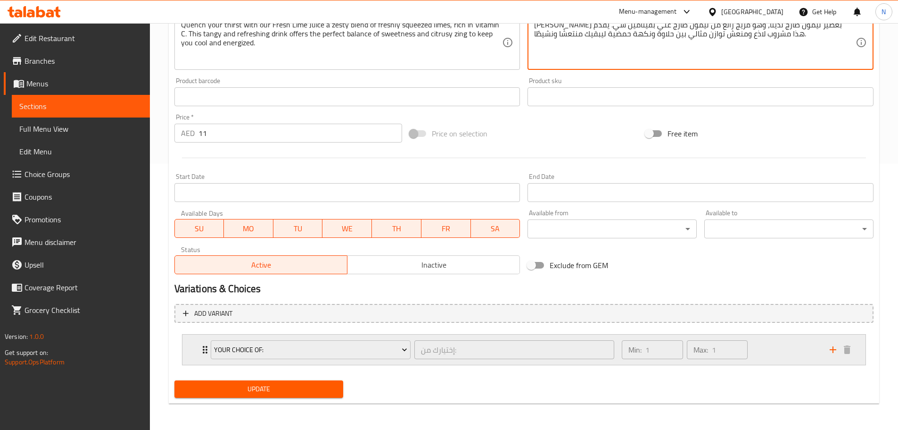
click at [754, 352] on div "Min: 1 ​ Max: 1 ​" at bounding box center [719, 349] width 207 height 30
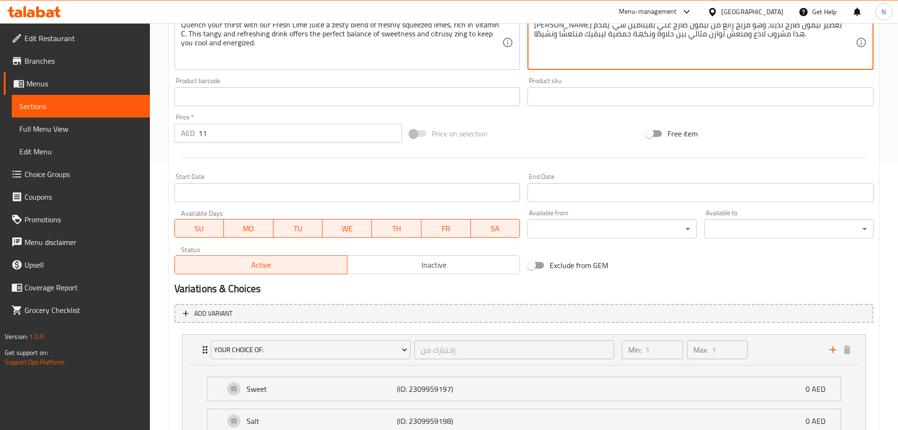
type textarea "أروي عطشك بعصير ليمون طازج لدينا، وهو مزيج رائع من ليمون طازج غني بفيتامين سي. …"
click at [750, 285] on h2 "Variations & Choices" at bounding box center [523, 289] width 699 height 14
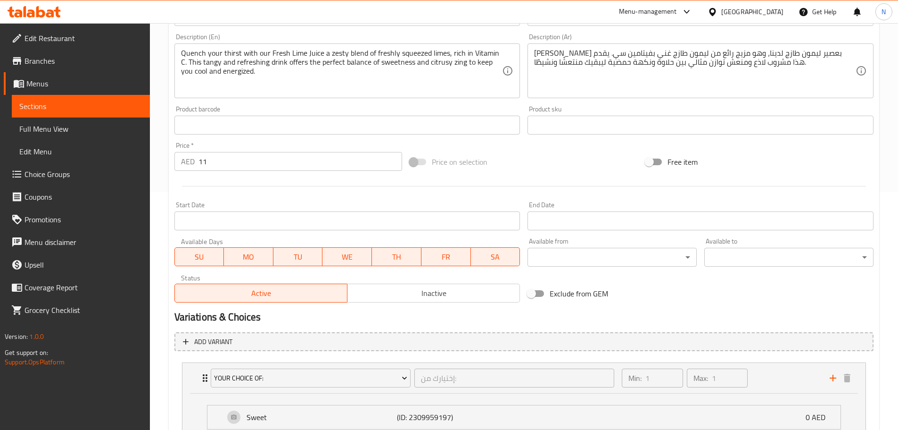
scroll to position [381, 0]
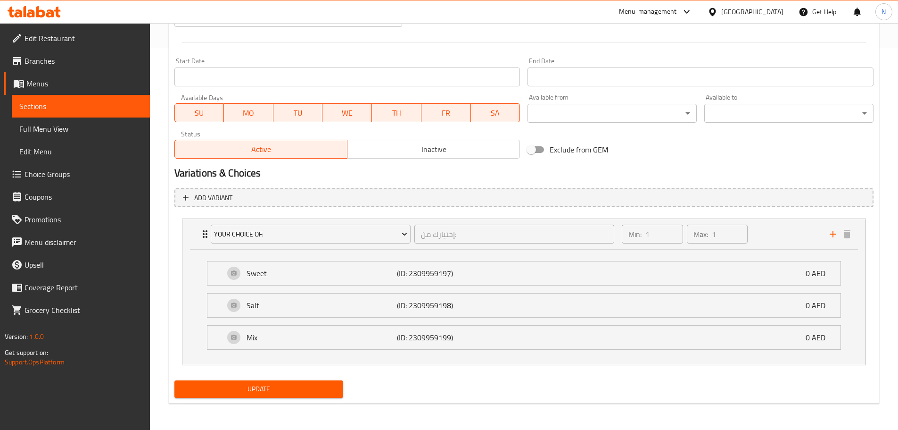
click at [257, 389] on span "Update" at bounding box center [259, 389] width 154 height 12
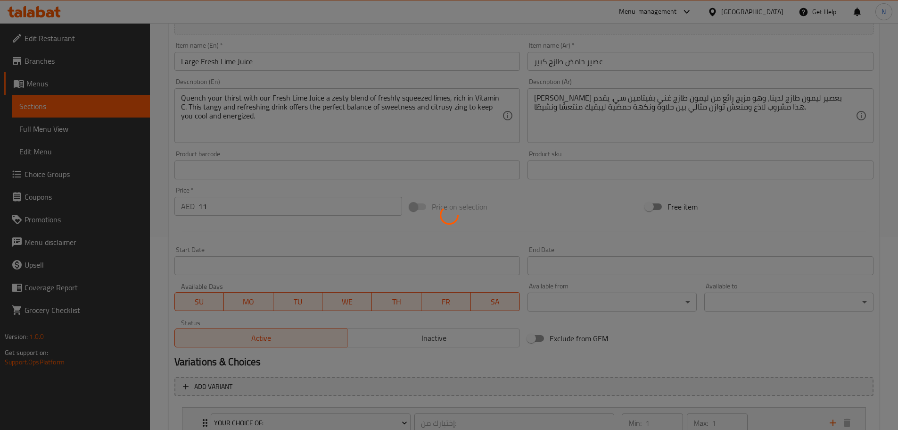
scroll to position [0, 0]
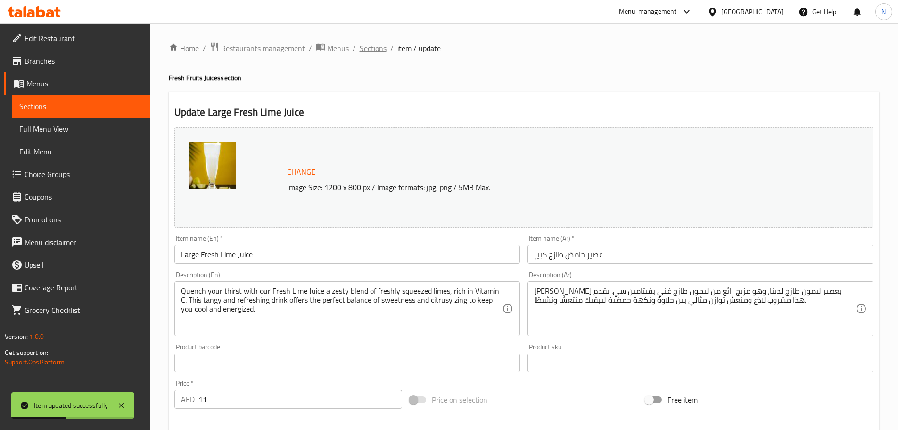
click at [377, 44] on span "Sections" at bounding box center [373, 47] width 27 height 11
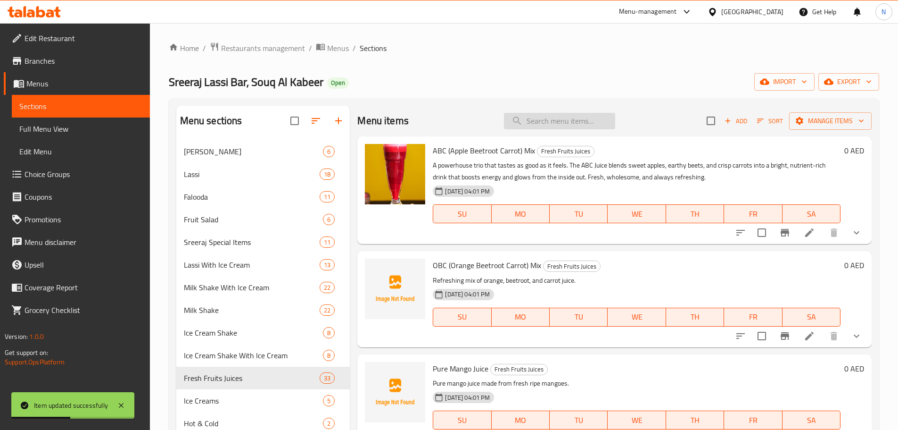
click at [542, 128] on input "search" at bounding box center [559, 121] width 111 height 17
paste input "Mint-o-cool"
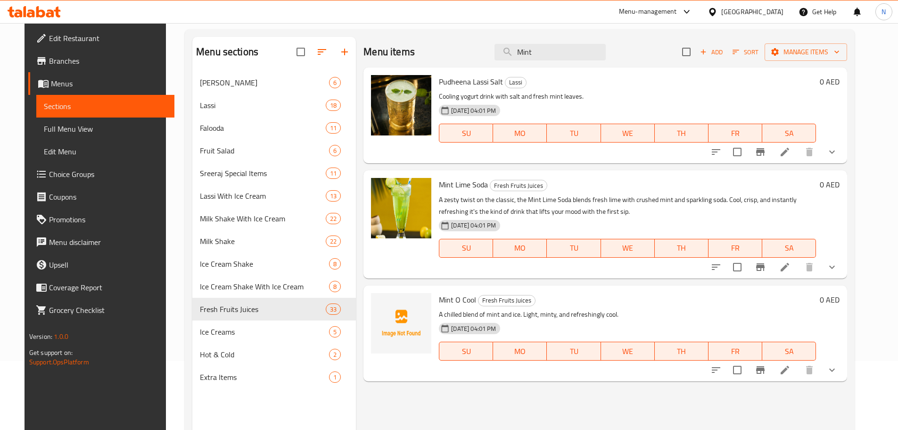
scroll to position [94, 0]
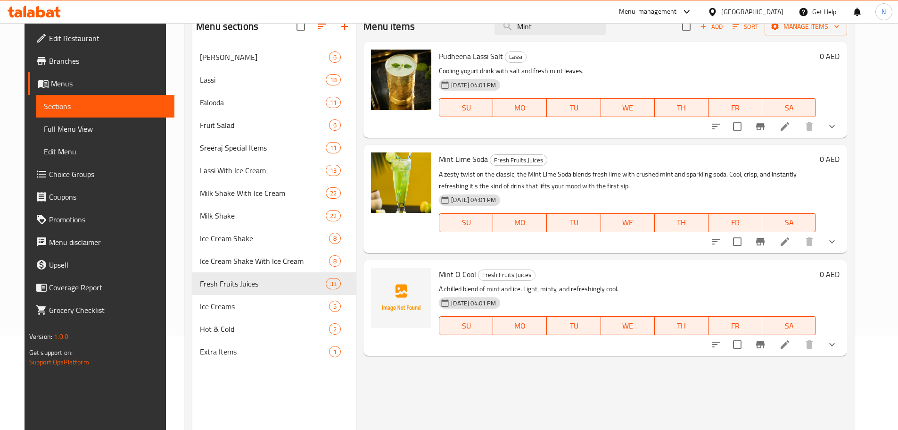
type input "Mint"
click at [789, 346] on icon at bounding box center [785, 344] width 8 height 8
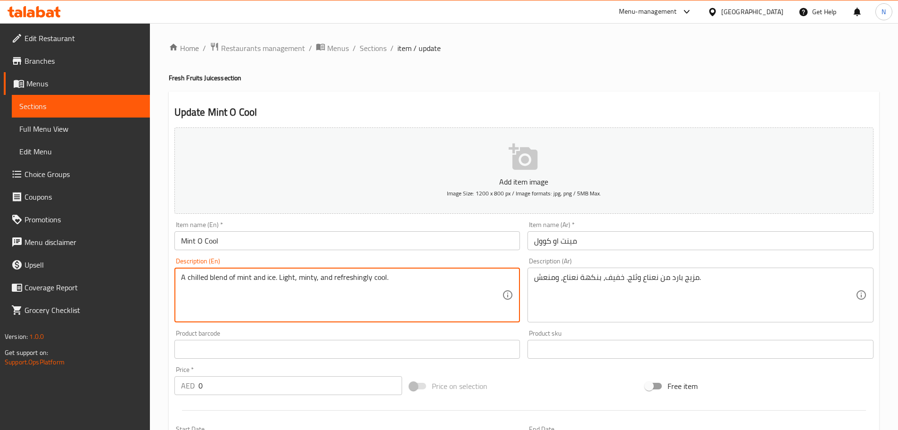
click at [266, 279] on textarea "A chilled blend of mint and ice. Light, minty, and refreshingly cool." at bounding box center [342, 295] width 322 height 45
paste textarea "Your ultimate chill pill. The Mint-o-Cool is an icy blast of minty freshness, s…"
type textarea "Your ultimate chill pill. The Mint-o-Cool is an icy blast of minty freshness, s…"
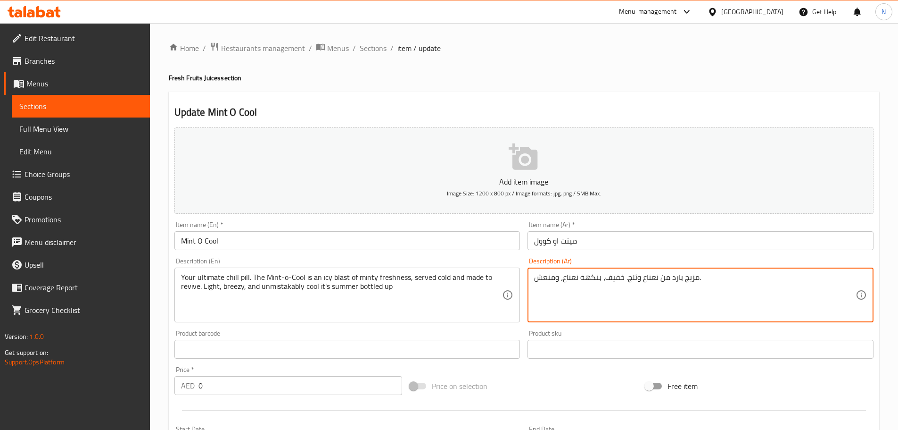
click at [598, 282] on textarea "مزيج بارد من نعناع وثلج. خفيف، بنكهة نعناع، ومنعش." at bounding box center [695, 295] width 322 height 45
paste textarea "روبك المنعش. مشروب مينت-أو-كول هو نفحة ثلجية منعشة بنكهة النعناع، ​​يُقدم باردً…"
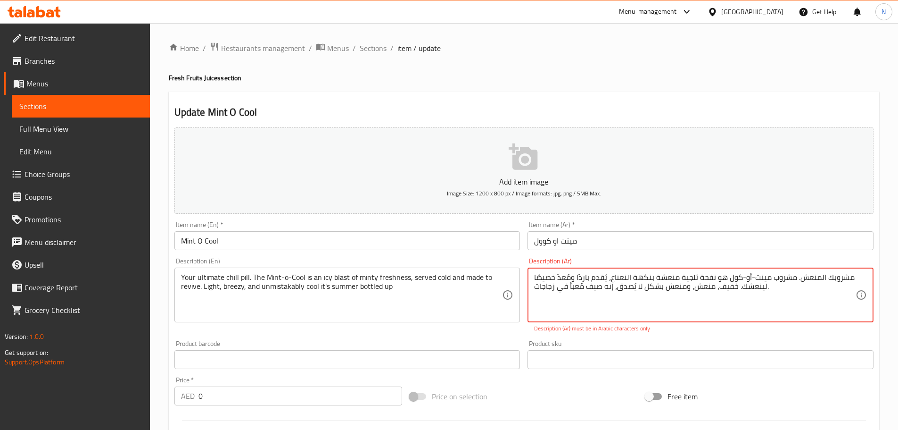
click at [750, 277] on textarea "مشروبك المنعش. مشروب مينت-أو-كول هو نفحة ثلجية منعشة بنكهة النعناع، ​​يُقدم بار…" at bounding box center [695, 295] width 322 height 45
click at [741, 278] on textarea "مشروبك المنعش. مشروب مينت أو-كول هو نفحة ثلجية منعشة بنكهة النعناع، ​​يُقدم بار…" at bounding box center [695, 295] width 322 height 45
type textarea "مشروبك المنعش. مشروب مينت أو كول هو نفحة ثلجية منعشة بنكهة النعناع، ​​يُقدم بار…"
click at [199, 243] on input "Mint O Cool" at bounding box center [347, 240] width 346 height 19
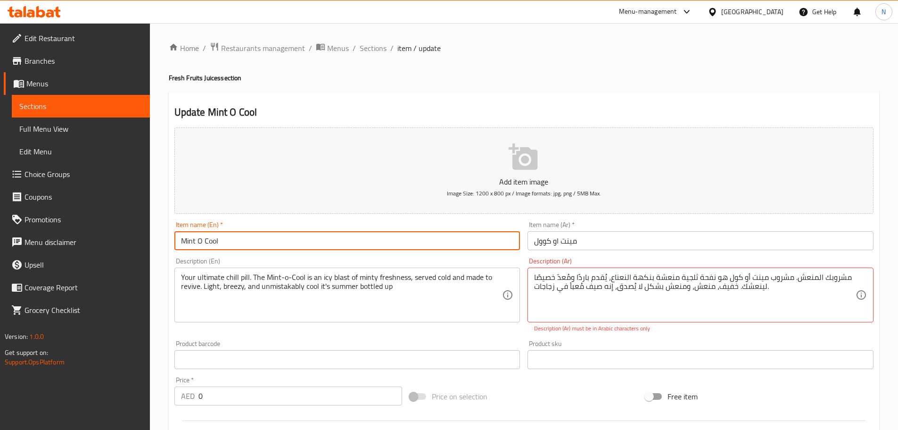
click at [199, 243] on input "Mint O Cool" at bounding box center [347, 240] width 346 height 19
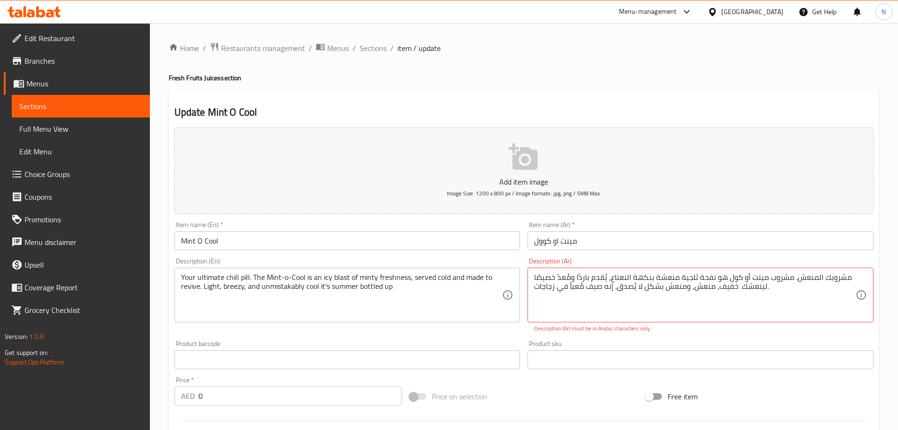
drag, startPoint x: 778, startPoint y: 57, endPoint x: 771, endPoint y: 51, distance: 8.0
click at [778, 57] on div "Home / Restaurants management / Menus / Sections / item / update Fresh Fruits J…" at bounding box center [524, 360] width 711 height 637
click at [368, 52] on span "Sections" at bounding box center [373, 47] width 27 height 11
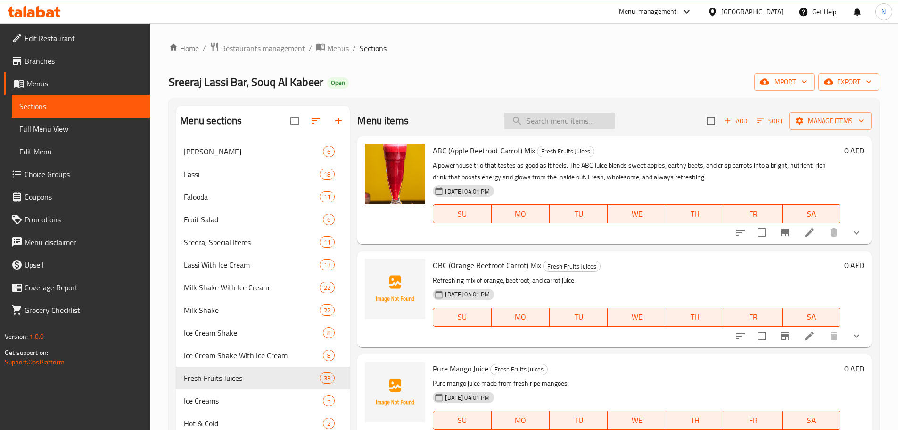
click at [567, 120] on input "search" at bounding box center [559, 121] width 111 height 17
paste input "Mango Mirch Sharbath"
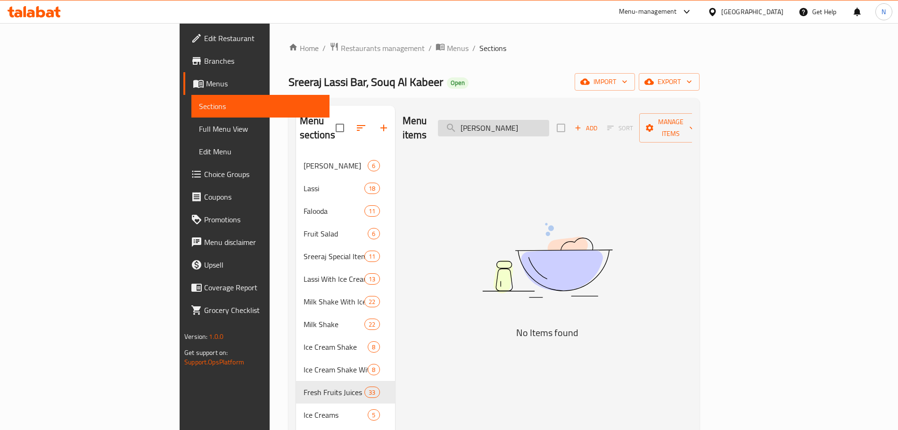
click at [549, 121] on input "Mango Mirch Sharbath" at bounding box center [493, 128] width 111 height 17
click at [549, 122] on input "Mango Mirch" at bounding box center [493, 128] width 111 height 17
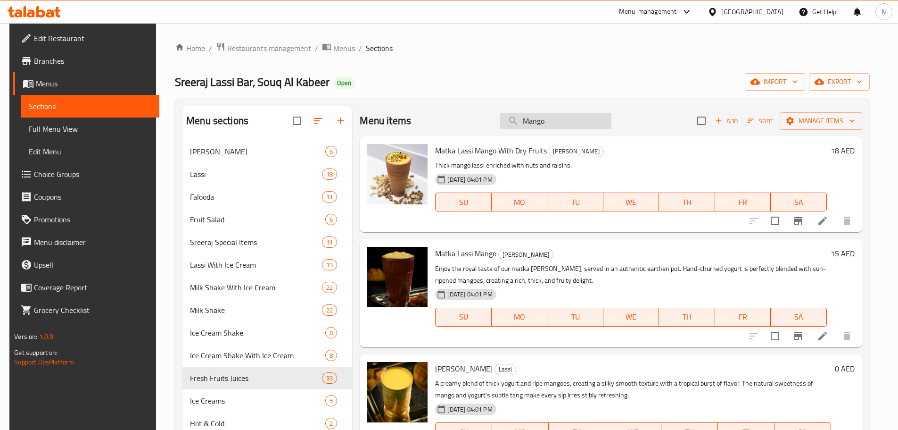
click at [542, 123] on input "Mango" at bounding box center [555, 121] width 111 height 17
paste input "Fresh Strawberry Mojit"
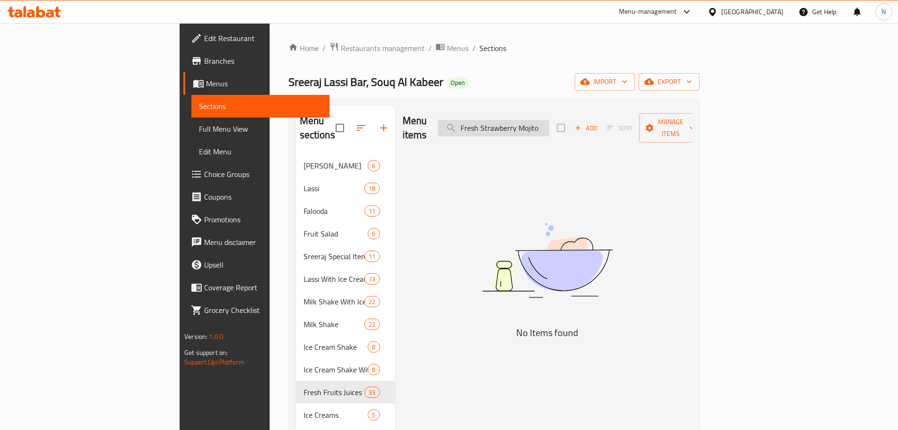
click at [549, 121] on input "Fresh Strawberry Mojito" at bounding box center [493, 128] width 111 height 17
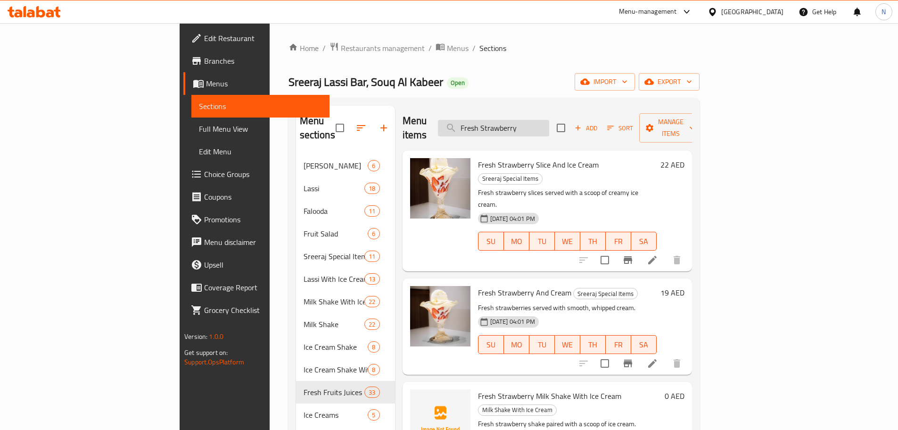
click at [533, 121] on input "Fresh Strawberry" at bounding box center [493, 128] width 111 height 17
paste input "Brownie"
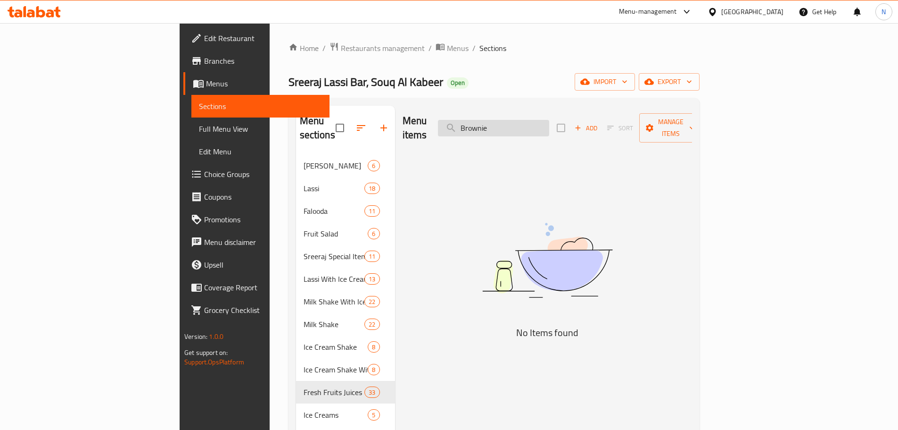
click at [534, 121] on input "Brownie" at bounding box center [493, 128] width 111 height 17
click at [532, 121] on input "Brownie" at bounding box center [493, 128] width 111 height 17
type input "rownie"
click at [533, 124] on input "rownie" at bounding box center [493, 128] width 111 height 17
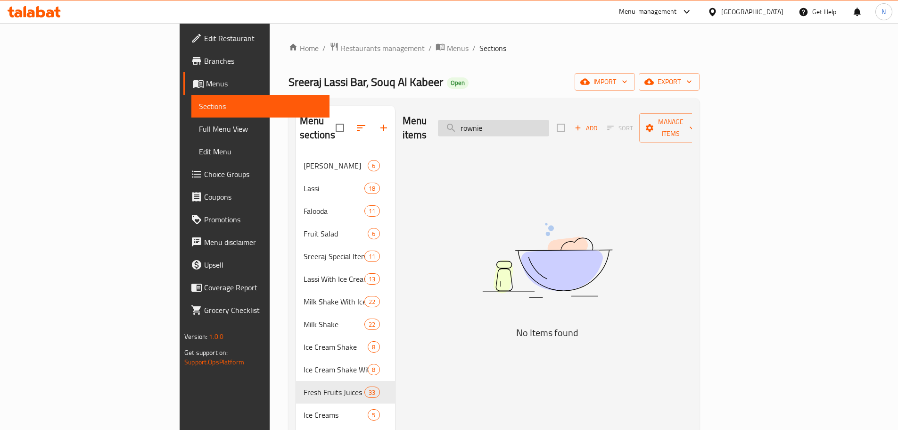
click at [533, 124] on input "rownie" at bounding box center [493, 128] width 111 height 17
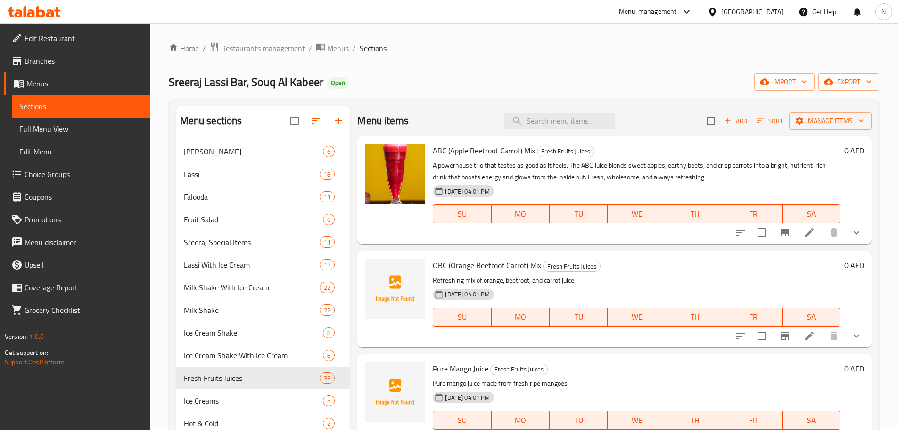
click at [58, 64] on span "Branches" at bounding box center [84, 60] width 118 height 11
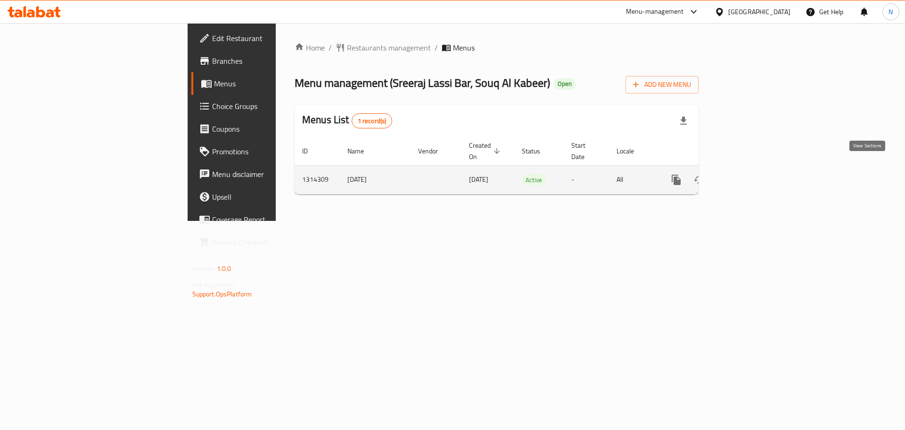
click at [750, 174] on icon "enhanced table" at bounding box center [744, 179] width 11 height 11
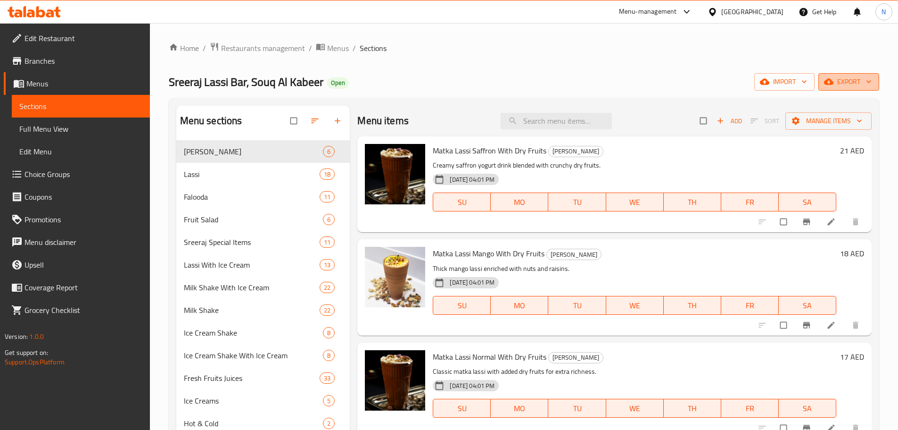
click at [842, 85] on span "export" at bounding box center [849, 82] width 46 height 12
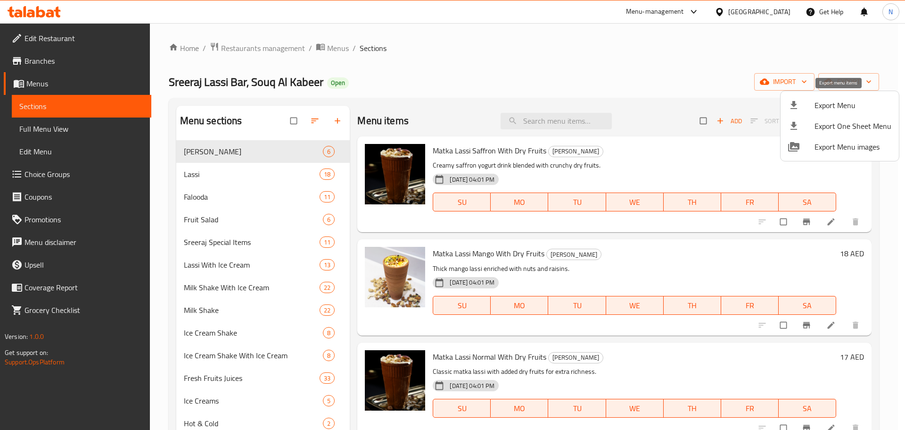
click at [828, 107] on span "Export Menu" at bounding box center [853, 104] width 77 height 11
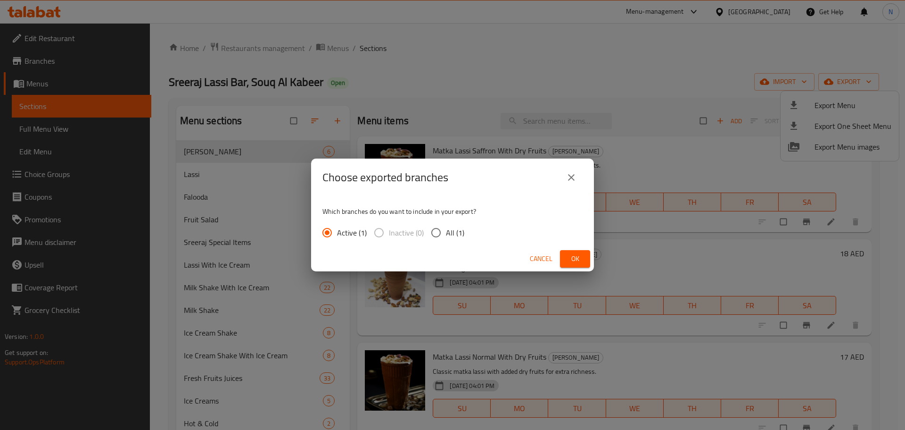
click at [578, 257] on span "Ok" at bounding box center [575, 259] width 15 height 12
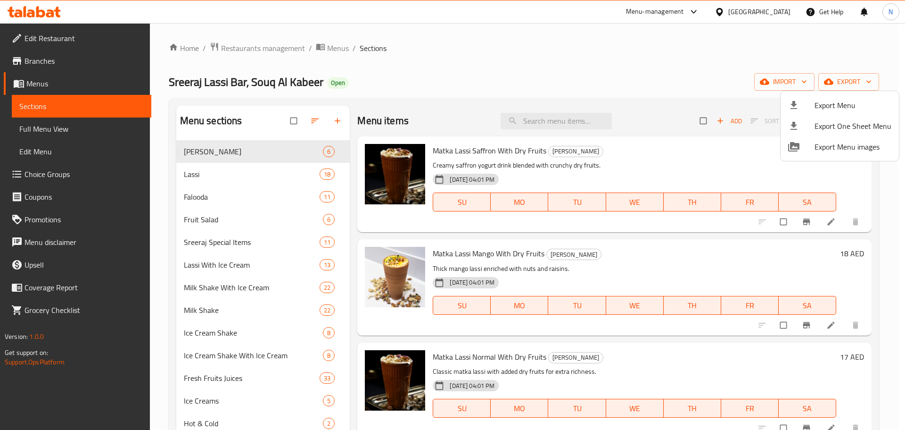
click at [83, 130] on div at bounding box center [452, 215] width 905 height 430
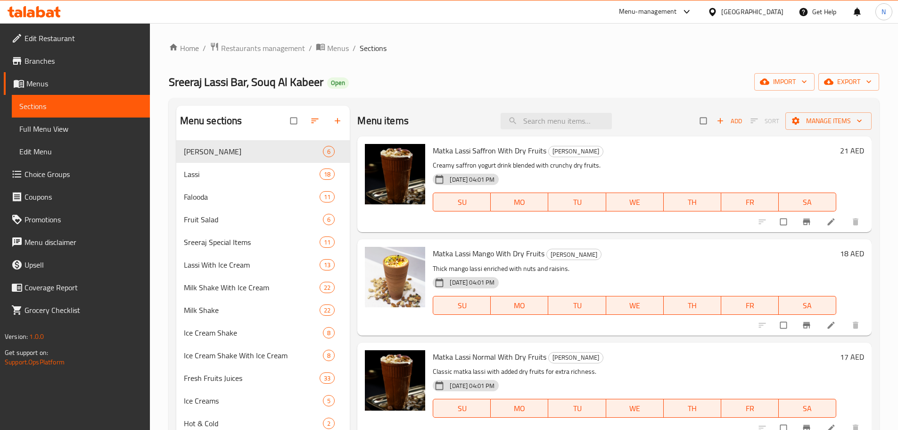
click at [83, 130] on span "Full Menu View" at bounding box center [80, 128] width 123 height 11
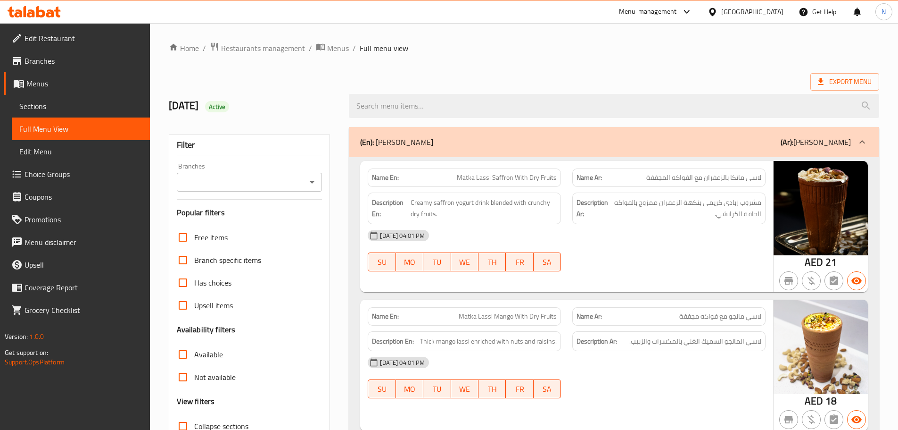
click at [197, 180] on input "Branches" at bounding box center [242, 181] width 124 height 13
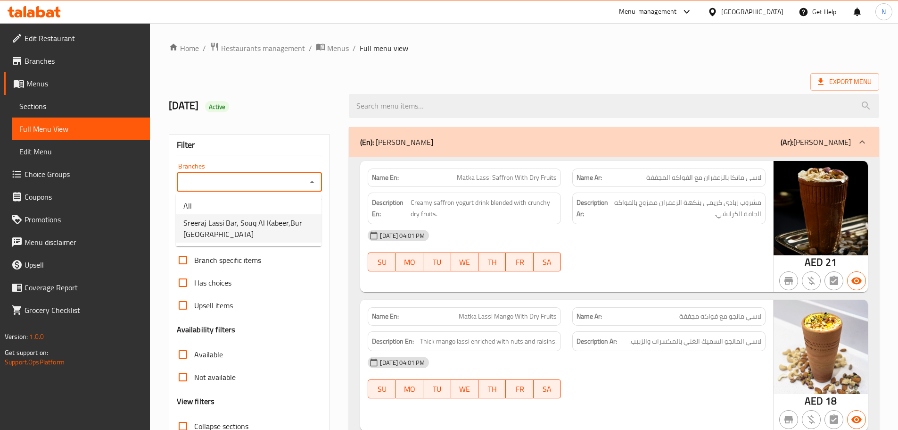
click at [232, 232] on span "Sreeraj Lassi Bar, Souq Al Kabeer,Bur Dubai" at bounding box center [248, 228] width 131 height 23
type input "Sreeraj Lassi Bar, Souq Al Kabeer,Bur Dubai"
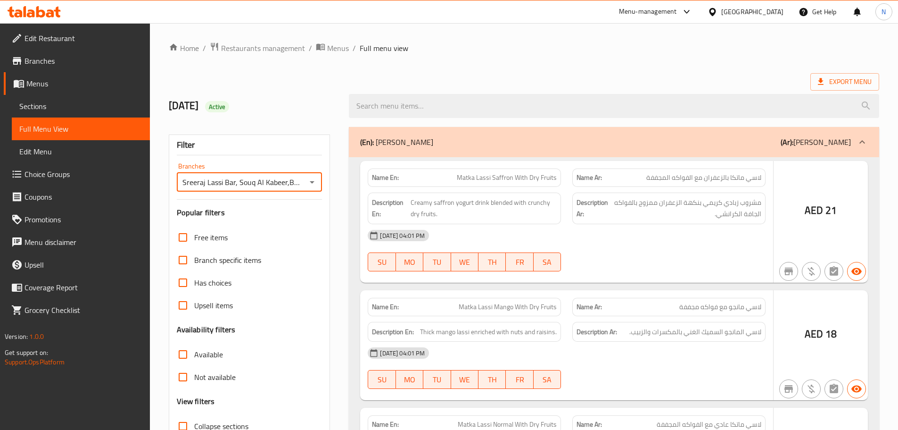
click at [182, 70] on div at bounding box center [449, 215] width 898 height 430
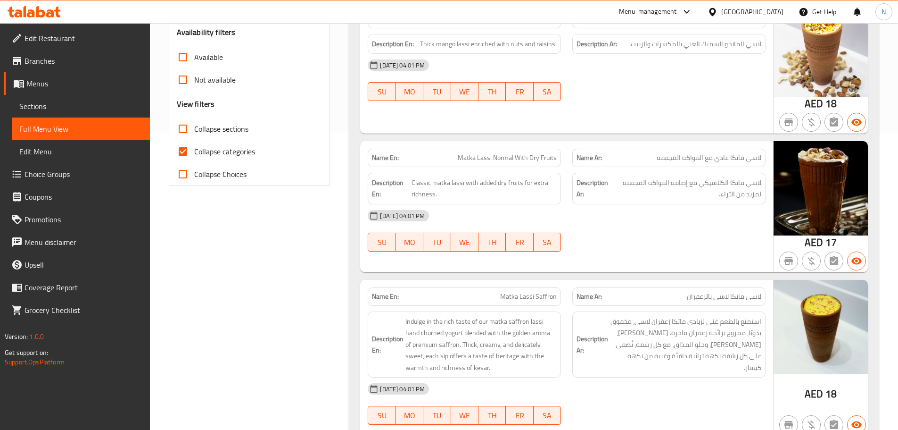
scroll to position [283, 0]
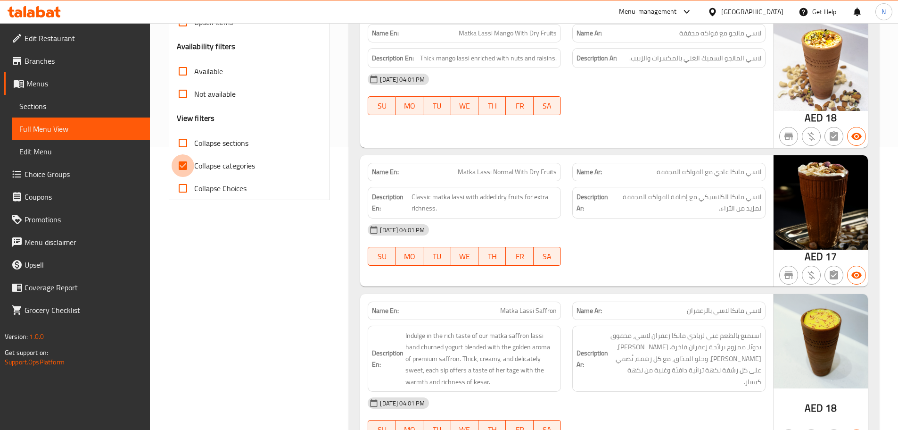
click at [182, 164] on input "Collapse categories" at bounding box center [183, 165] width 23 height 23
checkbox input "false"
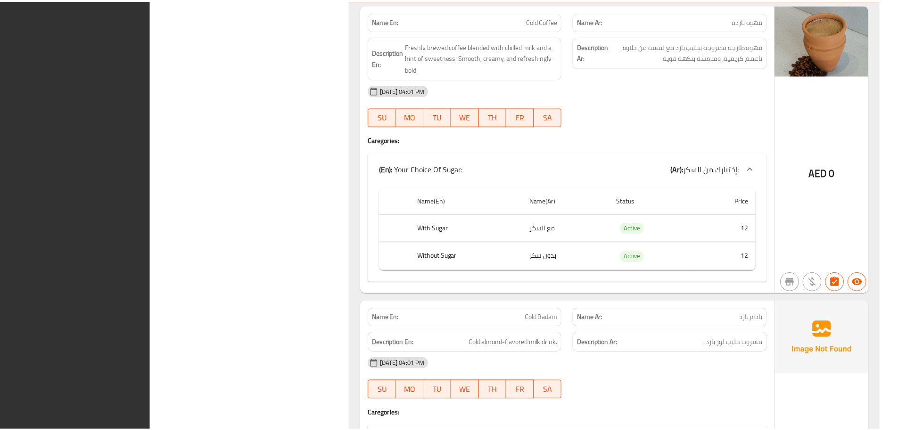
scroll to position [43410, 0]
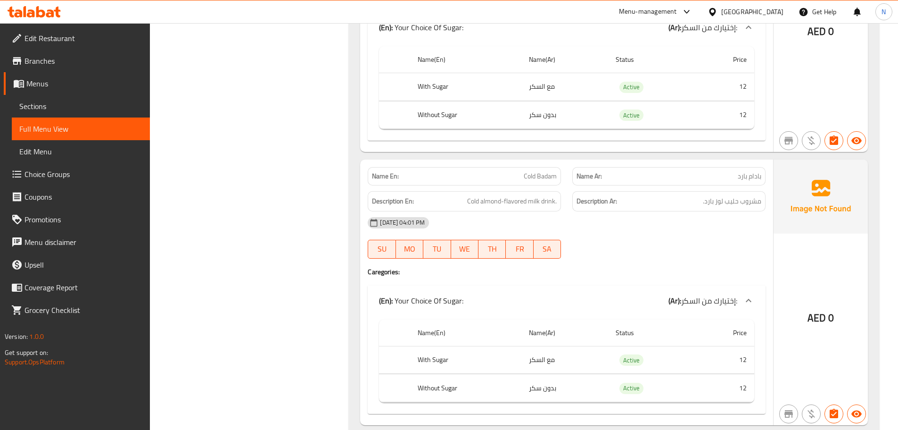
click at [57, 80] on span "Menus" at bounding box center [84, 83] width 116 height 11
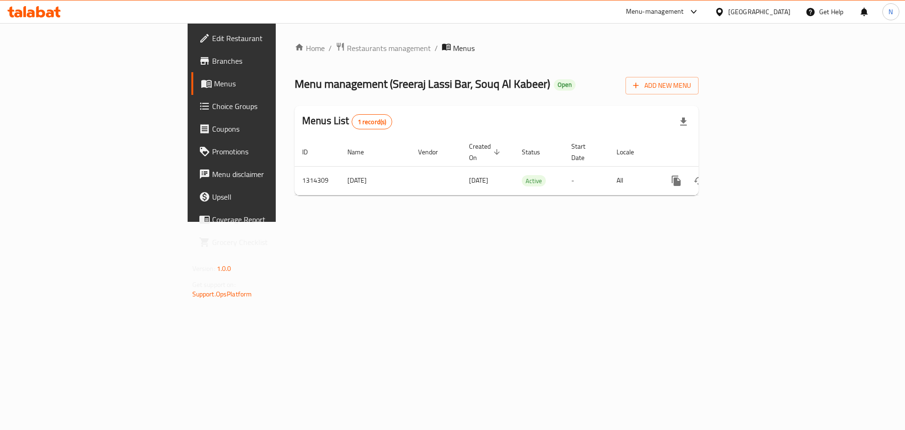
click at [736, 14] on div "[GEOGRAPHIC_DATA]" at bounding box center [760, 12] width 62 height 10
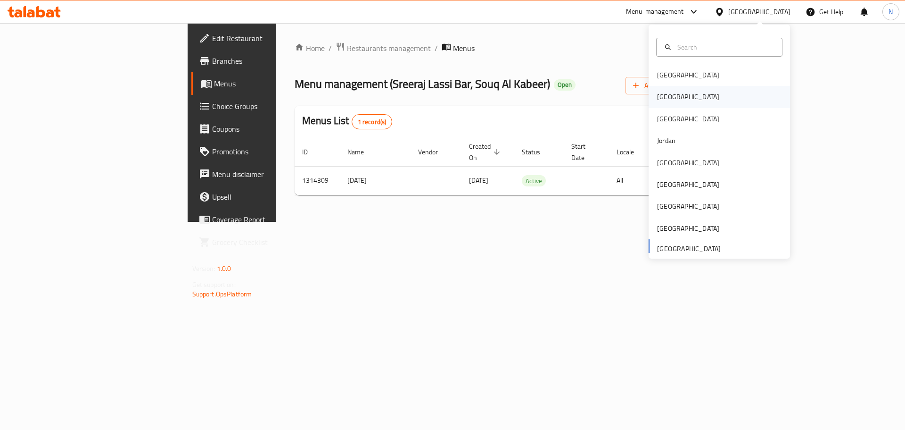
click at [671, 97] on div "Egypt" at bounding box center [688, 97] width 77 height 22
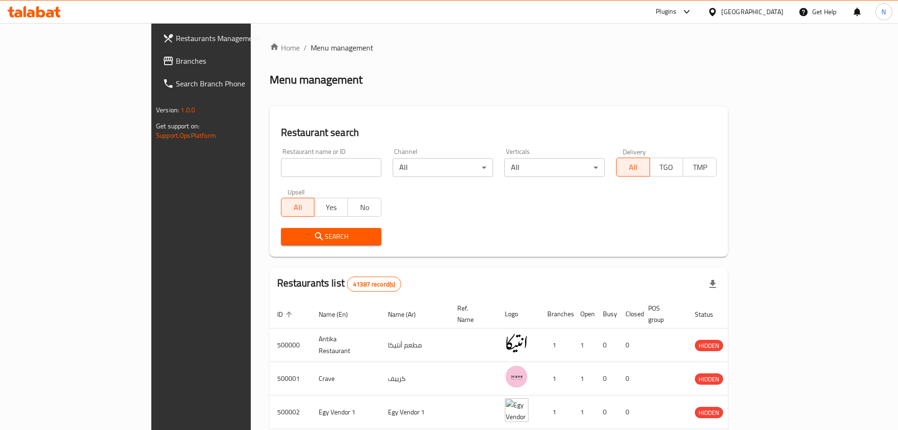
click at [176, 66] on span "Branches" at bounding box center [235, 60] width 118 height 11
